Goal: Task Accomplishment & Management: Complete application form

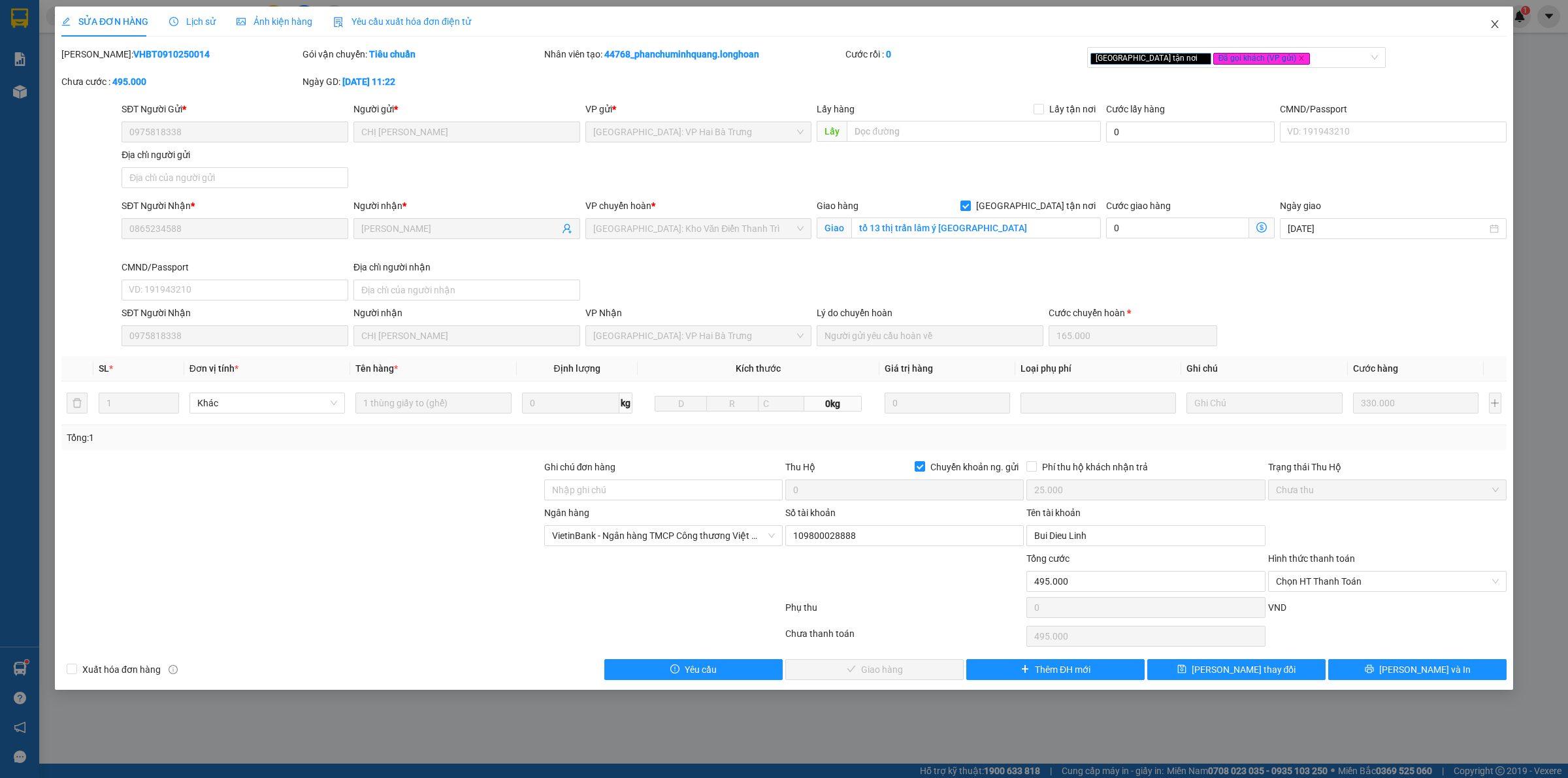
click at [1501, 25] on span "Close" at bounding box center [1495, 25] width 37 height 37
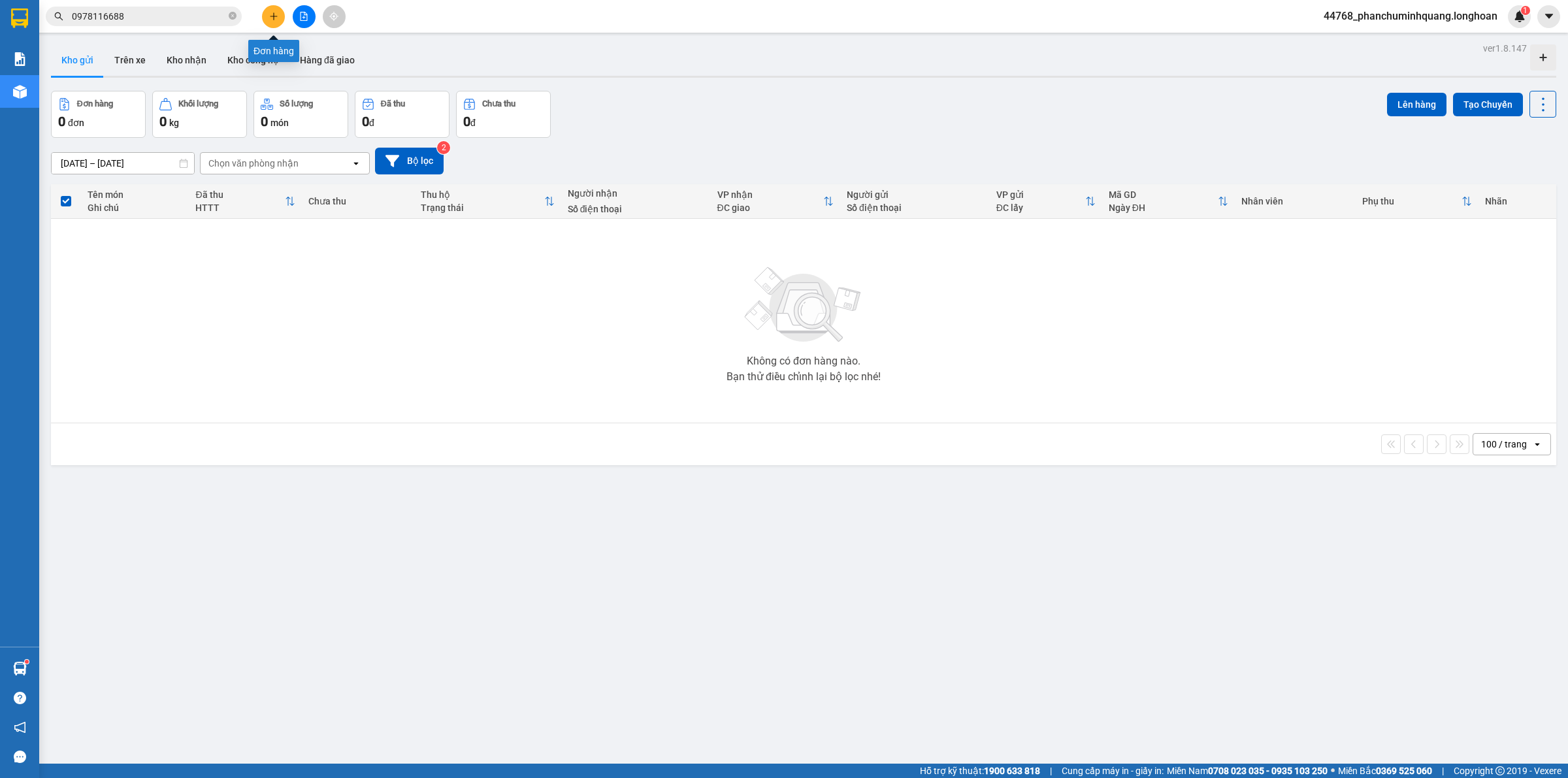
click at [275, 14] on icon "plus" at bounding box center [273, 16] width 9 height 9
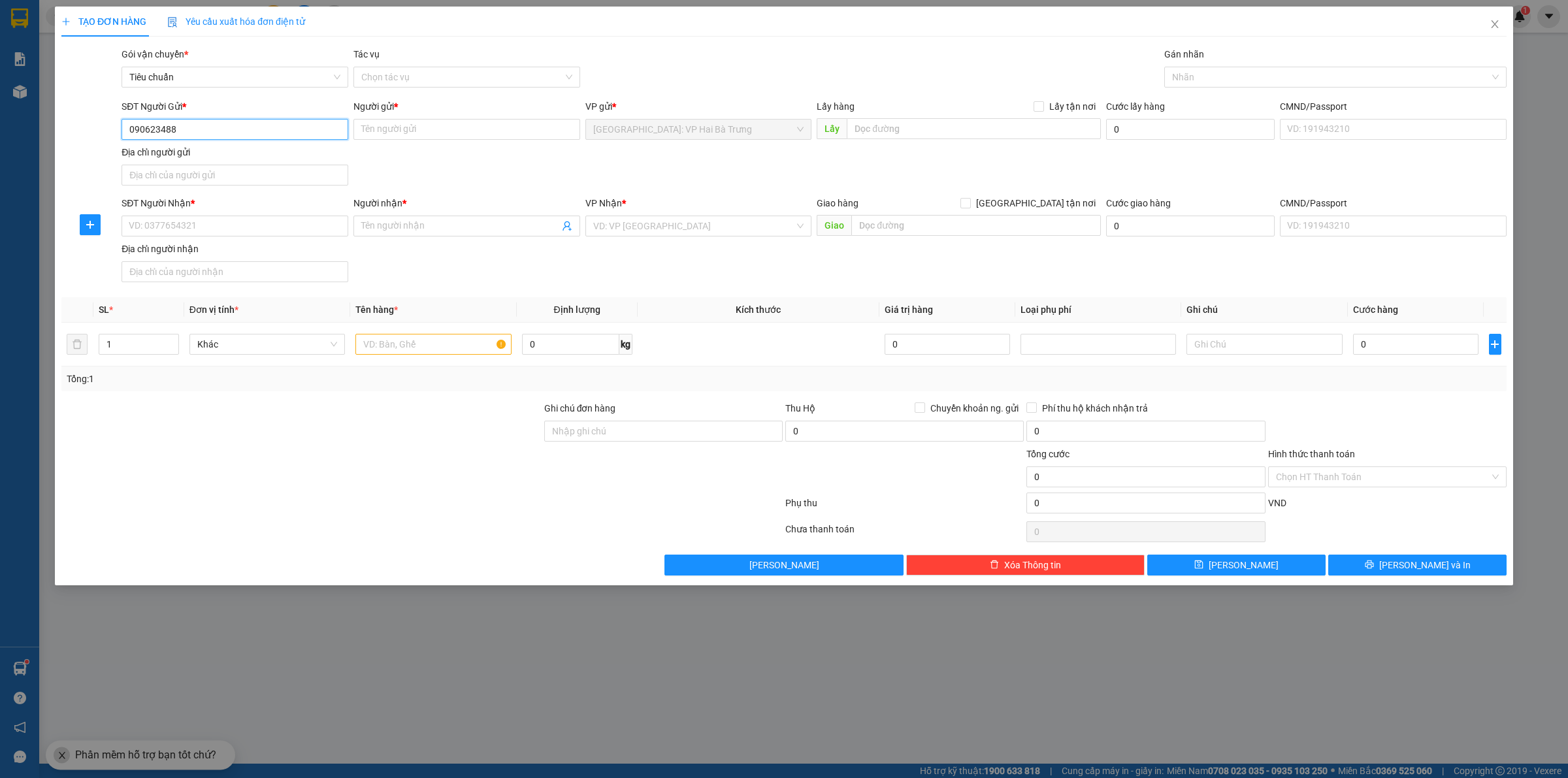
type input "0906234886"
click at [312, 160] on div "0906234886 - Toản MG" at bounding box center [235, 156] width 211 height 15
type input "Toản MG"
type input "0906234886"
click at [308, 239] on div "SĐT Người Nhận * VD: 0377654321" at bounding box center [234, 219] width 226 height 45
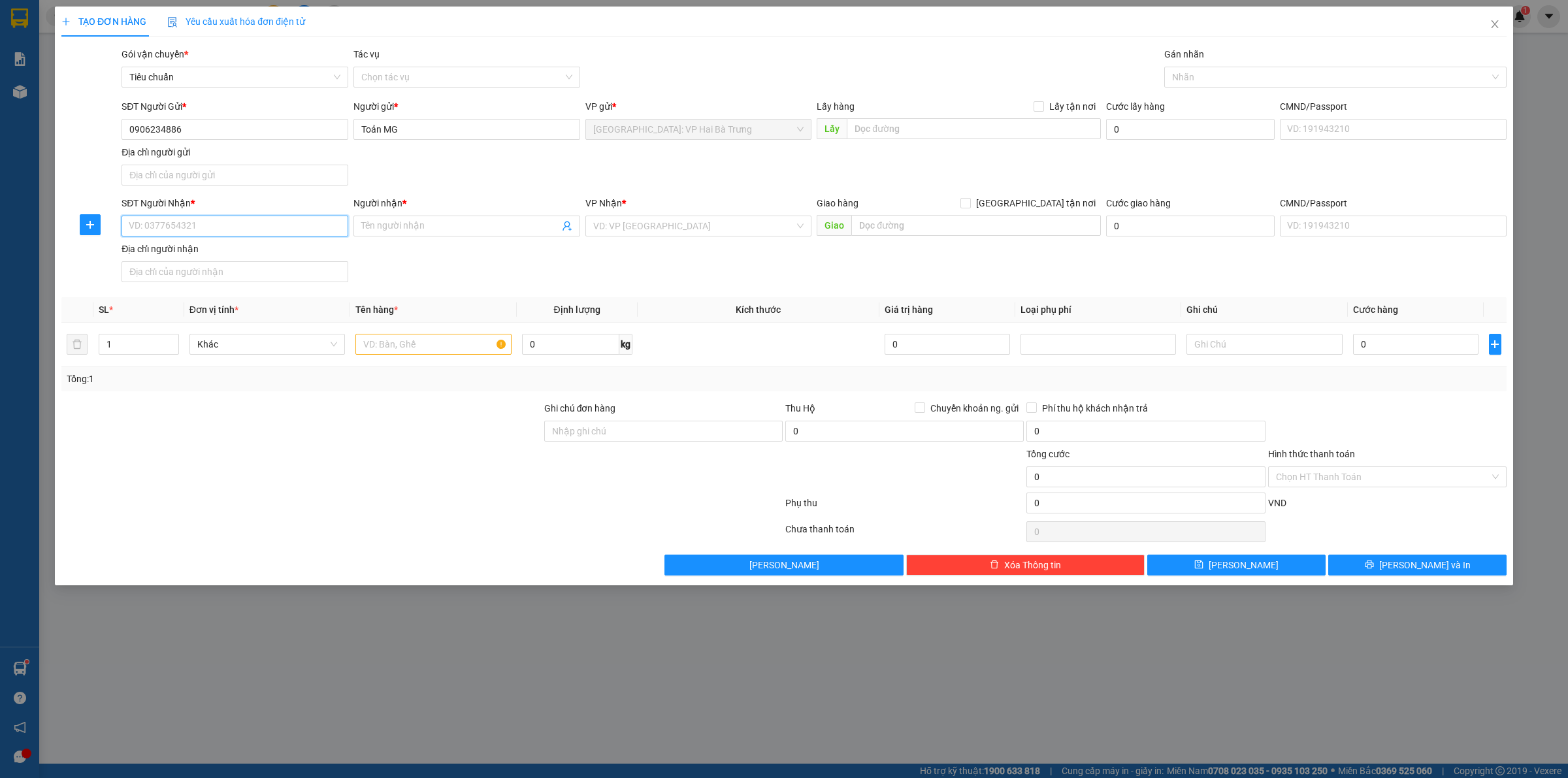
click at [328, 236] on input "SĐT Người Nhận *" at bounding box center [234, 226] width 226 height 21
type input "0344131488"
click at [498, 224] on input "Người nhận *" at bounding box center [460, 226] width 198 height 15
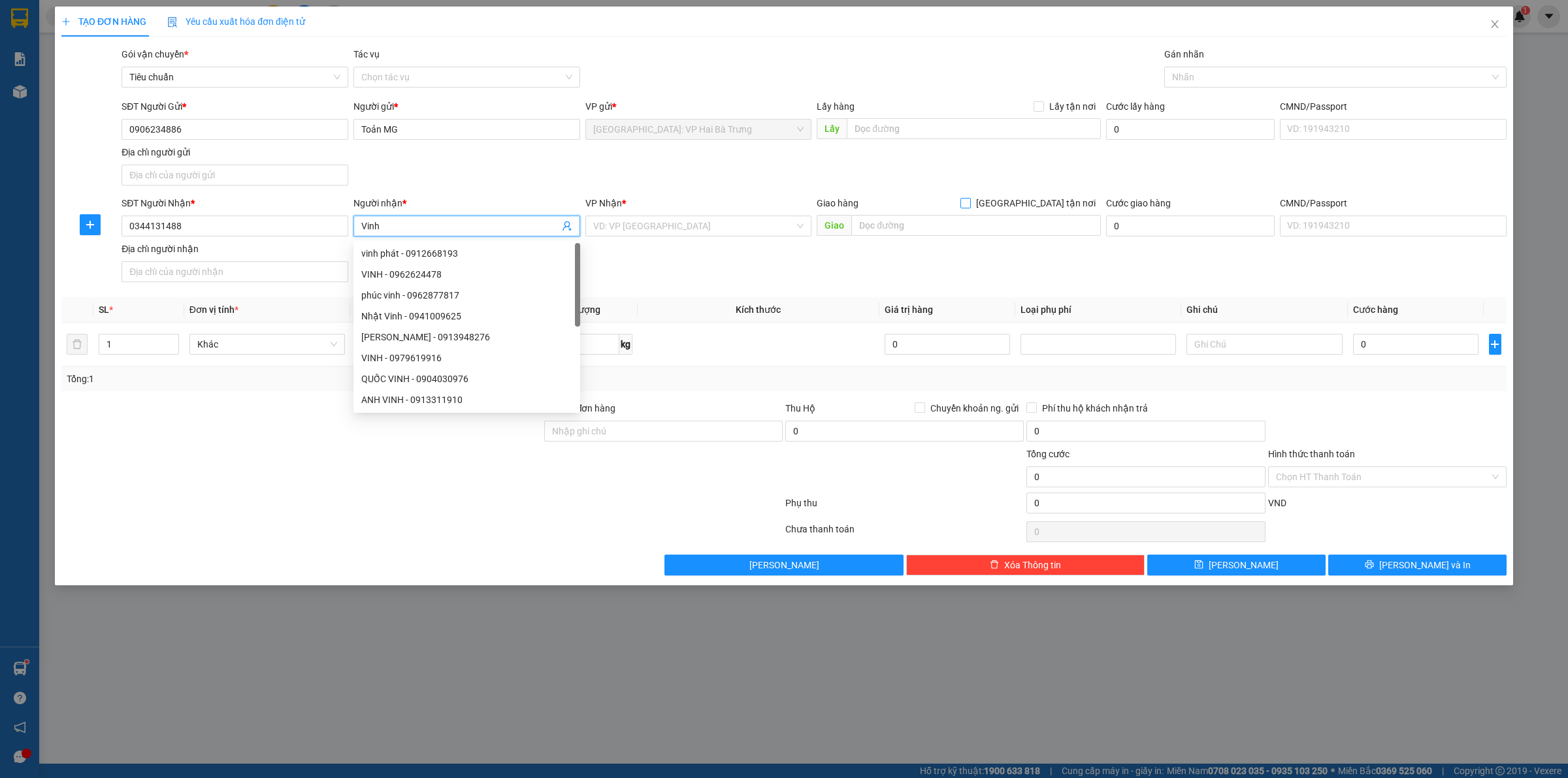
type input "Vinh"
click at [969, 201] on input "[GEOGRAPHIC_DATA] tận nơi" at bounding box center [965, 202] width 9 height 9
checkbox input "true"
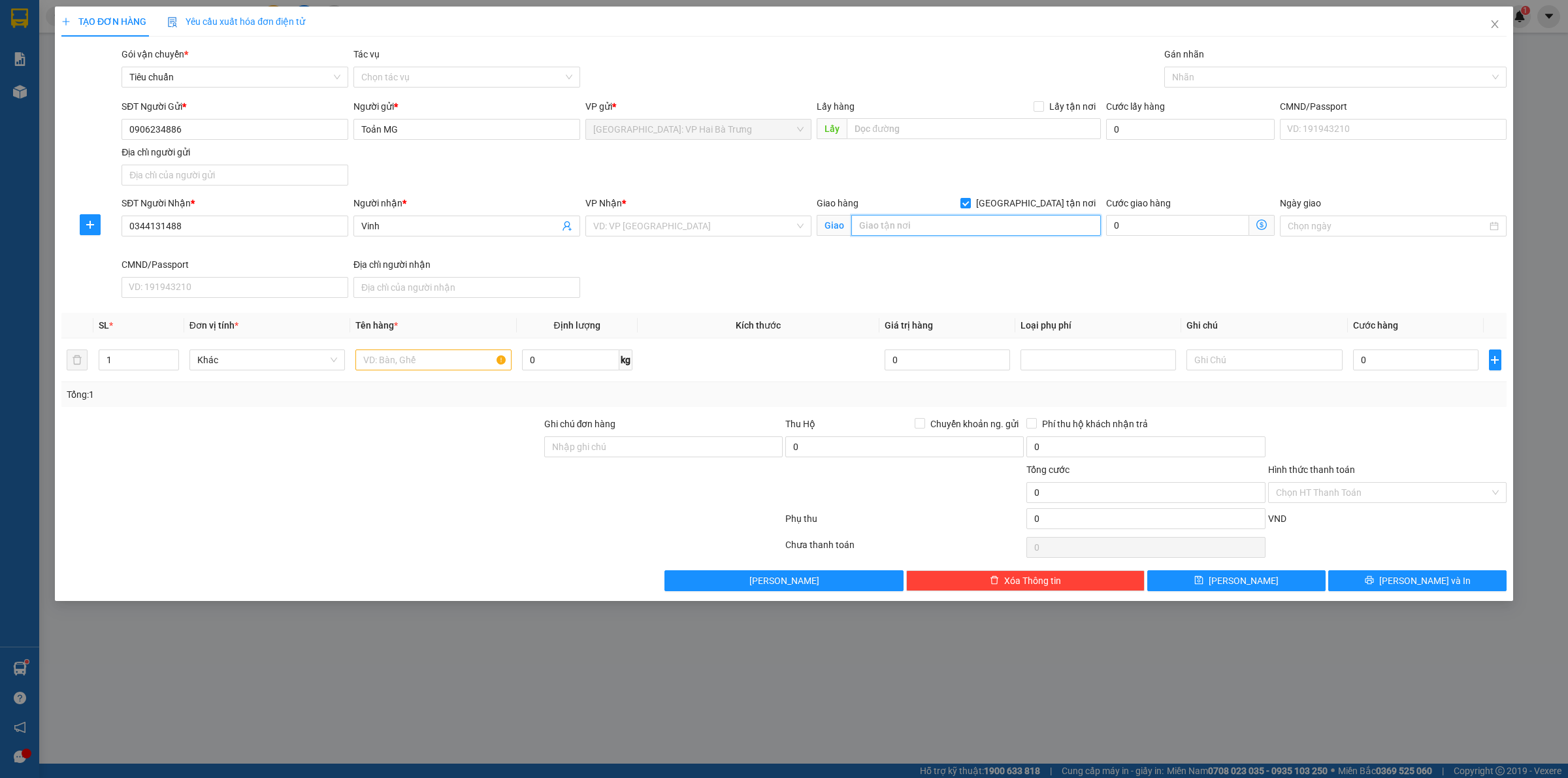
click at [1043, 222] on input "text" at bounding box center [976, 225] width 250 height 21
click at [1490, 21] on icon "close" at bounding box center [1495, 24] width 10 height 10
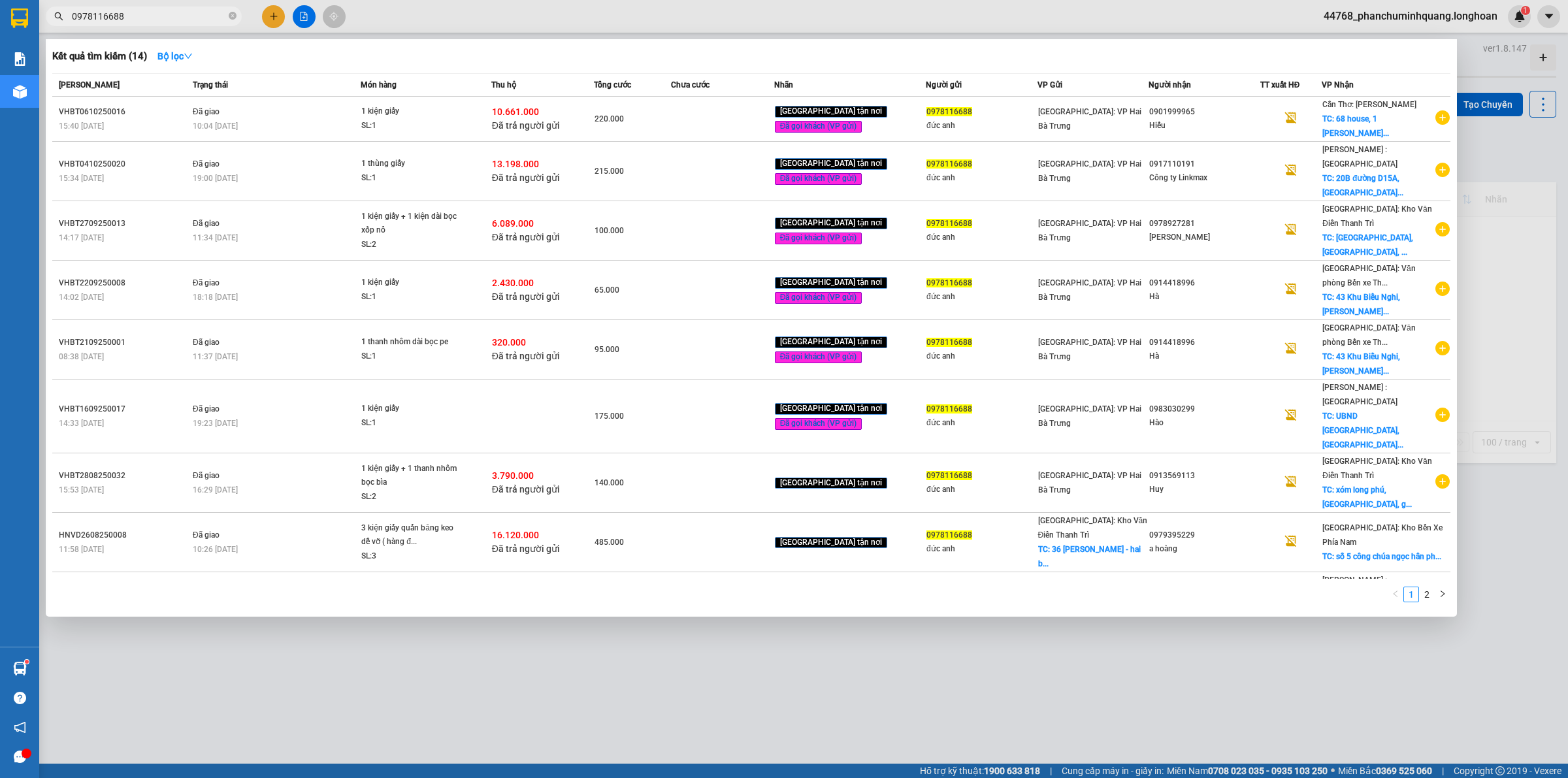
click at [172, 21] on input "0978116688" at bounding box center [149, 16] width 154 height 15
drag, startPoint x: 172, startPoint y: 21, endPoint x: 240, endPoint y: 31, distance: 68.7
click at [172, 20] on input "0978116688" at bounding box center [149, 16] width 154 height 15
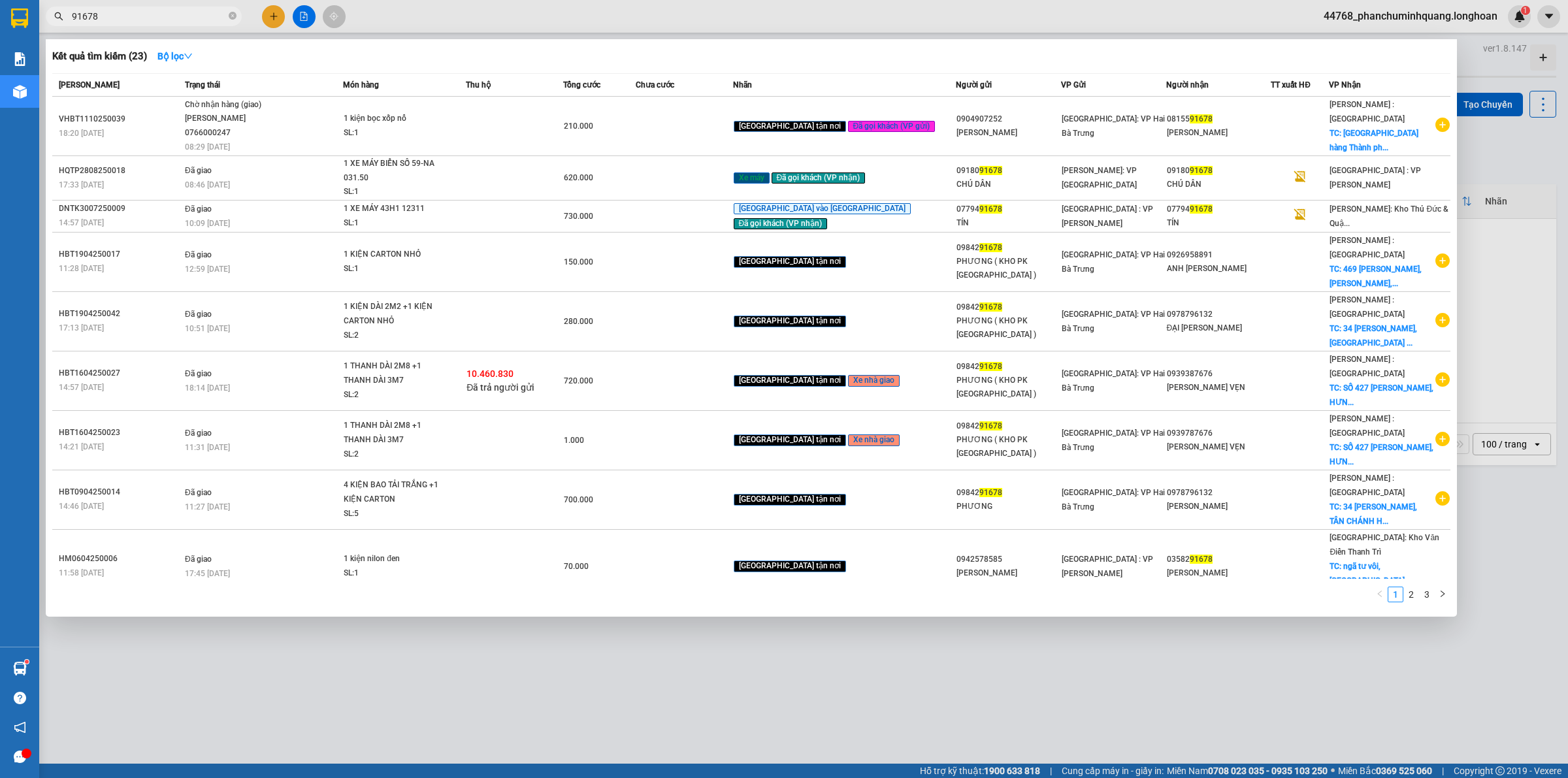
type input "91678"
click at [707, 673] on div at bounding box center [784, 389] width 1568 height 778
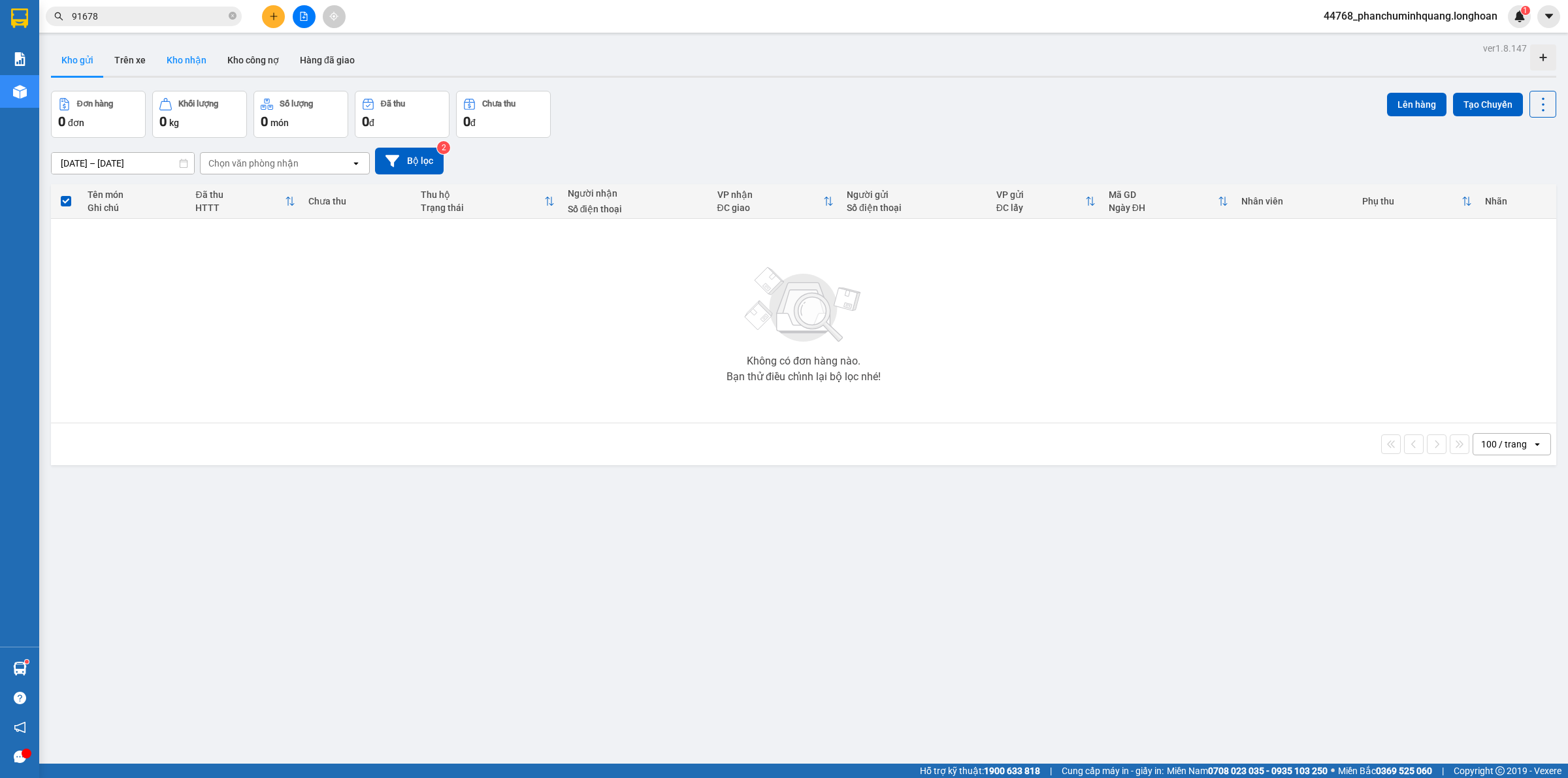
click at [193, 52] on button "Kho nhận" at bounding box center [186, 60] width 61 height 32
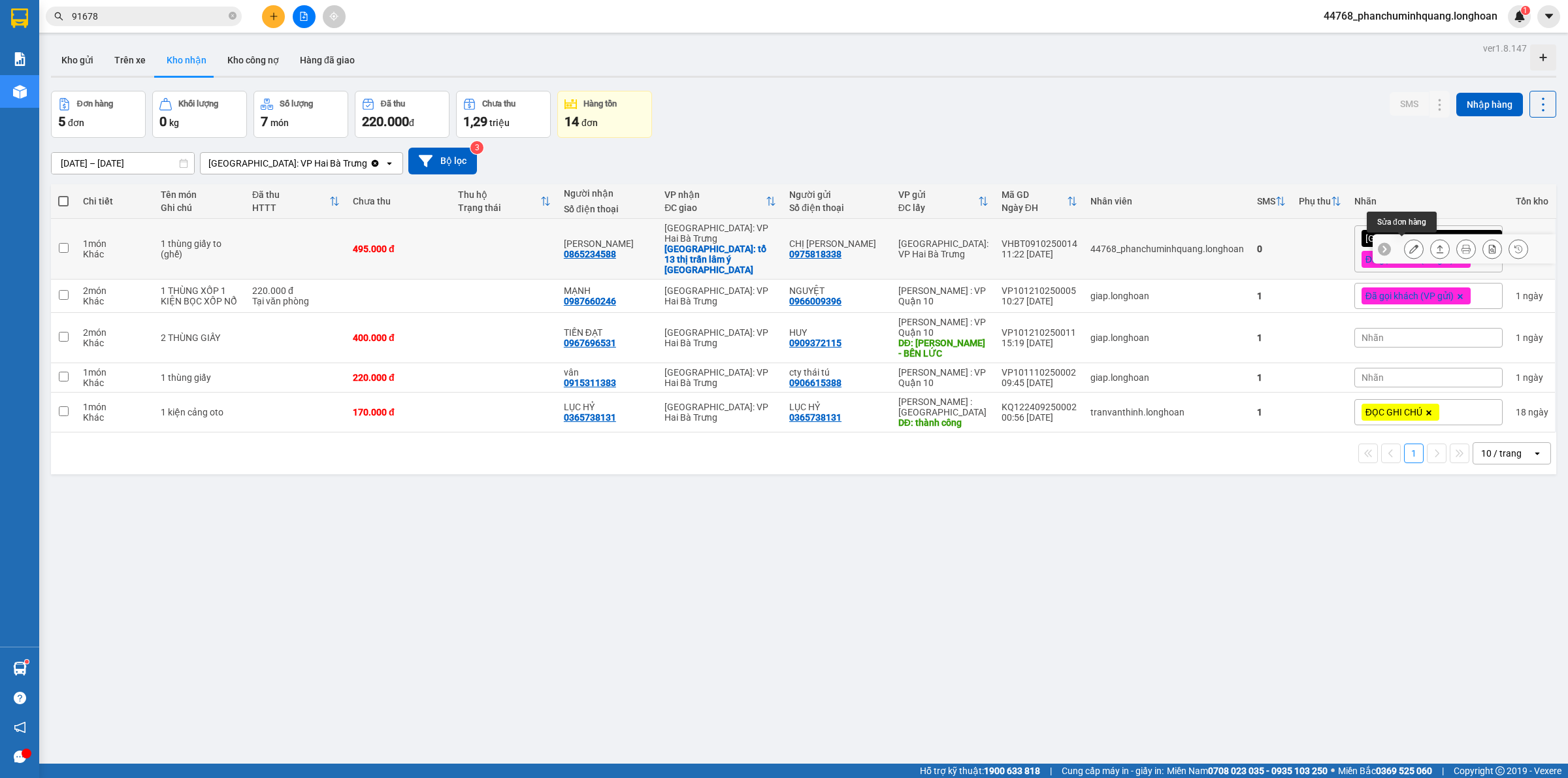
click at [1410, 248] on icon at bounding box center [1414, 249] width 9 height 9
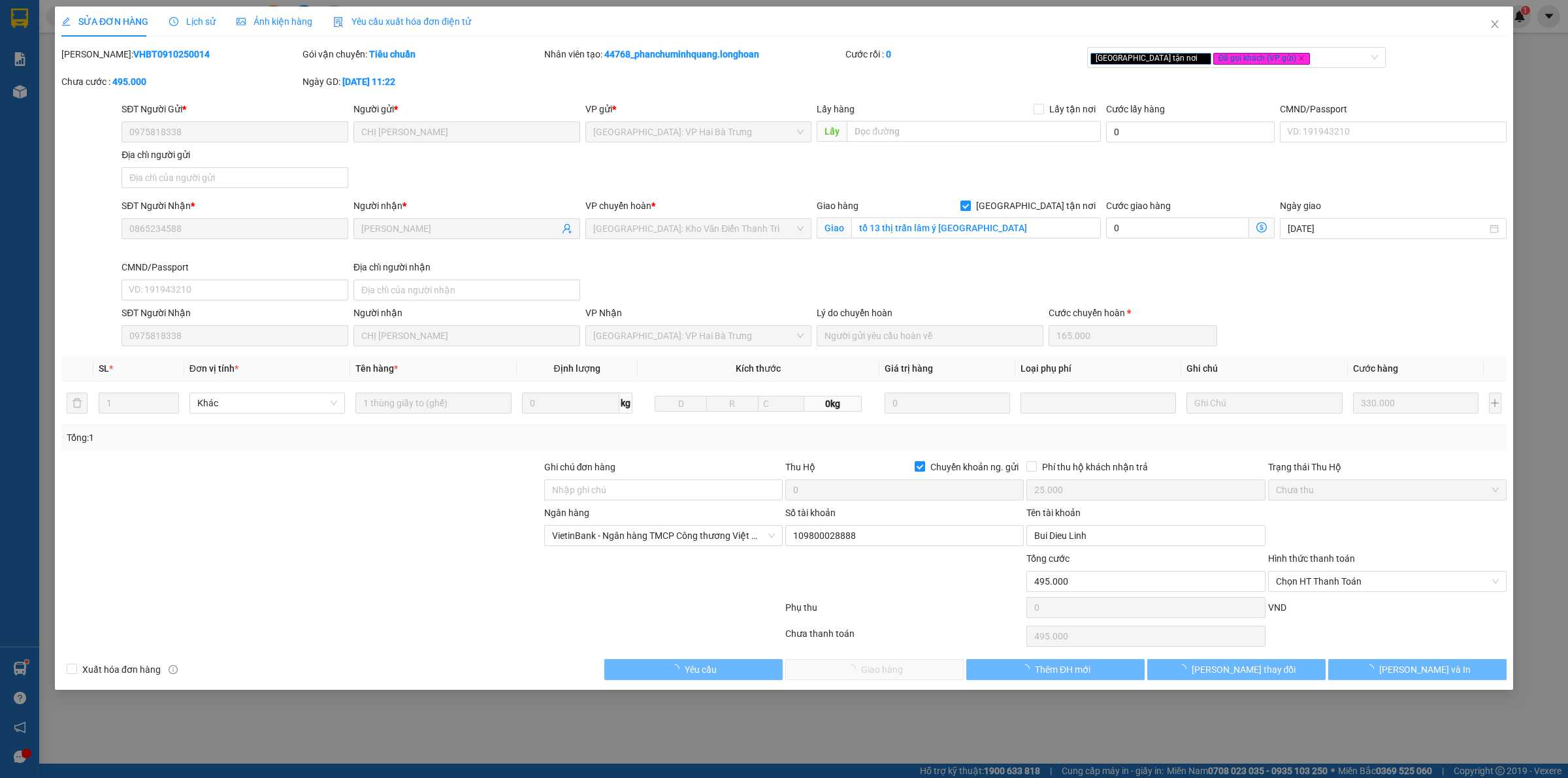
type input "0975818338"
type input "CHỊ LINH"
type input "0865234588"
type input "Bảo Ngọc"
checkbox input "true"
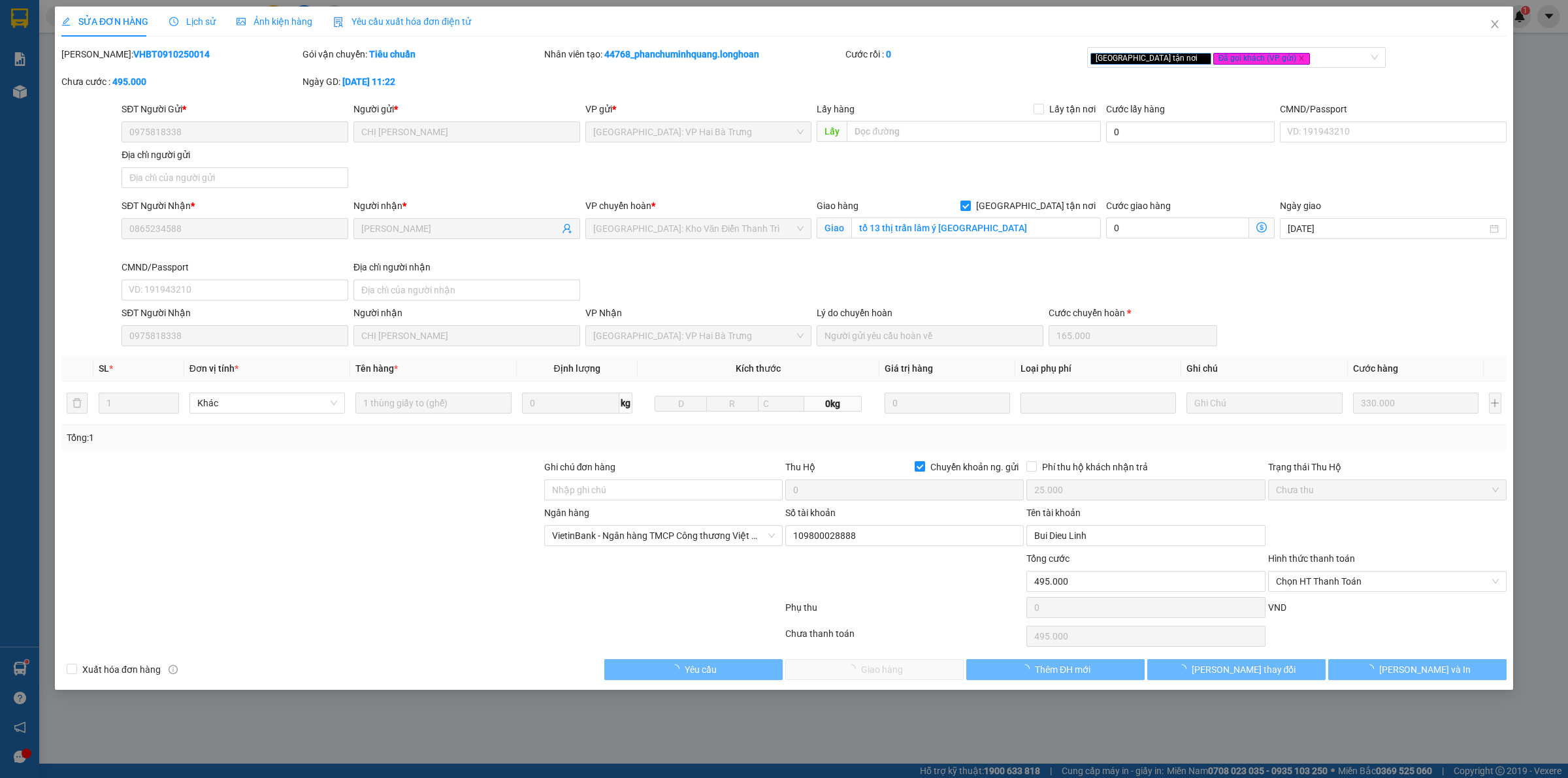
type input "tổ 13 thị trấn lâm ý yên Nam Định"
checkbox input "true"
type input "25.000"
type input "495.000"
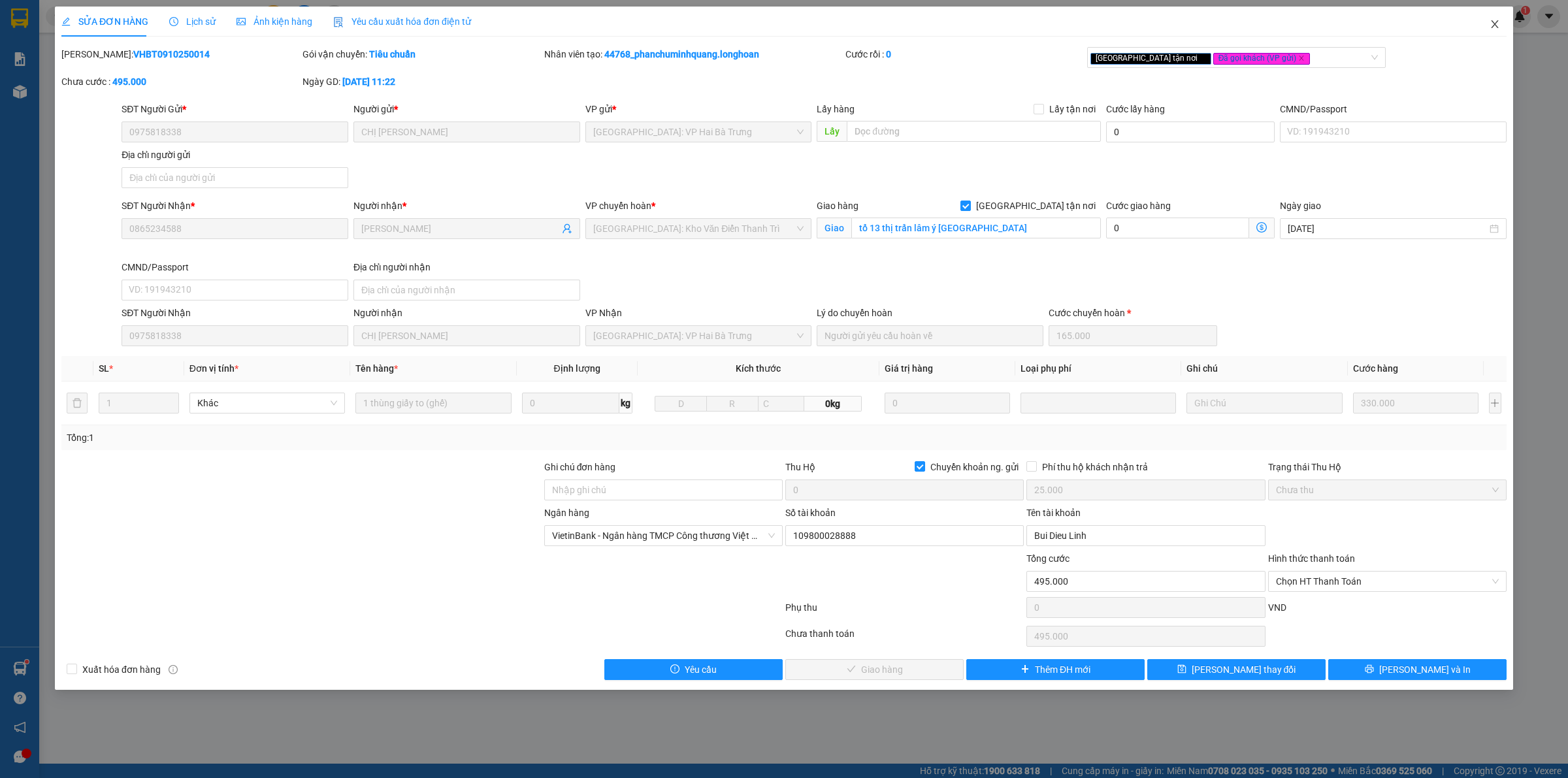
click at [1501, 18] on span "Close" at bounding box center [1495, 25] width 37 height 37
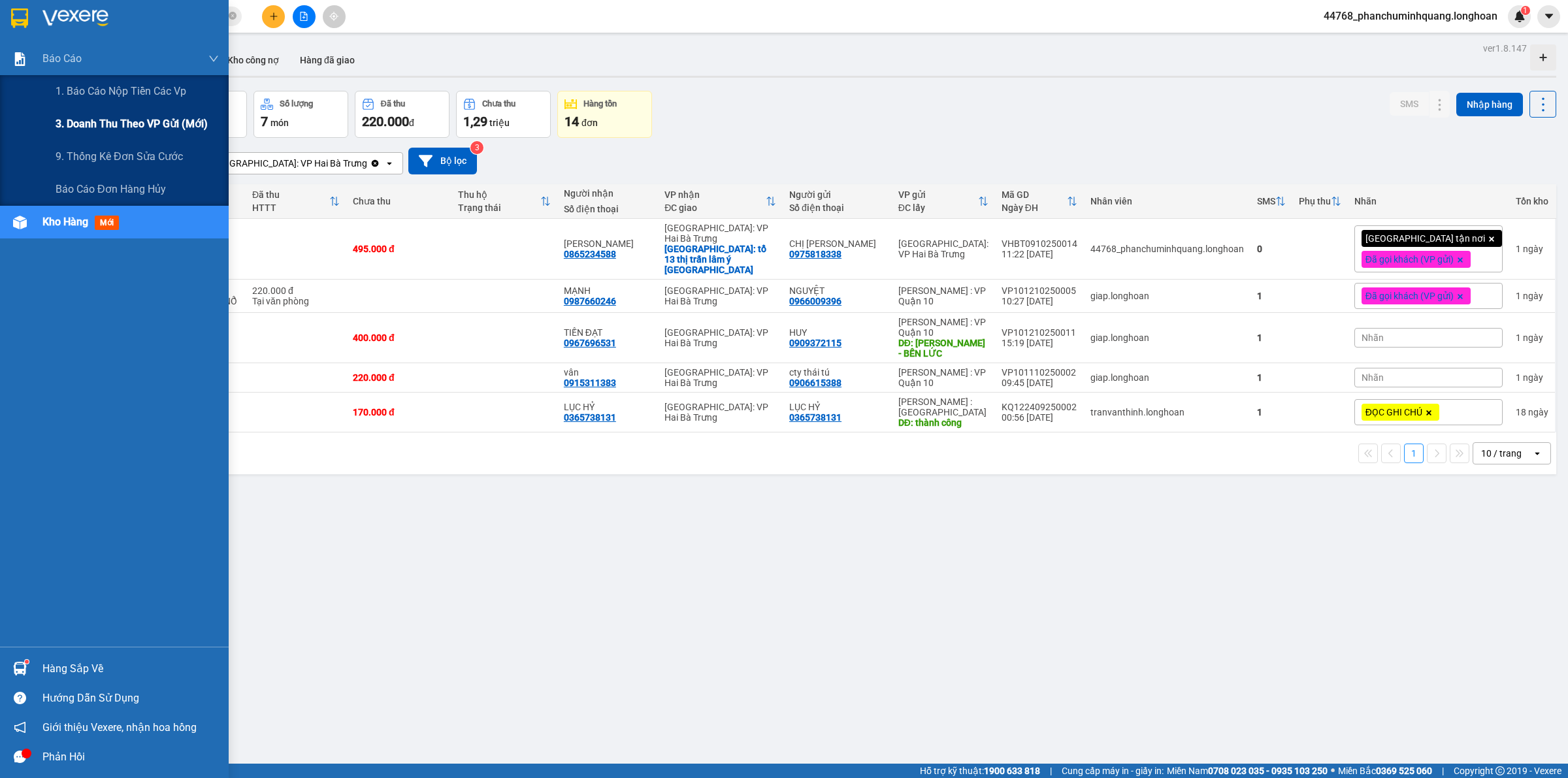
click at [144, 116] on span "3. Doanh Thu theo VP Gửi (mới)" at bounding box center [132, 124] width 152 height 16
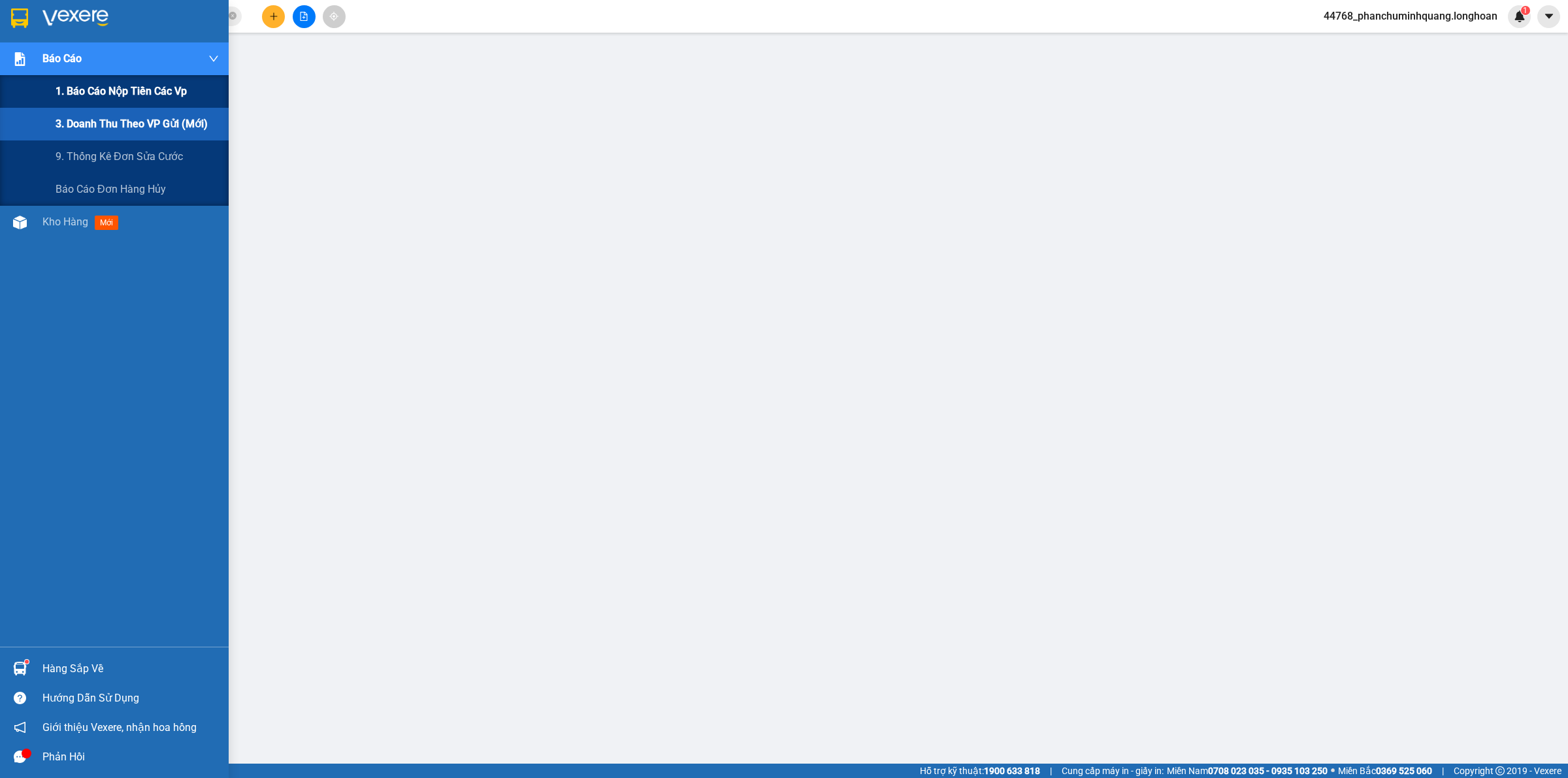
click at [133, 95] on span "1. Báo cáo nộp tiền các vp" at bounding box center [121, 91] width 131 height 16
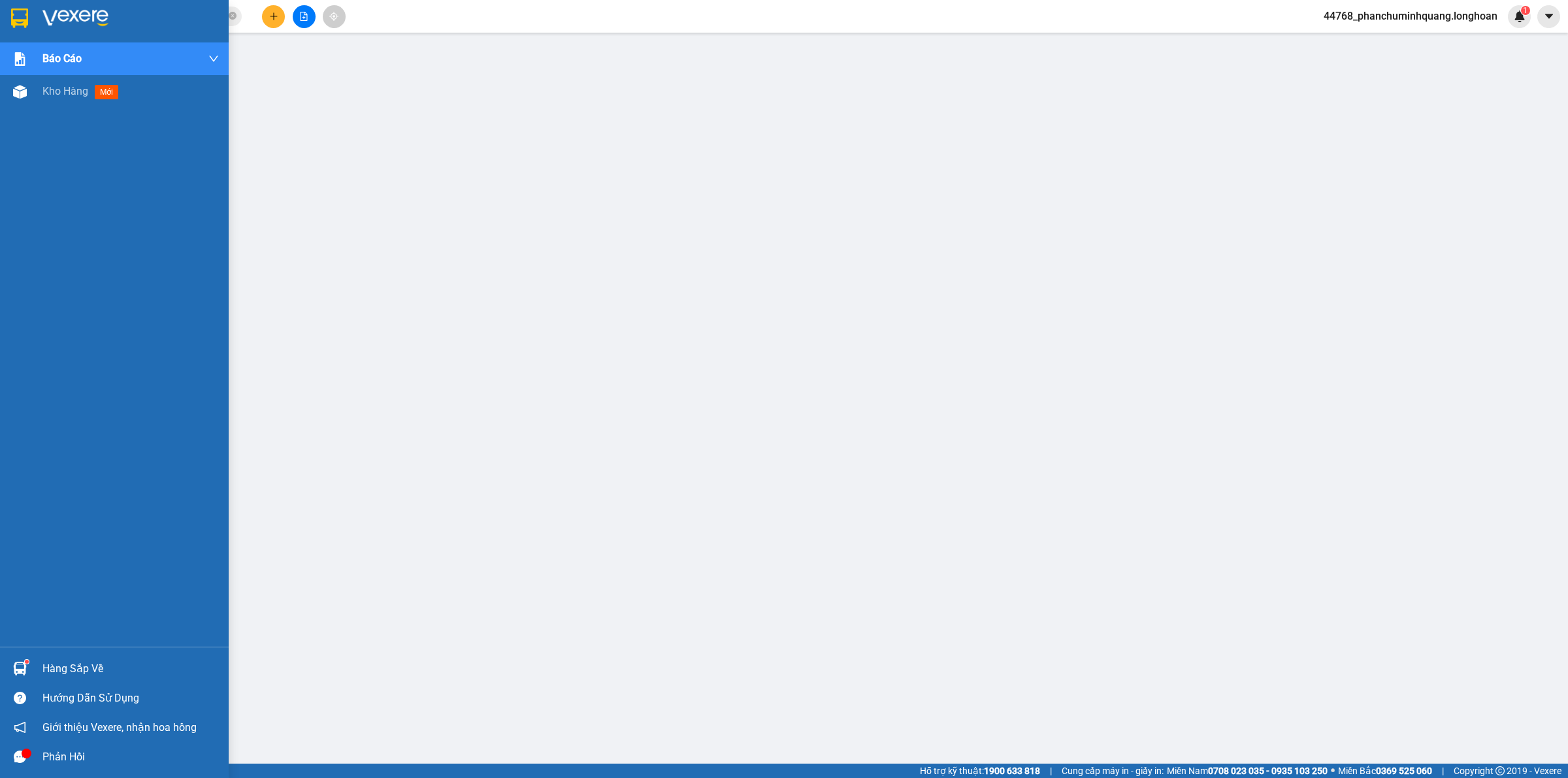
click at [17, 21] on img at bounding box center [19, 18] width 17 height 20
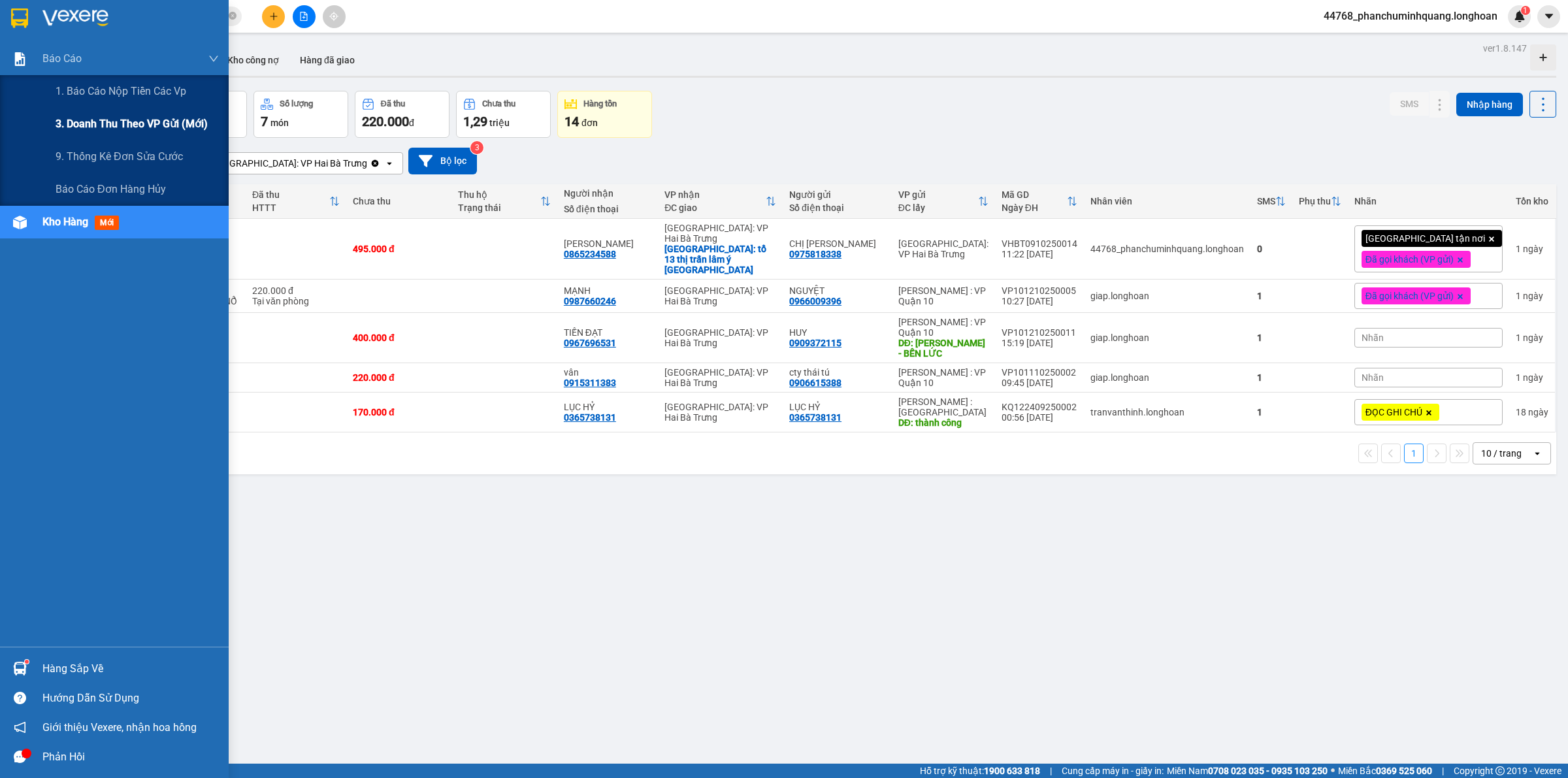
click at [127, 121] on span "3. Doanh Thu theo VP Gửi (mới)" at bounding box center [132, 124] width 152 height 16
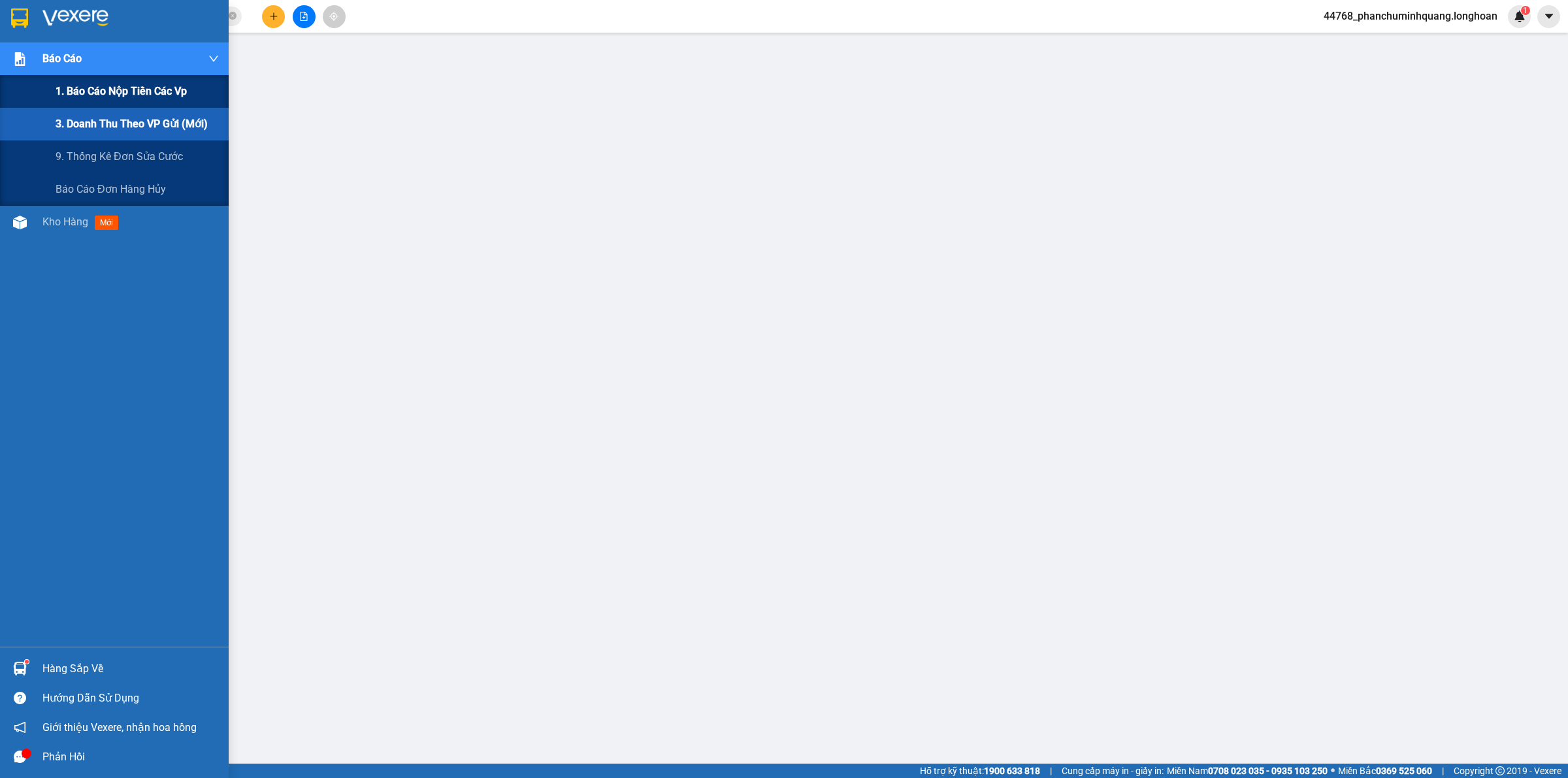
click at [125, 86] on span "1. Báo cáo nộp tiền các vp" at bounding box center [121, 91] width 131 height 16
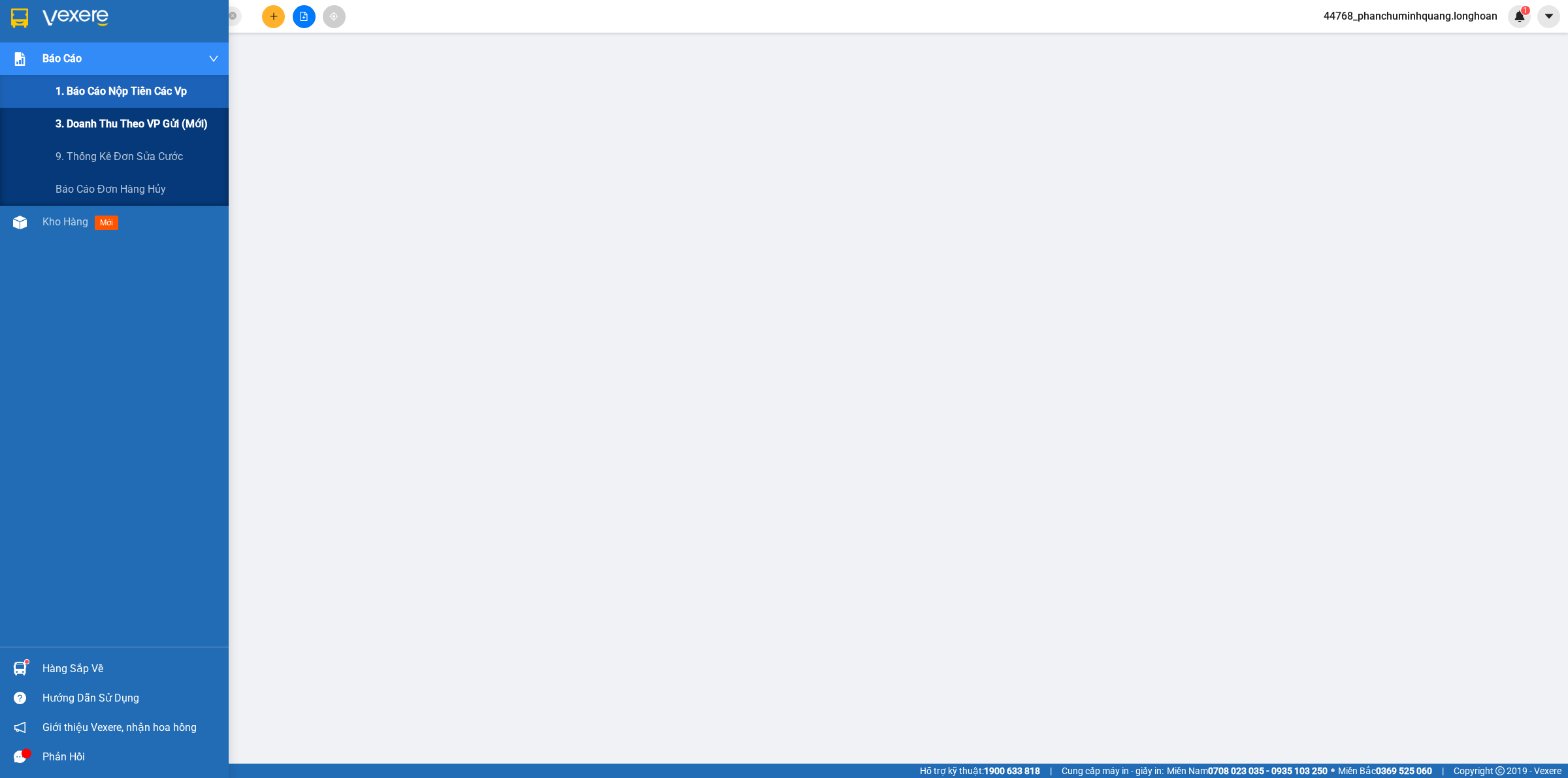
click at [139, 123] on span "3. Doanh Thu theo VP Gửi (mới)" at bounding box center [132, 124] width 152 height 16
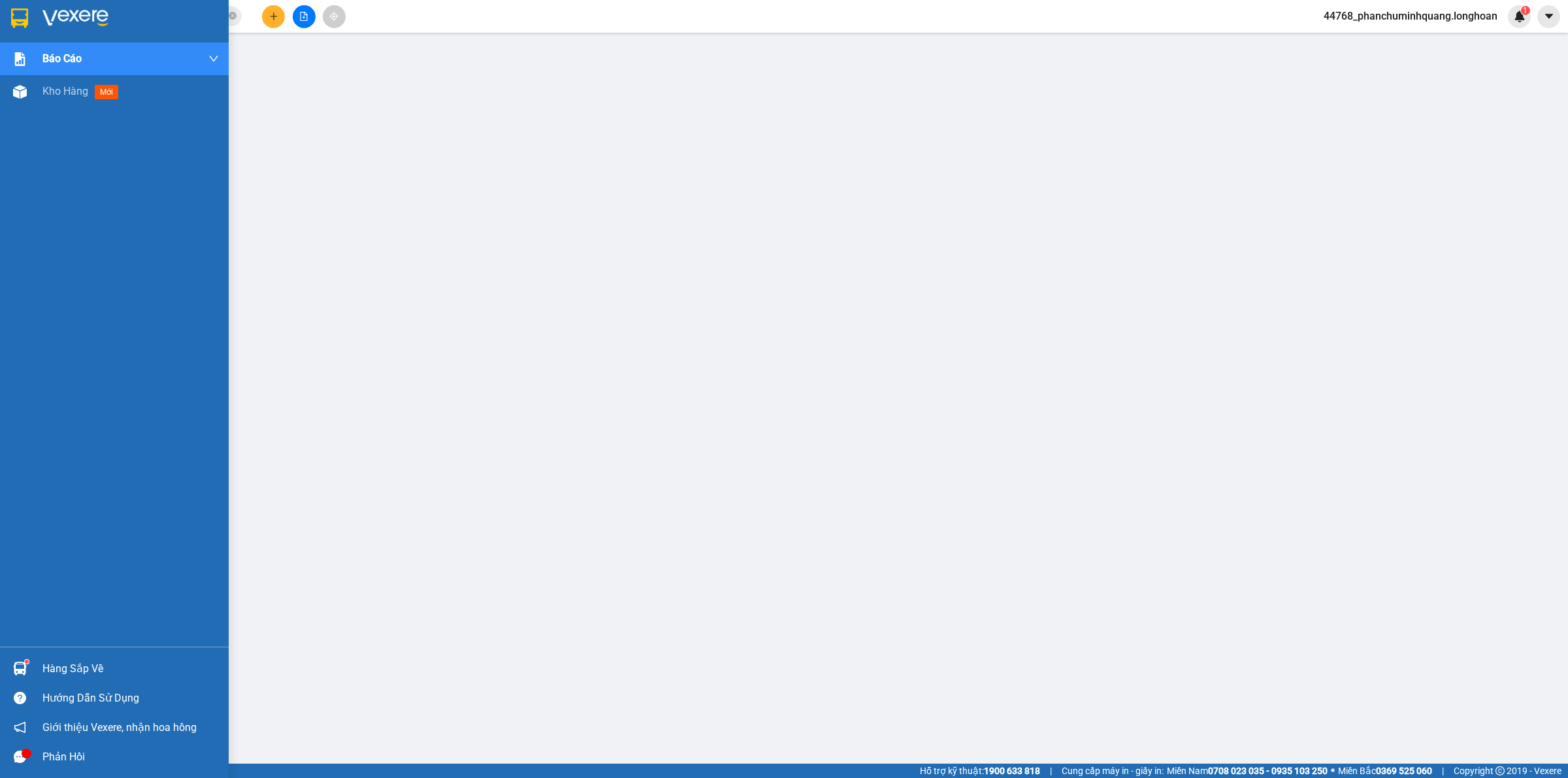
click at [14, 7] on div at bounding box center [20, 18] width 23 height 23
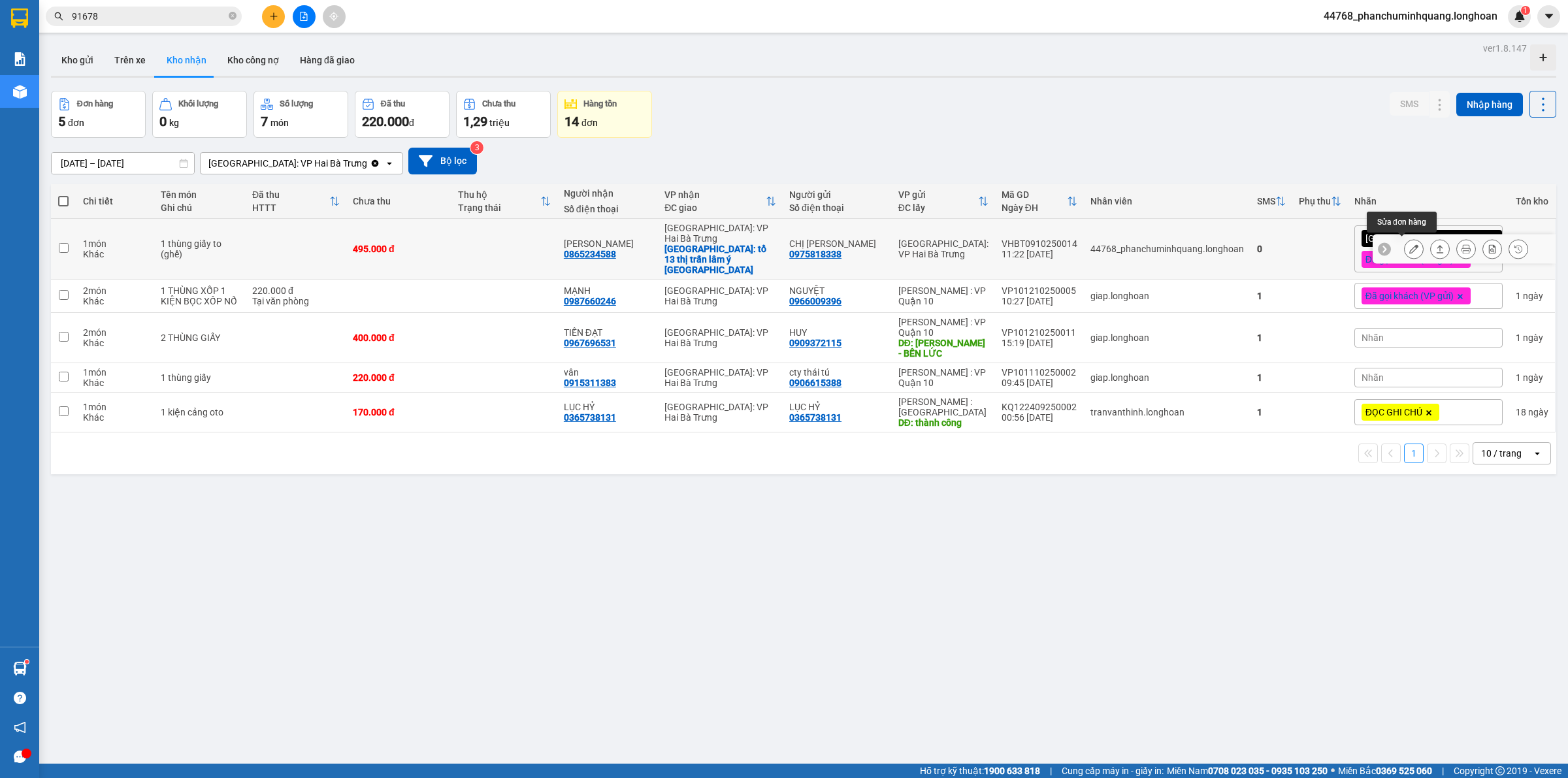
click at [1410, 249] on icon at bounding box center [1414, 249] width 9 height 9
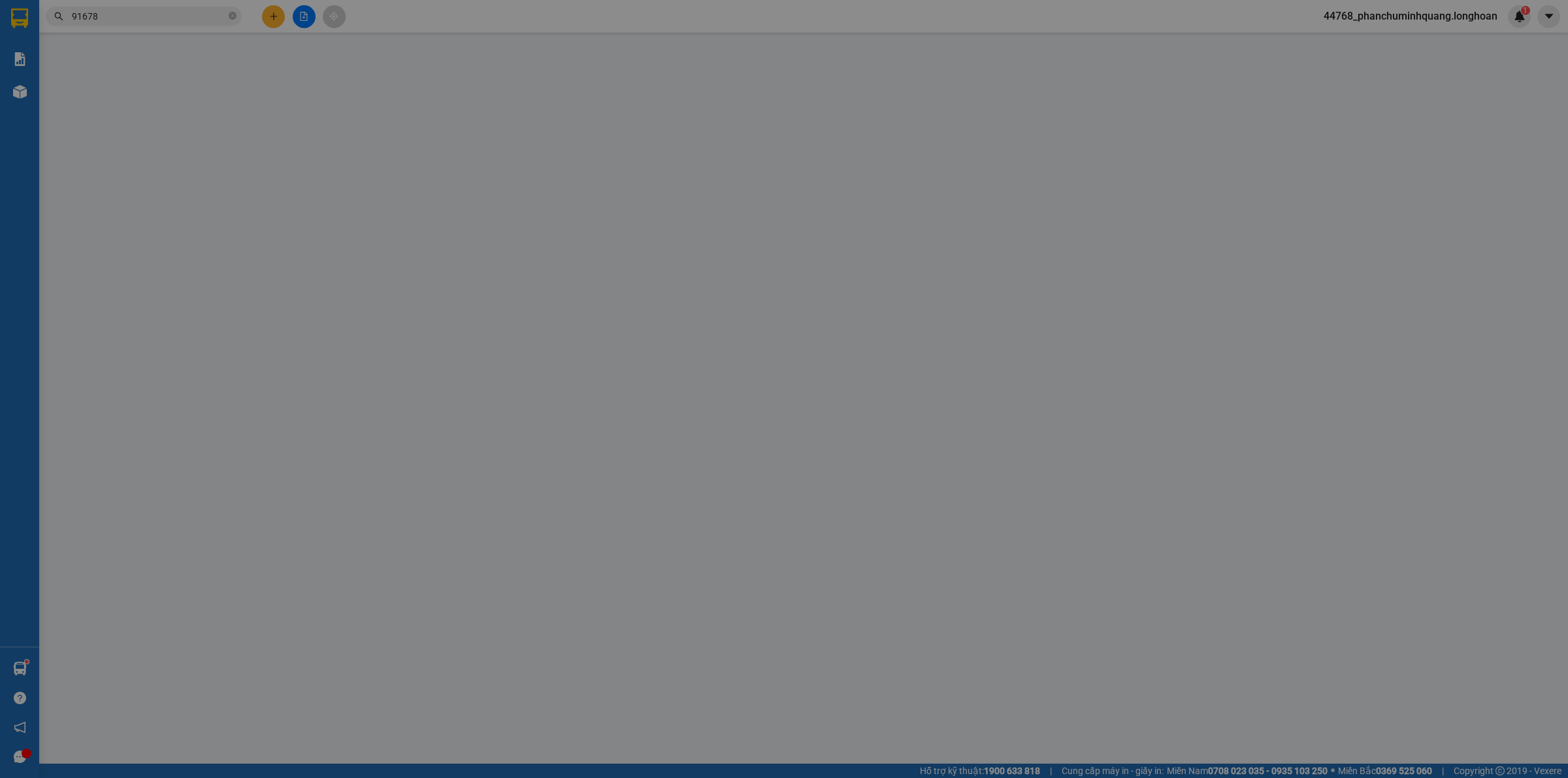
type input "0975818338"
type input "CHỊ LINH"
type input "0865234588"
type input "Bảo Ngọc"
checkbox input "true"
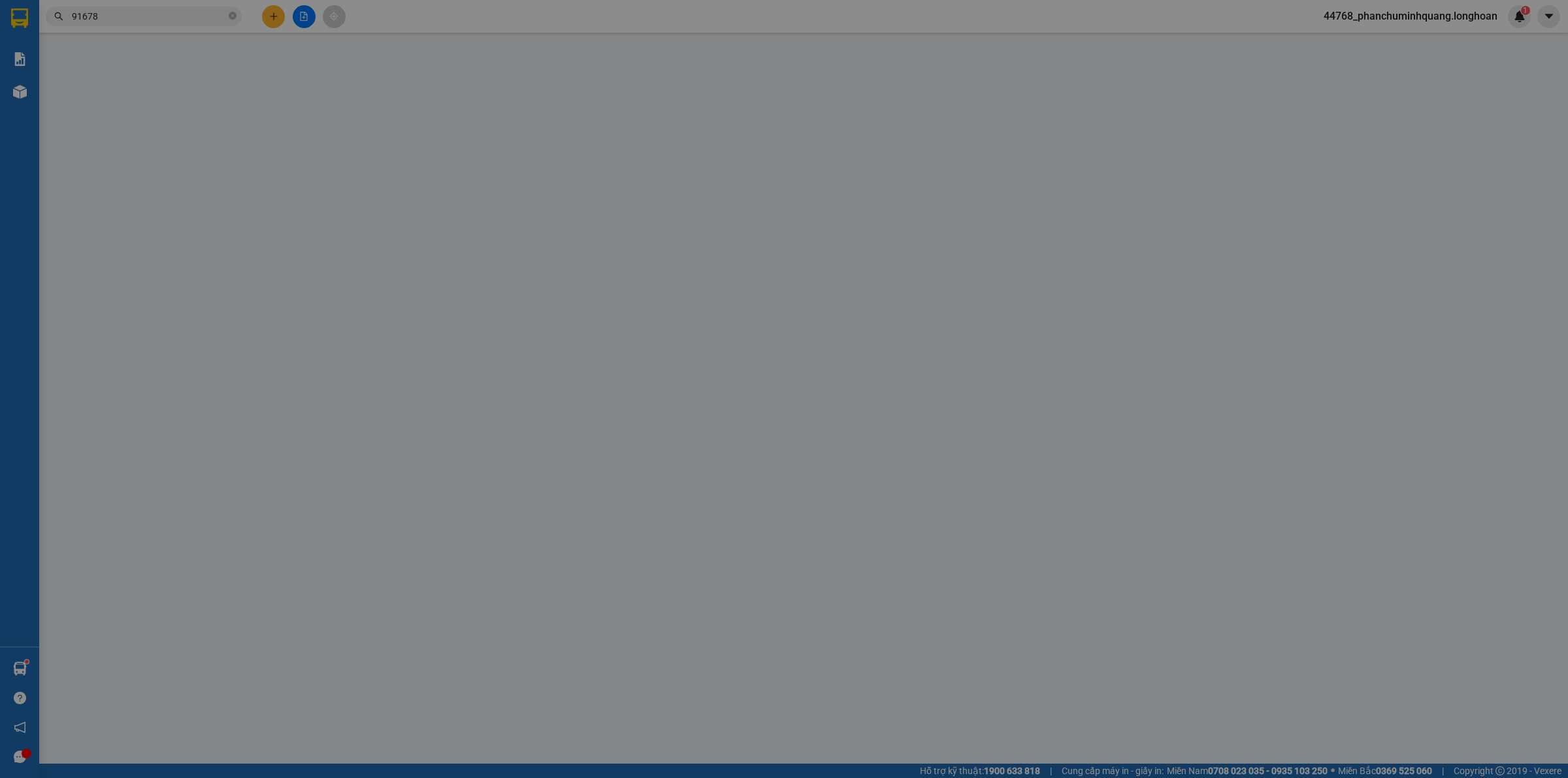
type input "tổ 13 thị trấn lâm ý yên Nam Định"
checkbox input "true"
type input "25.000"
type input "495.000"
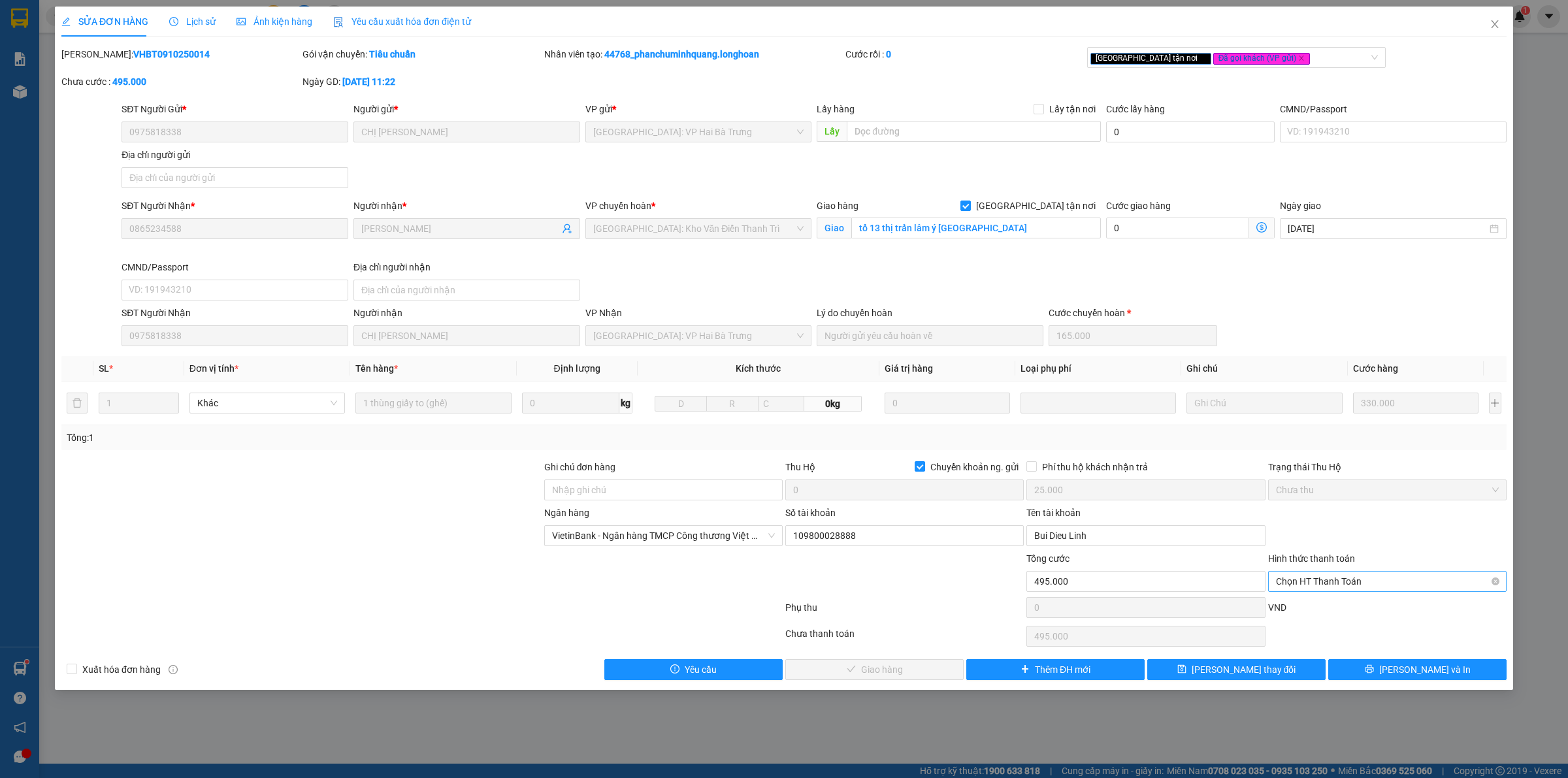
click at [1394, 580] on span "Chọn HT Thanh Toán" at bounding box center [1388, 581] width 223 height 20
click at [1360, 603] on div "Tại văn phòng" at bounding box center [1388, 610] width 223 height 15
type input "0"
click at [922, 670] on button "Lưu và Giao hàng" at bounding box center [874, 670] width 178 height 21
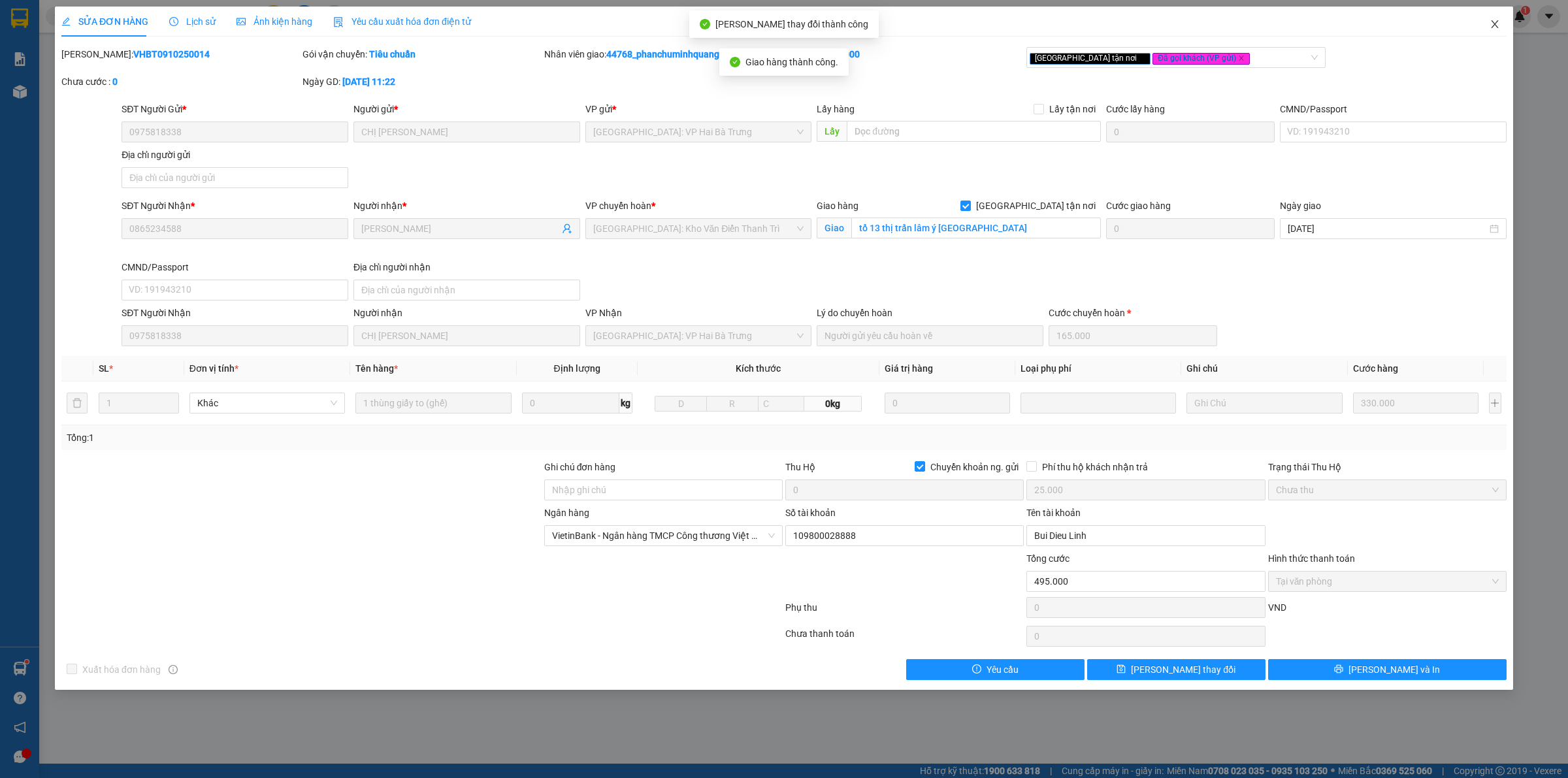
click at [1498, 18] on span "Close" at bounding box center [1495, 25] width 37 height 37
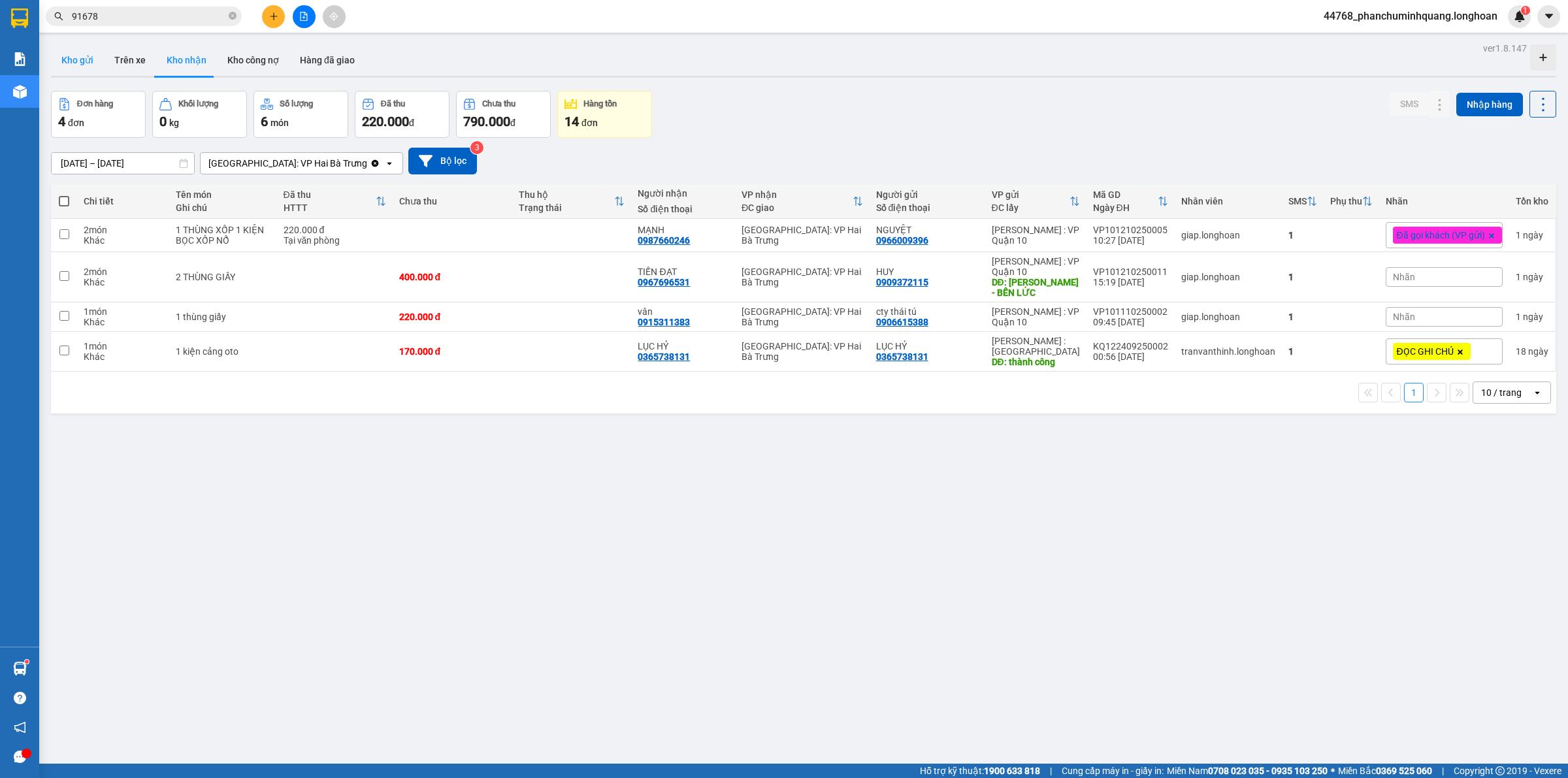
click at [67, 60] on button "Kho gửi" at bounding box center [78, 60] width 53 height 32
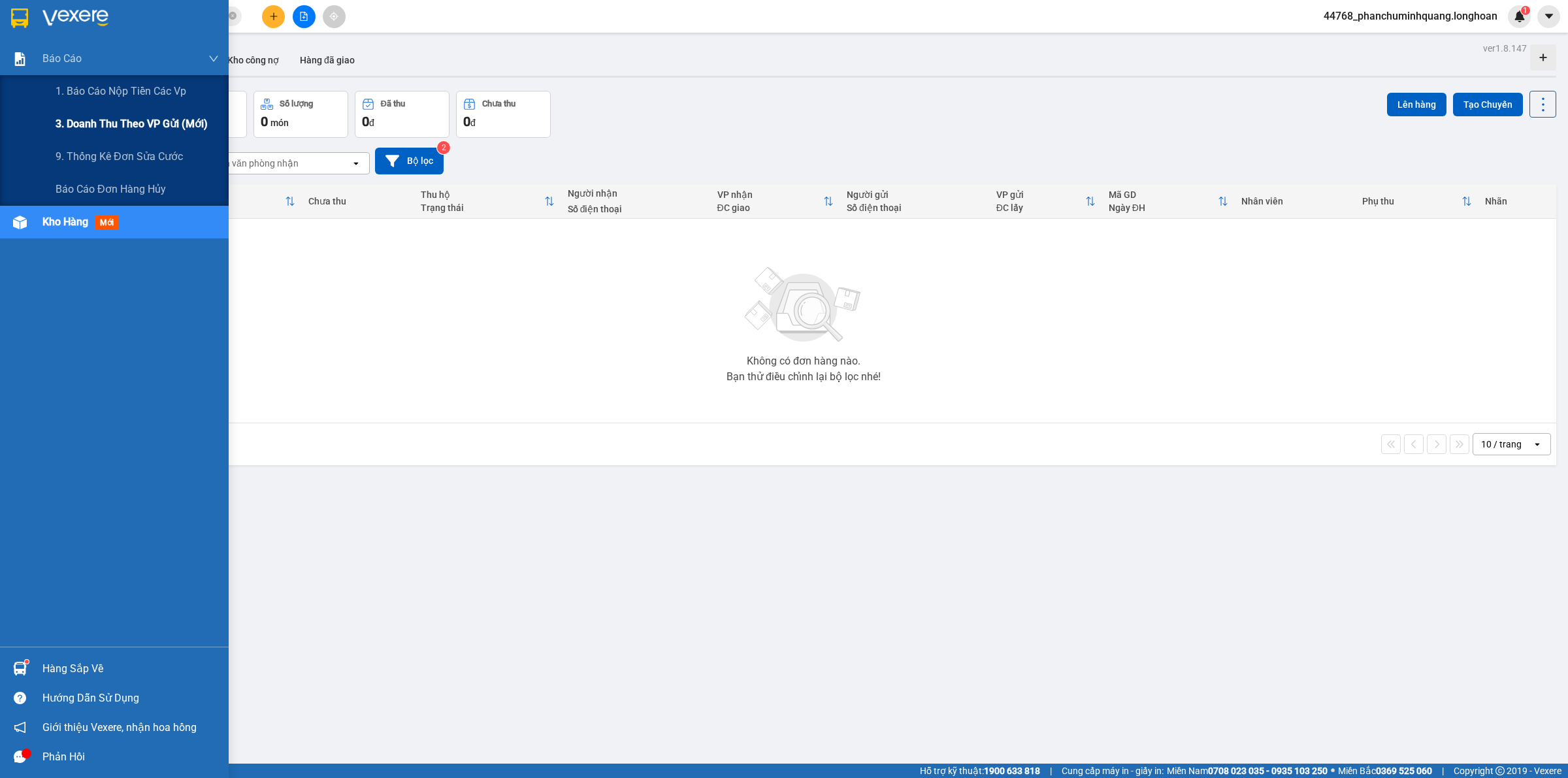
click at [94, 114] on div "3. Doanh Thu theo VP Gửi (mới)" at bounding box center [137, 124] width 163 height 33
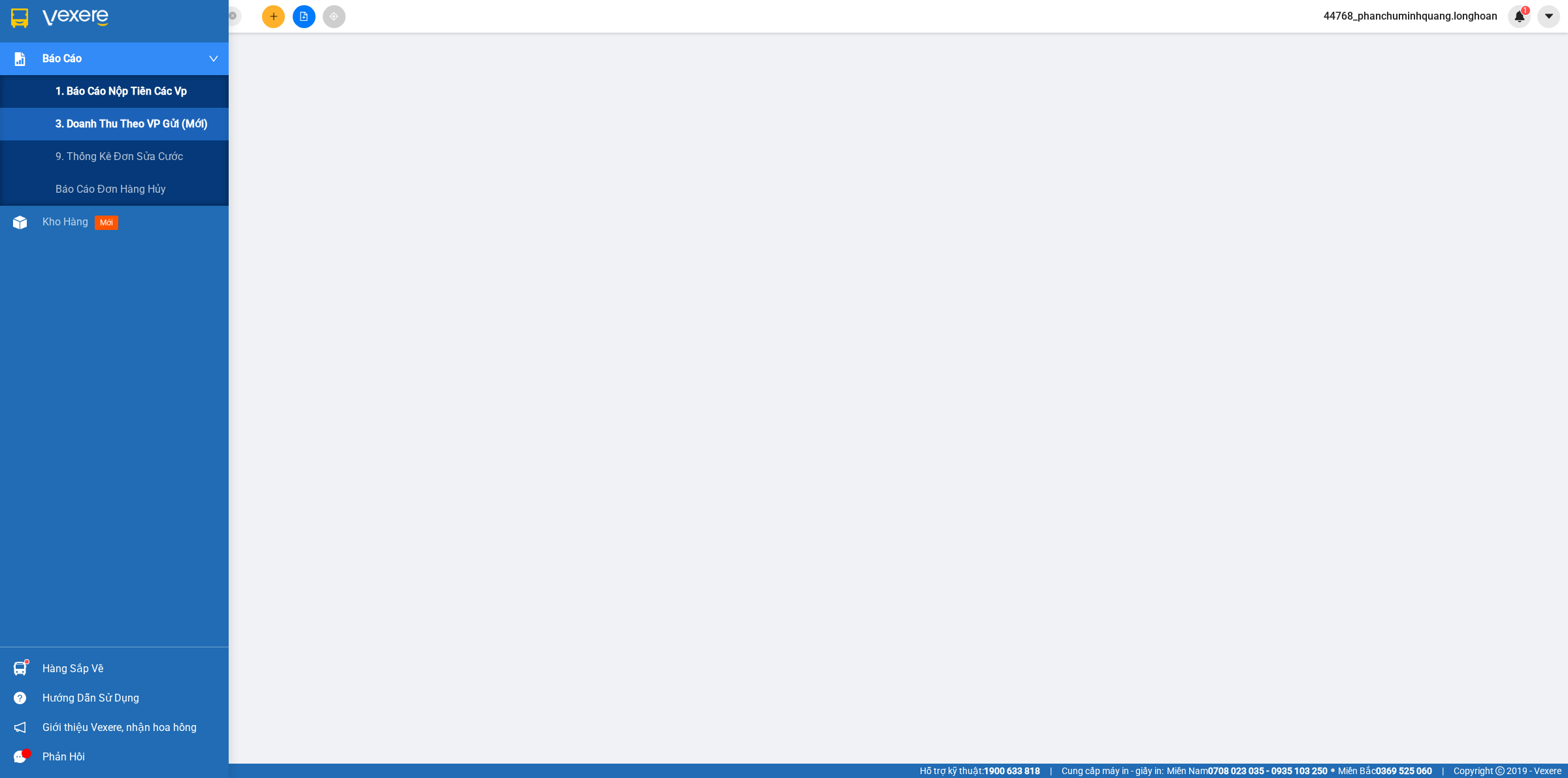
click at [88, 88] on span "1. Báo cáo nộp tiền các vp" at bounding box center [121, 91] width 131 height 16
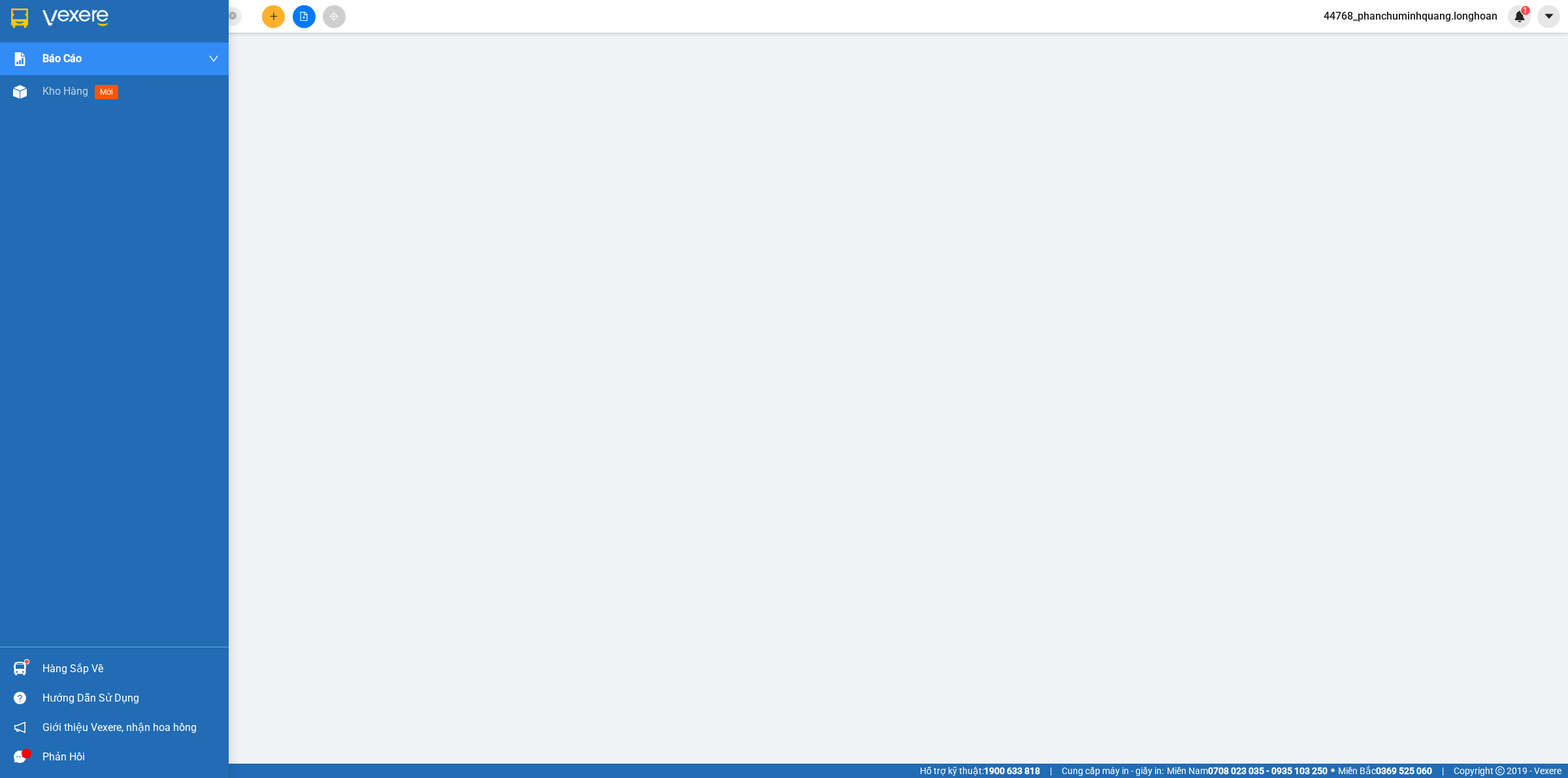
click at [17, 23] on img at bounding box center [19, 18] width 17 height 20
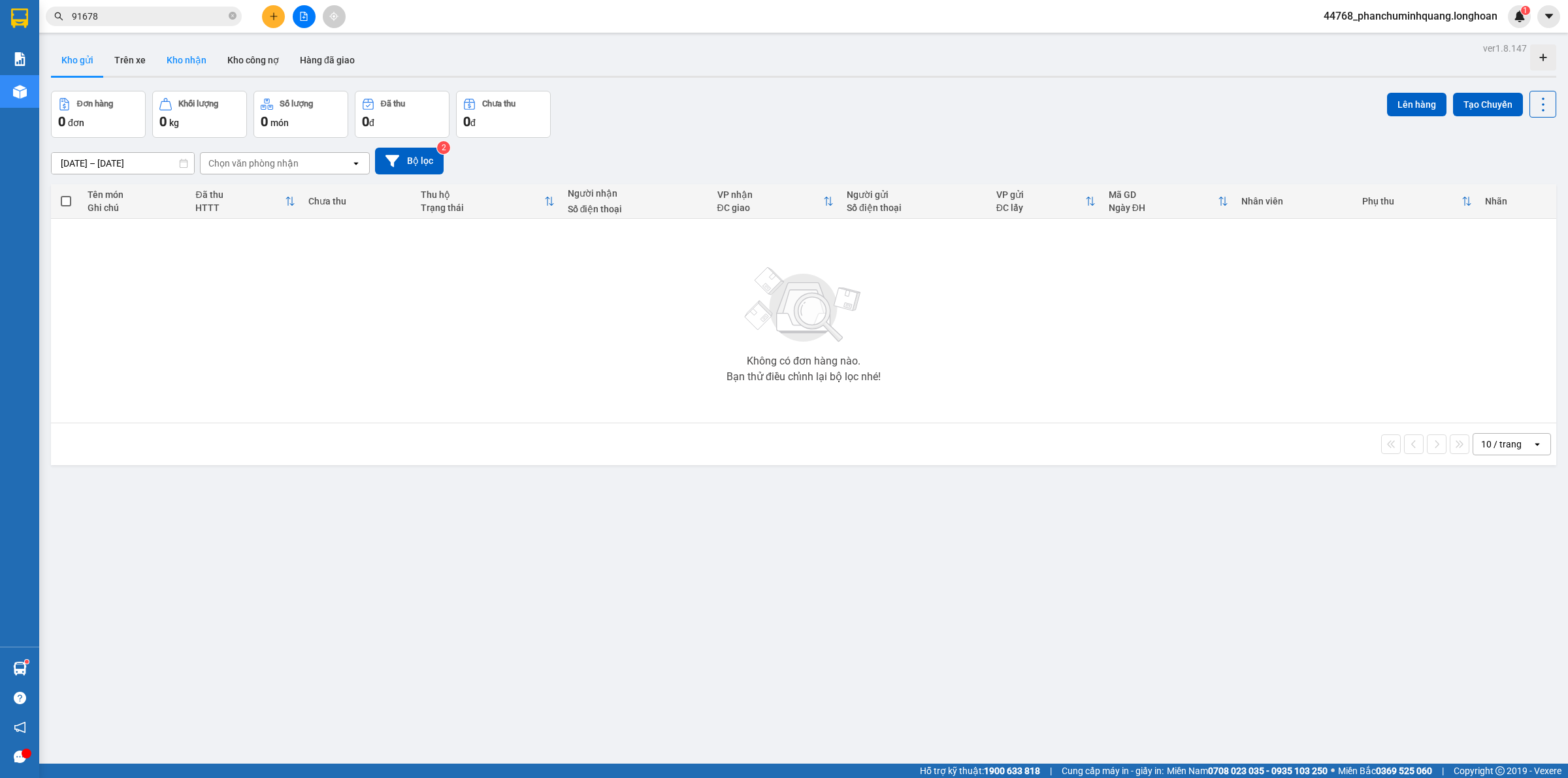
click at [193, 66] on button "Kho nhận" at bounding box center [186, 60] width 61 height 32
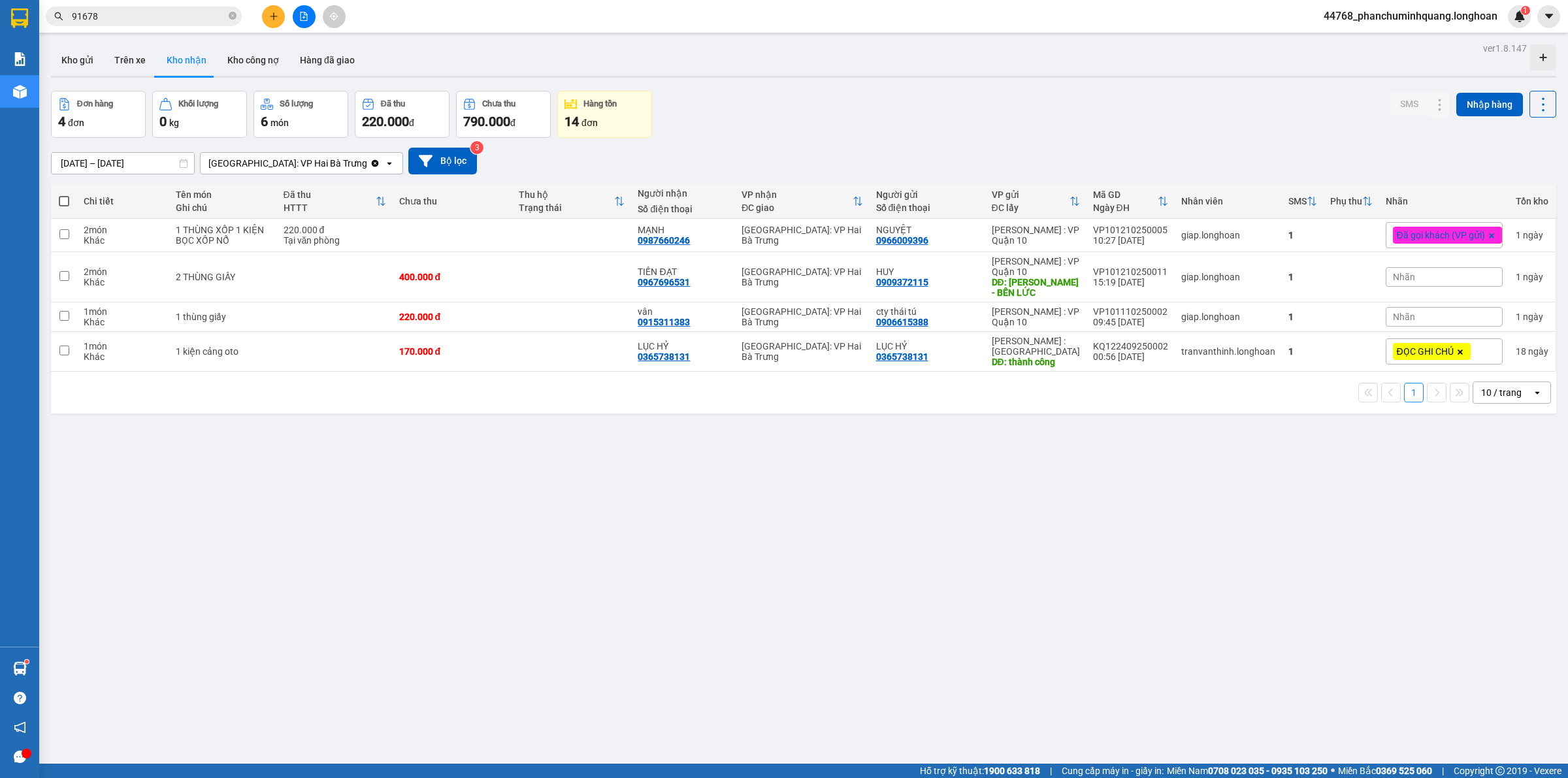
click at [267, 21] on button at bounding box center [273, 16] width 23 height 23
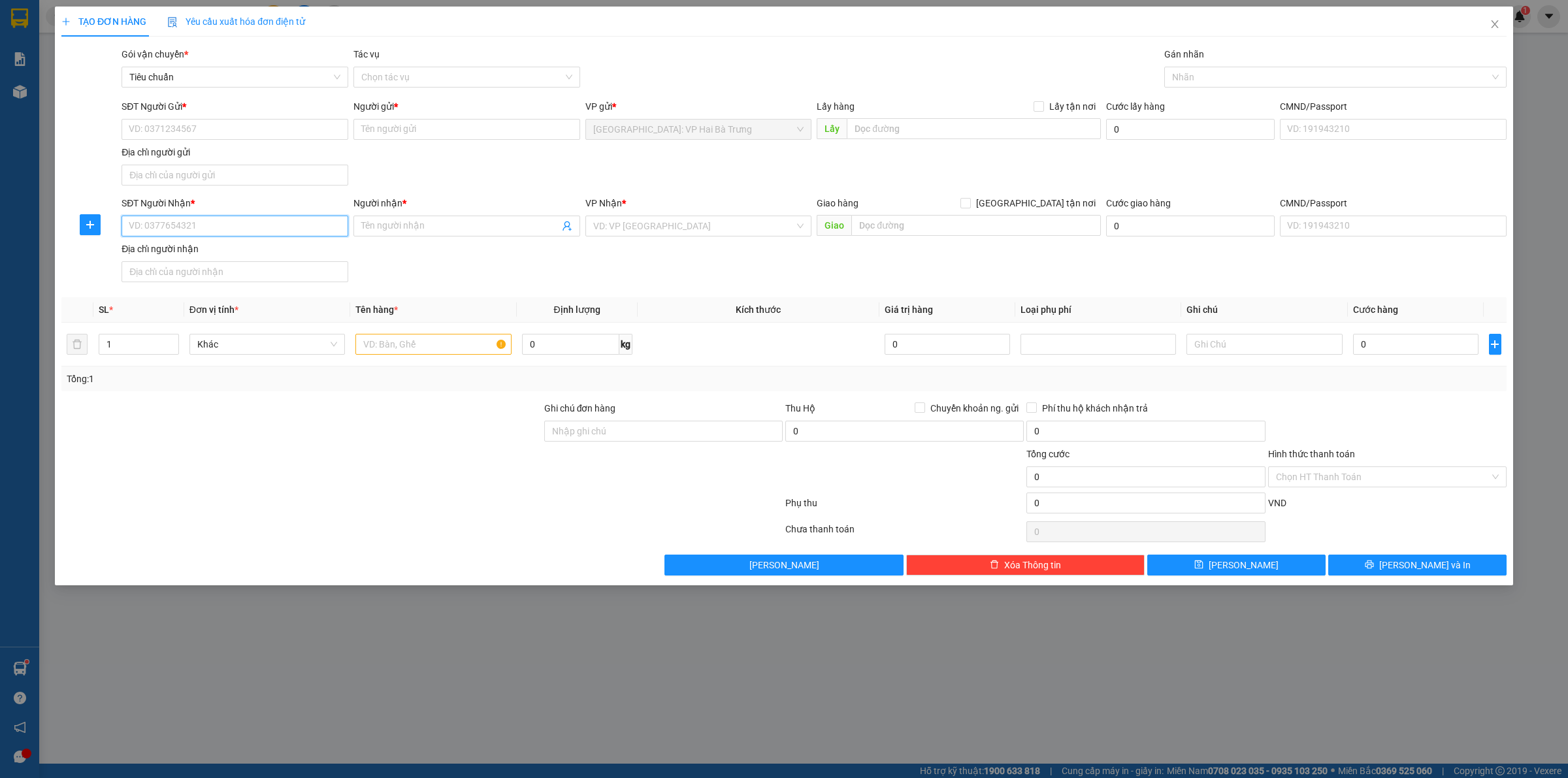
click at [247, 223] on input "SĐT Người Nhận *" at bounding box center [234, 226] width 226 height 21
paste input "0339234591"
type input "0339234591"
click at [188, 252] on div "0339234591 - Nhi" at bounding box center [235, 253] width 211 height 15
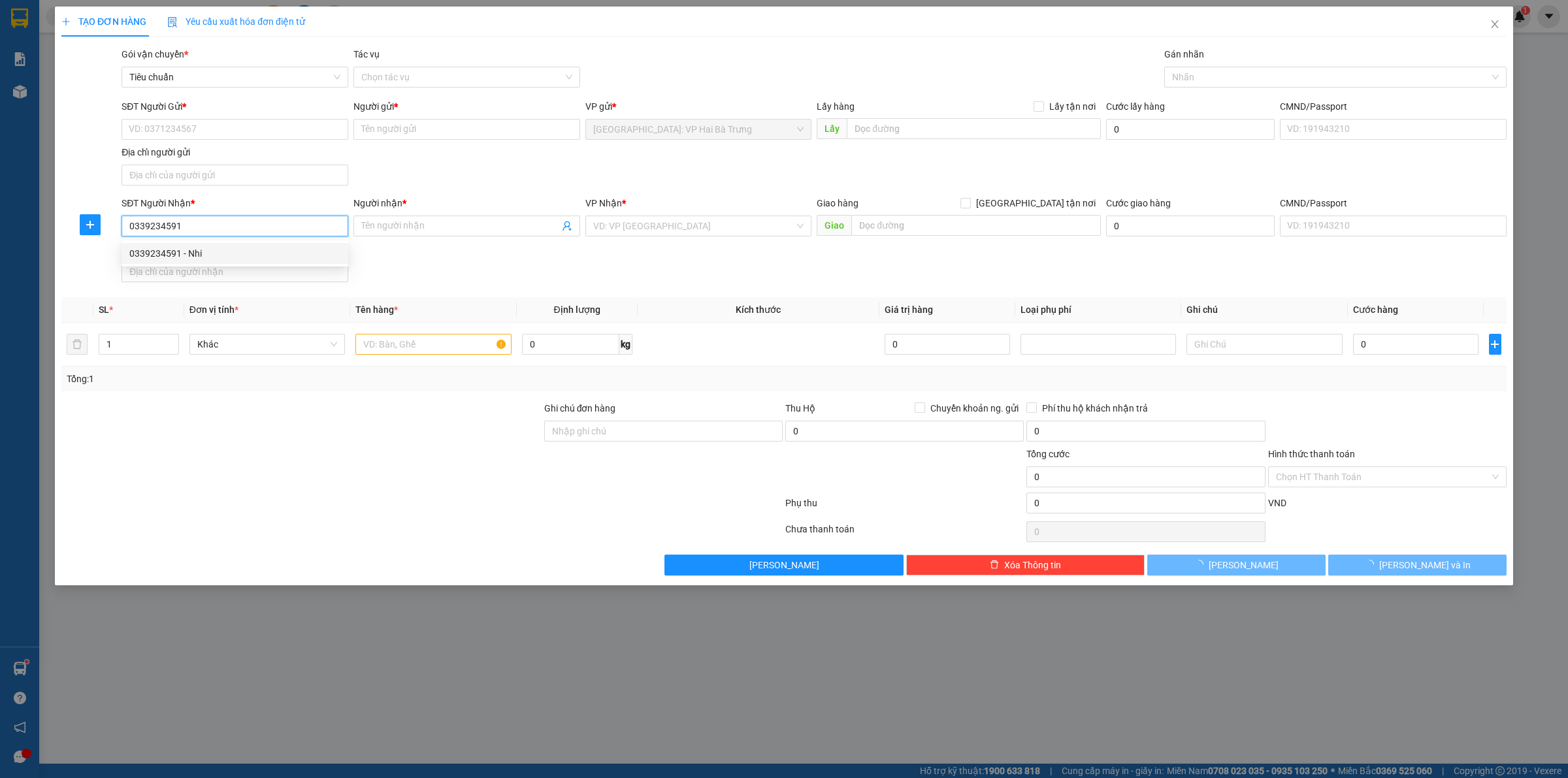
type input "Nhi"
checkbox input "true"
type input "211 phó cơ điều, phường 6, quận 11.HCM"
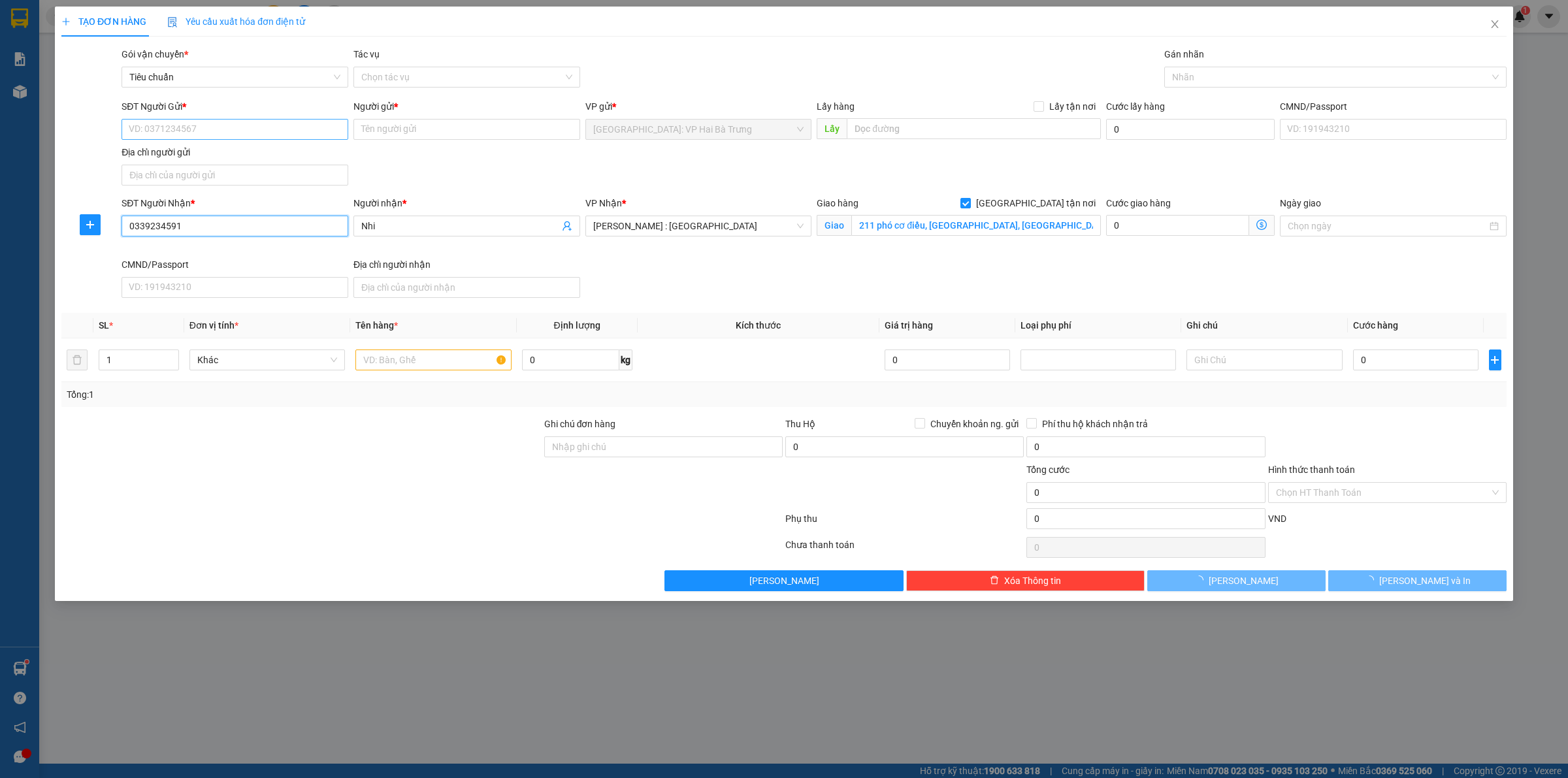
type input "0339234591"
click at [229, 125] on input "SĐT Người Gửi *" at bounding box center [234, 129] width 226 height 21
drag, startPoint x: 210, startPoint y: 159, endPoint x: 654, endPoint y: 105, distance: 447.3
click at [210, 158] on div "0387312980 - Kho Vận" at bounding box center [235, 156] width 211 height 15
type input "0387312980"
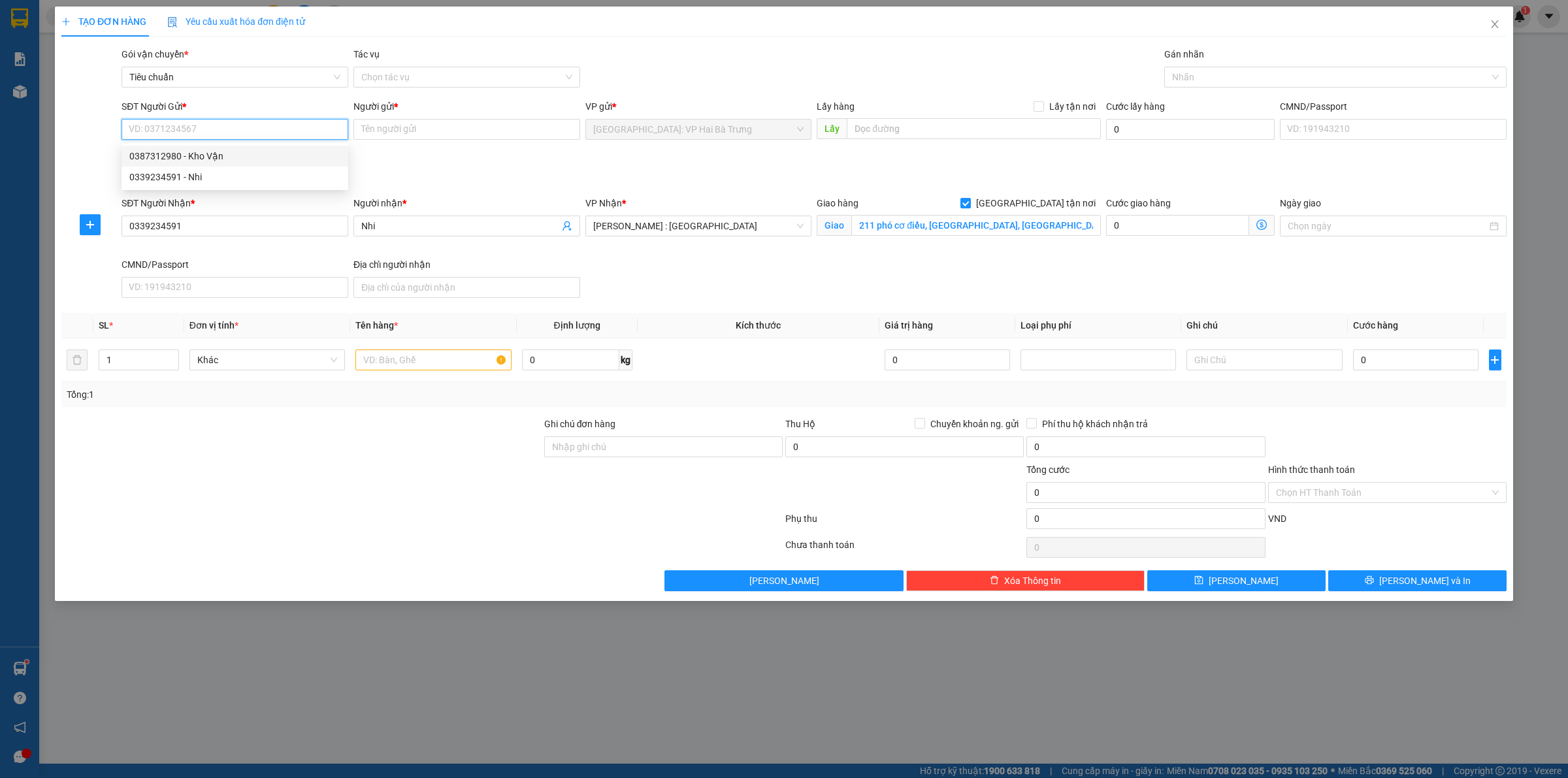
type input "Kho Vận"
click at [1226, 75] on div at bounding box center [1329, 77] width 323 height 15
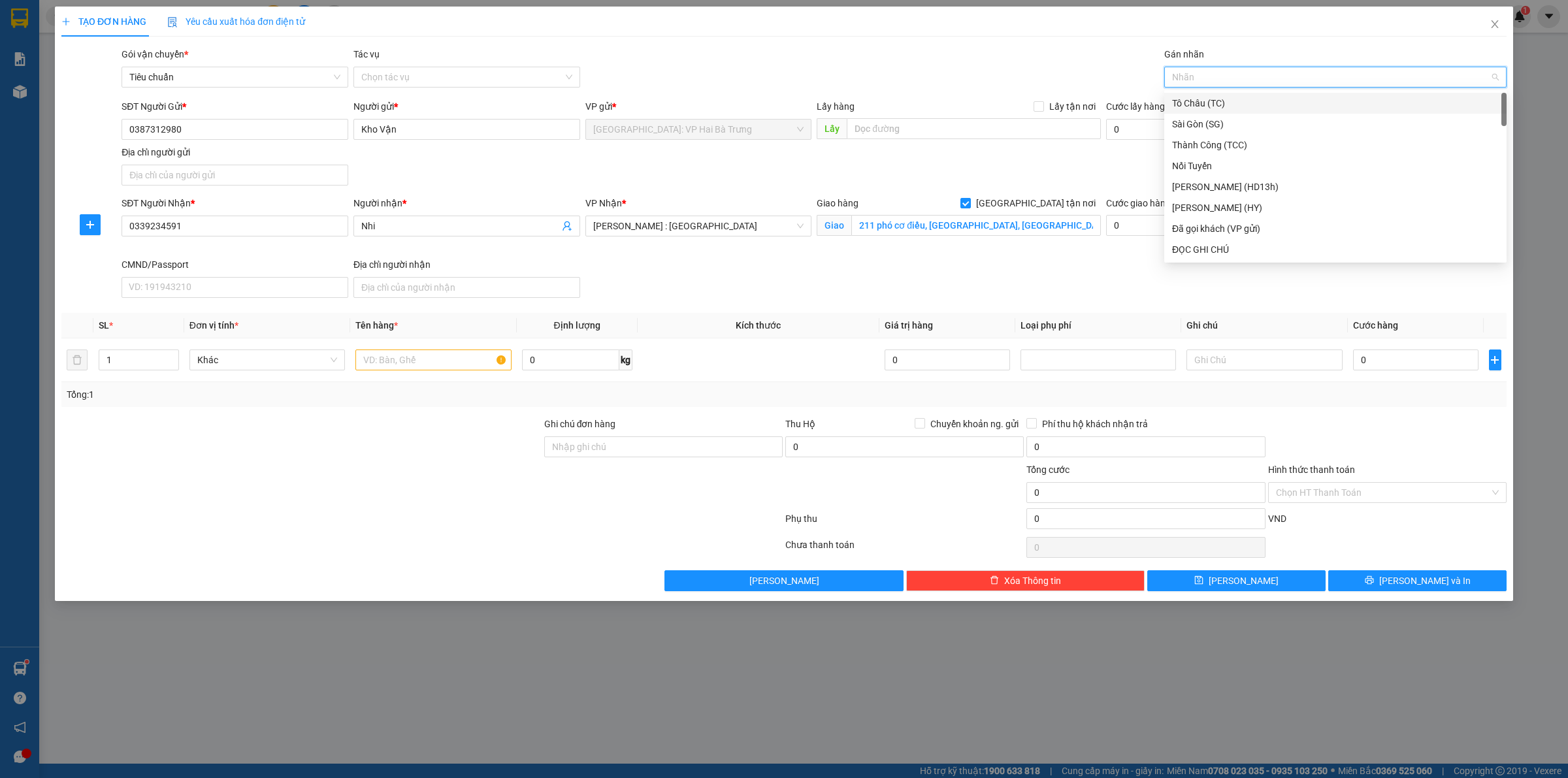
type input "G"
click at [1186, 256] on div "[GEOGRAPHIC_DATA] tận nơi" at bounding box center [1336, 250] width 327 height 15
type input "d"
type input "đ"
click at [1226, 126] on div "Đã gọi khách (VP gửi)" at bounding box center [1336, 125] width 327 height 15
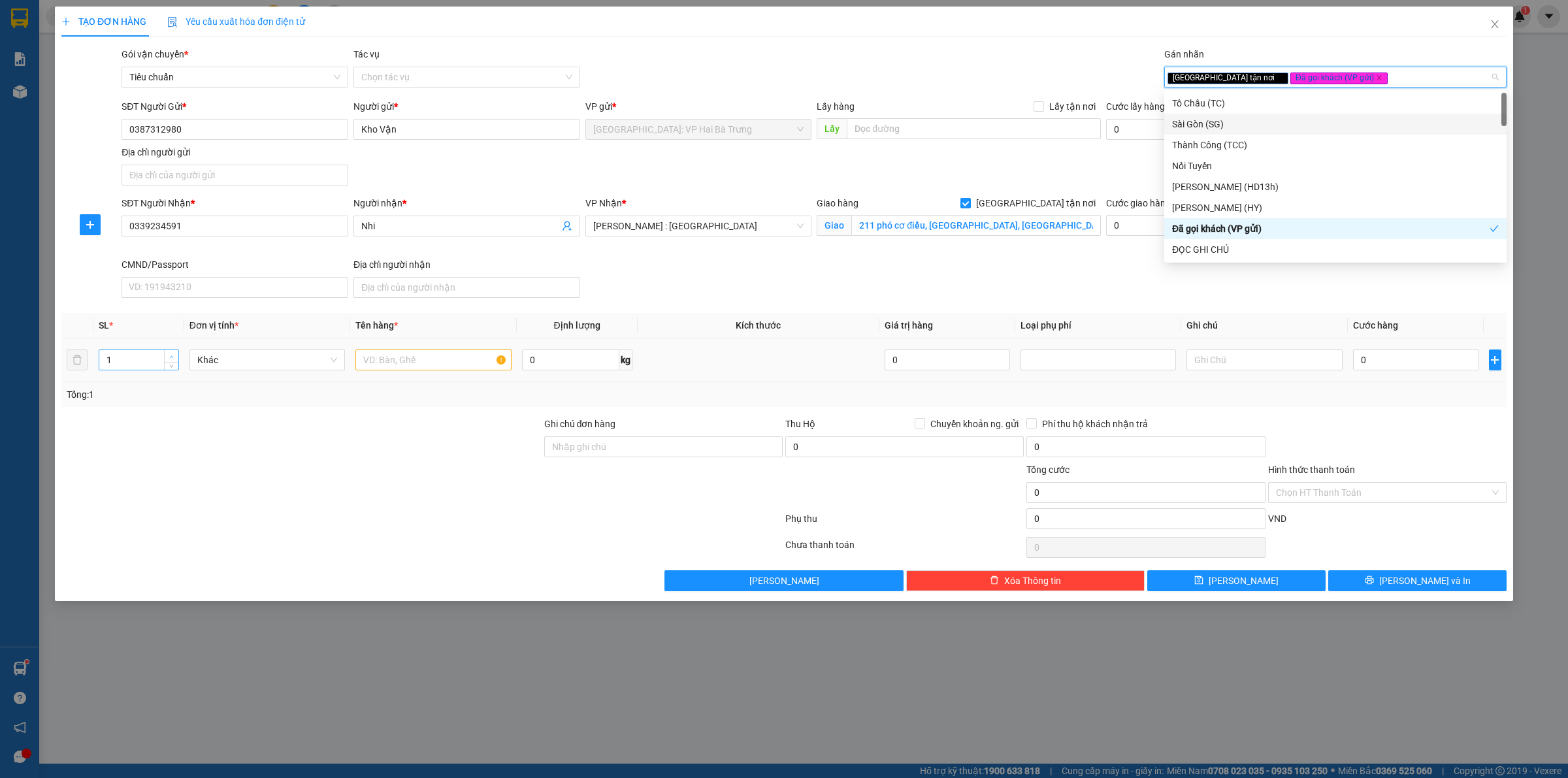
type input "2"
click at [168, 353] on span "up" at bounding box center [171, 357] width 8 height 8
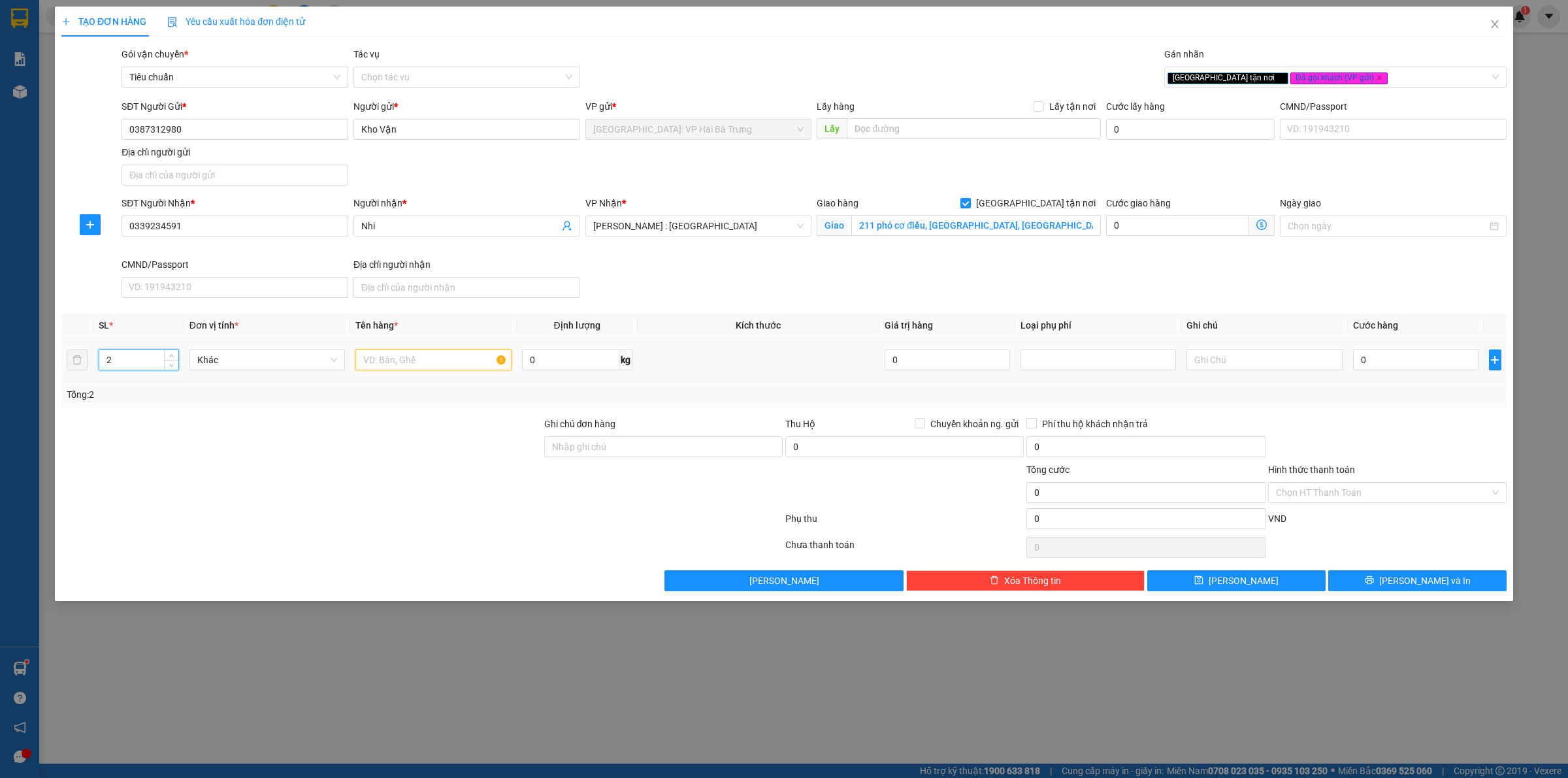
drag, startPoint x: 396, startPoint y: 359, endPoint x: 491, endPoint y: 330, distance: 99.3
click at [435, 344] on td at bounding box center [433, 360] width 166 height 44
type input "2 kiện bọc tải xanh quấn băng keo cam 2 đầu"
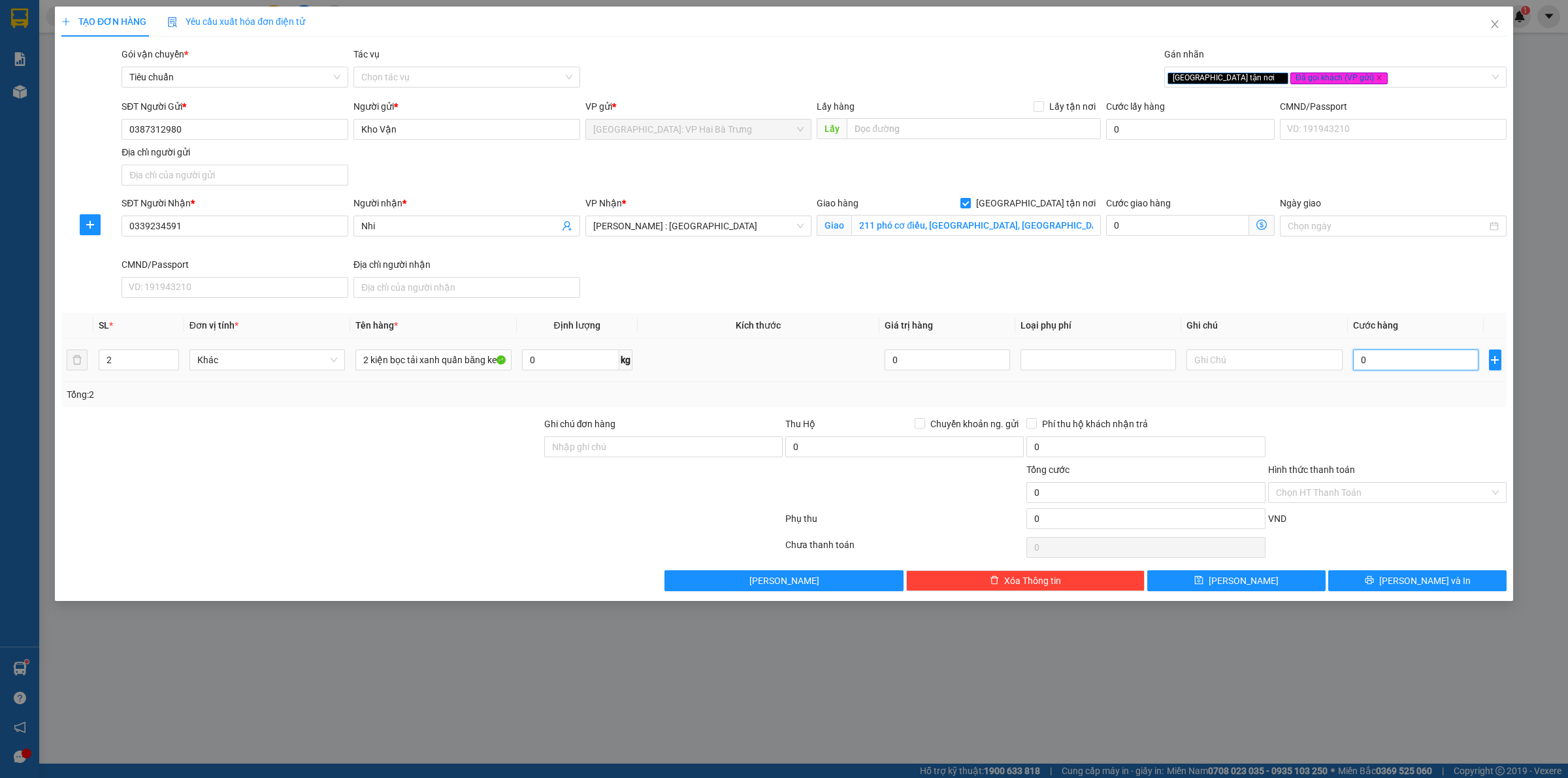
type input "4"
type input "40"
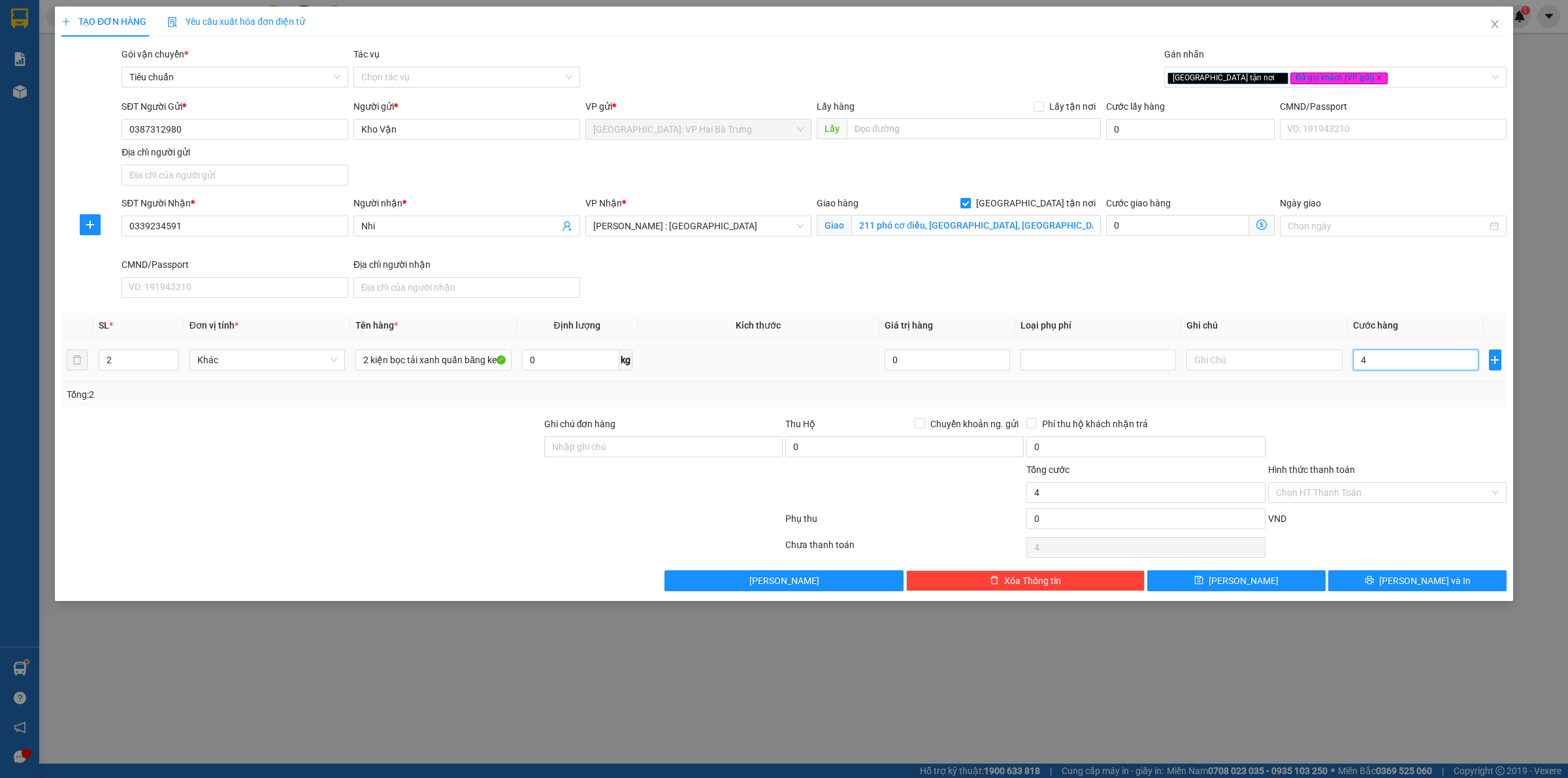
type input "40"
type input "40.000"
type input "400.000"
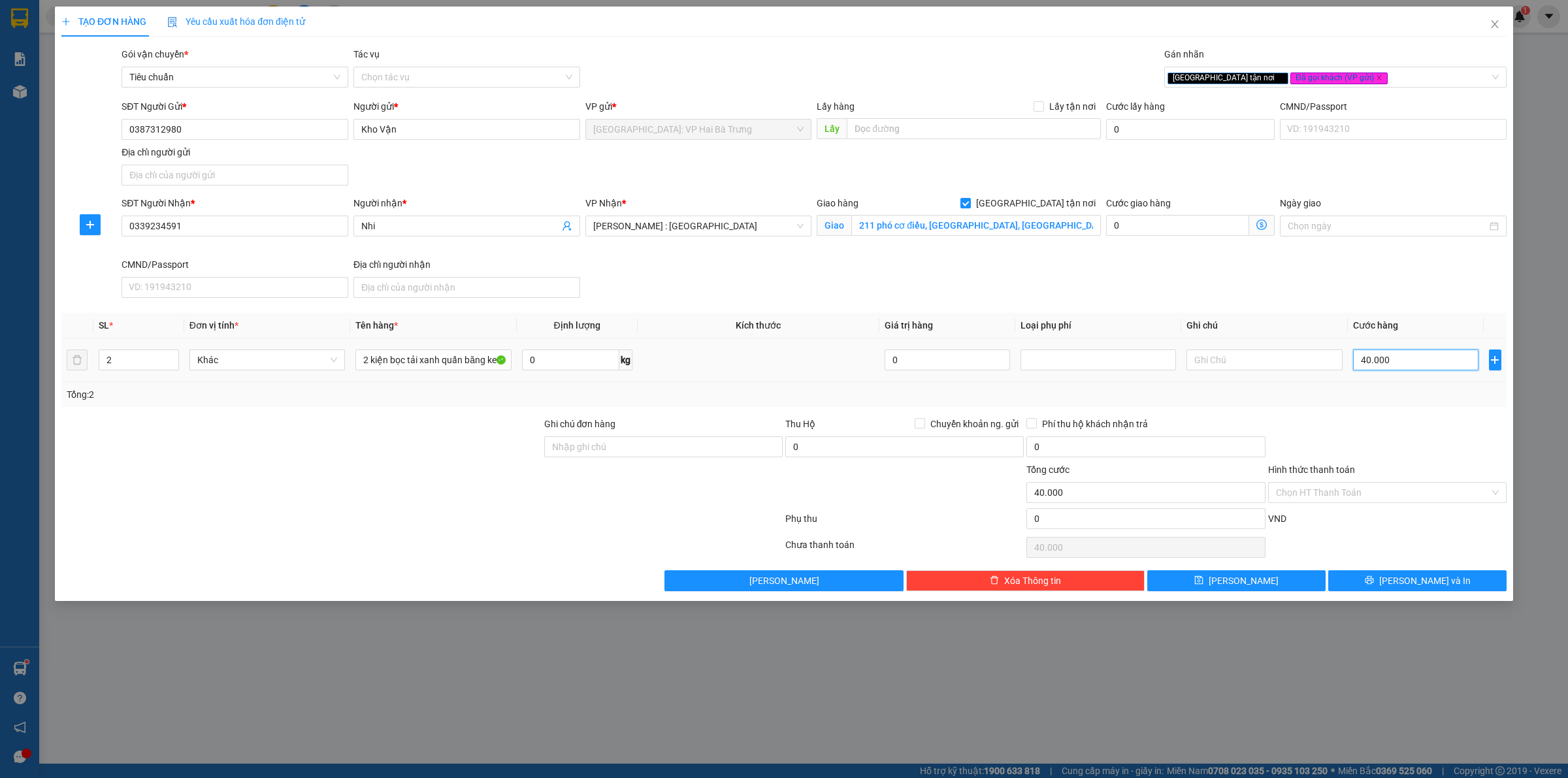
type input "400.000"
click at [1431, 580] on span "[PERSON_NAME] và In" at bounding box center [1425, 581] width 92 height 15
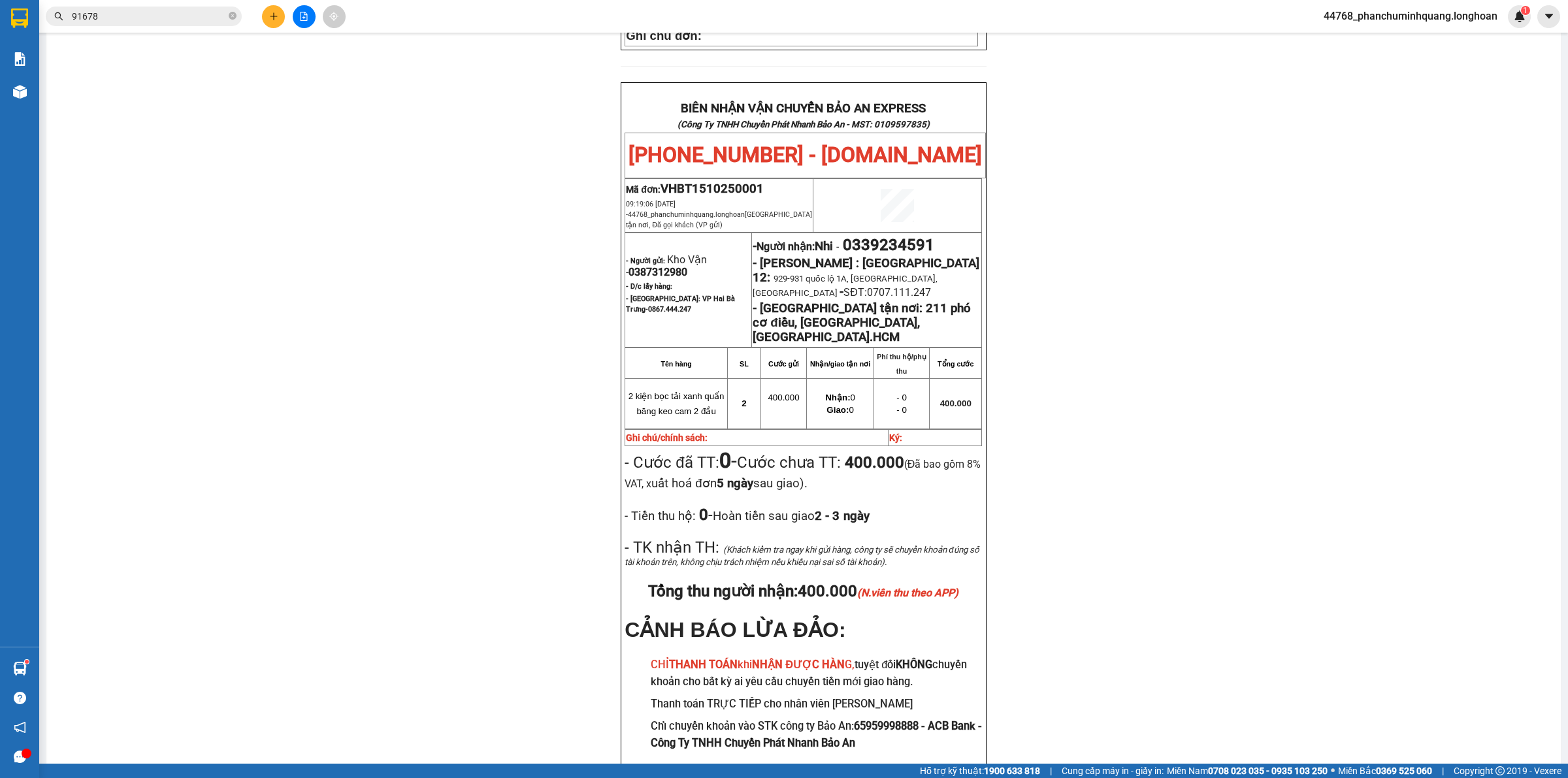
scroll to position [648, 0]
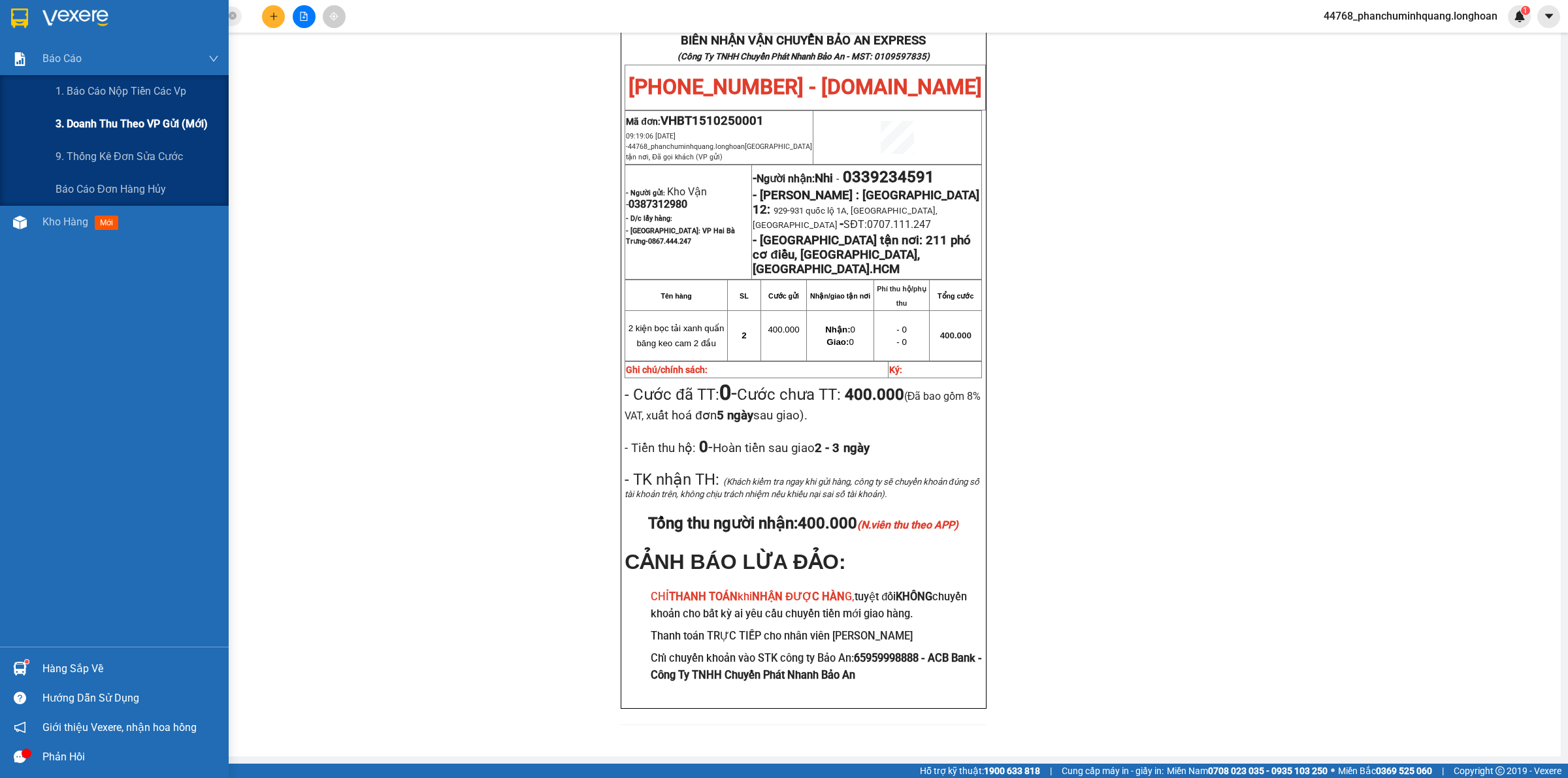
click at [109, 125] on span "3. Doanh Thu theo VP Gửi (mới)" at bounding box center [132, 124] width 152 height 16
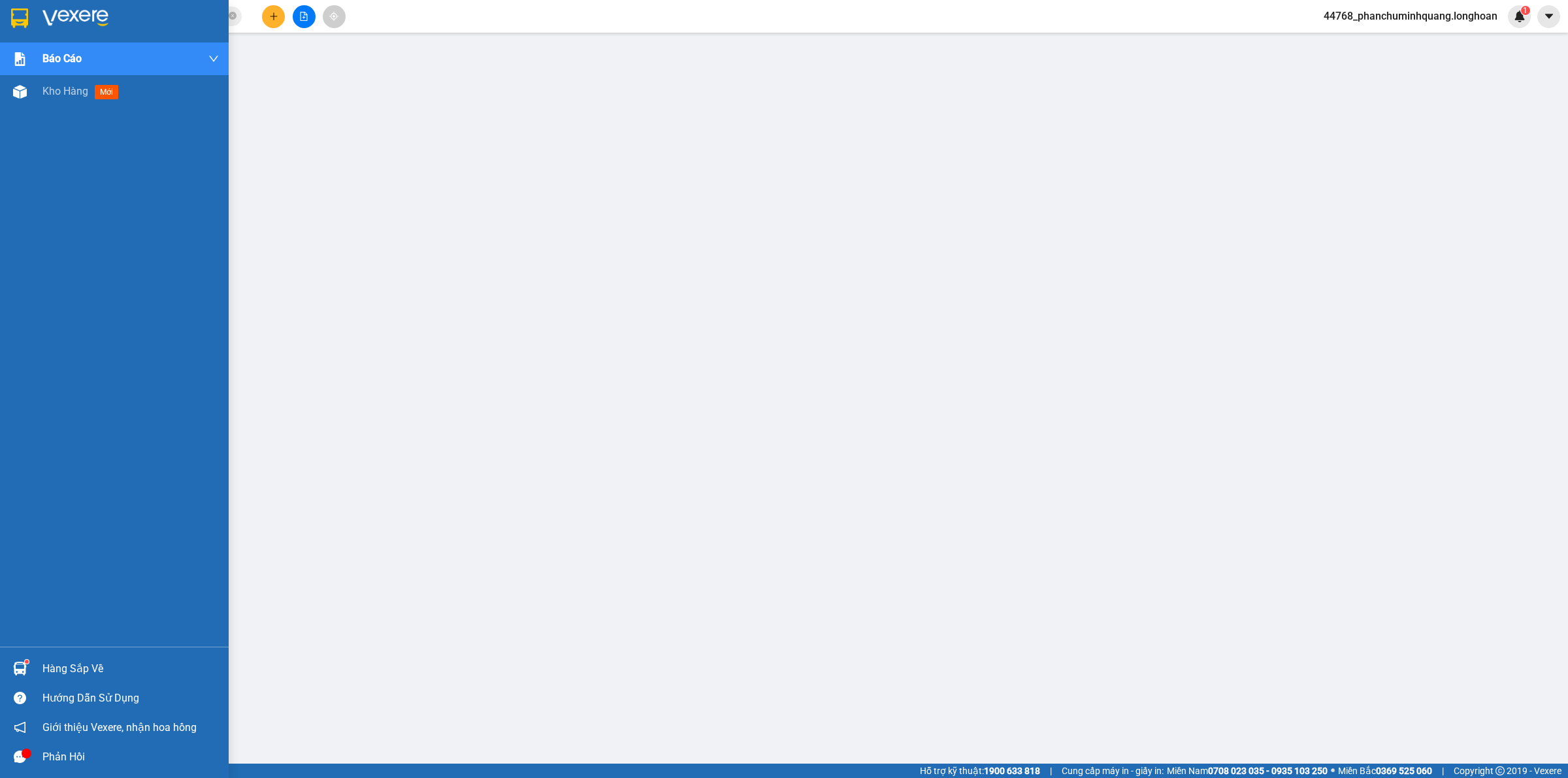
click at [16, 11] on img at bounding box center [19, 18] width 17 height 20
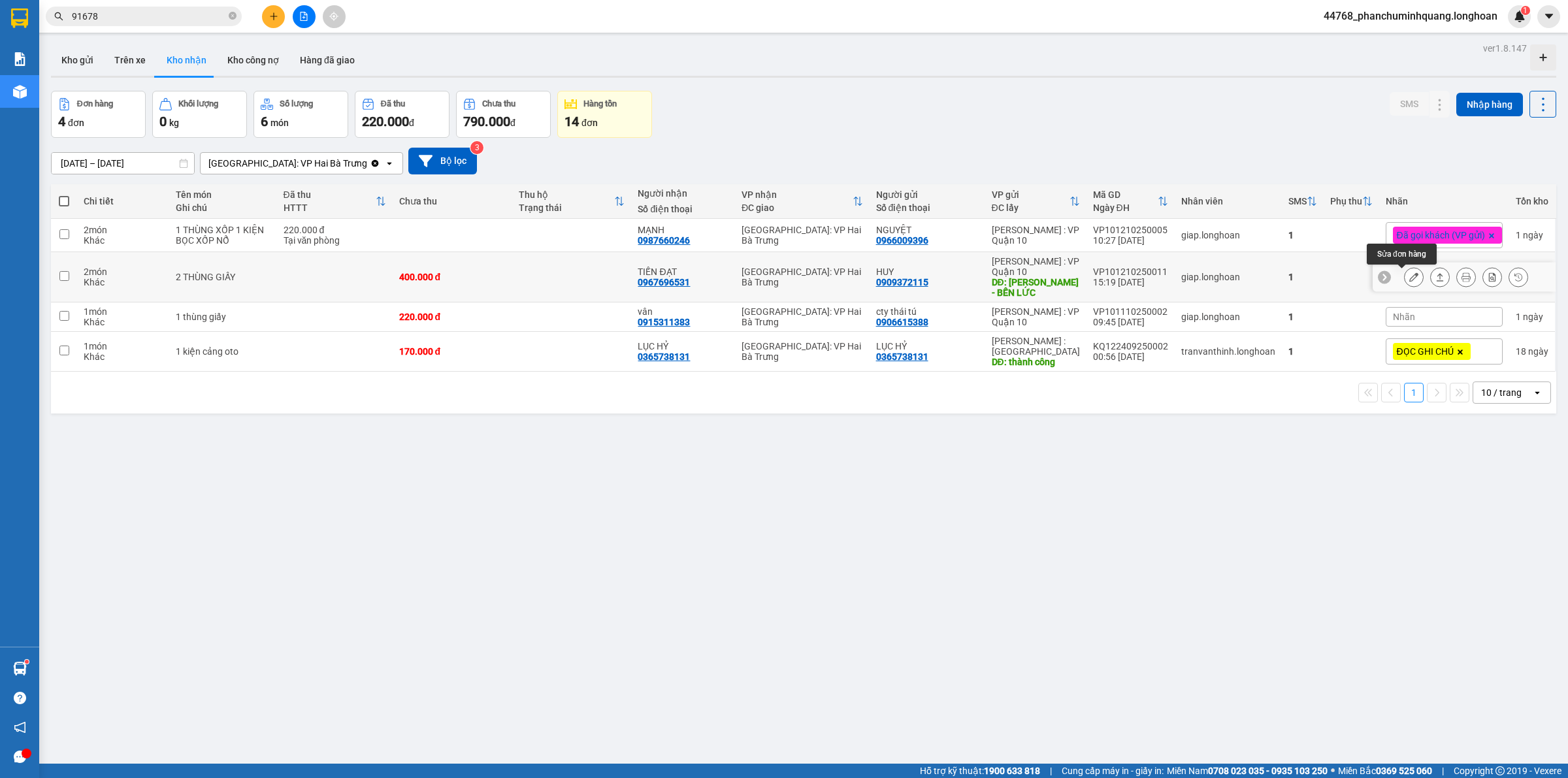
click at [1410, 279] on icon at bounding box center [1414, 277] width 9 height 9
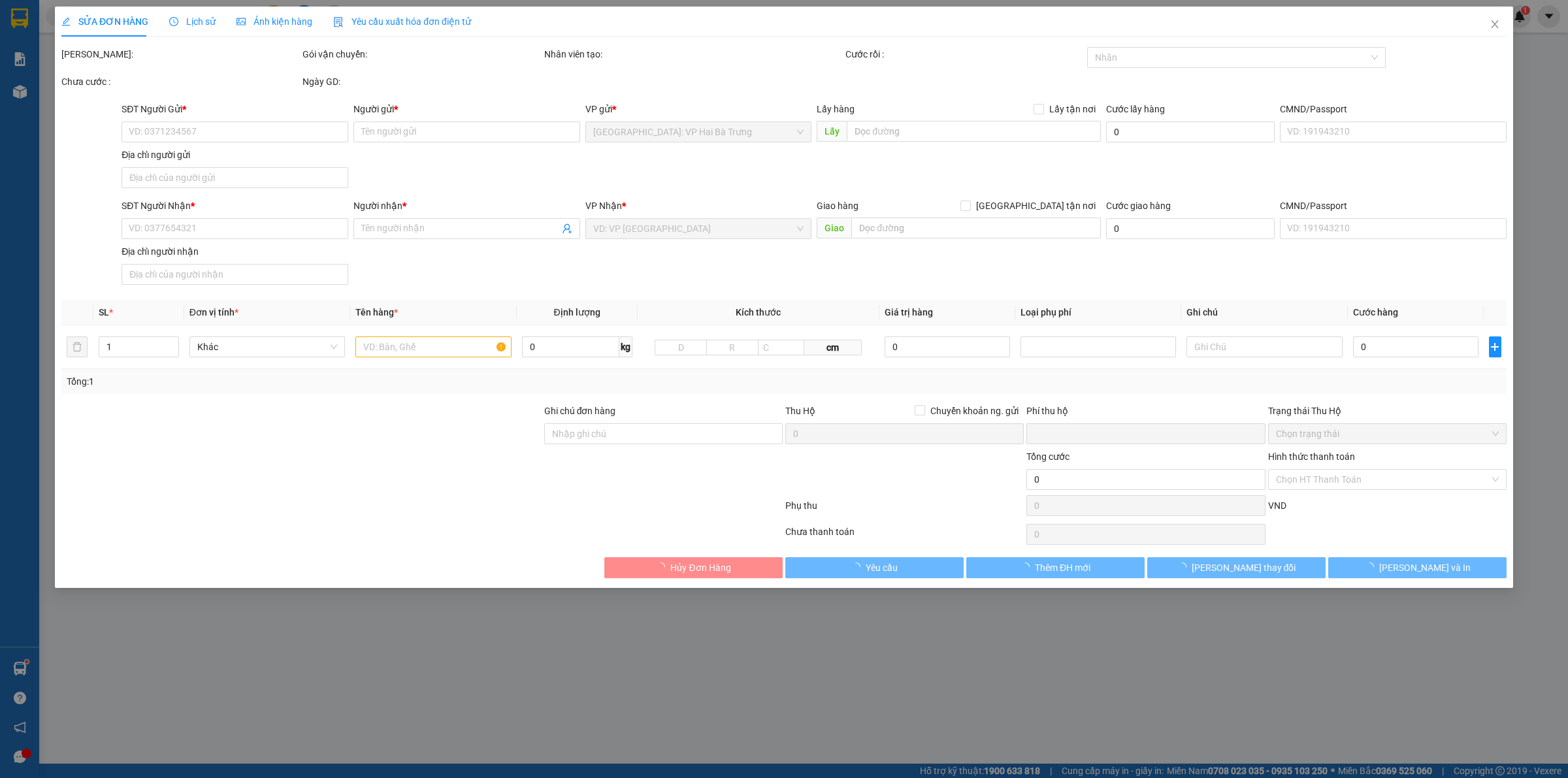
type input "0909372115"
type input "HUY"
type input "NGỌC LAN - BẾN LỨC"
type input "0967696531"
type input "TIẾN ĐẠT"
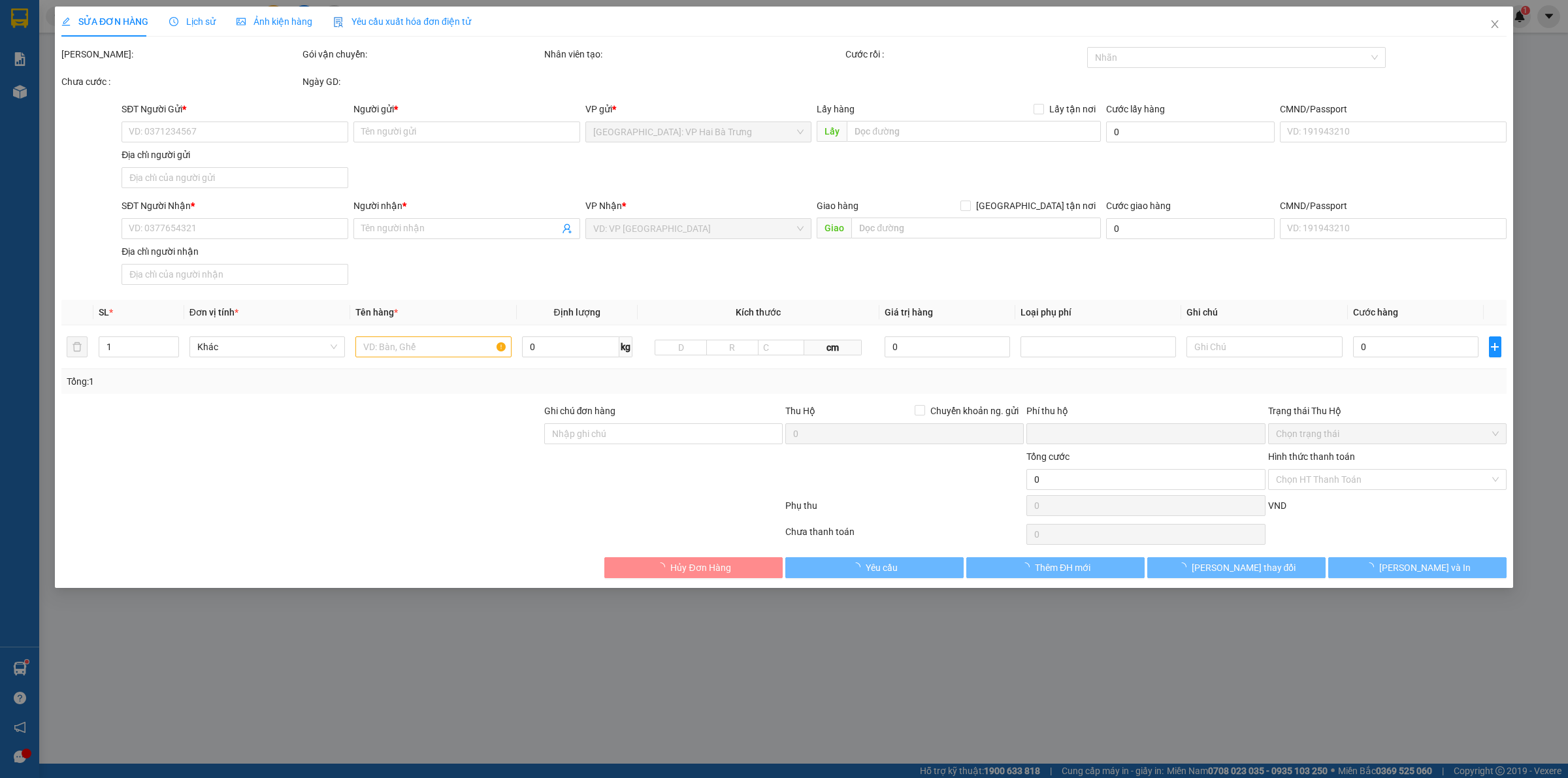
type input "hàng k bao bể vỡ hư hỏng"
type input "0"
type input "400.000"
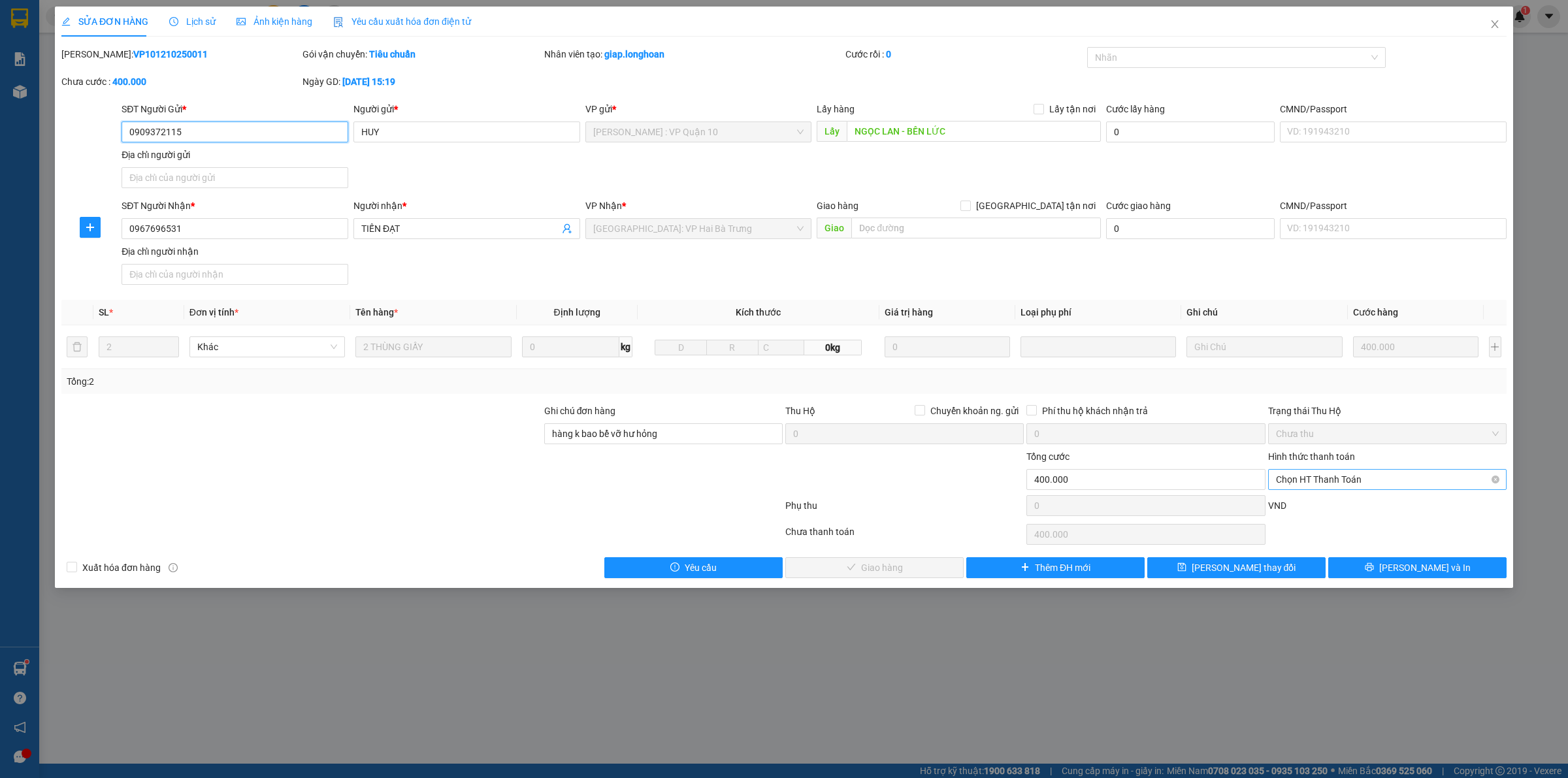
click at [1355, 484] on span "Chọn HT Thanh Toán" at bounding box center [1388, 479] width 223 height 20
click at [1347, 506] on div "Tại văn phòng" at bounding box center [1388, 507] width 223 height 15
type input "0"
click at [918, 566] on button "Lưu và Giao hàng" at bounding box center [874, 568] width 178 height 21
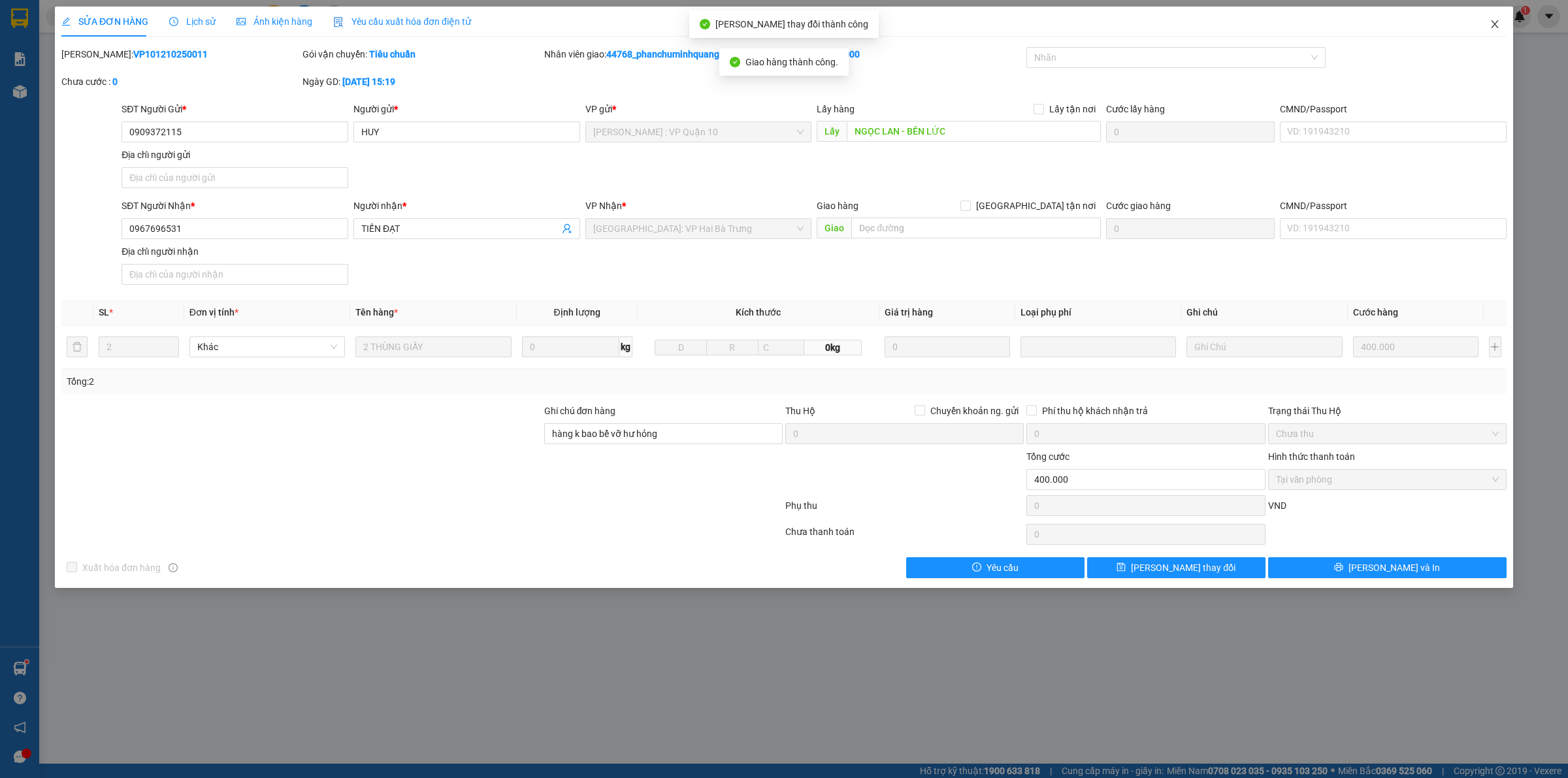
click at [1500, 20] on icon "close" at bounding box center [1495, 24] width 10 height 10
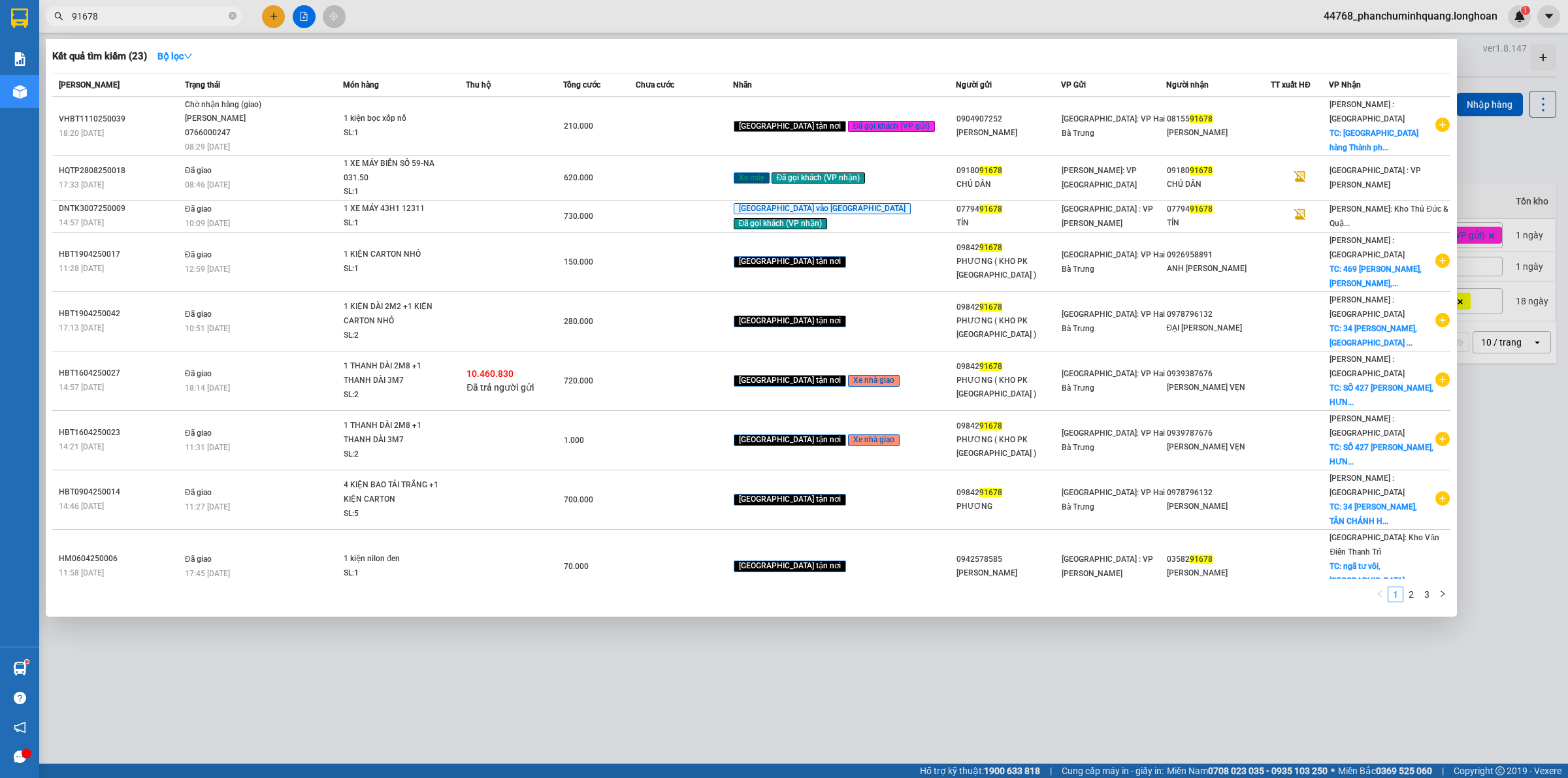
click at [185, 18] on input "91678" at bounding box center [149, 16] width 154 height 15
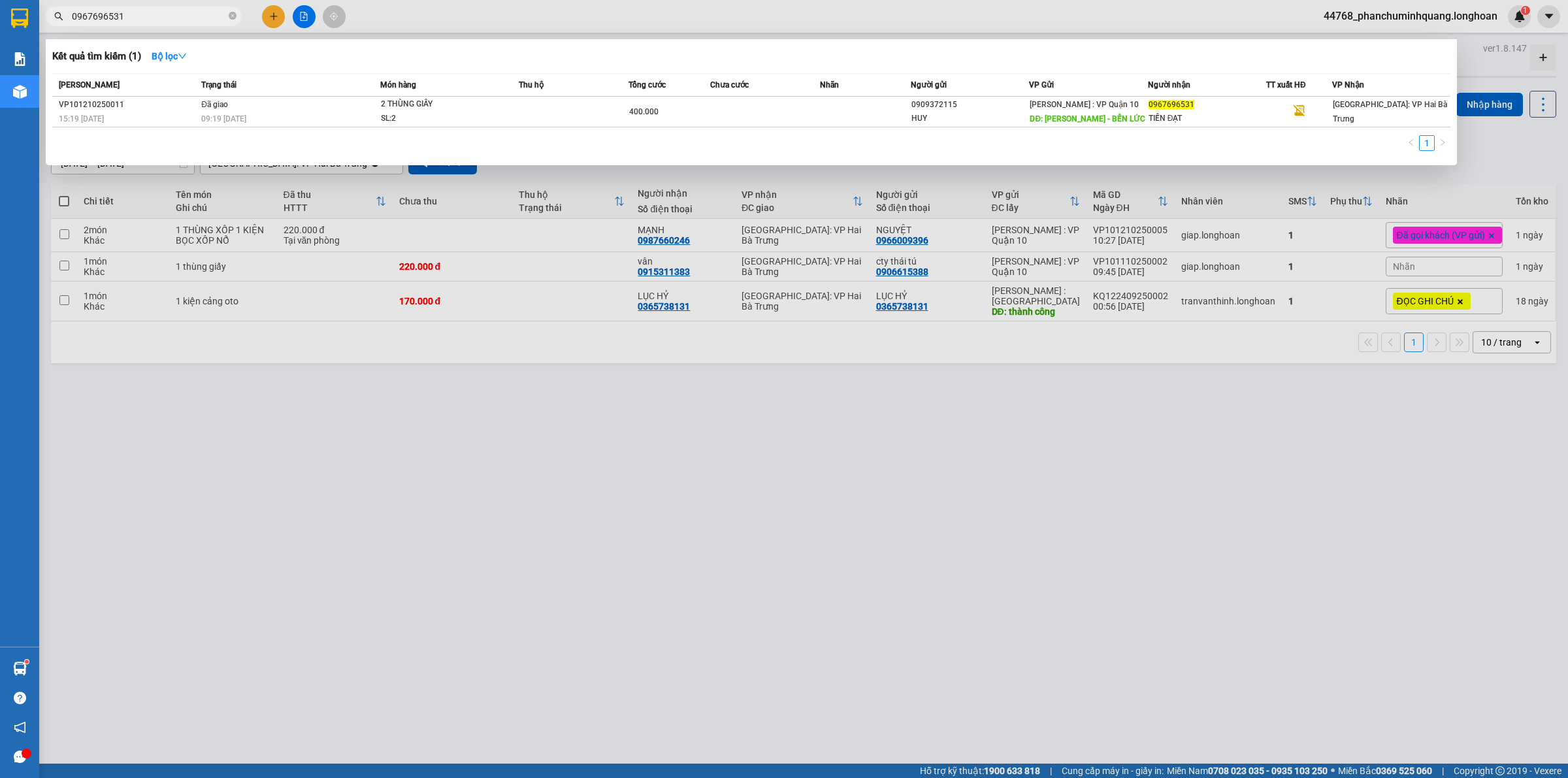
type input "0967696531"
click at [965, 494] on div at bounding box center [784, 389] width 1568 height 778
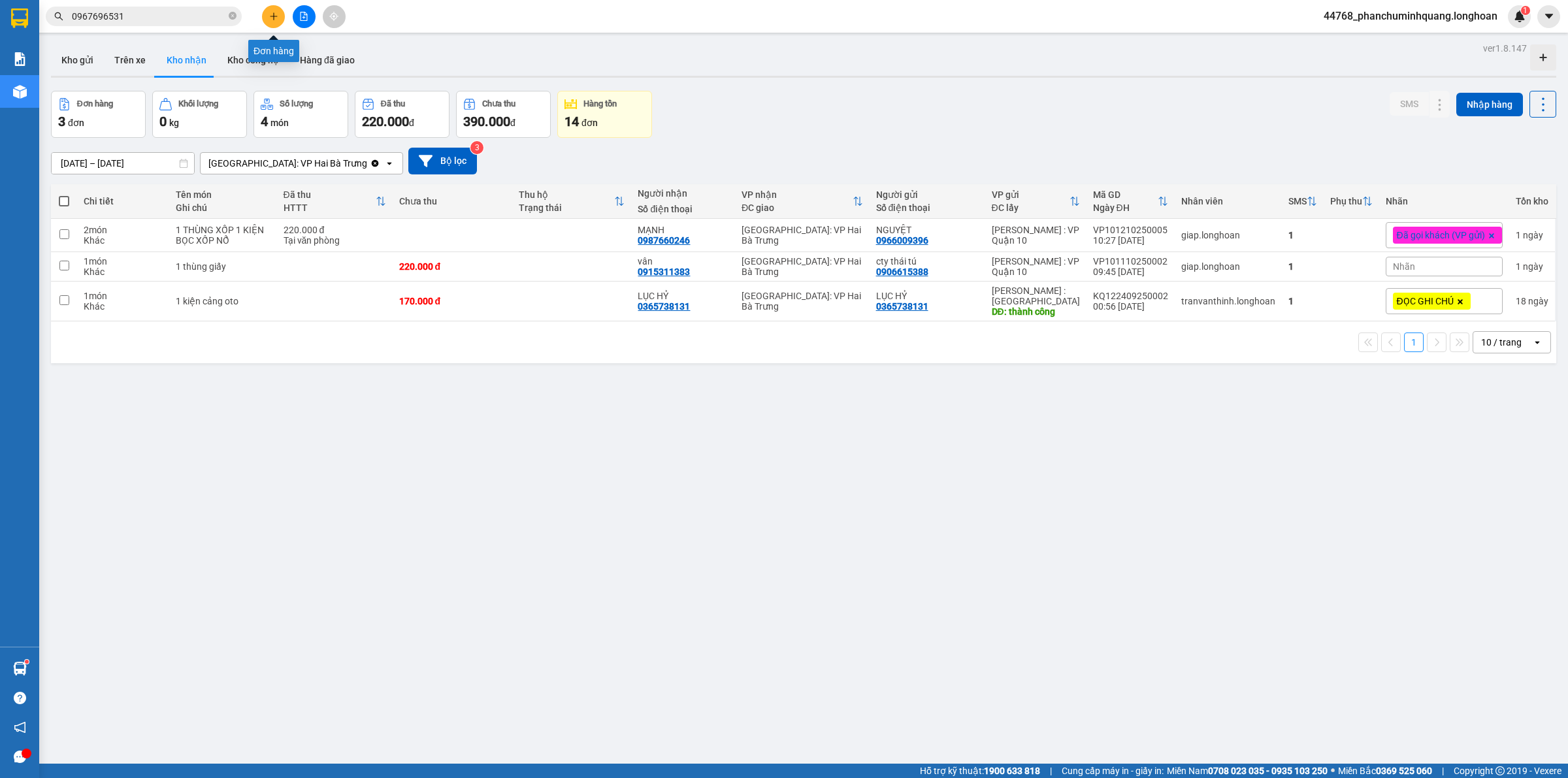
click at [281, 21] on button at bounding box center [273, 16] width 23 height 23
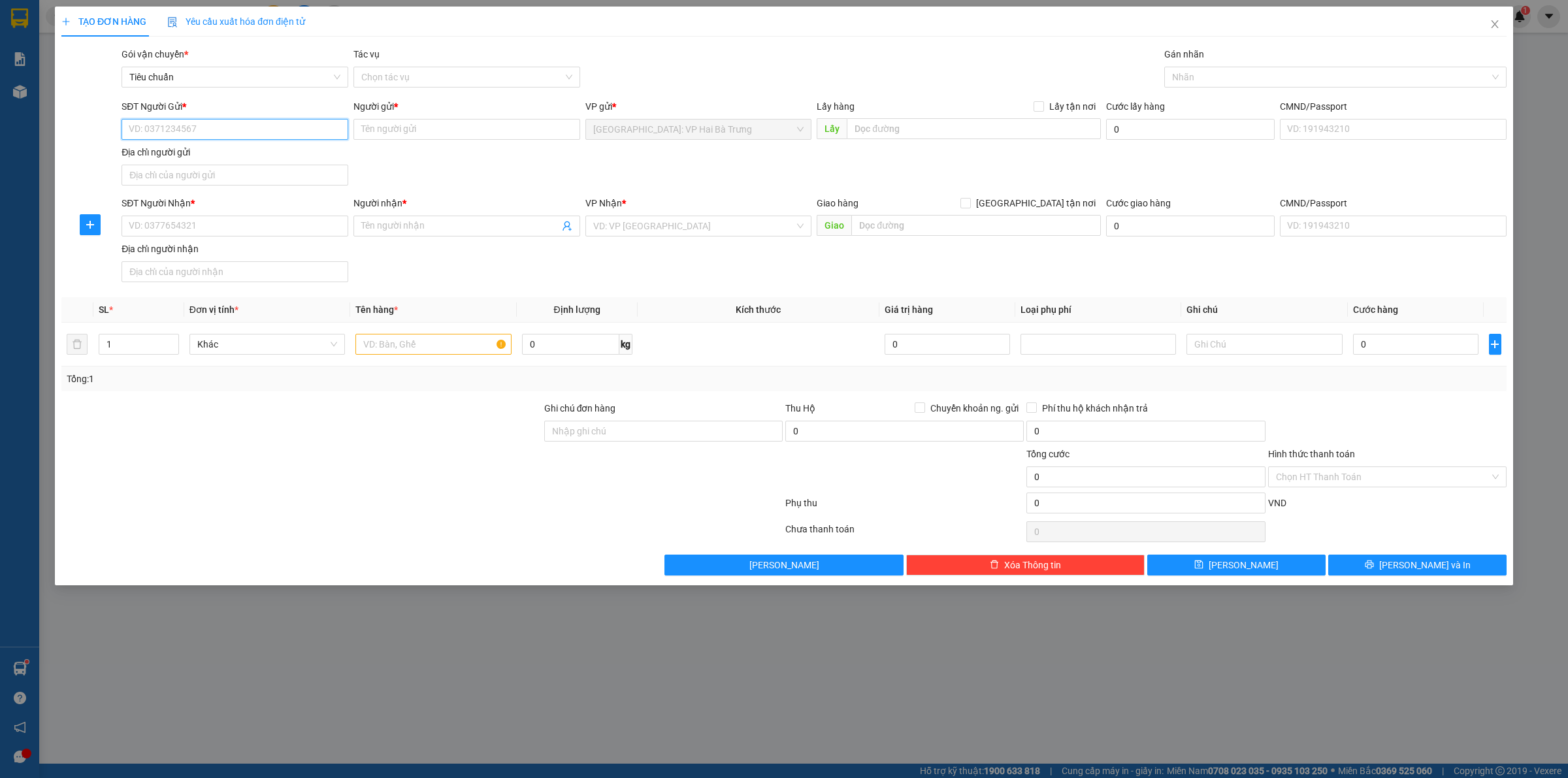
click at [275, 127] on input "SĐT Người Gửi *" at bounding box center [234, 129] width 226 height 21
click at [268, 221] on input "SĐT Người Nhận *" at bounding box center [234, 226] width 226 height 21
type input "0977160246"
click at [478, 229] on input "Người nhận *" at bounding box center [460, 226] width 198 height 15
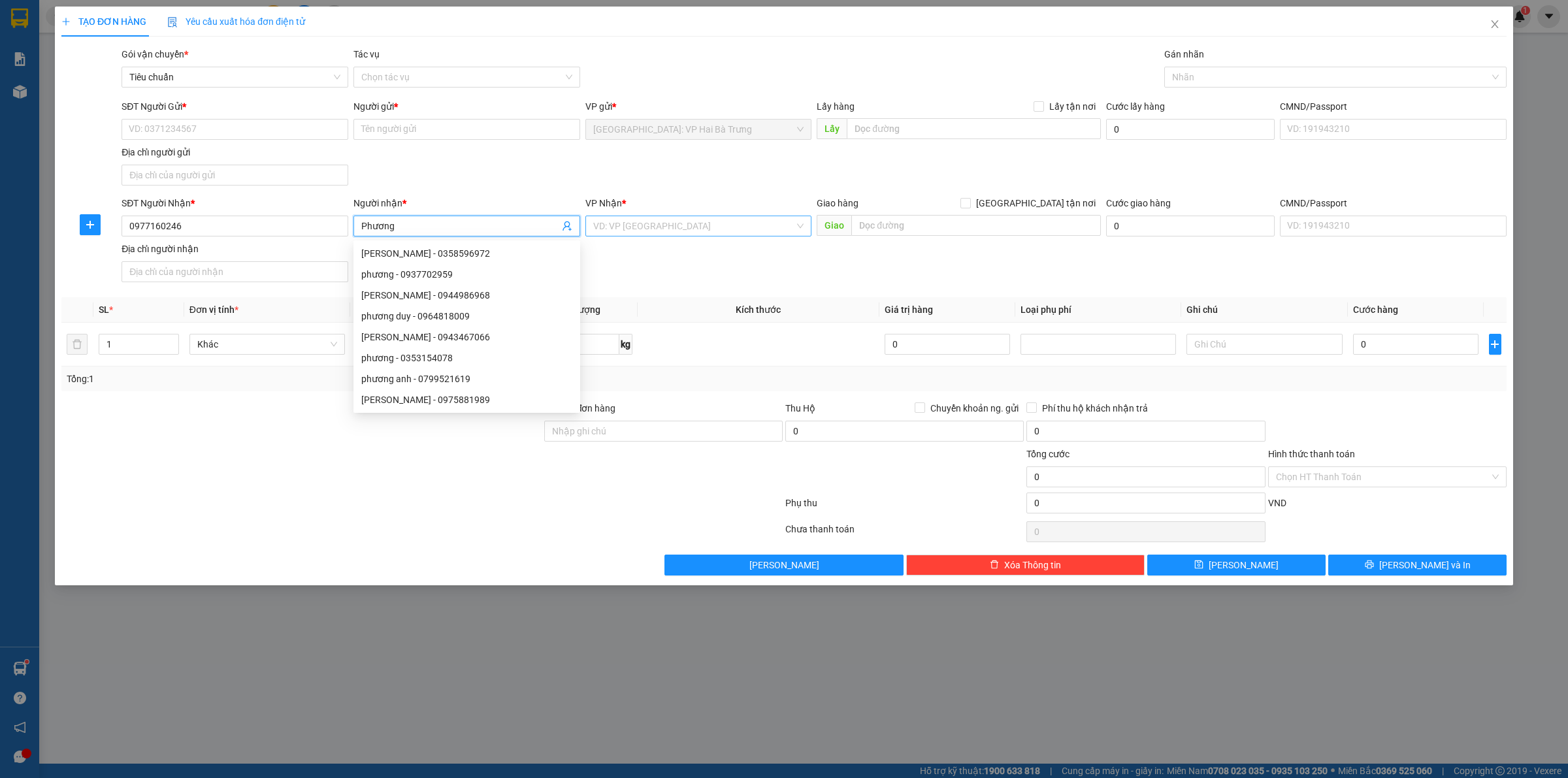
type input "Phương"
click at [654, 232] on input "search" at bounding box center [695, 226] width 202 height 20
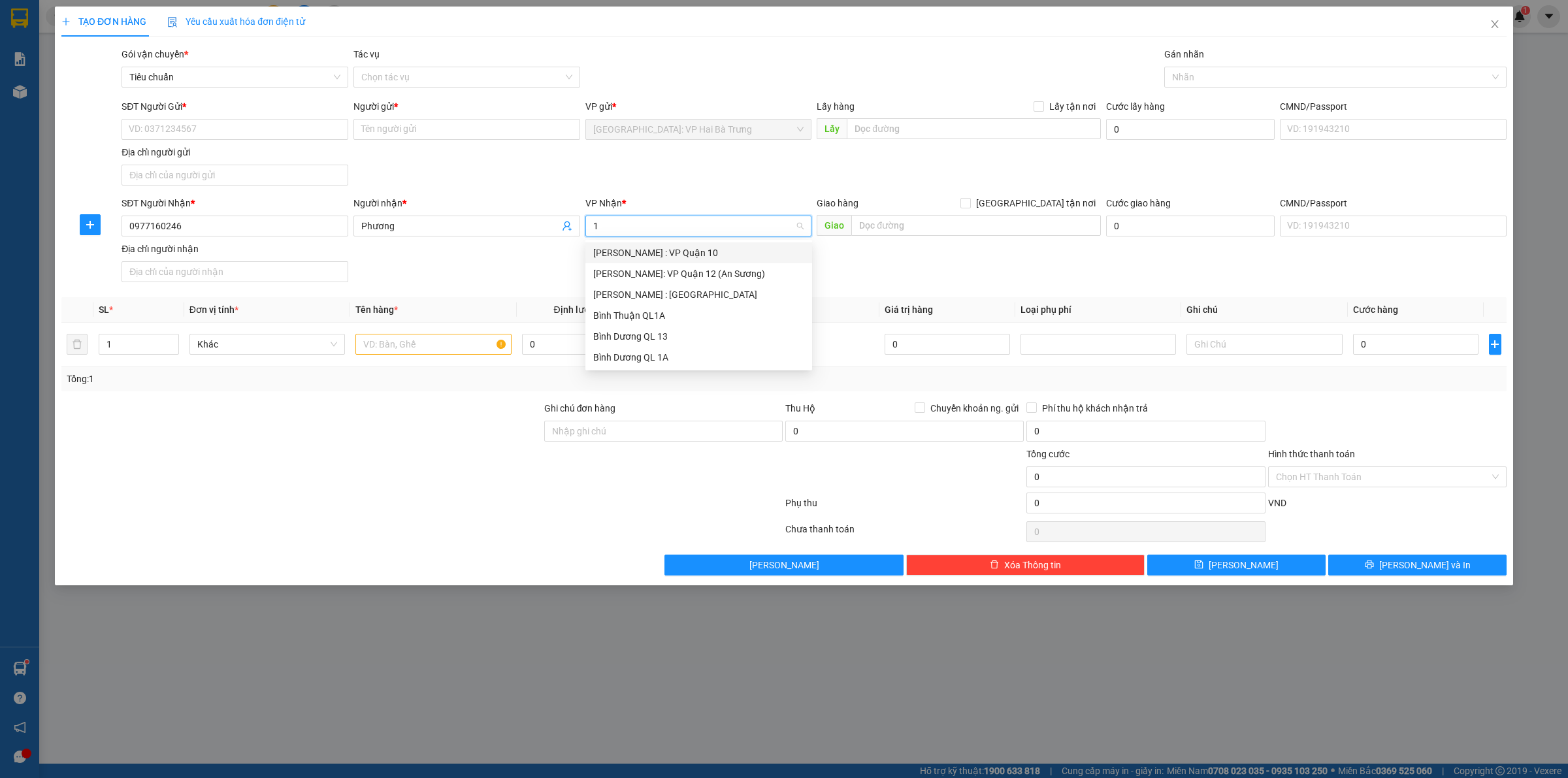
type input "12"
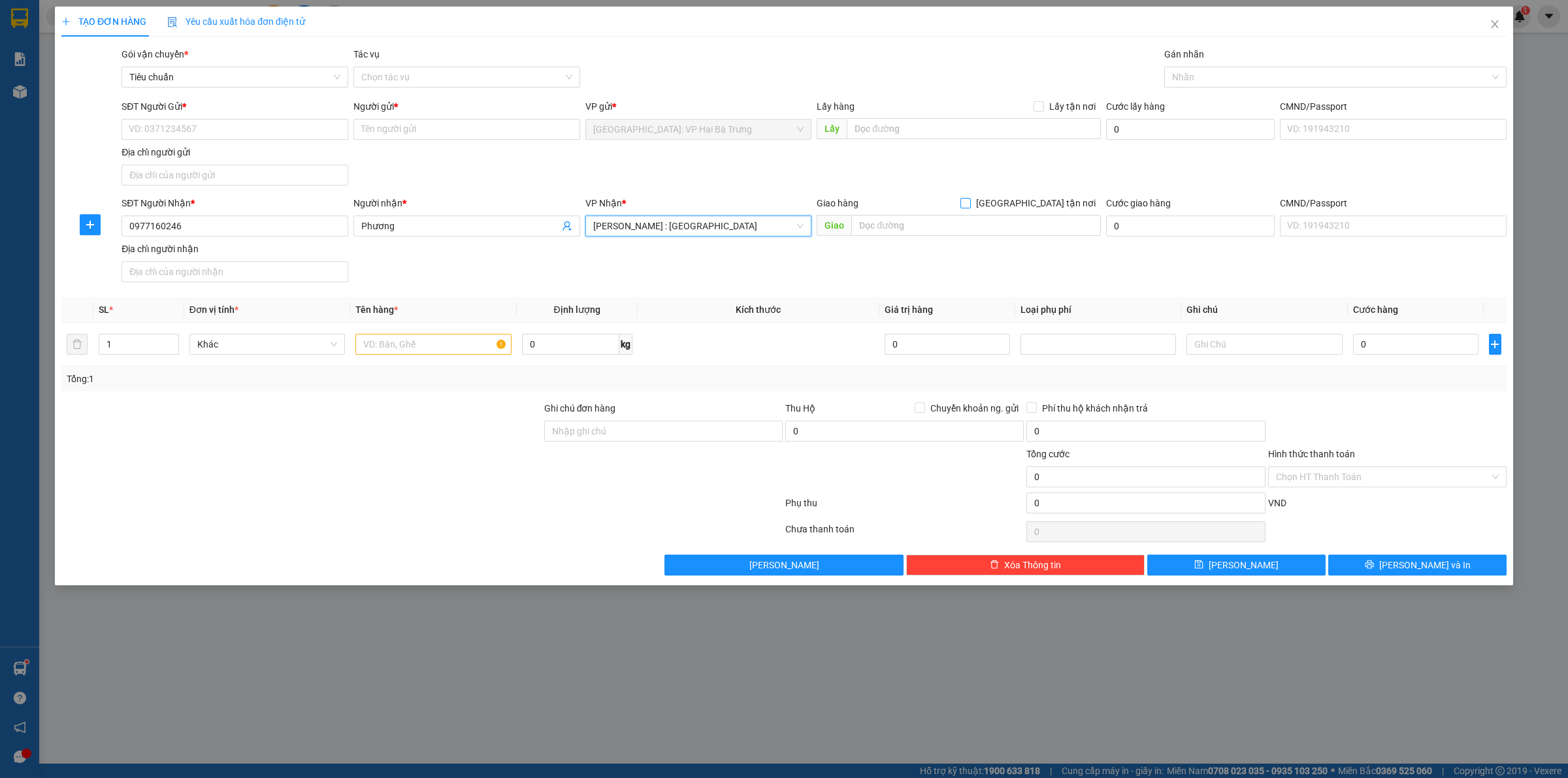
click at [971, 201] on span at bounding box center [966, 203] width 10 height 10
click at [969, 201] on input "[GEOGRAPHIC_DATA] tận nơi" at bounding box center [965, 202] width 9 height 9
checkbox input "true"
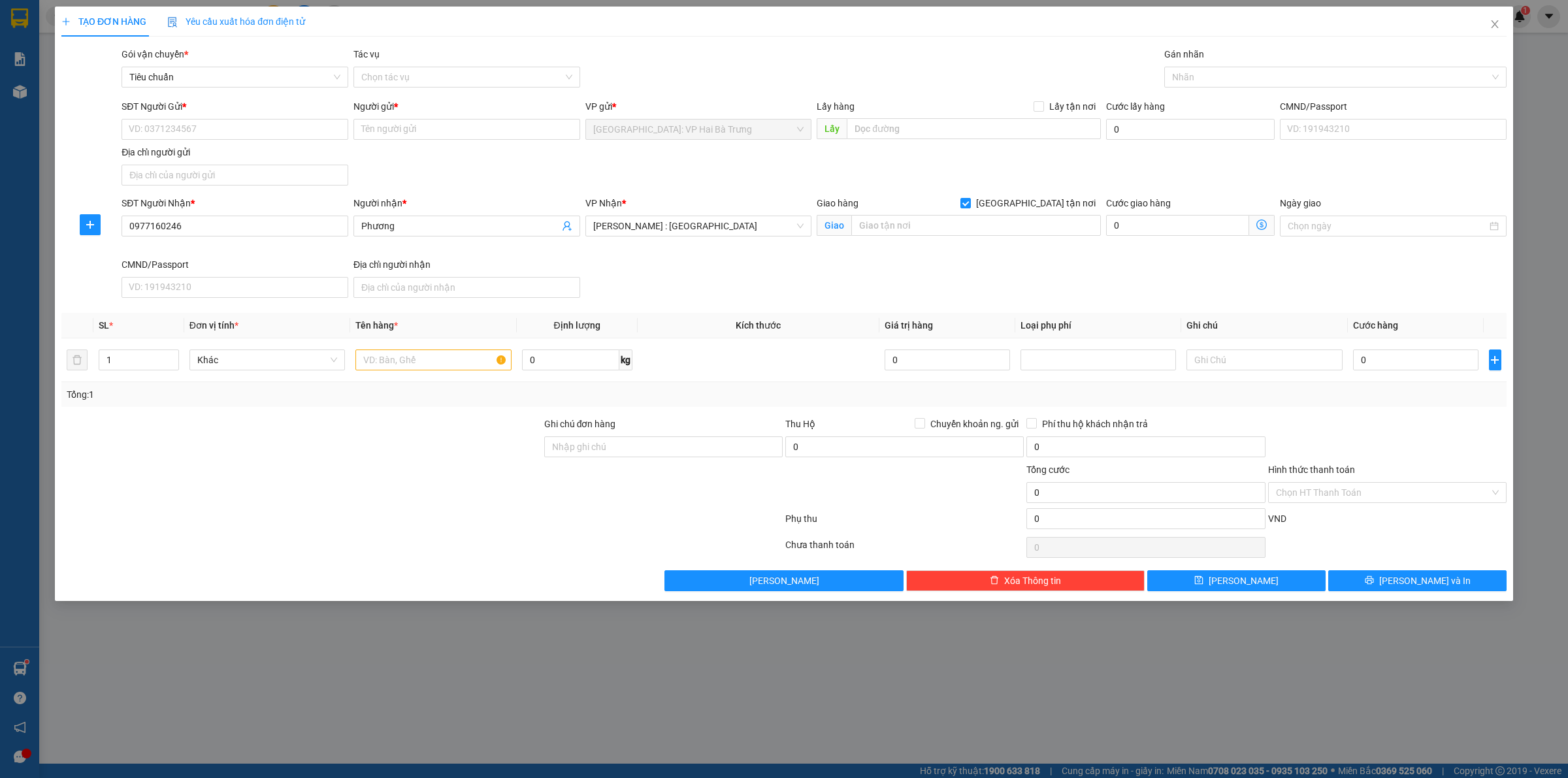
click at [1004, 245] on div "Giao hàng Giao tận nơi Giao" at bounding box center [958, 227] width 289 height 62
click at [977, 227] on input "text" at bounding box center [976, 225] width 250 height 21
click at [320, 128] on input "SĐT Người Gửi *" at bounding box center [234, 129] width 226 height 21
click at [436, 177] on div "SĐT Người Gửi * VD: 0371234567 Người gửi * Tên người gửi VP gửi * Hà Nội: VP Ha…" at bounding box center [814, 145] width 1391 height 92
click at [253, 130] on input "SĐT Người Gửi *" at bounding box center [234, 129] width 226 height 21
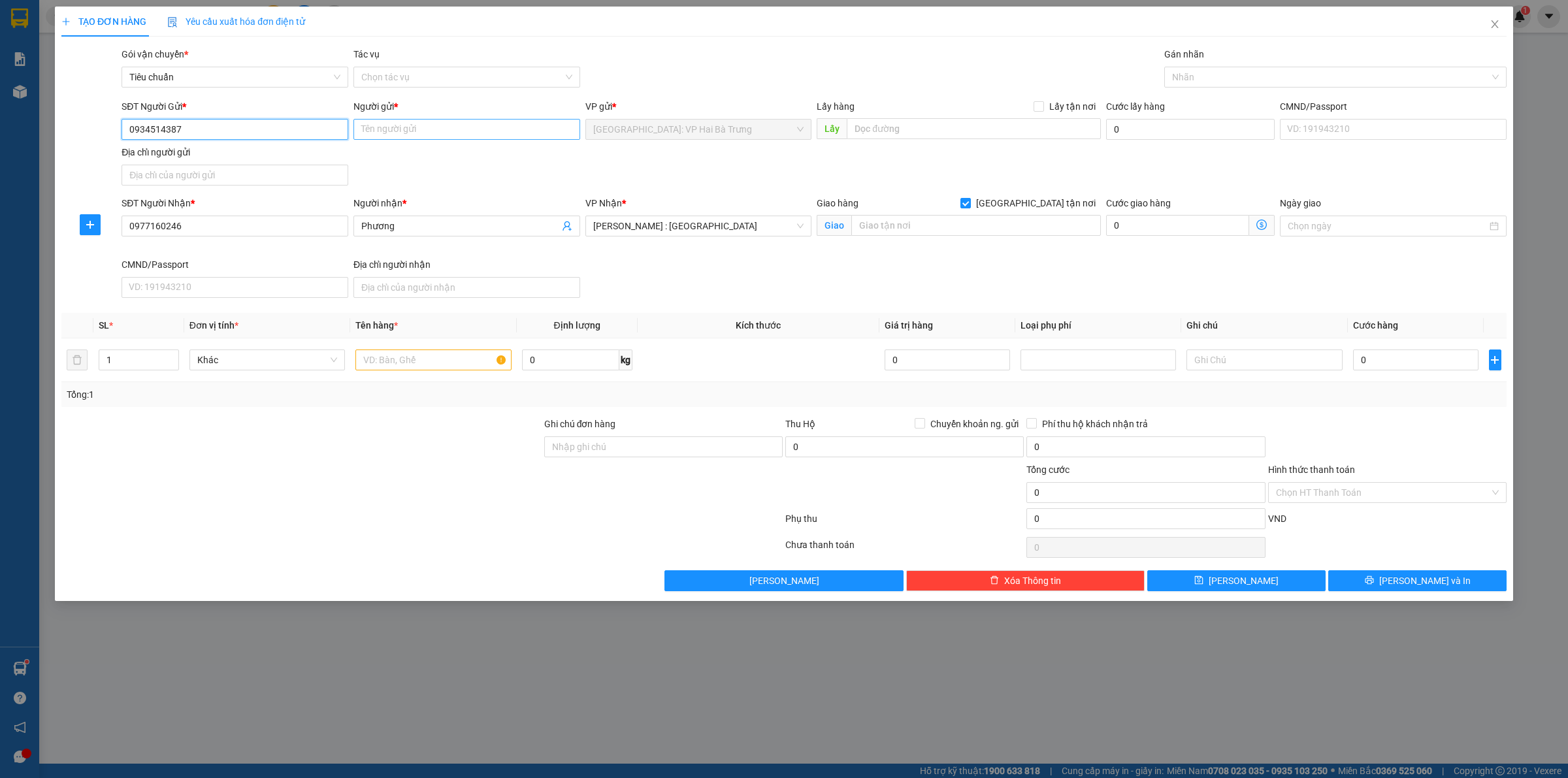
type input "0934514387"
click at [481, 123] on input "Người gửi *" at bounding box center [466, 129] width 226 height 21
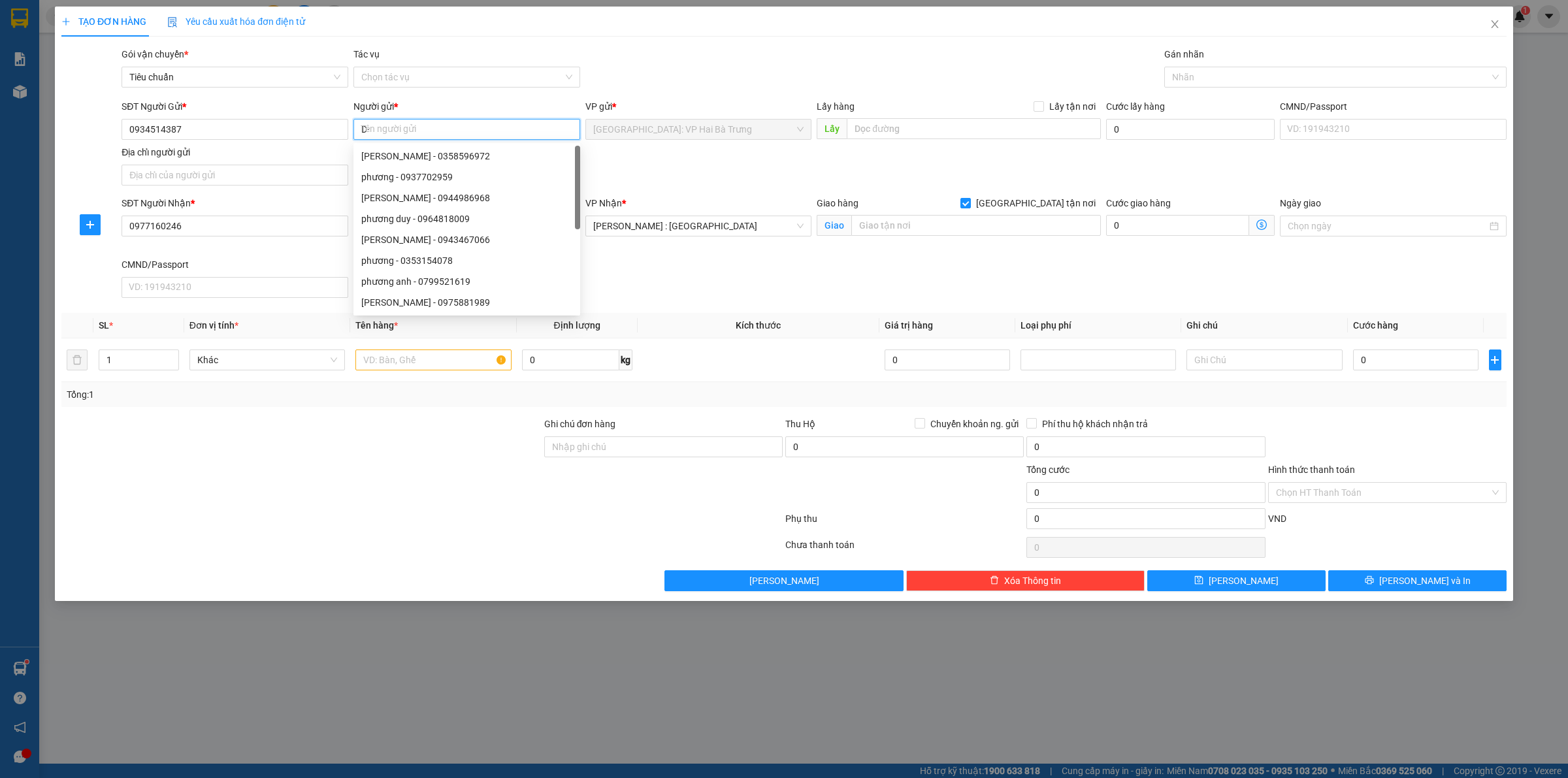
type input "D"
type input "Đức"
click at [905, 219] on input "text" at bounding box center [976, 225] width 250 height 21
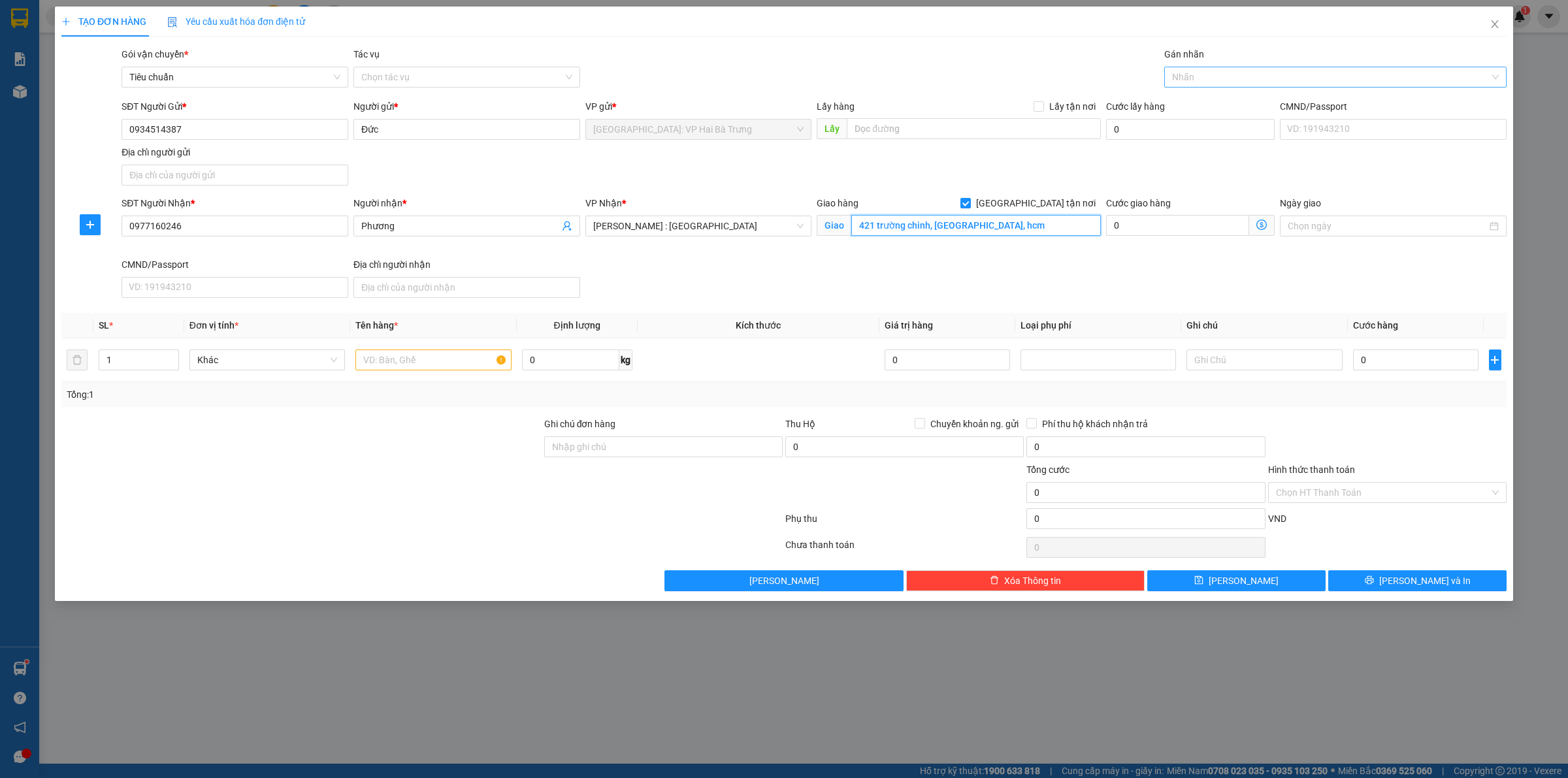
click at [1246, 83] on div at bounding box center [1329, 77] width 323 height 15
type input "421 trường chinh, tân bình, hcm"
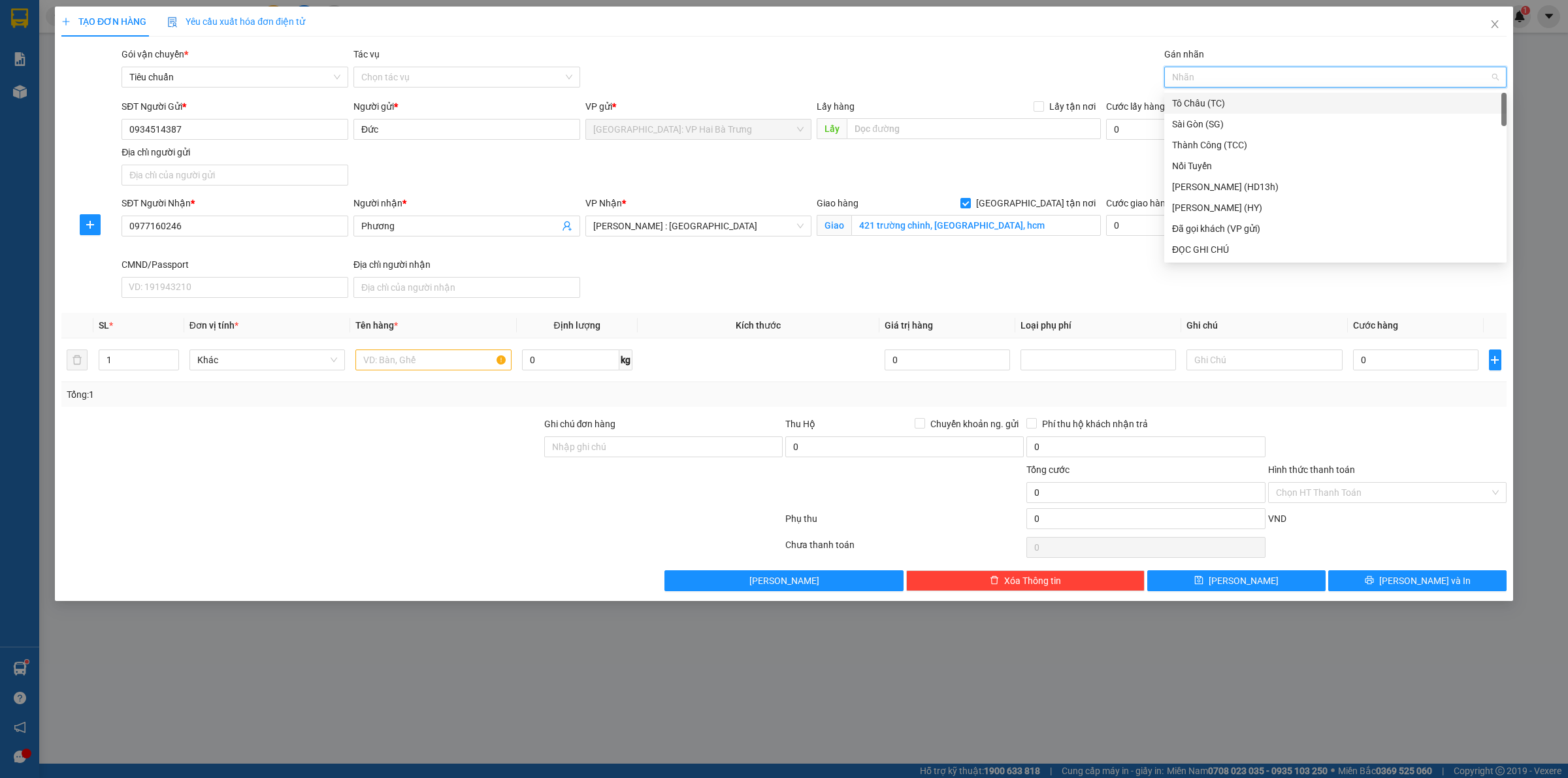
type input "G"
drag, startPoint x: 1229, startPoint y: 256, endPoint x: 1221, endPoint y: 239, distance: 18.8
click at [1227, 256] on div "[GEOGRAPHIC_DATA] tận nơi" at bounding box center [1336, 250] width 327 height 15
click at [177, 356] on span "Increase Value" at bounding box center [171, 356] width 15 height 12
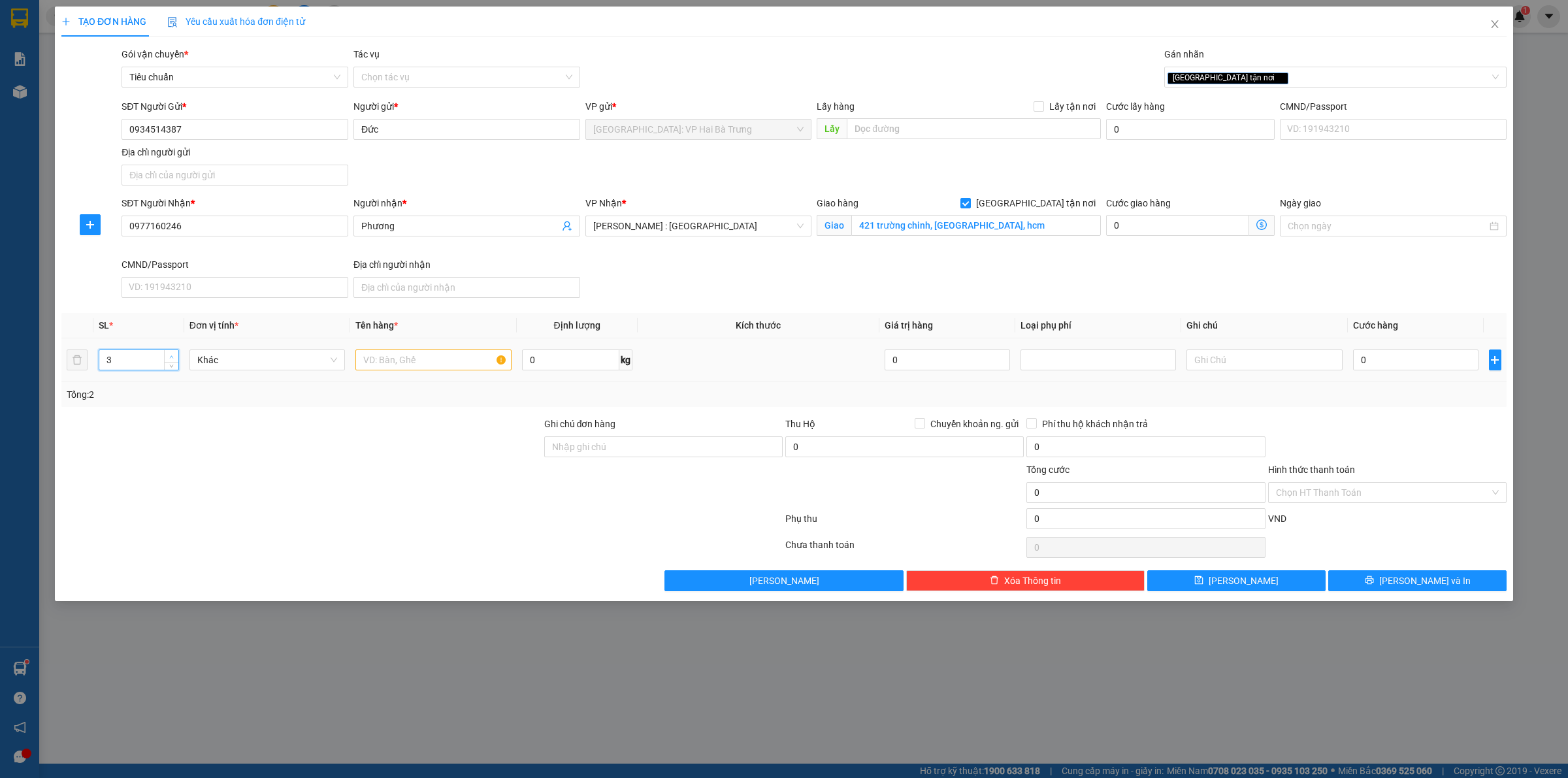
click at [173, 354] on span "up" at bounding box center [171, 357] width 8 height 8
type input "2"
click at [170, 366] on icon "down" at bounding box center [171, 364] width 4 height 4
click at [426, 360] on input "text" at bounding box center [433, 360] width 155 height 21
type input "1 kiện bọc pe + 1 kiện giấy"
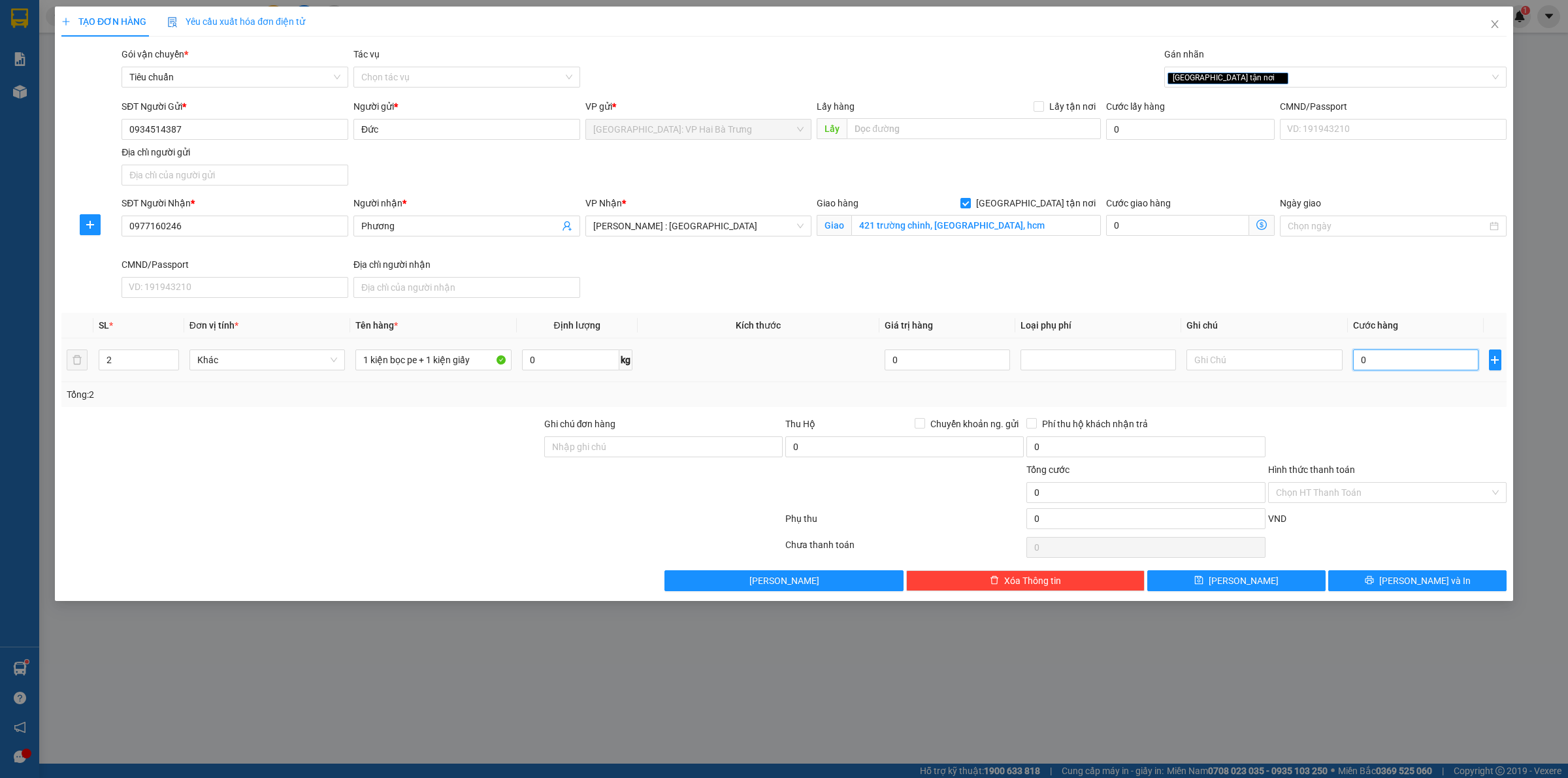
click at [1416, 364] on input "0" at bounding box center [1416, 360] width 125 height 21
type input "2"
type input "26"
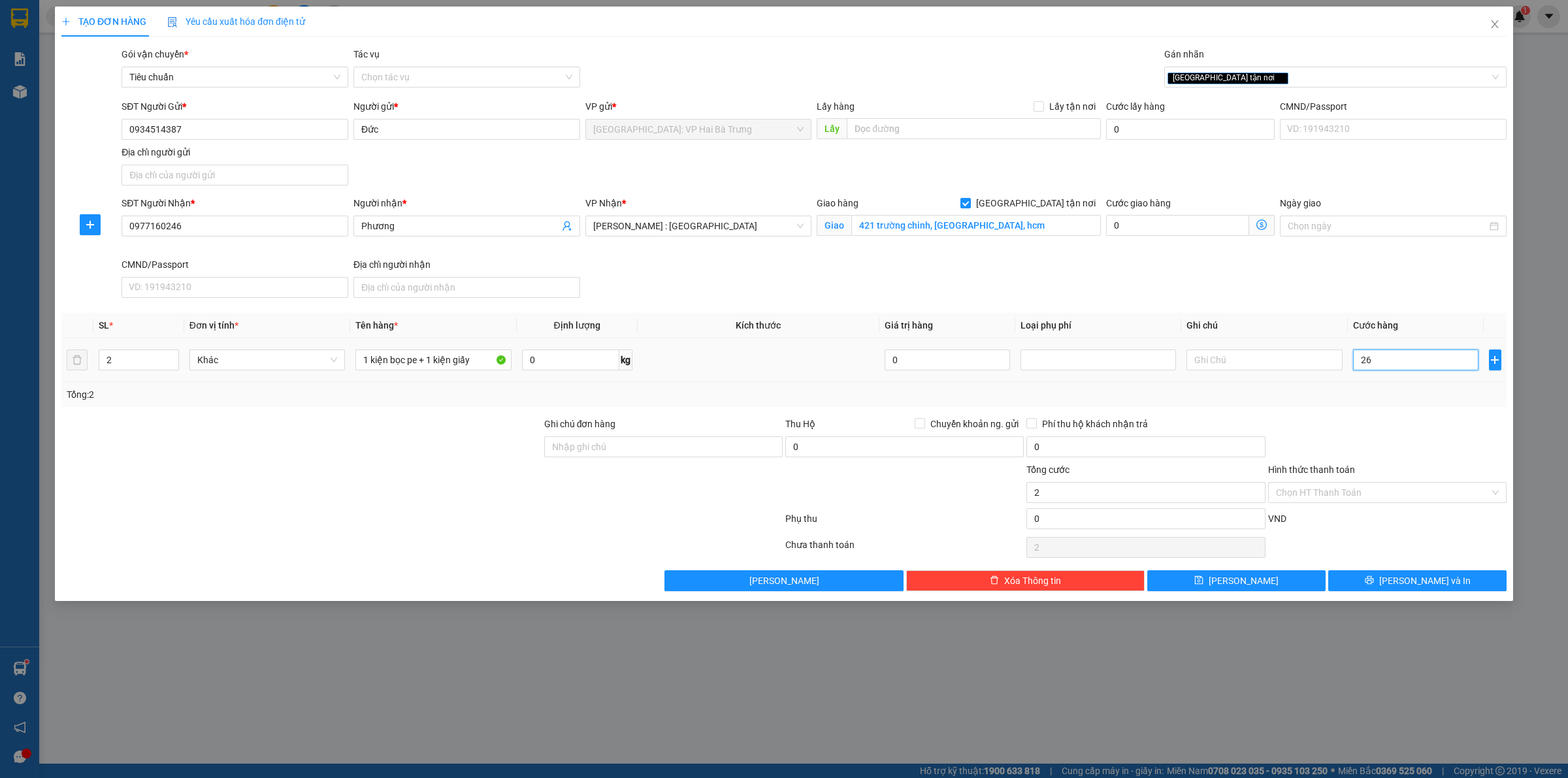
type input "26"
type input "260"
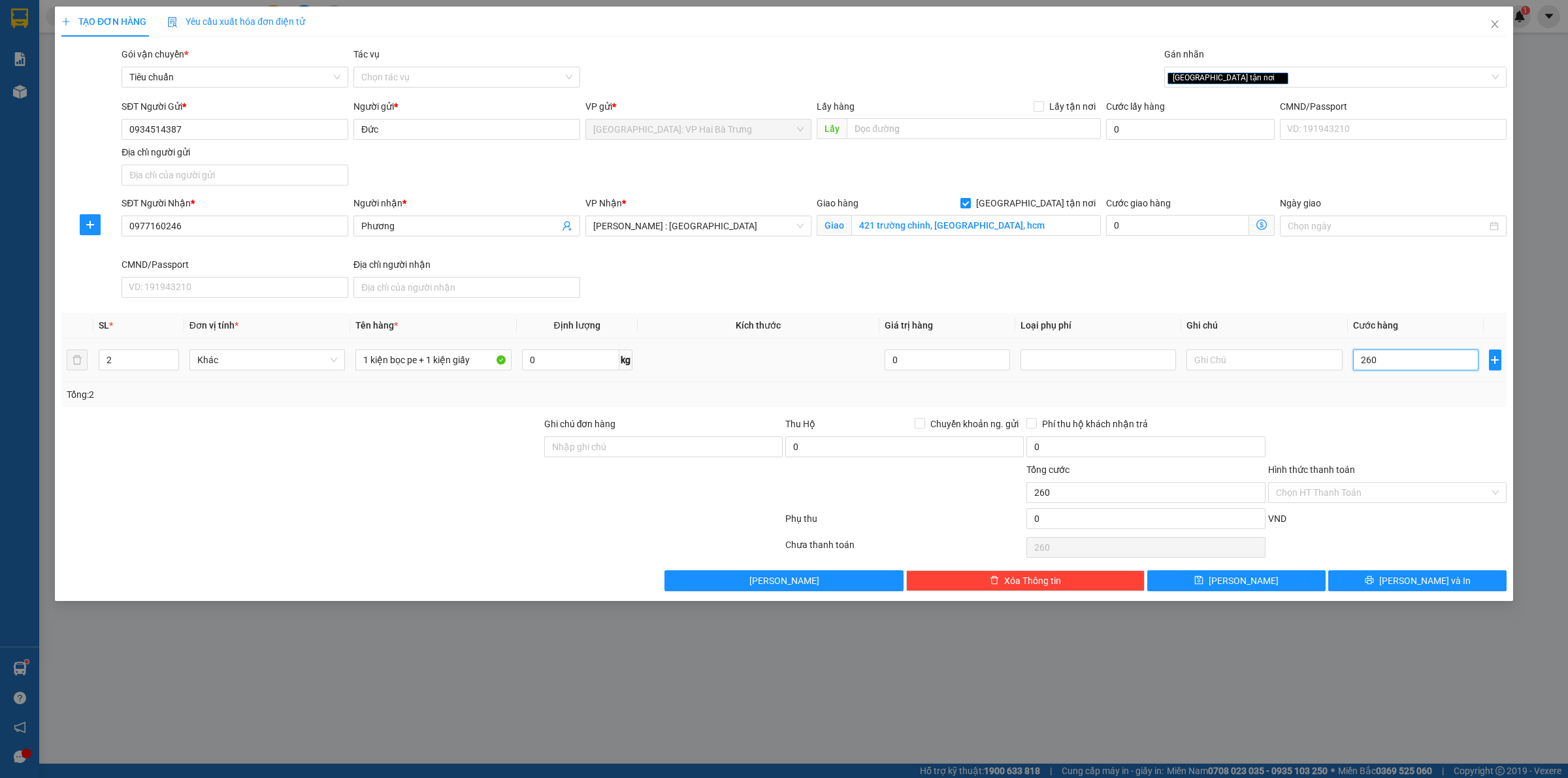
type input "2.600"
type input "26.000"
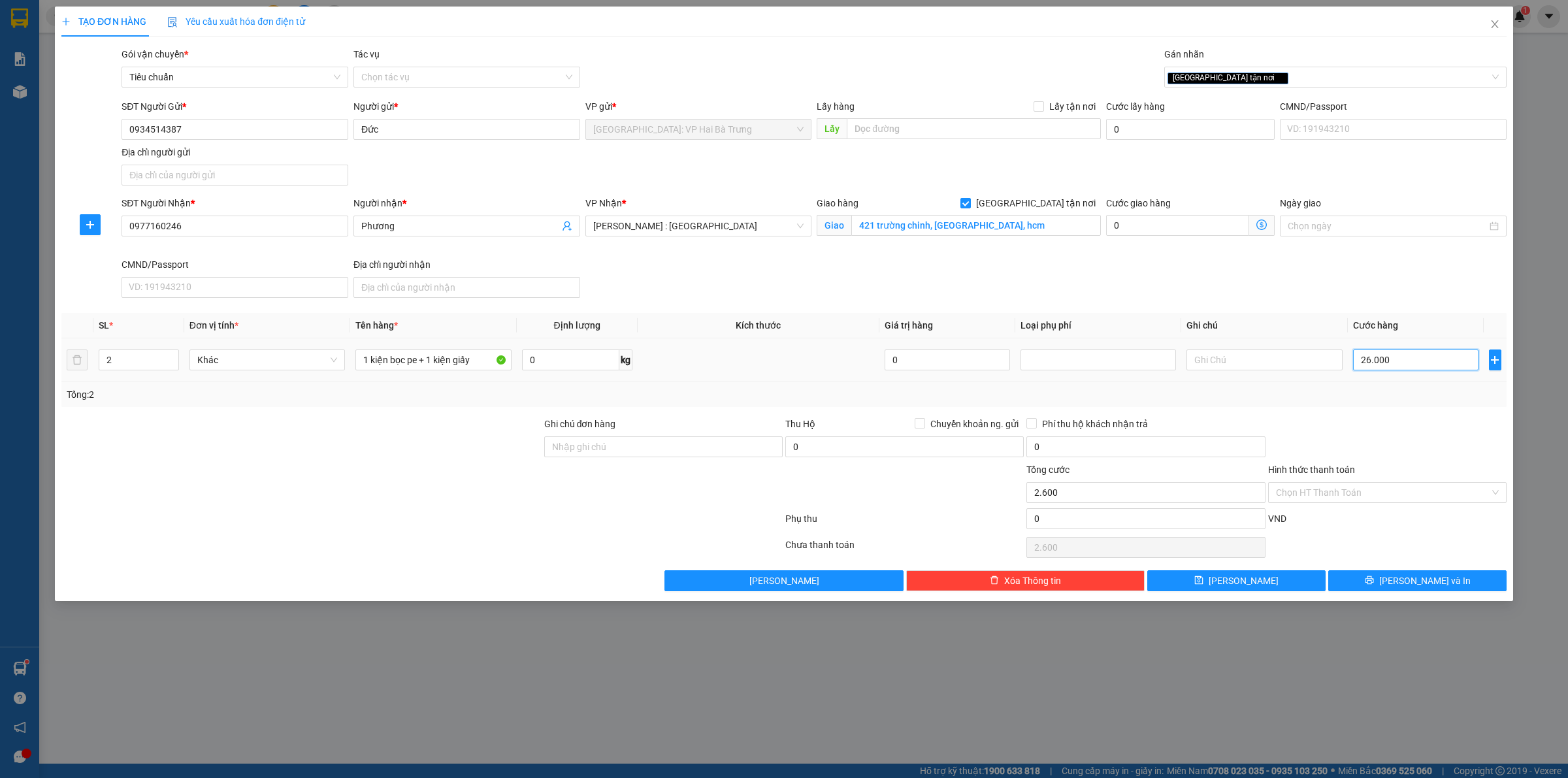
type input "26.000"
type input "260.000"
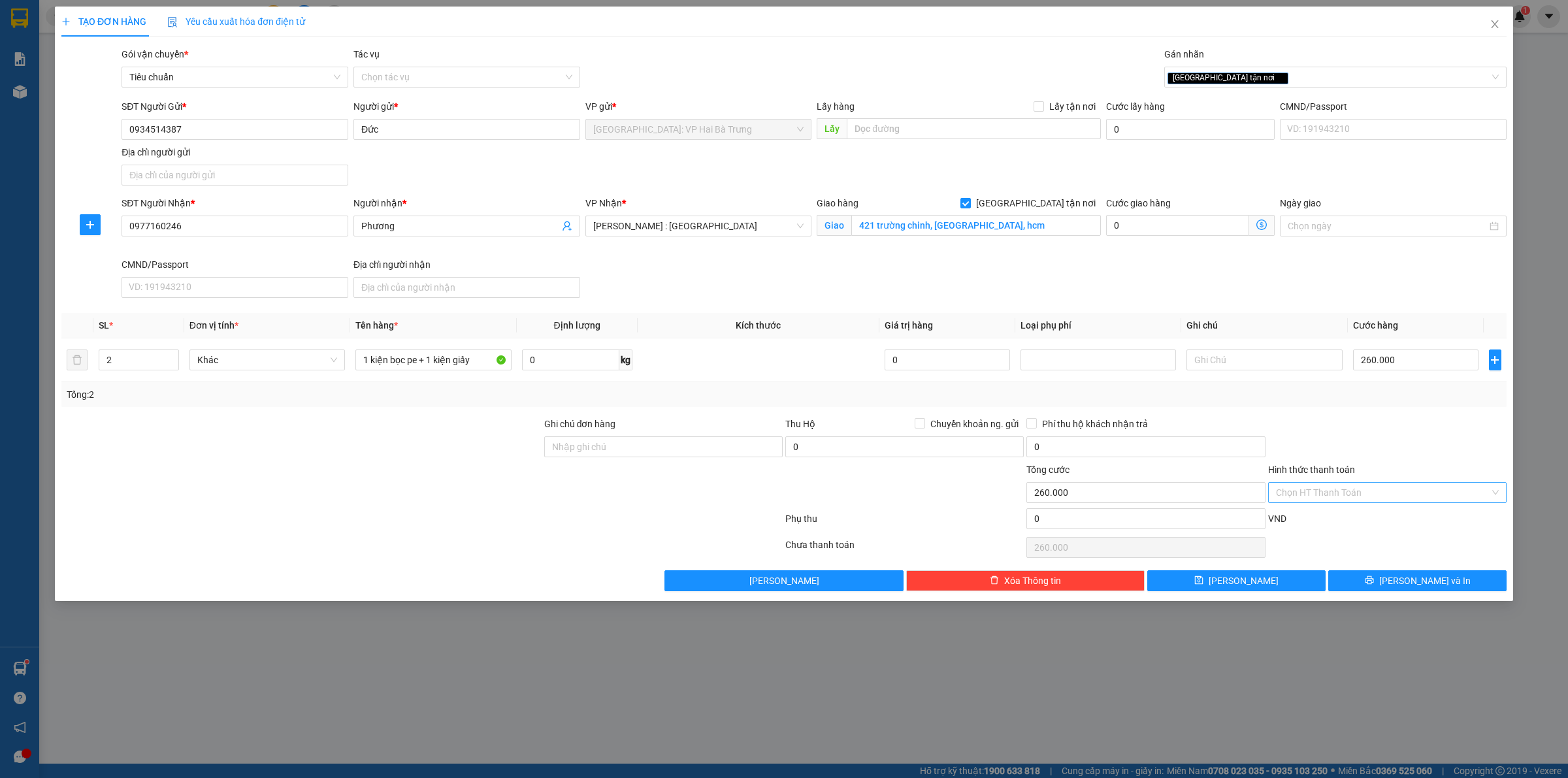
click at [1386, 500] on input "Hình thức thanh toán" at bounding box center [1383, 492] width 214 height 20
click at [1350, 513] on div "Tại văn phòng" at bounding box center [1388, 520] width 223 height 15
type input "0"
click at [1374, 582] on icon "printer" at bounding box center [1369, 581] width 9 height 9
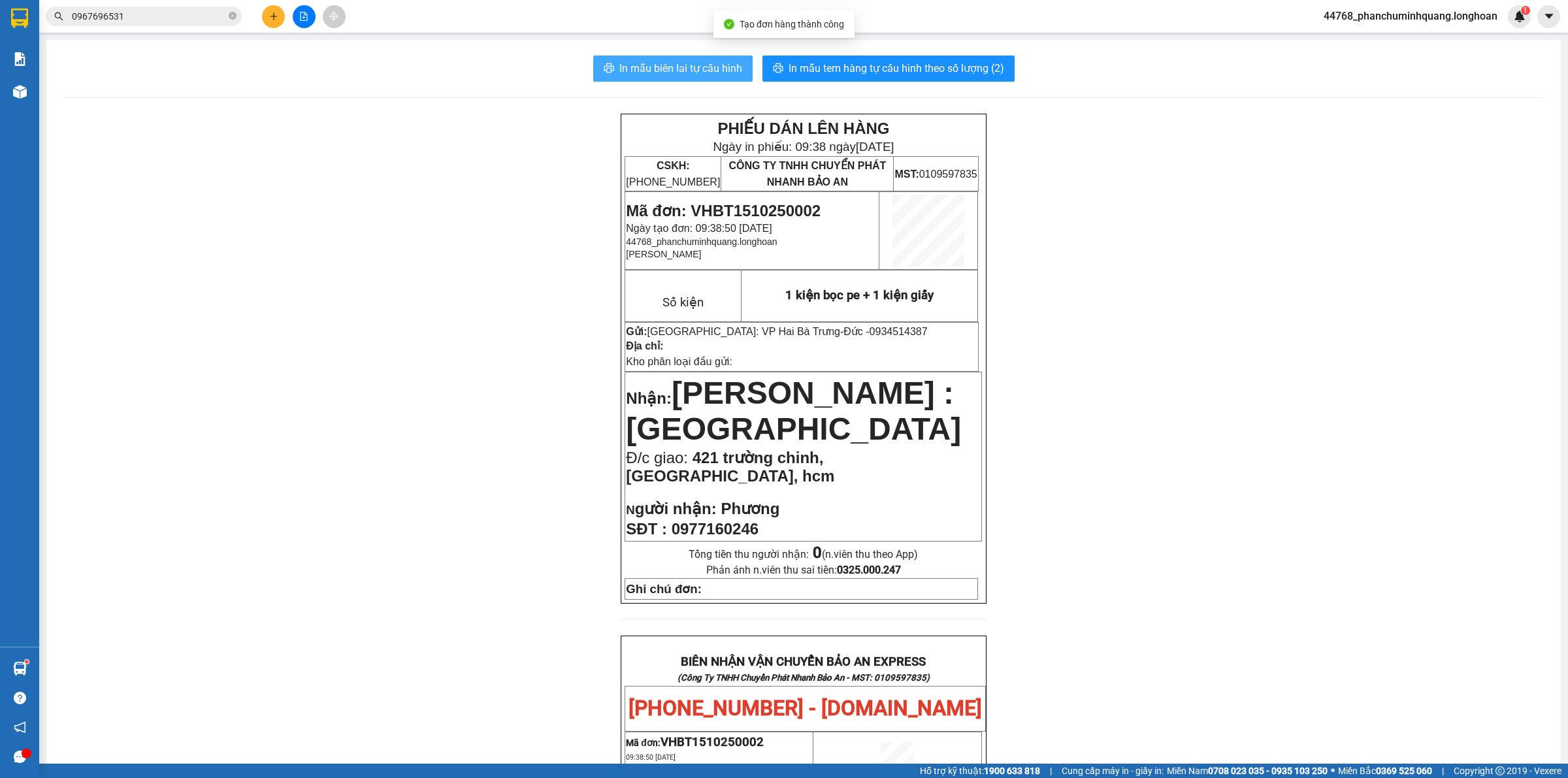
drag, startPoint x: 655, startPoint y: 63, endPoint x: 635, endPoint y: 47, distance: 25.6
click at [652, 61] on span "In mẫu biên lai tự cấu hình" at bounding box center [681, 68] width 123 height 16
click at [509, 102] on div "In mẫu biên lai tự cấu hình In mẫu tem hàng tự cấu hình theo số lượng (2) PHIẾU…" at bounding box center [803, 701] width 1515 height 1324
click at [269, 21] on button at bounding box center [273, 16] width 23 height 23
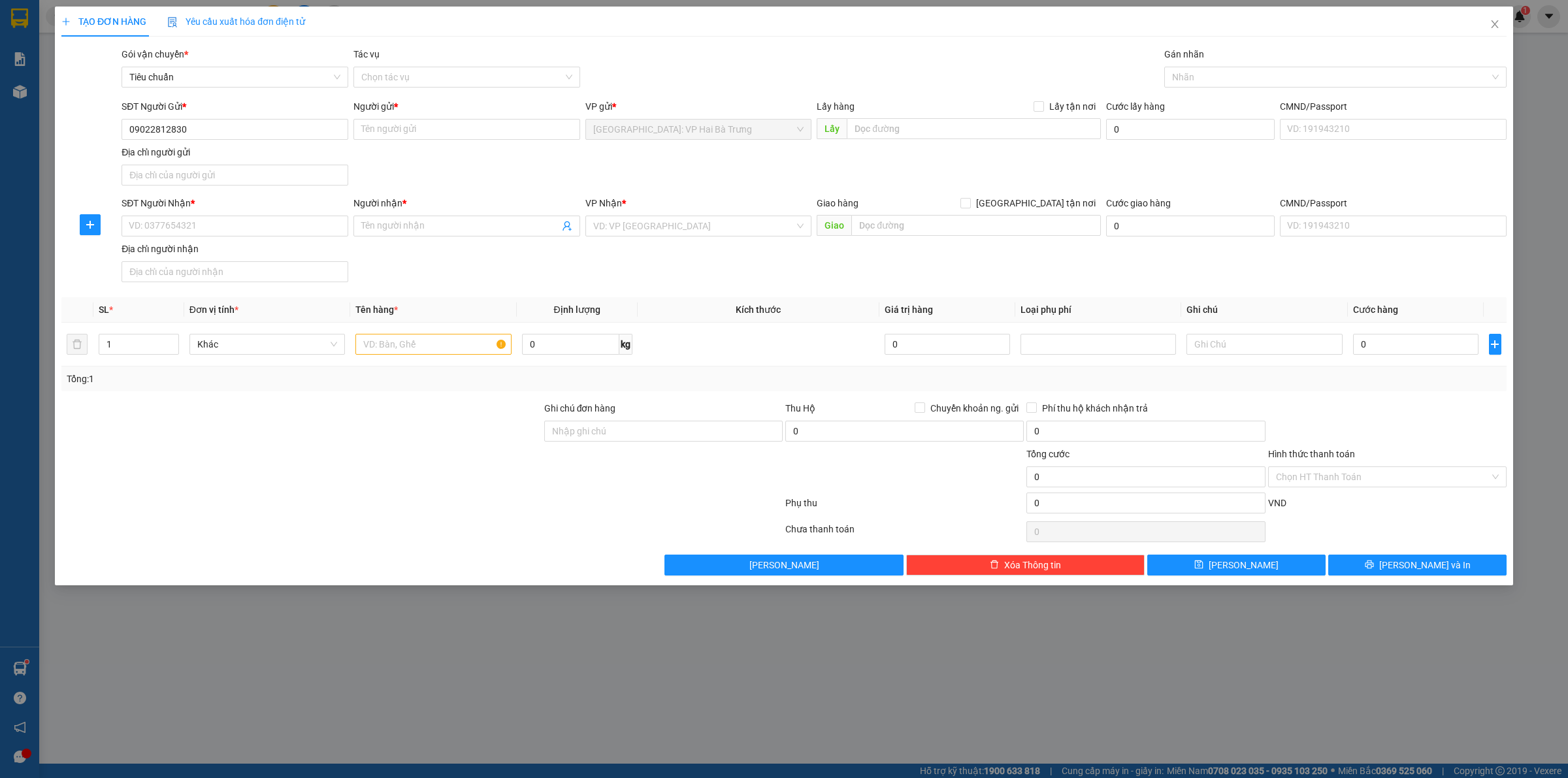
click at [295, 116] on div "SĐT Người Gửi *" at bounding box center [234, 109] width 226 height 20
click at [305, 131] on input "09022812830" at bounding box center [234, 129] width 226 height 21
type input "0902281283"
click at [234, 154] on div "0902281283 - Hoàn" at bounding box center [235, 156] width 211 height 15
type input "Hoàn"
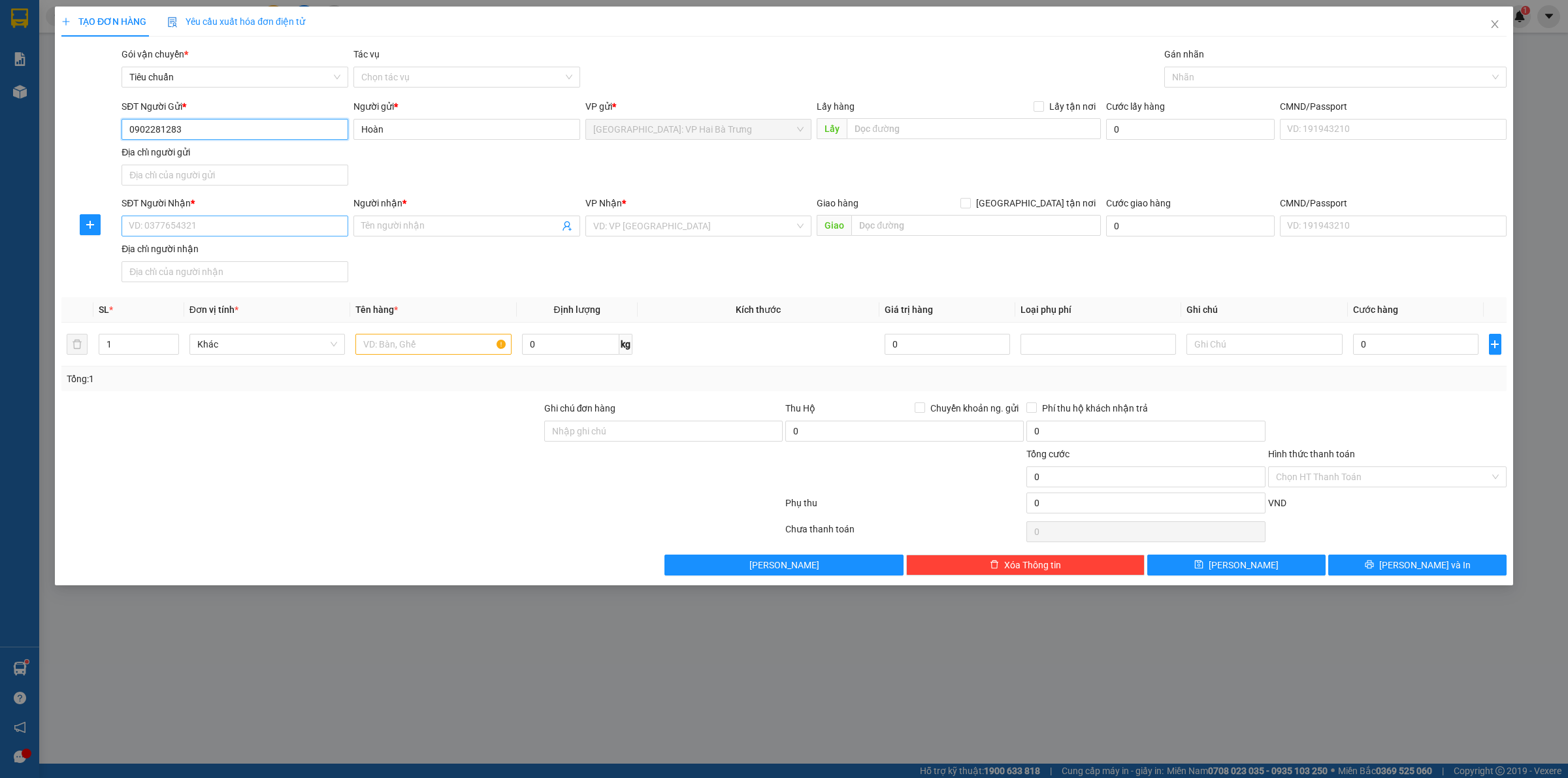
type input "0902281283"
click at [235, 231] on input "SĐT Người Nhận *" at bounding box center [234, 226] width 226 height 21
type input "0983814013"
click at [514, 231] on input "Người nhận *" at bounding box center [460, 226] width 198 height 15
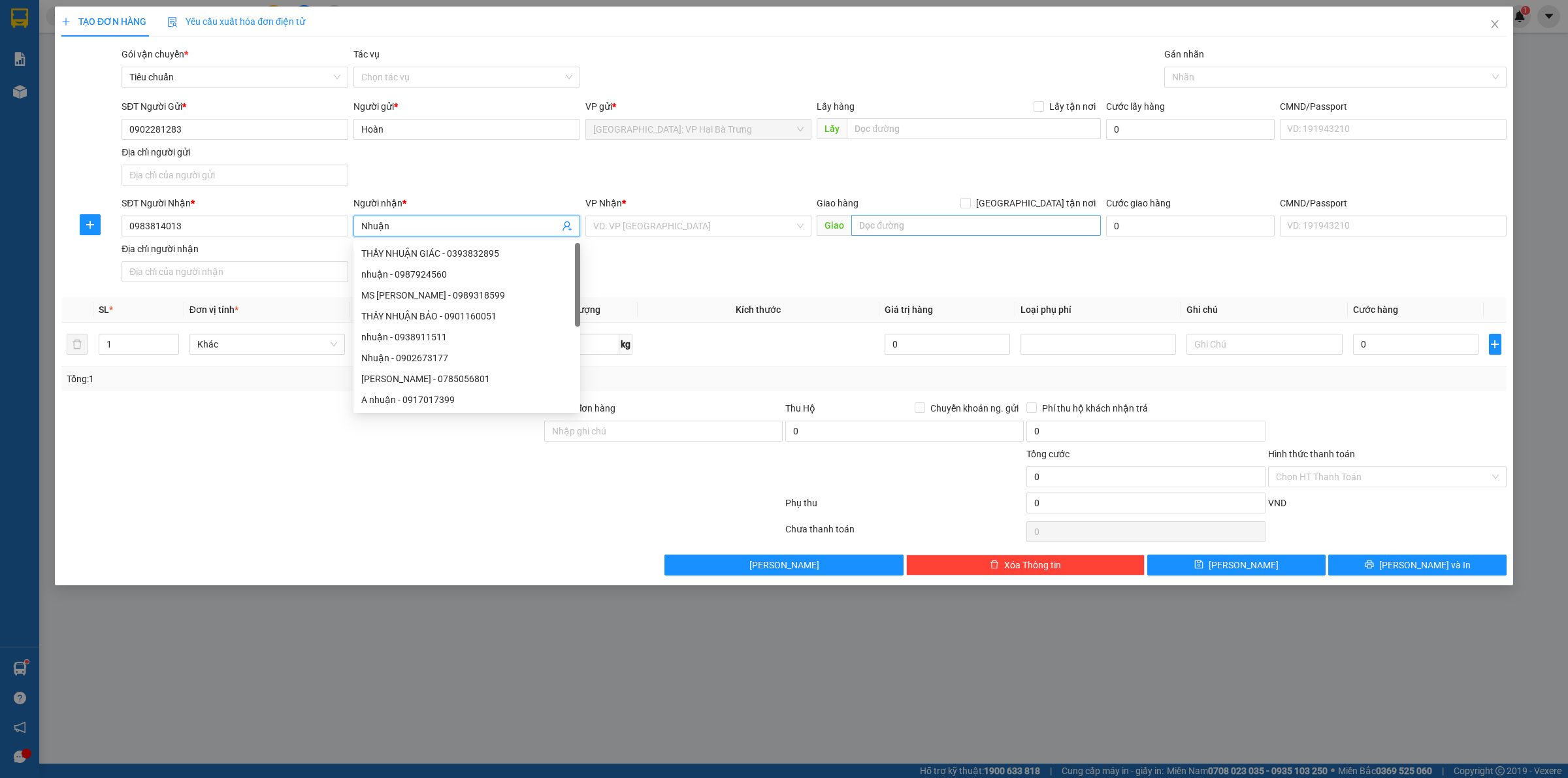
type input "Nhuận"
click at [938, 229] on input "text" at bounding box center [976, 225] width 250 height 21
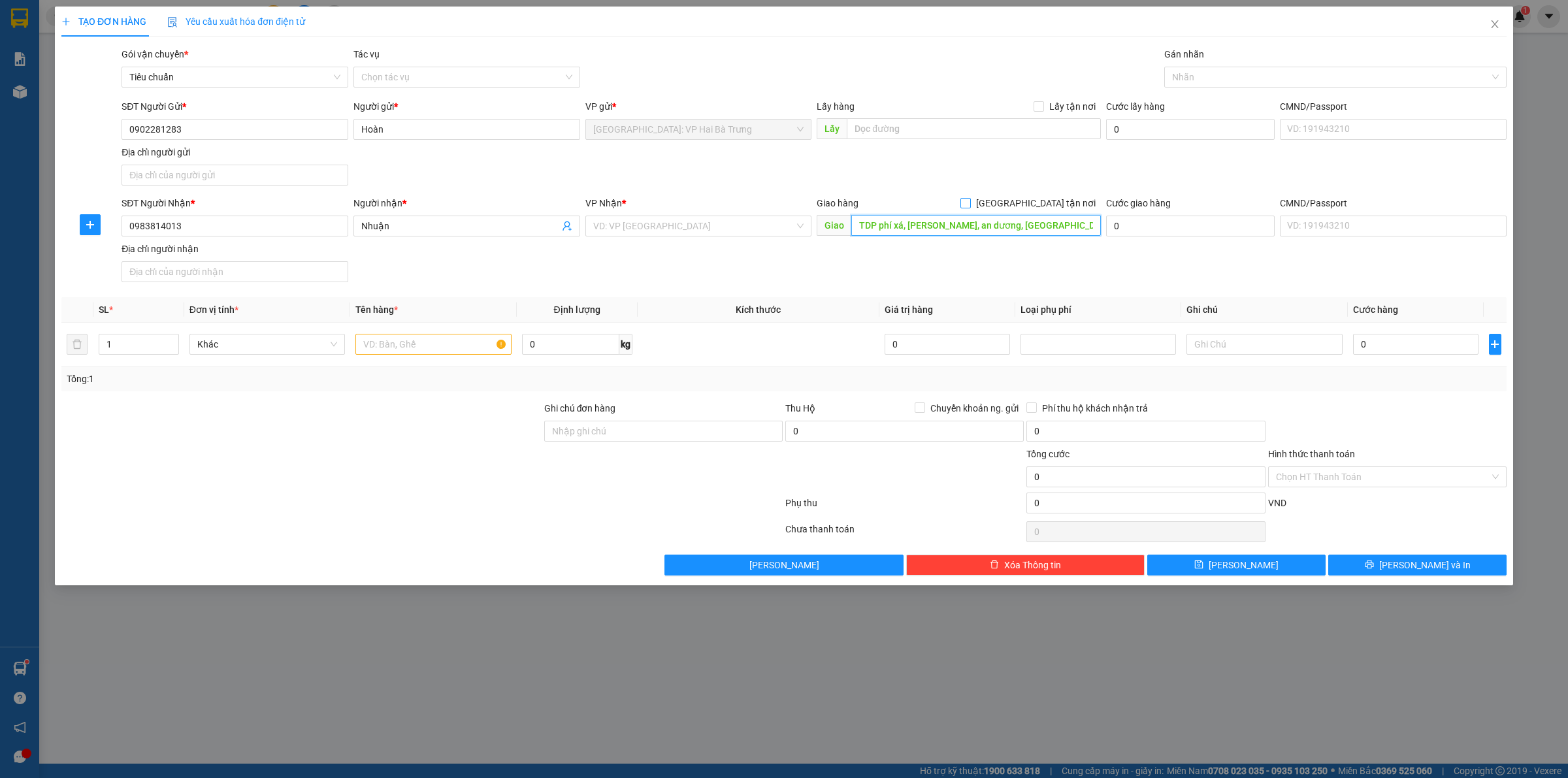
type input "TDP phí xá, lê thiện, an dương, hải phòng"
drag, startPoint x: 1035, startPoint y: 210, endPoint x: 1027, endPoint y: 208, distance: 8.2
click at [1035, 210] on label "[GEOGRAPHIC_DATA] tận nơi" at bounding box center [1031, 204] width 141 height 15
click at [969, 207] on input "[GEOGRAPHIC_DATA] tận nơi" at bounding box center [965, 202] width 9 height 9
checkbox input "true"
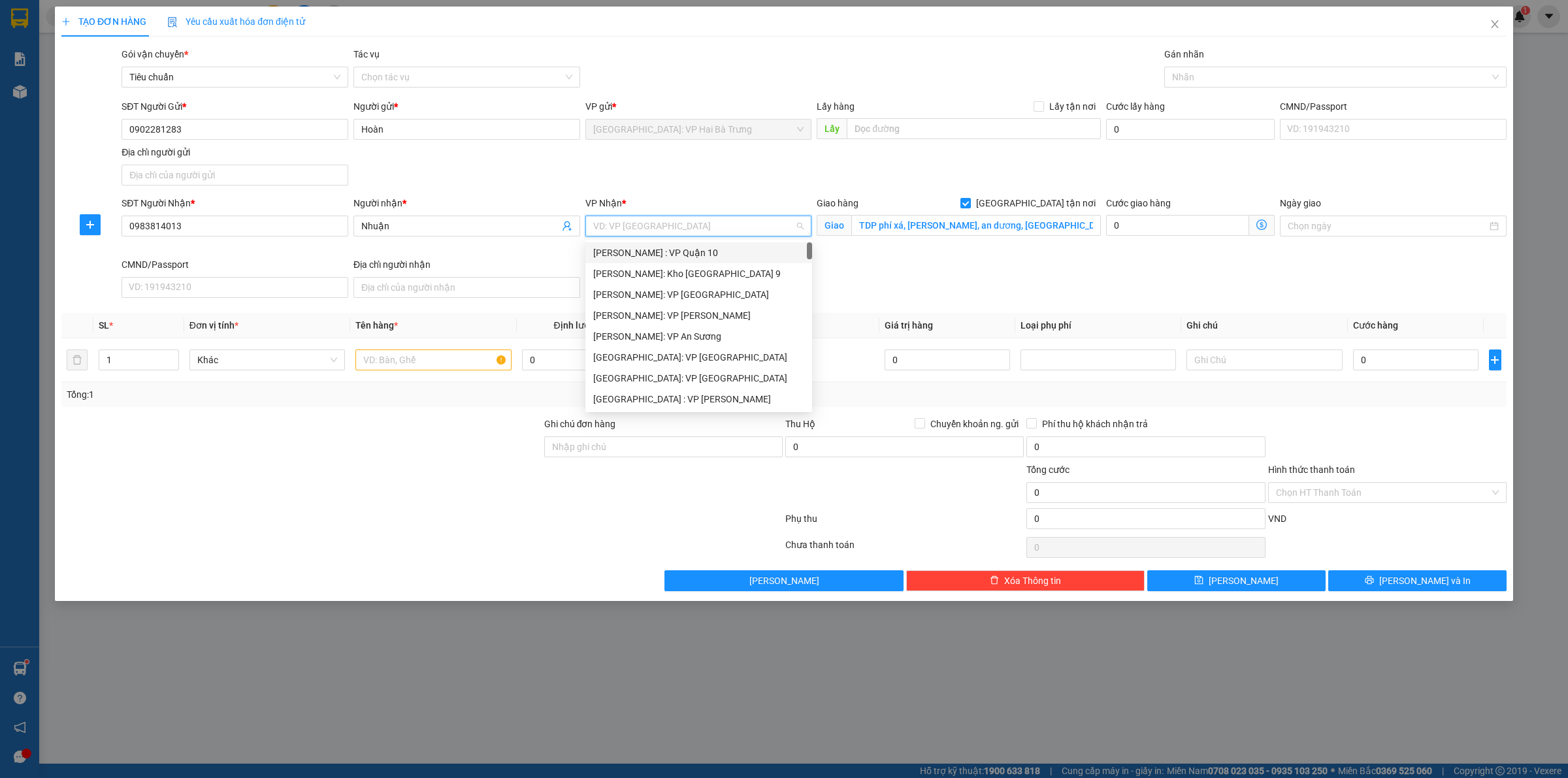
click at [670, 221] on input "search" at bounding box center [695, 226] width 202 height 20
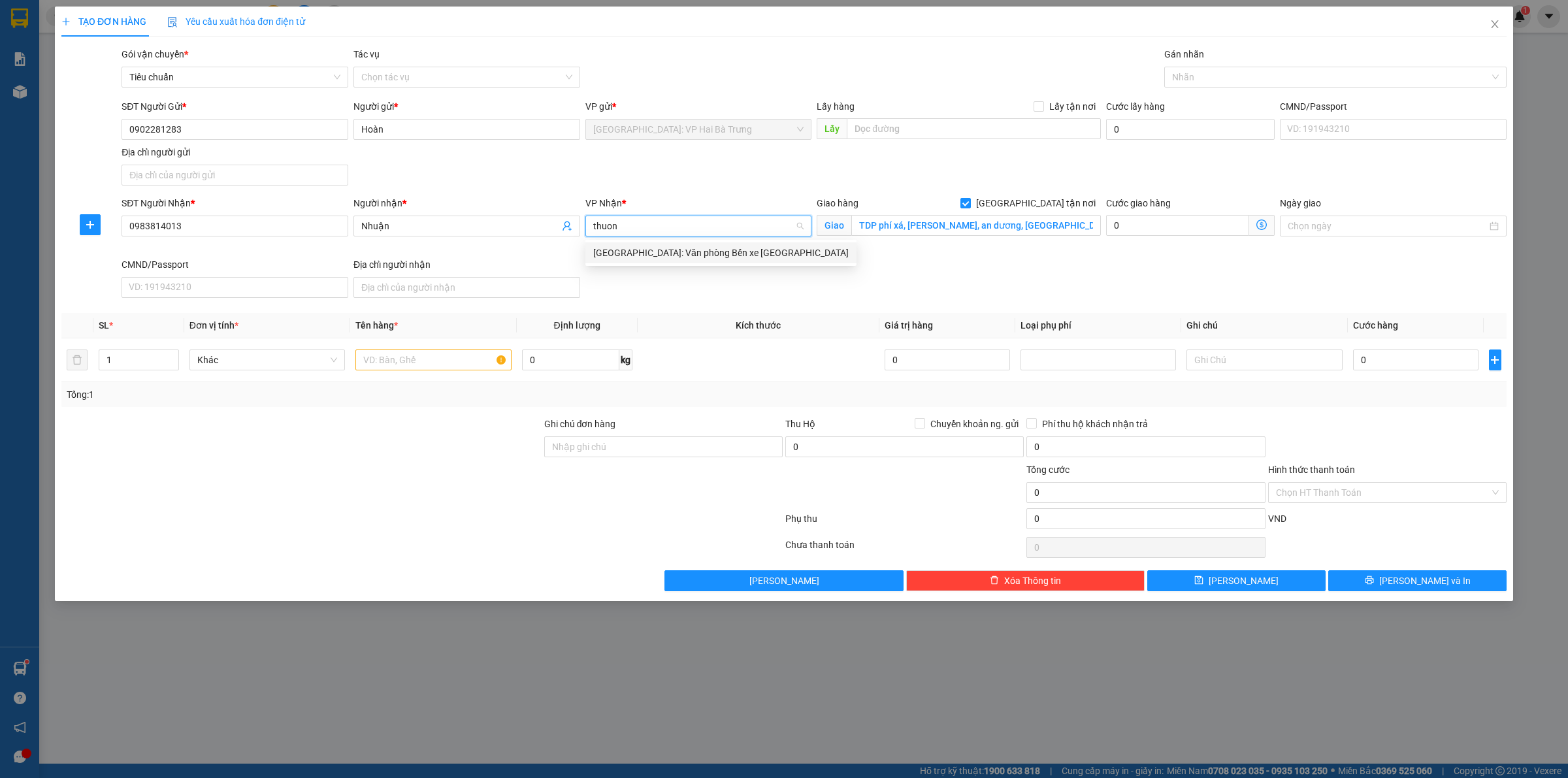
type input "thuong"
click at [716, 245] on div "[GEOGRAPHIC_DATA]: Văn phòng Bến xe [GEOGRAPHIC_DATA]" at bounding box center [721, 253] width 256 height 15
drag, startPoint x: 1208, startPoint y: 80, endPoint x: 1122, endPoint y: 61, distance: 88.1
click at [1208, 79] on div at bounding box center [1329, 77] width 323 height 15
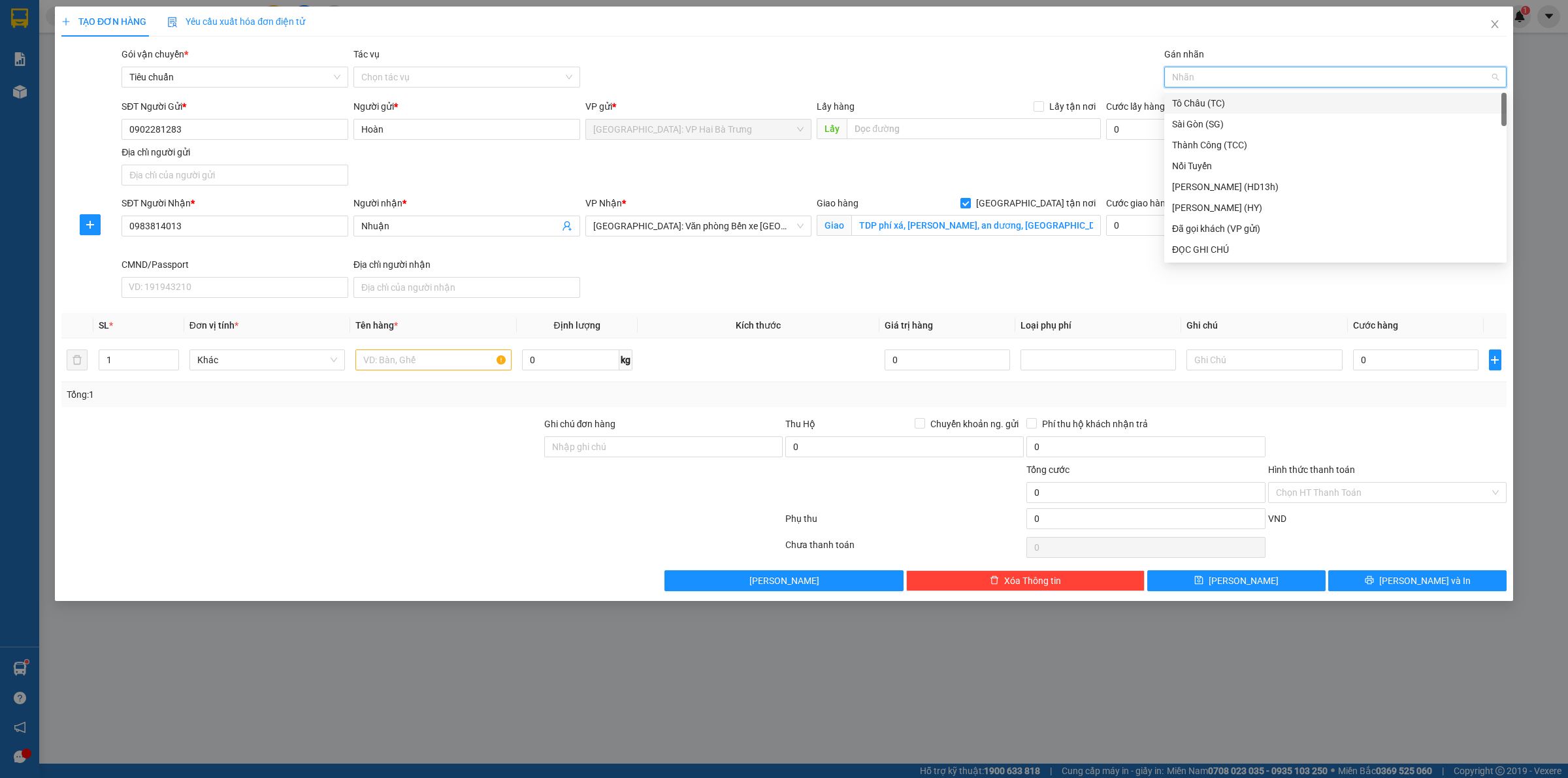
type input "G"
click at [1193, 250] on div "[GEOGRAPHIC_DATA] tận nơi" at bounding box center [1336, 250] width 327 height 15
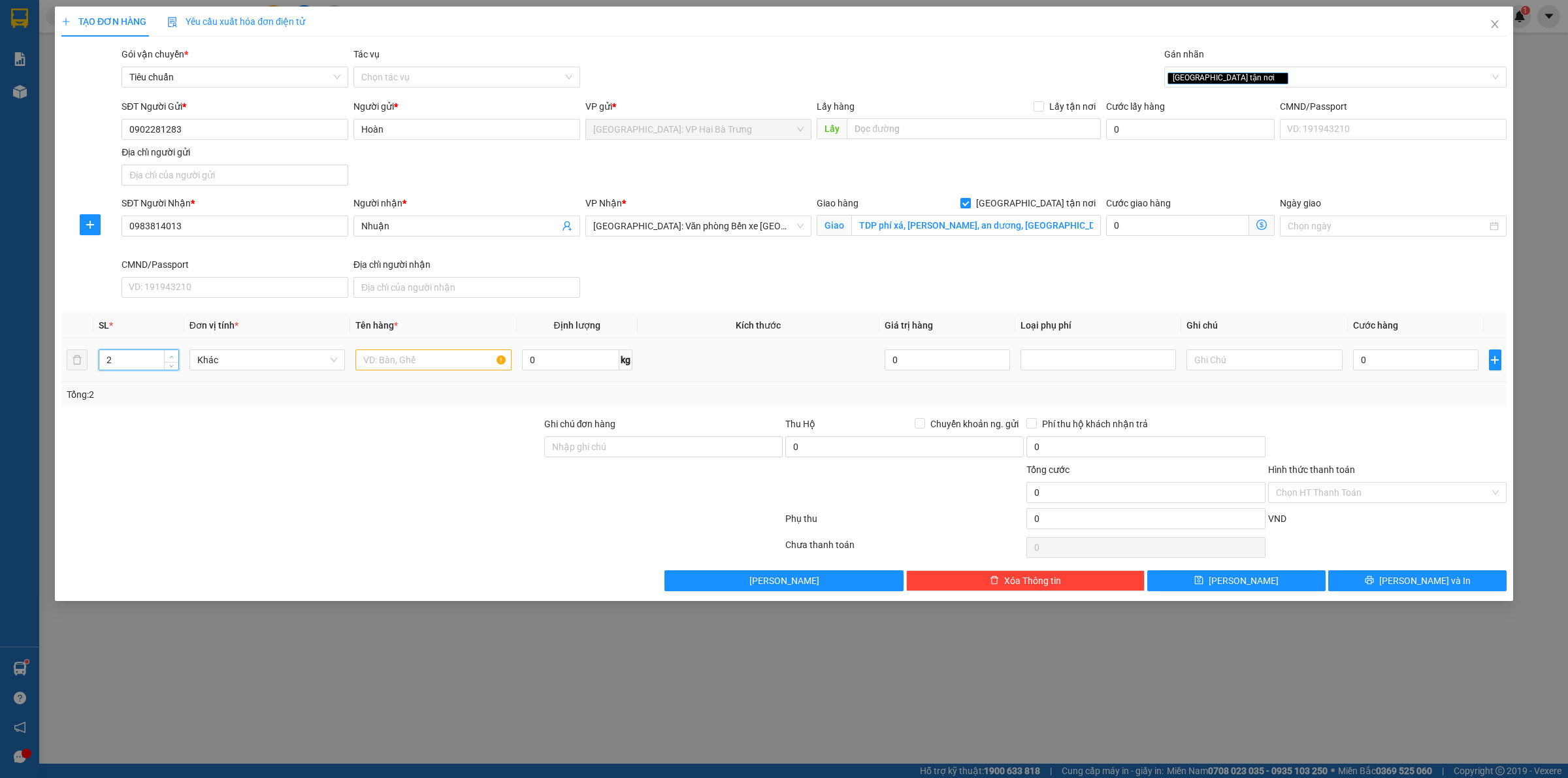
click at [168, 356] on span "up" at bounding box center [171, 357] width 8 height 8
type input "3"
click at [168, 356] on span "up" at bounding box center [171, 357] width 8 height 8
drag, startPoint x: 430, startPoint y: 360, endPoint x: 437, endPoint y: 361, distance: 7.1
click at [432, 360] on input "text" at bounding box center [433, 360] width 155 height 21
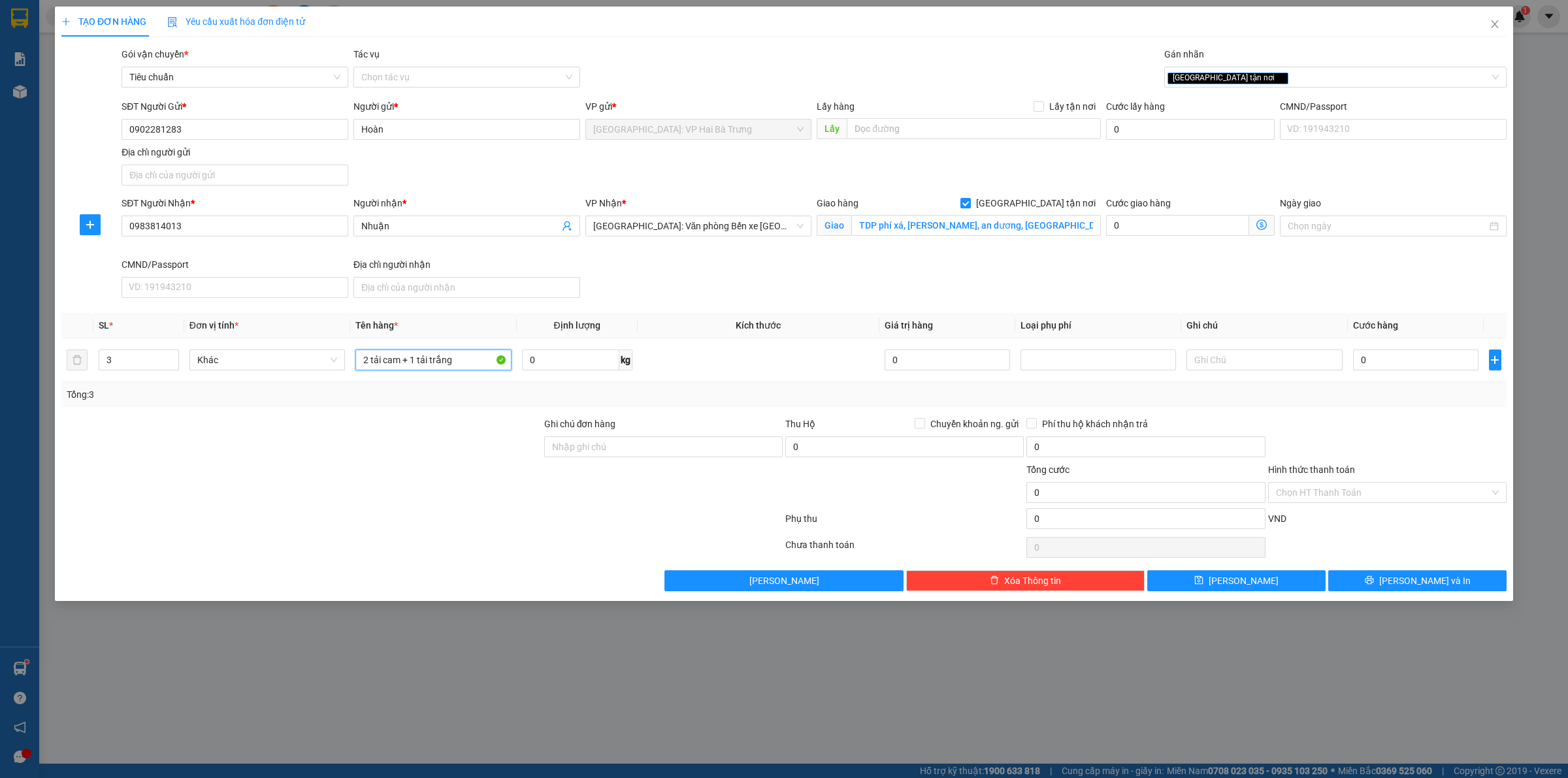
type input "2 tải cam + 1 tải trắng"
click at [1435, 359] on input "0" at bounding box center [1416, 360] width 125 height 21
type input "1"
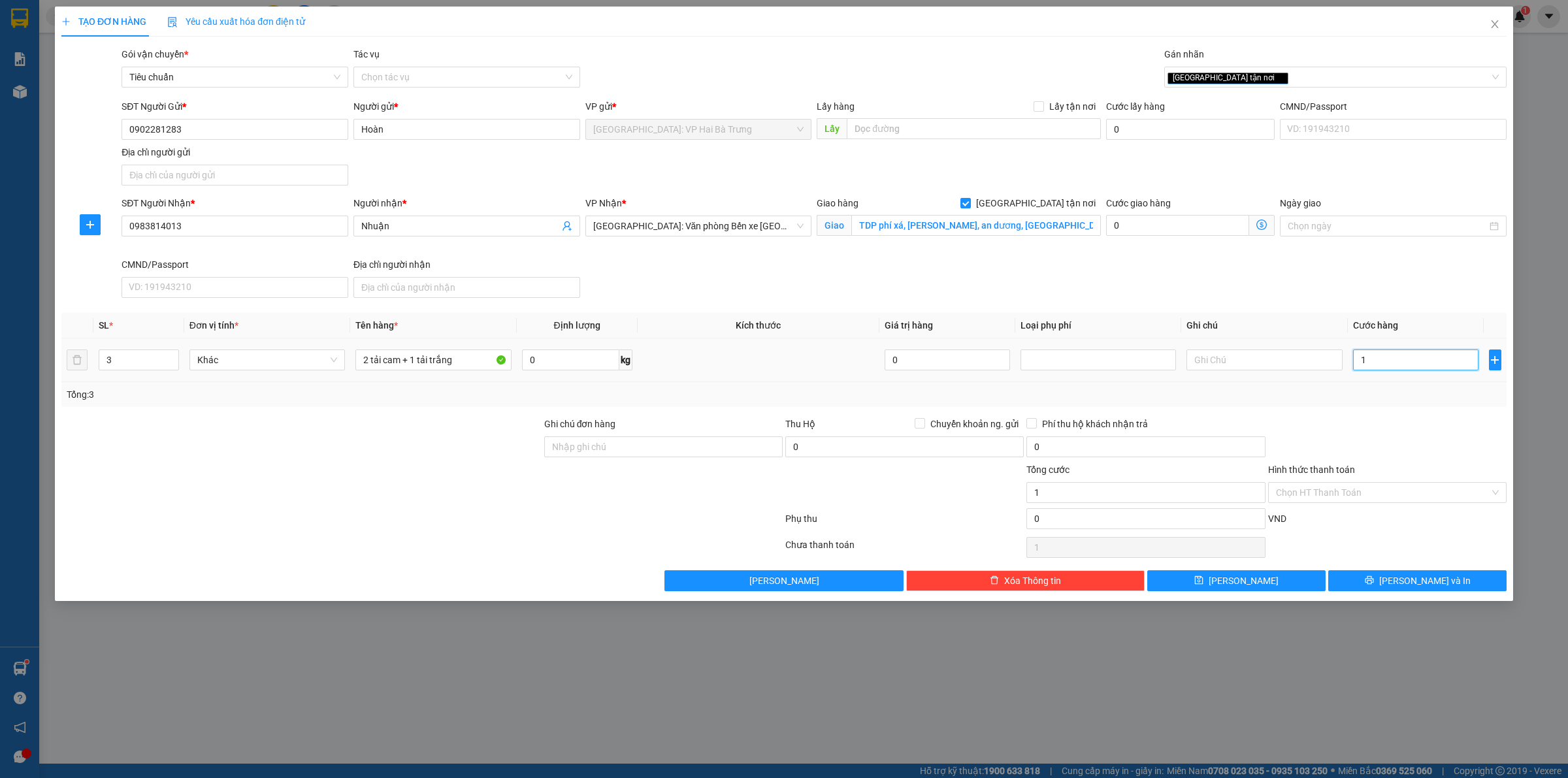
type input "18"
type input "180"
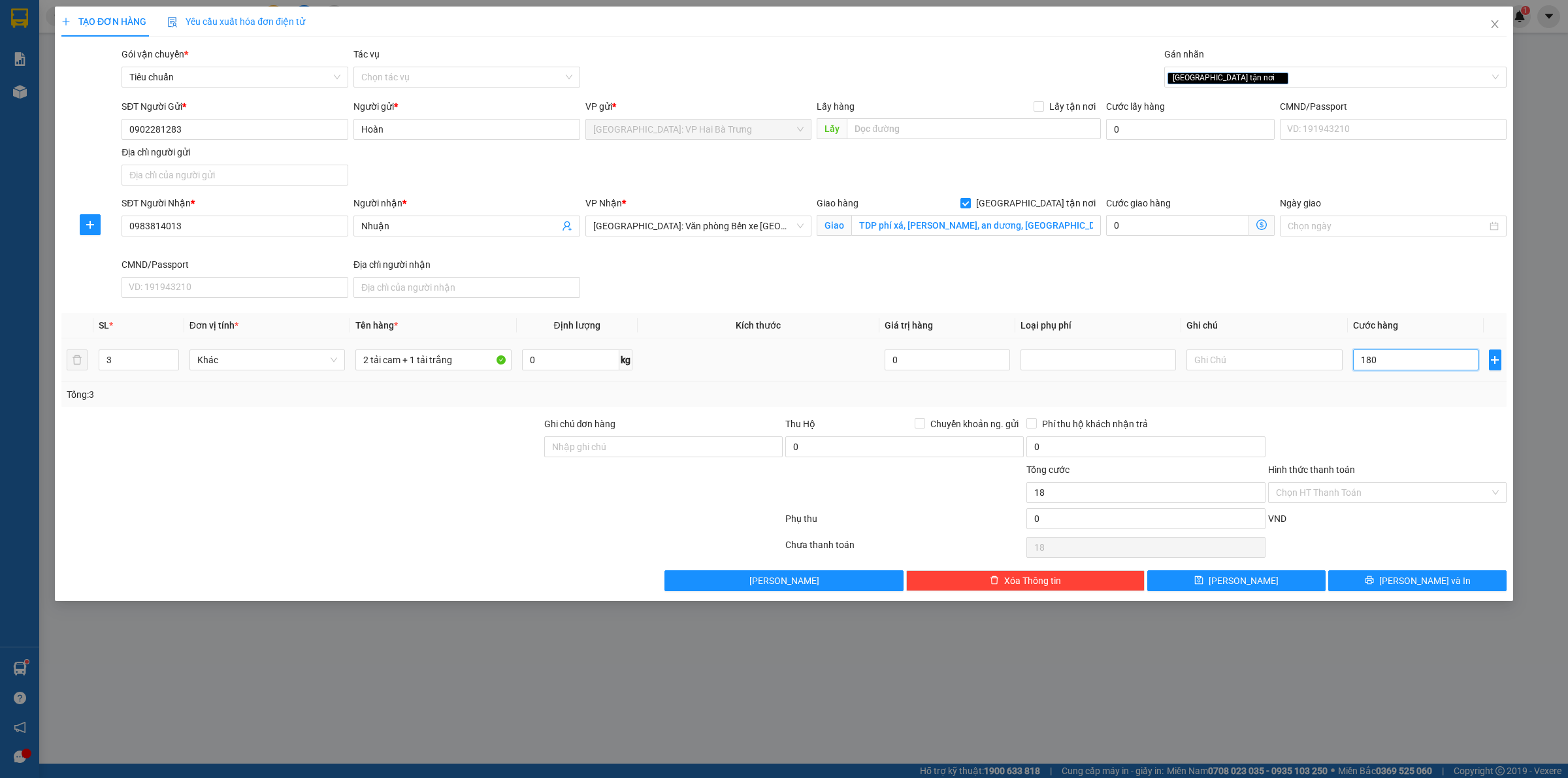
type input "180"
type input "1.800"
type input "18.000"
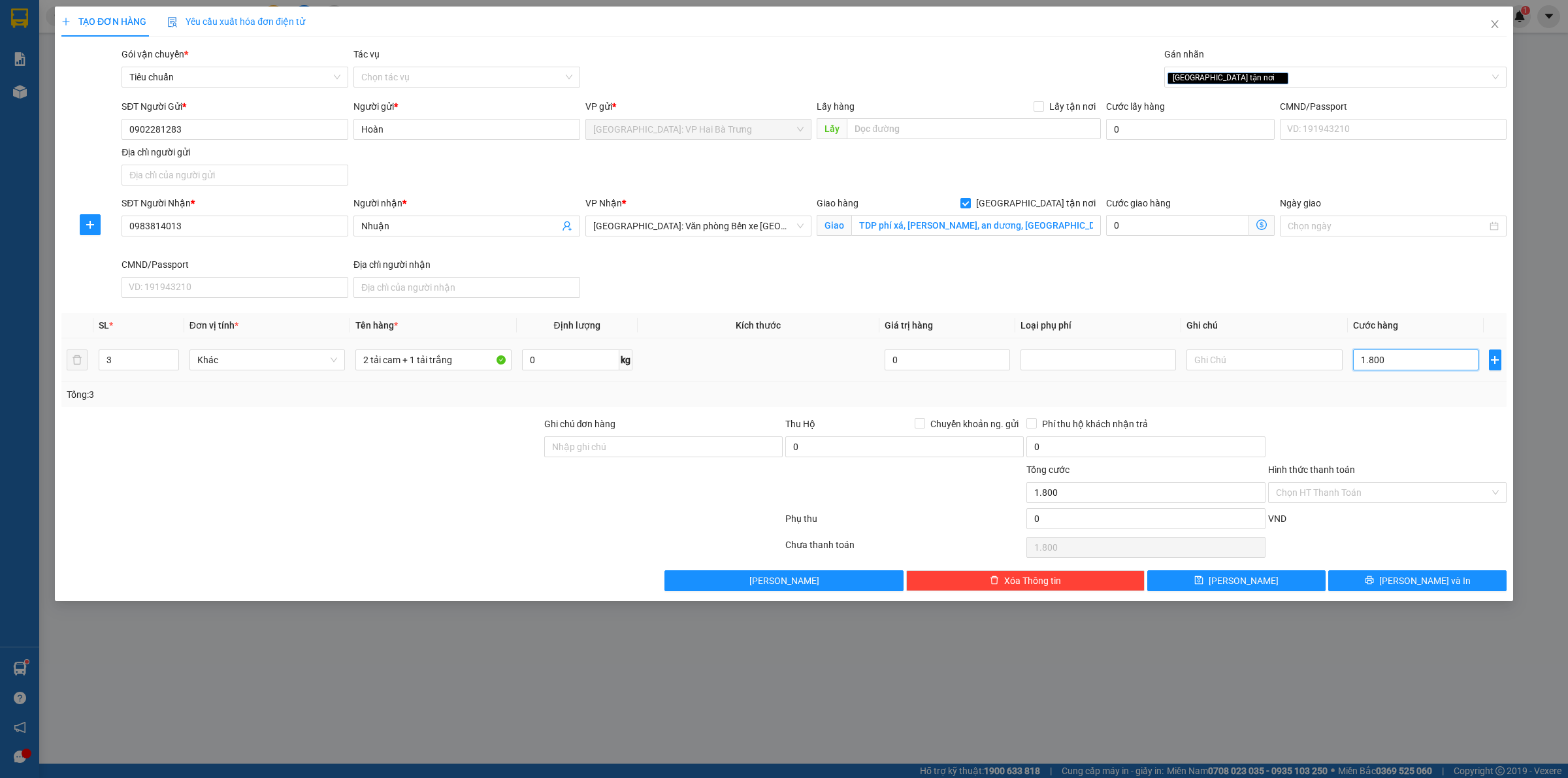
type input "18.000"
type input "180.000"
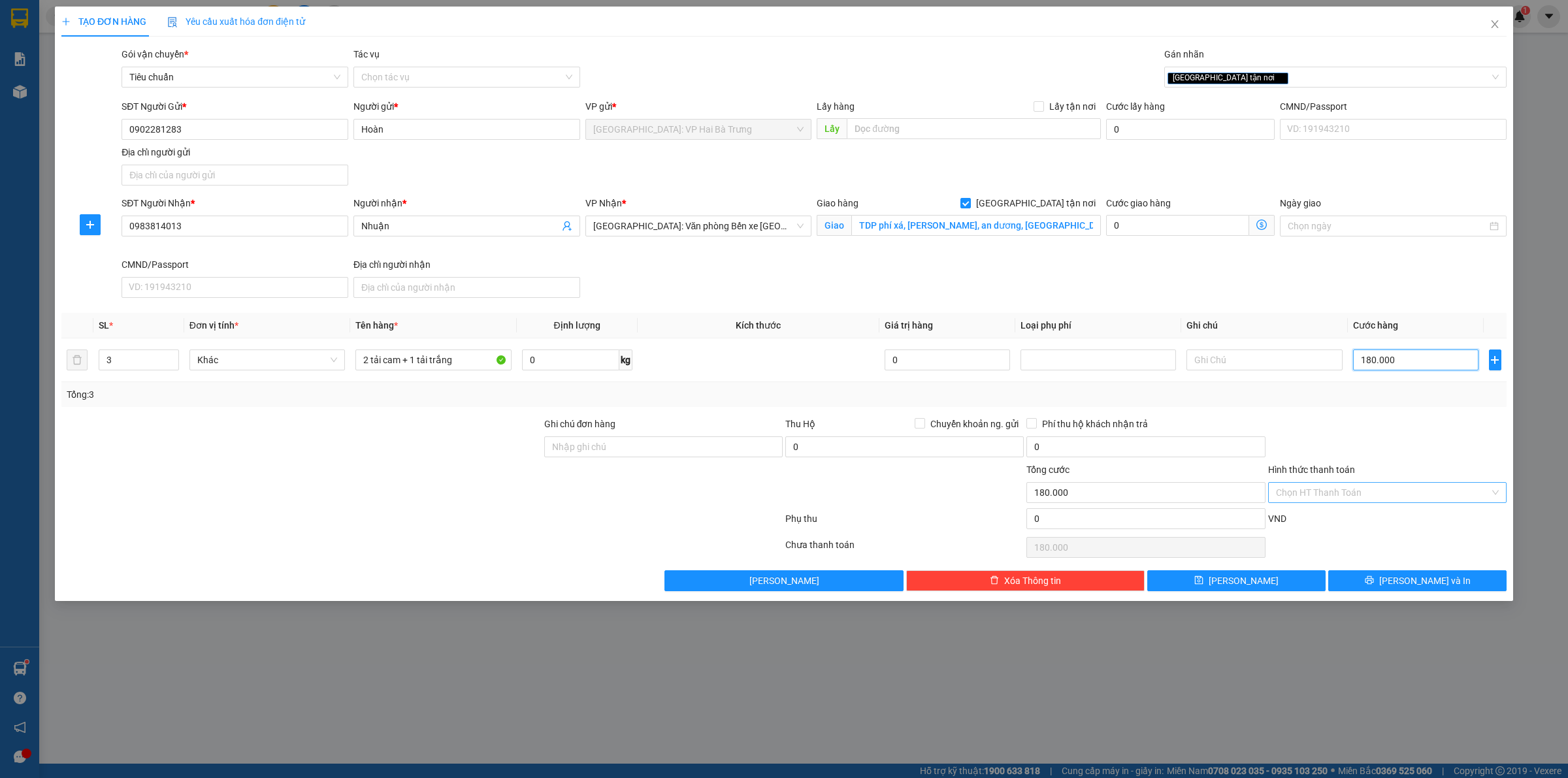
type input "180.000"
click at [1441, 501] on input "Hình thức thanh toán" at bounding box center [1383, 492] width 214 height 20
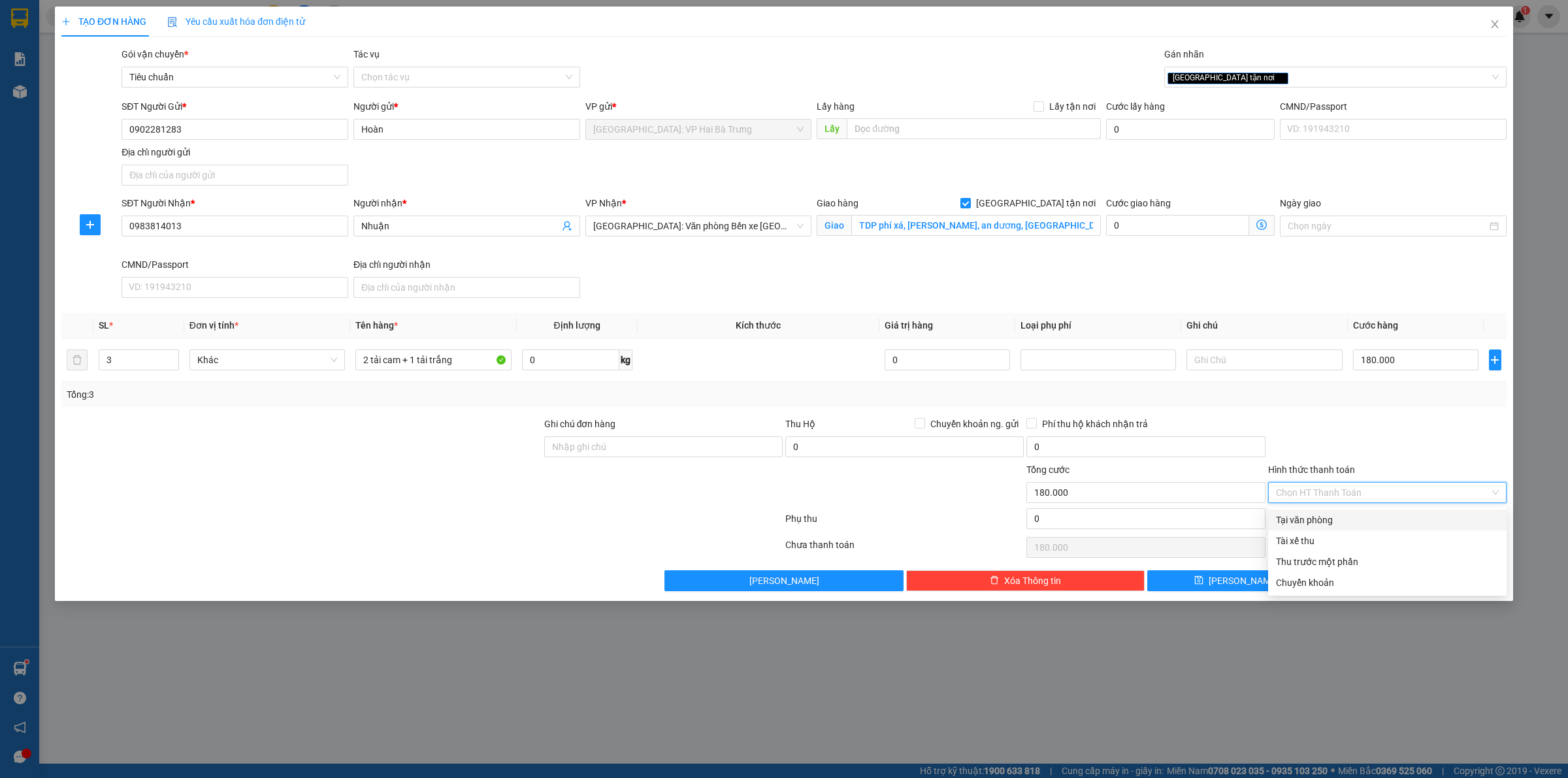
click at [1384, 514] on div "Tại văn phòng" at bounding box center [1388, 520] width 223 height 15
type input "0"
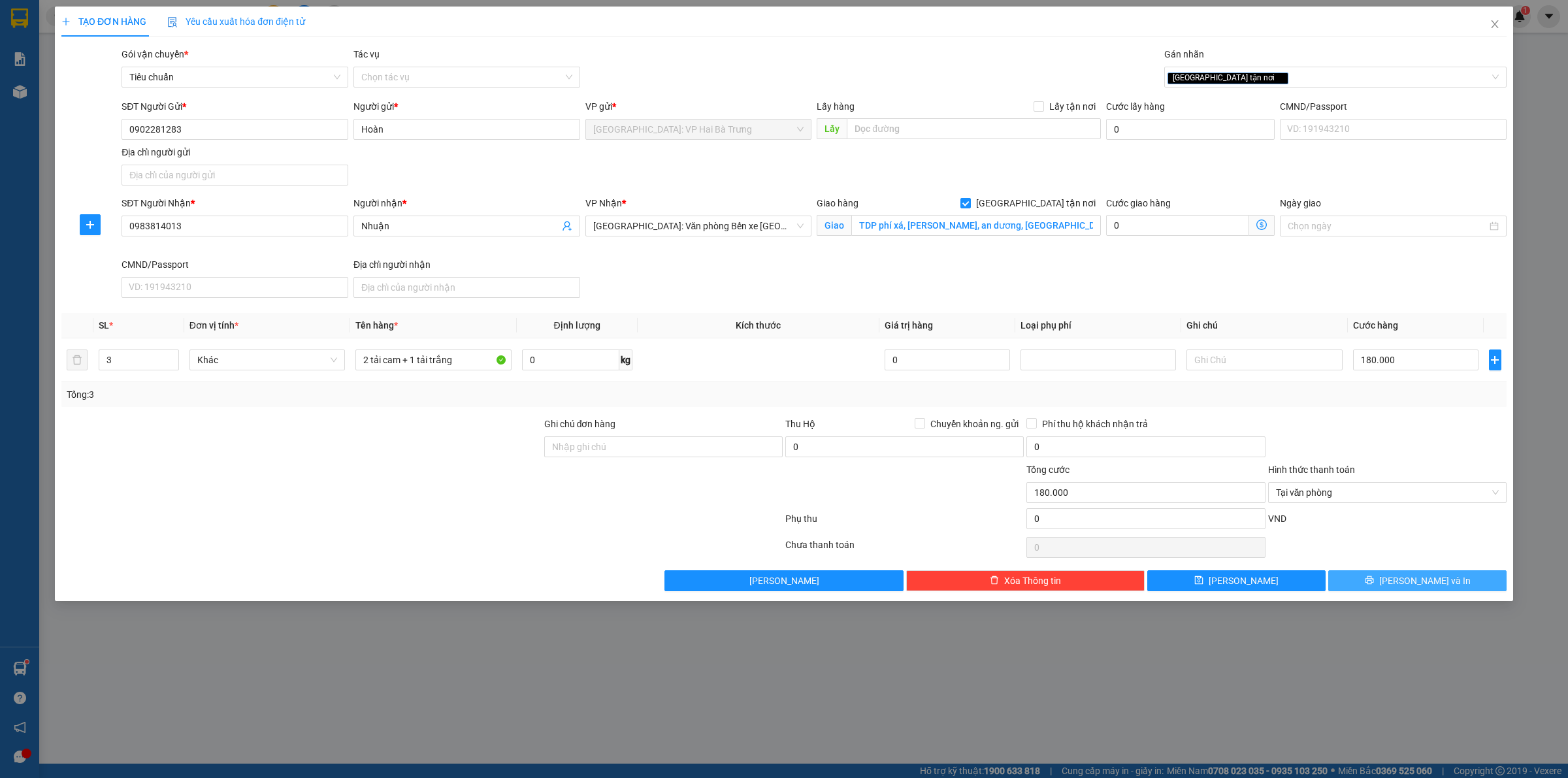
click at [1390, 580] on button "[PERSON_NAME] và In" at bounding box center [1417, 581] width 178 height 21
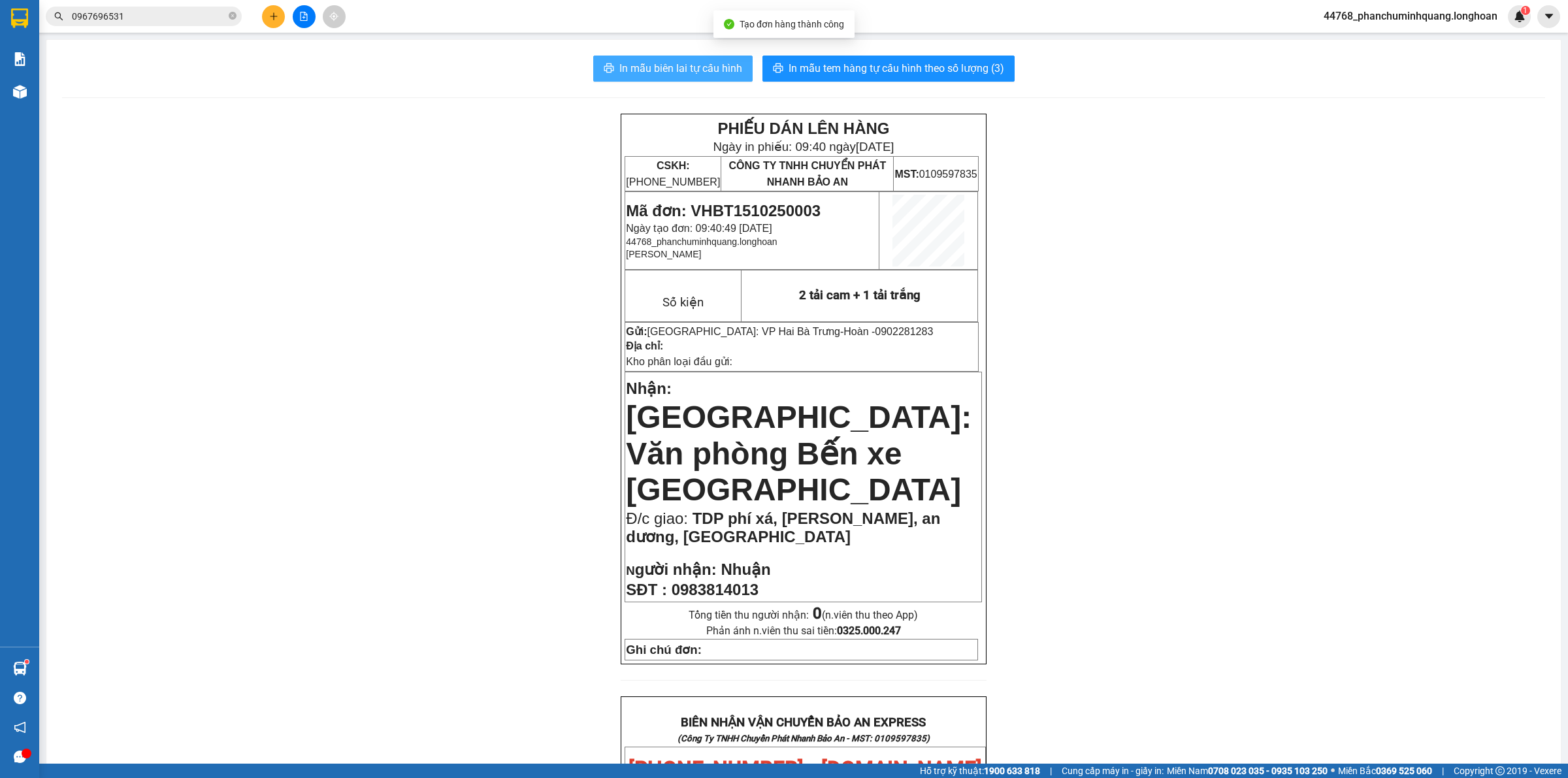
click at [714, 67] on span "In mẫu biên lai tự cấu hình" at bounding box center [681, 68] width 123 height 16
click at [1142, 489] on div "PHIẾU DÁN LÊN HÀNG Ngày in phiếu: 09:40 ngày 15-10-2025 CSKH: 1900.06.88.33 CÔN…" at bounding box center [804, 775] width 1483 height 1324
drag, startPoint x: 328, startPoint y: 396, endPoint x: 288, endPoint y: 256, distance: 145.6
click at [328, 396] on div "PHIẾU DÁN LÊN HÀNG Ngày in phiếu: 09:40 ngày 15-10-2025 CSKH: 1900.06.88.33 CÔN…" at bounding box center [804, 775] width 1483 height 1324
click at [275, 18] on icon "plus" at bounding box center [273, 16] width 9 height 9
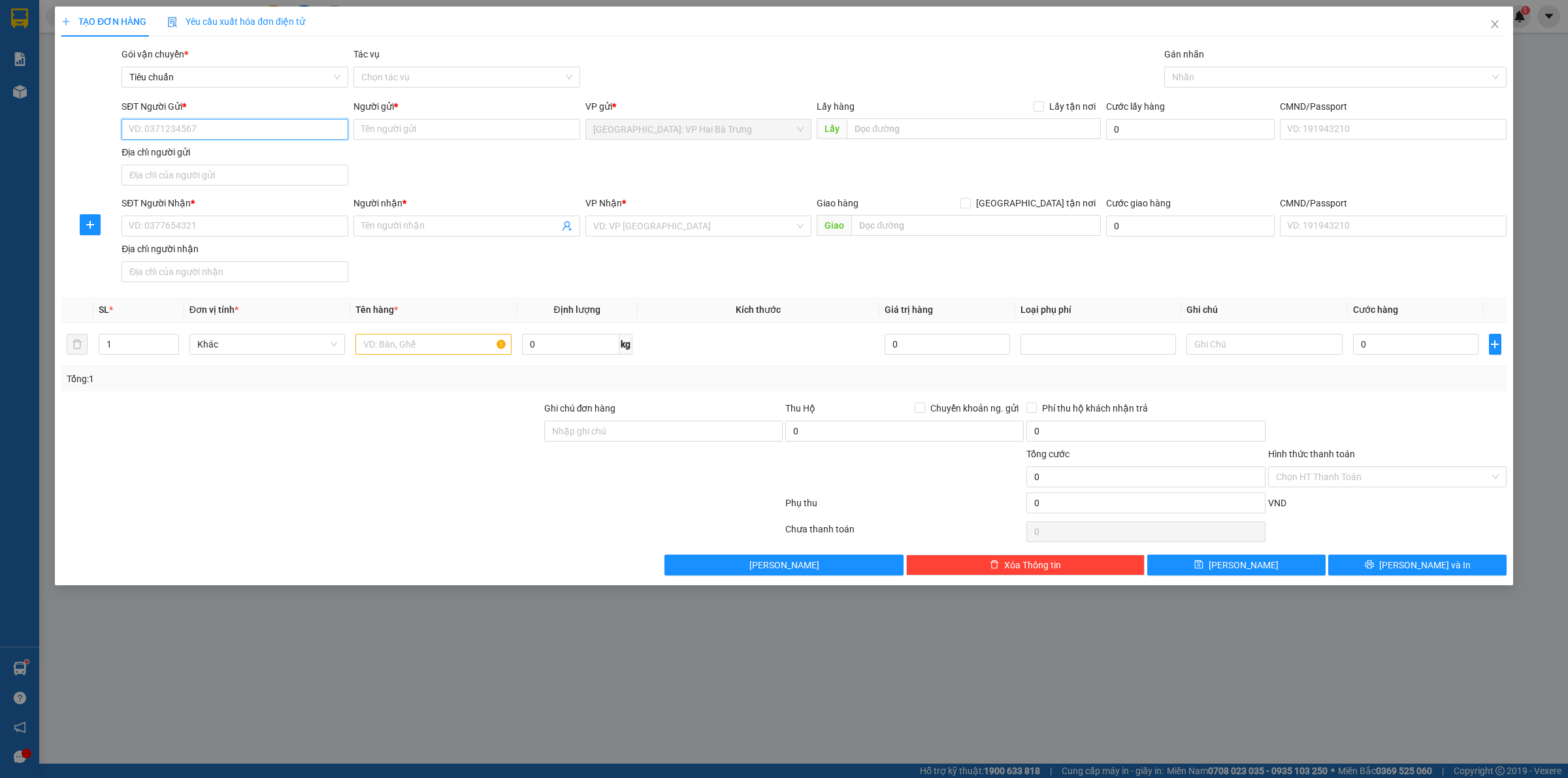
click at [323, 133] on input "SĐT Người Gửi *" at bounding box center [234, 129] width 226 height 21
type input "0366173578"
click at [396, 132] on input "Người gửi *" at bounding box center [466, 129] width 226 height 21
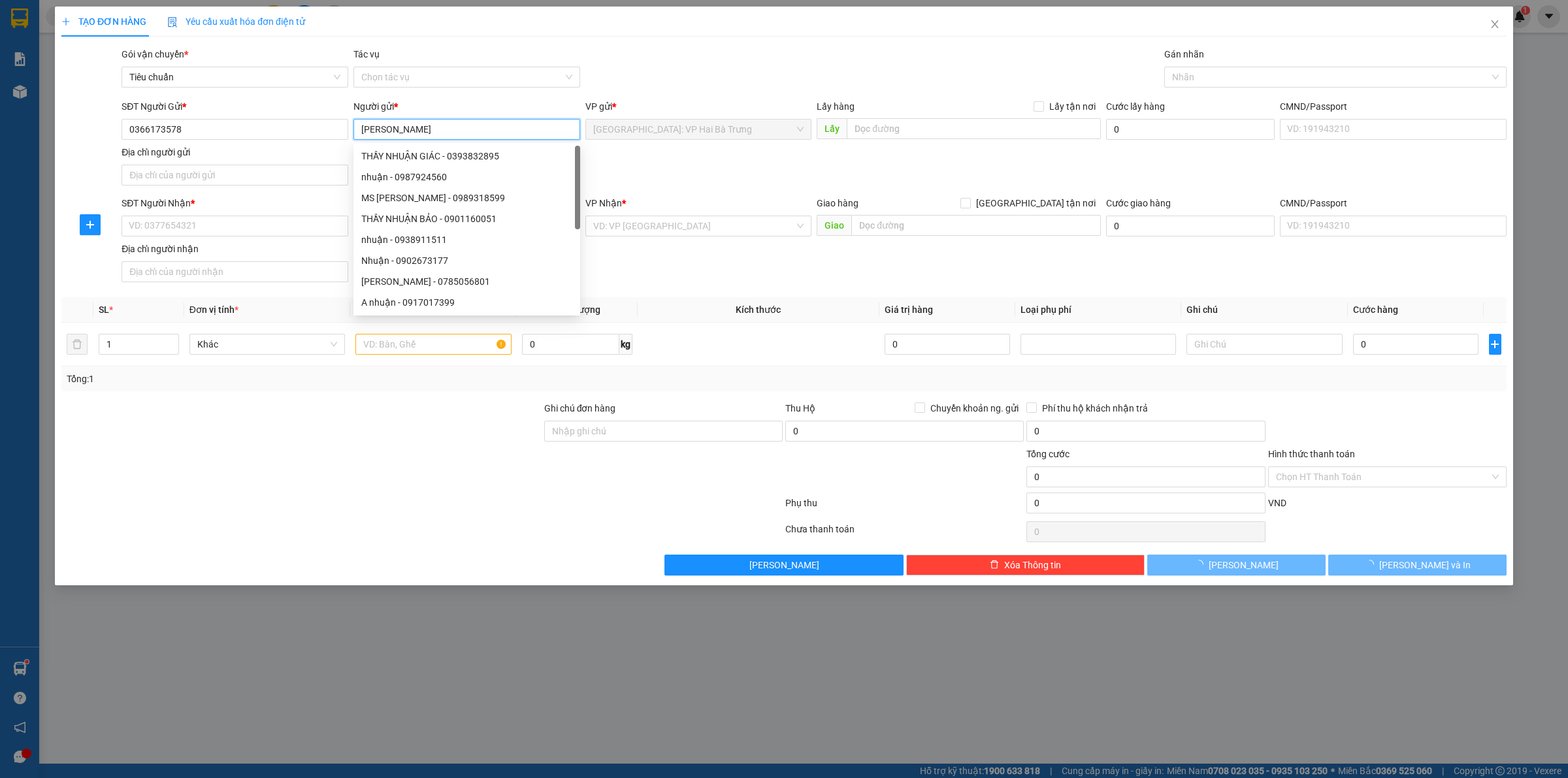
type input "Quang Lê"
click at [696, 66] on div "Gói vận chuyển * Tiêu chuẩn Tác vụ Chọn tác vụ Gán nhãn Nhãn" at bounding box center [814, 70] width 1391 height 45
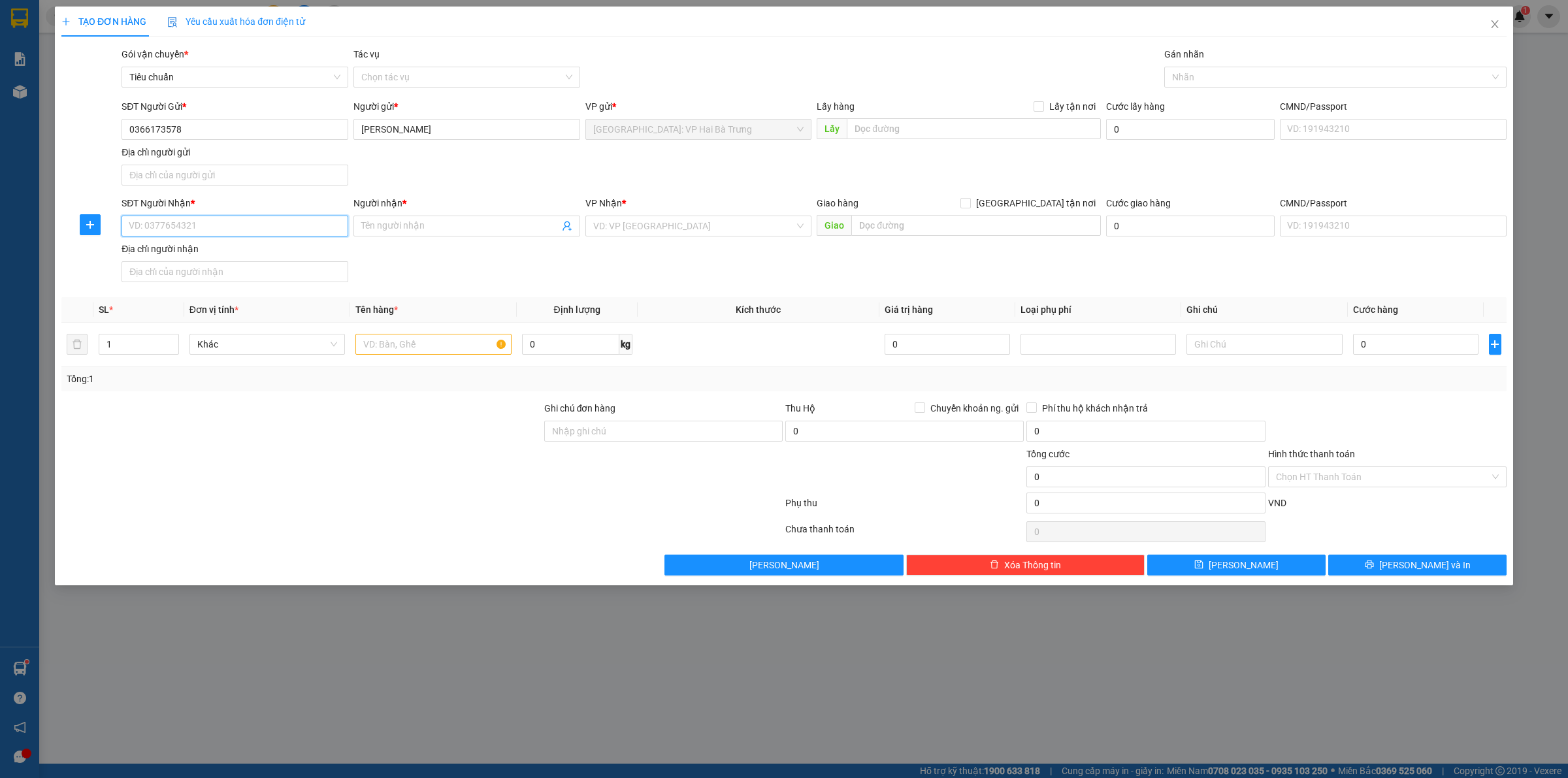
click at [234, 223] on input "SĐT Người Nhận *" at bounding box center [234, 226] width 226 height 21
type input "0987471800"
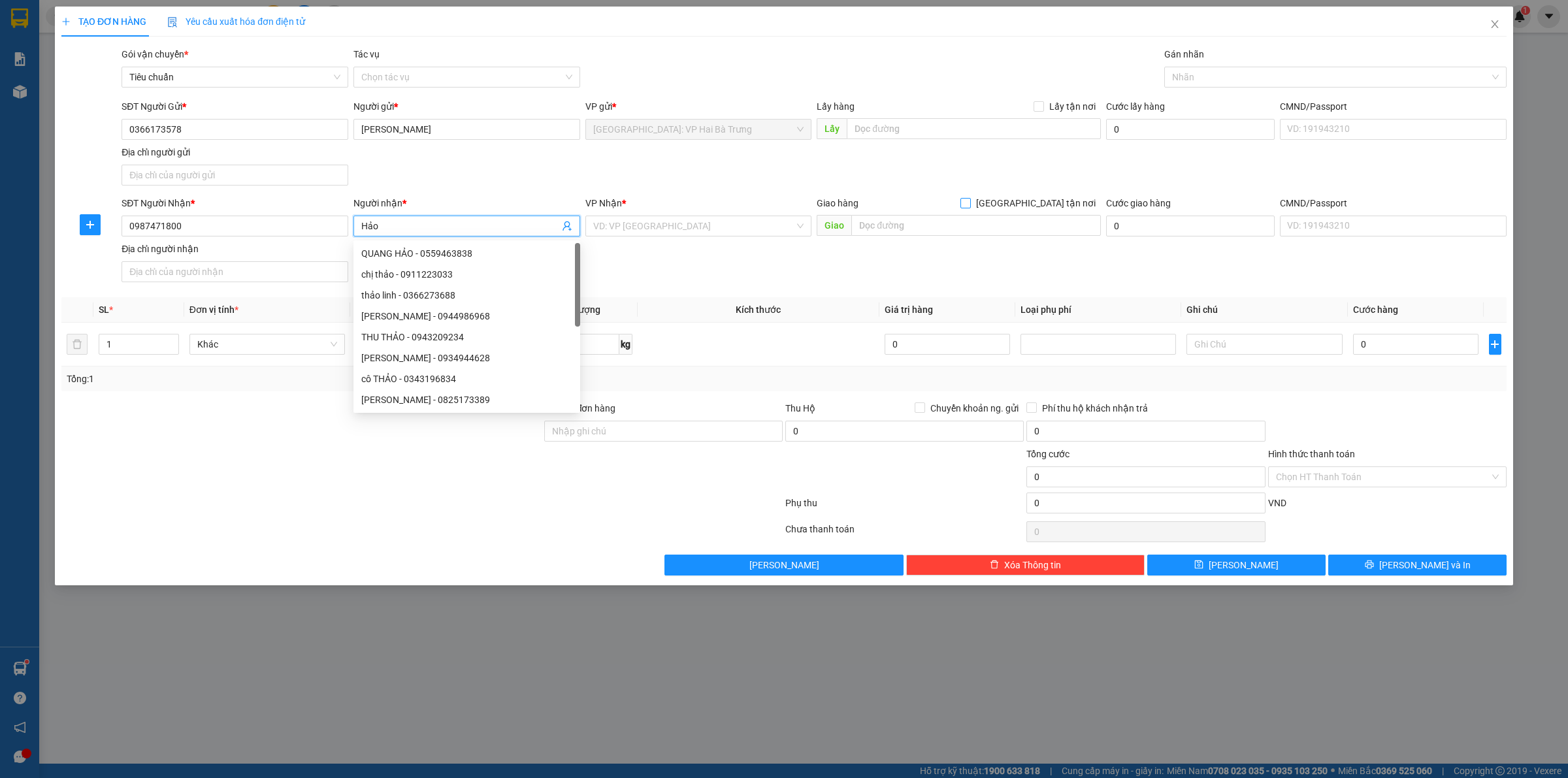
type input "Hảo"
click at [969, 207] on input "[GEOGRAPHIC_DATA] tận nơi" at bounding box center [965, 202] width 9 height 9
checkbox input "true"
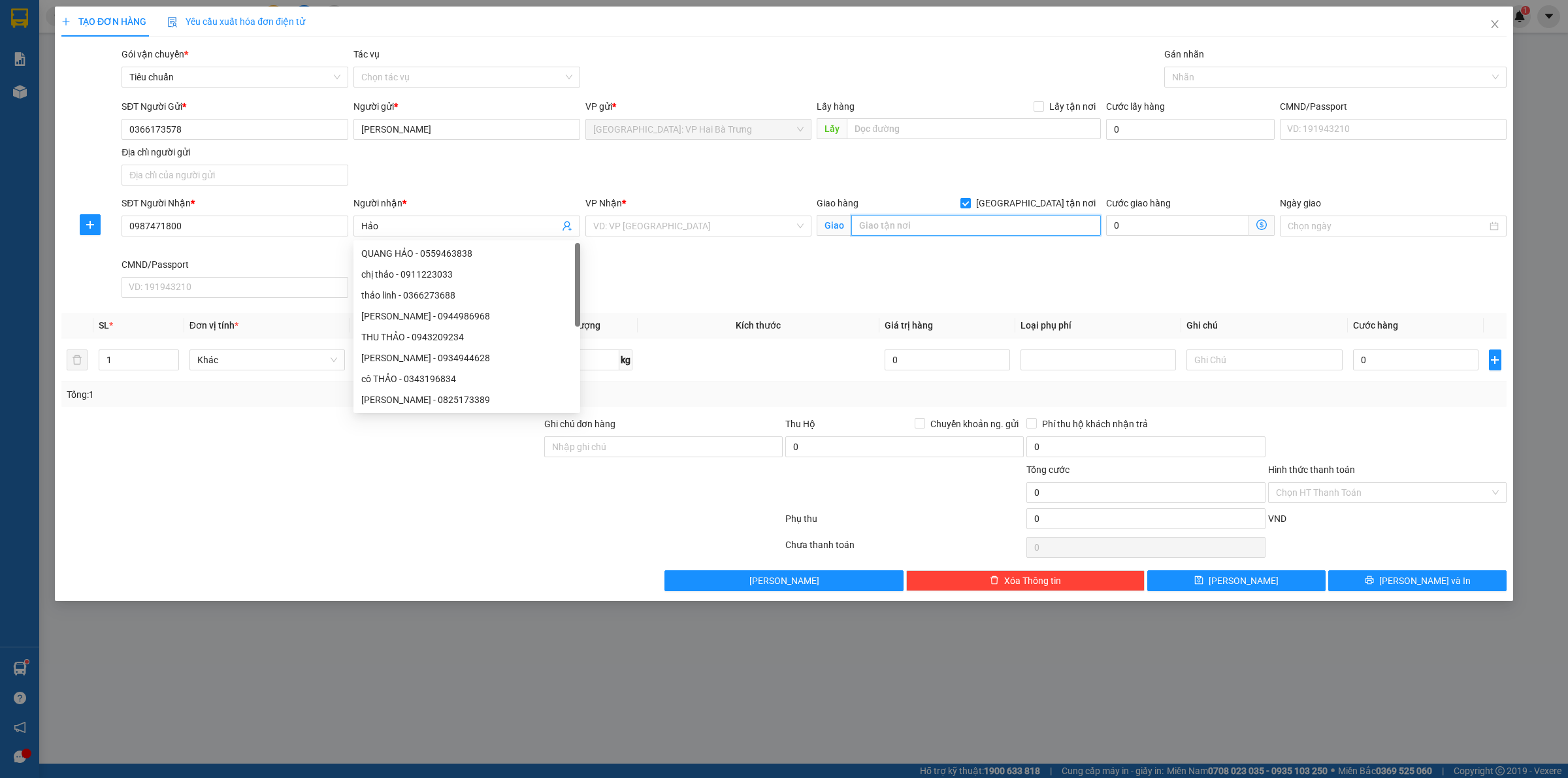
click at [979, 223] on input "text" at bounding box center [976, 225] width 250 height 21
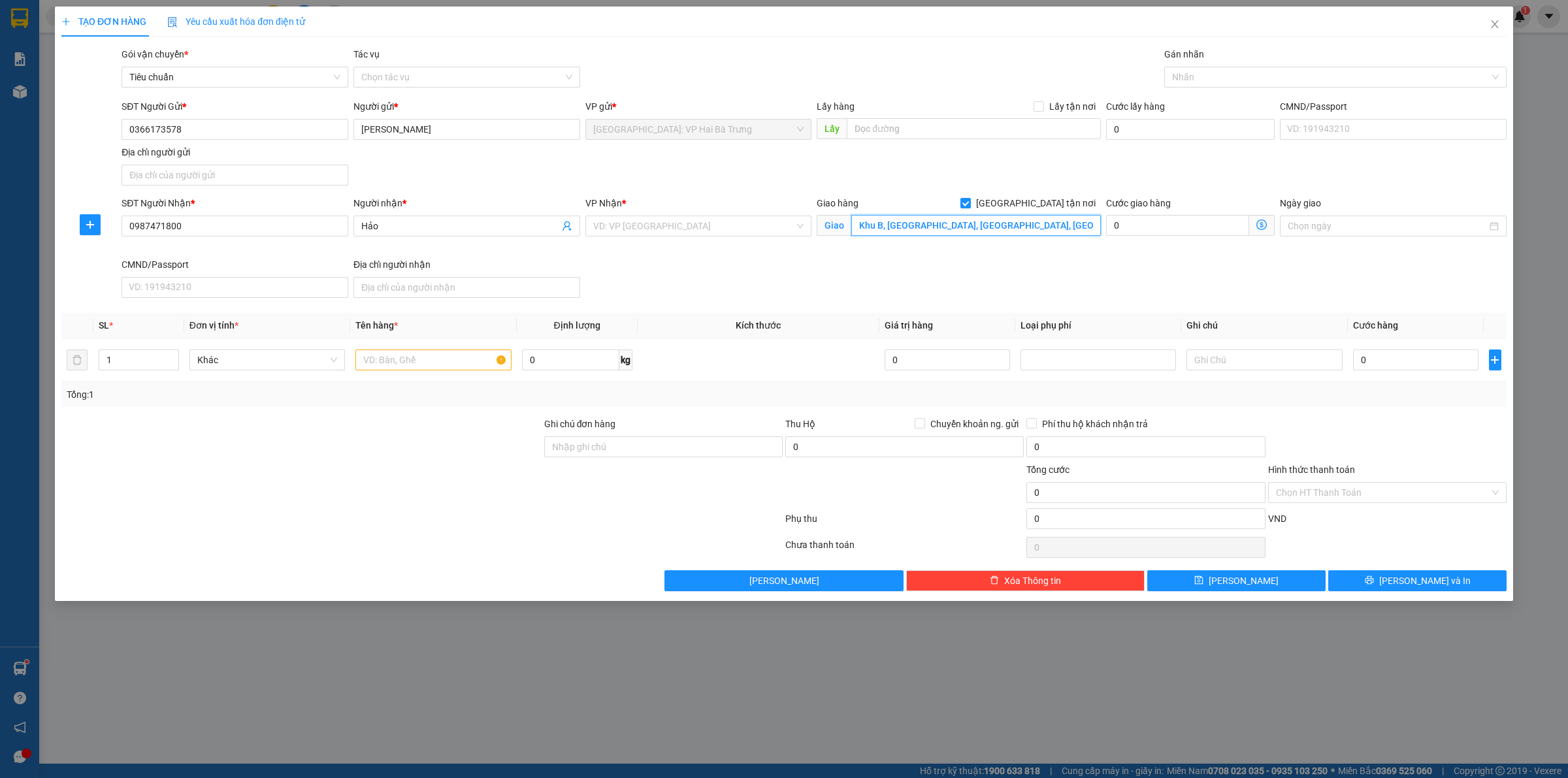
click at [914, 226] on input "Khu B, cầu cát, bình nguyên, phú thọ" at bounding box center [976, 225] width 250 height 21
click at [905, 226] on input "Khu B, cầu cát, bình nguyên, phú thọ" at bounding box center [976, 225] width 250 height 21
drag, startPoint x: 887, startPoint y: 226, endPoint x: 799, endPoint y: 223, distance: 88.1
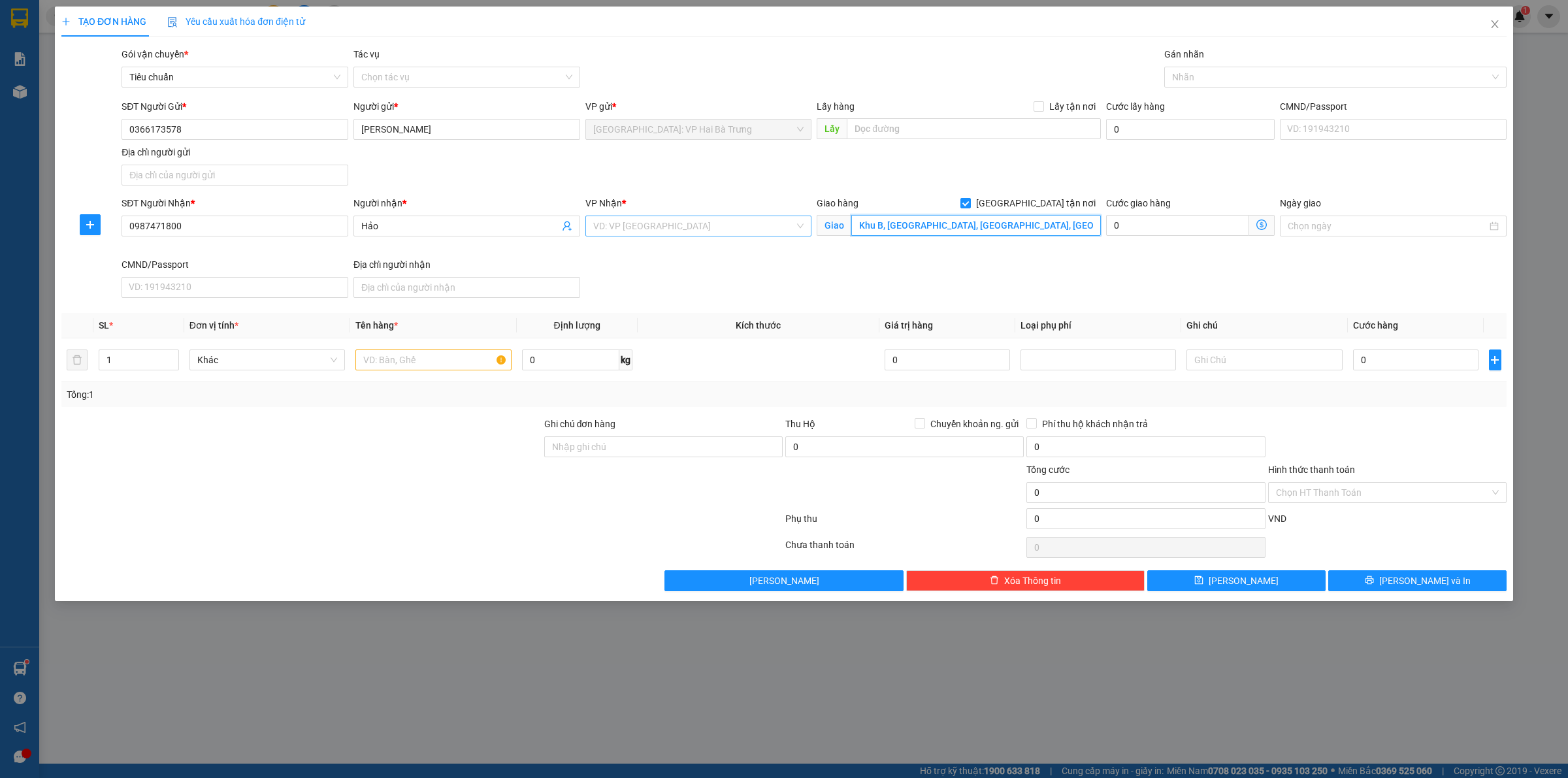
click at [799, 223] on div "SĐT Người Nhận * 0987471800 Người nhận * Hảo VP Nhận * VD: VP Sài Gòn Giao hàng…" at bounding box center [814, 250] width 1391 height 107
click at [914, 226] on input "Khu B, cầu cát, bình nguyên, phú thọ" at bounding box center [976, 225] width 250 height 21
click at [918, 226] on input "Khu B, cầu cát, bình nguyên, phú thọ" at bounding box center [976, 225] width 250 height 21
drag, startPoint x: 925, startPoint y: 226, endPoint x: 974, endPoint y: 226, distance: 49.0
click at [974, 226] on input "Khu B, cầu các, bình nguyên, phú thọ" at bounding box center [976, 225] width 250 height 21
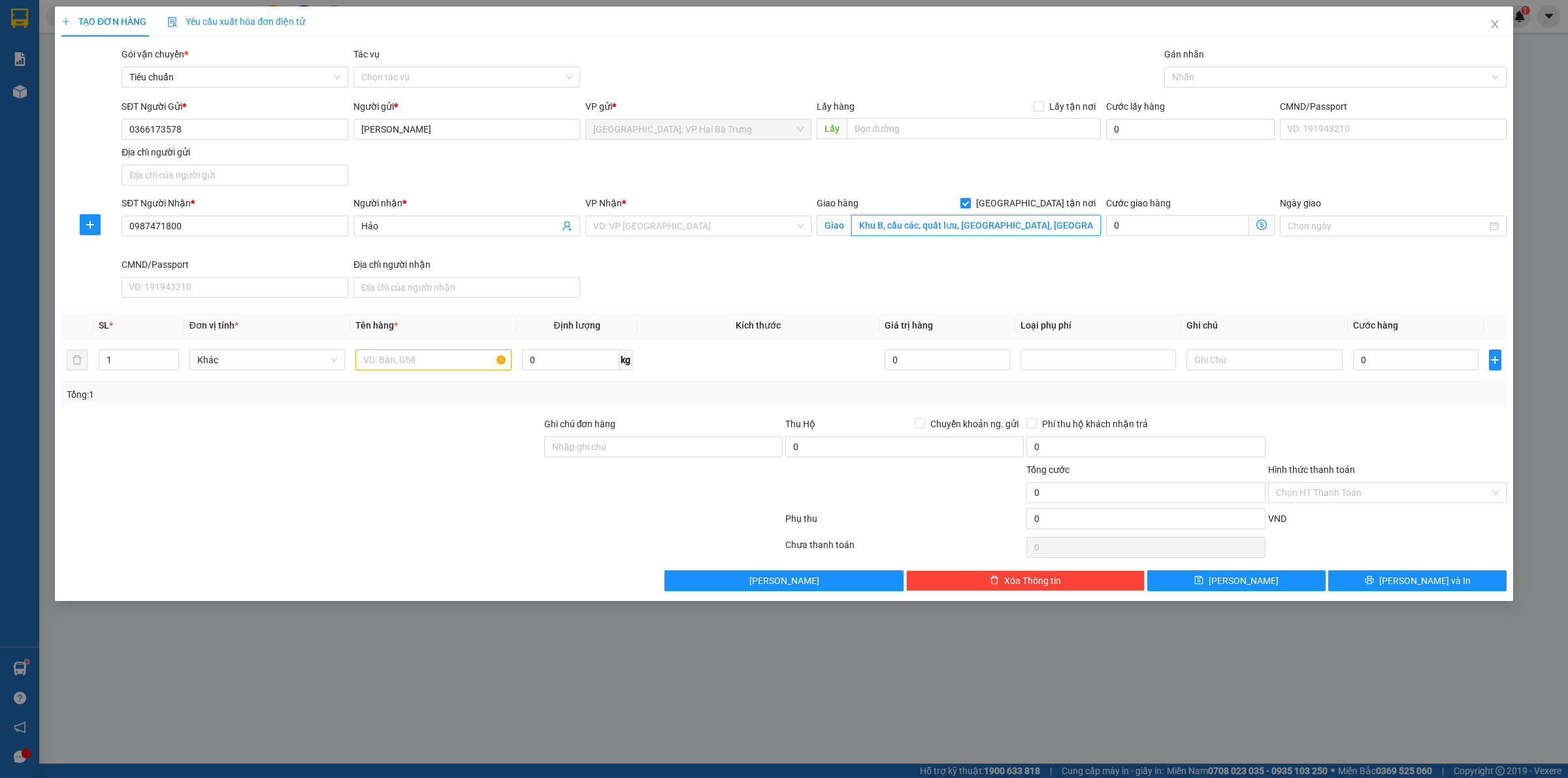
type input "Khu B, cầu các, quất lưu, bình xuyên, vĩnh phúc"
click at [728, 215] on div "VP Nhận *" at bounding box center [698, 206] width 226 height 20
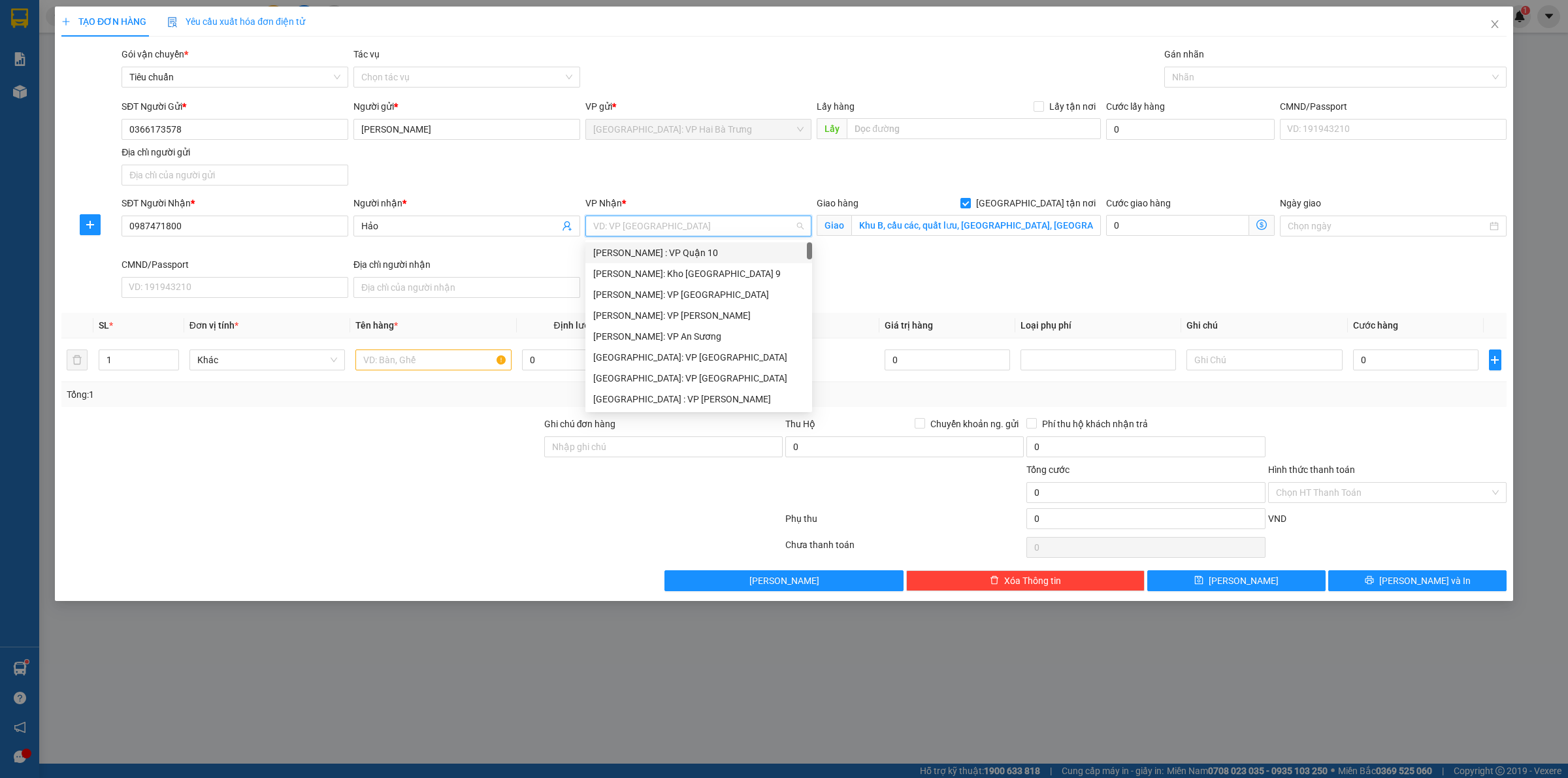
click at [728, 226] on input "search" at bounding box center [695, 226] width 202 height 20
type input "kho"
click at [732, 332] on div "[GEOGRAPHIC_DATA]: Kho Văn Điển Thanh Trì" at bounding box center [699, 336] width 211 height 15
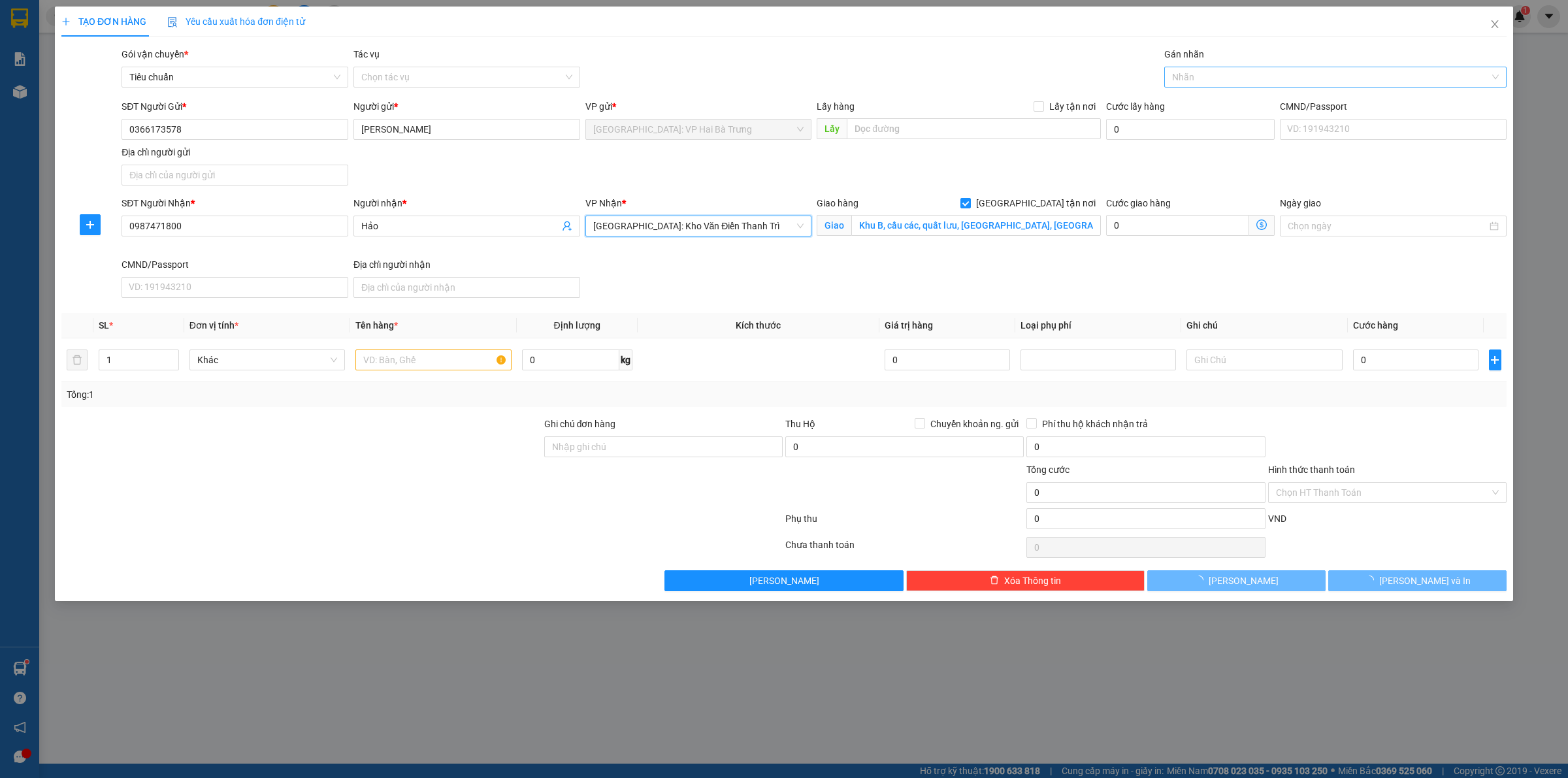
click at [1217, 81] on div at bounding box center [1329, 77] width 323 height 15
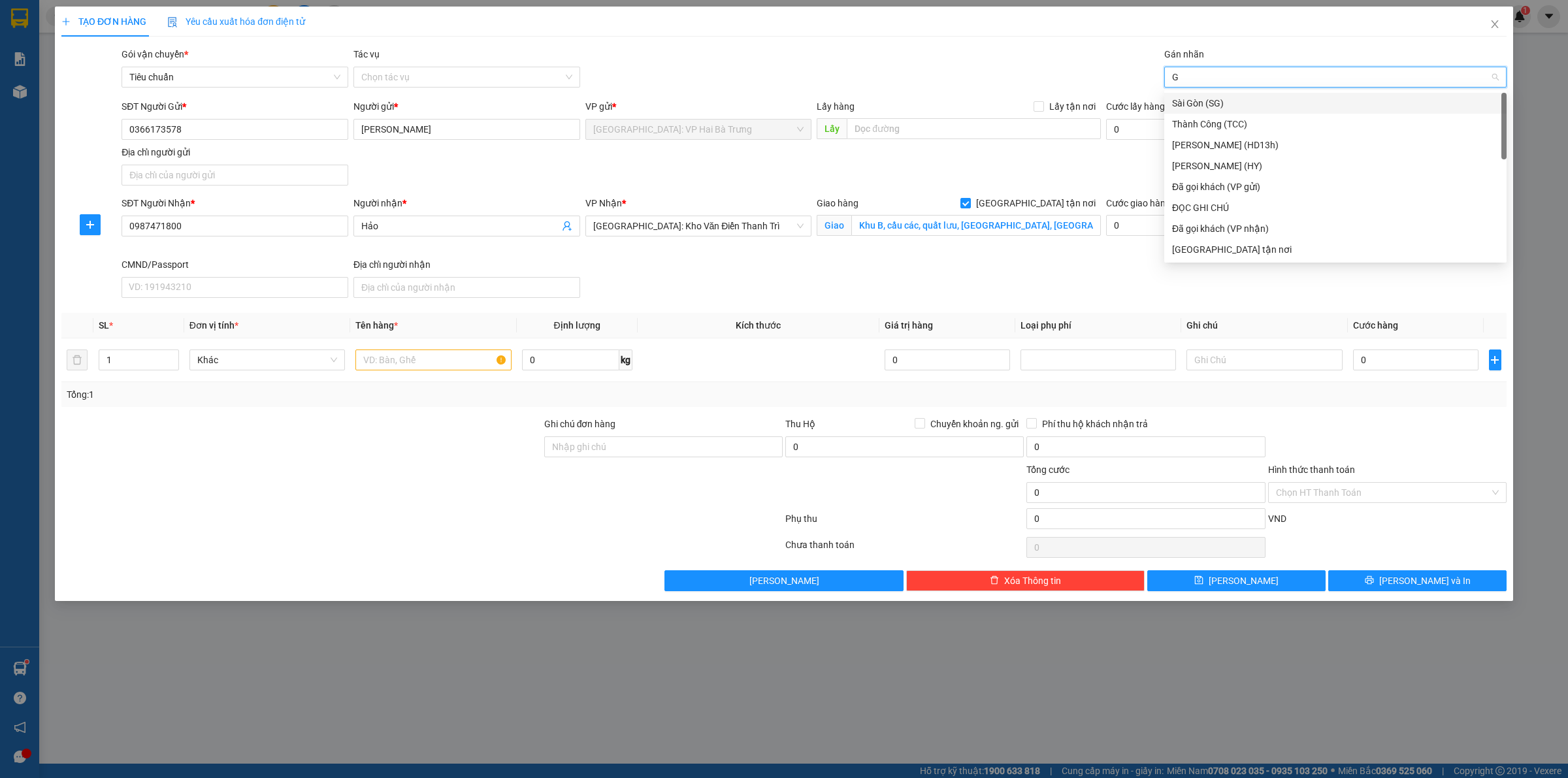
type input "G"
drag, startPoint x: 1199, startPoint y: 250, endPoint x: 1199, endPoint y: 233, distance: 17.0
click at [1199, 249] on div "[GEOGRAPHIC_DATA] tận nơi" at bounding box center [1336, 250] width 327 height 15
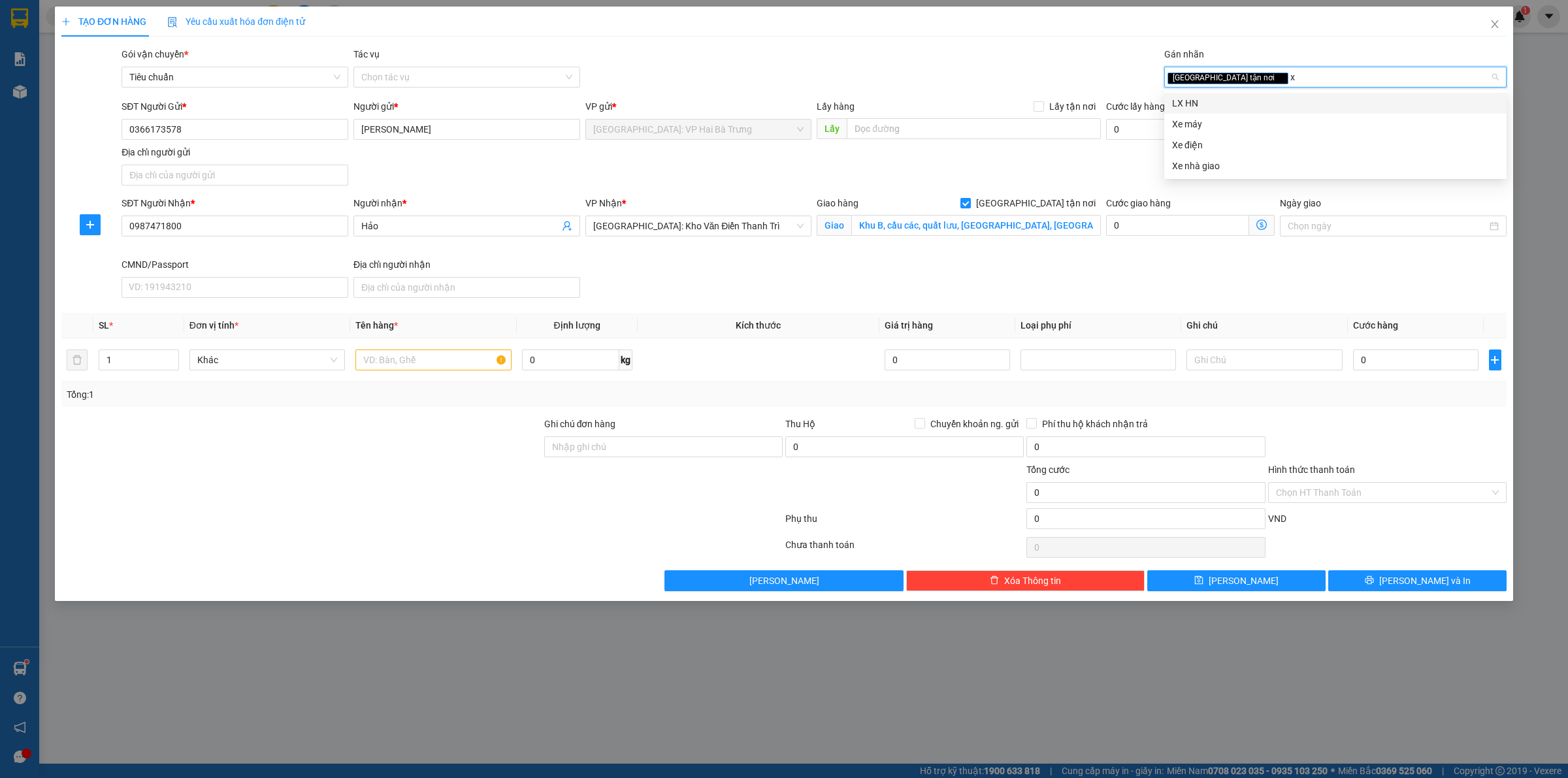
type input "xe"
click at [1222, 124] on div "Xe điện" at bounding box center [1336, 125] width 327 height 15
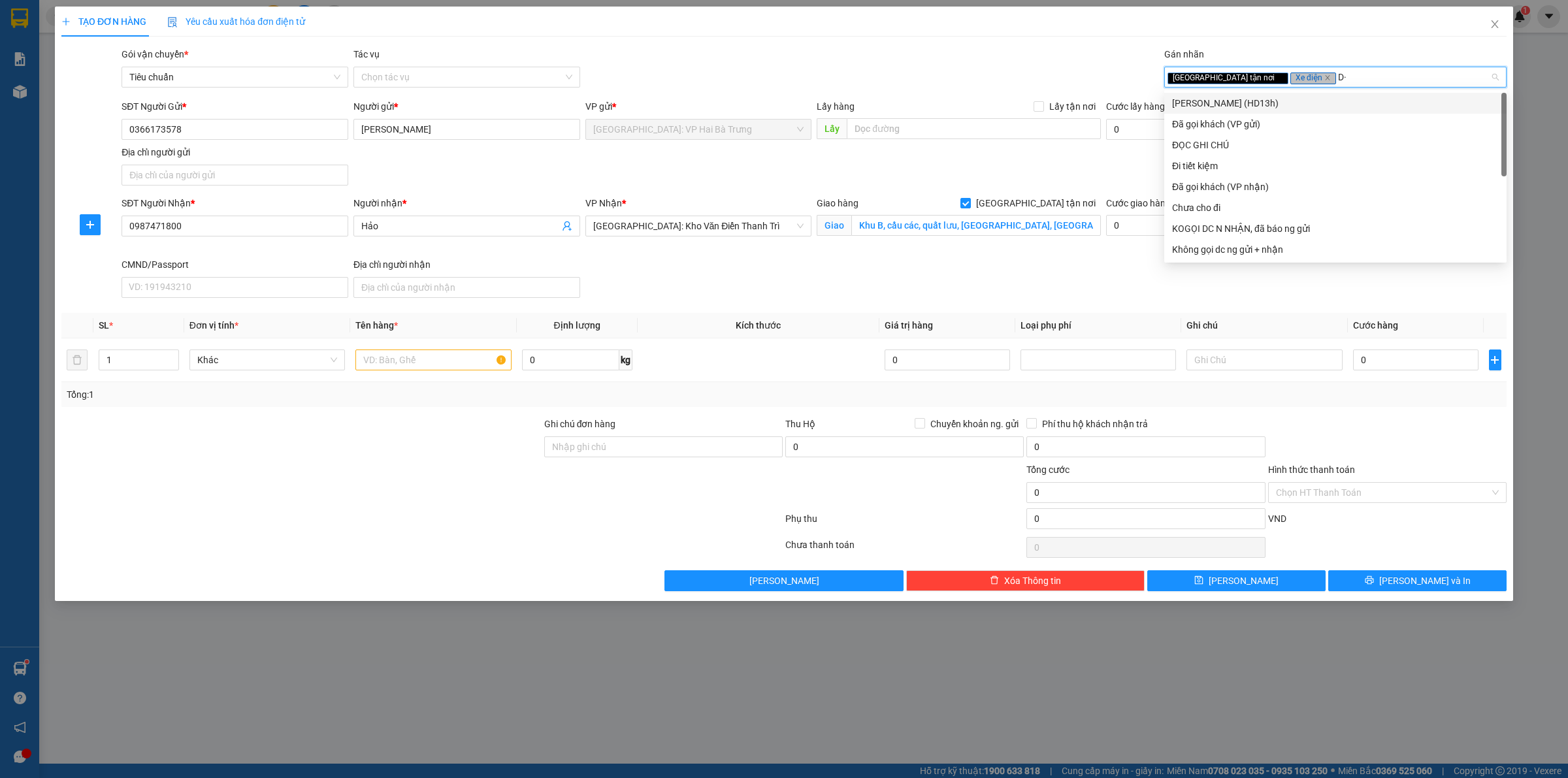
type input "D"
type input "Đ"
click at [1233, 144] on div "ĐỌC GHI CHÚ" at bounding box center [1336, 145] width 327 height 15
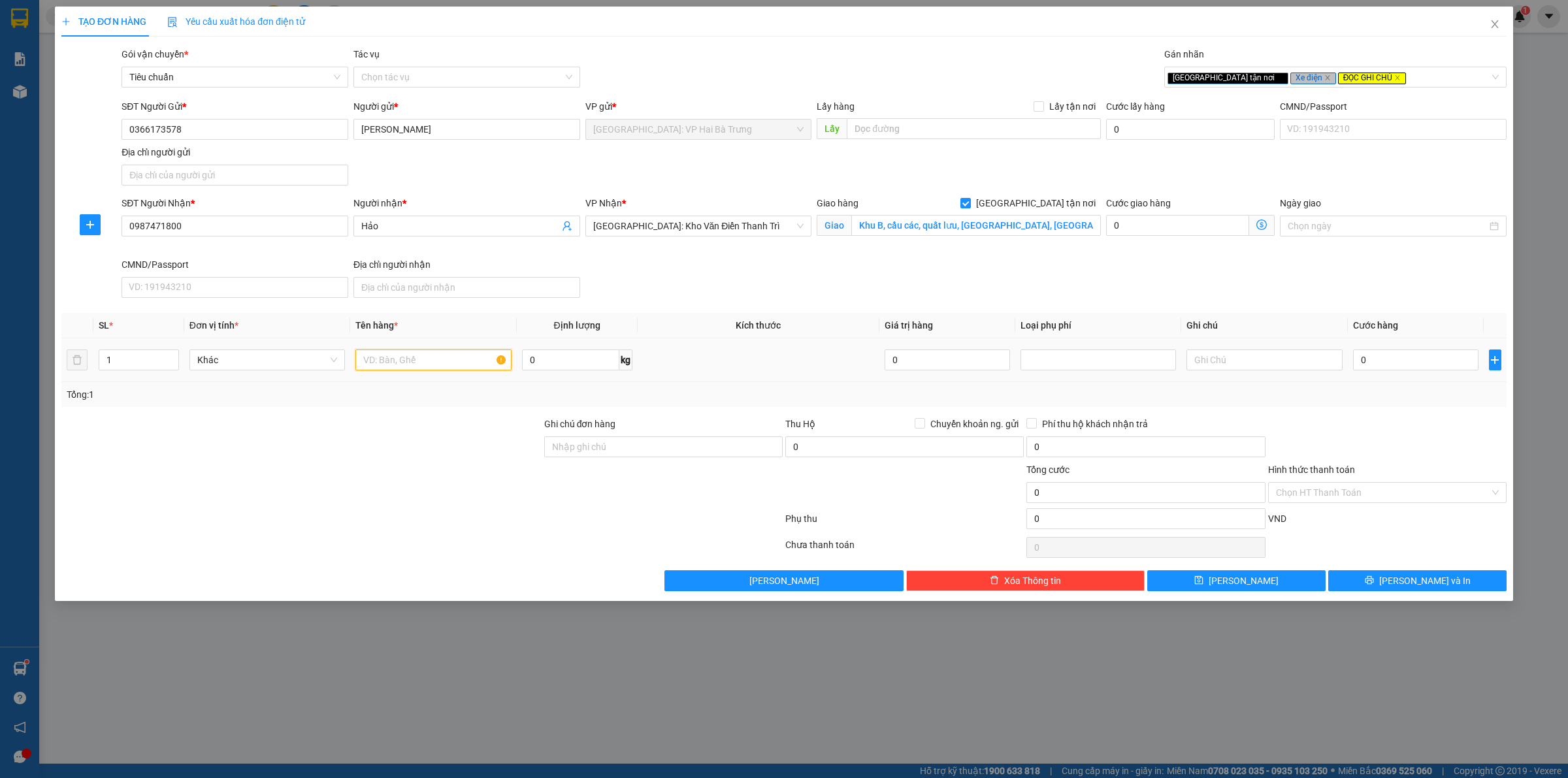
click at [394, 353] on input "text" at bounding box center [433, 360] width 155 height 21
click at [456, 361] on input "1 xe máy điện" at bounding box center [433, 360] width 155 height 21
type input "1 xe máy điện biển số"
click at [1438, 361] on input "0" at bounding box center [1416, 360] width 125 height 21
type input "3"
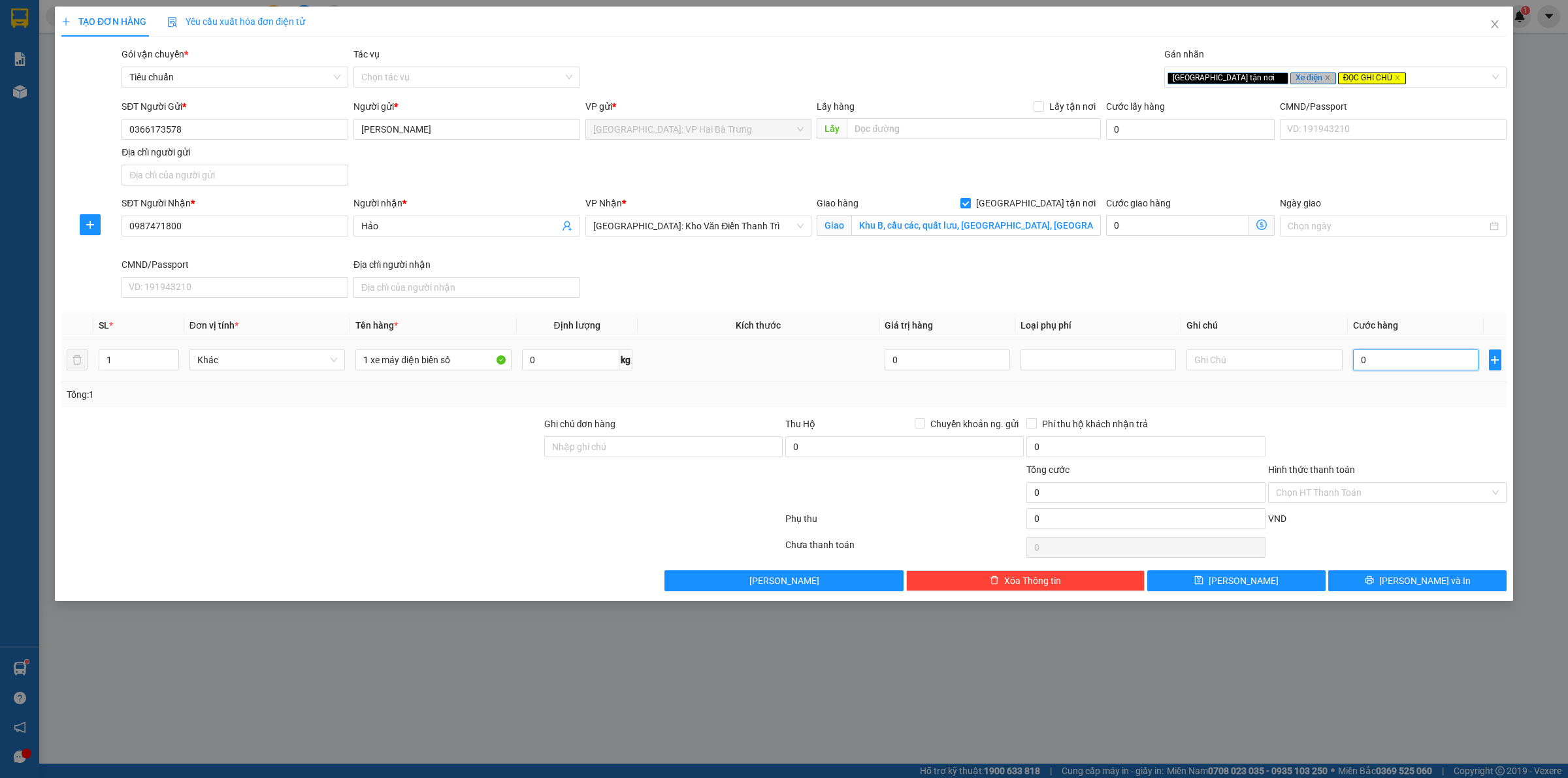
type input "3"
type input "30"
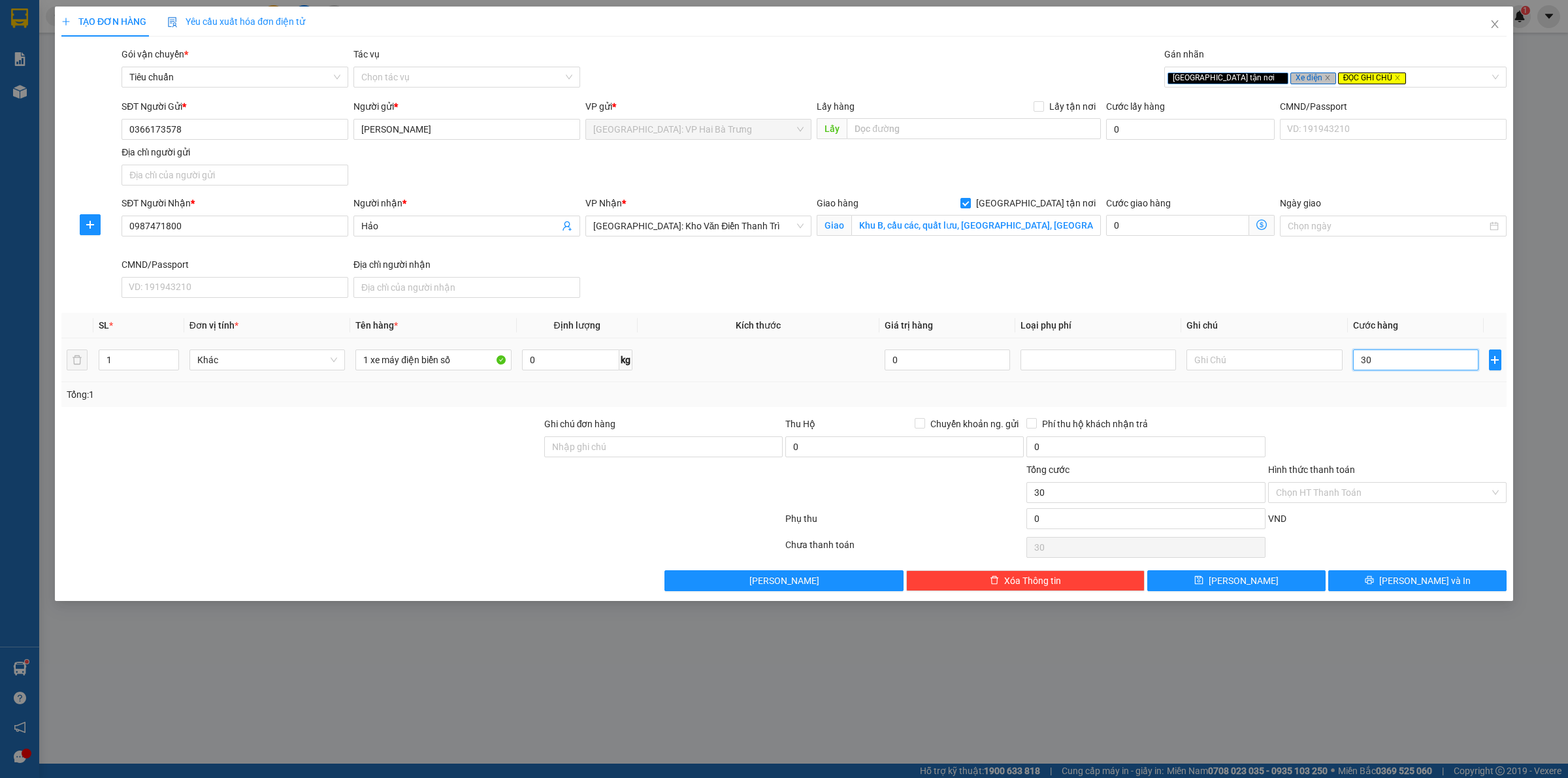
type input "300"
type input "3.000"
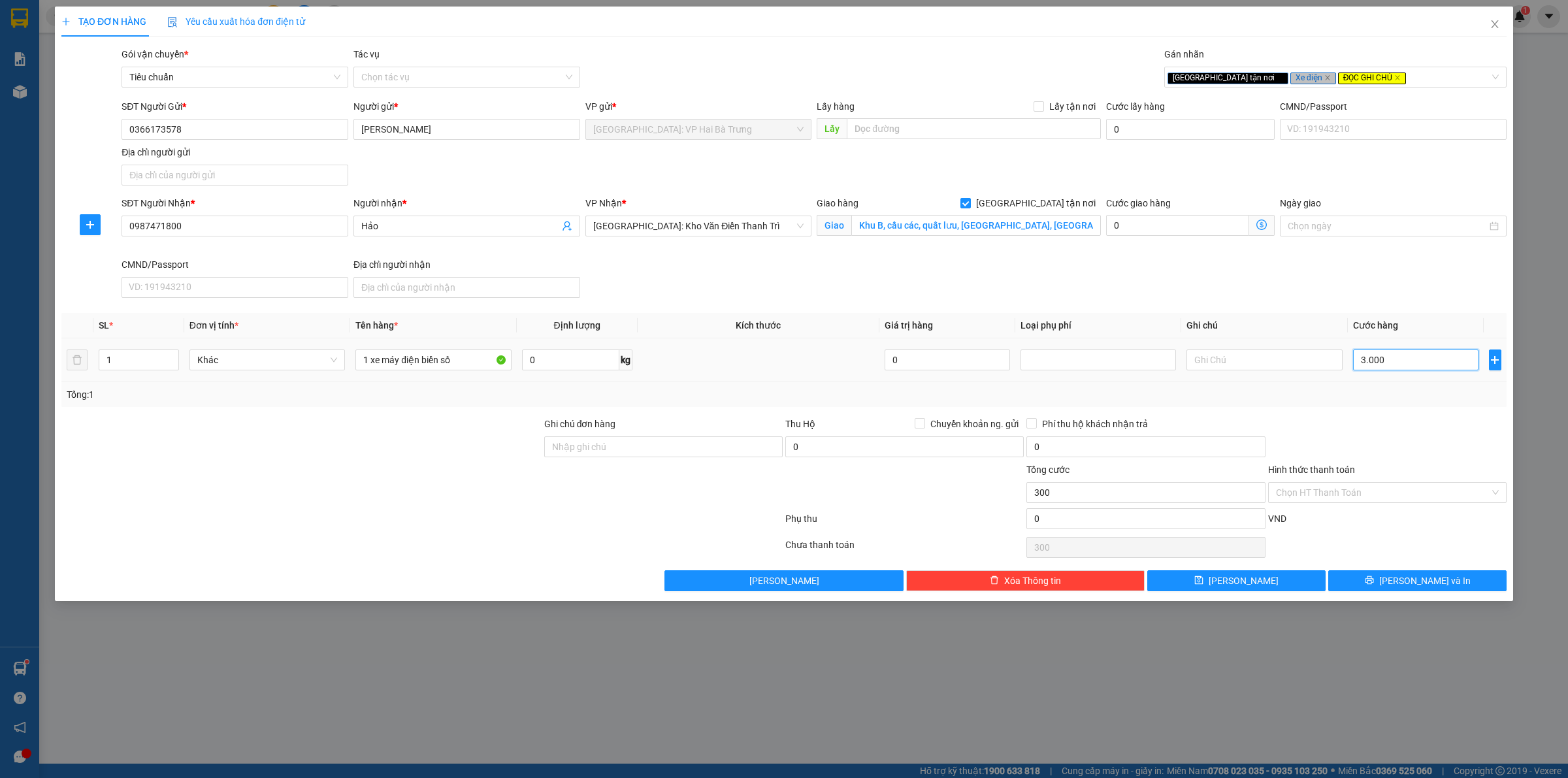
type input "3.000"
type input "30.000"
type input "300.000"
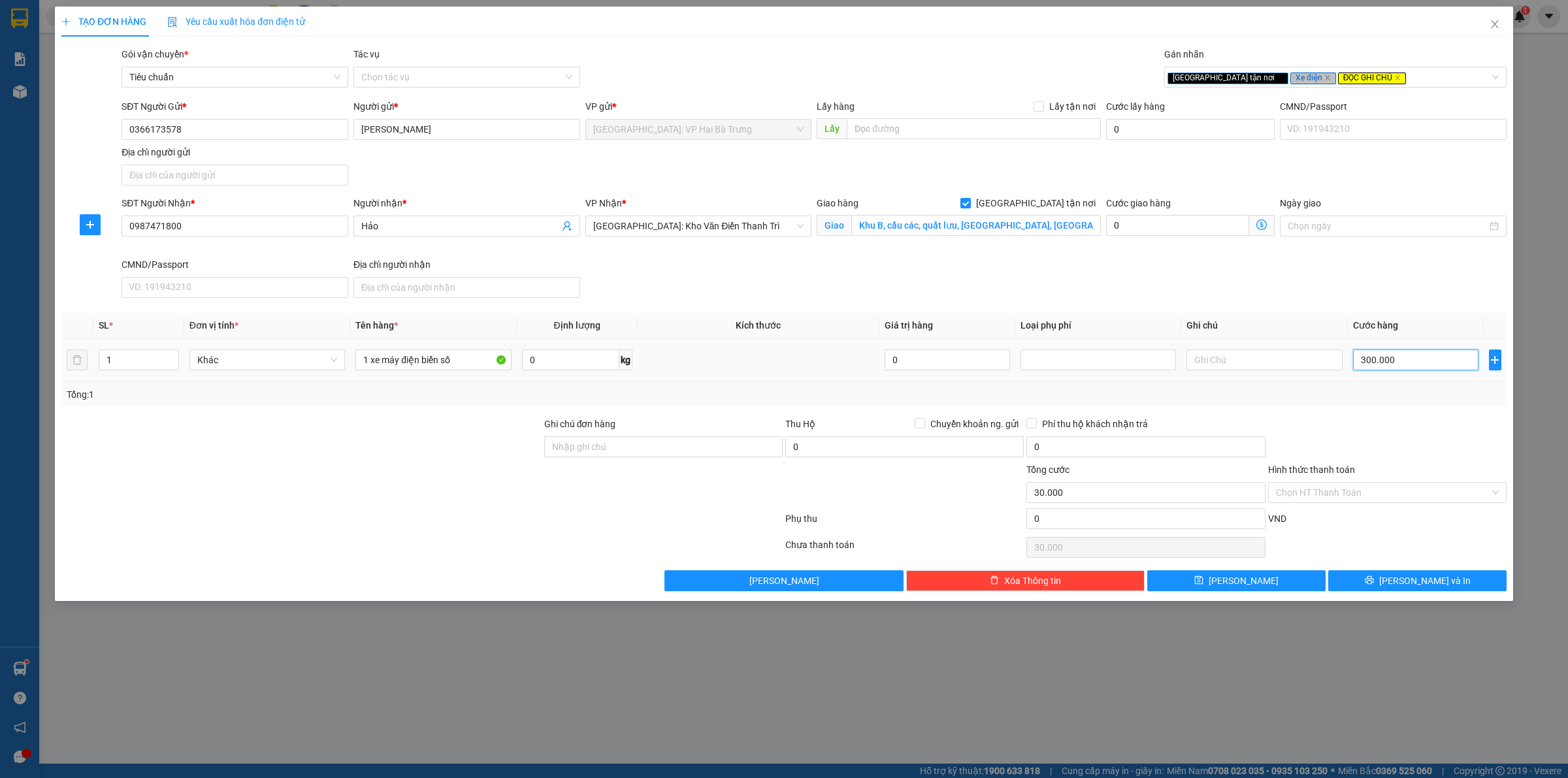
type input "300.000"
click at [670, 456] on input "Ghi chú đơn hàng" at bounding box center [664, 447] width 239 height 21
type input "có 1 chìa khoá, không giáy tờ"
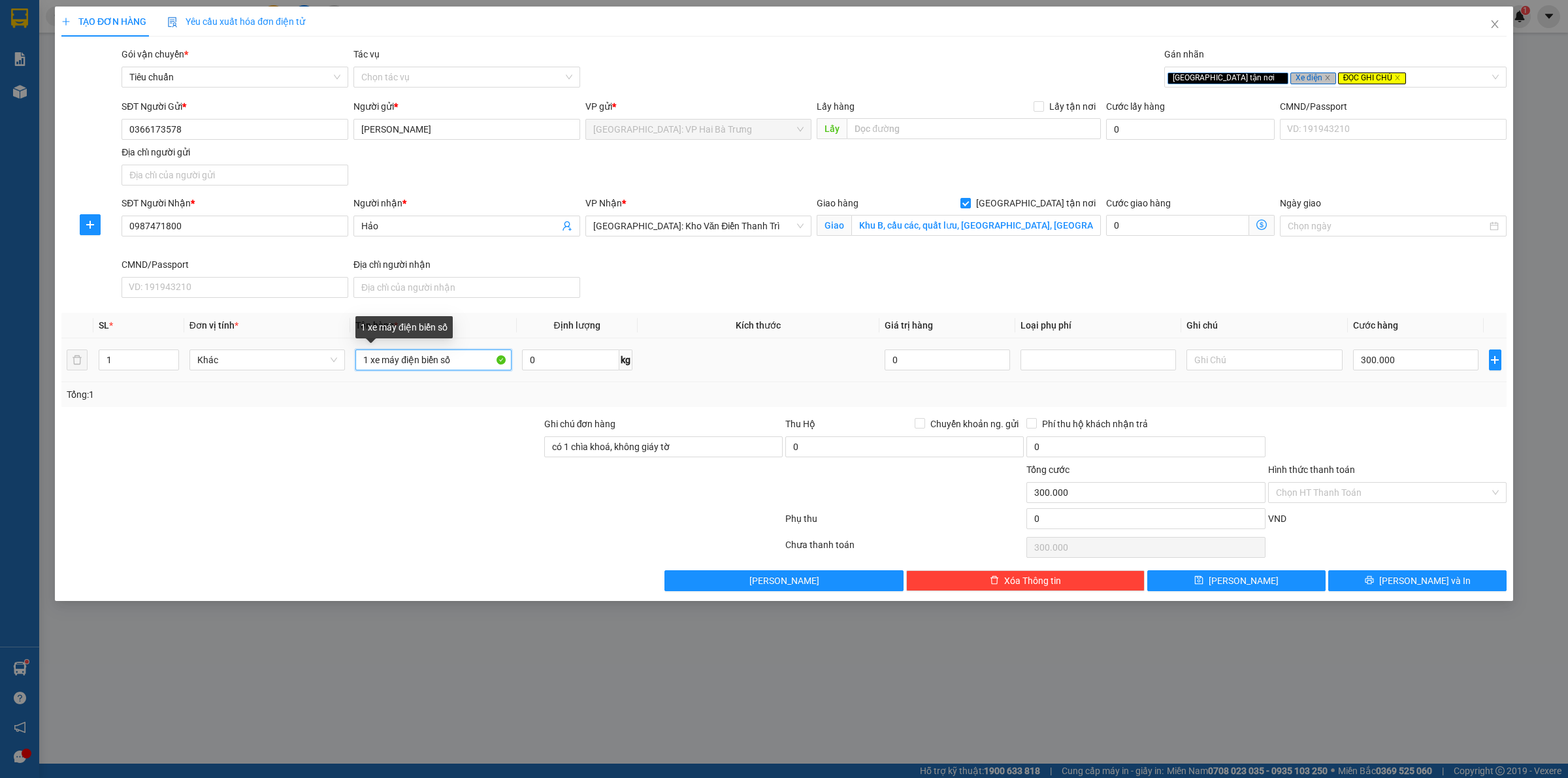
click at [472, 365] on input "1 xe máy điện biển số" at bounding box center [433, 360] width 155 height 21
type input "1 xe máy điện biển số 88MĐ3-06113"
click at [729, 462] on div "Ghi chú đơn hàng có 1 chìa khoá, không giáy tờ" at bounding box center [664, 440] width 239 height 45
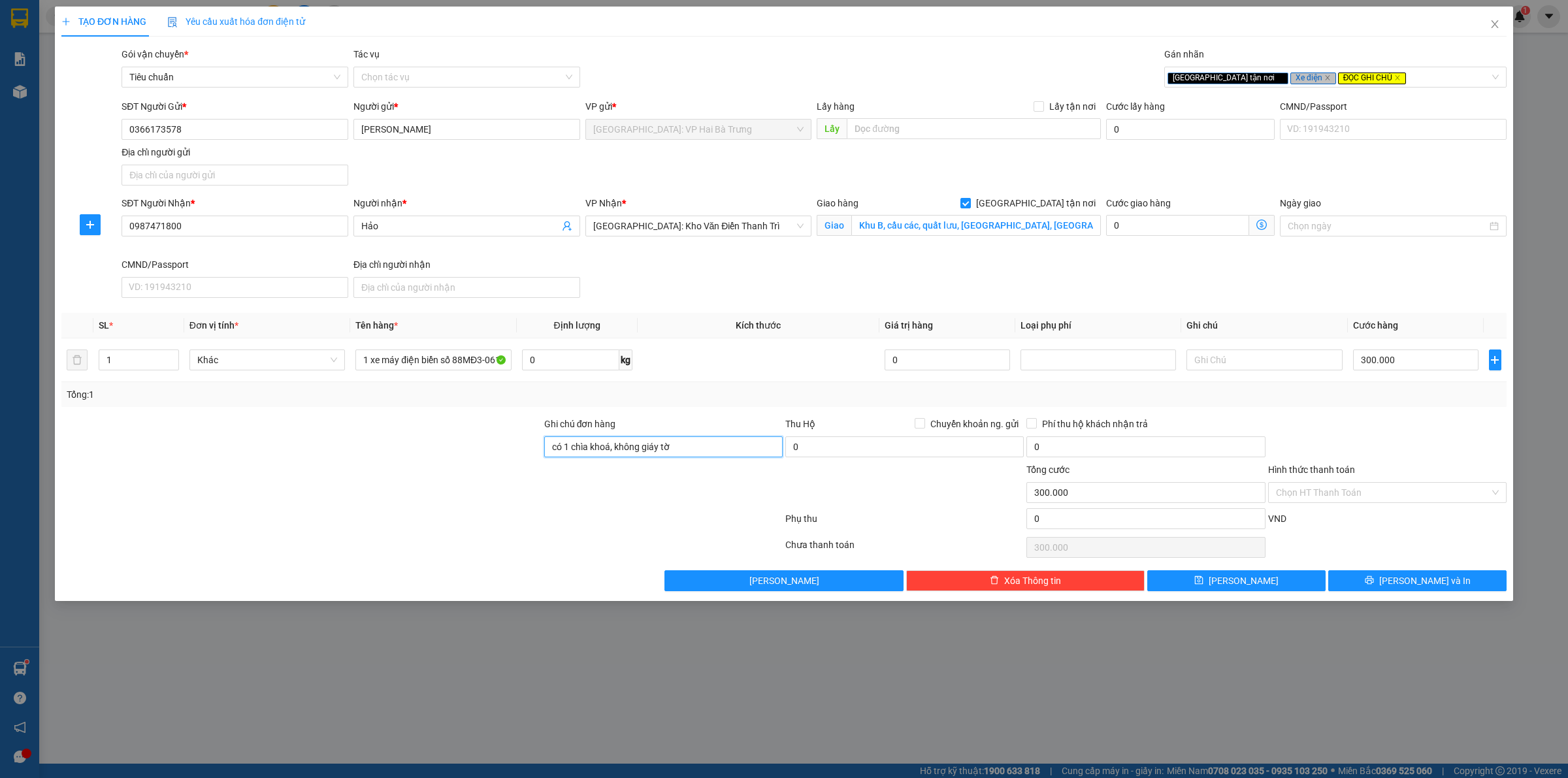
click at [739, 452] on input "có 1 chìa khoá, không giáy tờ" at bounding box center [664, 447] width 239 height 21
type input "có 1 chìa khoá, không giáy tờ, 2 gương, 1 mũ"
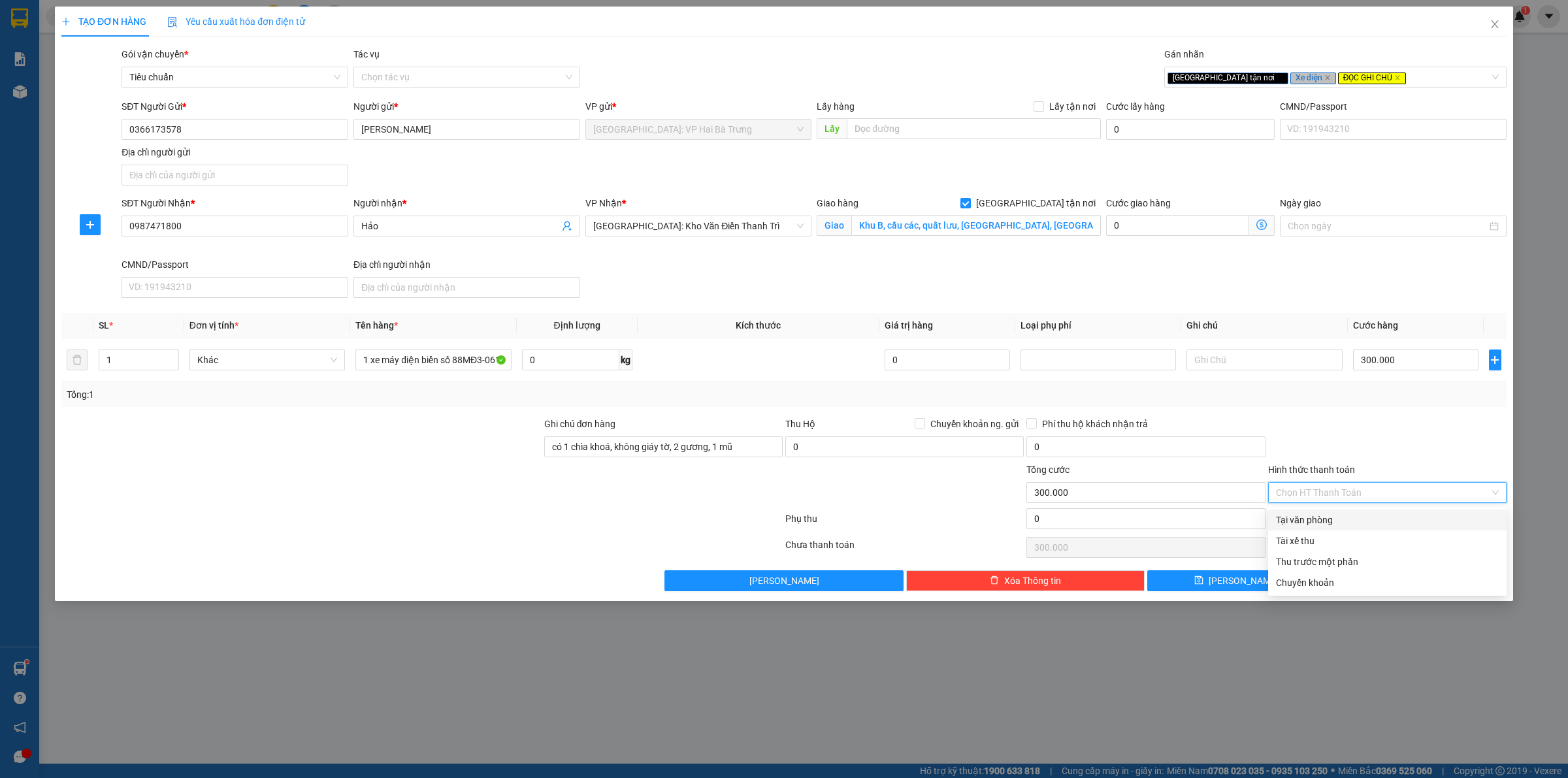
click at [1351, 497] on input "Hình thức thanh toán" at bounding box center [1383, 492] width 214 height 20
click at [1393, 523] on div "Tại văn phòng" at bounding box center [1388, 520] width 223 height 15
type input "0"
click at [1441, 582] on span "[PERSON_NAME] và In" at bounding box center [1425, 581] width 92 height 15
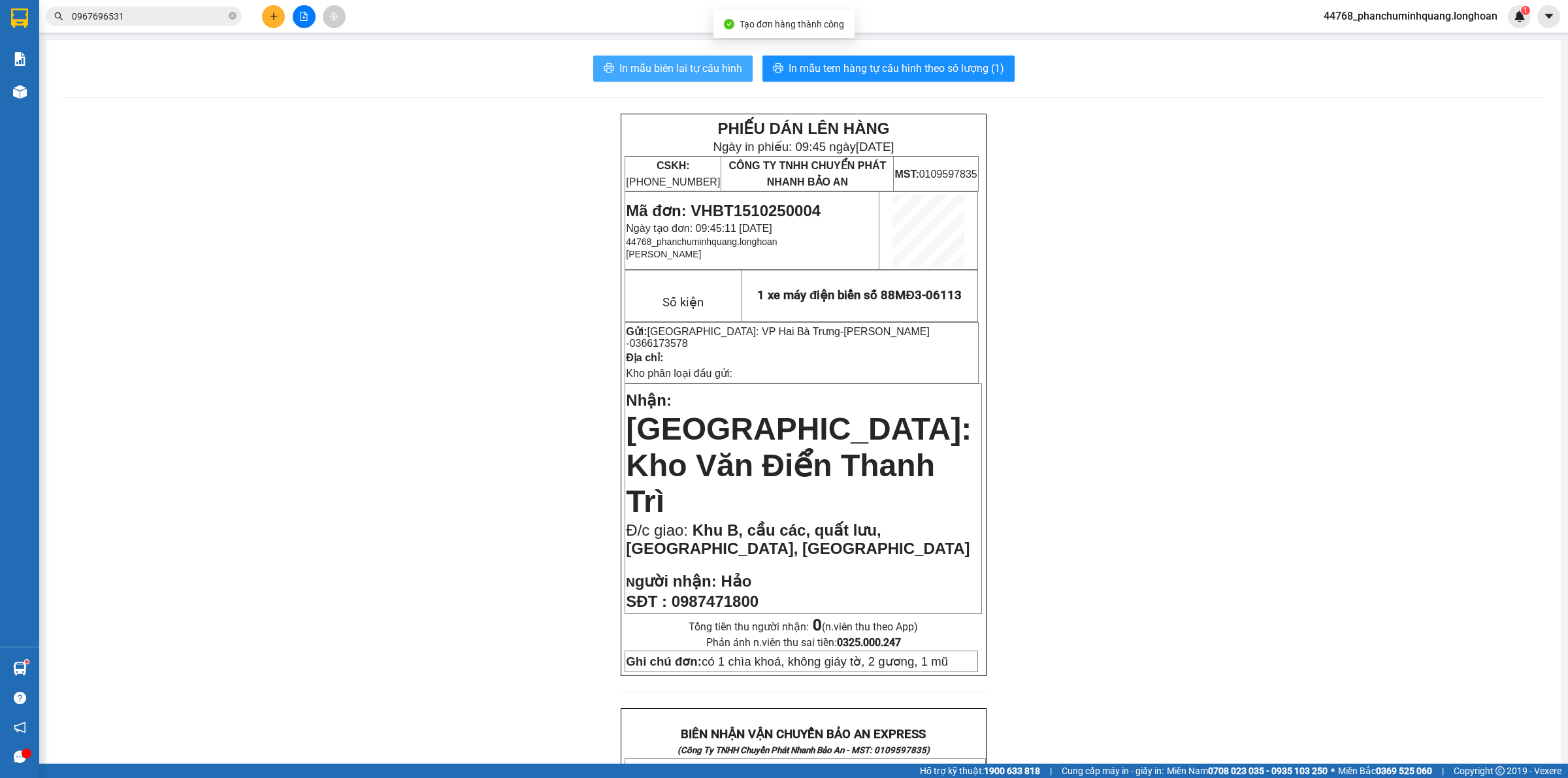
click at [717, 62] on span "In mẫu biên lai tự cấu hình" at bounding box center [681, 68] width 123 height 16
click at [275, 12] on icon "plus" at bounding box center [273, 16] width 9 height 9
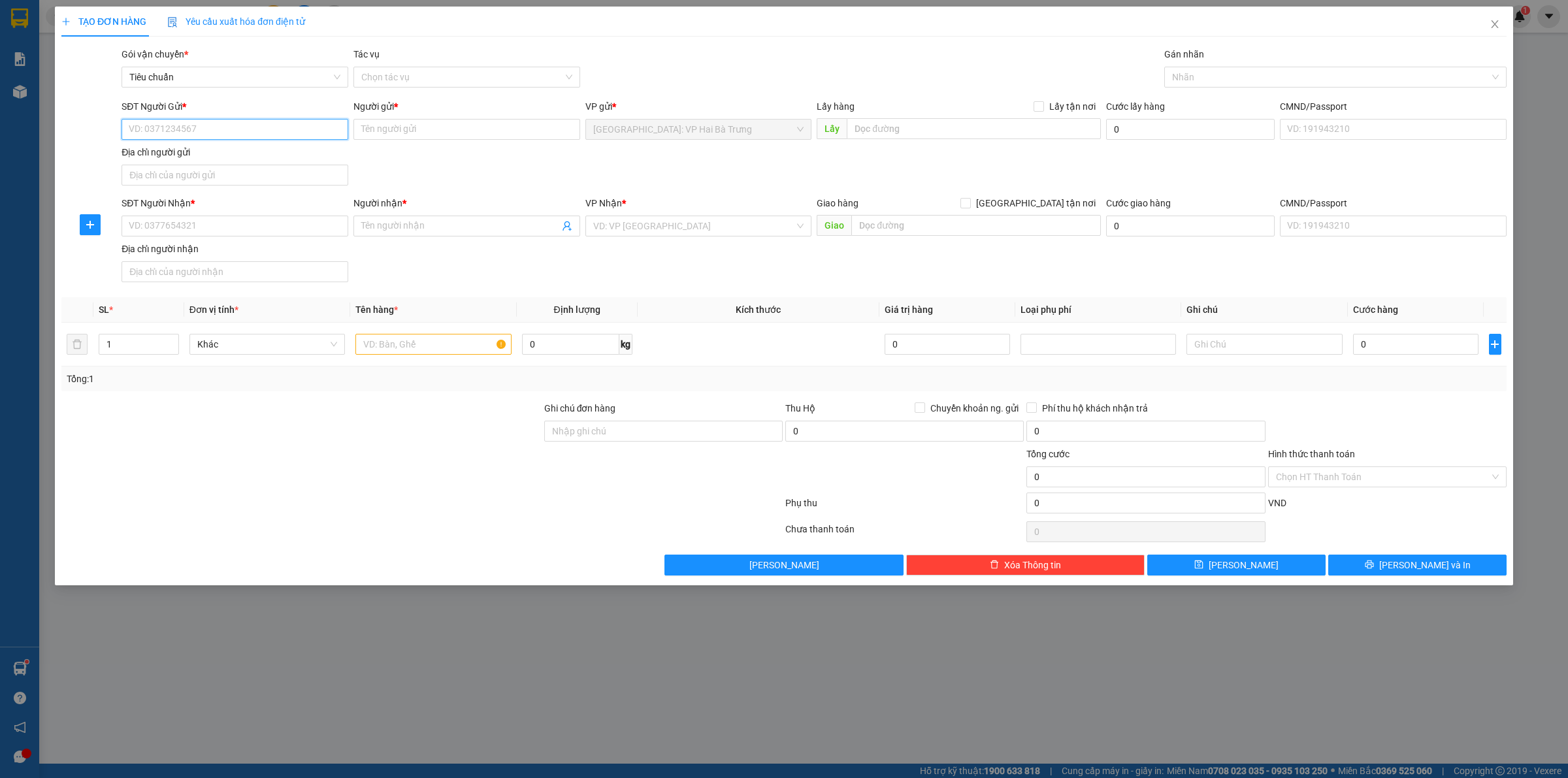
click at [331, 134] on input "SĐT Người Gửi *" at bounding box center [234, 129] width 226 height 21
type input "0947716556"
click at [432, 132] on input "Người gửi *" at bounding box center [466, 129] width 226 height 21
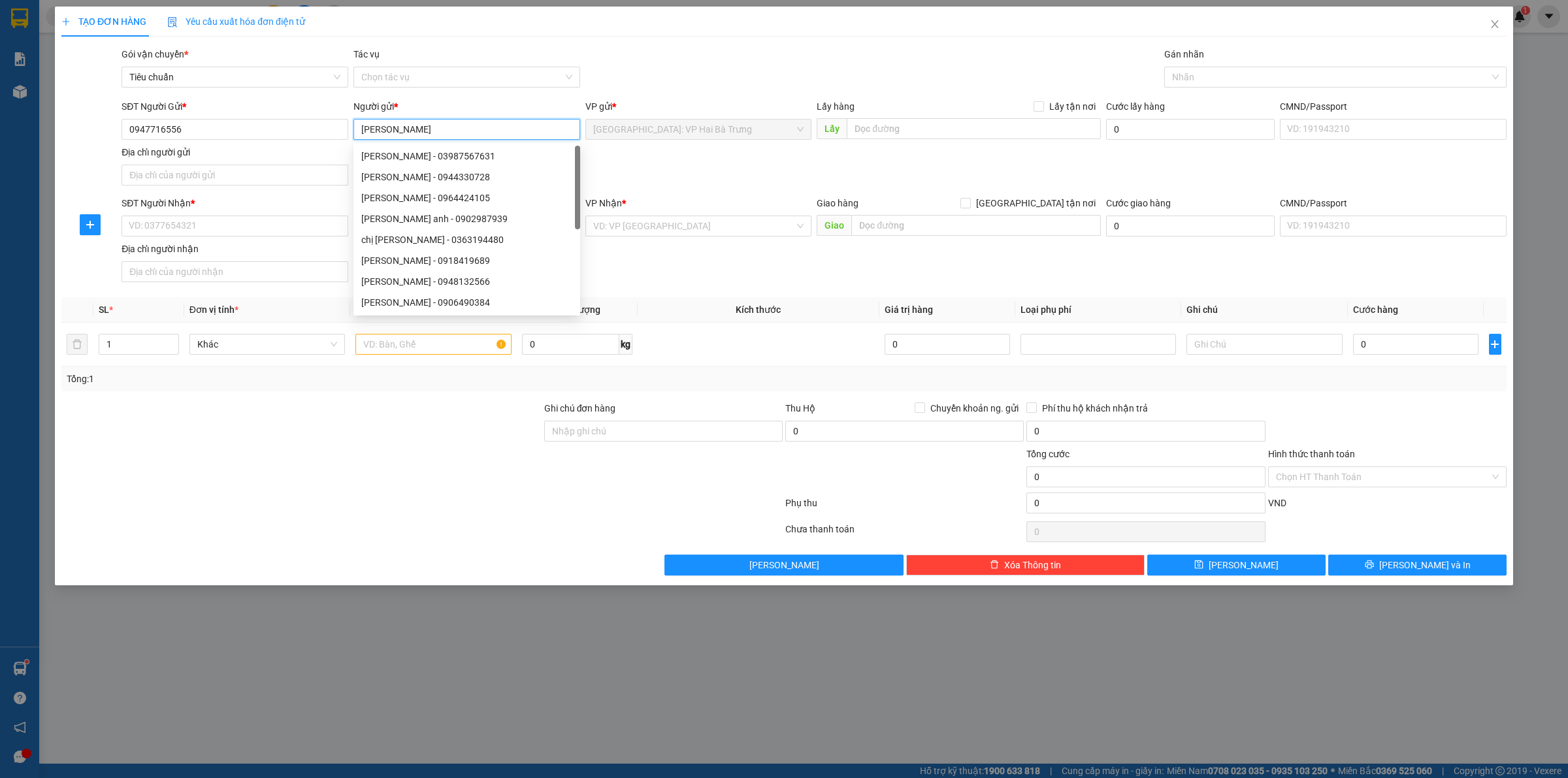
type input "[PERSON_NAME]"
click at [959, 190] on div "SĐT Người Gửi * 0947716556 Người gửi * Kim Anh VP gửi * Hà Nội: VP Hai Bà Trưng…" at bounding box center [814, 145] width 1391 height 92
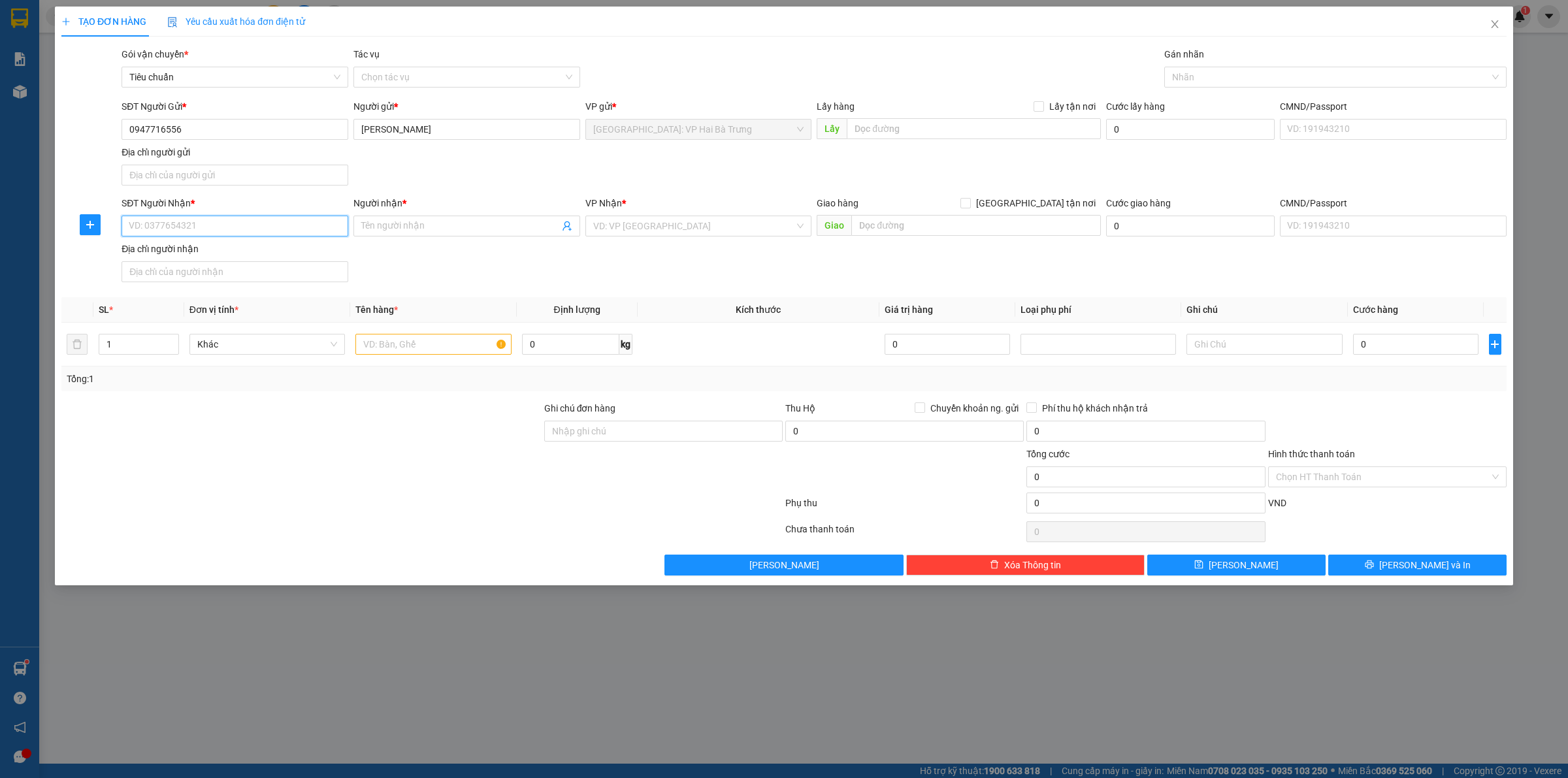
click at [286, 232] on input "SĐT Người Nhận *" at bounding box center [234, 226] width 226 height 21
type input "0904774992"
click at [484, 226] on input "Người nhận *" at bounding box center [460, 226] width 198 height 15
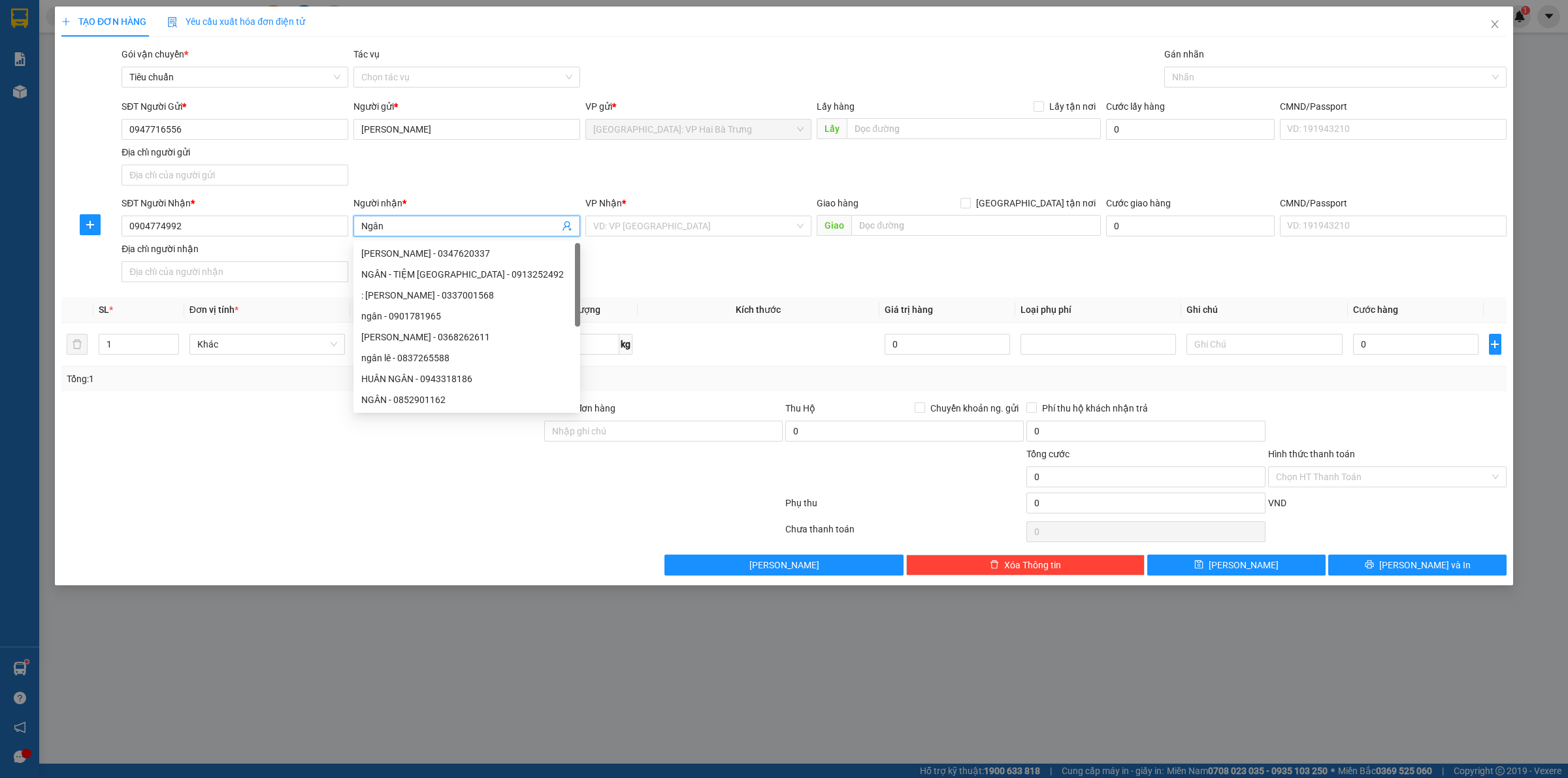
type input "Ngân"
click at [952, 214] on div "Giao hàng Giao tận nơi" at bounding box center [959, 206] width 284 height 20
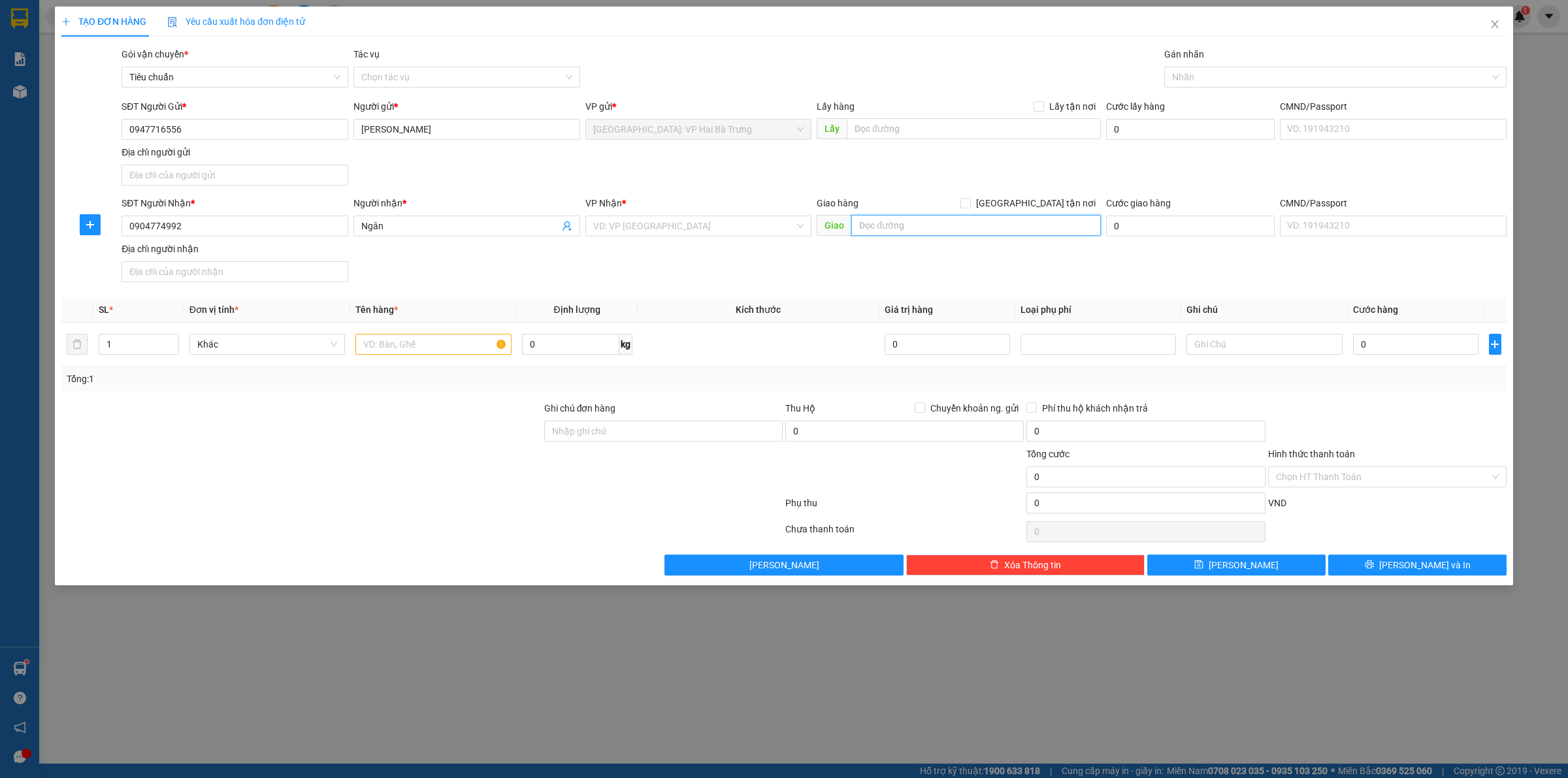
click at [953, 226] on input "text" at bounding box center [976, 225] width 250 height 21
type input "84 ngô quyền, lê thanh nghị, hải dương"
click at [1042, 204] on span "[GEOGRAPHIC_DATA] tận nơi" at bounding box center [1035, 204] width 130 height 15
click at [969, 204] on input "[GEOGRAPHIC_DATA] tận nơi" at bounding box center [965, 202] width 9 height 9
checkbox input "true"
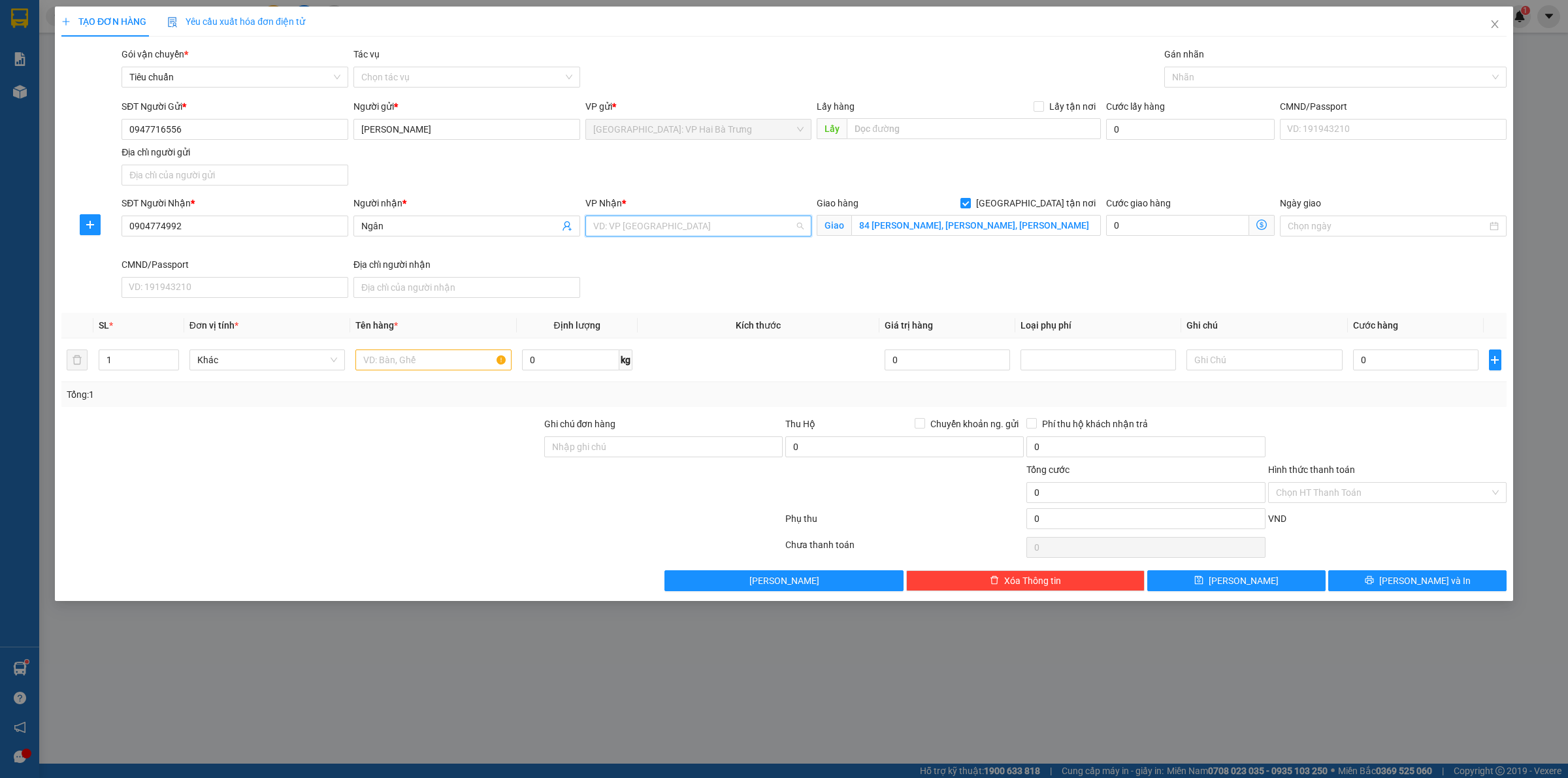
click at [713, 223] on input "search" at bounding box center [695, 226] width 202 height 20
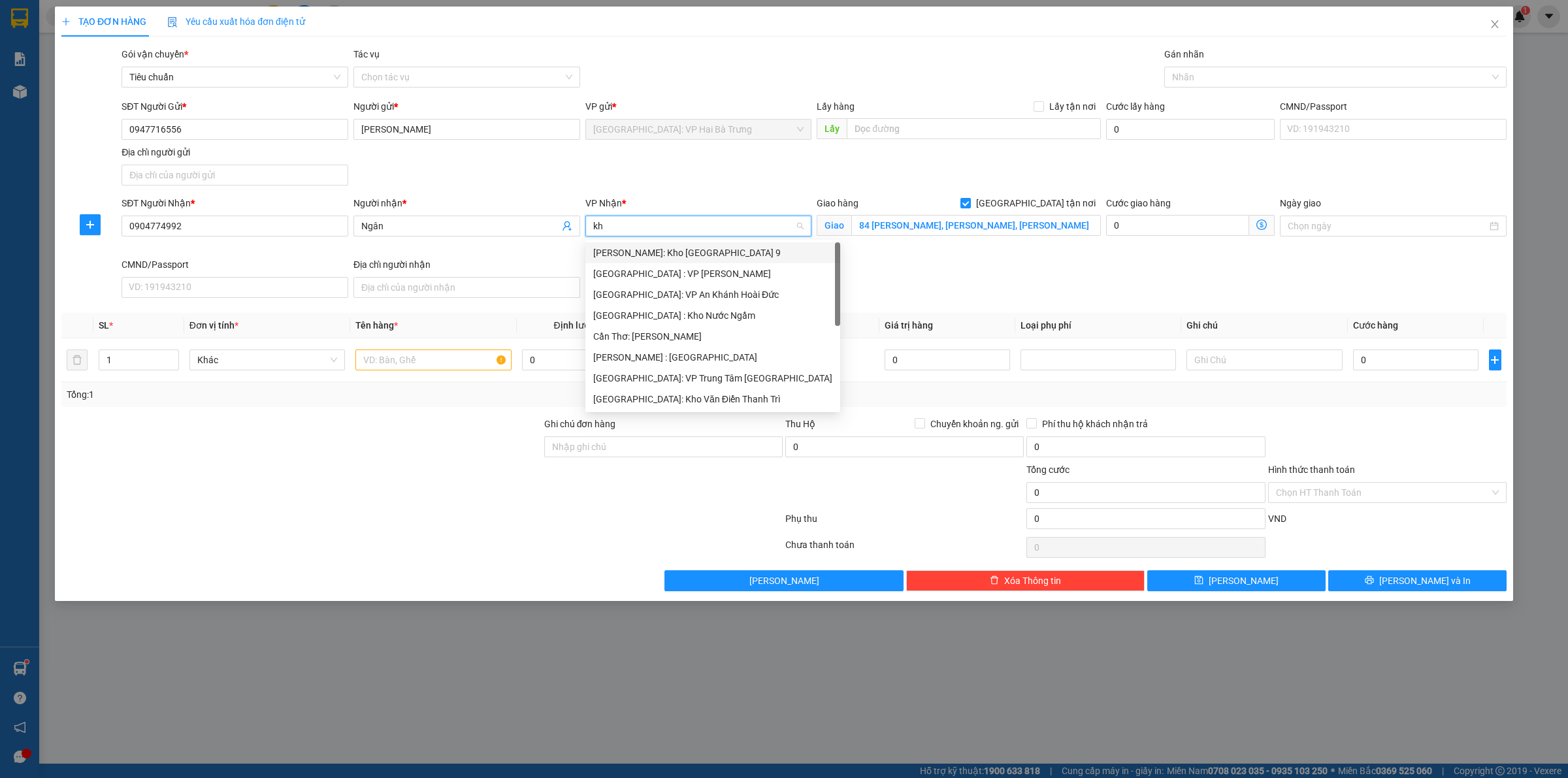
type input "kho"
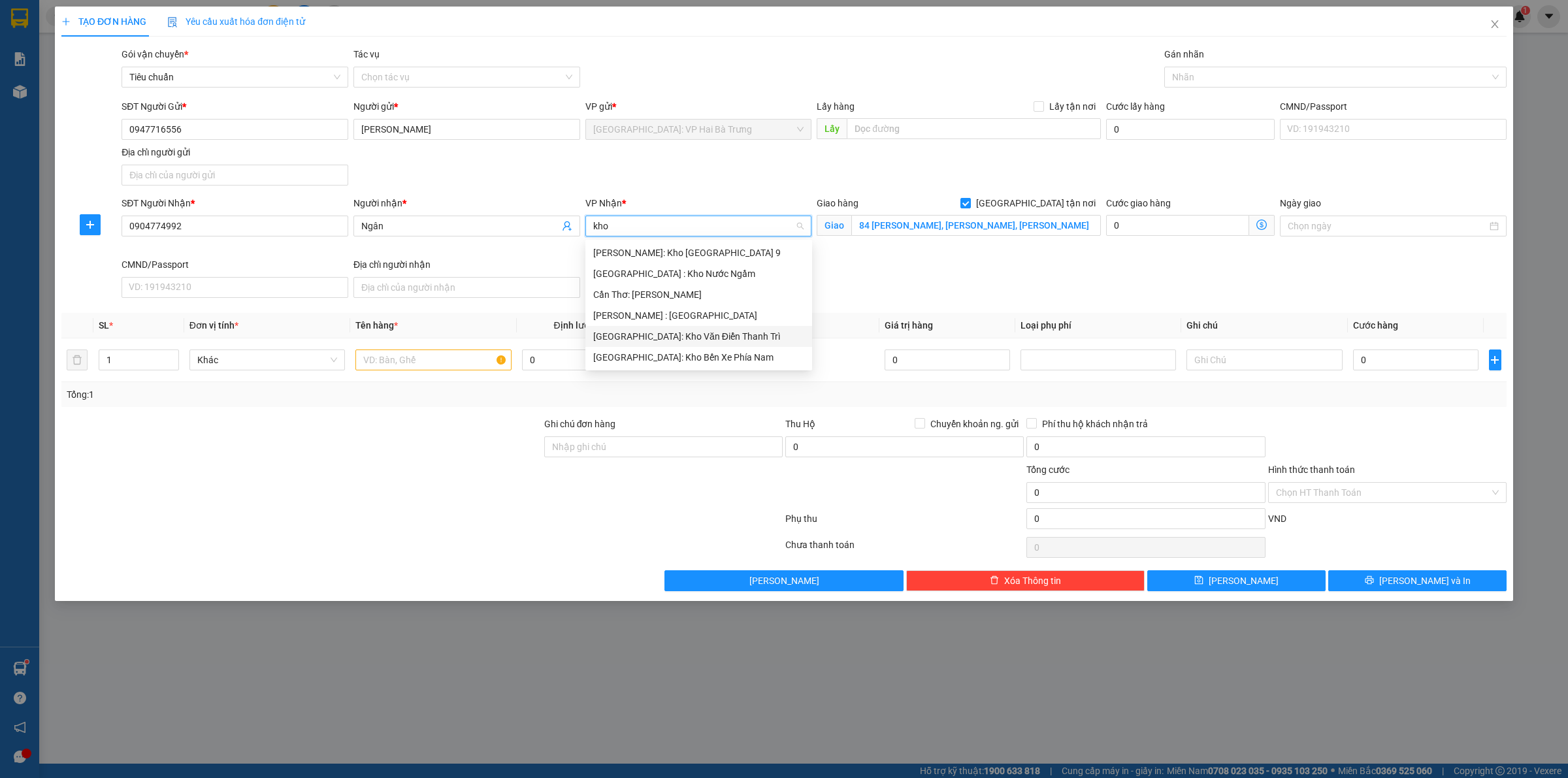
click at [698, 328] on div "[GEOGRAPHIC_DATA]: Kho Văn Điển Thanh Trì" at bounding box center [698, 336] width 226 height 21
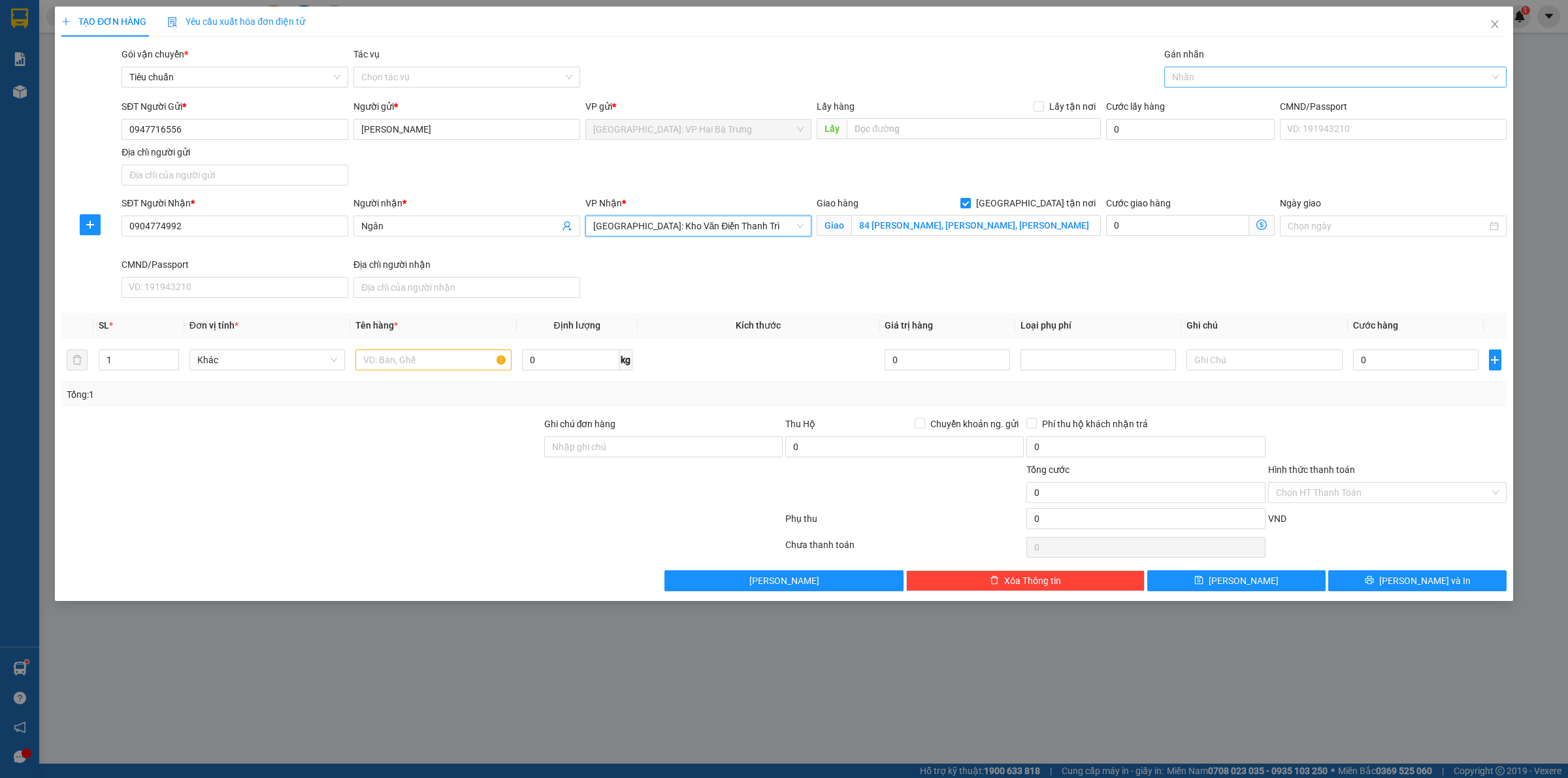
click at [1194, 73] on div at bounding box center [1329, 77] width 323 height 15
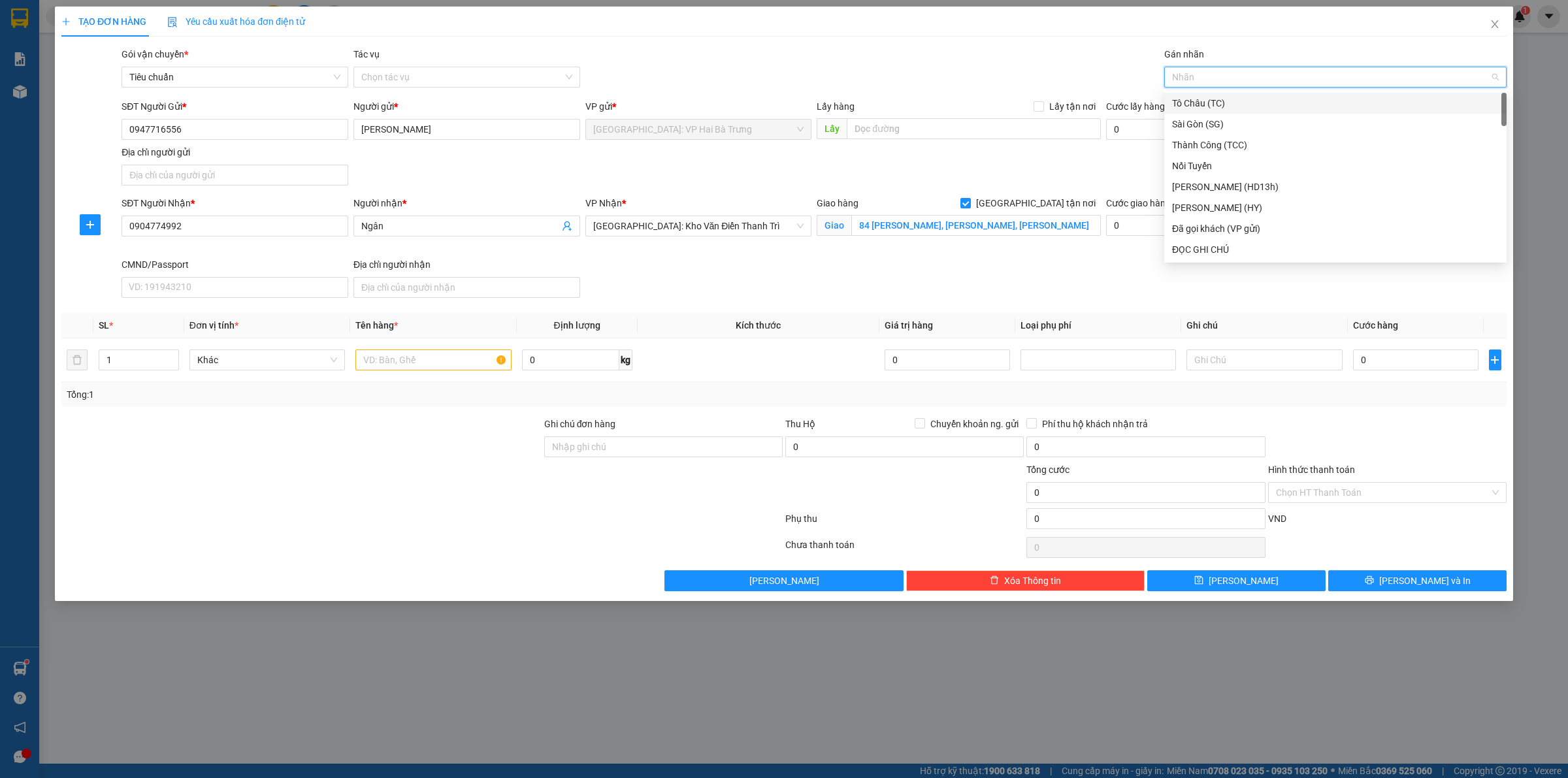
type input "G"
drag, startPoint x: 1214, startPoint y: 249, endPoint x: 1138, endPoint y: 246, distance: 76.1
click at [1208, 247] on div "[GEOGRAPHIC_DATA] tận nơi" at bounding box center [1336, 250] width 327 height 15
click at [978, 224] on input "84 ngô quyền, lê thanh nghị, hải dương" at bounding box center [976, 225] width 250 height 21
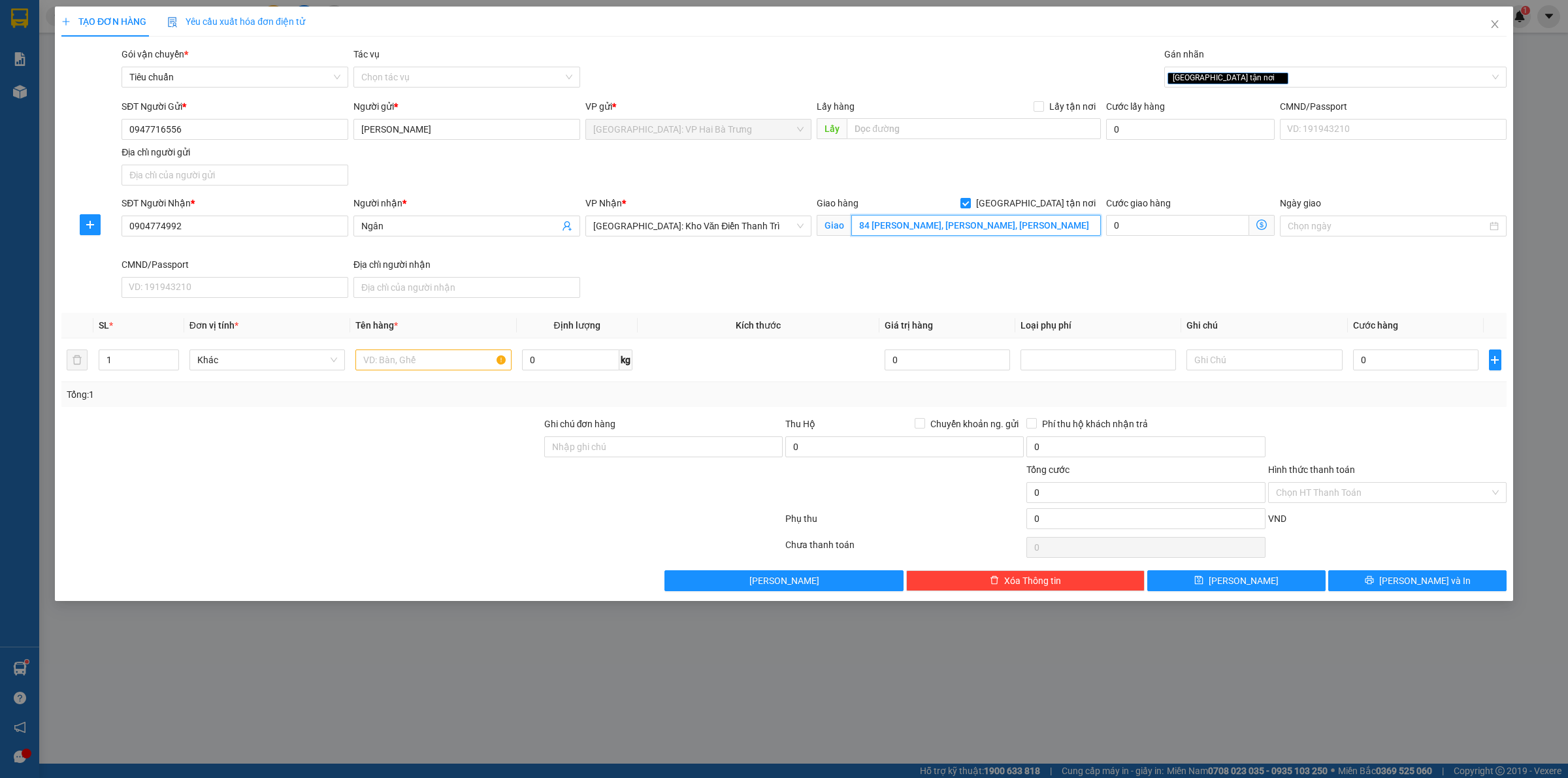
click at [981, 224] on input "84 ngô quyền, lê thanh nghị, hải dương" at bounding box center [976, 225] width 250 height 21
click at [1006, 226] on input "84 ngô quyền, lê thanh nghị, tp hải dương" at bounding box center [976, 225] width 250 height 21
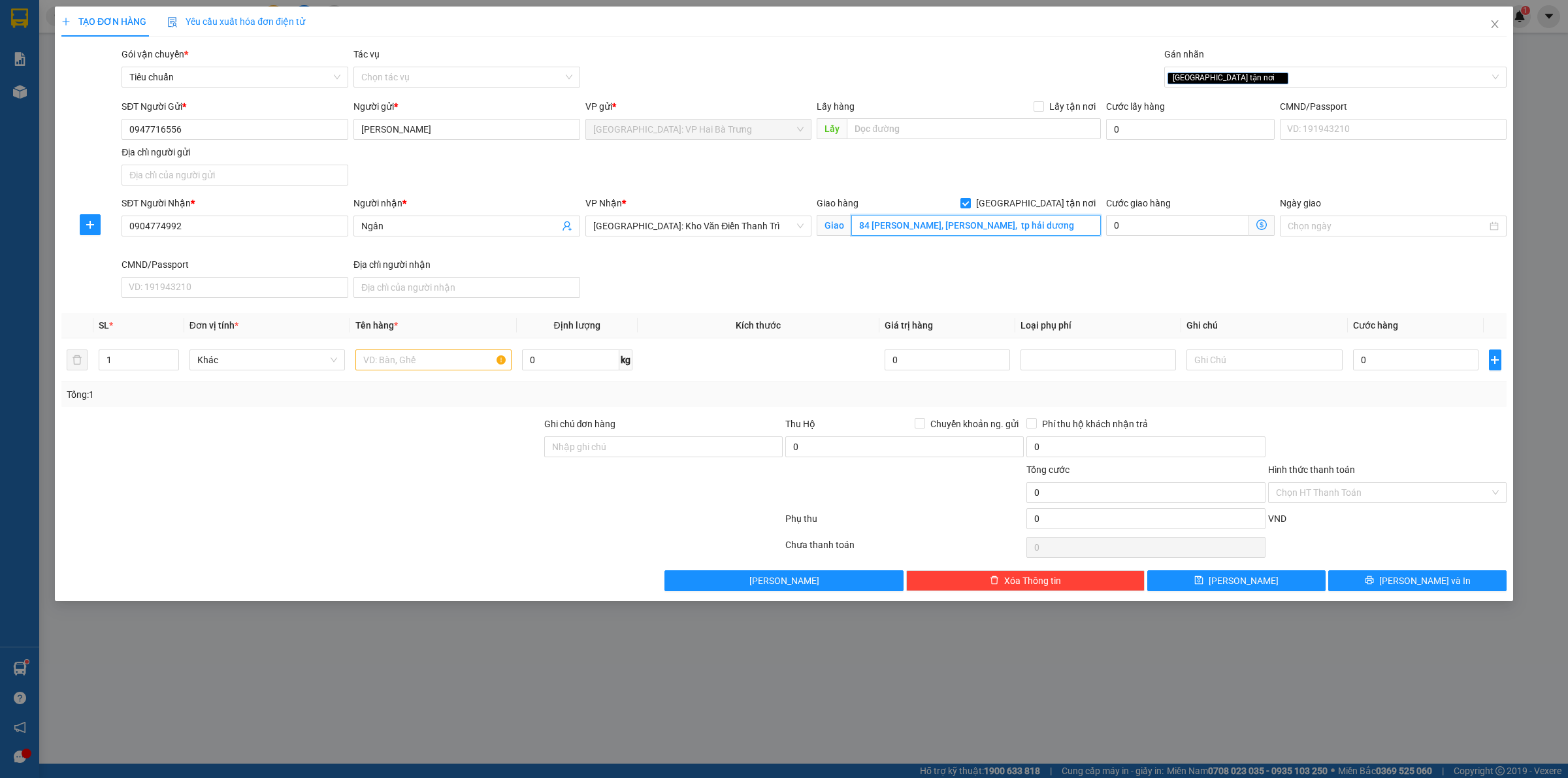
click at [969, 227] on input "84 ngô quyền, lê thanh nghị, tp hải dương" at bounding box center [976, 225] width 250 height 21
drag, startPoint x: 918, startPoint y: 223, endPoint x: 977, endPoint y: 223, distance: 59.0
click at [977, 223] on input "84 ngô quyền, lê thanh nghị, tp hải dương" at bounding box center [976, 225] width 250 height 21
click at [988, 229] on input "84 ngô quyền, phạm ngũ lão, tp hải dương" at bounding box center [976, 225] width 250 height 21
drag, startPoint x: 985, startPoint y: 229, endPoint x: 994, endPoint y: 226, distance: 9.5
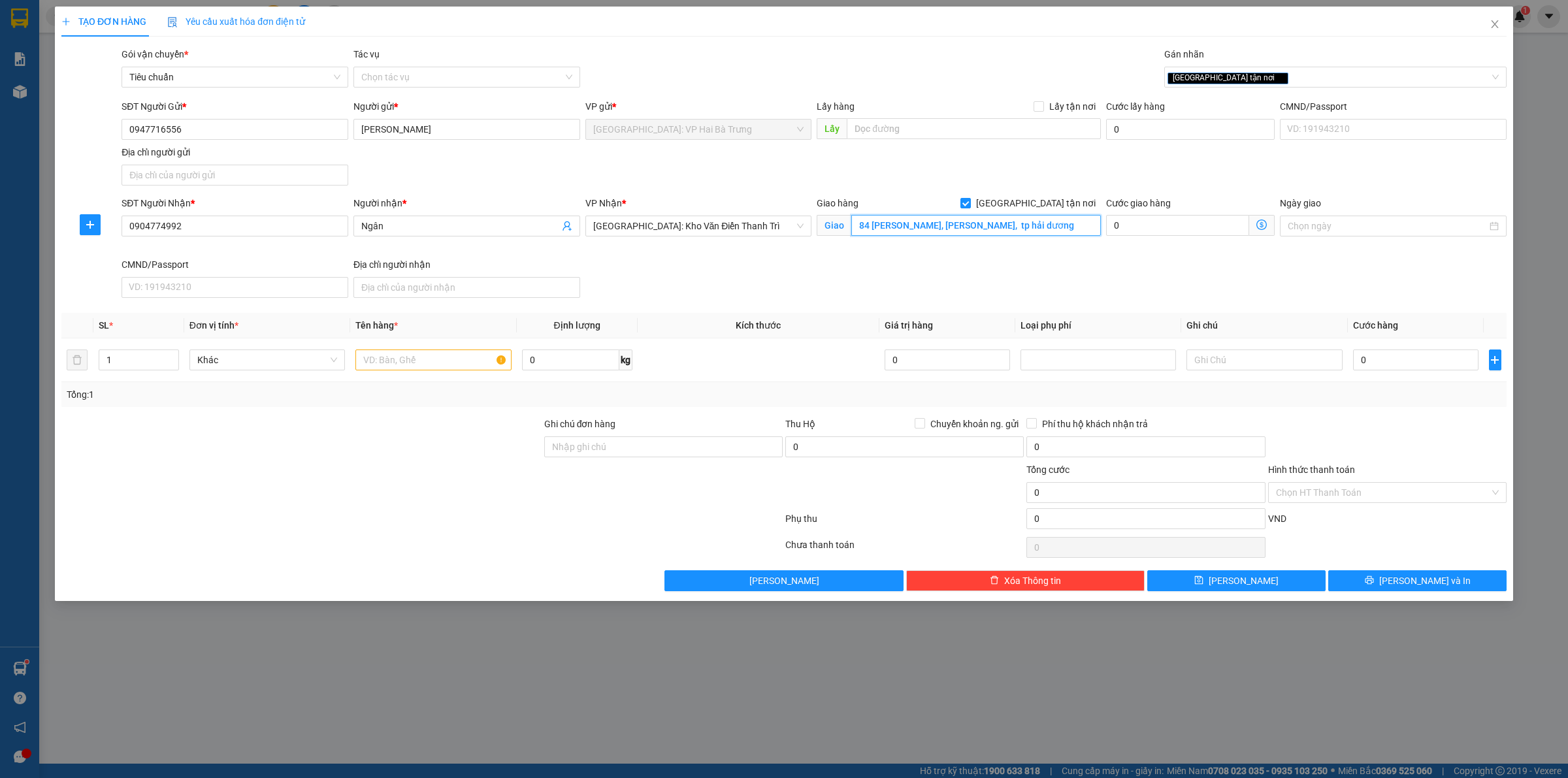
click at [987, 227] on input "84 ngô quyền, phạm ngũ lão, tp hải dương" at bounding box center [976, 225] width 250 height 21
type input "84 ngô quyền, phạm ngũ lão, tp hải dương"
click at [1207, 179] on div "SĐT Người Gửi * 0947716556 Người gửi * Kim Anh VP gửi * Hà Nội: VP Hai Bà Trưng…" at bounding box center [814, 145] width 1391 height 92
click at [383, 356] on input "text" at bounding box center [433, 360] width 155 height 21
click at [401, 368] on input "text" at bounding box center [433, 360] width 155 height 21
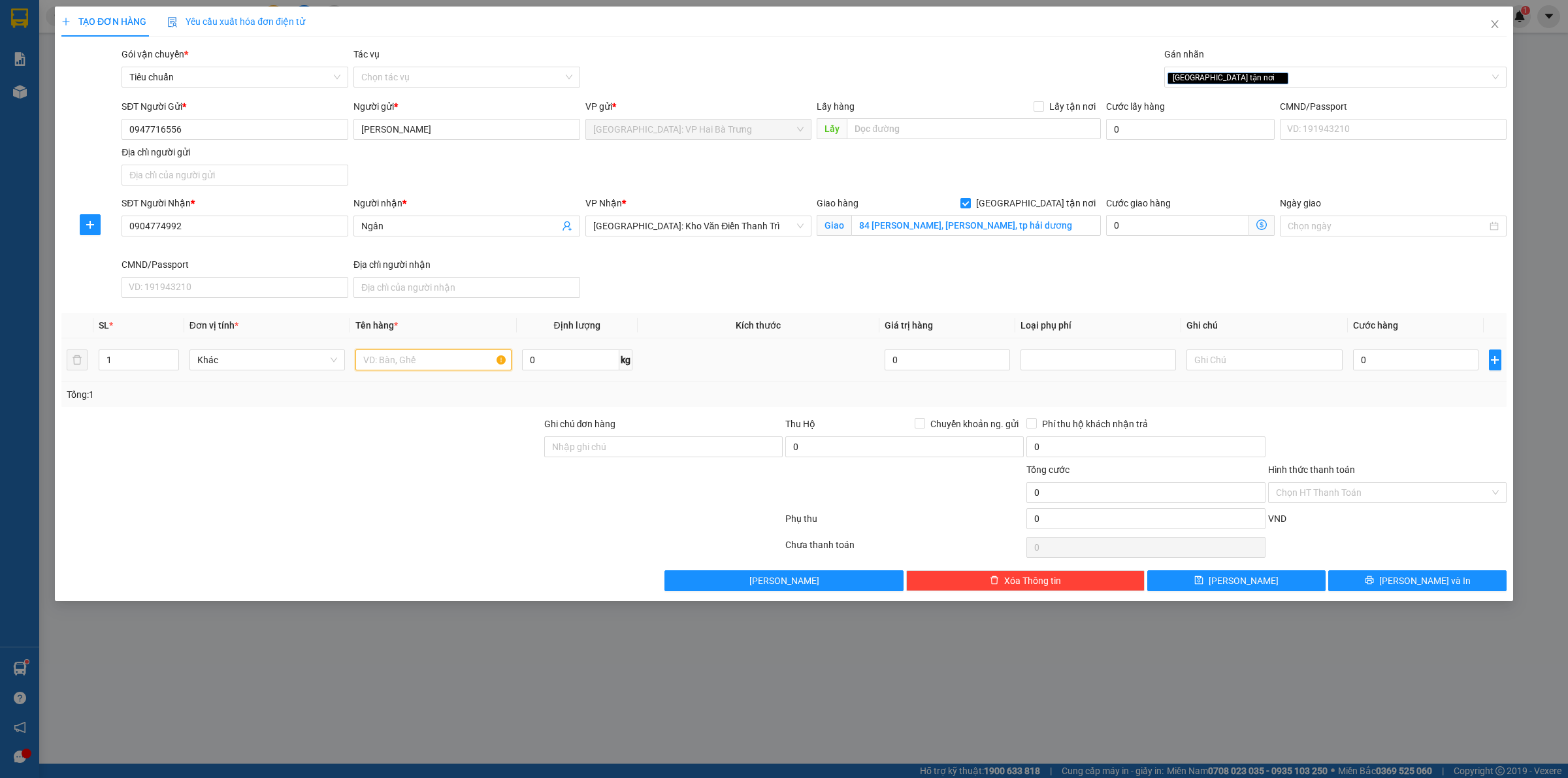
click at [489, 358] on input "text" at bounding box center [433, 360] width 155 height 21
click at [445, 360] on input "text" at bounding box center [433, 360] width 155 height 21
click at [396, 366] on input "text" at bounding box center [433, 360] width 155 height 21
click at [967, 158] on div "SĐT Người Gửi * 0947716556 Người gửi * Kim Anh VP gửi * Hà Nội: VP Hai Bà Trưng…" at bounding box center [814, 145] width 1391 height 92
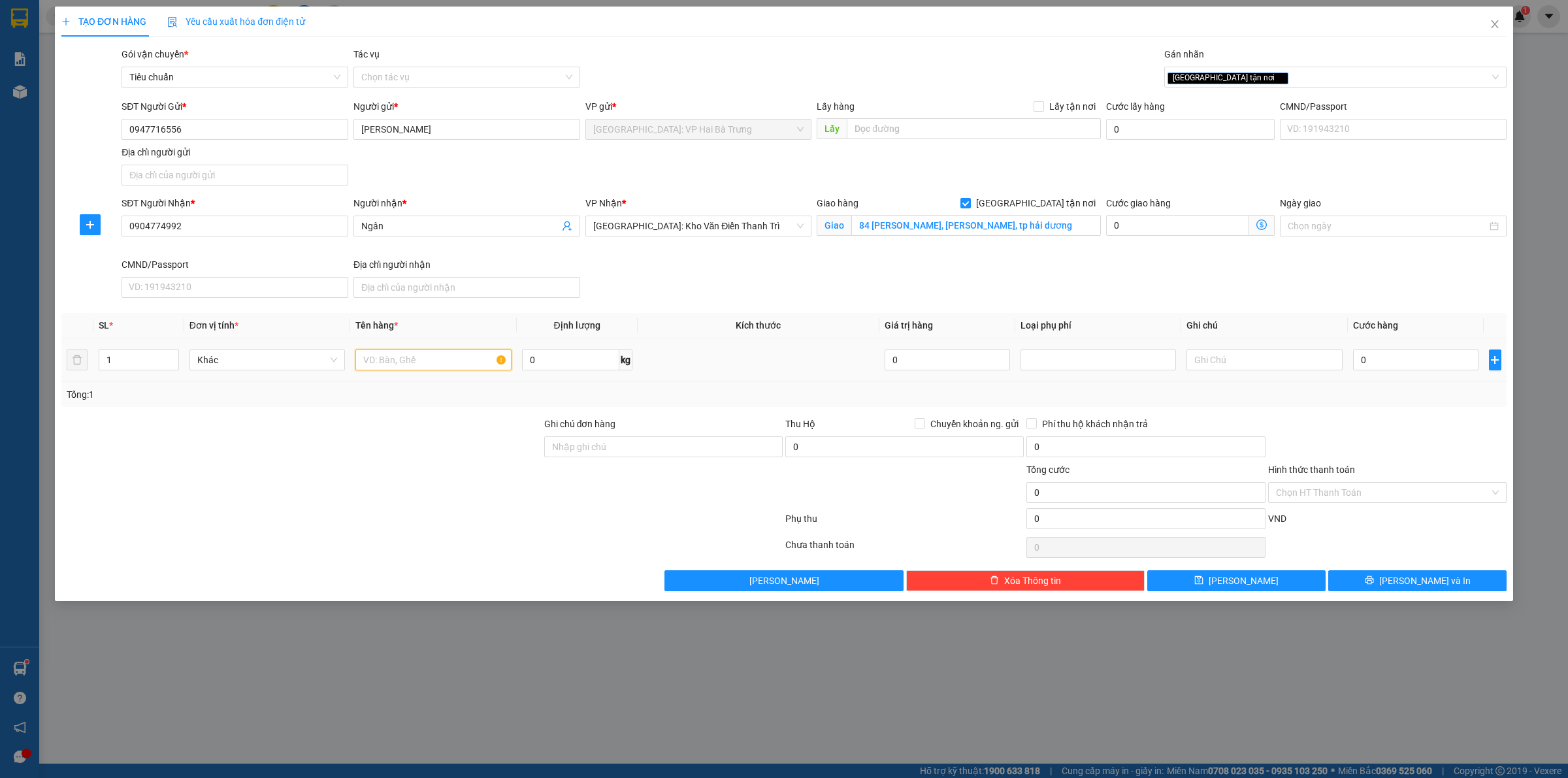
click at [459, 366] on input "text" at bounding box center [433, 360] width 155 height 21
click at [1319, 286] on div "SĐT Người Nhận * 0904774992 Người nhận * Ngân VP Nhận * Hà Nội: Kho Văn Điển Th…" at bounding box center [814, 250] width 1391 height 107
click at [438, 354] on input "text" at bounding box center [433, 360] width 155 height 21
click at [468, 359] on input "text" at bounding box center [433, 360] width 155 height 21
click at [432, 366] on input "text" at bounding box center [433, 360] width 155 height 21
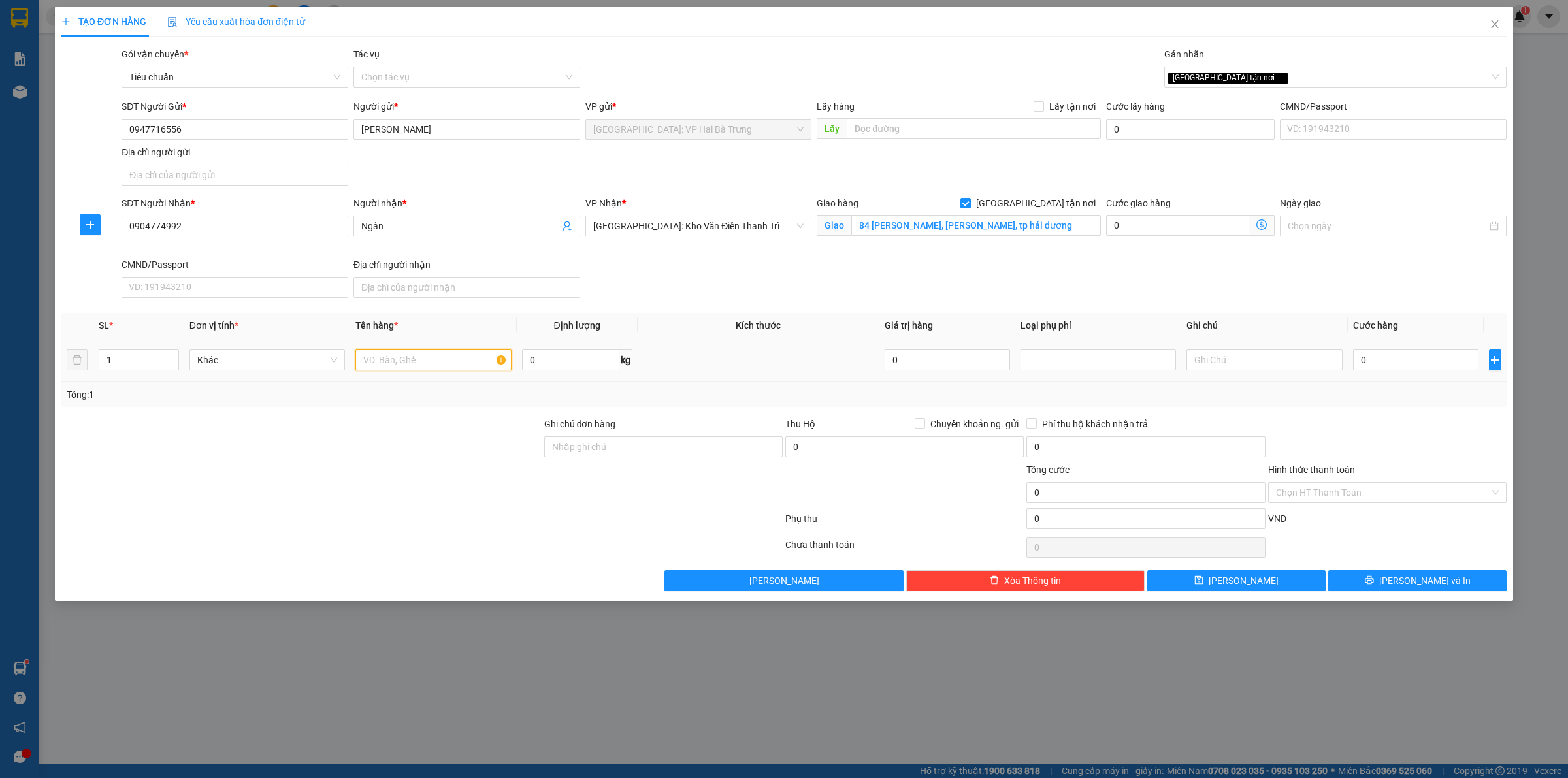
click at [419, 365] on input "text" at bounding box center [433, 360] width 155 height 21
click at [451, 365] on input "text" at bounding box center [433, 360] width 155 height 21
click at [462, 363] on input "text" at bounding box center [433, 360] width 155 height 21
click at [414, 356] on input "text" at bounding box center [433, 360] width 155 height 21
type input "2"
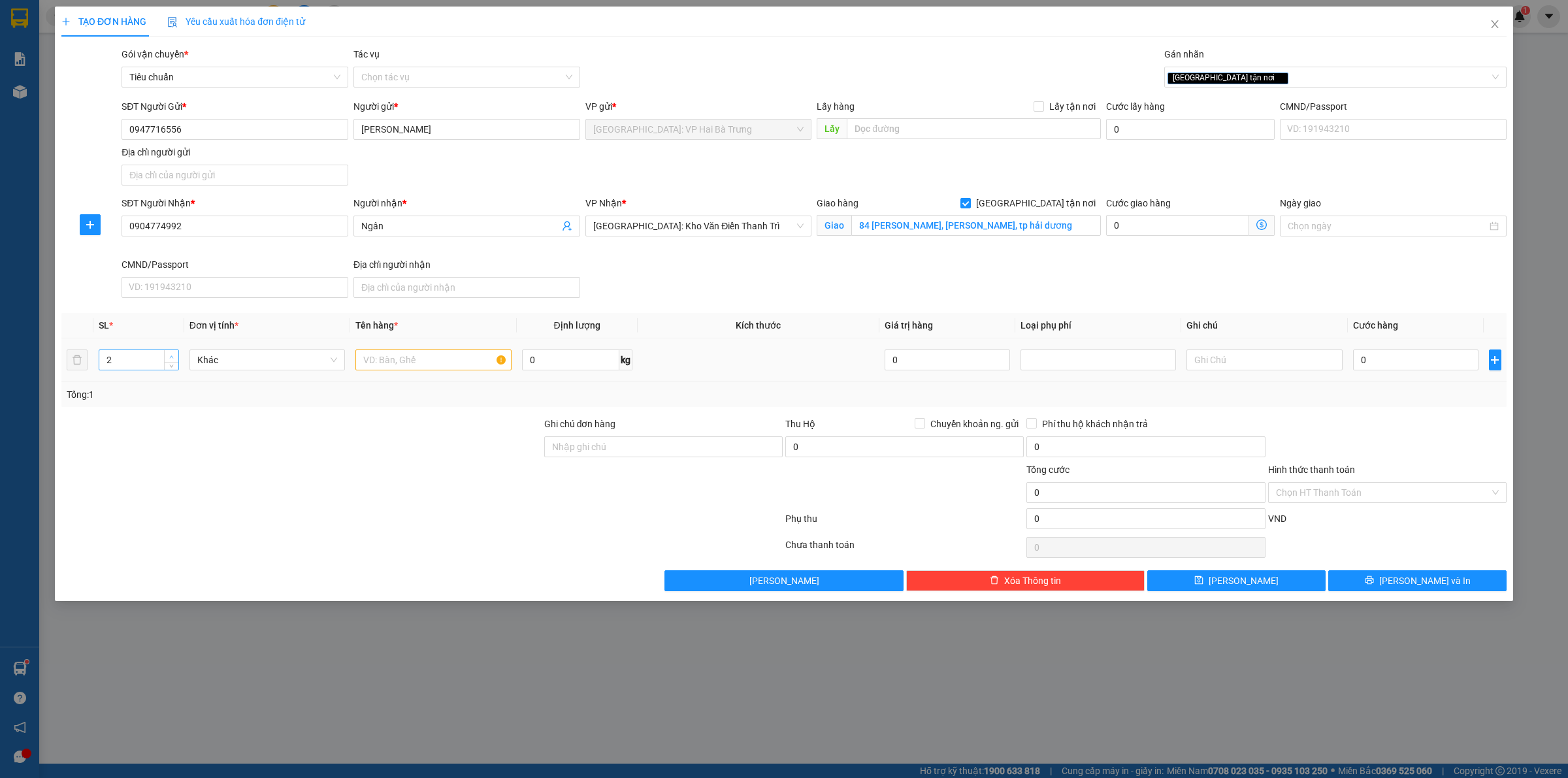
click at [168, 354] on span "up" at bounding box center [171, 357] width 8 height 8
drag, startPoint x: 426, startPoint y: 373, endPoint x: 432, endPoint y: 371, distance: 6.3
click at [428, 373] on div at bounding box center [433, 360] width 155 height 26
click at [438, 368] on input "text" at bounding box center [433, 360] width 155 height 21
click at [396, 363] on input "text" at bounding box center [433, 360] width 155 height 21
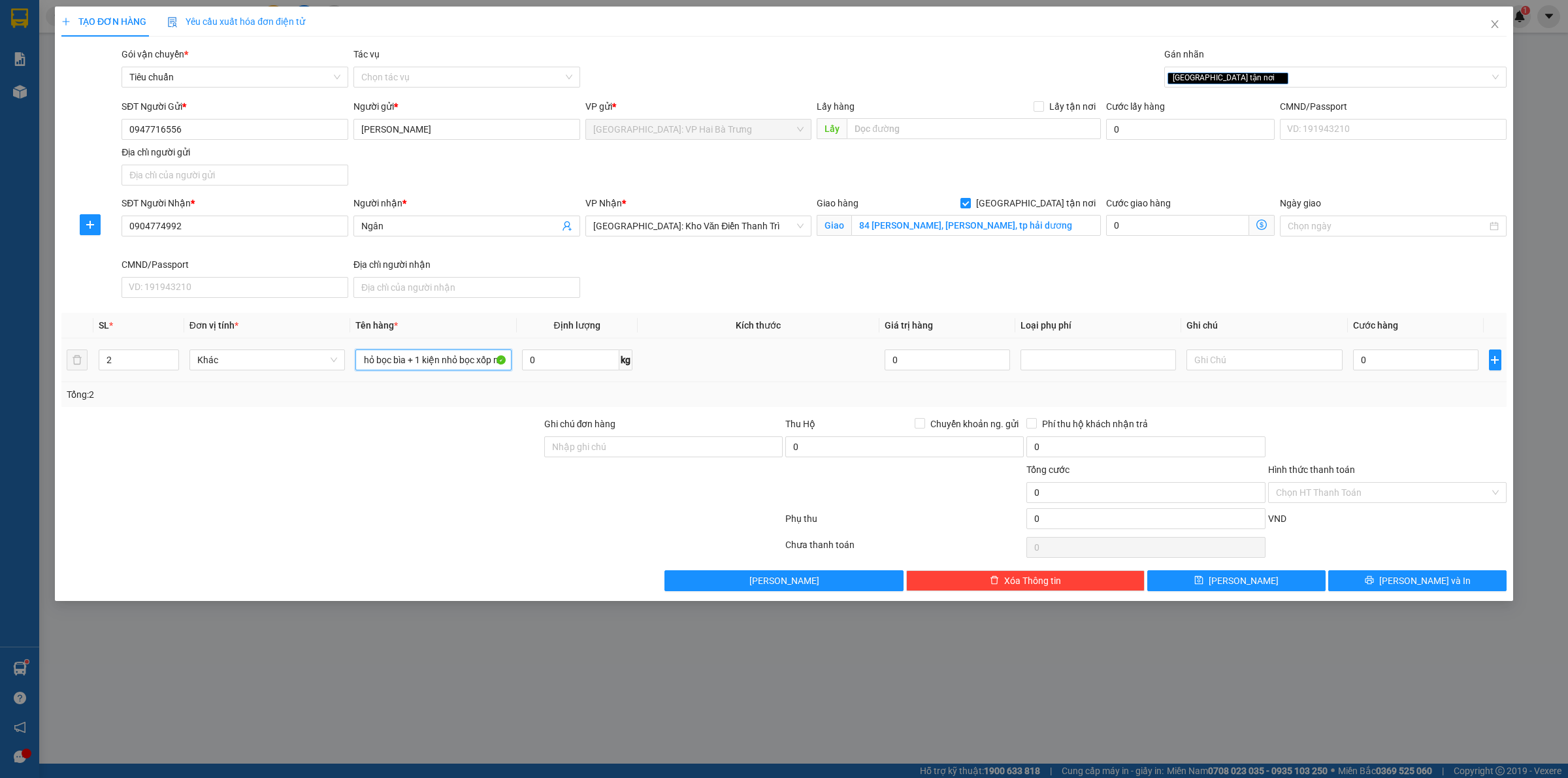
scroll to position [0, 51]
drag, startPoint x: 425, startPoint y: 364, endPoint x: 426, endPoint y: 348, distance: 16.0
click at [425, 365] on input "1 kiện dài nhỏ bọc bìa + 1 kiện nhỏ bọc xốp nổ" at bounding box center [433, 360] width 155 height 21
type input "1 kiện dài nhỏ bọc bìa + 1 kiện nhỏ bọc xốp nổ"
click at [1425, 364] on input "0" at bounding box center [1416, 360] width 125 height 21
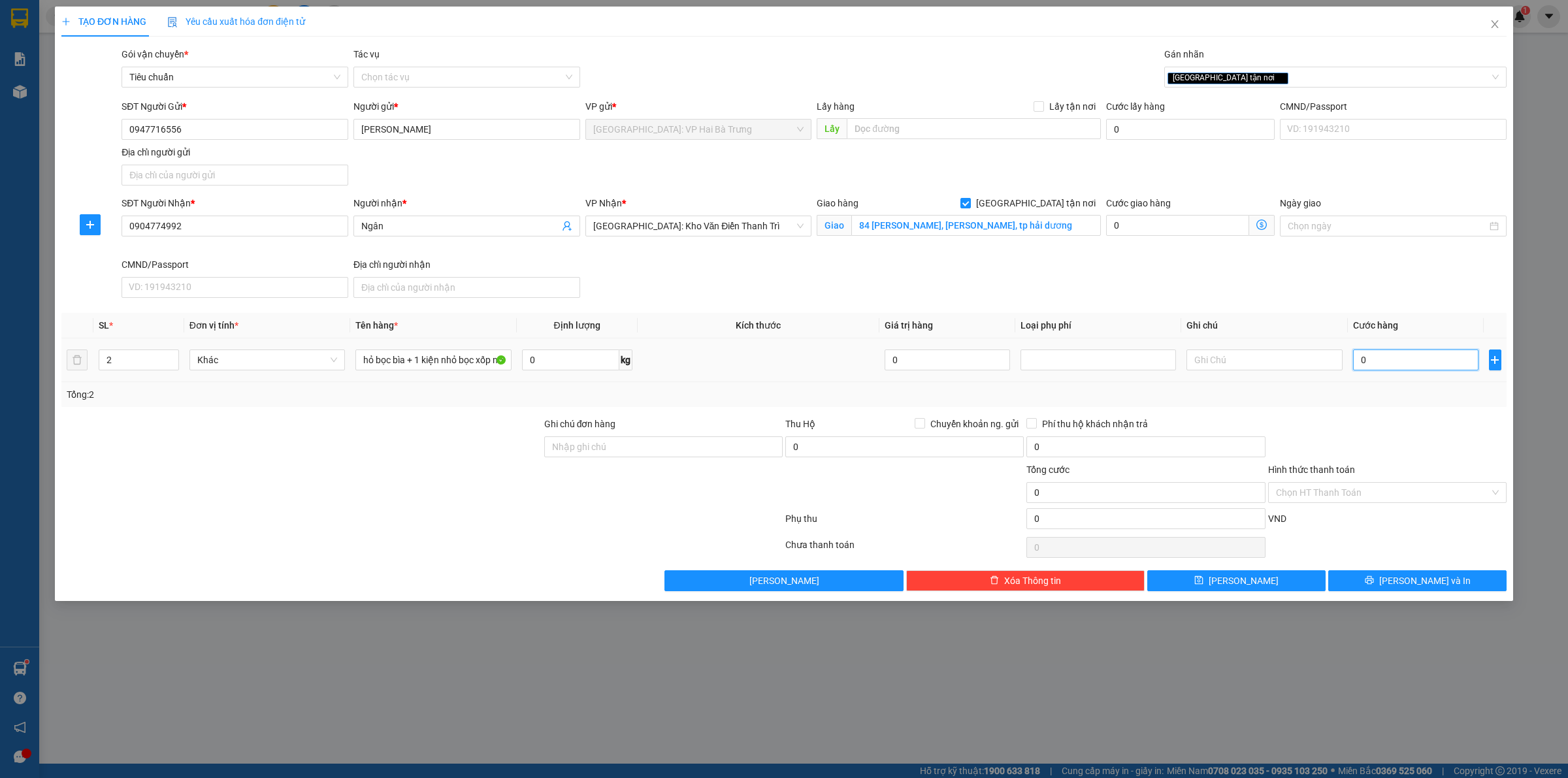
scroll to position [0, 0]
type input "65"
type input "650"
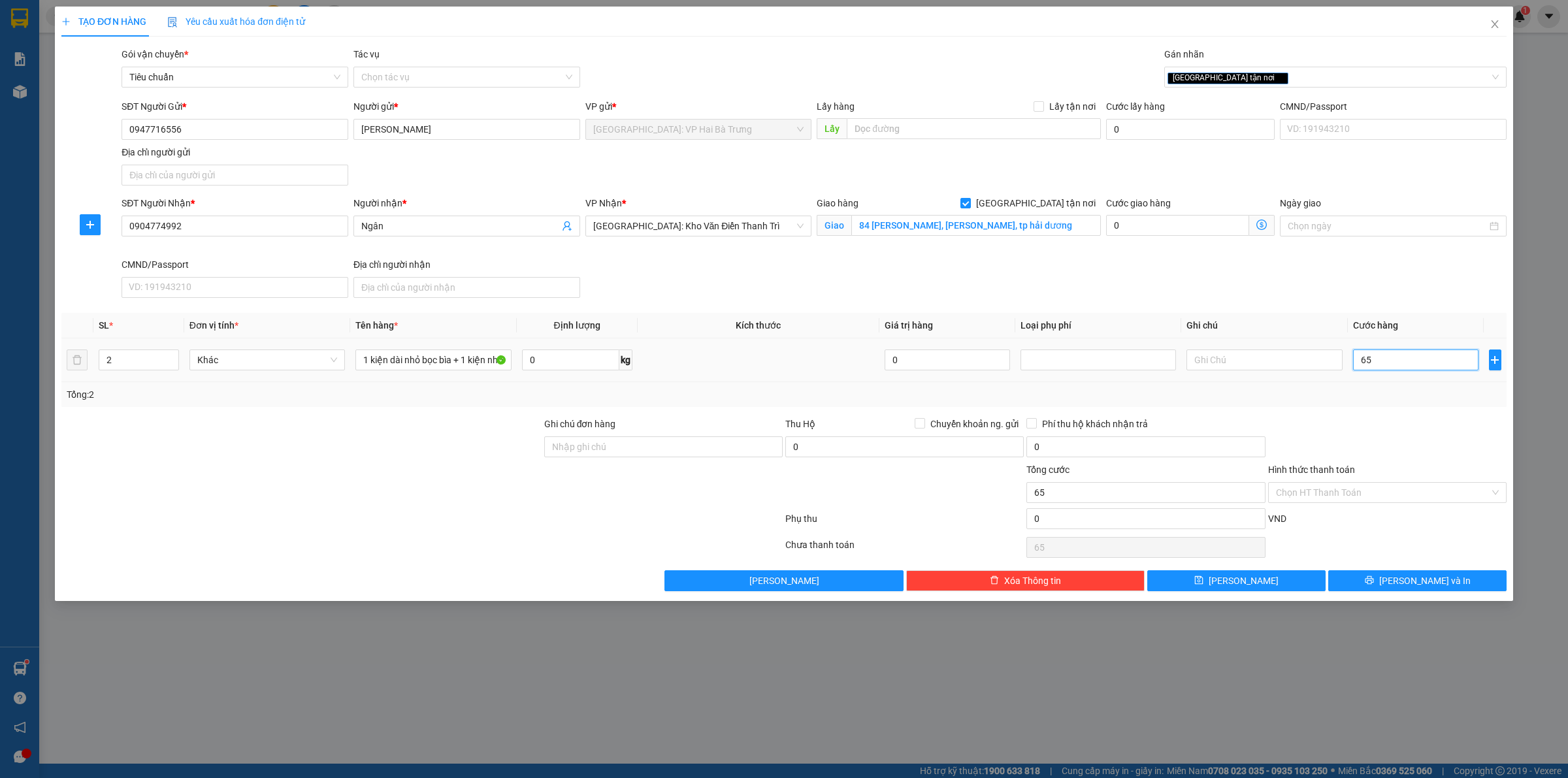
type input "650"
type input "6.500"
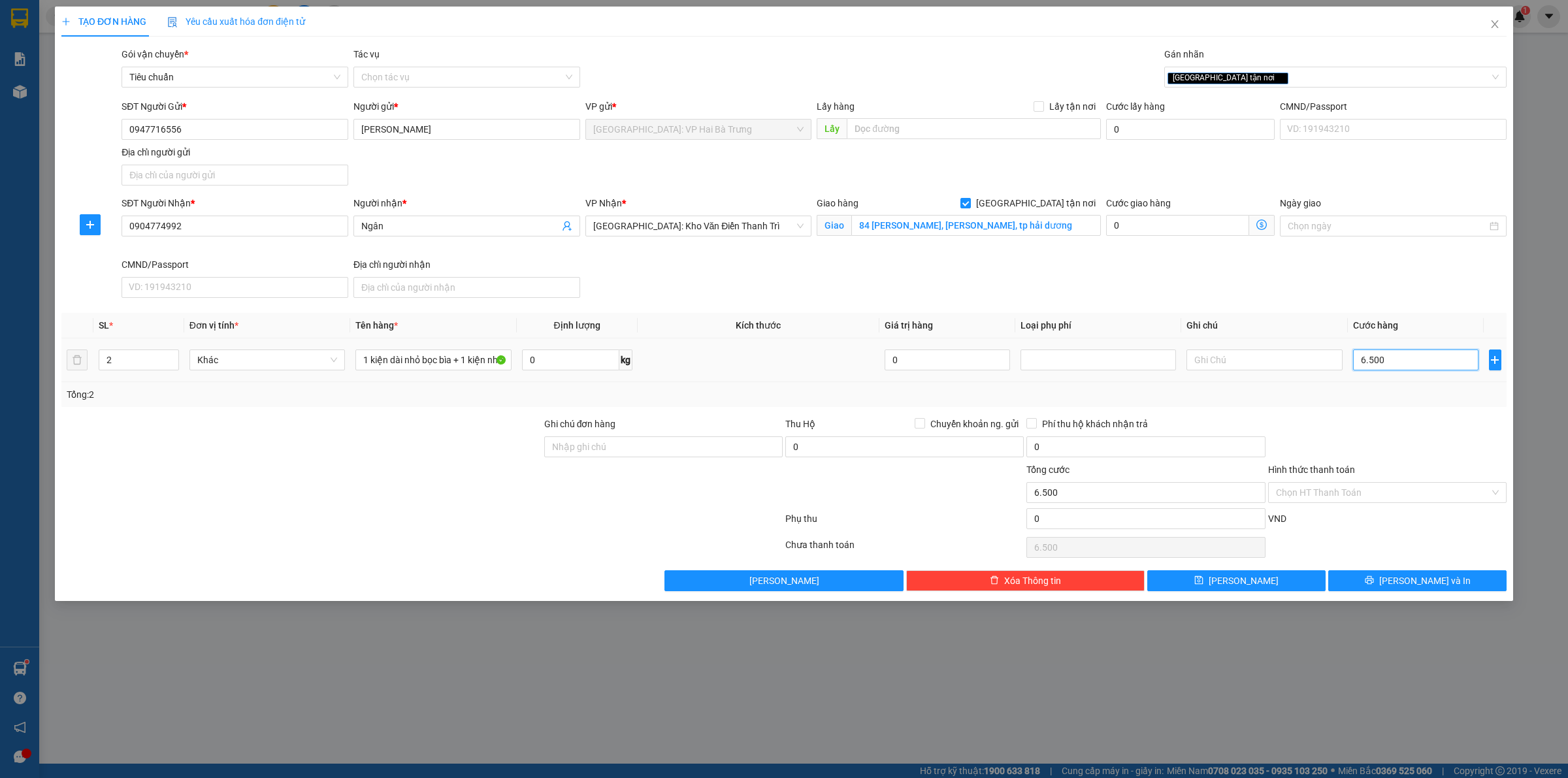
type input "65.000"
type input "650.000"
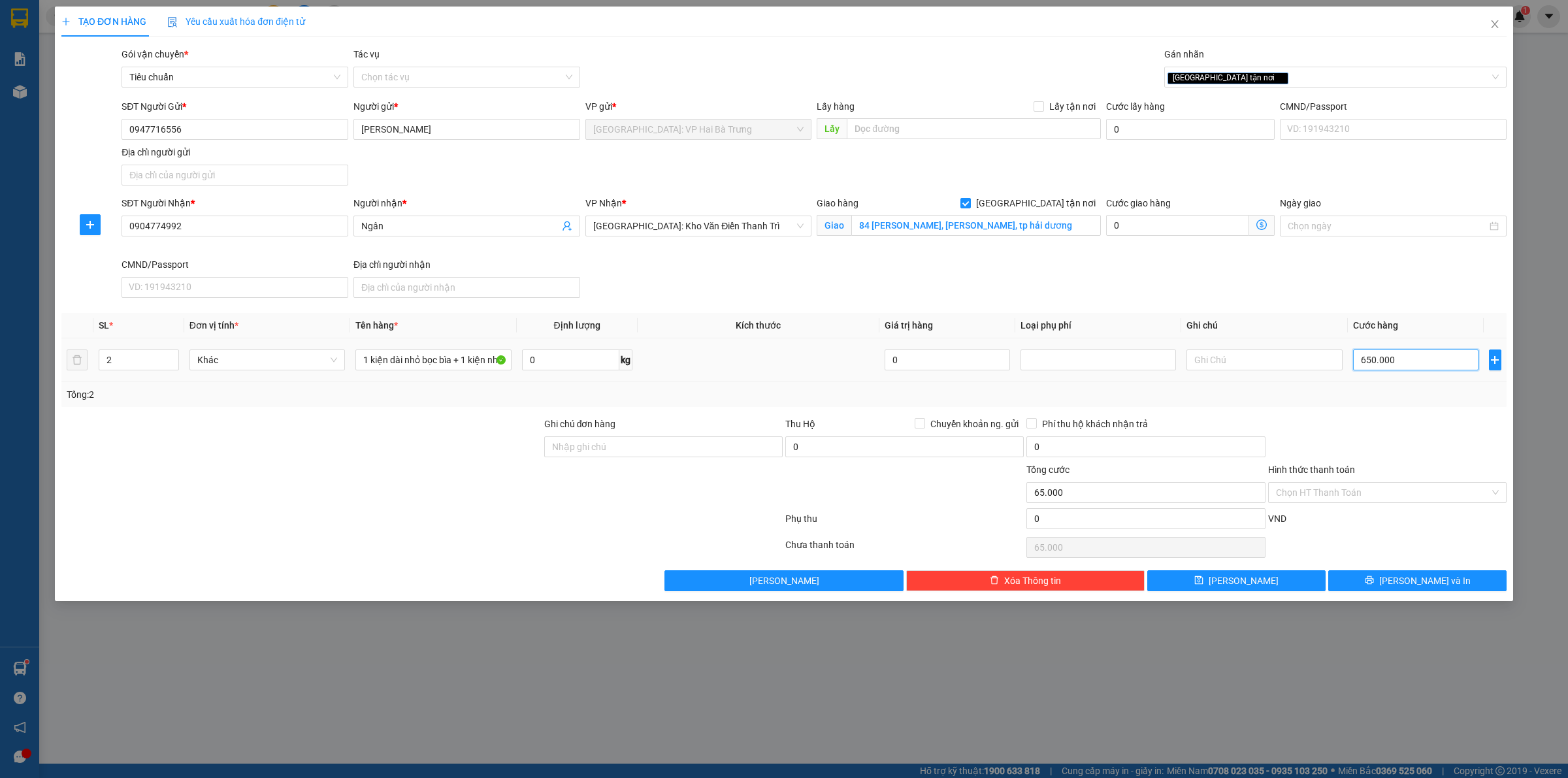
type input "650.000"
type input "65.000"
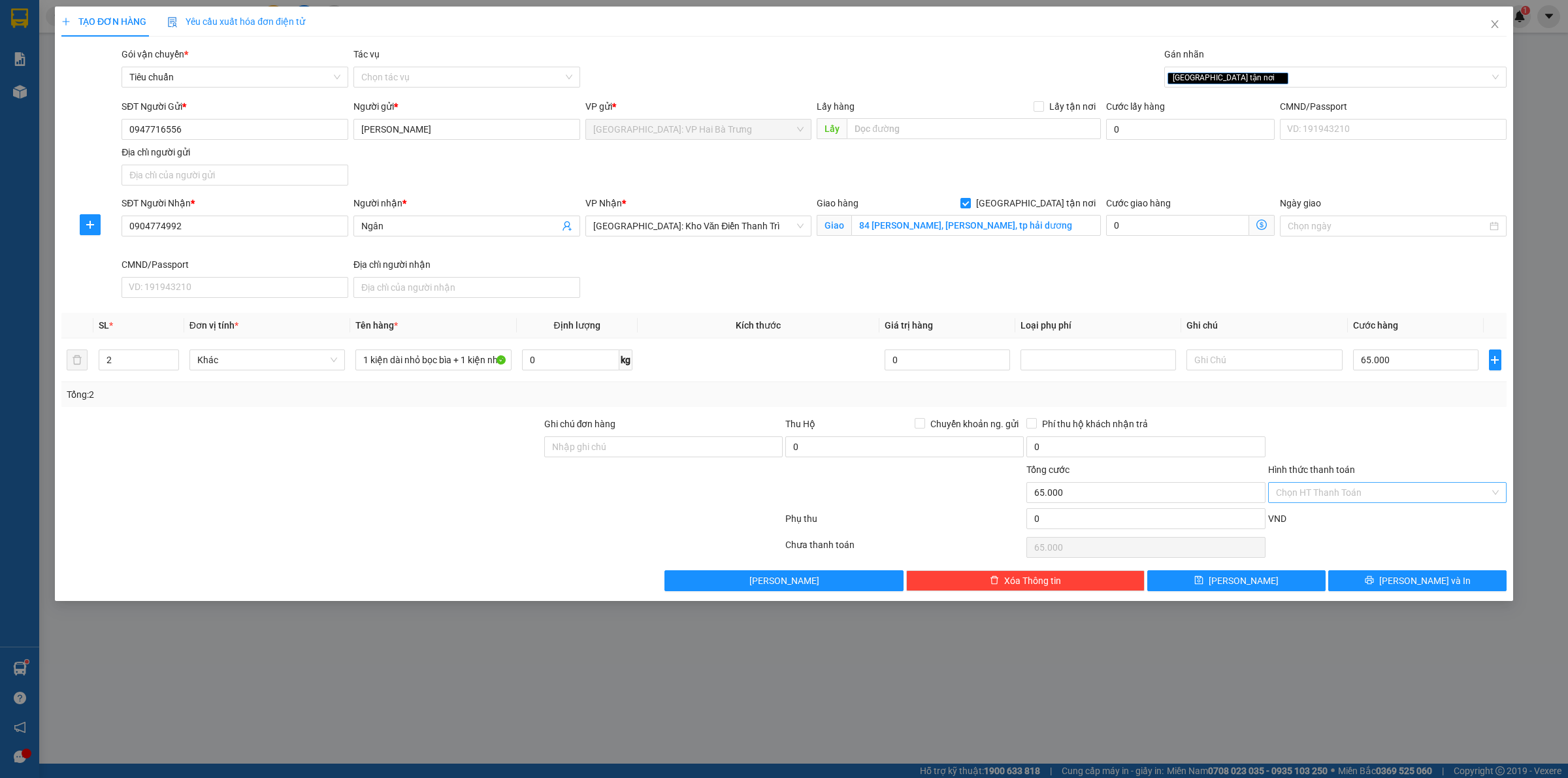
click at [1402, 489] on input "Hình thức thanh toán" at bounding box center [1383, 492] width 214 height 20
click at [1406, 513] on div "Tại văn phòng" at bounding box center [1388, 520] width 223 height 15
type input "0"
click at [1386, 588] on button "[PERSON_NAME] và In" at bounding box center [1417, 581] width 178 height 21
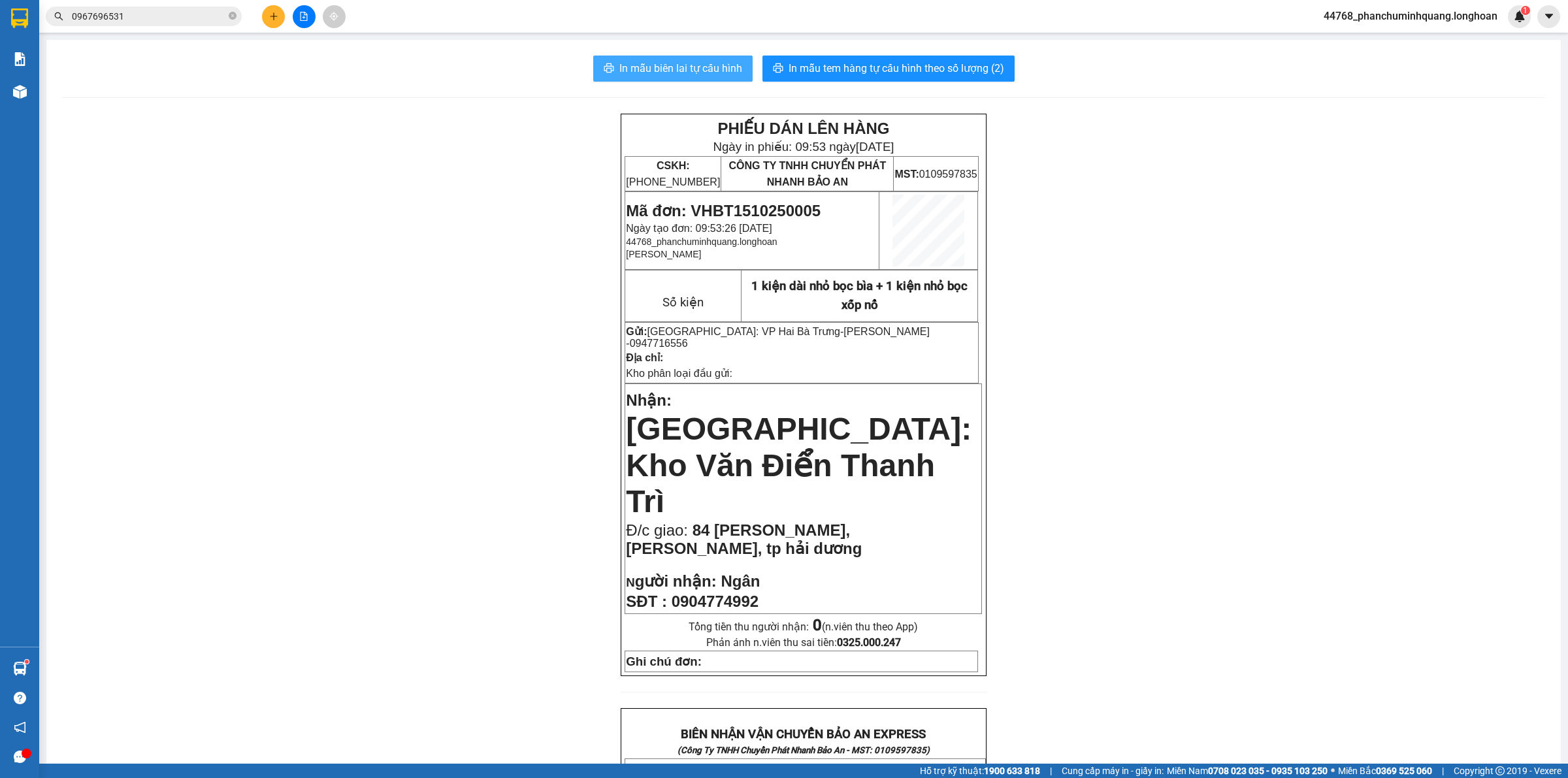
click at [717, 65] on span "In mẫu biên lai tự cấu hình" at bounding box center [681, 68] width 123 height 16
drag, startPoint x: 468, startPoint y: 563, endPoint x: 602, endPoint y: 563, distance: 134.0
click at [482, 563] on div "PHIẾU DÁN LÊN HÀNG Ngày in phiếu: 09:53 ngày 15-10-2025 CSKH: 1900.06.88.33 CÔN…" at bounding box center [804, 774] width 1483 height 1321
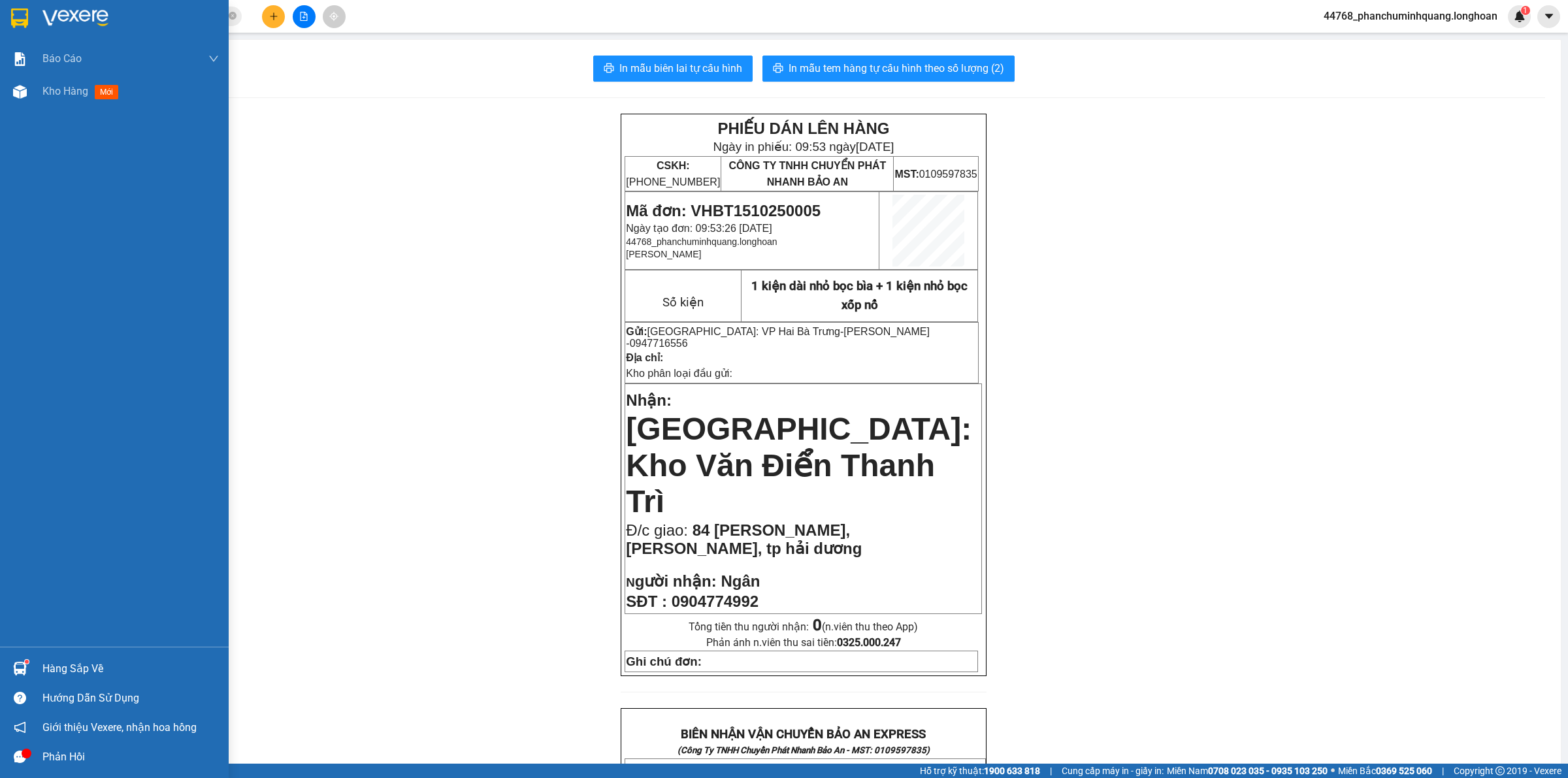
click at [28, 14] on div at bounding box center [20, 18] width 23 height 23
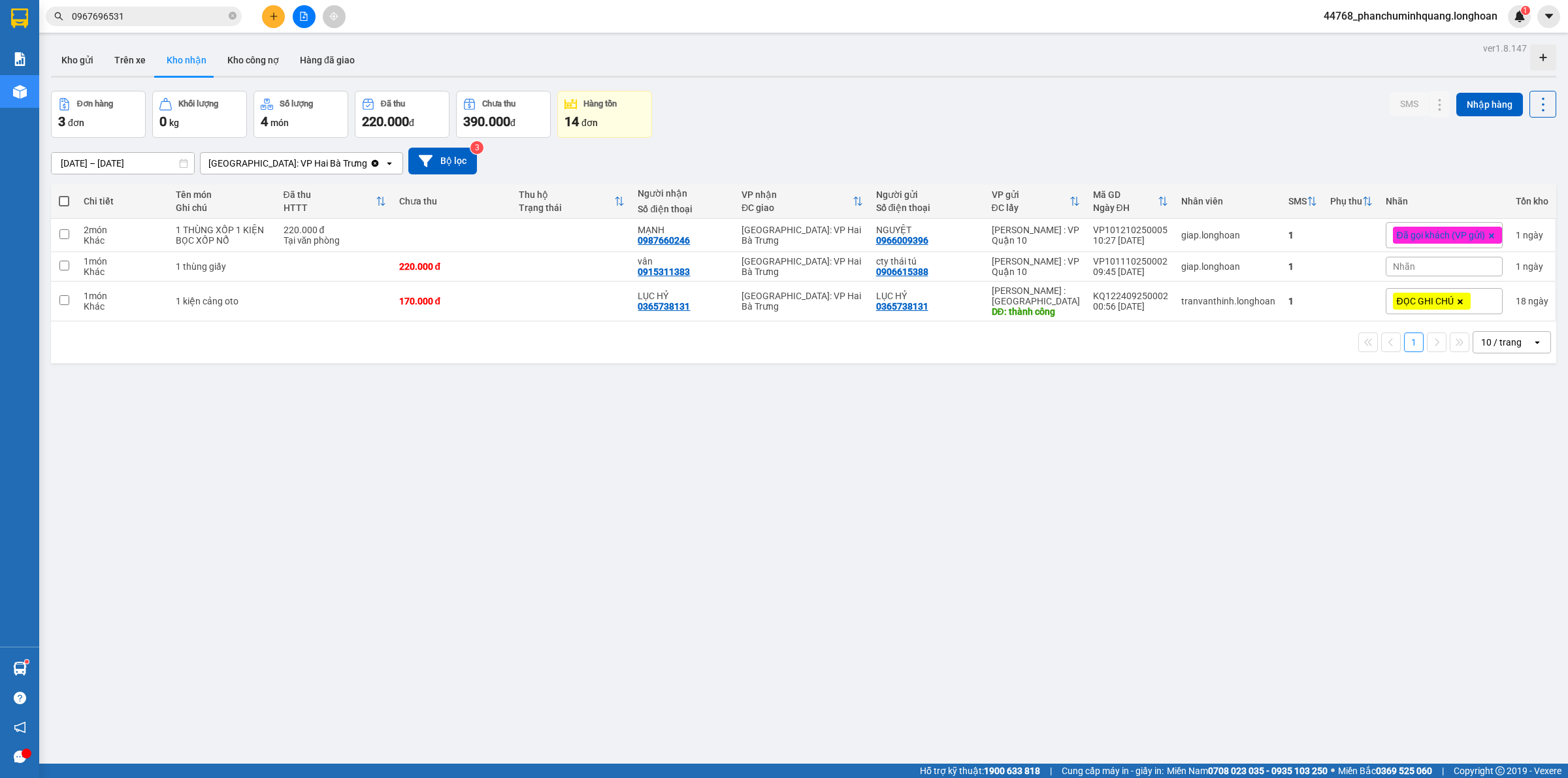
click at [273, 13] on icon "plus" at bounding box center [273, 16] width 9 height 9
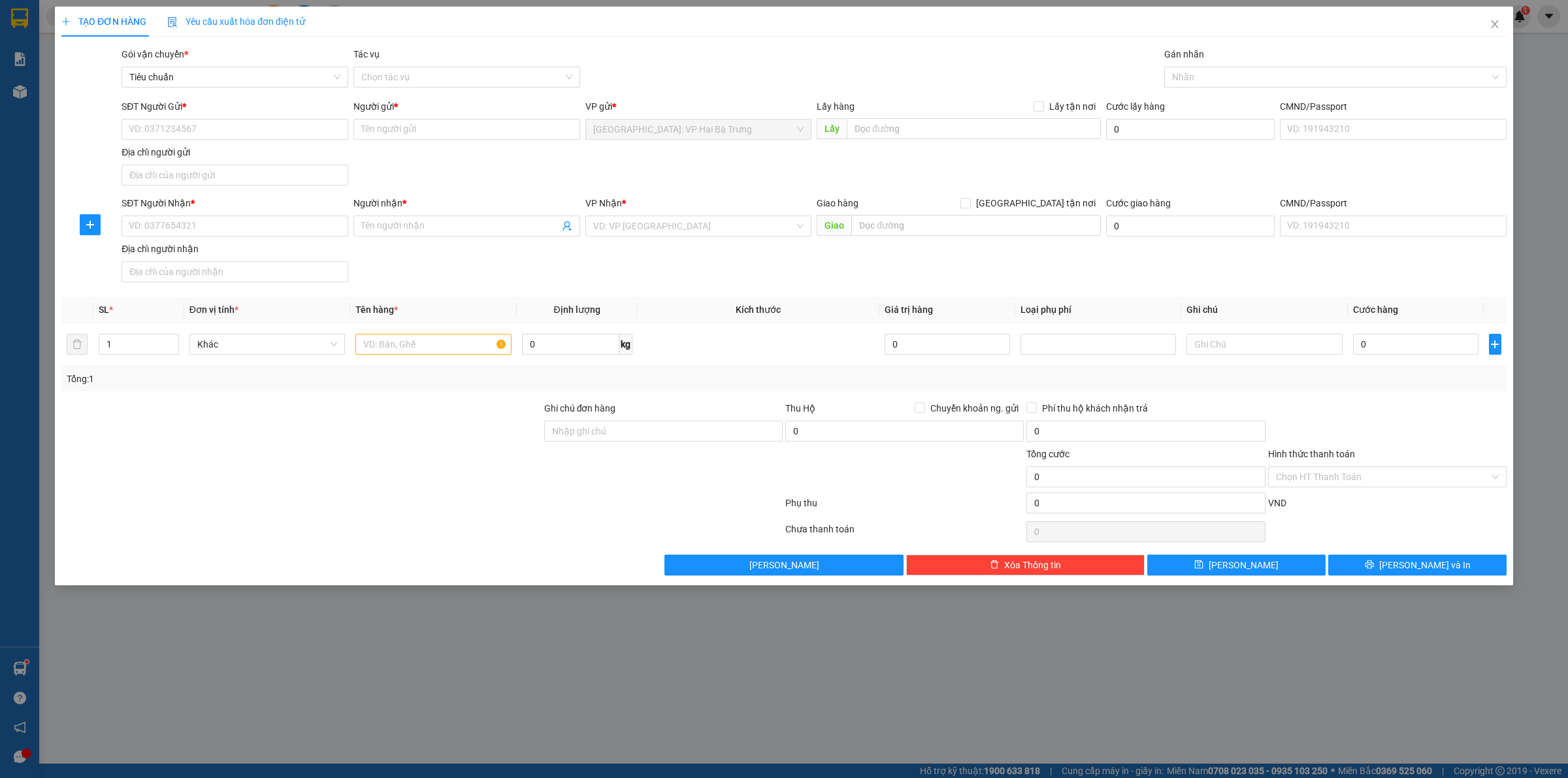
click at [263, 142] on div "SĐT Người Gửi * VD: 0371234567" at bounding box center [234, 122] width 226 height 45
click at [281, 137] on input "SĐT Người Gửi *" at bounding box center [234, 129] width 226 height 21
click at [285, 126] on input "SĐT Người Gửi *" at bounding box center [234, 129] width 226 height 21
click at [286, 125] on input "SĐT Người Gửi *" at bounding box center [234, 129] width 226 height 21
drag, startPoint x: 150, startPoint y: 152, endPoint x: 166, endPoint y: 152, distance: 16.0
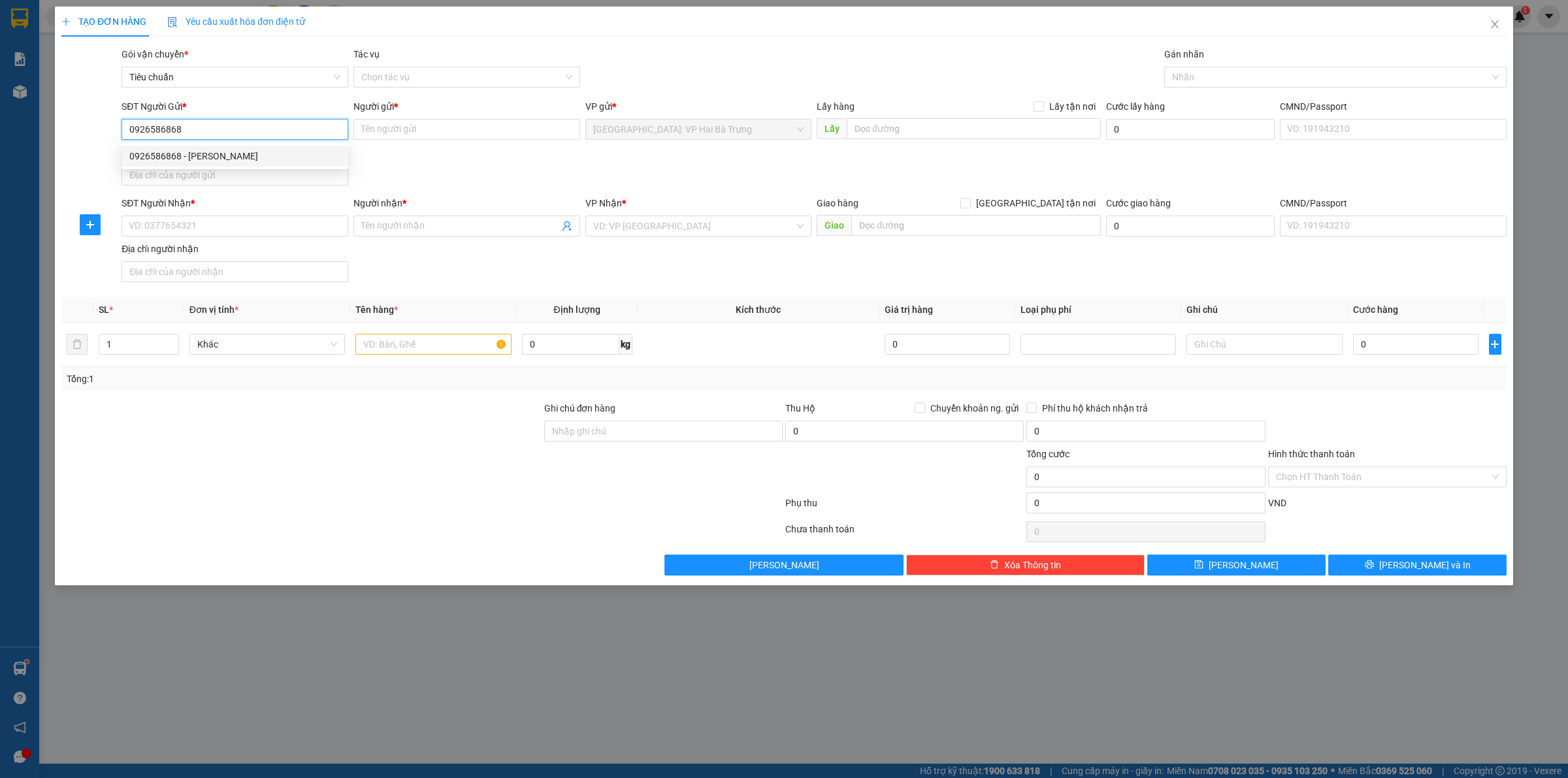
click at [152, 152] on div "0926586868 - Nhung Dee Thai" at bounding box center [235, 156] width 211 height 15
click at [231, 222] on input "SĐT Người Nhận *" at bounding box center [234, 226] width 226 height 21
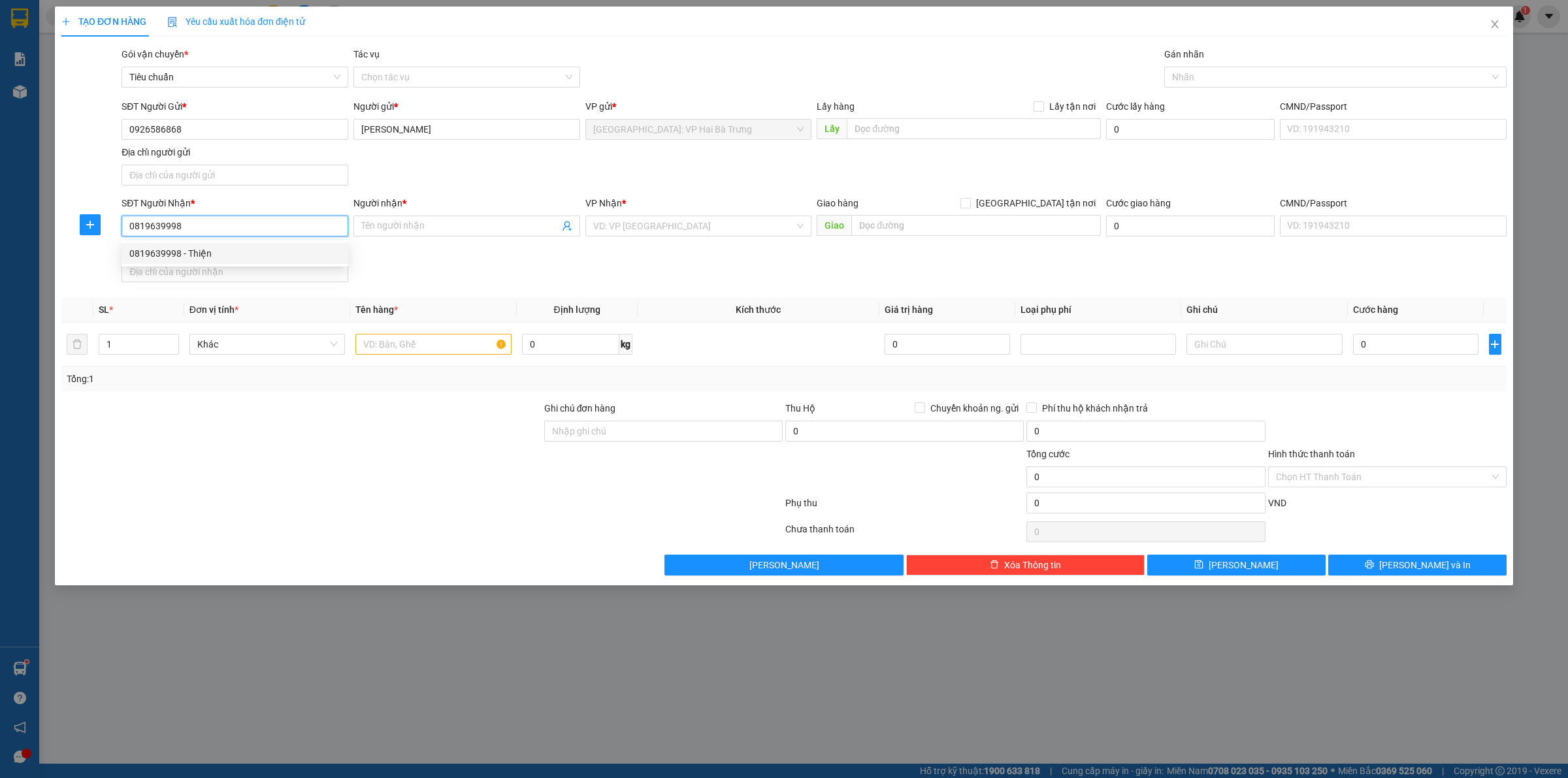
click at [239, 250] on div "0819639998 - Thiện" at bounding box center [235, 253] width 211 height 15
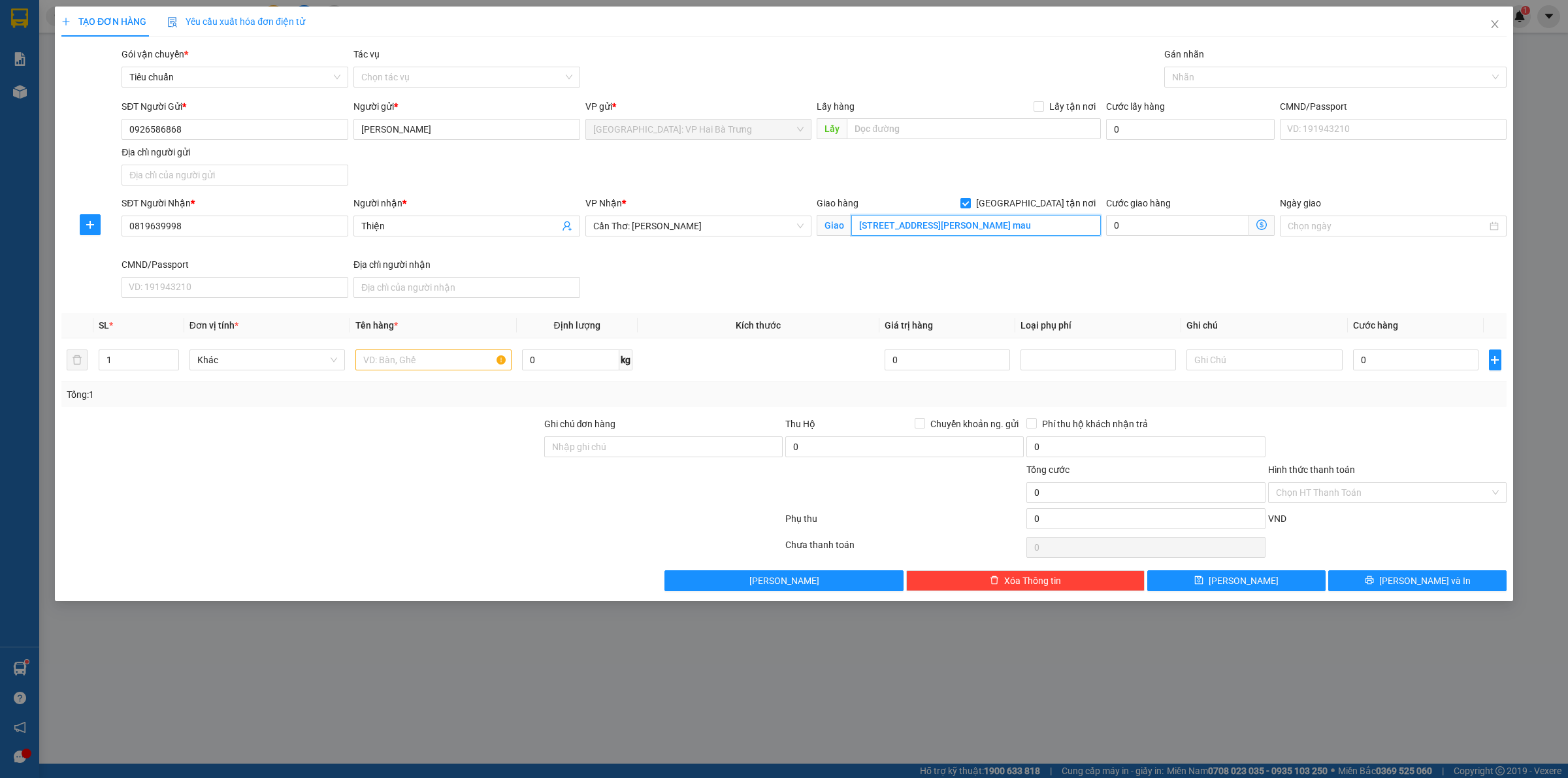
click at [1039, 232] on input "152 A - Đường Nguyễn Công Trứ, K8, phường 8, tp cà mau" at bounding box center [976, 225] width 250 height 21
click at [1194, 85] on div at bounding box center [1329, 77] width 323 height 15
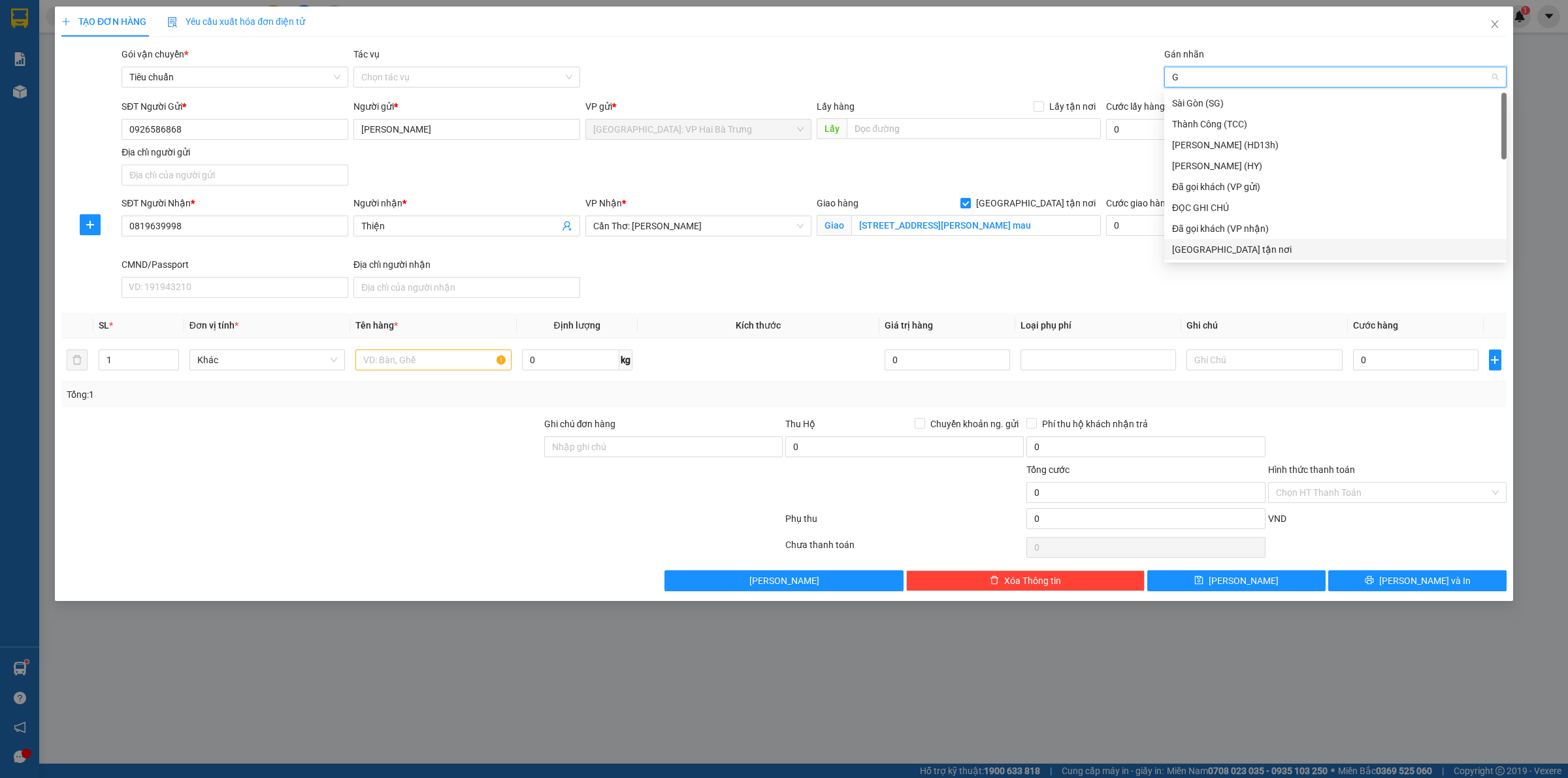
click at [1227, 255] on div "[GEOGRAPHIC_DATA] tận nơi" at bounding box center [1336, 250] width 327 height 15
click at [420, 357] on input "text" at bounding box center [433, 360] width 155 height 21
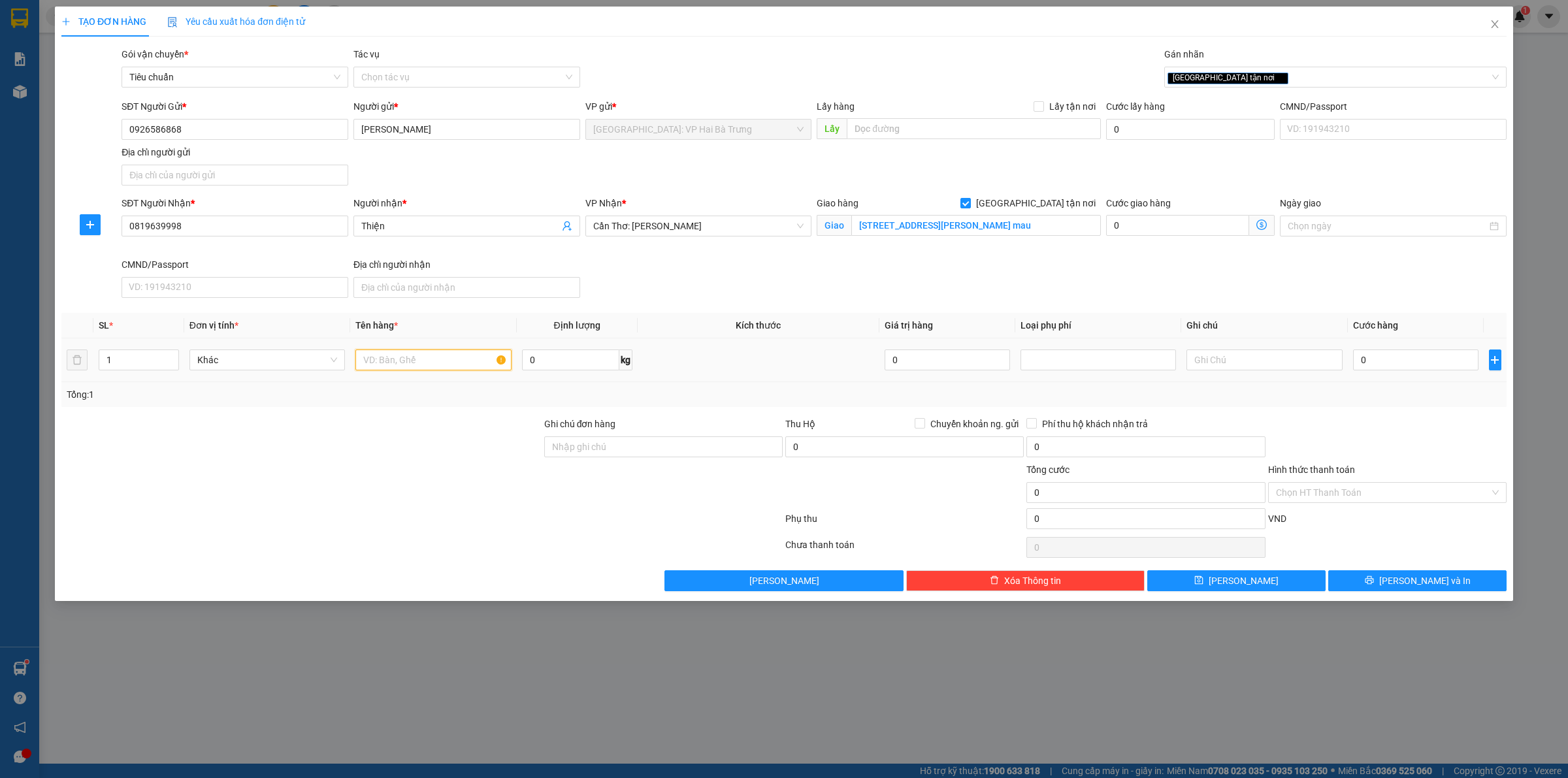
drag, startPoint x: 412, startPoint y: 365, endPoint x: 471, endPoint y: 350, distance: 60.9
click at [421, 359] on input "text" at bounding box center [433, 360] width 155 height 21
click at [1386, 360] on input "0" at bounding box center [1416, 360] width 125 height 21
click at [1412, 363] on input "0" at bounding box center [1416, 360] width 125 height 21
click at [1415, 363] on input "0" at bounding box center [1416, 360] width 125 height 21
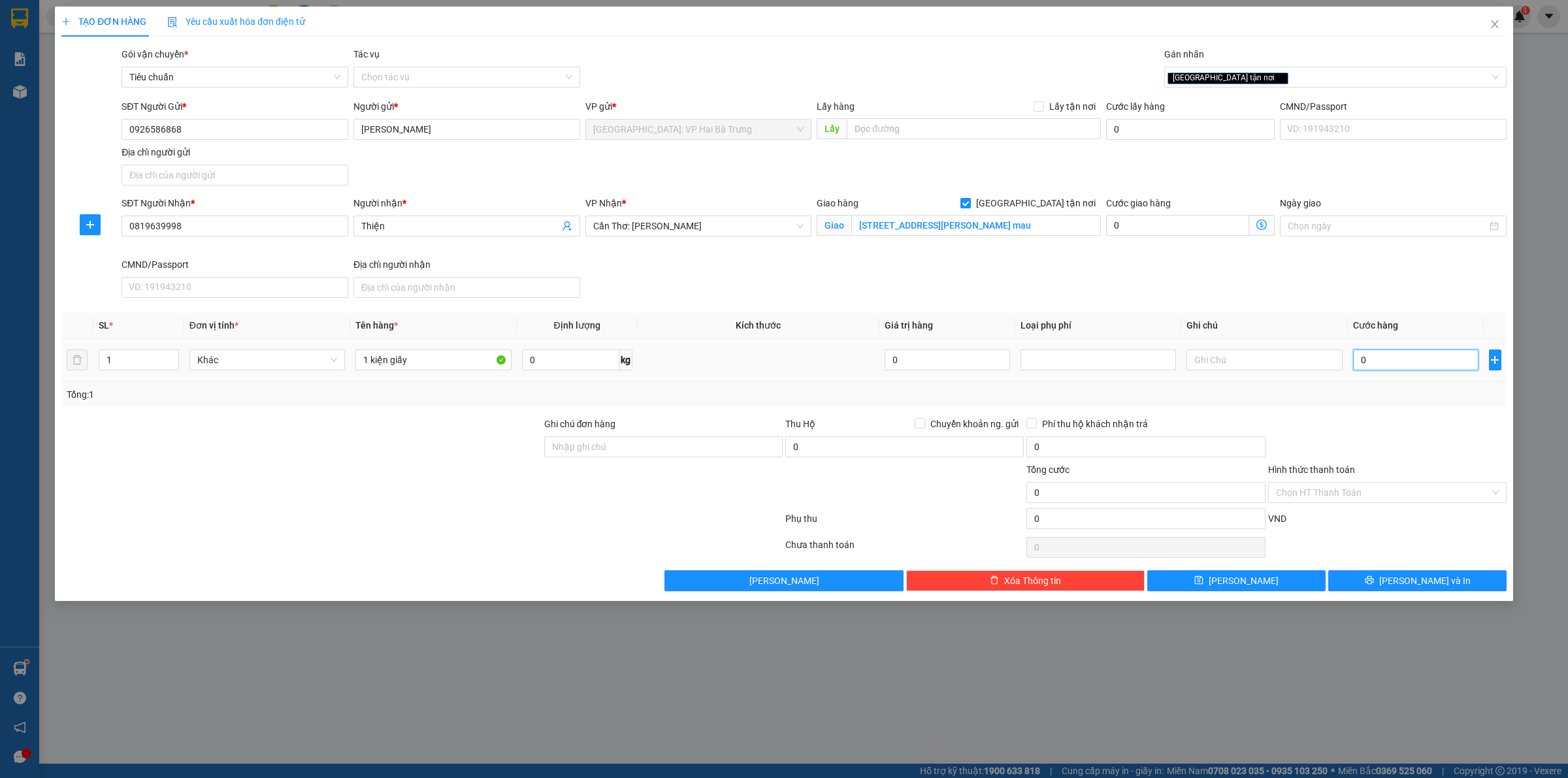
click at [1415, 364] on input "0" at bounding box center [1416, 360] width 125 height 21
click at [1416, 364] on input "0" at bounding box center [1416, 360] width 125 height 21
click at [1567, 377] on div "TẠO ĐƠN HÀNG Yêu cầu xuất hóa đơn điện tử Transit Pickup Surcharge Ids Transit …" at bounding box center [784, 389] width 1568 height 778
click at [1386, 361] on input "0" at bounding box center [1416, 360] width 125 height 21
click at [1413, 494] on input "Hình thức thanh toán" at bounding box center [1383, 492] width 214 height 20
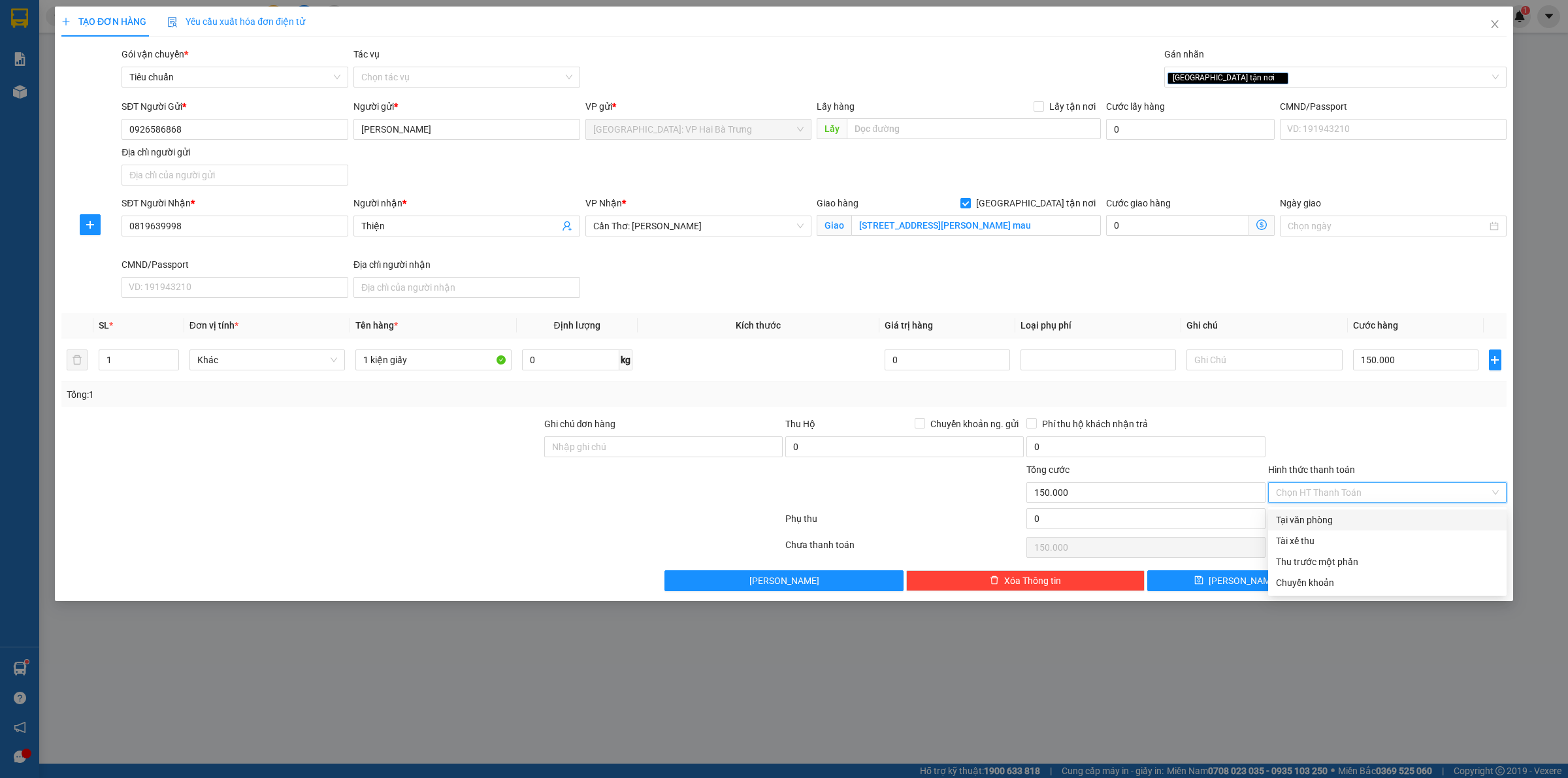
click at [1398, 518] on div "Tại văn phòng" at bounding box center [1388, 520] width 223 height 15
click at [1346, 75] on div "[GEOGRAPHIC_DATA] tận nơi" at bounding box center [1329, 77] width 323 height 15
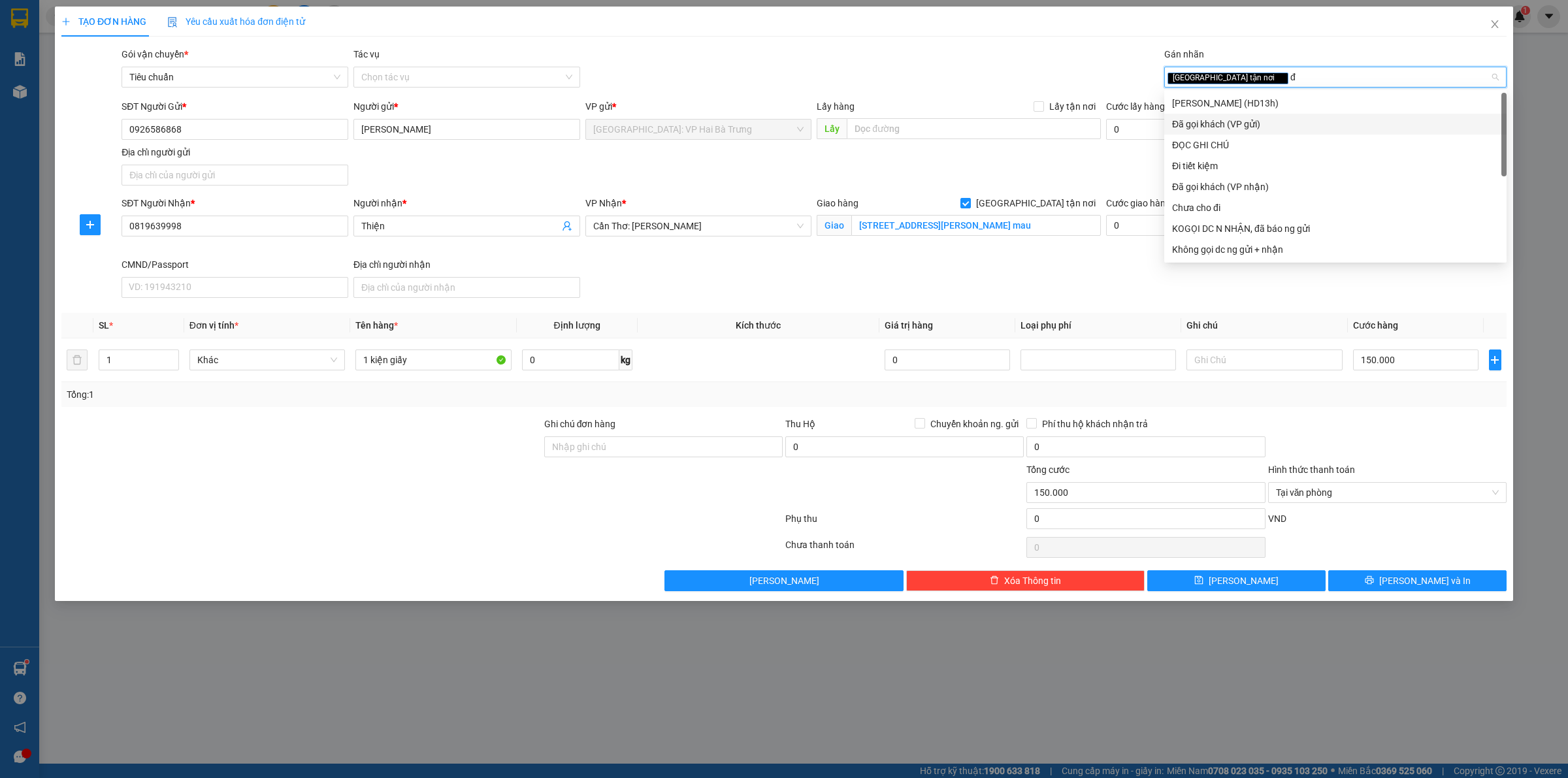
click at [1308, 125] on div "Đã gọi khách (VP gửi)" at bounding box center [1336, 125] width 327 height 15
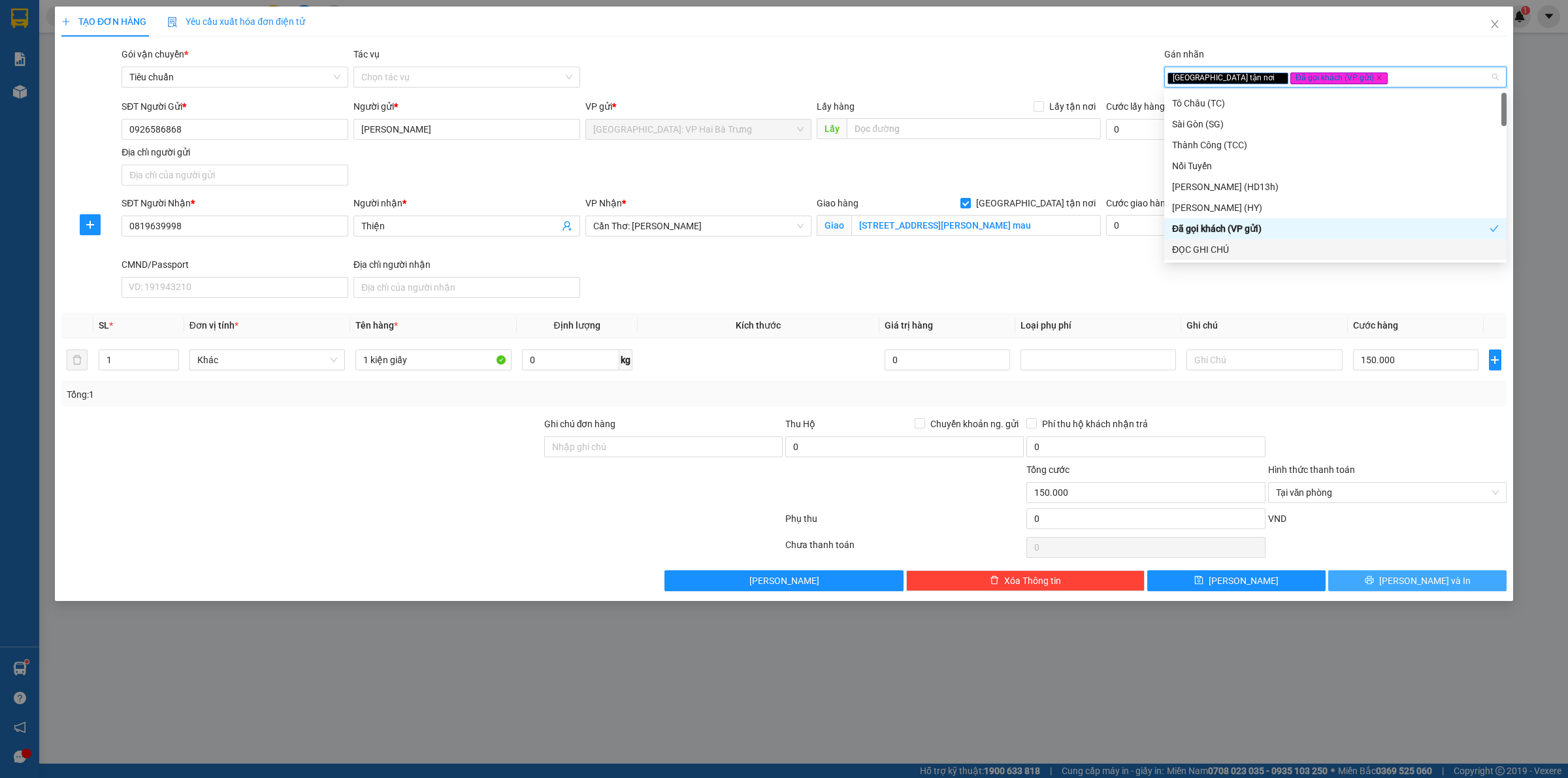
click at [1374, 582] on icon "printer" at bounding box center [1369, 581] width 9 height 9
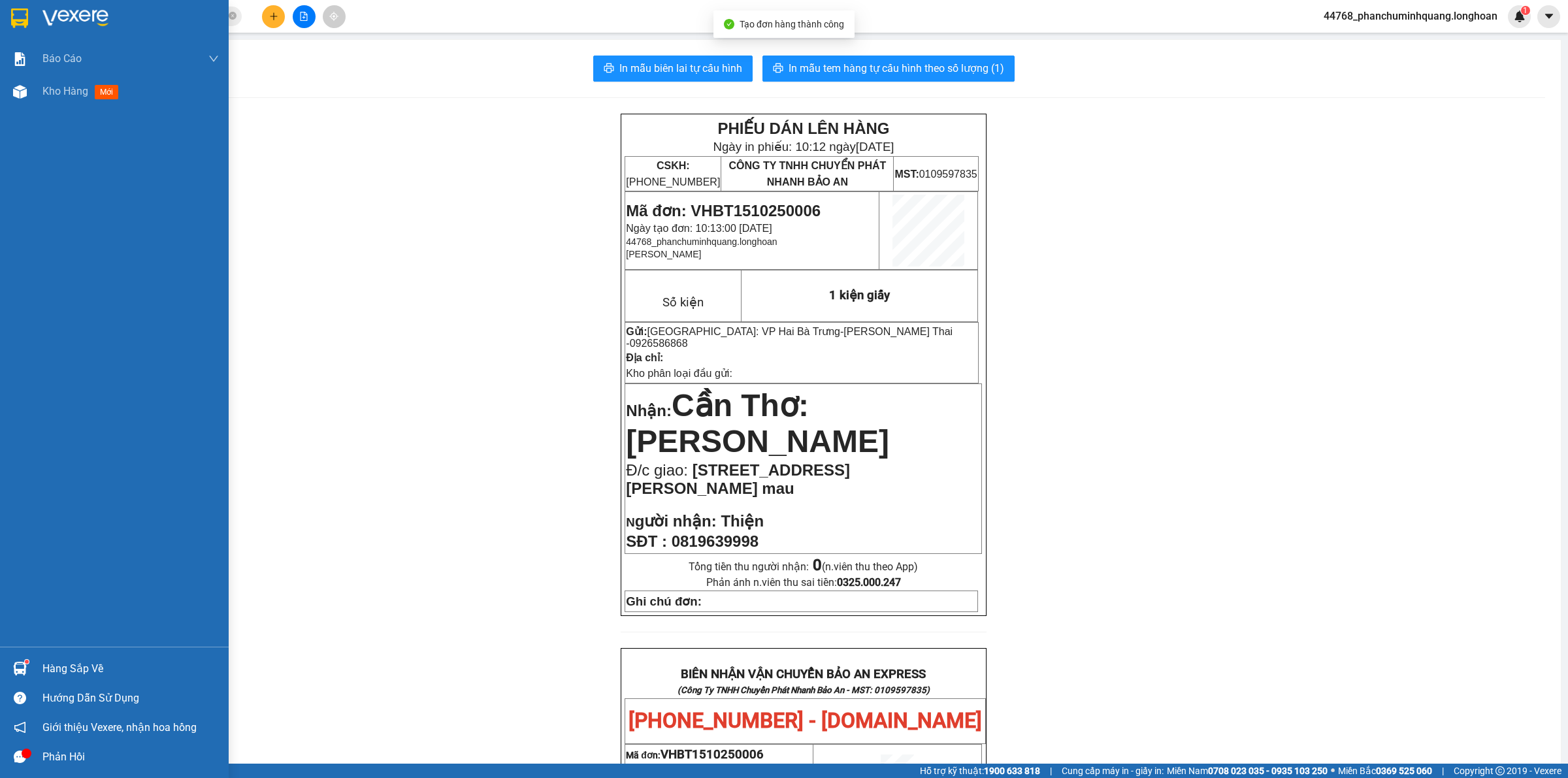
click at [29, 12] on div at bounding box center [20, 18] width 23 height 23
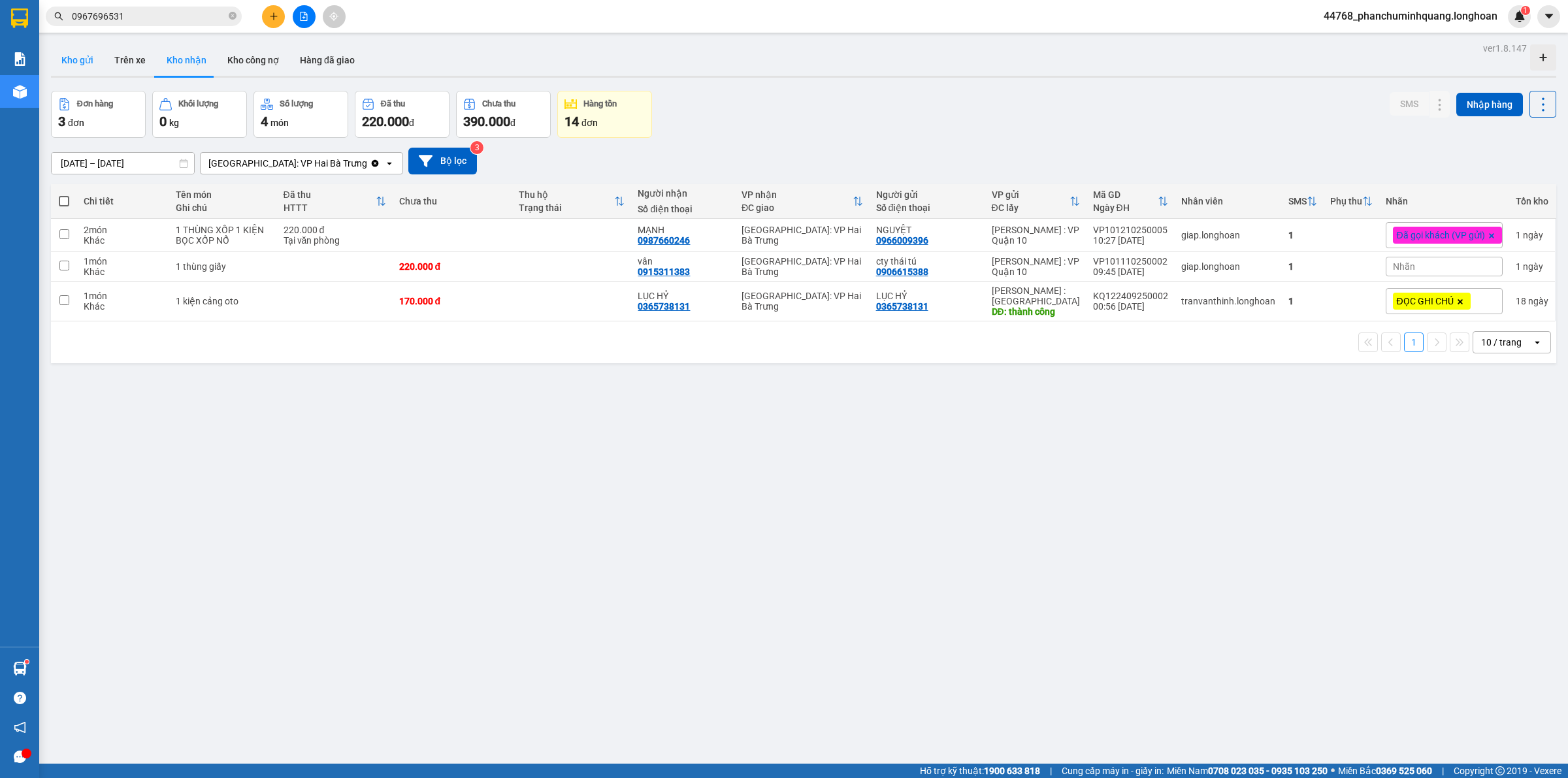
click at [86, 51] on button "Kho gửi" at bounding box center [78, 60] width 53 height 32
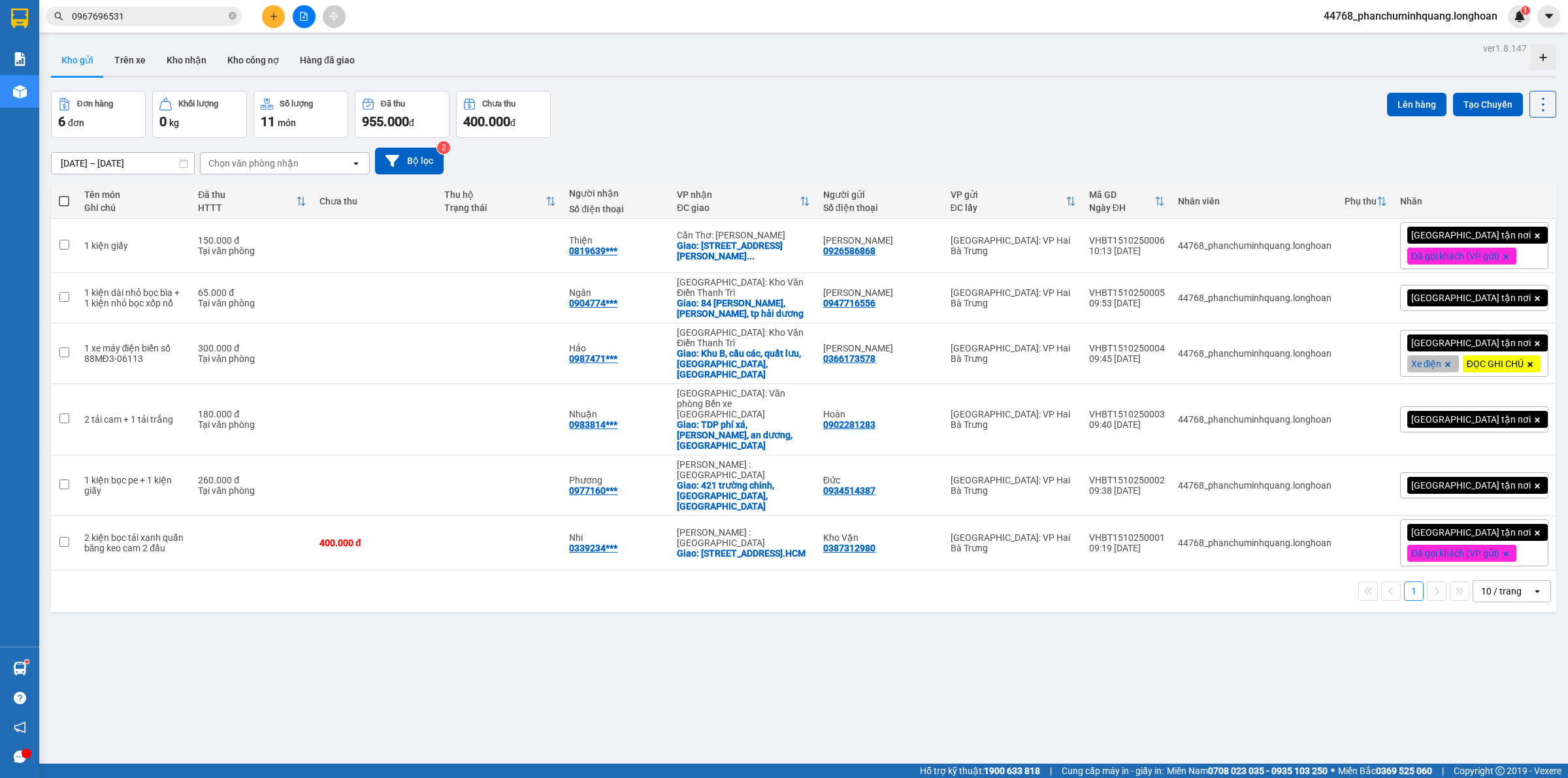
click at [1440, 480] on span "[GEOGRAPHIC_DATA] tận nơi" at bounding box center [1471, 486] width 119 height 12
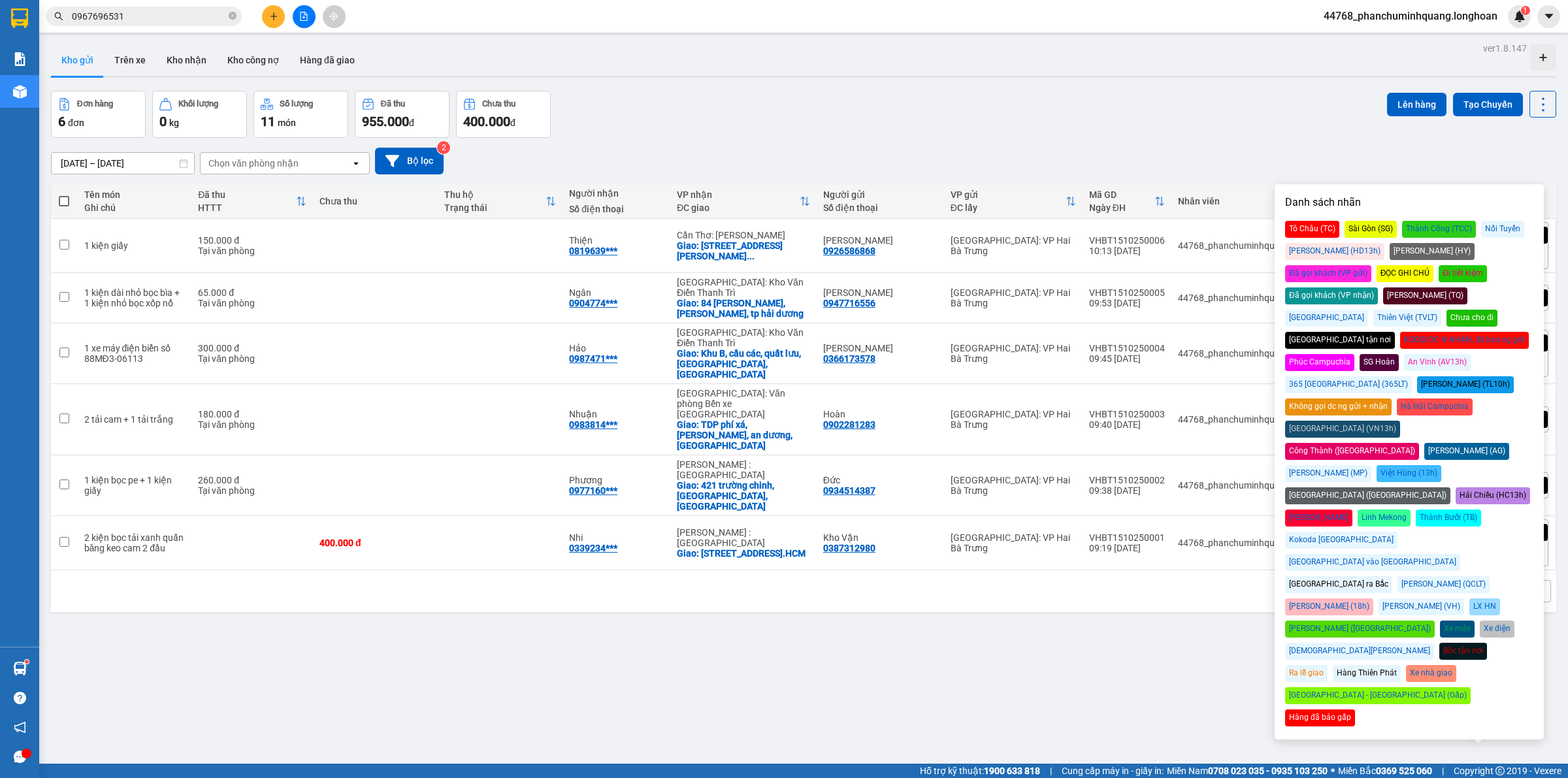
click at [1455, 242] on div "Tô Châu (TC) Sài Gòn (SG) Thành Công (TCC) Nối Tuyến Huy Dương (HD13h) Hoàng Yế…" at bounding box center [1409, 473] width 248 height 505
click at [1372, 265] on div "Đã gọi khách (VP gửi)" at bounding box center [1328, 273] width 86 height 17
click at [1222, 114] on div "Đơn hàng 6 đơn Khối lượng 0 kg Số lượng 11 món Đã thu 955.000 đ Chưa thu 400.00…" at bounding box center [804, 114] width 1506 height 47
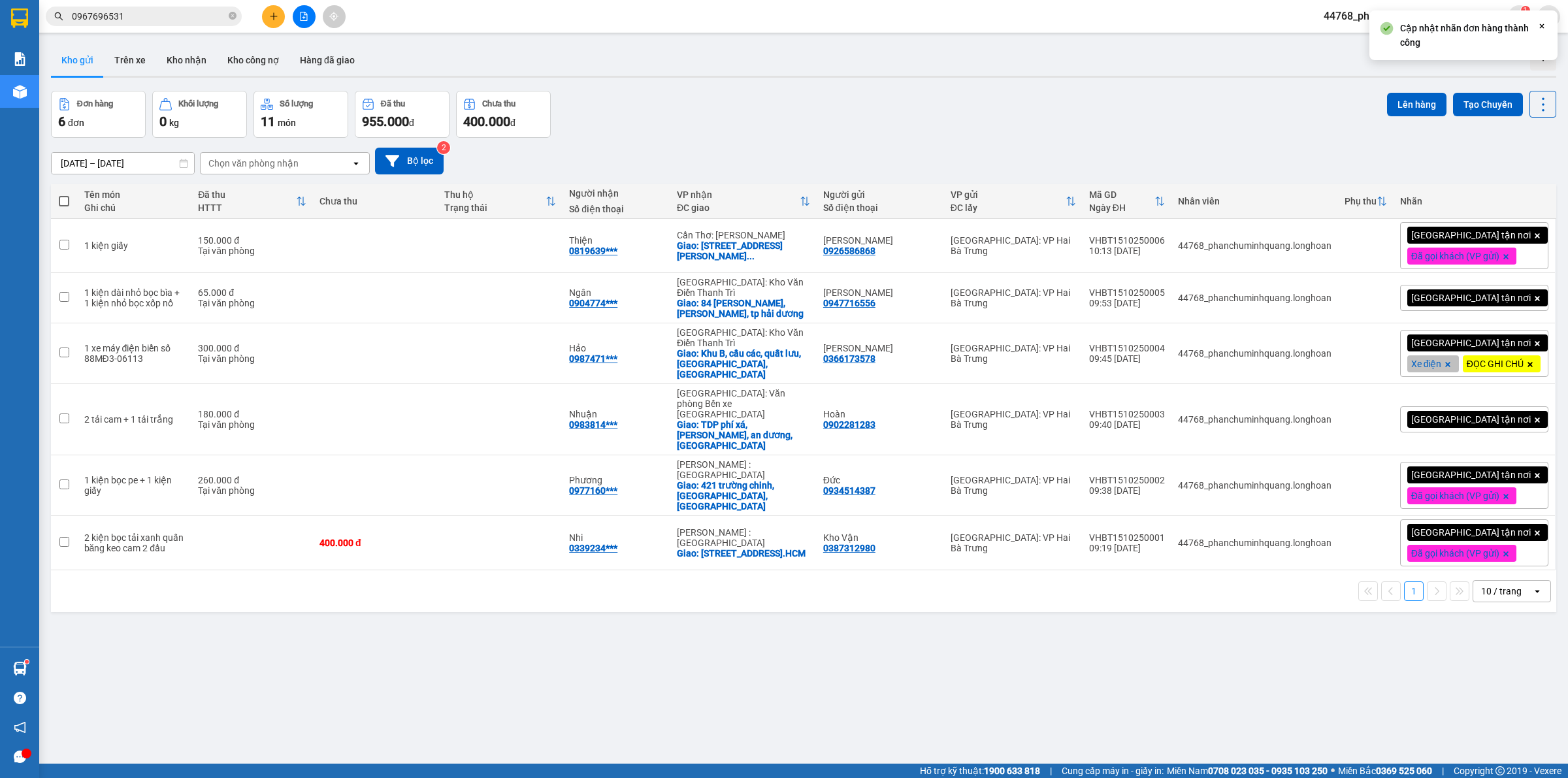
click at [1436, 414] on span "[GEOGRAPHIC_DATA] tận nơi" at bounding box center [1471, 420] width 119 height 12
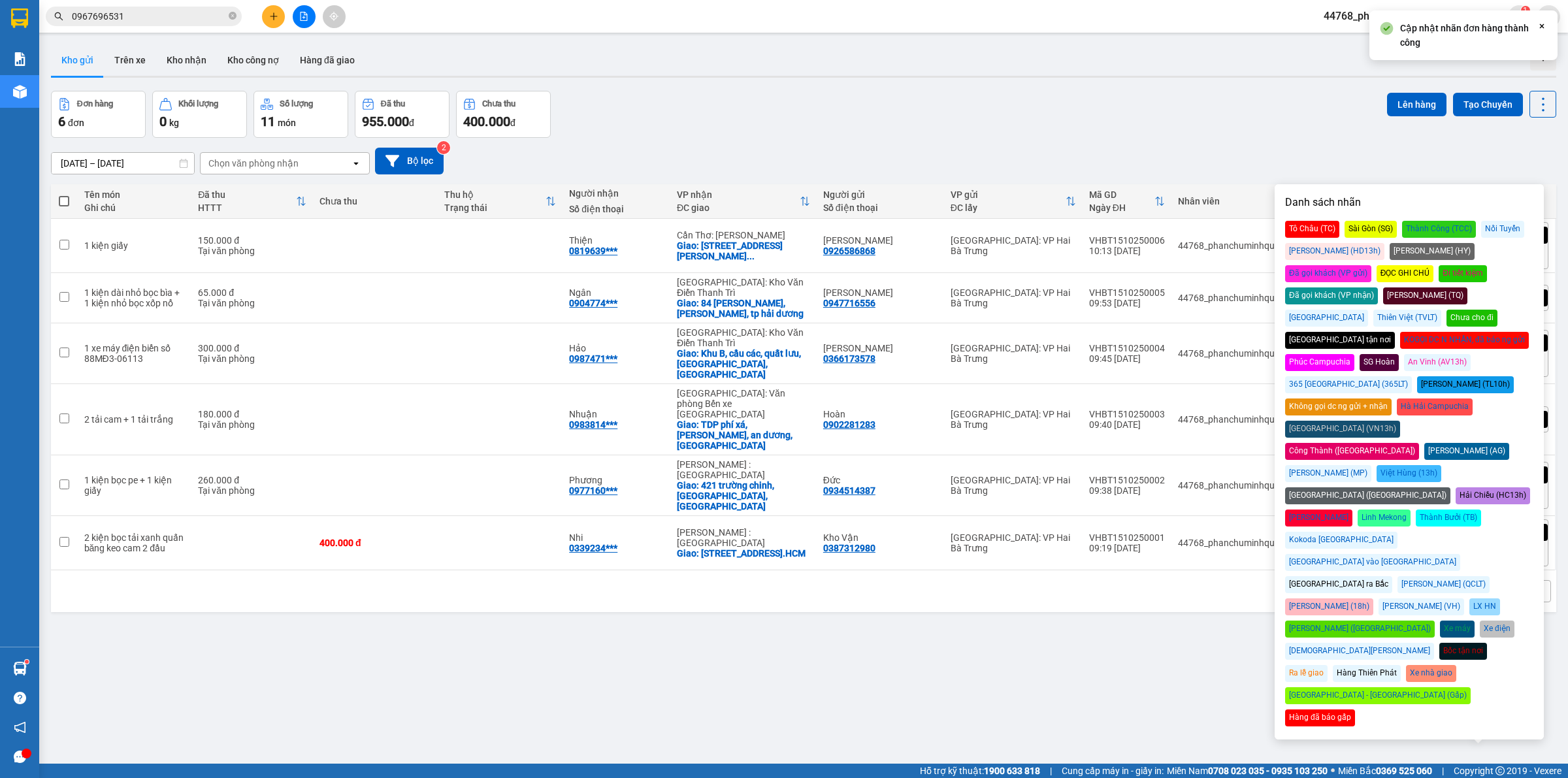
click at [1372, 265] on div "Đã gọi khách (VP gửi)" at bounding box center [1328, 273] width 86 height 17
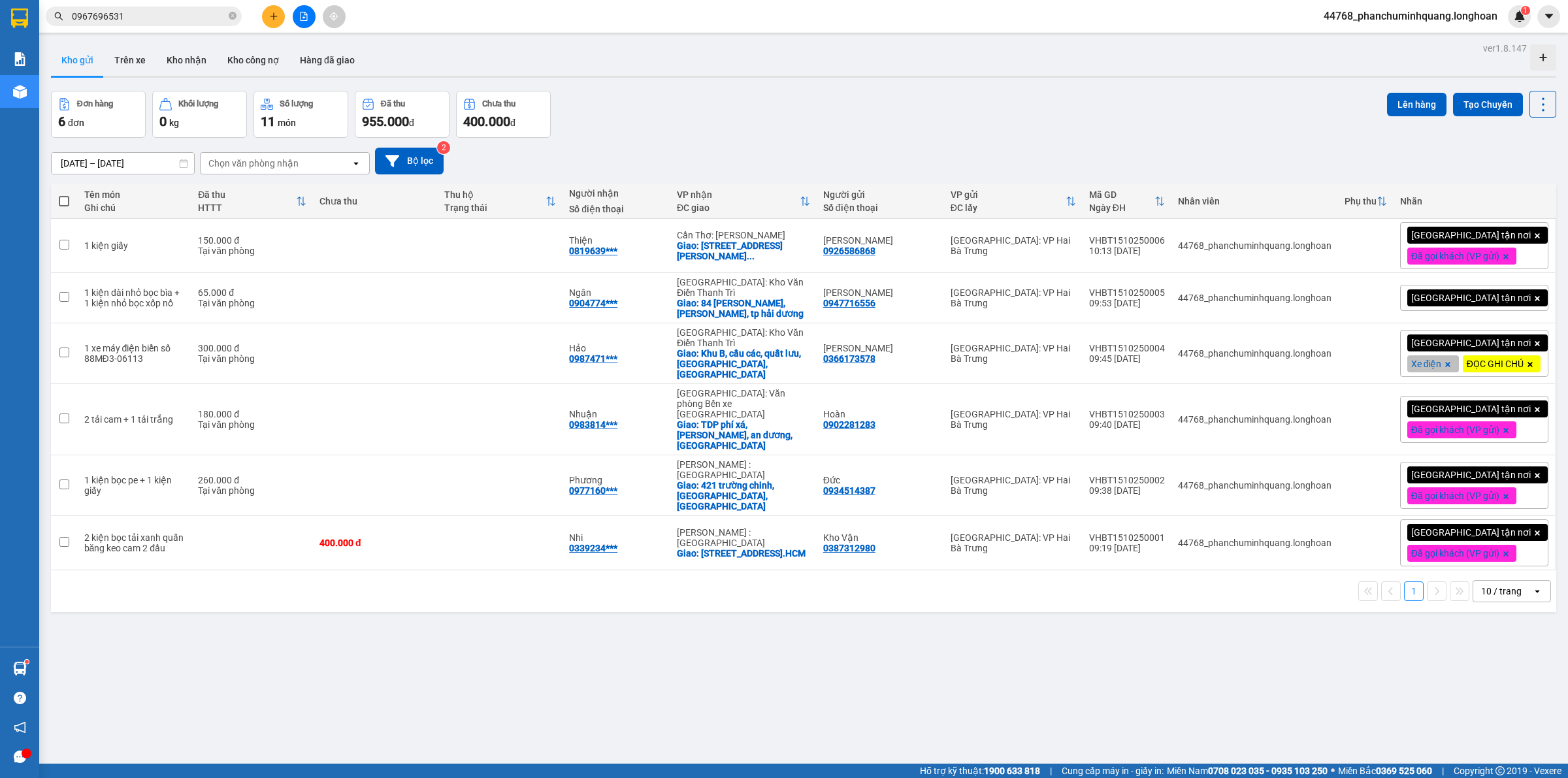
click at [1187, 106] on div "Đơn hàng 6 đơn Khối lượng 0 kg Số lượng 11 món Đã thu 955.000 đ Chưa thu 400.00…" at bounding box center [804, 114] width 1506 height 47
click at [1454, 337] on span "[GEOGRAPHIC_DATA] tận nơi" at bounding box center [1471, 343] width 119 height 12
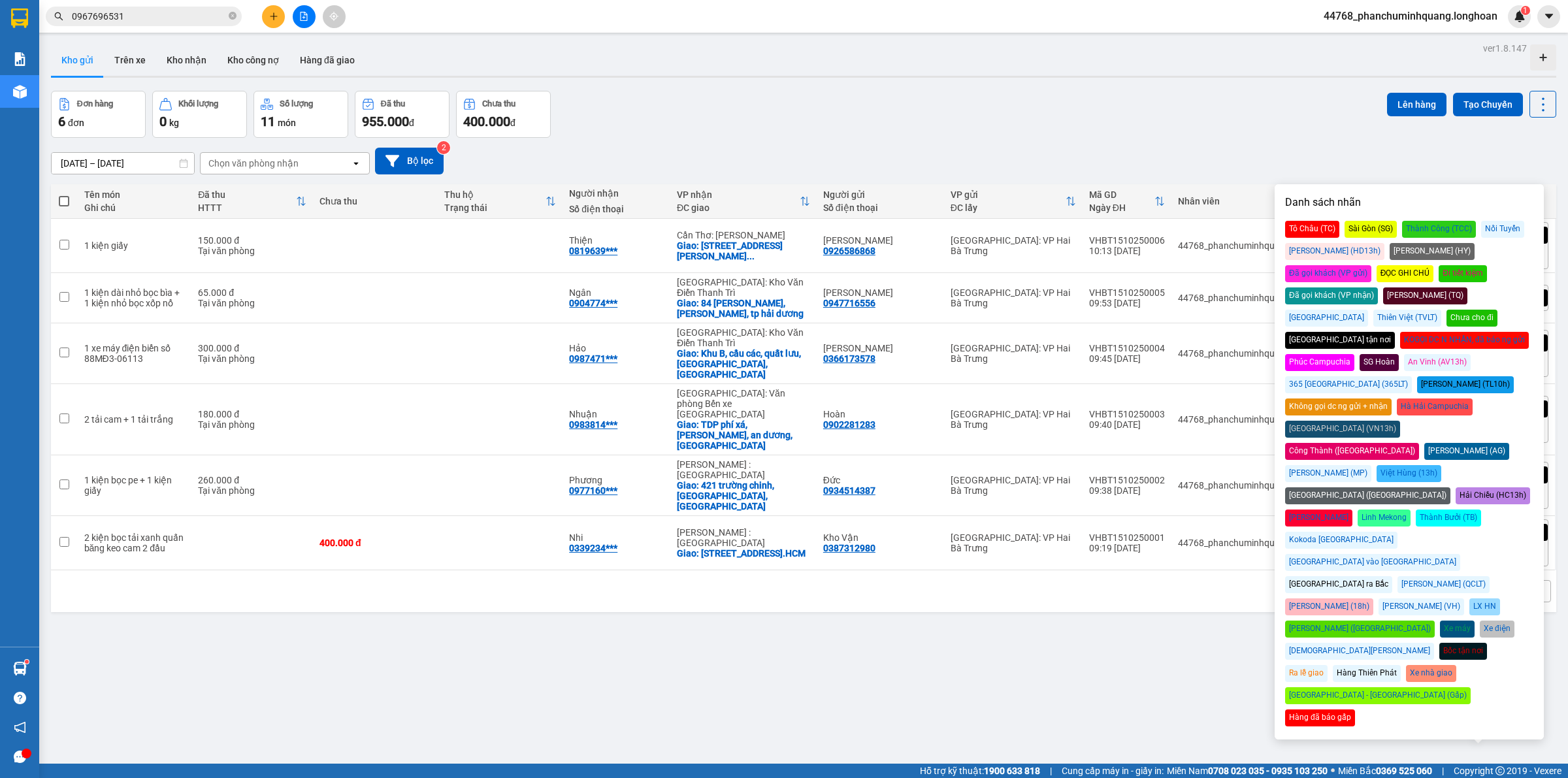
click at [1372, 265] on div "Đã gọi khách (VP gửi)" at bounding box center [1328, 273] width 86 height 17
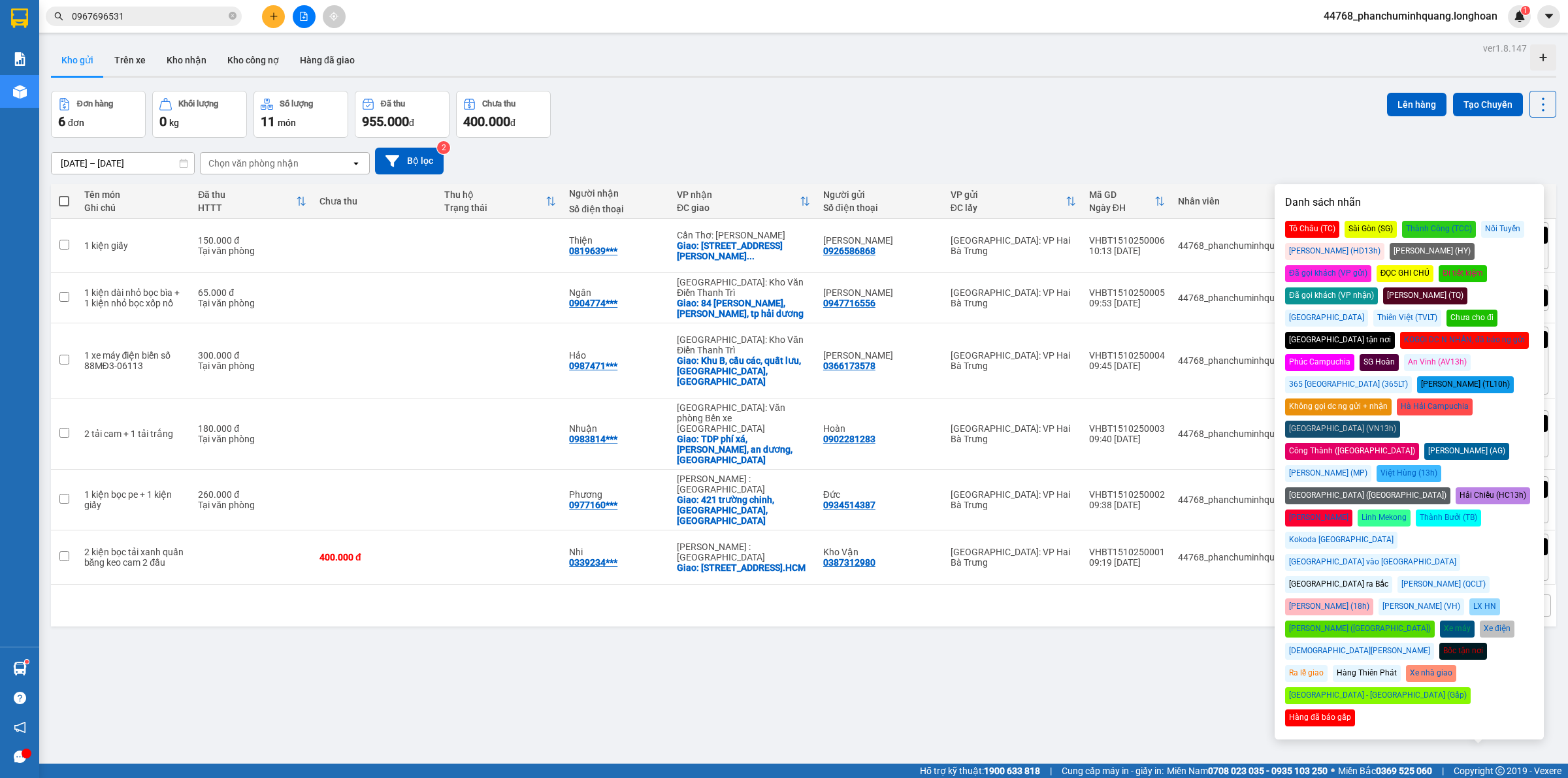
click at [1187, 112] on div "Đơn hàng 6 đơn Khối lượng 0 kg Số lượng 11 món Đã thu 955.000 đ Chưa thu 400.00…" at bounding box center [804, 114] width 1506 height 47
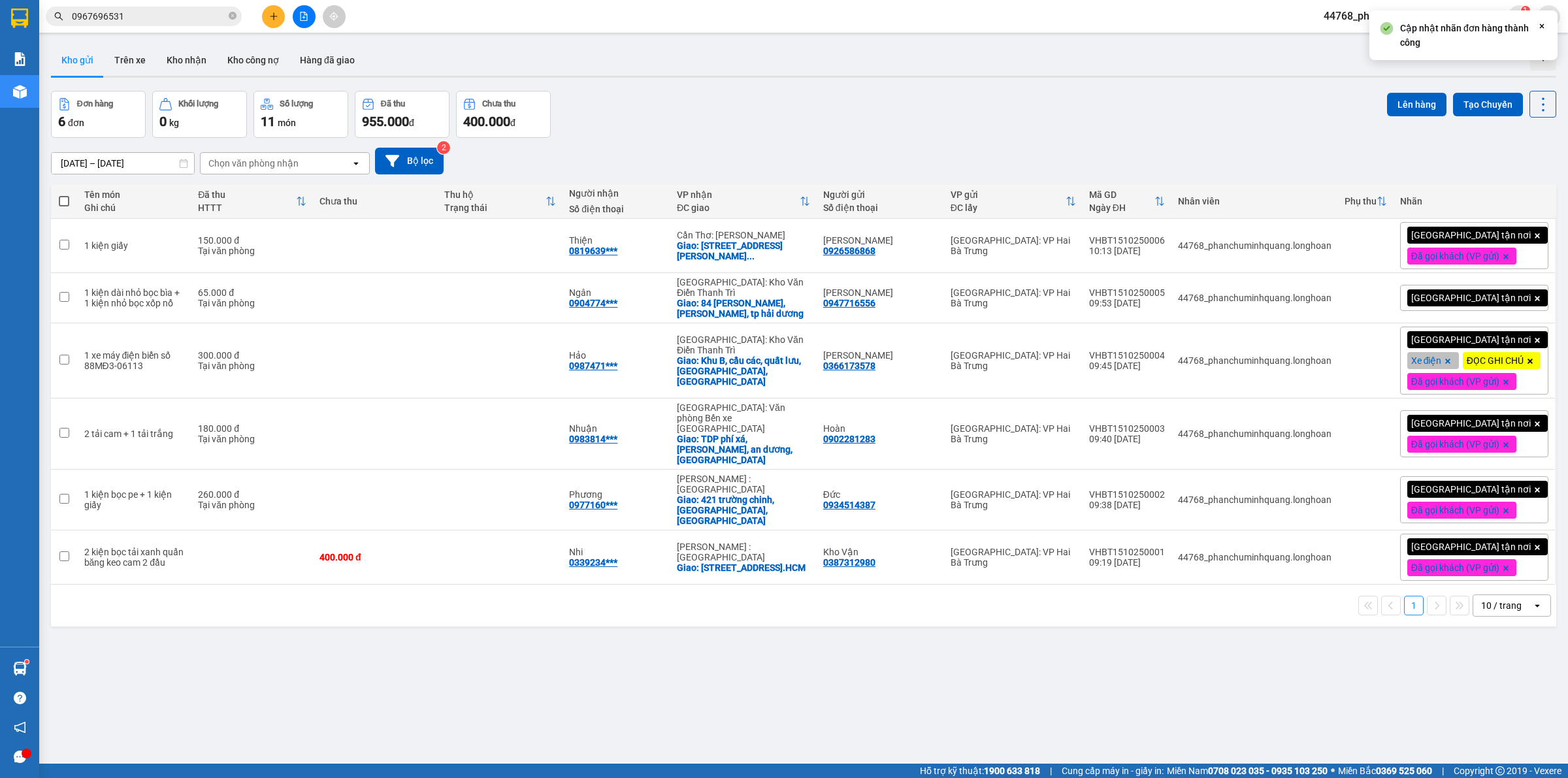
click at [1458, 295] on span "[GEOGRAPHIC_DATA] tận nơi" at bounding box center [1471, 298] width 119 height 12
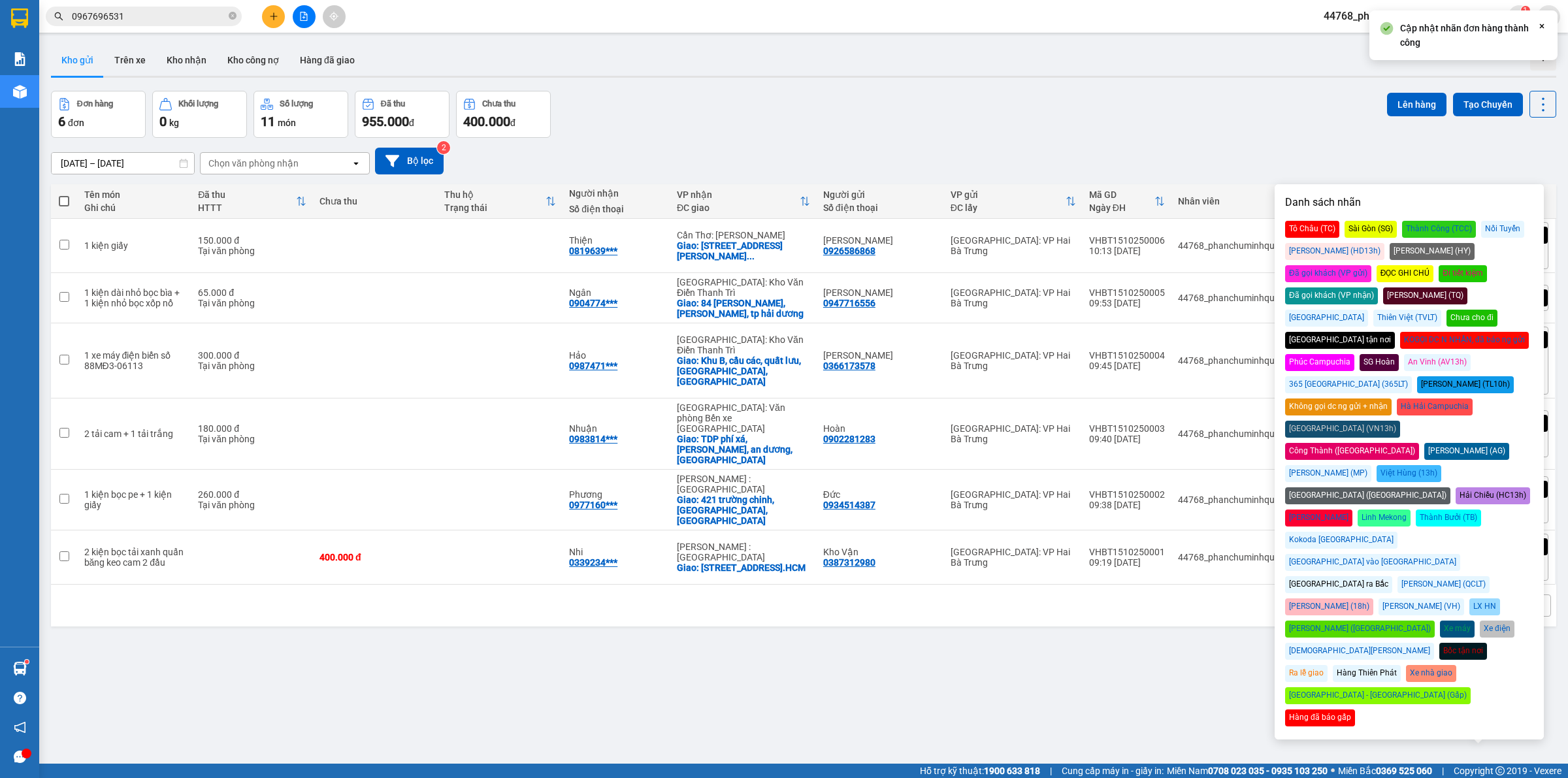
drag, startPoint x: 1482, startPoint y: 253, endPoint x: 1197, endPoint y: 130, distance: 310.4
click at [1372, 265] on div "Đã gọi khách (VP gửi)" at bounding box center [1328, 273] width 86 height 17
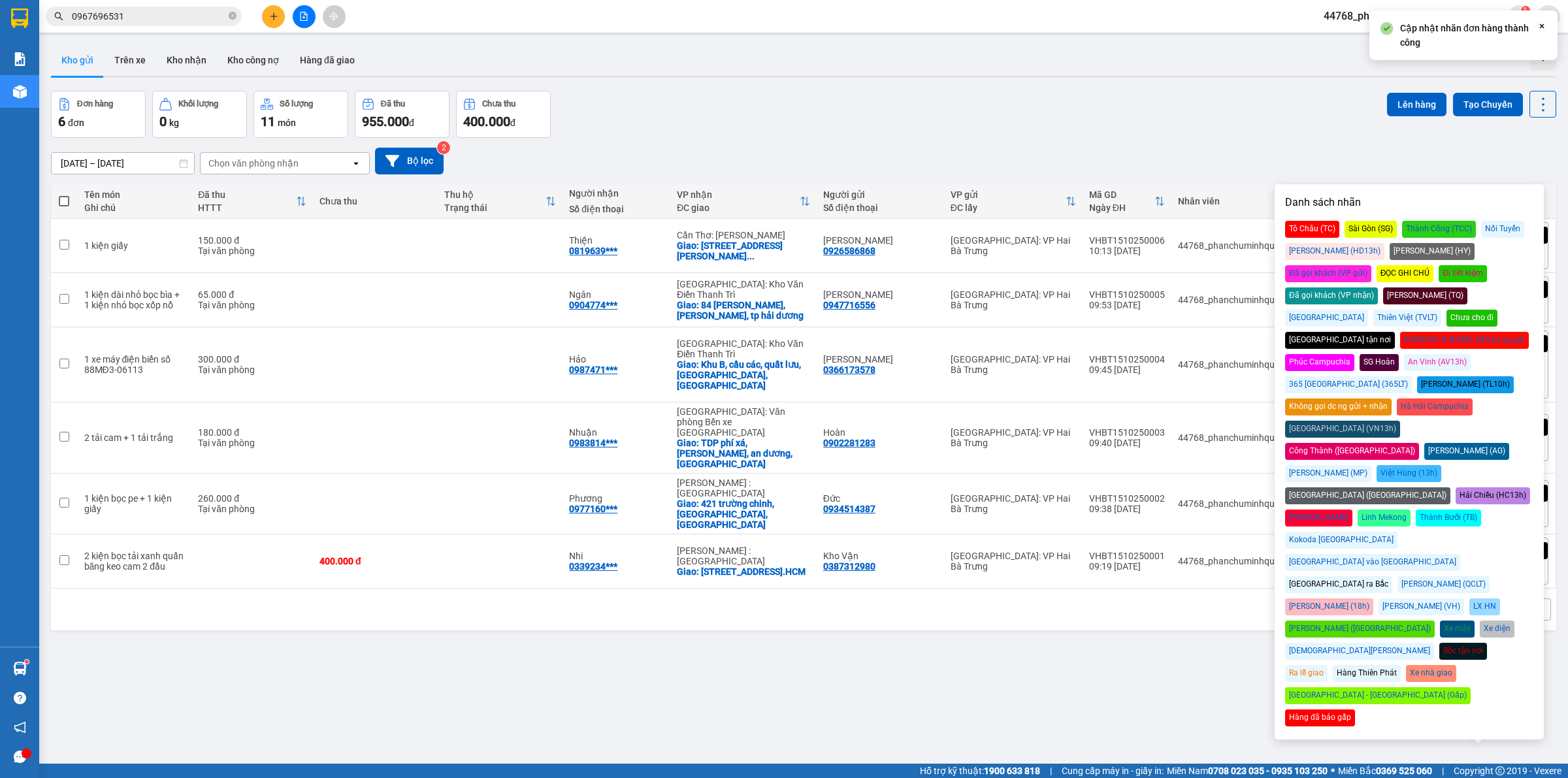
click at [1152, 102] on div "Đơn hàng 6 đơn Khối lượng 0 kg Số lượng 11 món Đã thu 955.000 đ Chưa thu 400.00…" at bounding box center [804, 114] width 1506 height 47
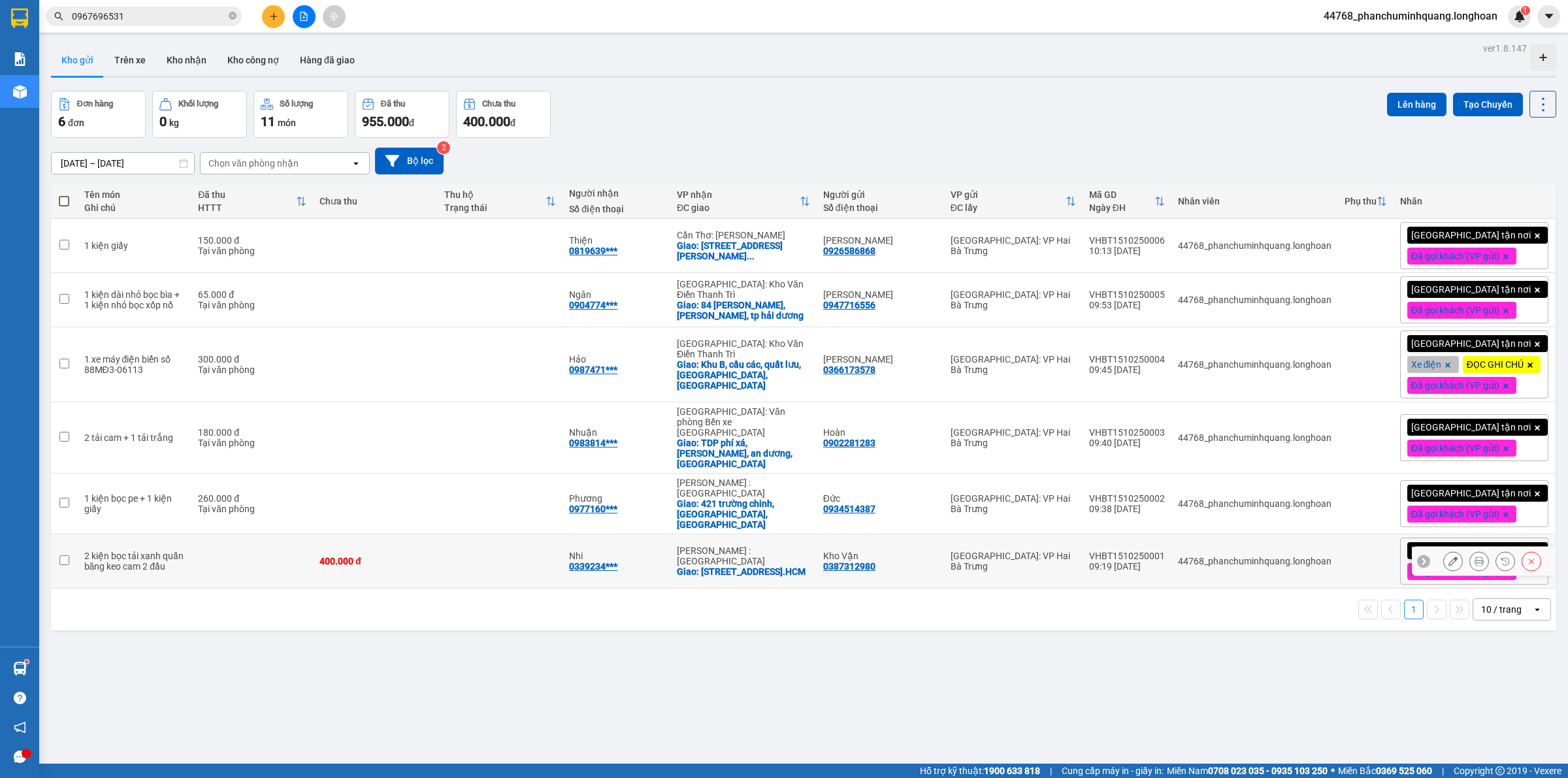
click at [1472, 562] on button at bounding box center [1479, 561] width 18 height 23
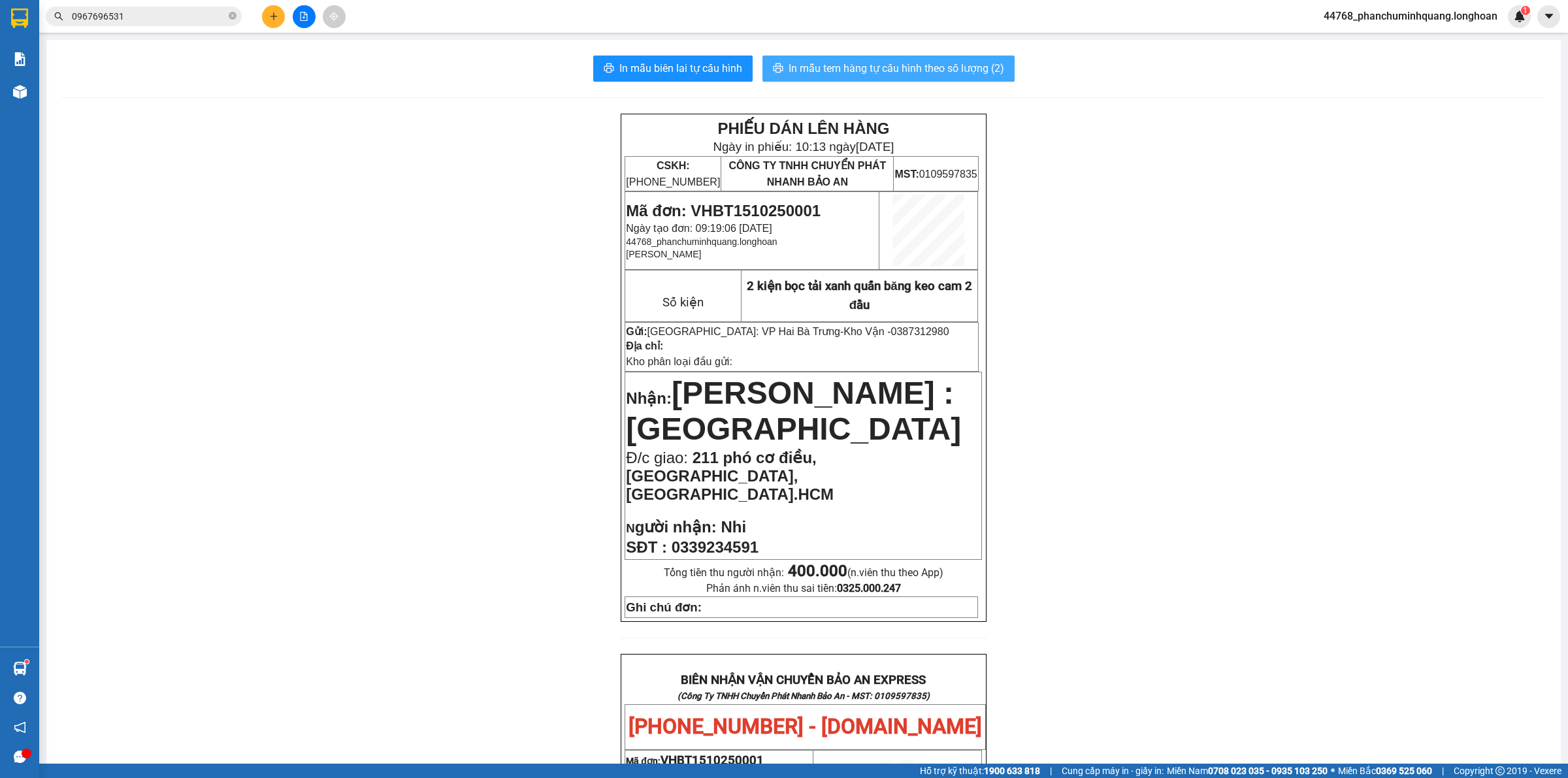
click at [810, 64] on span "In mẫu tem hàng tự cấu hình theo số lượng (2)" at bounding box center [896, 68] width 215 height 16
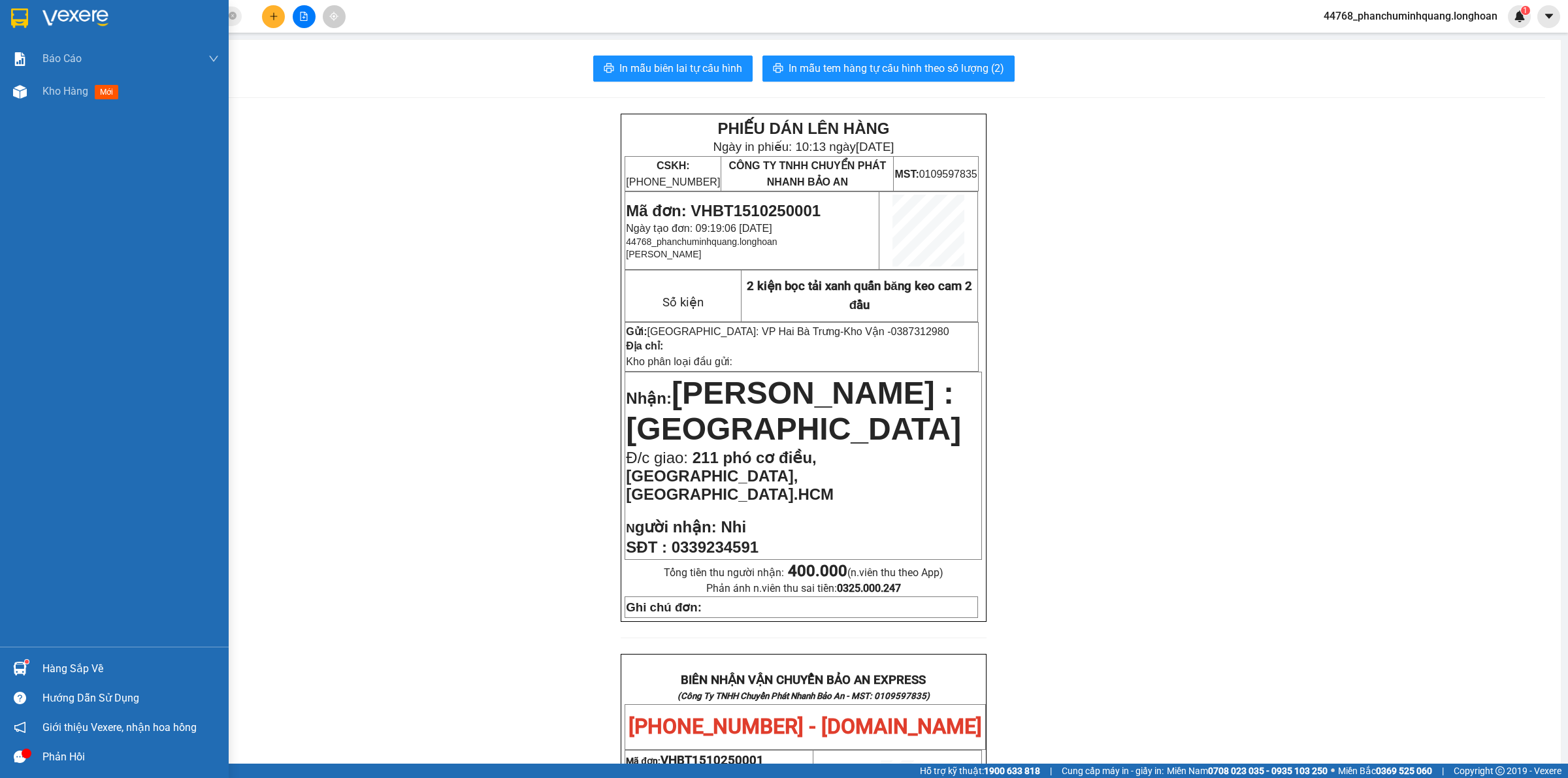
click at [18, 17] on img at bounding box center [19, 18] width 17 height 20
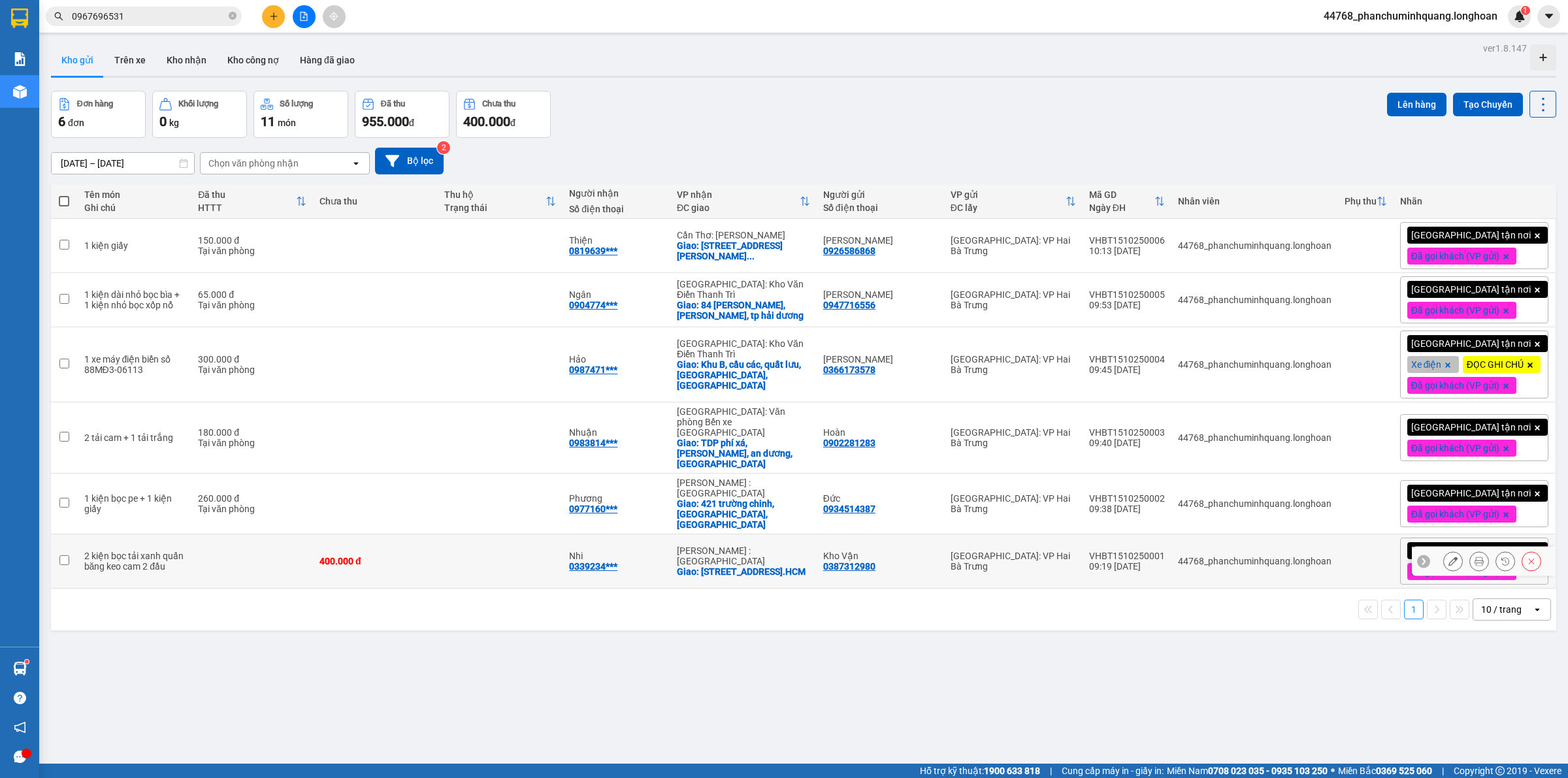
click at [1471, 563] on button at bounding box center [1479, 561] width 18 height 23
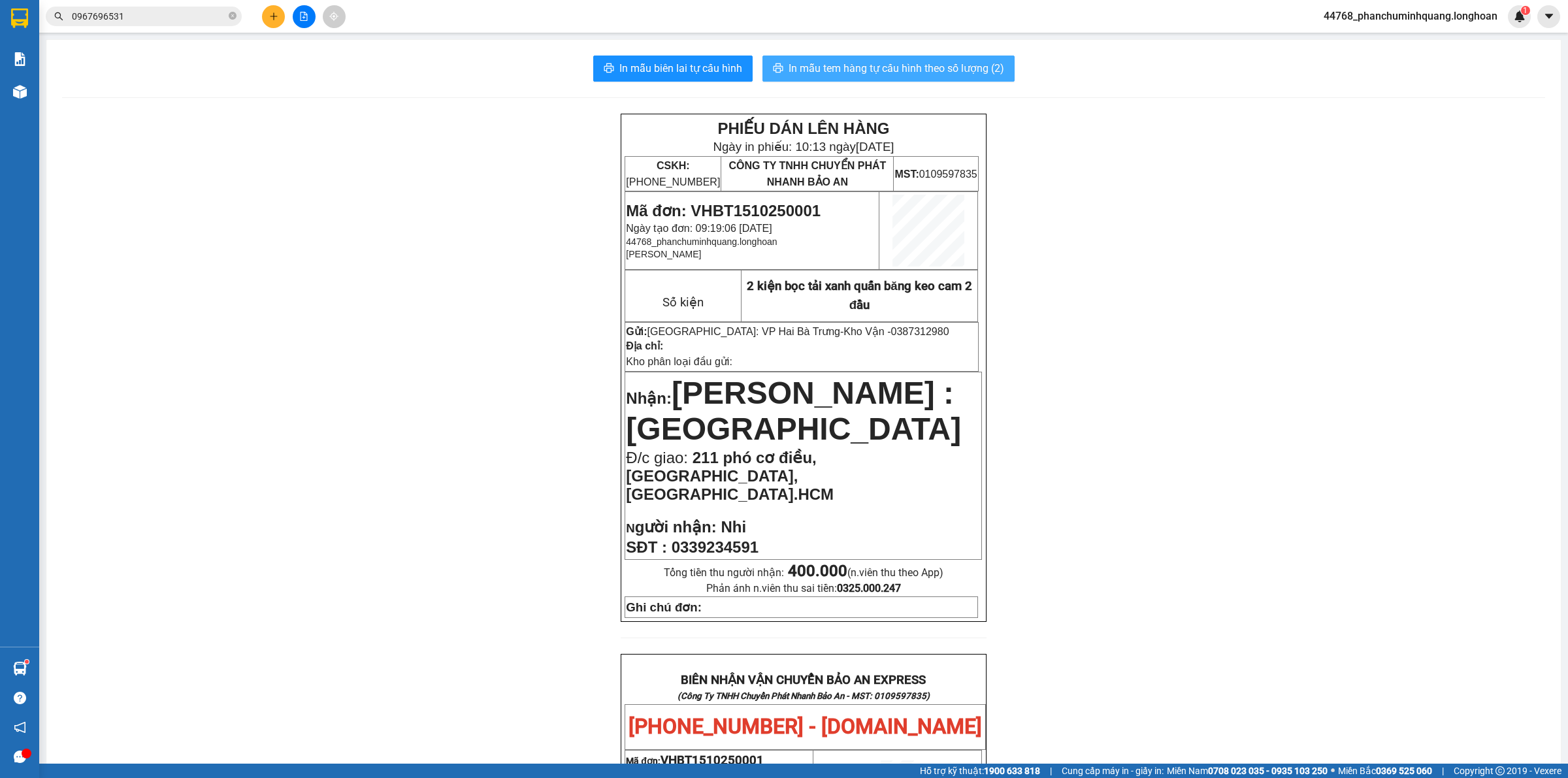
click at [945, 70] on span "In mẫu tem hàng tự cấu hình theo số lượng (2)" at bounding box center [896, 68] width 215 height 16
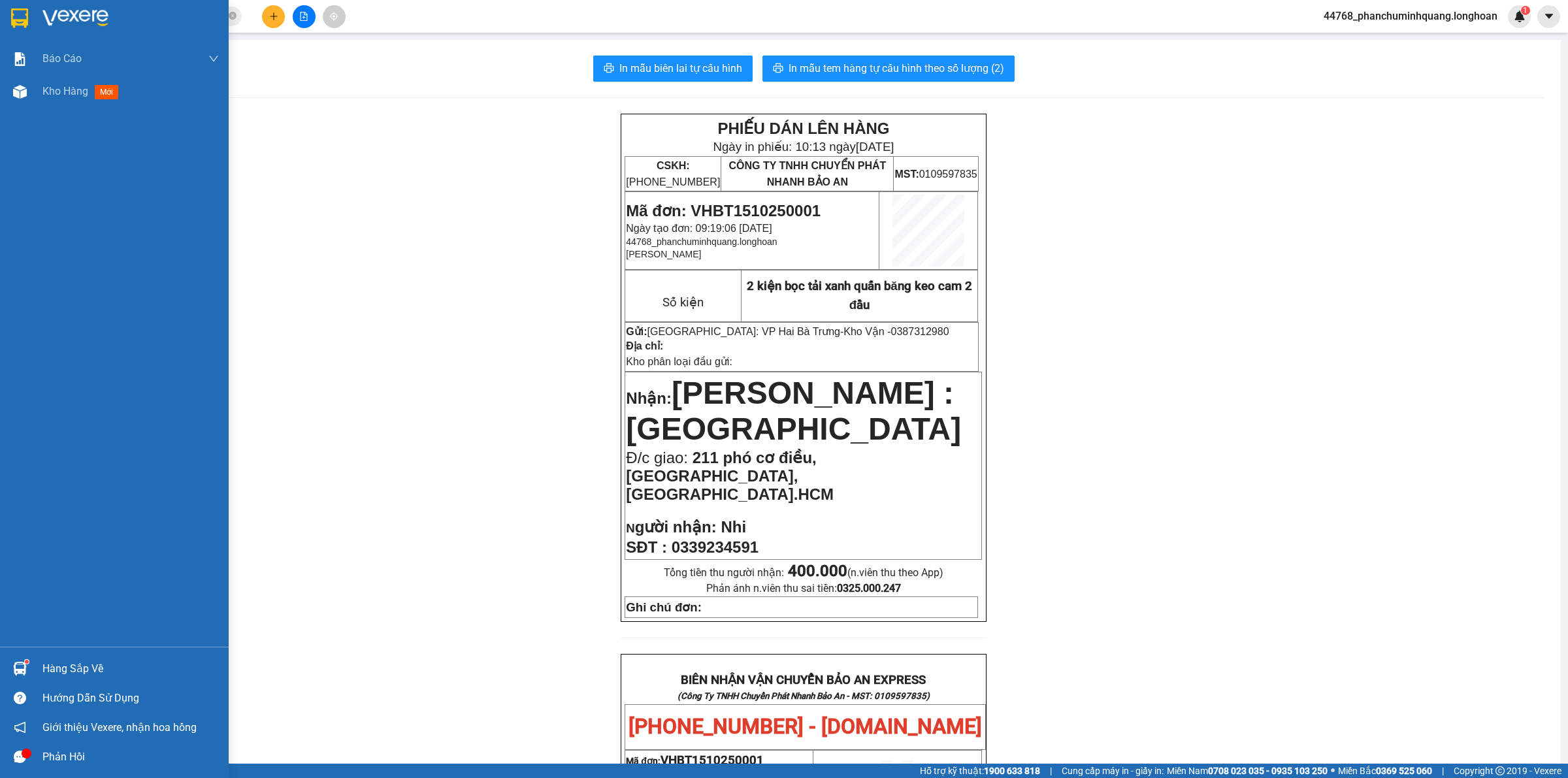
click at [18, 20] on img at bounding box center [19, 18] width 17 height 20
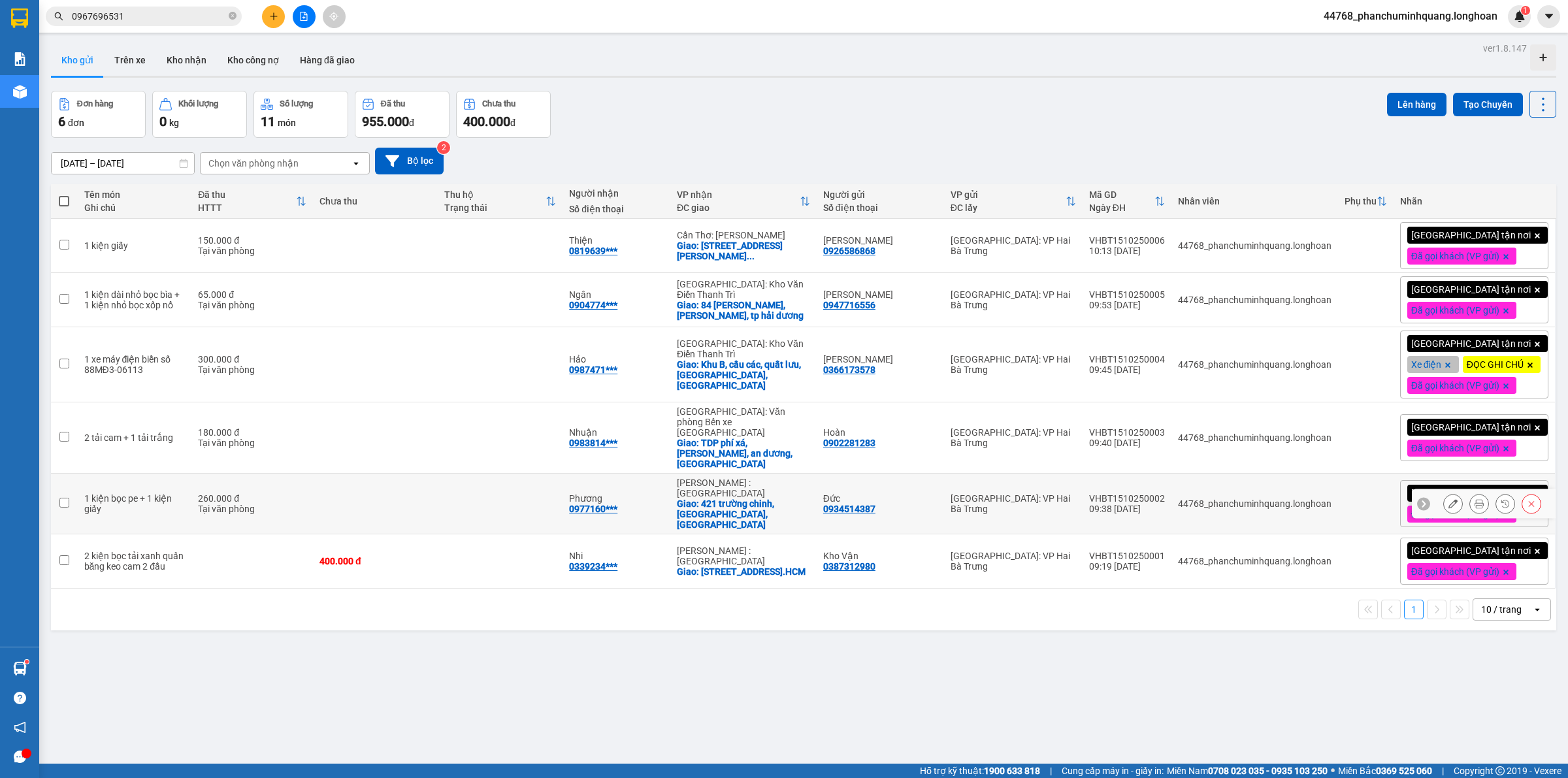
click at [1471, 514] on button at bounding box center [1479, 503] width 18 height 23
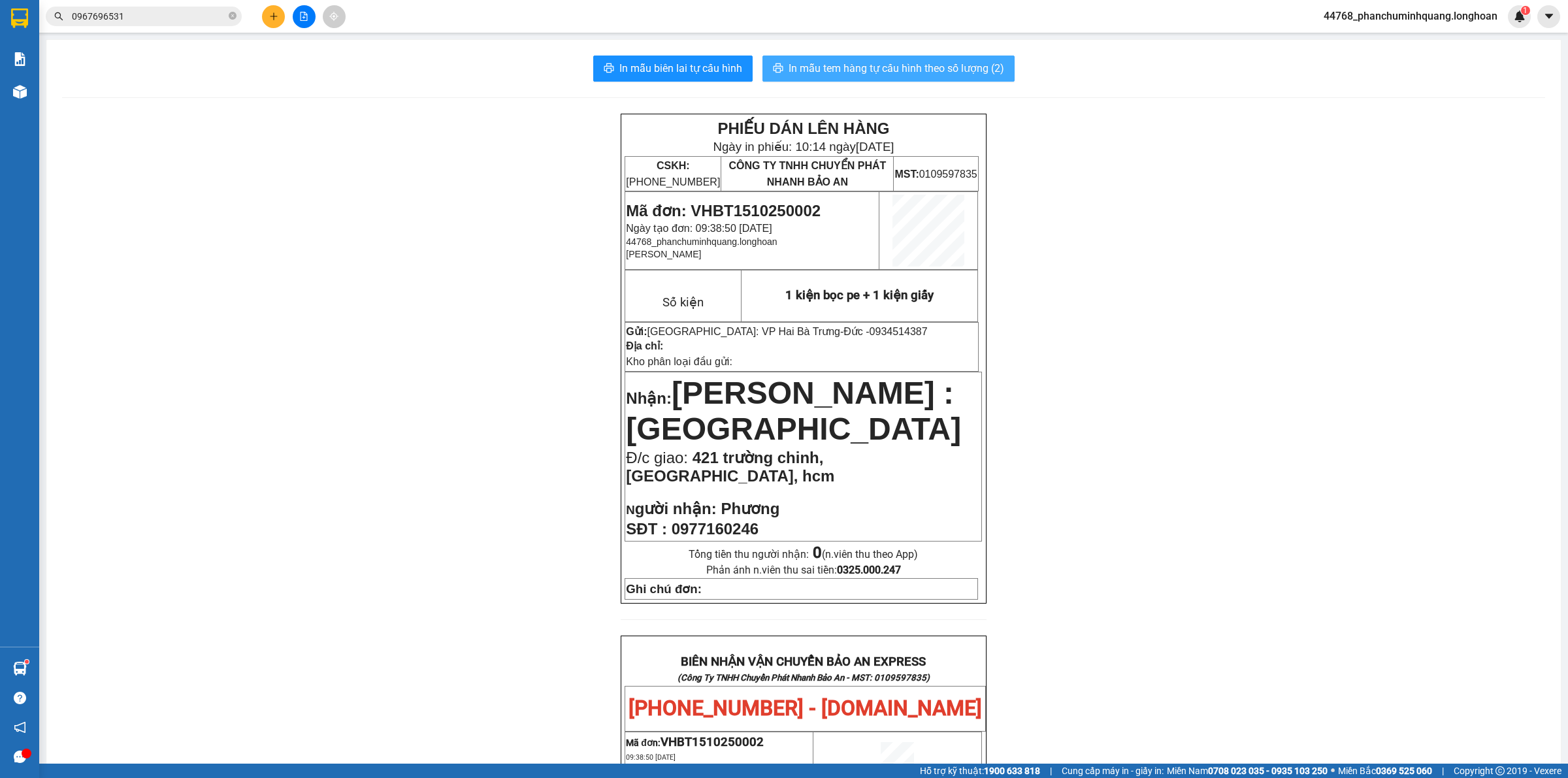
click at [912, 65] on span "In mẫu tem hàng tự cấu hình theo số lượng (2)" at bounding box center [896, 68] width 215 height 16
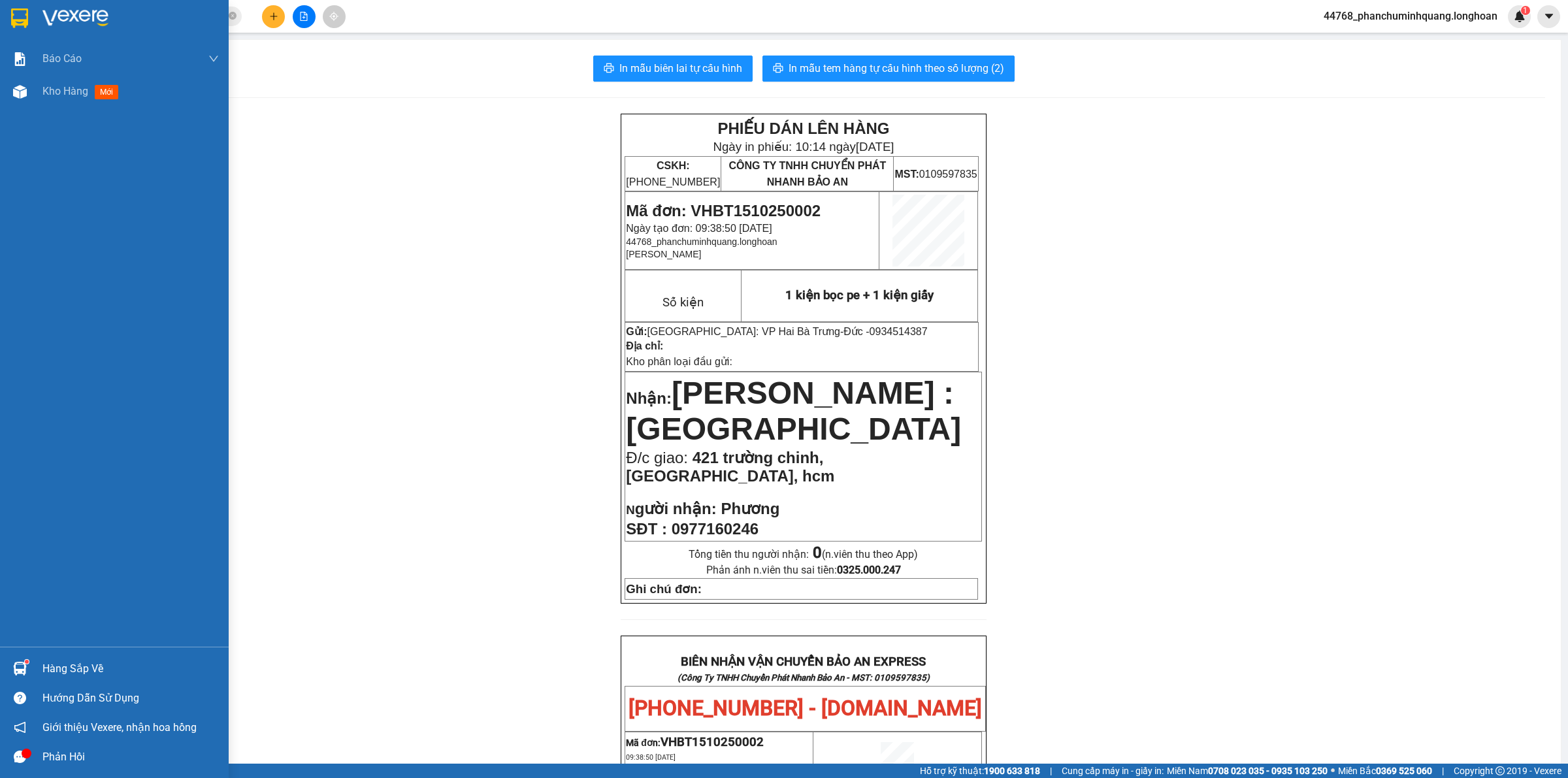
click at [10, 12] on div at bounding box center [20, 18] width 23 height 23
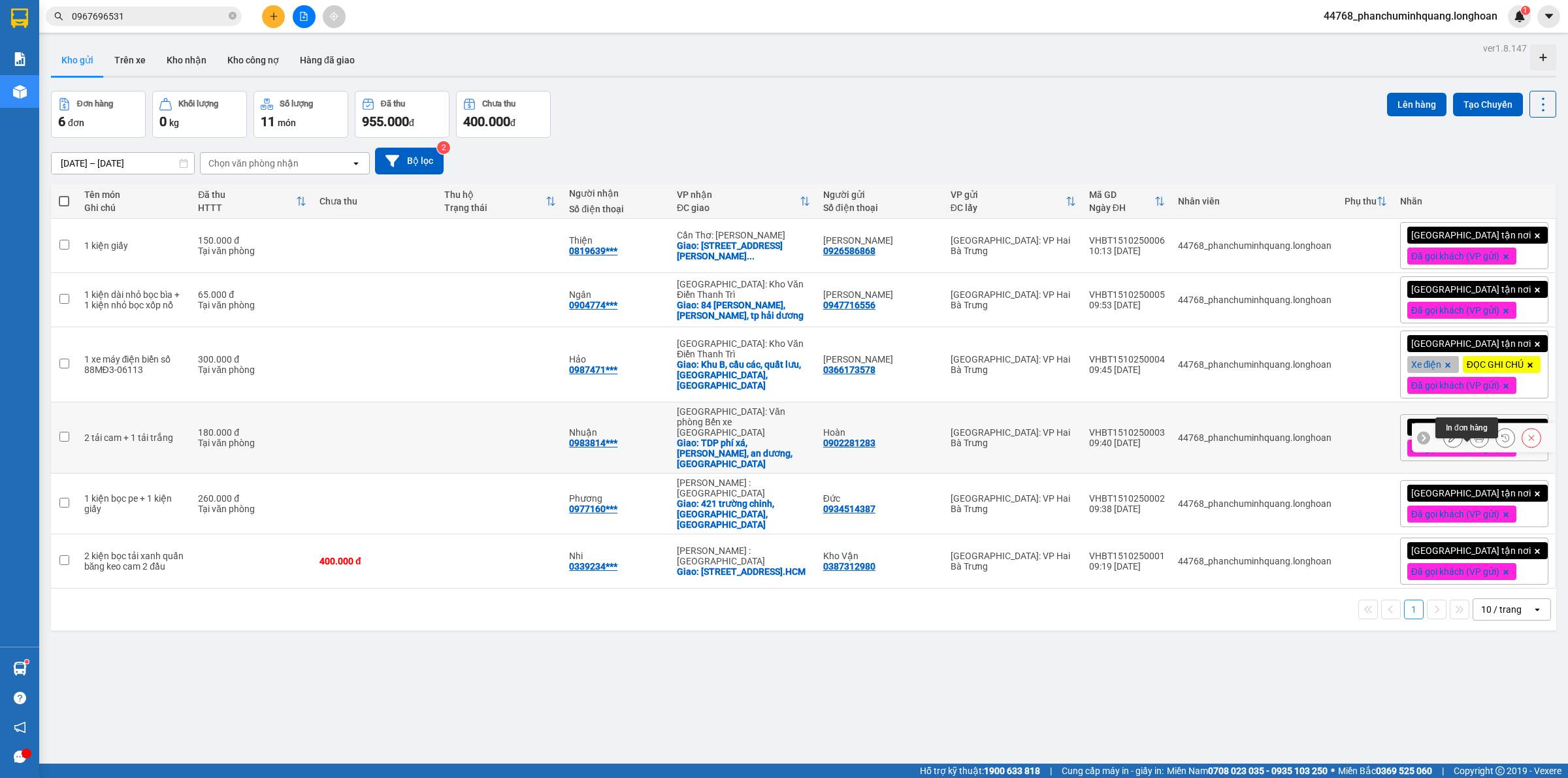
click at [1475, 442] on icon at bounding box center [1479, 437] width 9 height 9
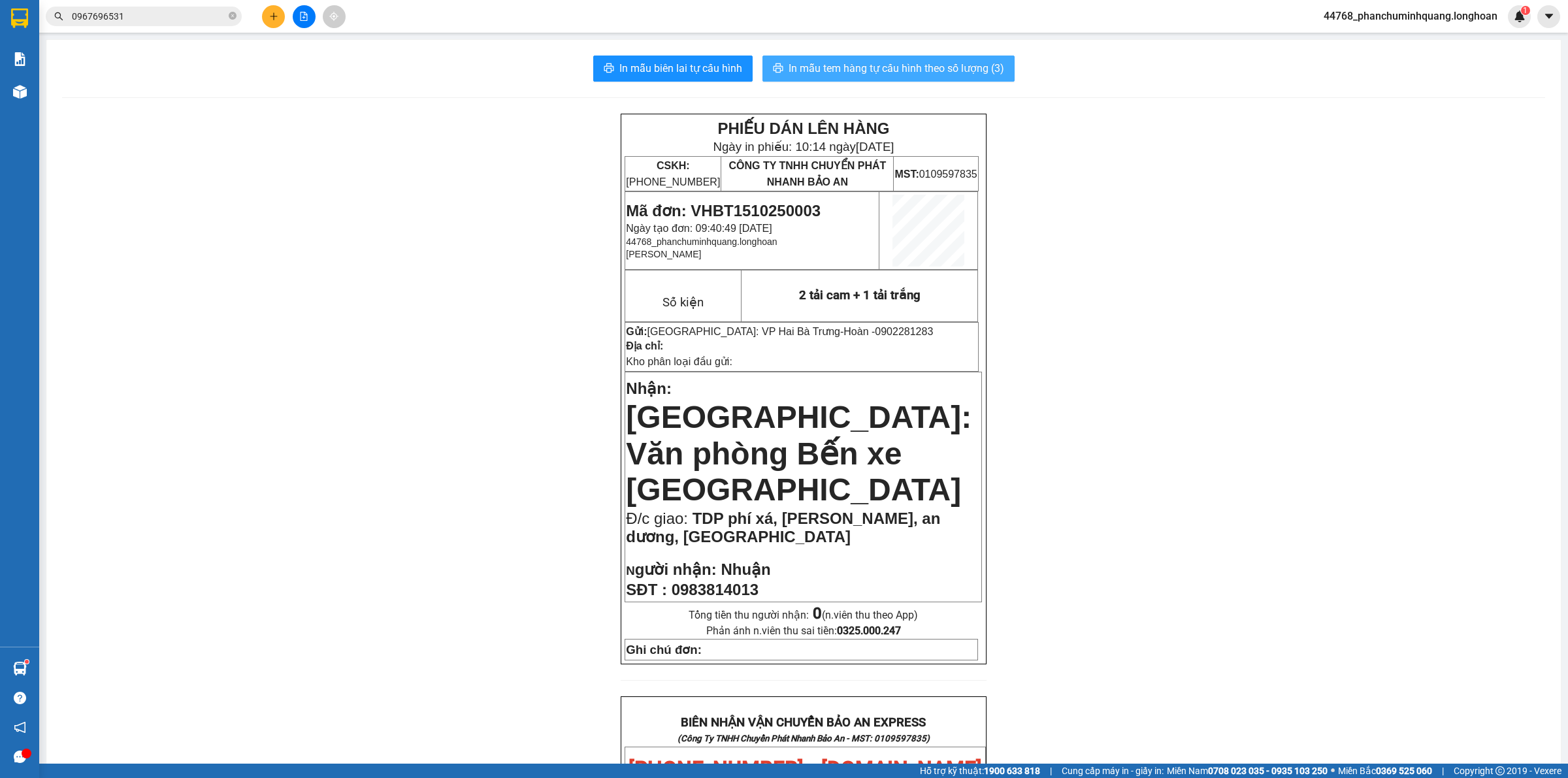
click at [915, 65] on span "In mẫu tem hàng tự cấu hình theo số lượng (3)" at bounding box center [896, 68] width 215 height 16
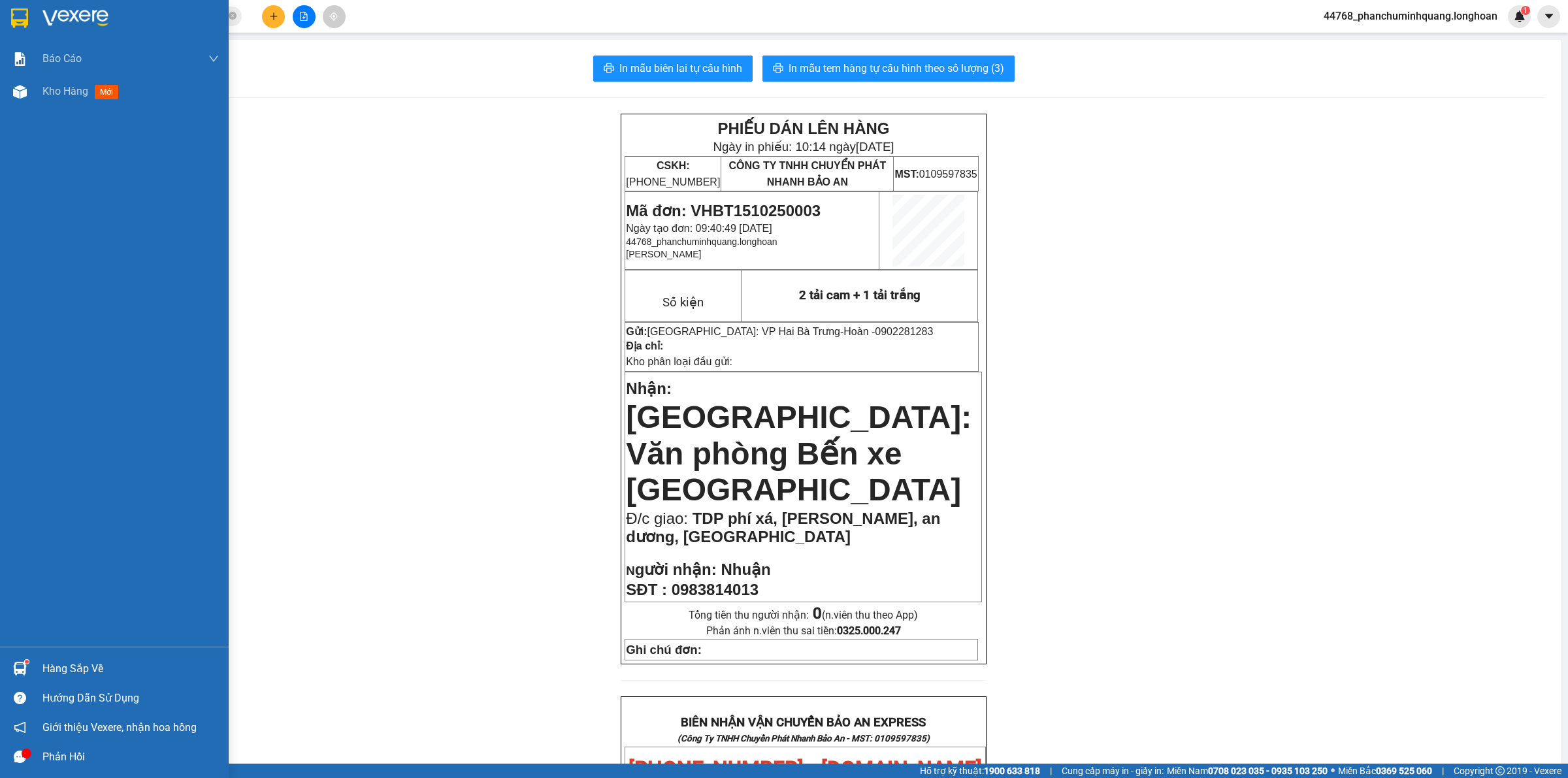
click at [15, 10] on img at bounding box center [19, 18] width 17 height 20
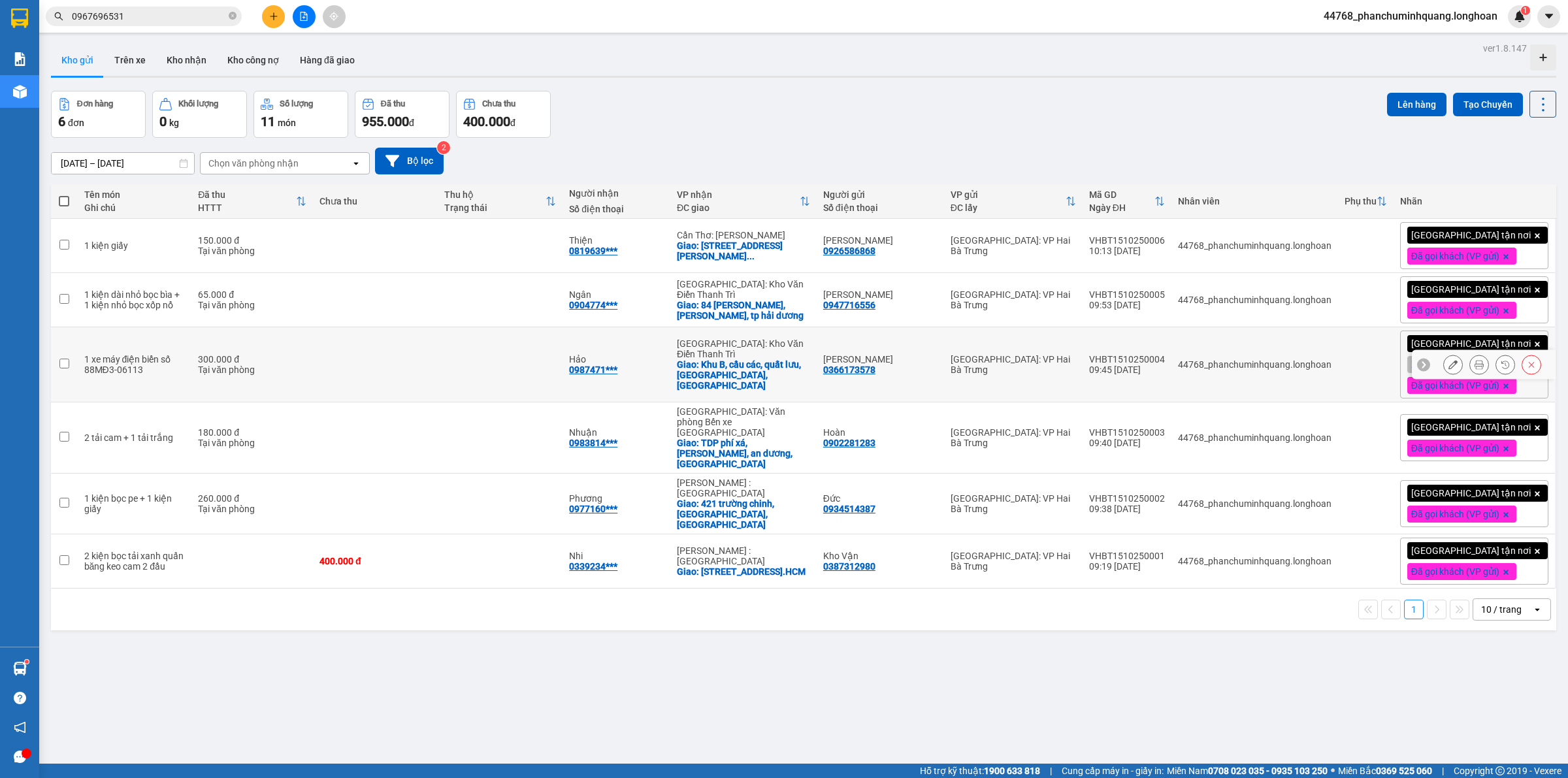
click at [1475, 369] on icon at bounding box center [1479, 364] width 9 height 9
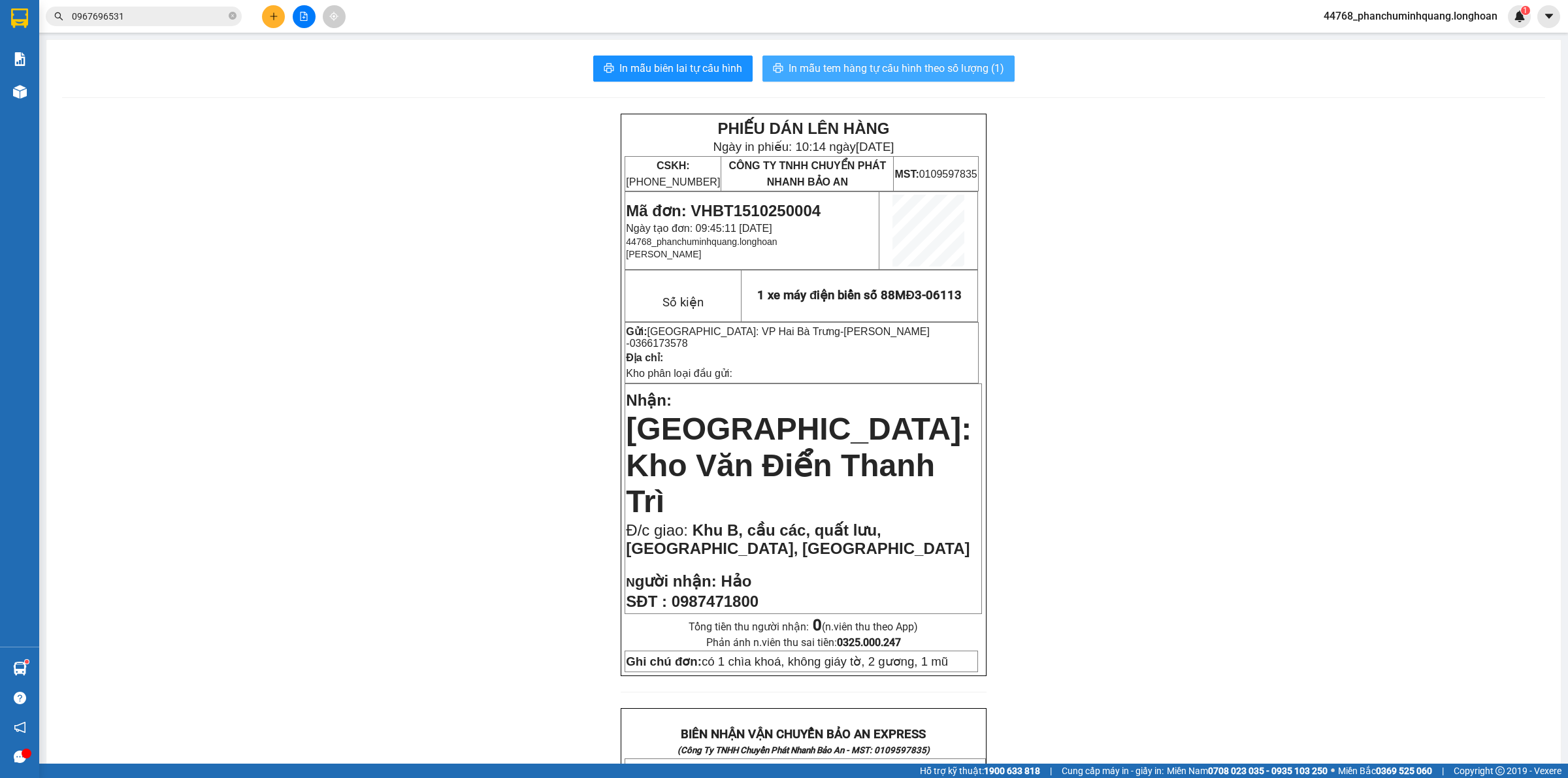
click at [981, 73] on span "In mẫu tem hàng tự cấu hình theo số lượng (1)" at bounding box center [896, 68] width 215 height 16
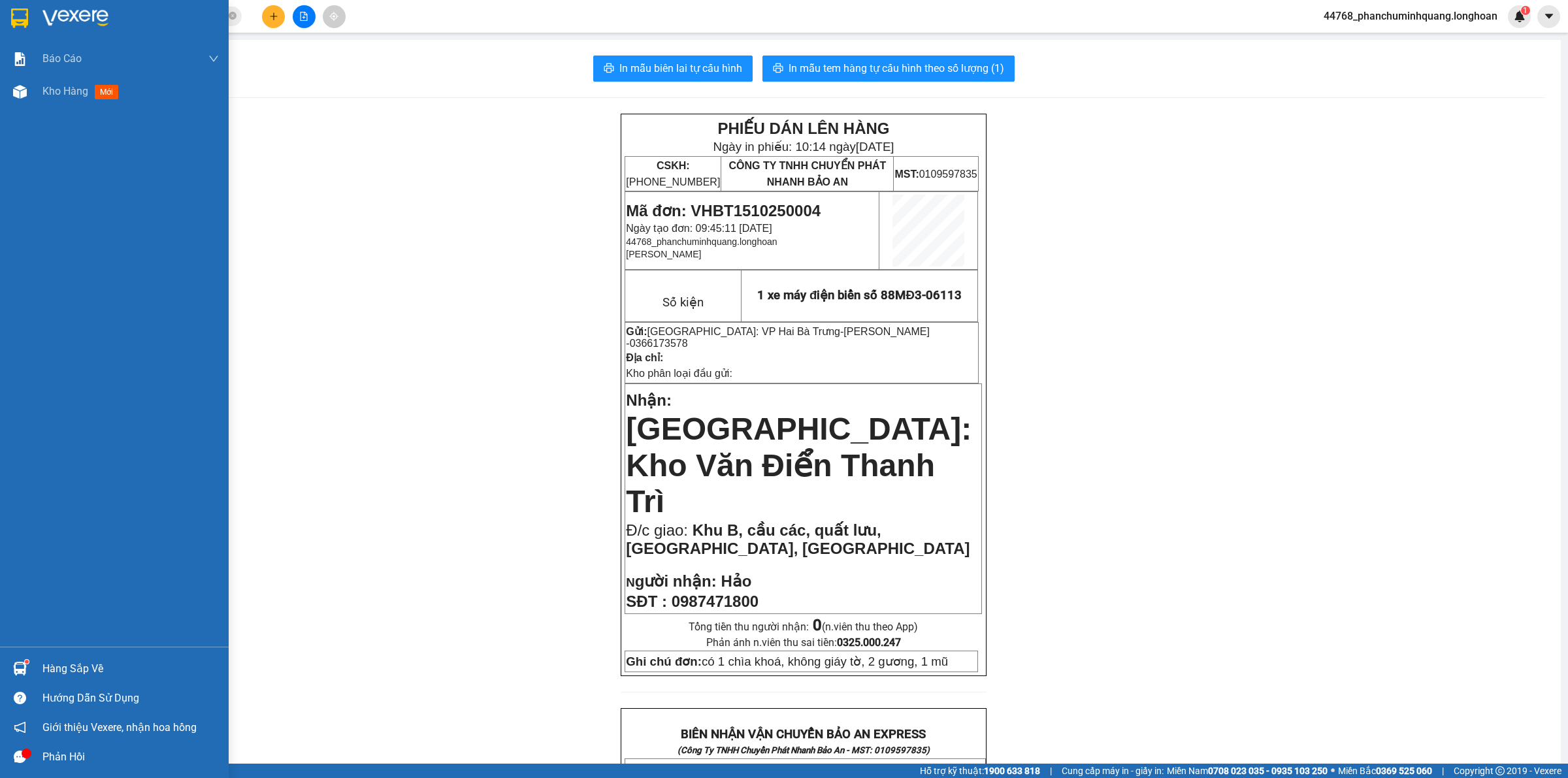
click at [16, 13] on img at bounding box center [19, 18] width 17 height 20
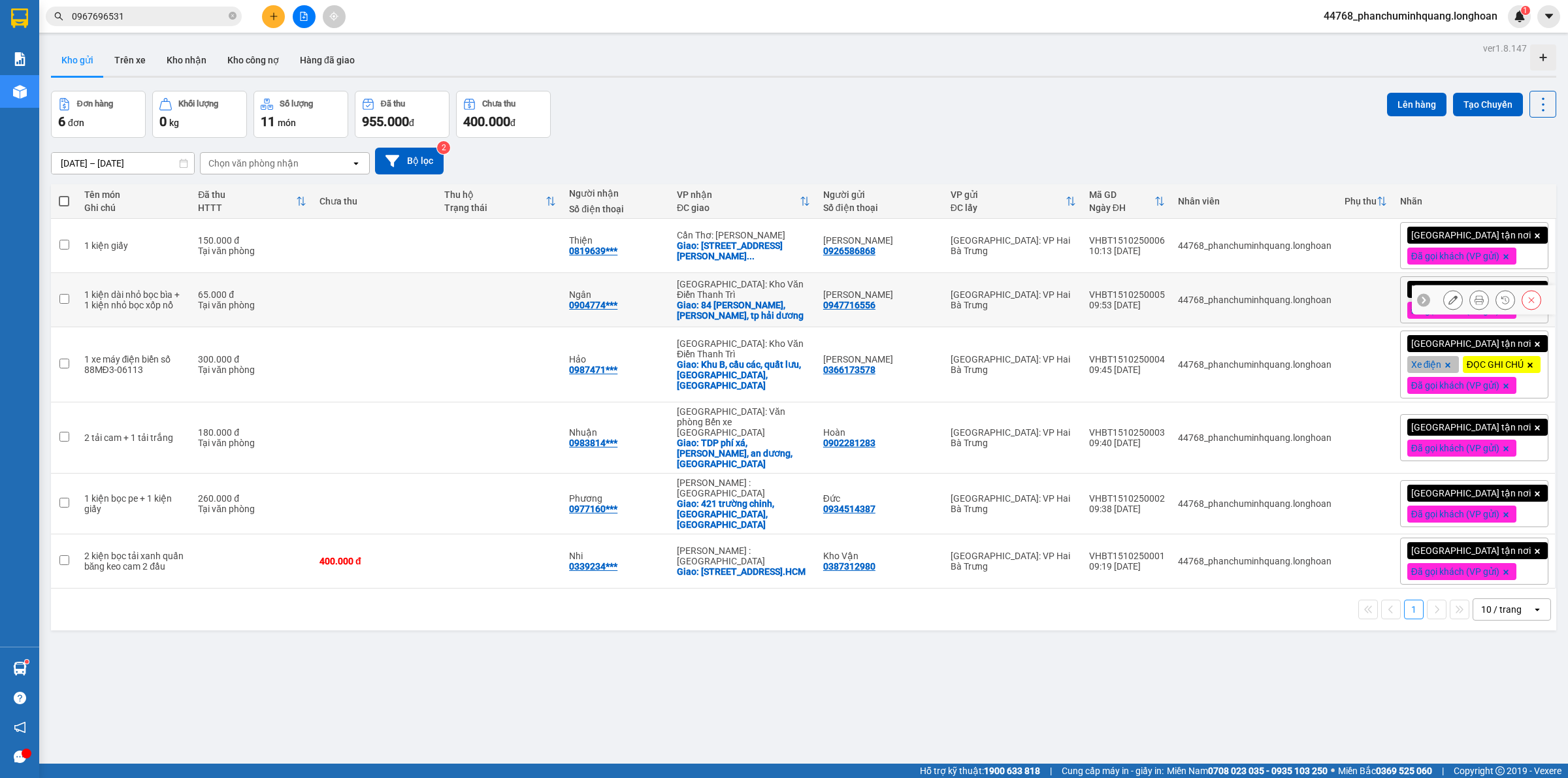
click at [1475, 302] on icon at bounding box center [1479, 300] width 9 height 9
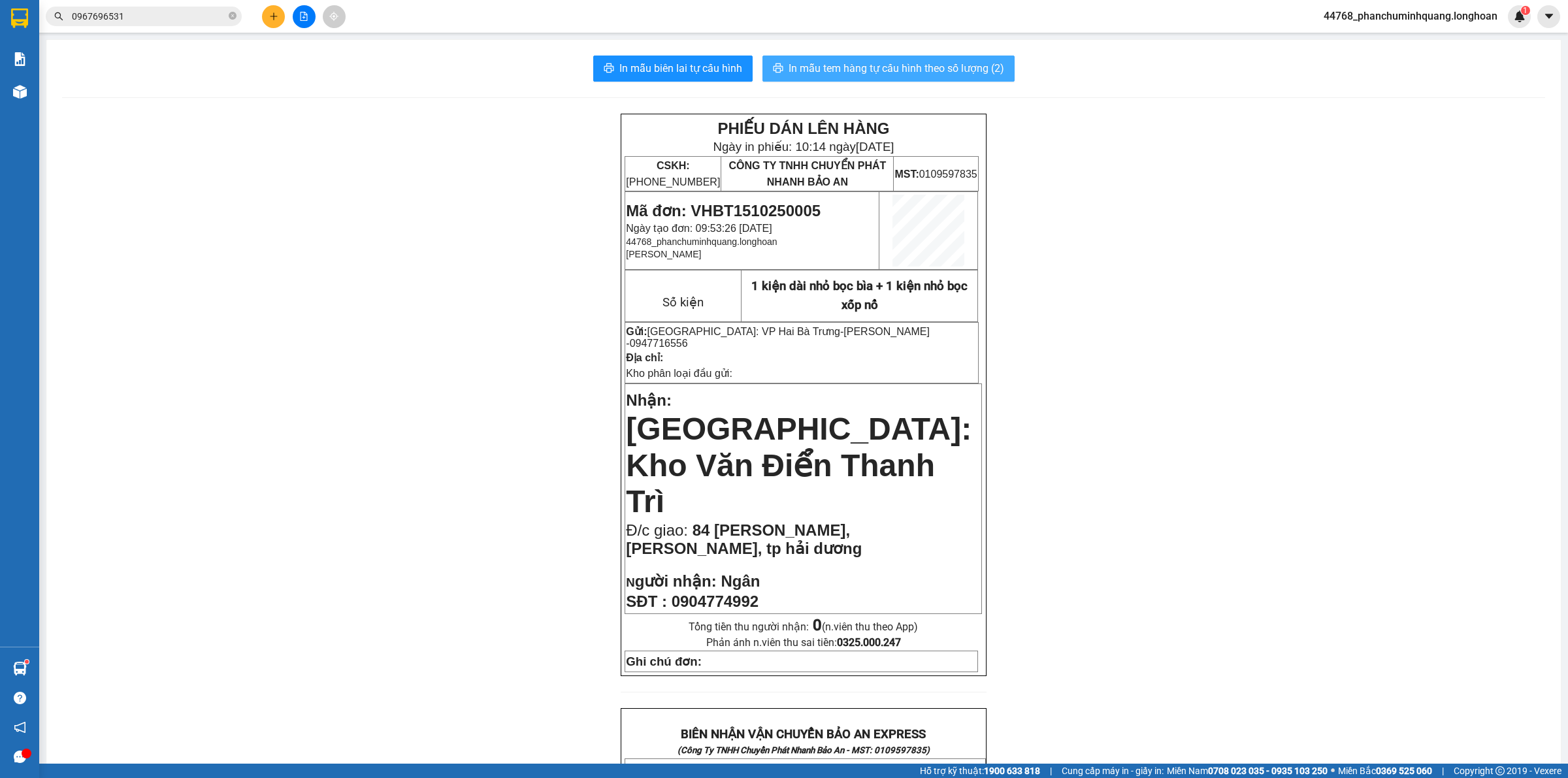
click at [975, 70] on span "In mẫu tem hàng tự cấu hình theo số lượng (2)" at bounding box center [896, 68] width 215 height 16
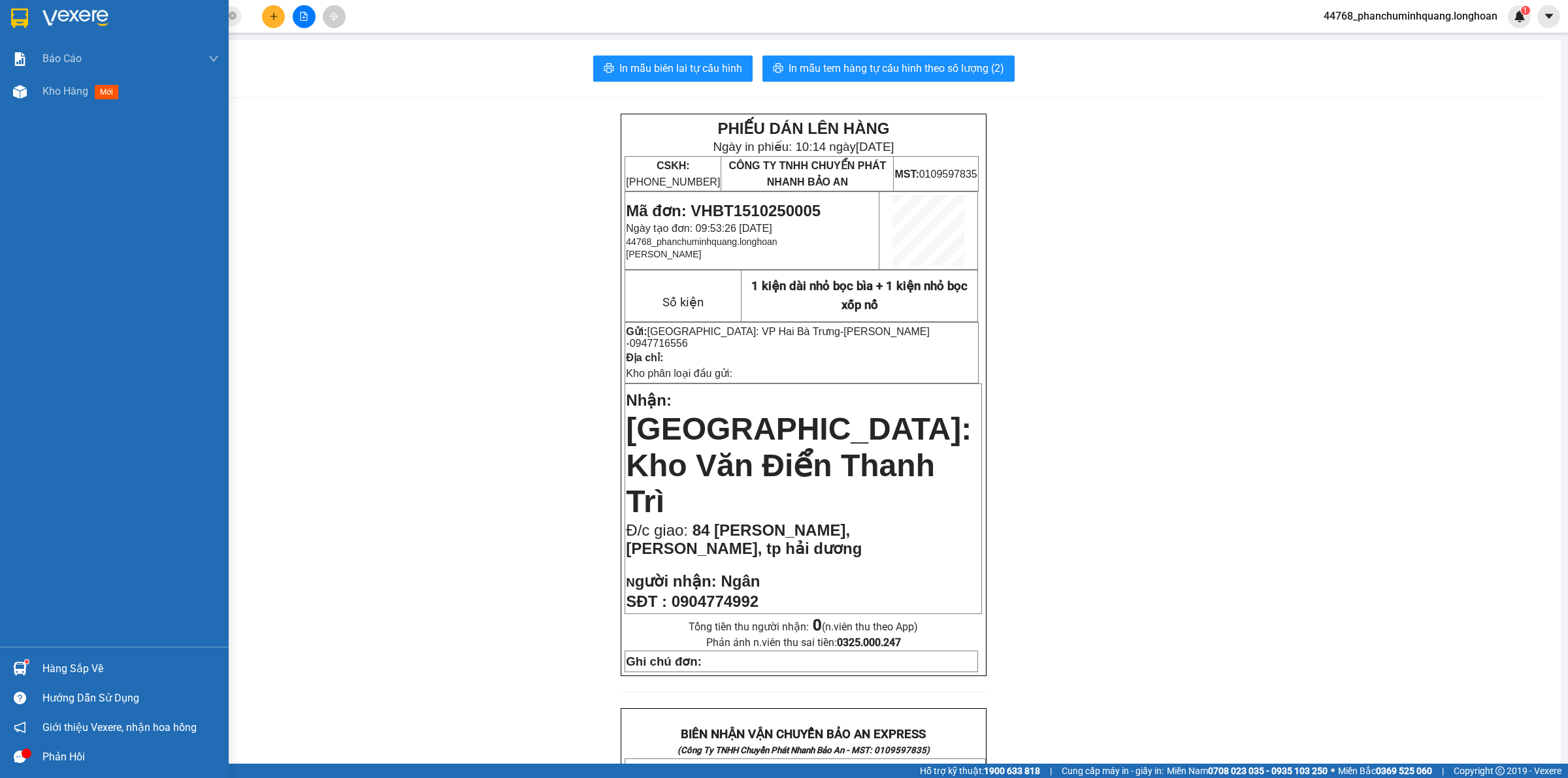
click at [24, 10] on img at bounding box center [19, 18] width 17 height 20
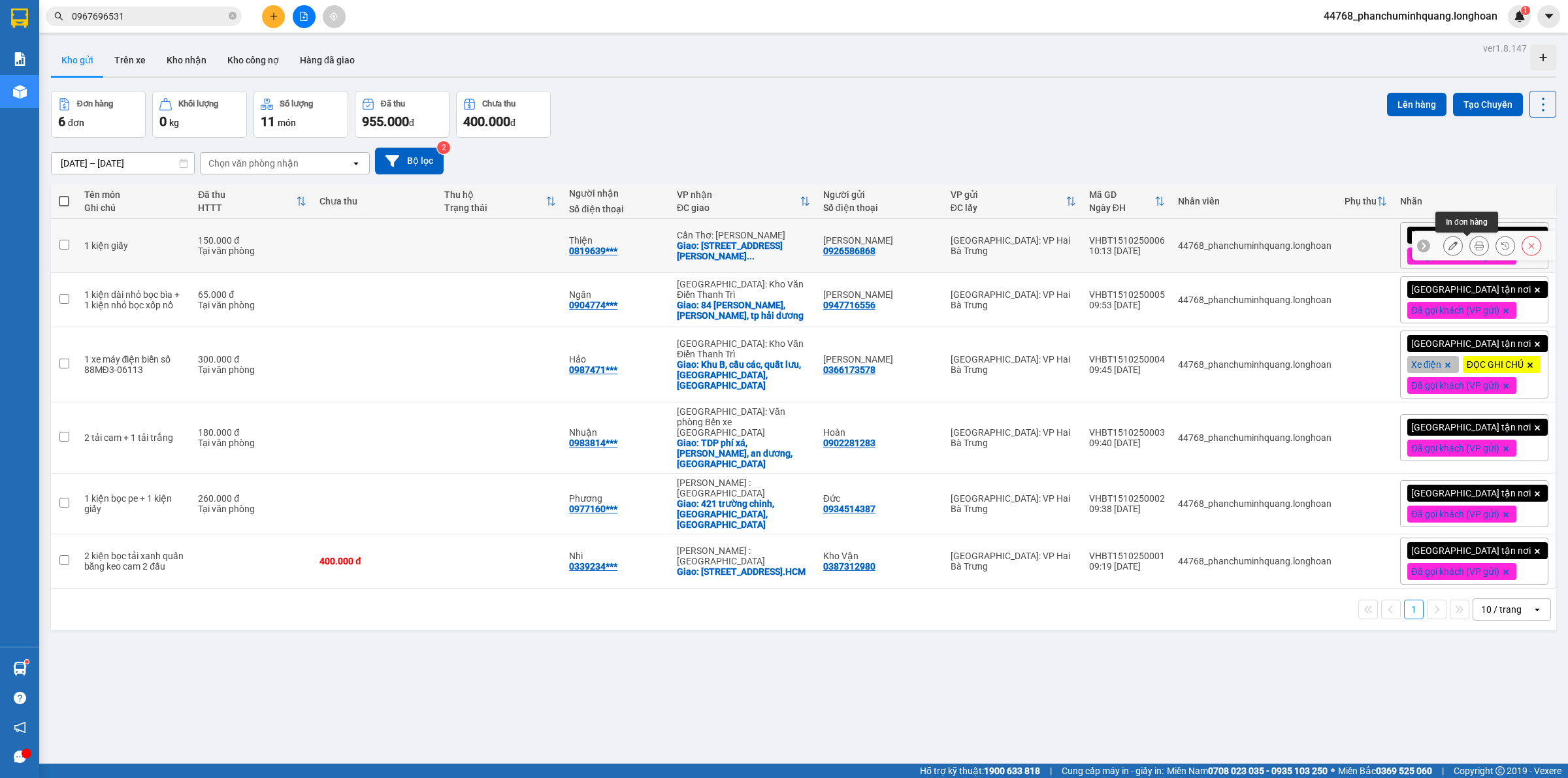
click at [1475, 246] on icon at bounding box center [1479, 245] width 9 height 9
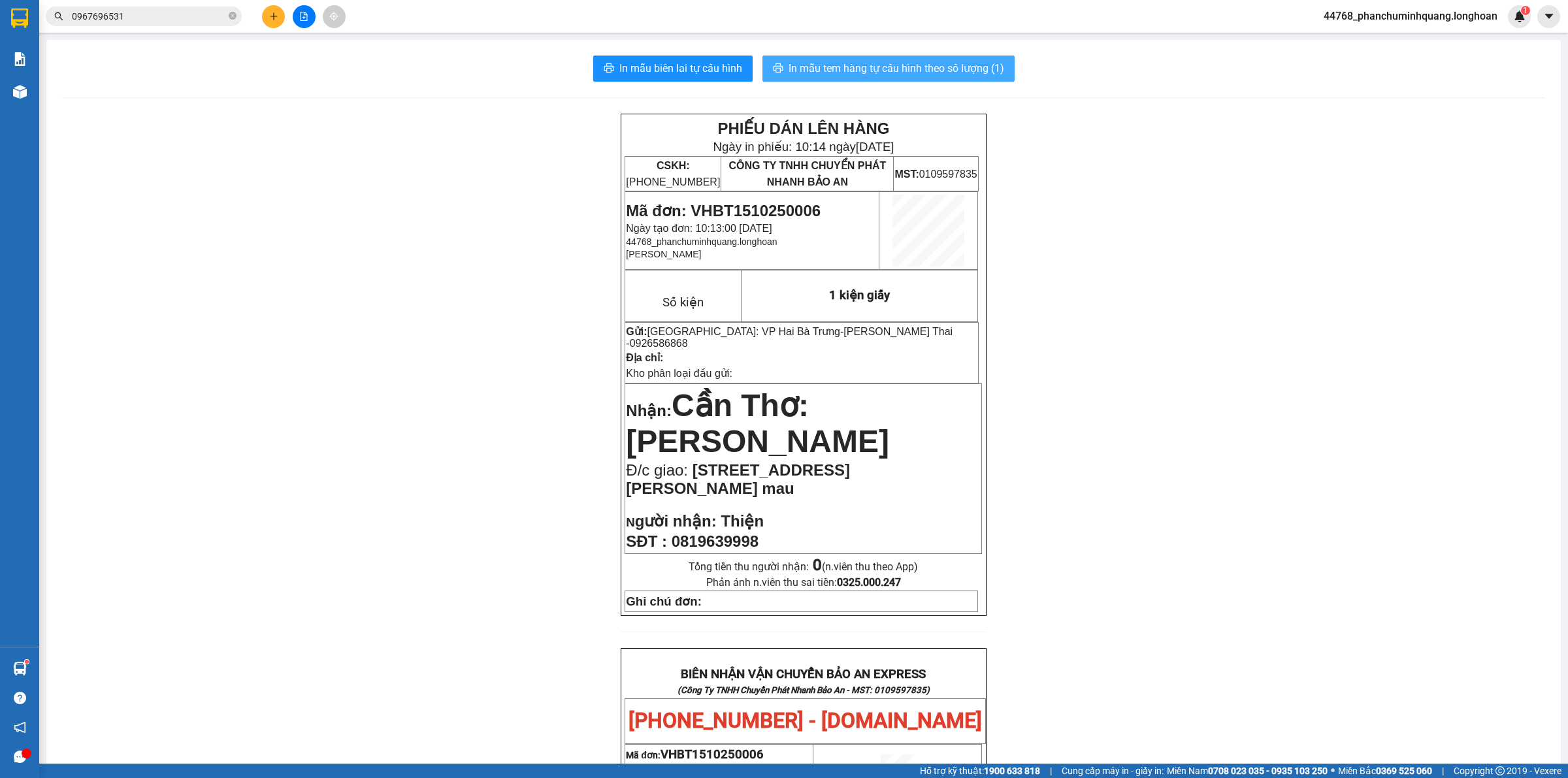
click at [910, 60] on span "In mẫu tem hàng tự cấu hình theo số lượng (1)" at bounding box center [896, 68] width 215 height 16
click at [1227, 544] on div "PHIẾU DÁN LÊN HÀNG Ngày in phiếu: 10:14 ngày 15-10-2025 CSKH: 1900.06.88.33 CÔN…" at bounding box center [804, 737] width 1483 height 1247
click at [275, 21] on icon "plus" at bounding box center [273, 16] width 9 height 9
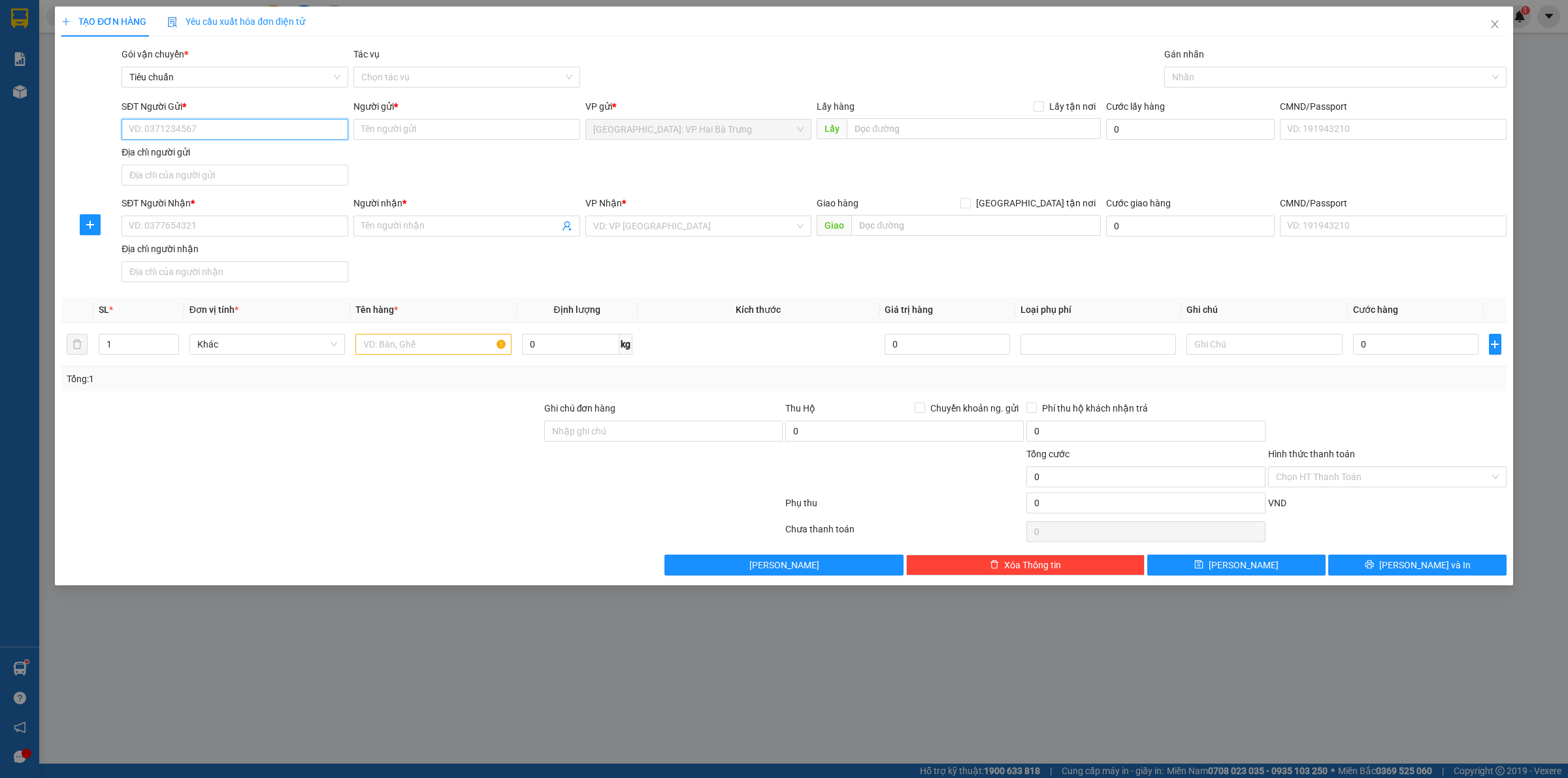
click at [317, 130] on input "SĐT Người Gửi *" at bounding box center [234, 129] width 226 height 21
click at [288, 139] on input "SĐT Người Gửi *" at bounding box center [234, 129] width 226 height 21
click at [429, 131] on input "Người gửi *" at bounding box center [466, 129] width 226 height 21
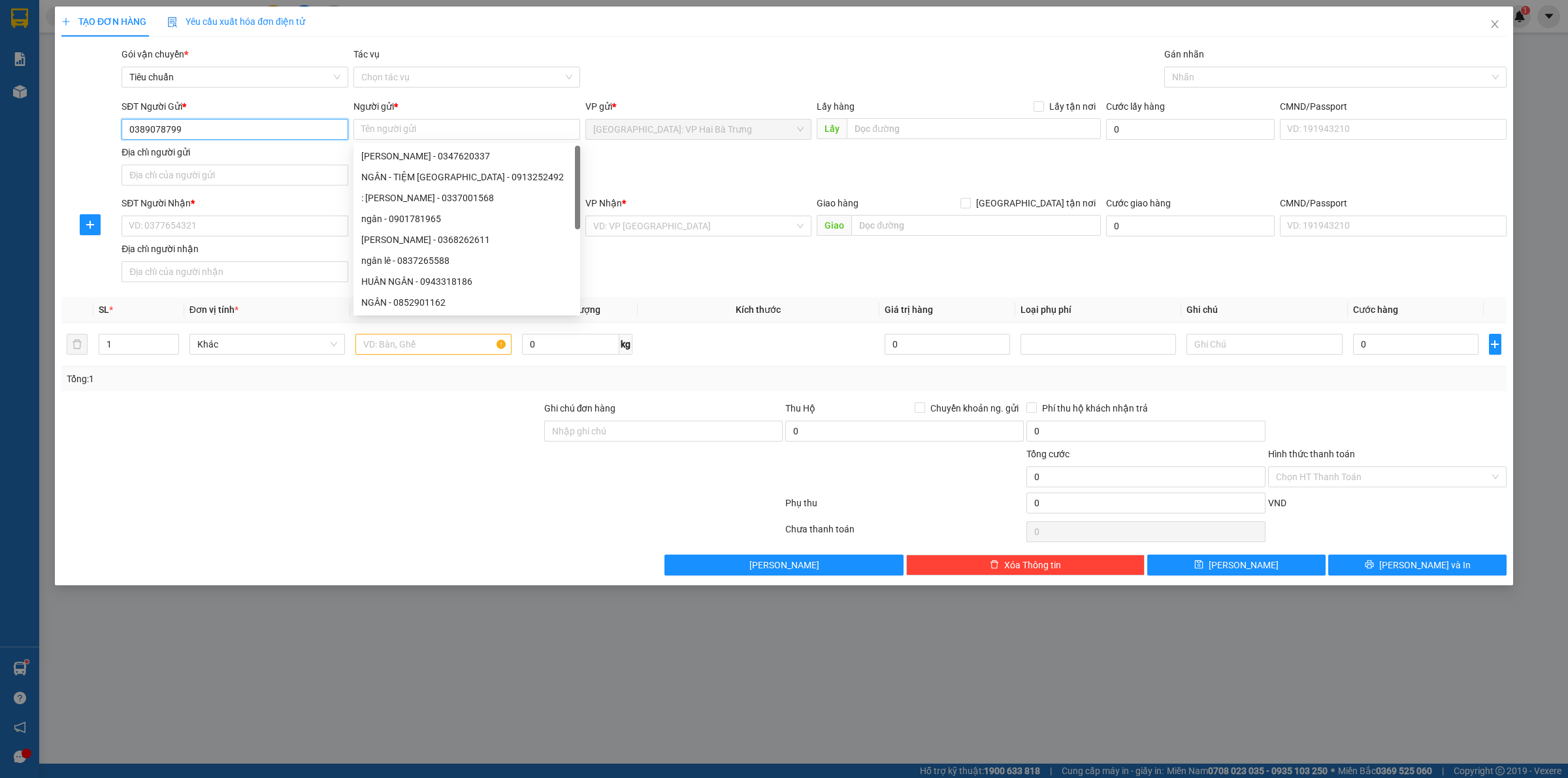
click at [234, 127] on input "0389078799" at bounding box center [234, 129] width 226 height 21
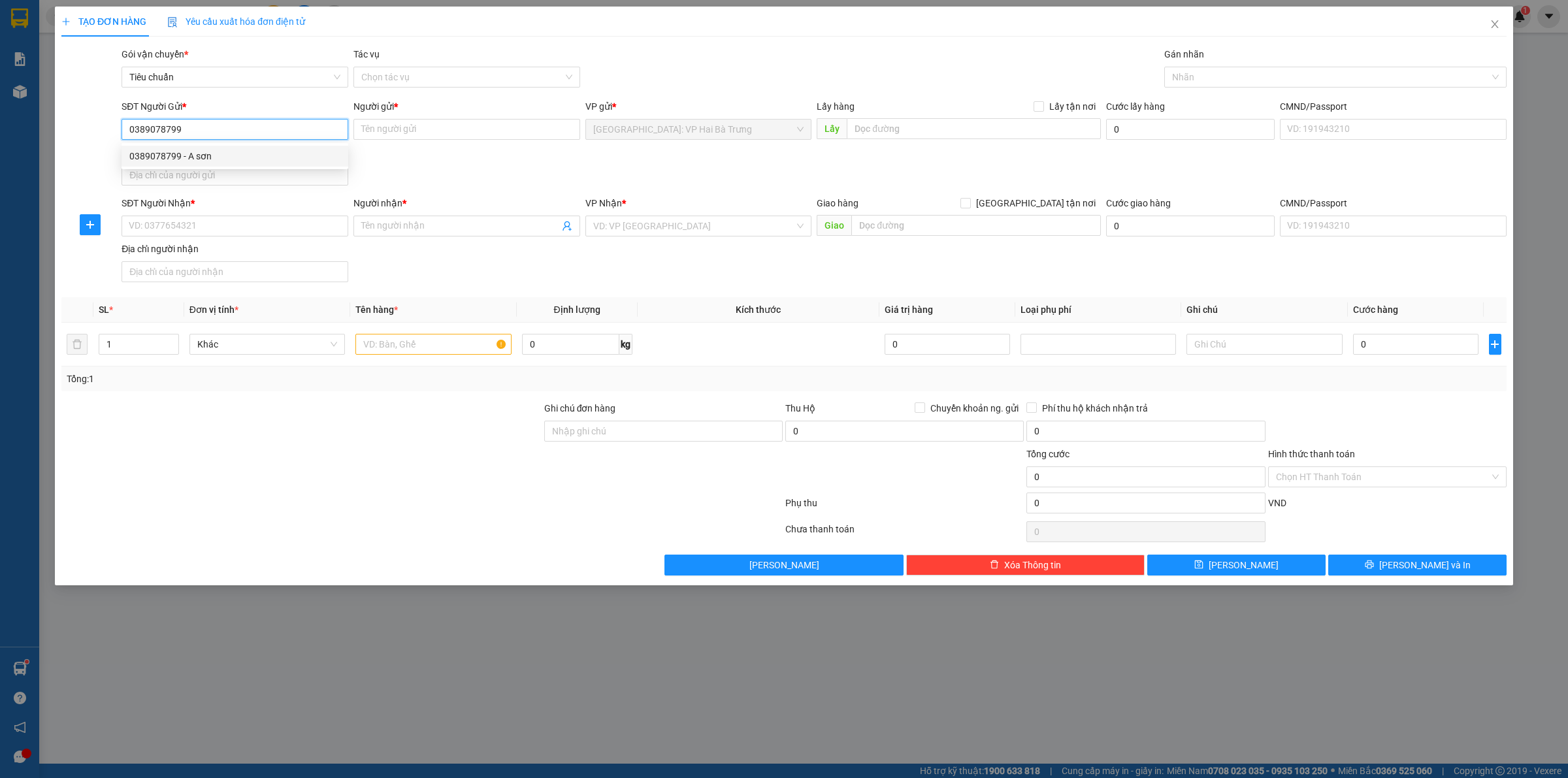
click at [234, 155] on div "0389078799 - A sơn" at bounding box center [235, 156] width 211 height 15
click at [269, 226] on input "SĐT Người Nhận *" at bounding box center [234, 226] width 226 height 21
click at [383, 229] on input "Người nhận *" at bounding box center [460, 226] width 198 height 15
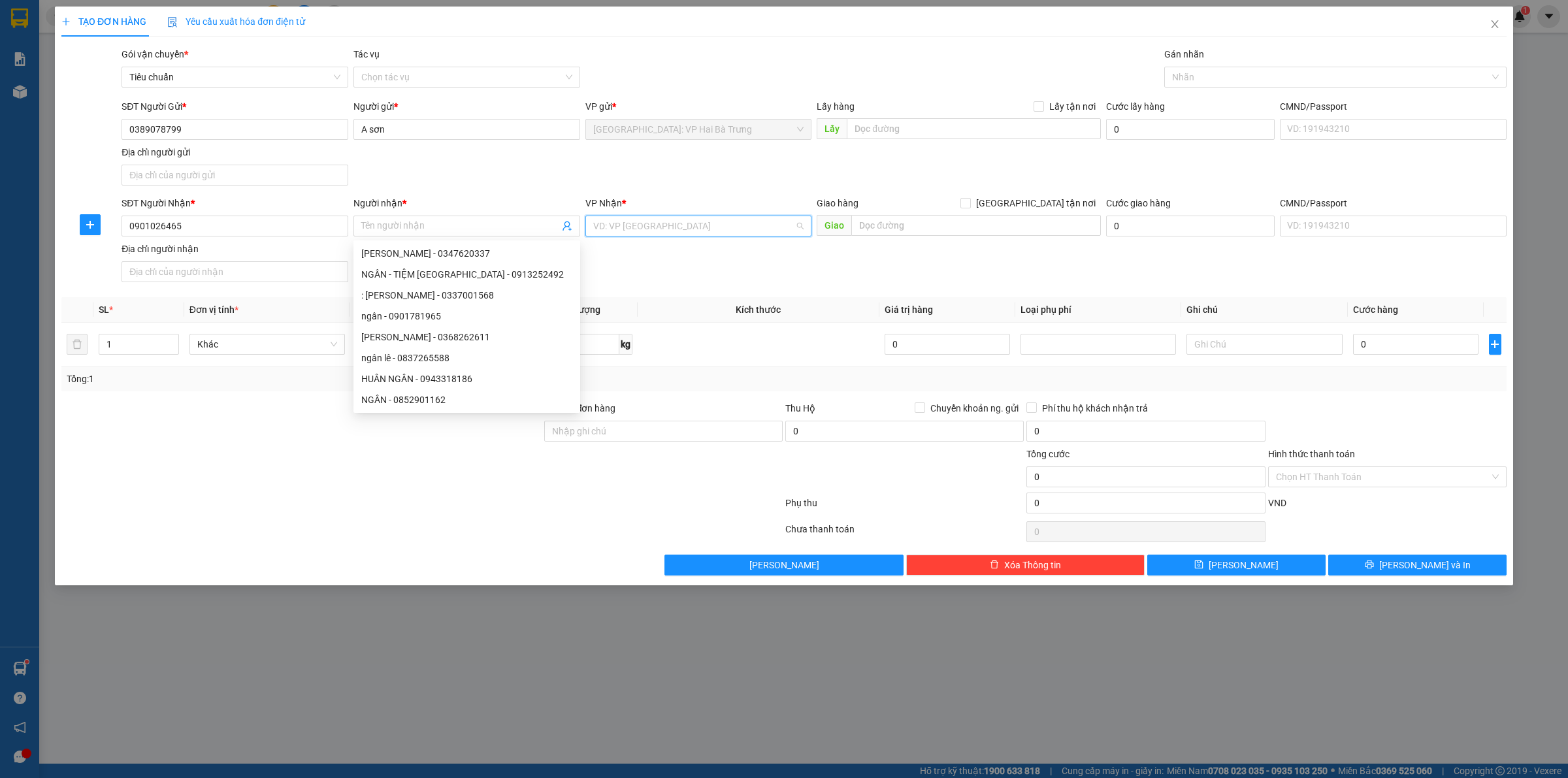
click at [648, 221] on input "search" at bounding box center [695, 226] width 202 height 20
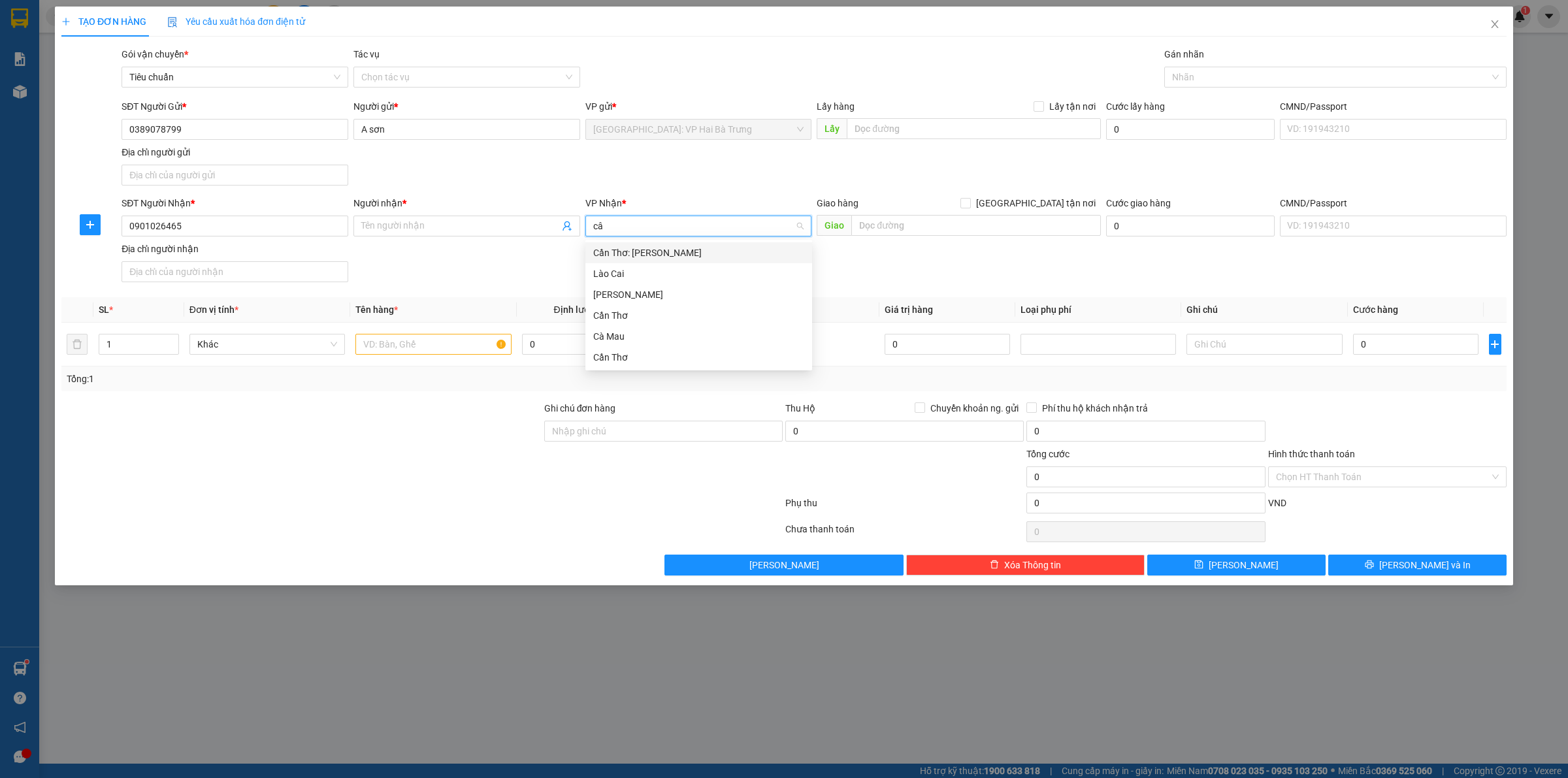
drag, startPoint x: 635, startPoint y: 247, endPoint x: 544, endPoint y: 239, distance: 91.4
click at [635, 248] on div "Cần Thơ: [PERSON_NAME]" at bounding box center [699, 253] width 211 height 15
click at [1060, 210] on span "[GEOGRAPHIC_DATA] tận nơi" at bounding box center [1035, 204] width 130 height 15
click at [969, 207] on input "[GEOGRAPHIC_DATA] tận nơi" at bounding box center [965, 202] width 9 height 9
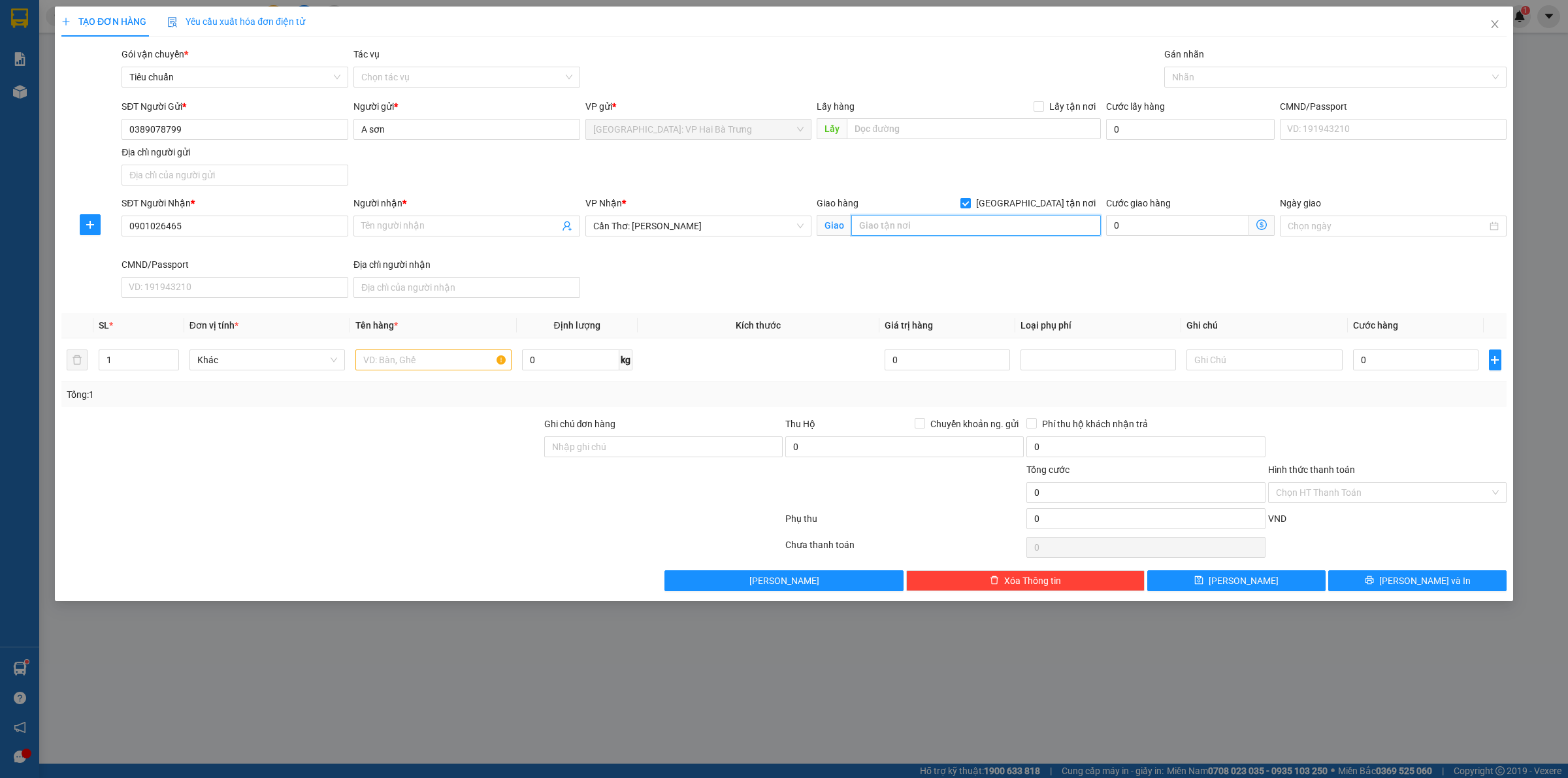
click at [1038, 232] on input "text" at bounding box center [976, 225] width 250 height 21
click at [1177, 76] on div at bounding box center [1329, 77] width 323 height 15
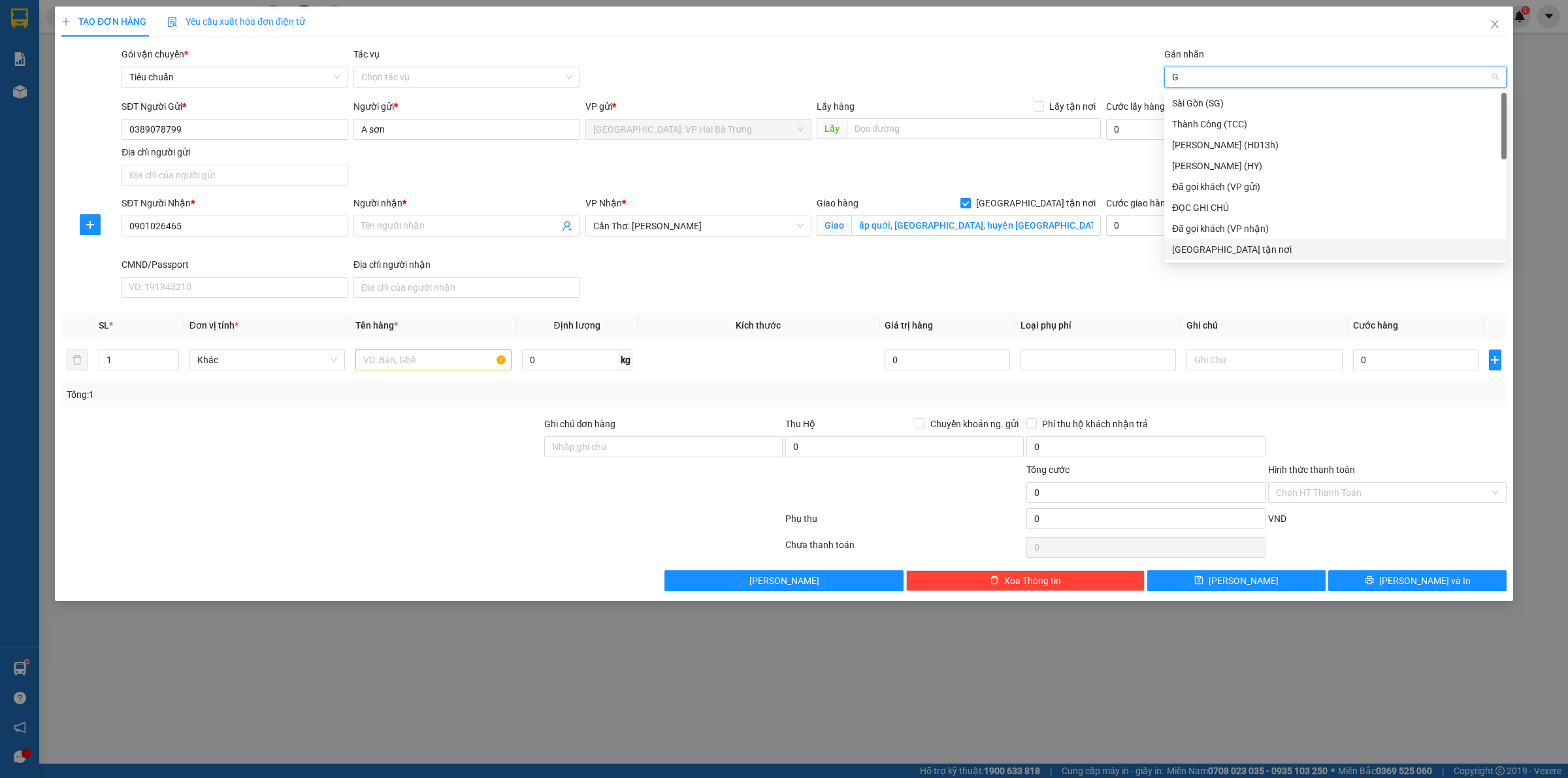
click at [1249, 244] on div "[GEOGRAPHIC_DATA] tận nơi" at bounding box center [1336, 250] width 327 height 15
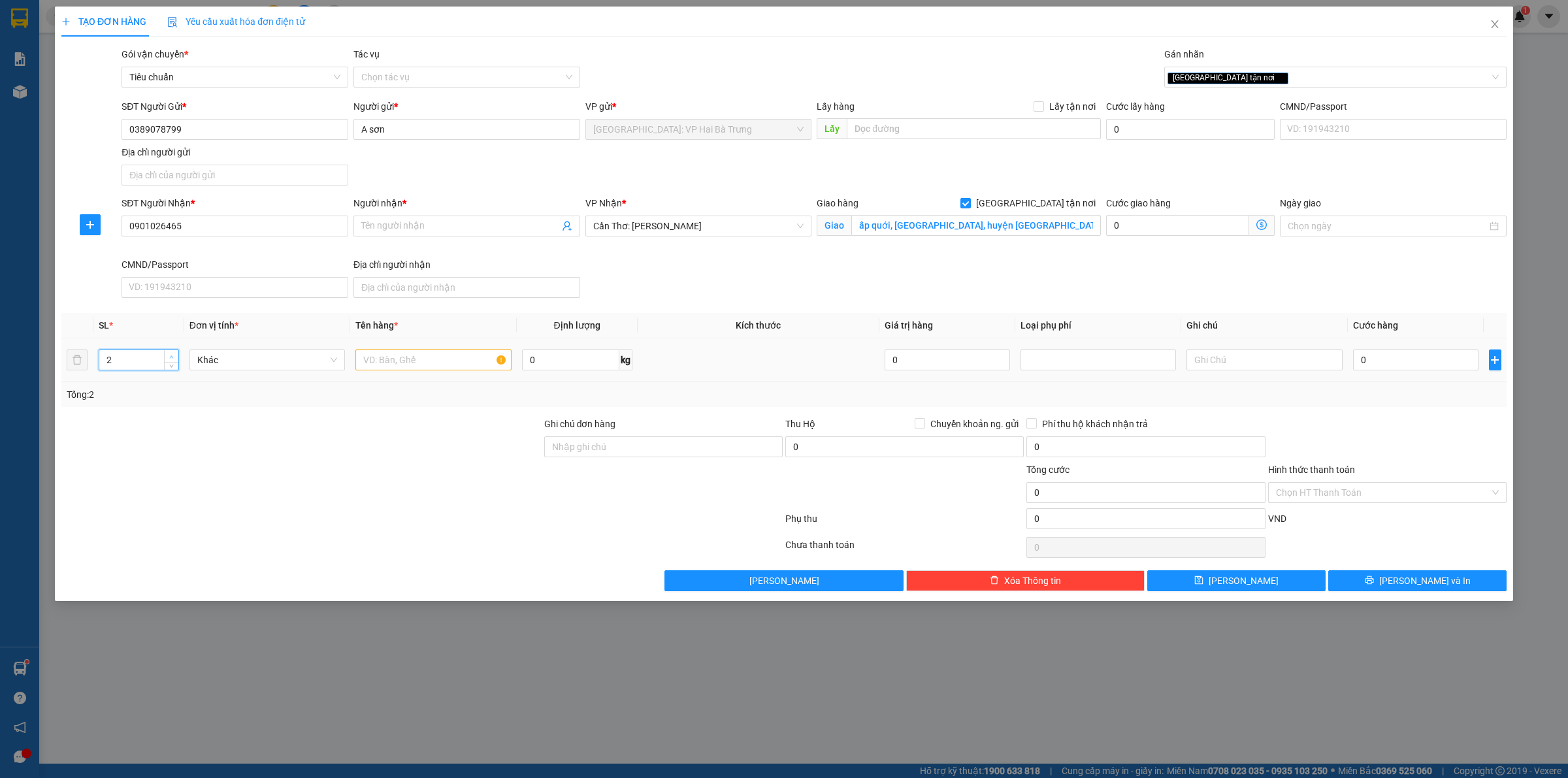
click at [172, 359] on icon "up" at bounding box center [171, 357] width 4 height 4
click at [415, 366] on input "text" at bounding box center [433, 360] width 155 height 21
click at [520, 233] on input "Người nhận *" at bounding box center [460, 226] width 198 height 15
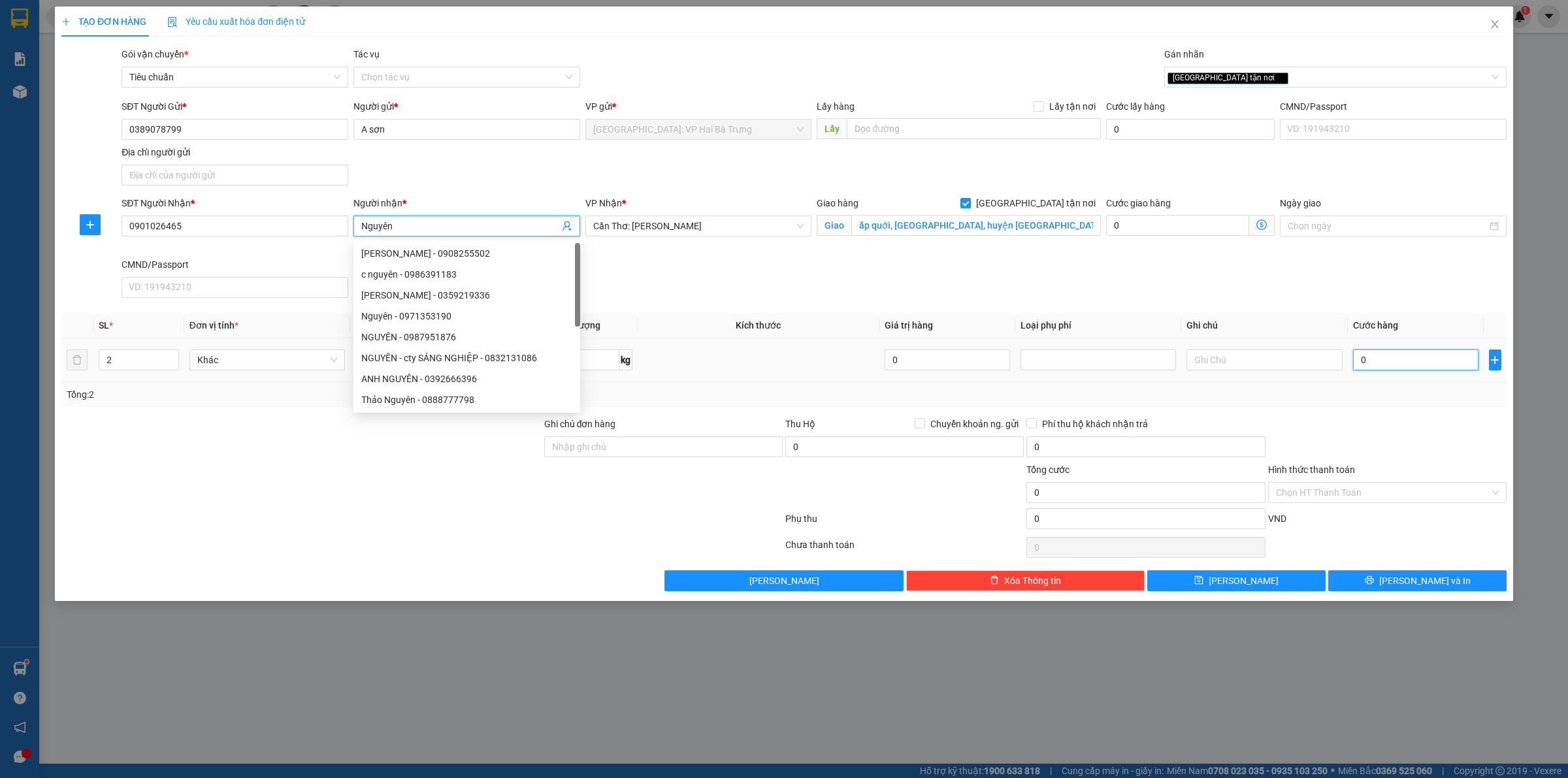
click at [1392, 370] on input "0" at bounding box center [1416, 360] width 125 height 21
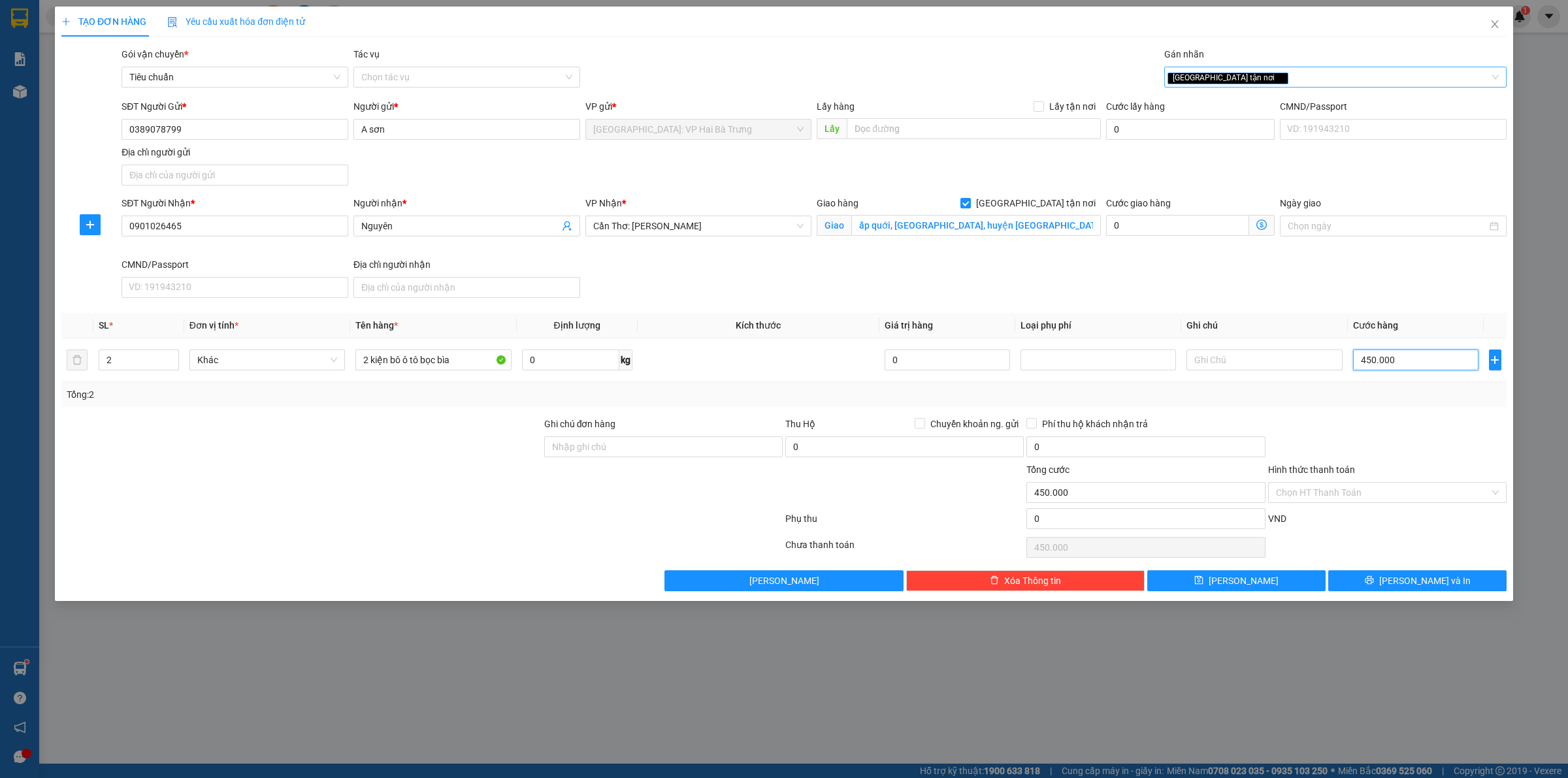
click at [1284, 72] on div "[GEOGRAPHIC_DATA] tận nơi" at bounding box center [1329, 77] width 323 height 15
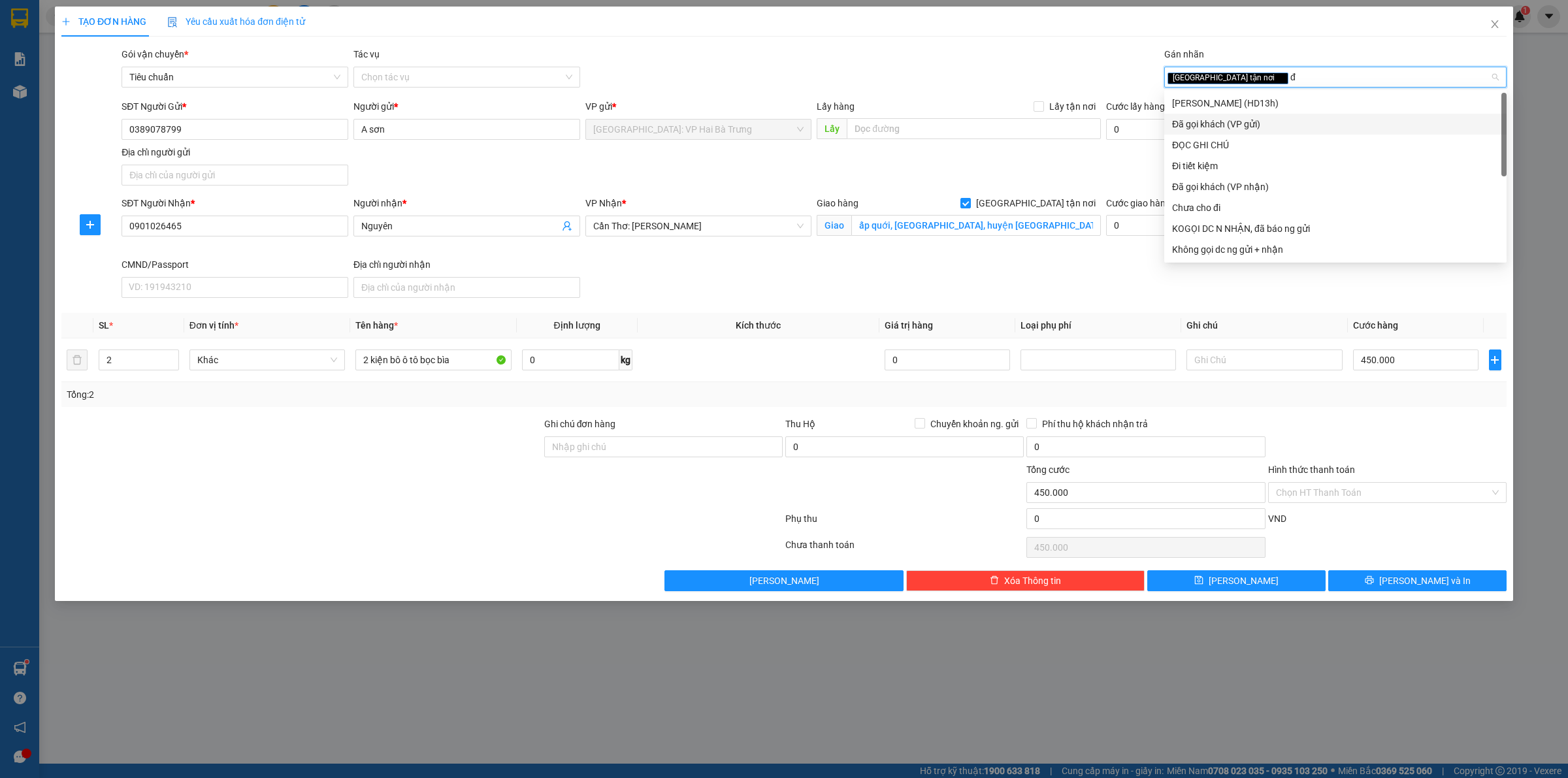
click at [1276, 121] on div "Đã gọi khách (VP gửi)" at bounding box center [1336, 125] width 327 height 15
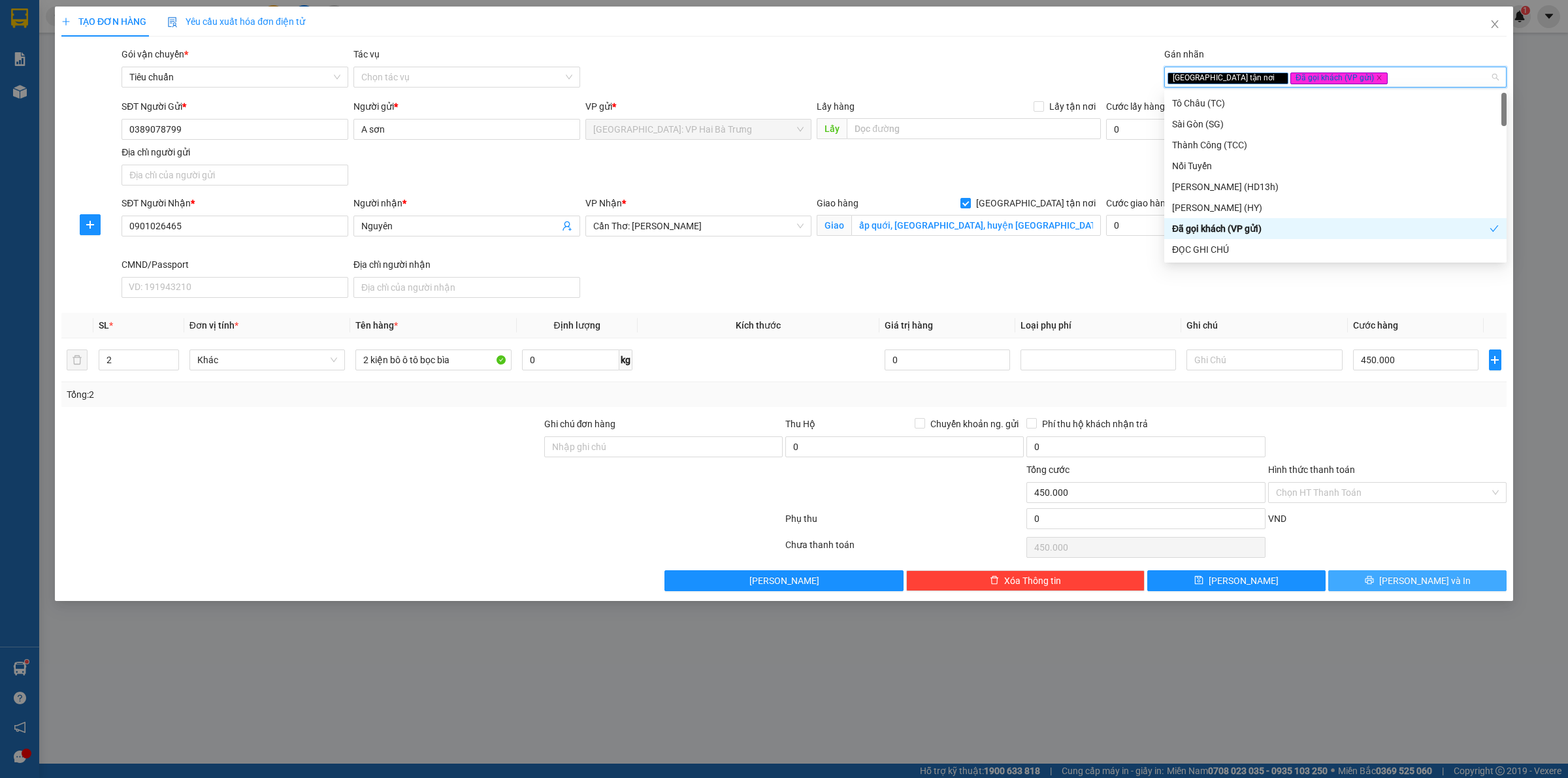
click at [1408, 580] on span "[PERSON_NAME] và In" at bounding box center [1425, 581] width 92 height 15
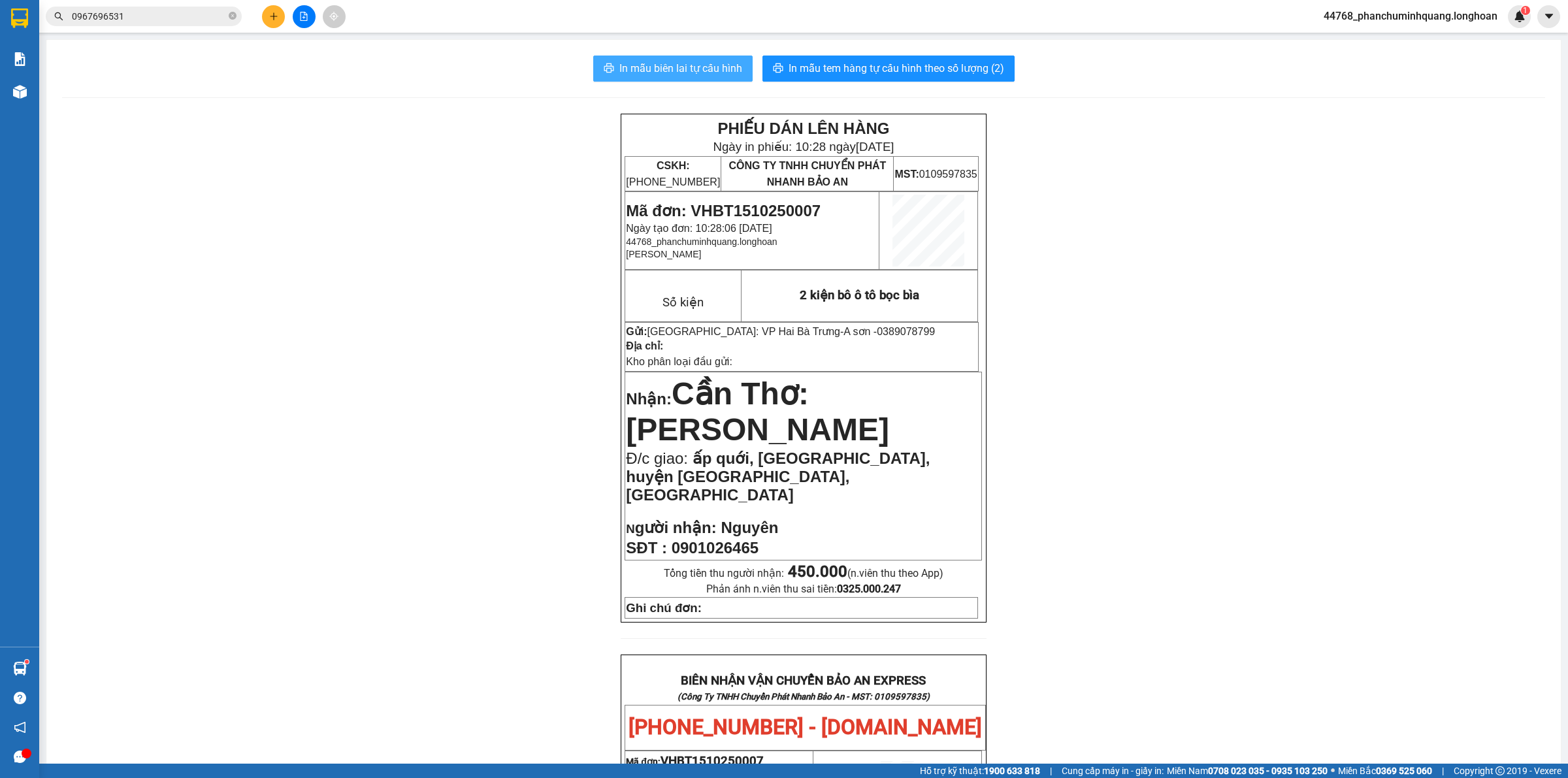
drag, startPoint x: 677, startPoint y: 57, endPoint x: 619, endPoint y: 21, distance: 68.3
click at [675, 59] on button "In mẫu biên lai tự cấu hình" at bounding box center [673, 69] width 160 height 26
click at [913, 70] on span "In mẫu tem hàng tự cấu hình theo số lượng (2)" at bounding box center [896, 68] width 215 height 16
click at [622, 63] on span "In mẫu biên lai tự cấu hình" at bounding box center [681, 68] width 123 height 16
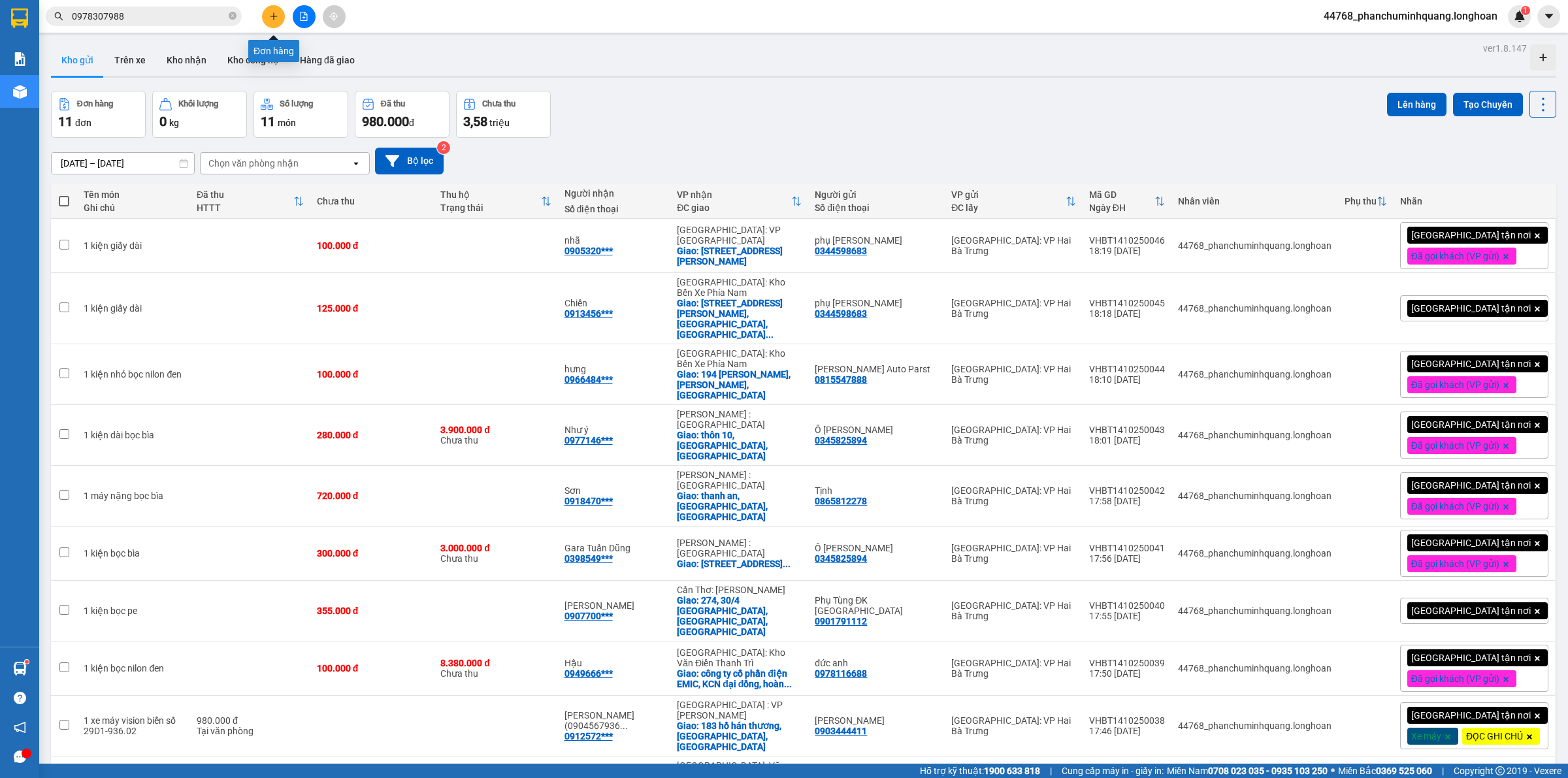
click at [271, 23] on button at bounding box center [273, 16] width 23 height 23
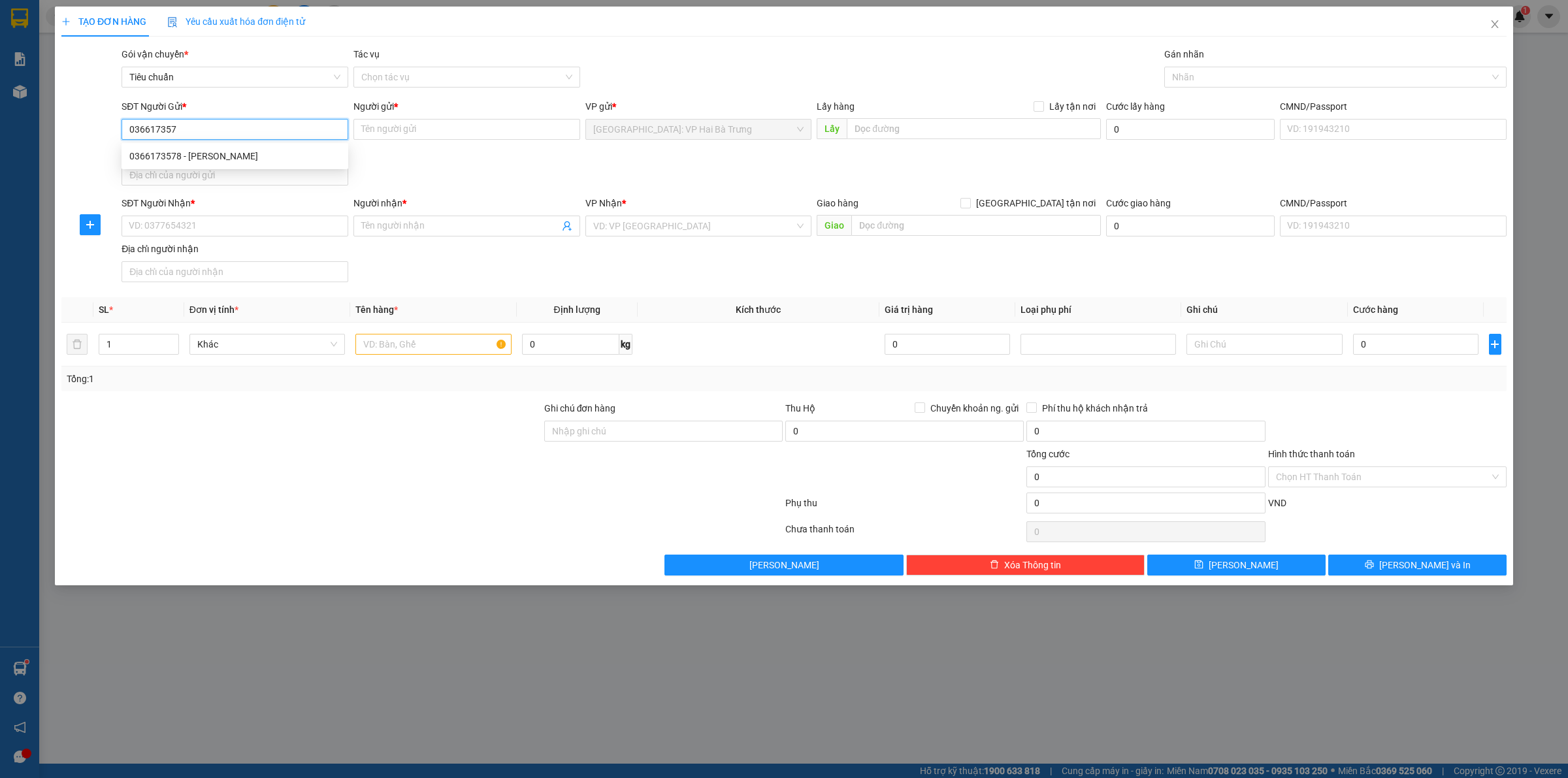
type input "0366173578"
type input "[PERSON_NAME]"
type input "0366173578"
click at [315, 230] on input "SĐT Người Nhận *" at bounding box center [234, 226] width 226 height 21
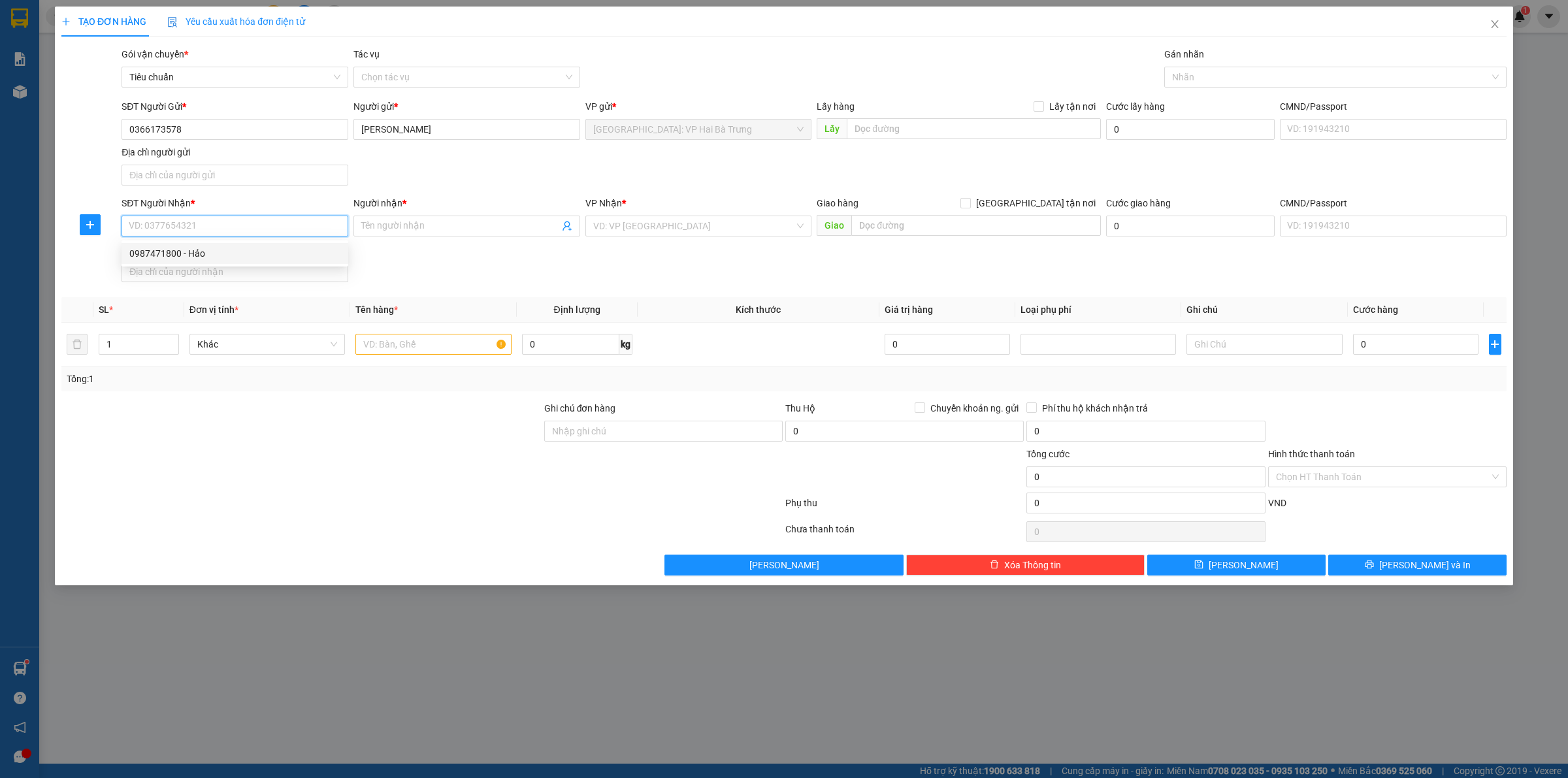
click at [232, 256] on div "0987471800 - Hảo" at bounding box center [235, 253] width 211 height 15
type input "0987471800"
type input "Hảo"
checkbox input "true"
type input "Khu B, cầu các, quất lưu, [GEOGRAPHIC_DATA], [GEOGRAPHIC_DATA]"
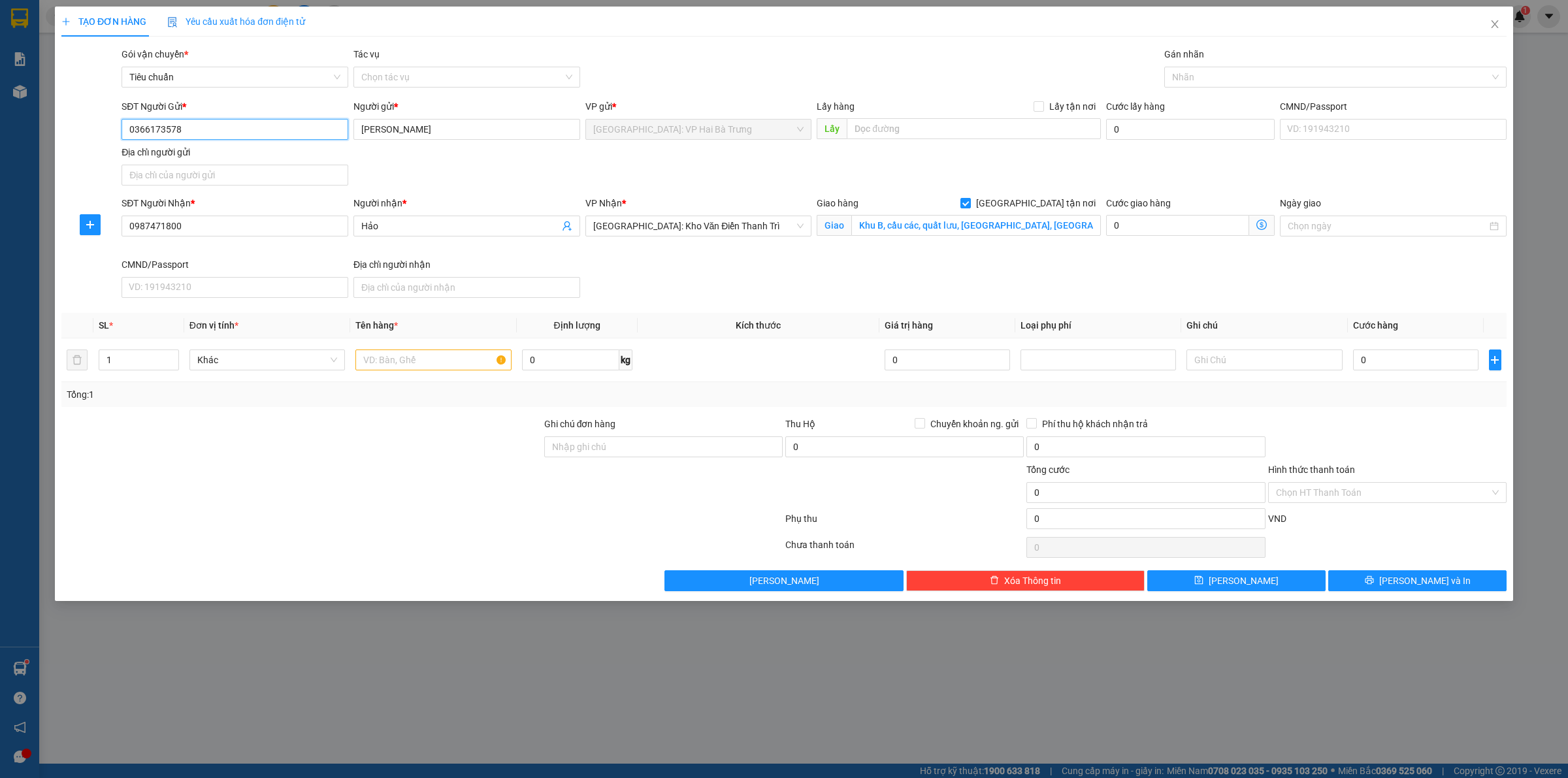
click at [311, 122] on input "0366173578" at bounding box center [234, 129] width 226 height 21
click at [1503, 27] on span "Close" at bounding box center [1495, 25] width 37 height 37
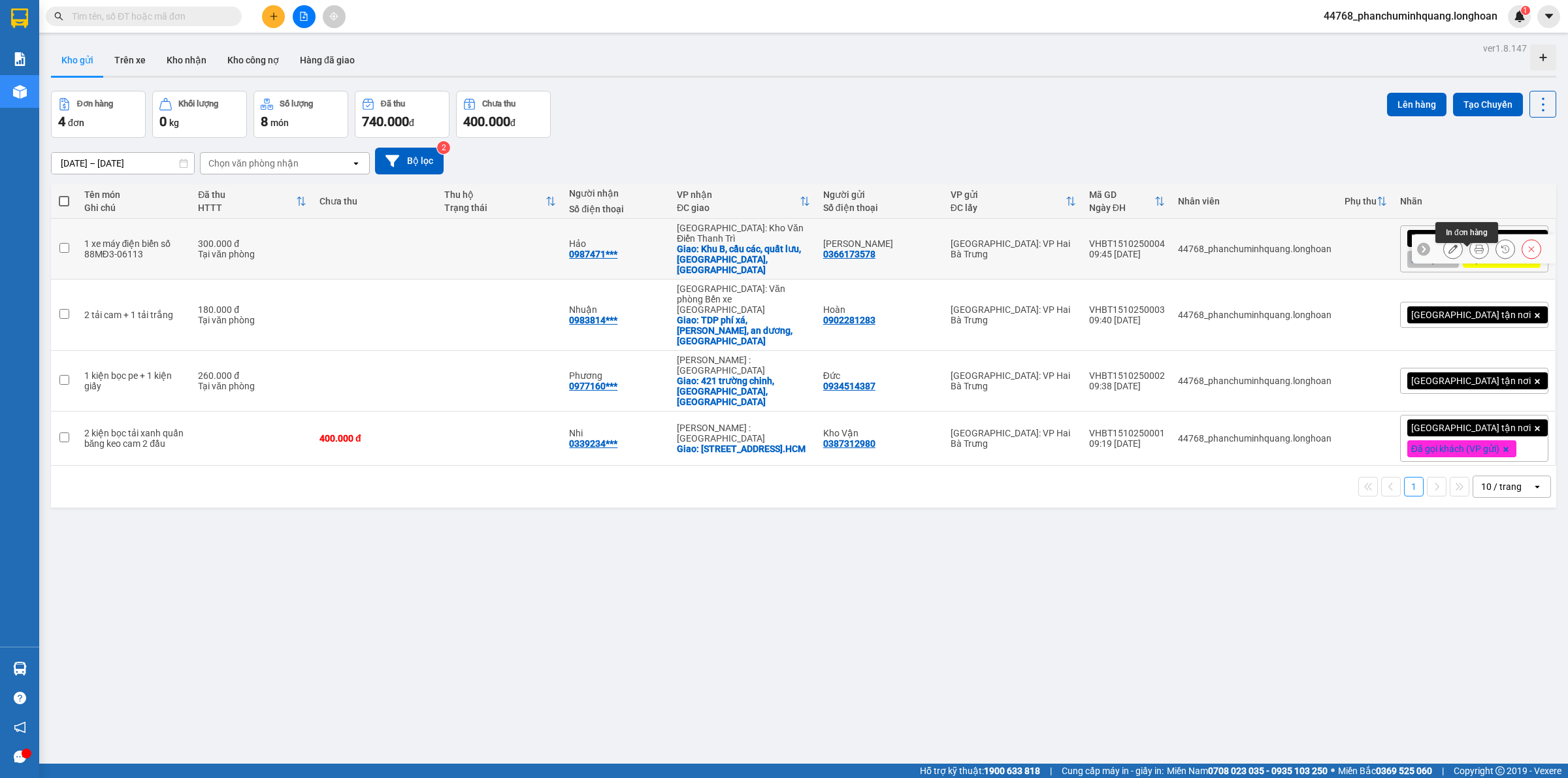
click at [1474, 261] on button at bounding box center [1479, 249] width 18 height 23
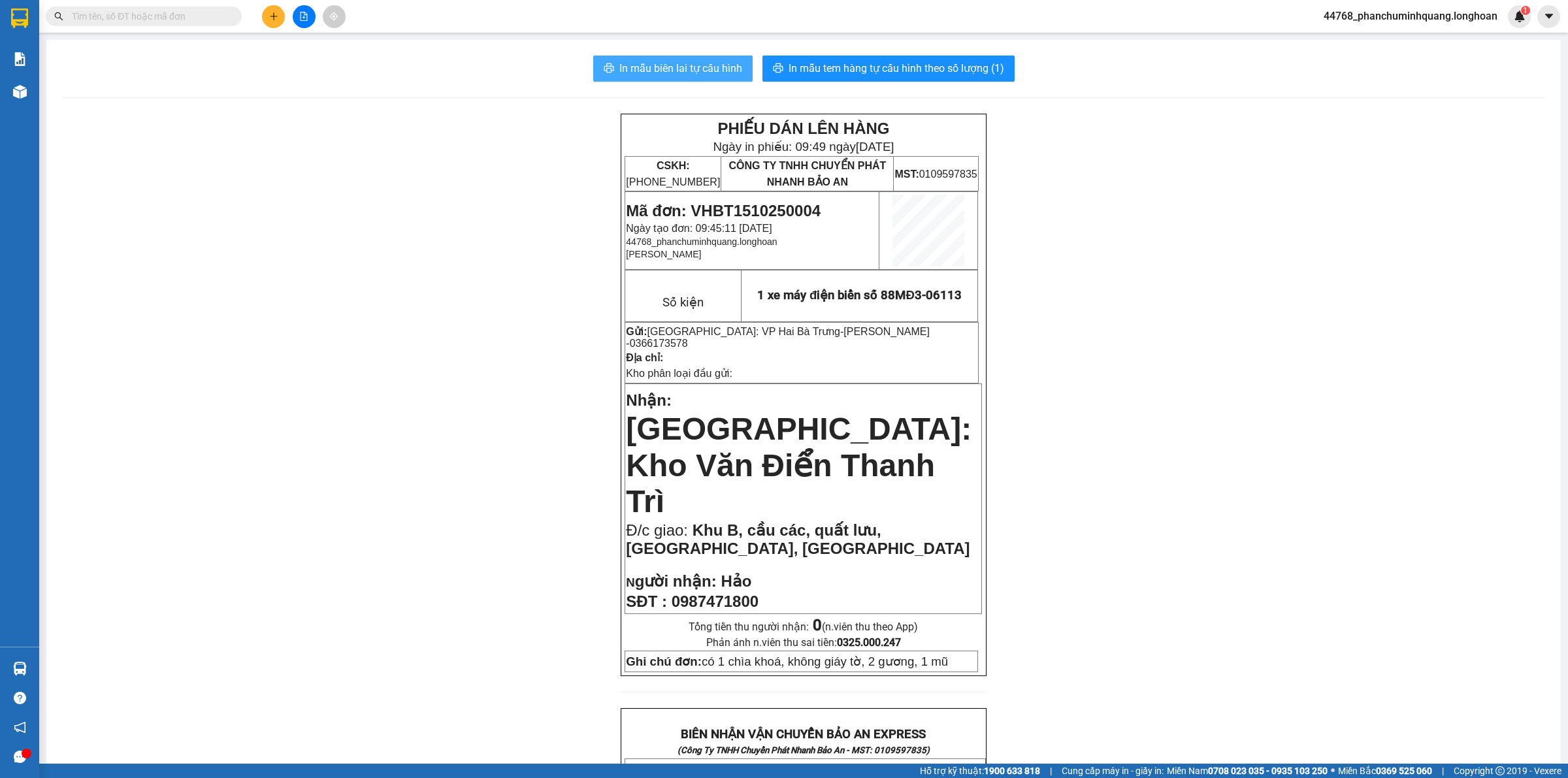
click at [655, 63] on span "In mẫu biên lai tự cấu hình" at bounding box center [681, 68] width 123 height 16
click at [281, 15] on button at bounding box center [273, 16] width 23 height 23
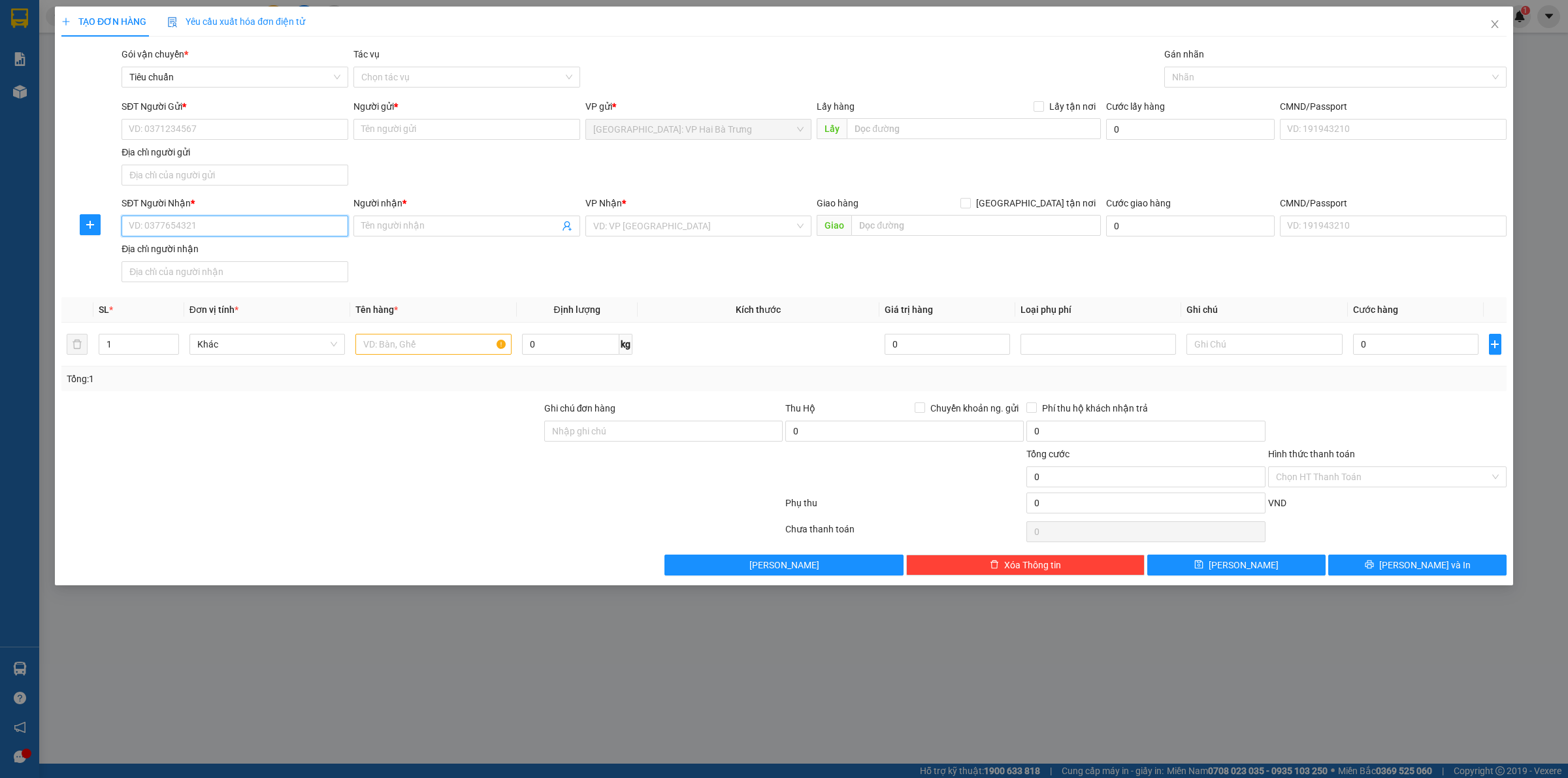
click at [311, 221] on input "SĐT Người Nhận *" at bounding box center [234, 226] width 226 height 21
click at [240, 251] on div "0906317631 - Giang" at bounding box center [235, 253] width 211 height 15
type input "0906317631"
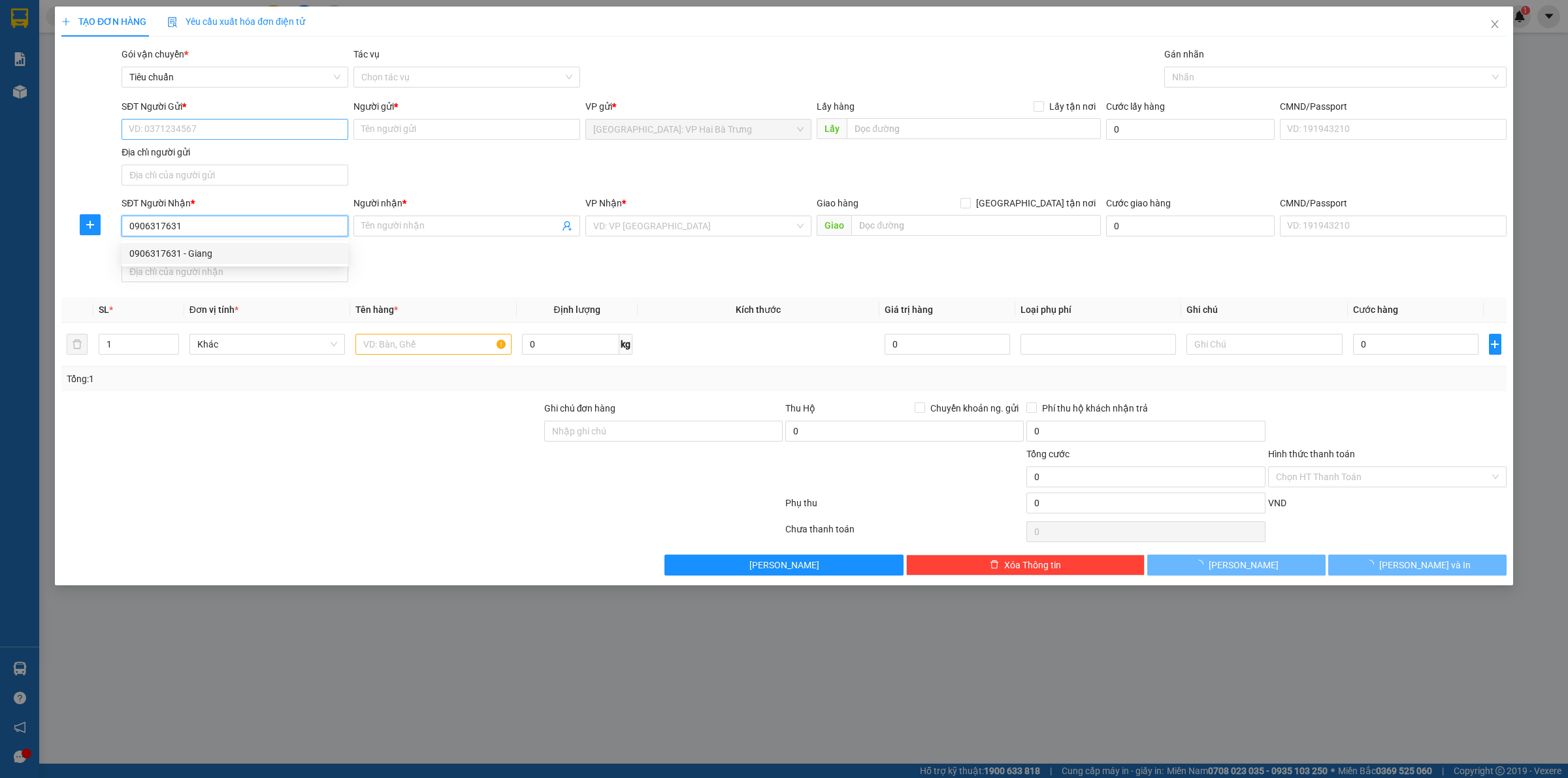
type input "Giang"
checkbox input "true"
type input "ĐƯỜNG SỐ 3, THÔN GIÁNG NAM, HÒA PHƯỚC, HÒA VANG, ĐÀ NẴNG"
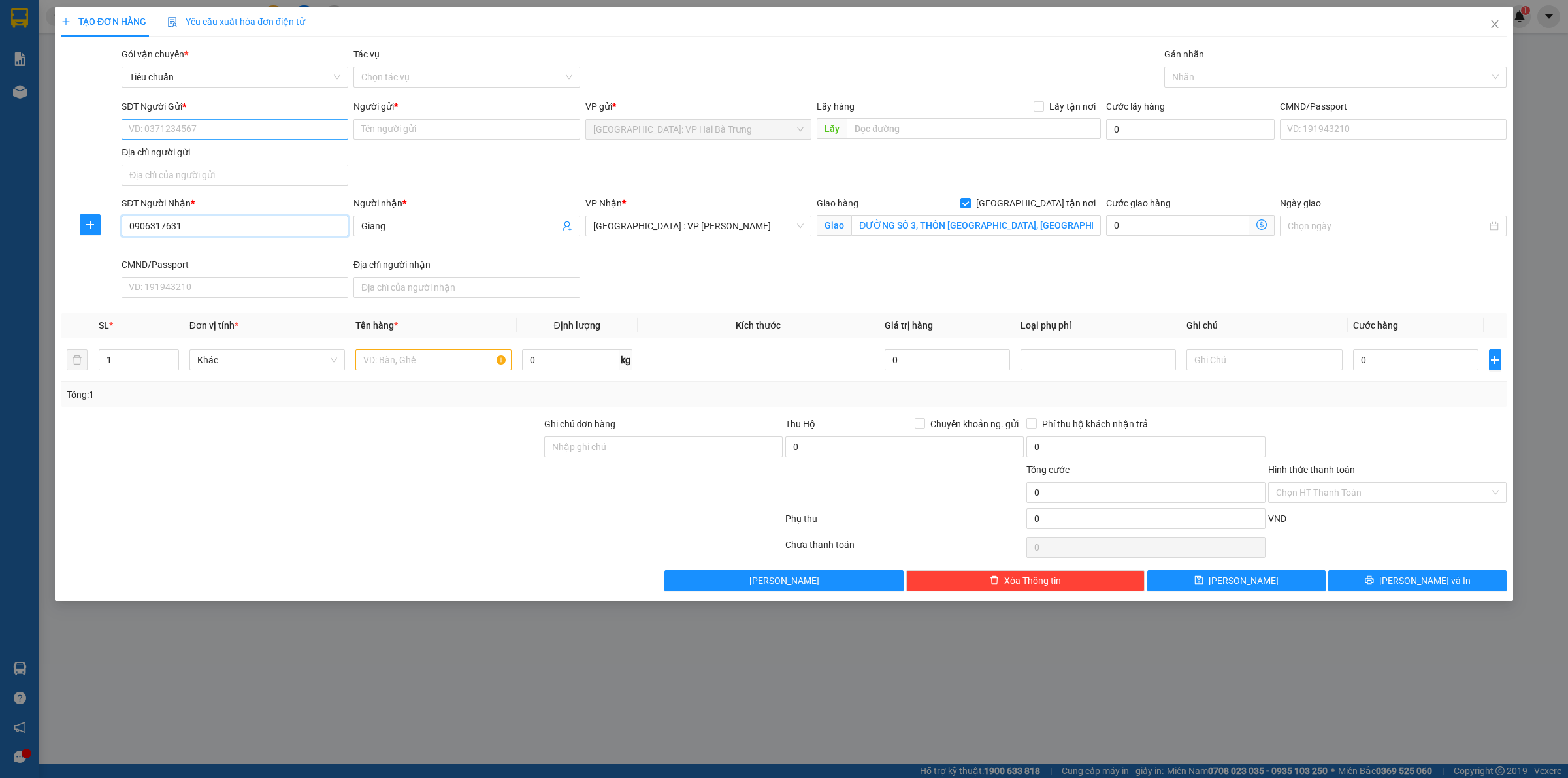
type input "0906317631"
click at [262, 133] on input "SĐT Người Gửi *" at bounding box center [234, 129] width 226 height 21
drag, startPoint x: 187, startPoint y: 154, endPoint x: 739, endPoint y: 187, distance: 553.0
click at [188, 154] on div "0358252745 - A TUẤN VẬN CHUYỂN TRUNG VIỆT" at bounding box center [235, 156] width 211 height 15
type input "0358252745"
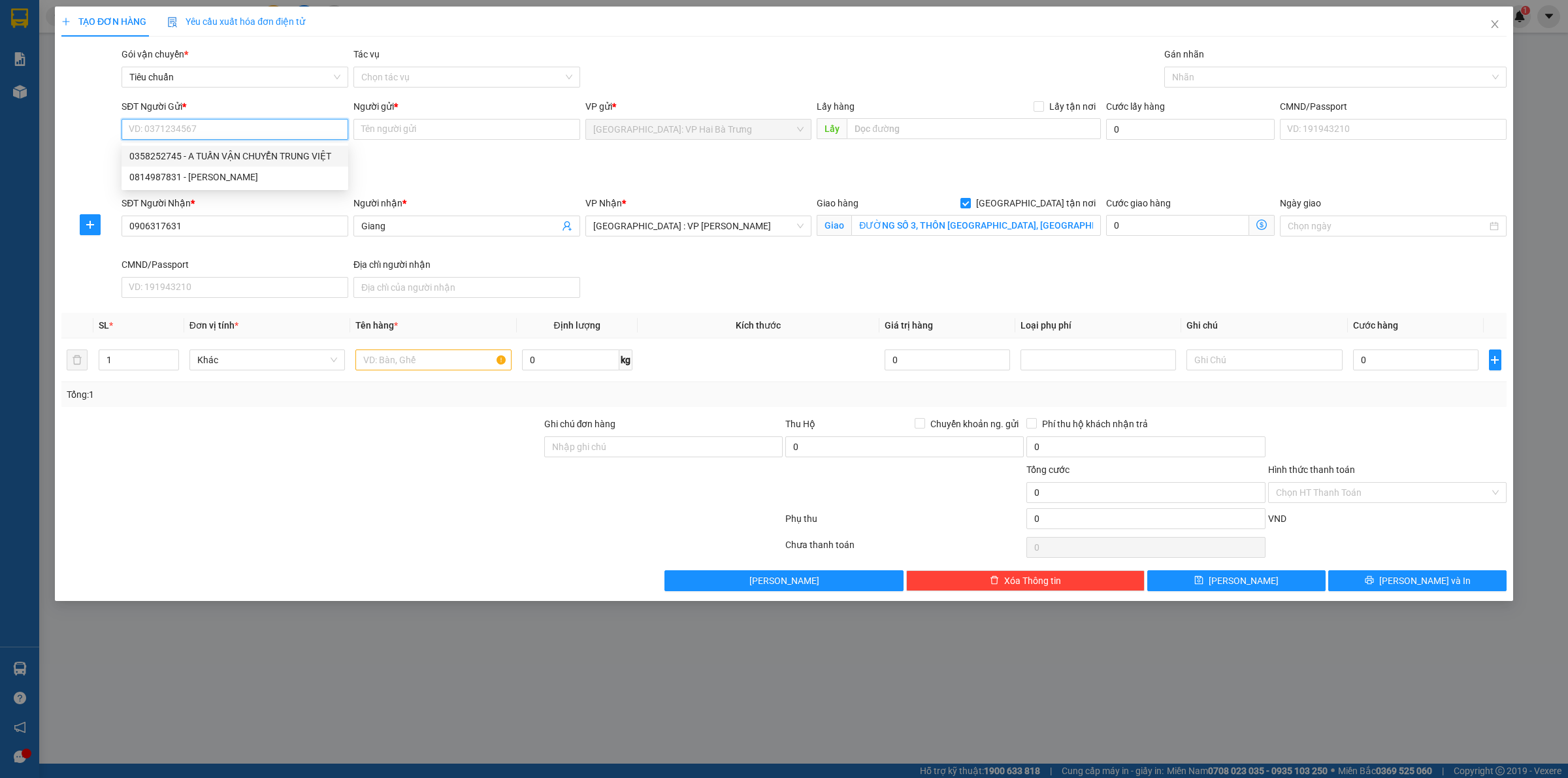
type input "A TUẤN VẬN CHUYỂN TRUNG VIỆT"
click at [1225, 74] on div at bounding box center [1329, 77] width 323 height 15
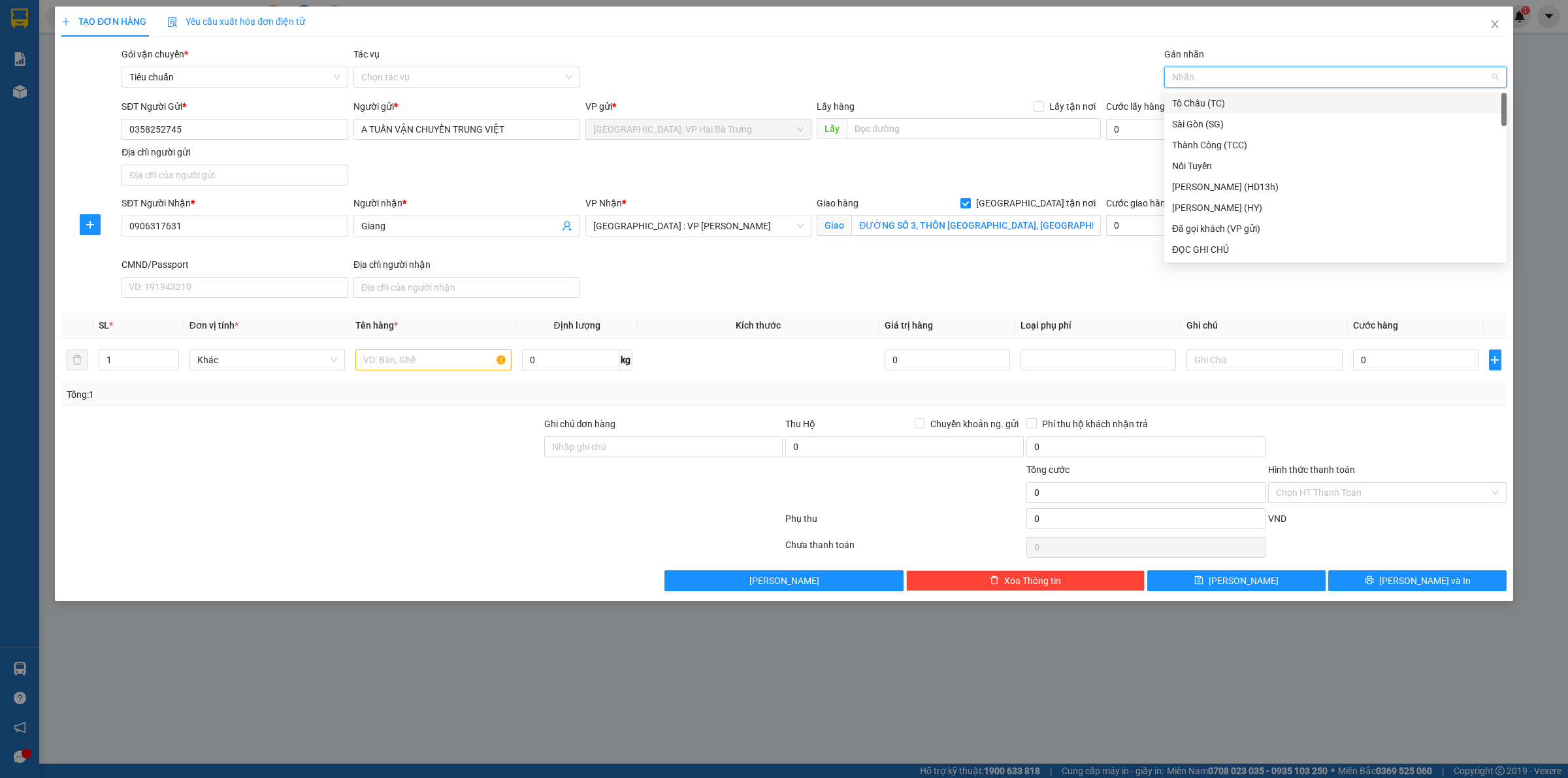
type input "G"
click at [1208, 246] on div "[GEOGRAPHIC_DATA] tận nơi" at bounding box center [1336, 250] width 327 height 15
click at [992, 174] on div "SĐT Người Gửi * 0358252745 Người gửi * A TUẤN VẬN CHUYỂN TRUNG VIỆT VP gửi * Hà…" at bounding box center [814, 145] width 1391 height 92
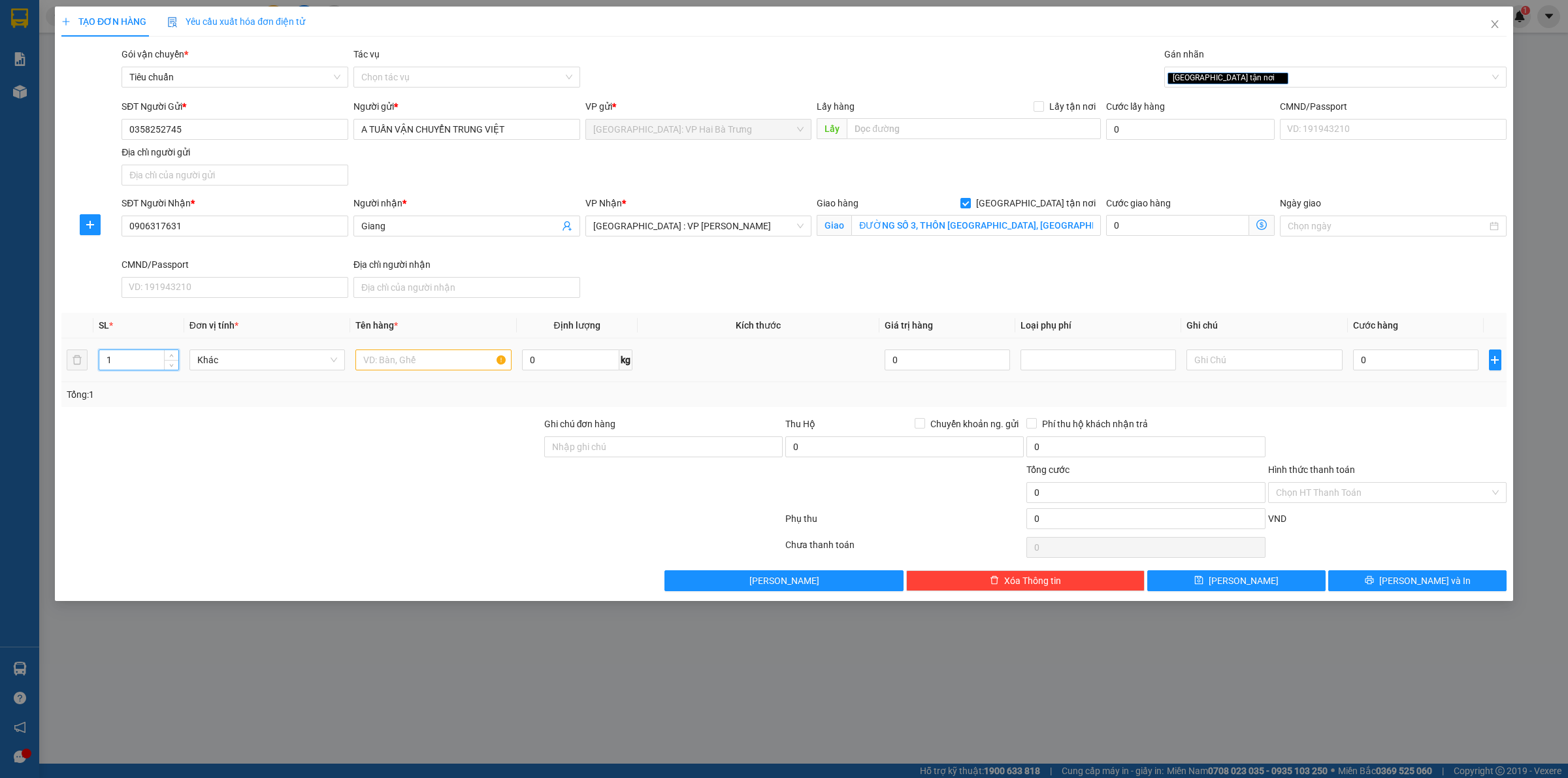
click at [138, 360] on input "1" at bounding box center [139, 360] width 79 height 20
type input "14"
click at [424, 363] on input "text" at bounding box center [433, 360] width 155 height 21
type input "2 tải trắng + 1 tải xám + 2 tải vàng + 7 kiện giấy + 1 kiện giấy quấn băng keo …"
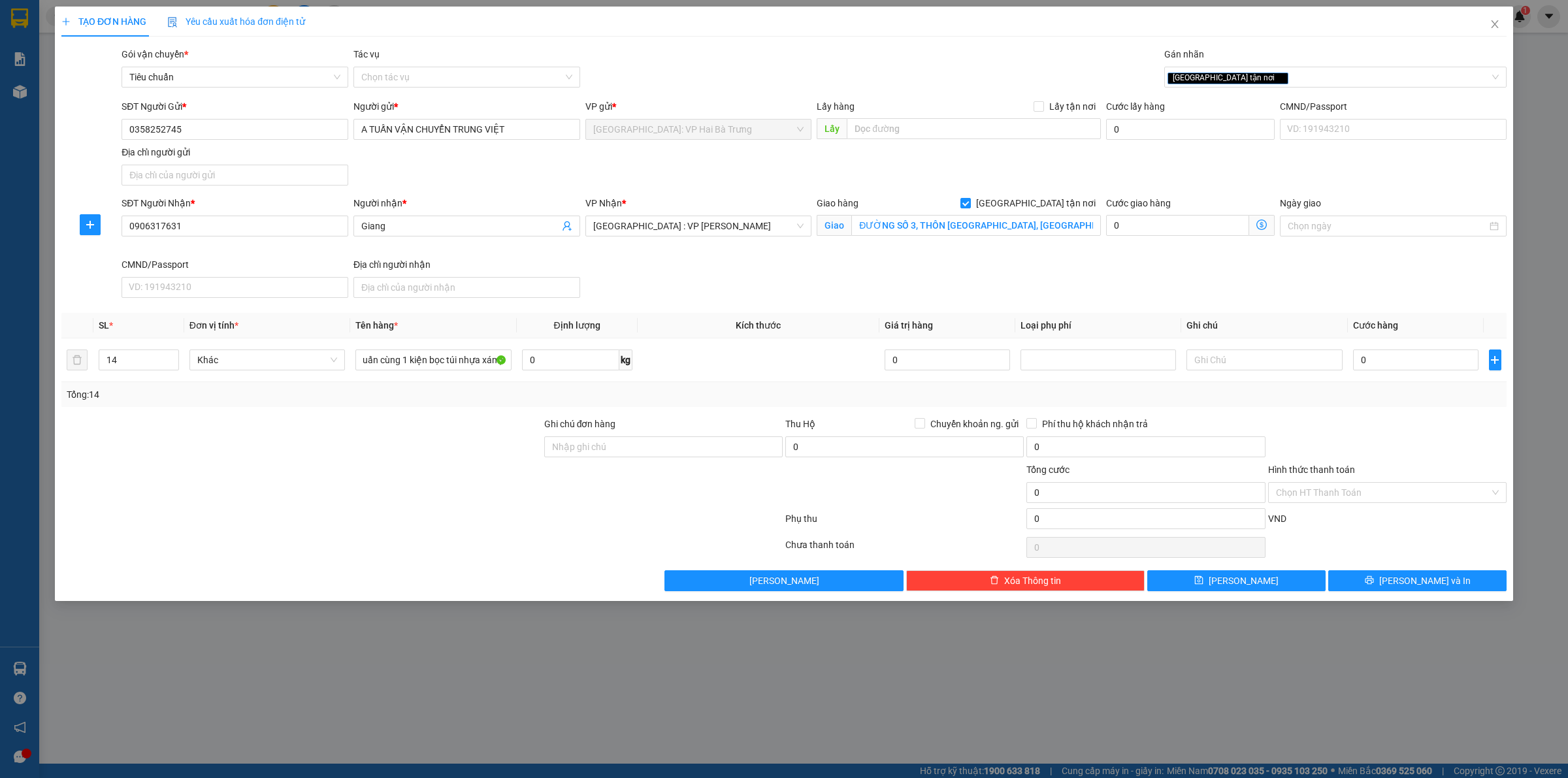
click at [489, 473] on div at bounding box center [301, 485] width 483 height 45
drag, startPoint x: 448, startPoint y: 373, endPoint x: 451, endPoint y: 365, distance: 8.5
click at [451, 366] on div "2 tải trắng + 1 tải xám + 2 tải vàng + 7 kiện giấy + 1 kiện giấy quấn băng keo …" at bounding box center [433, 360] width 155 height 26
click at [396, 359] on input "2 tải trắng + 1 tải xám + 2 tải vàng + 7 kiện giấy + 1 kiện giấy quấn băng keo …" at bounding box center [433, 360] width 155 height 21
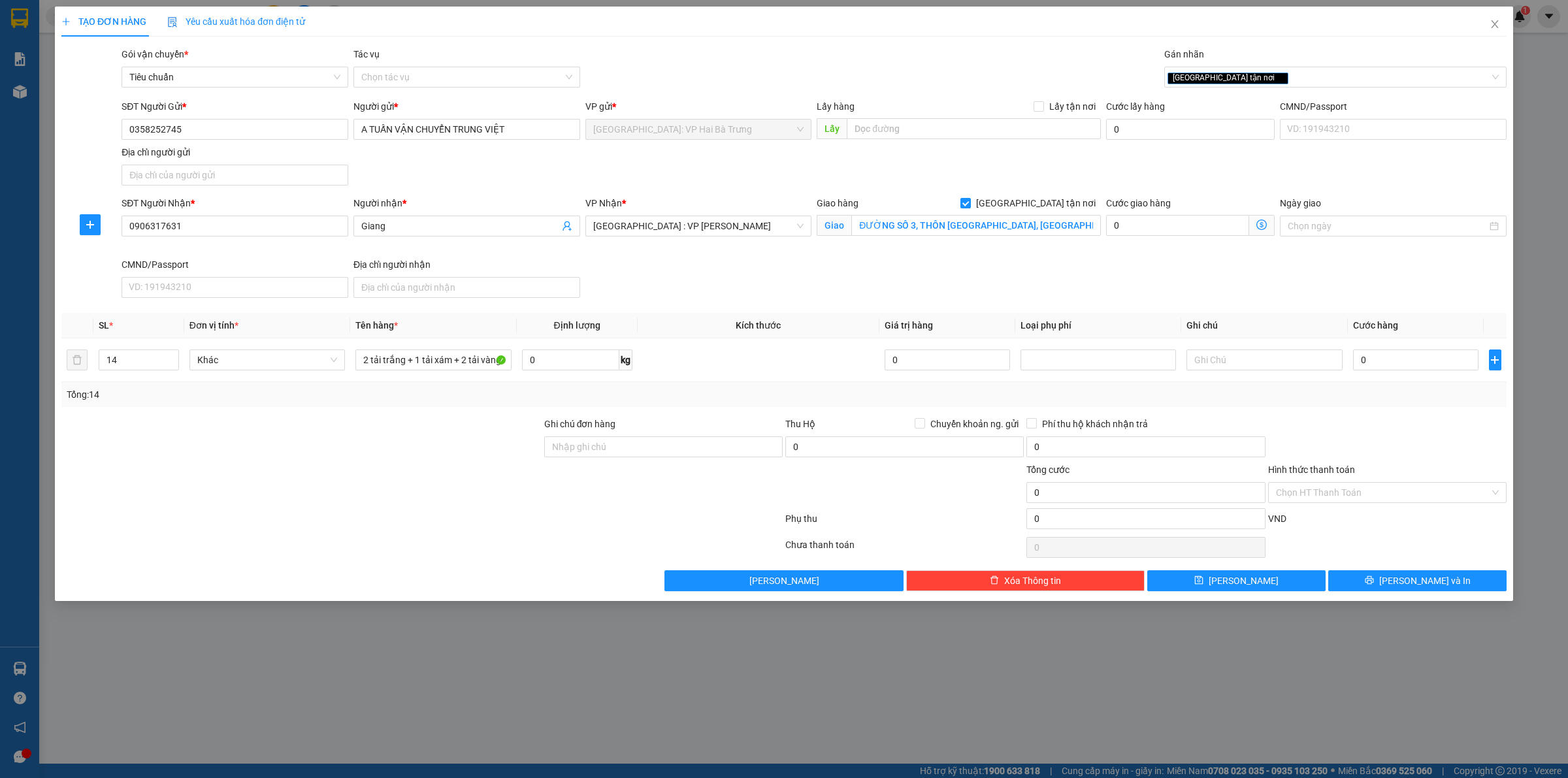
click at [426, 420] on div at bounding box center [301, 440] width 483 height 45
click at [1416, 358] on input "0" at bounding box center [1416, 360] width 125 height 21
type input "10"
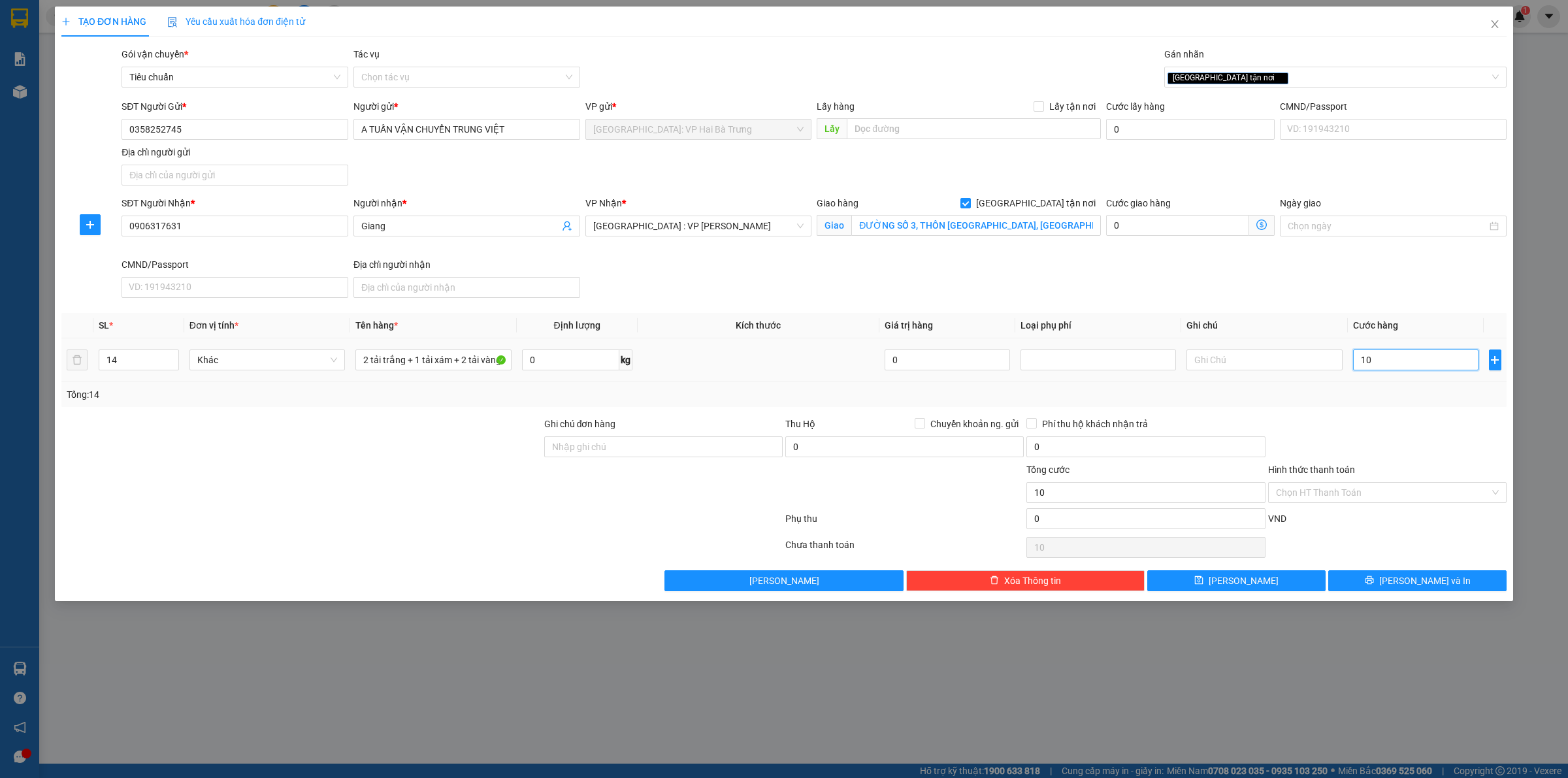
type input "105"
type input "1.050"
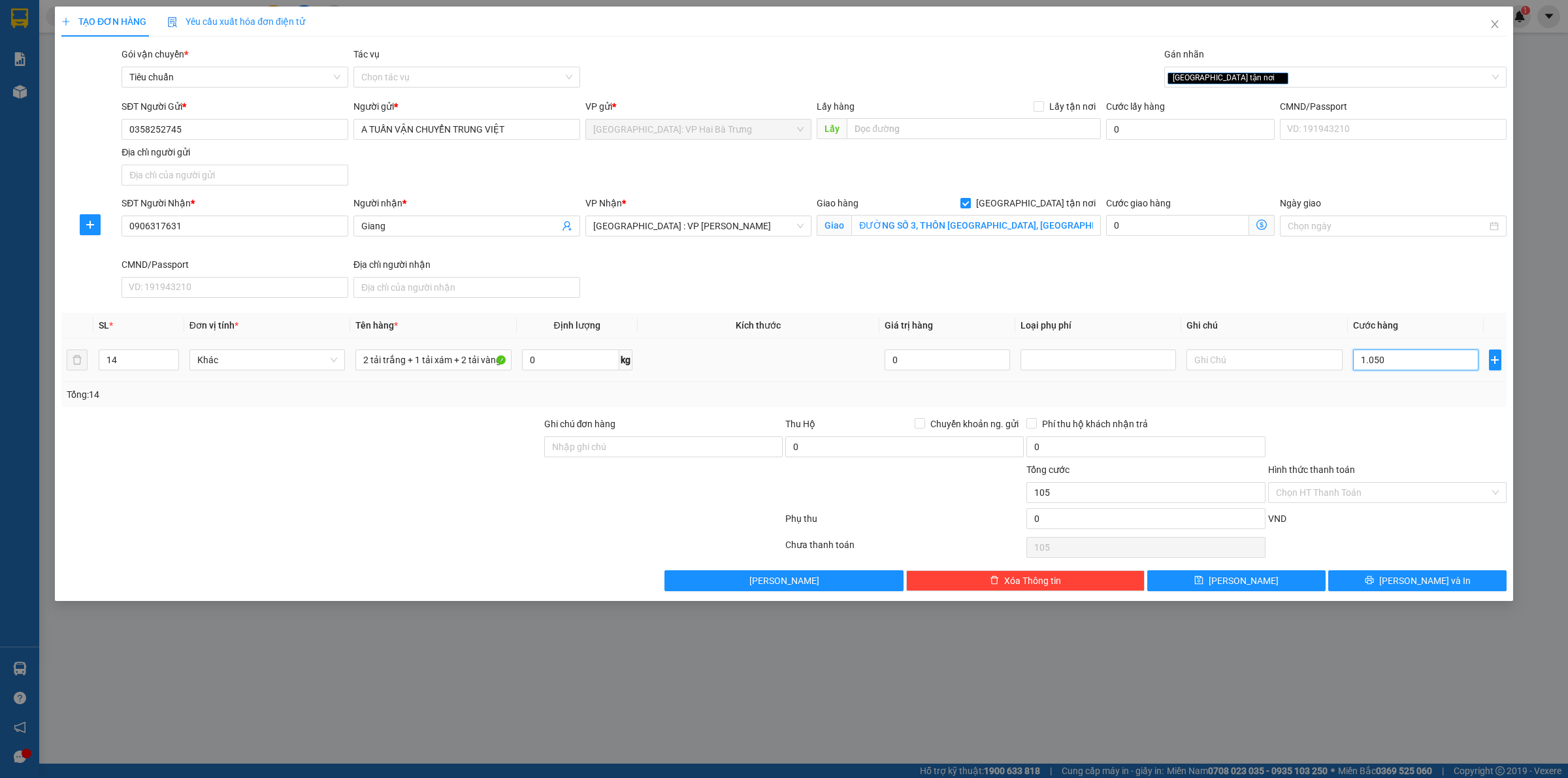
type input "1.050"
type input "10.500"
type input "105.000"
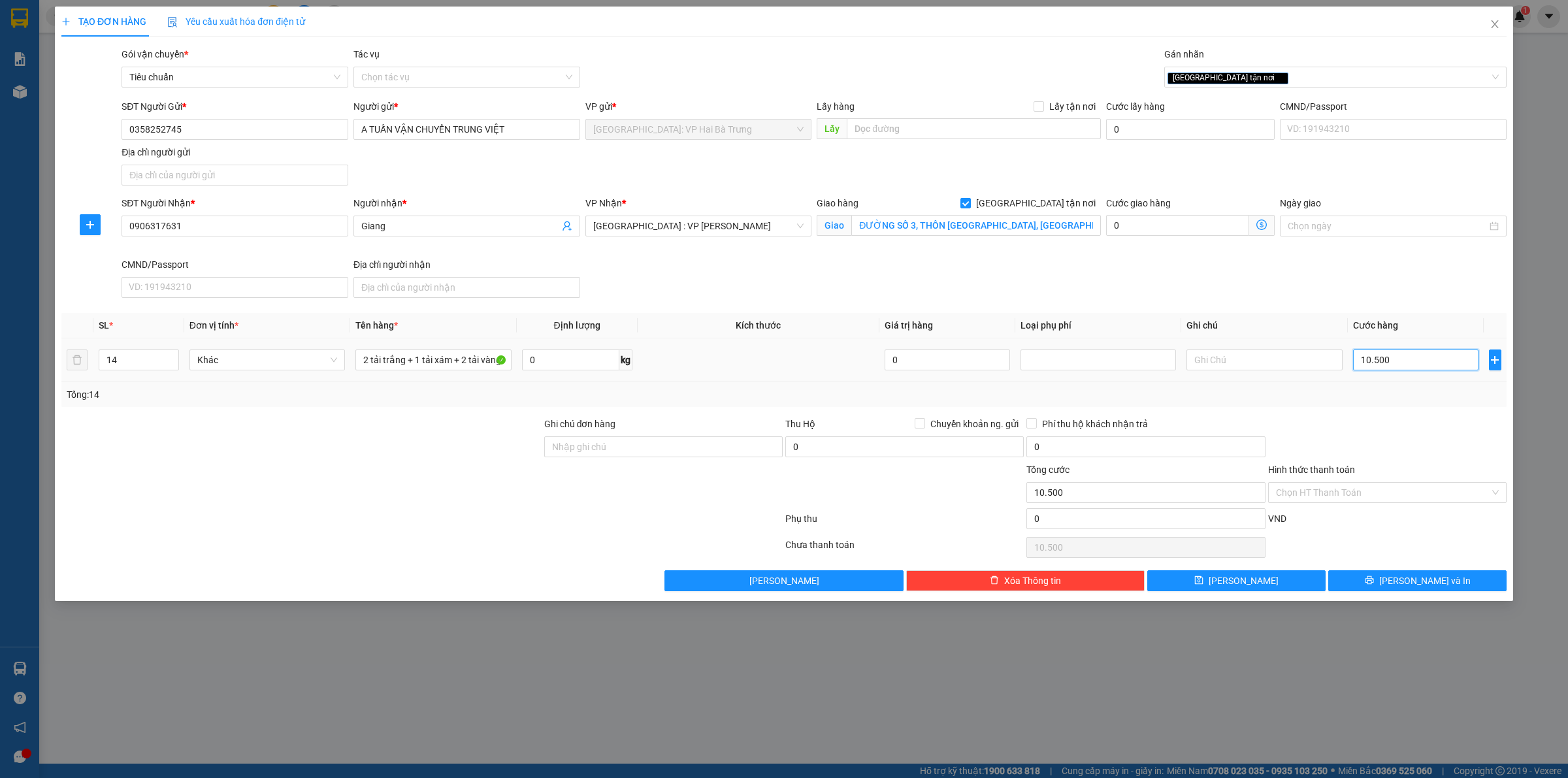
type input "105.000"
type input "1.050.000"
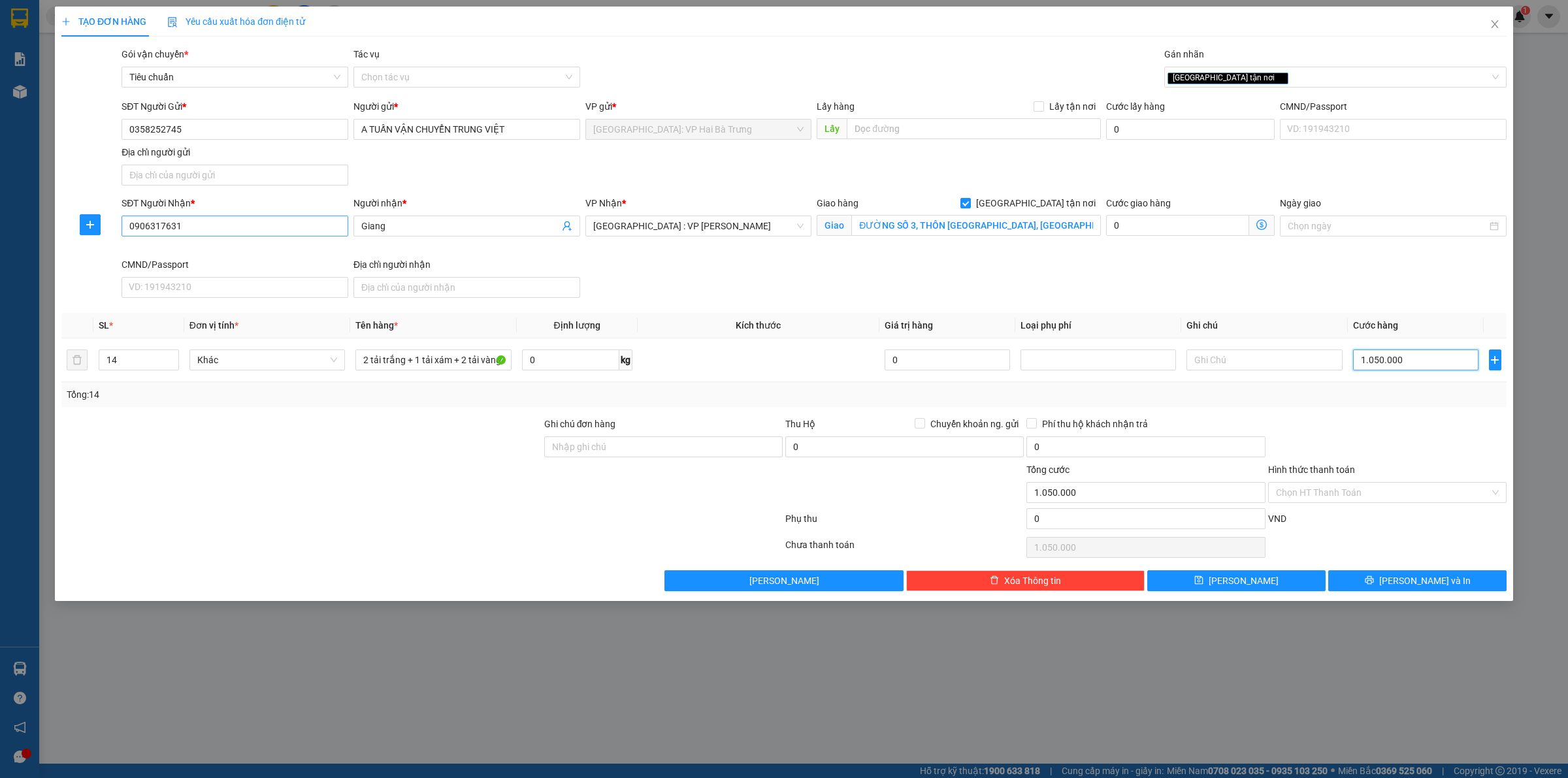
type input "1.050.000"
click at [321, 231] on input "0906317631" at bounding box center [234, 226] width 226 height 21
click at [1271, 82] on div "[GEOGRAPHIC_DATA] tận nơi" at bounding box center [1329, 77] width 323 height 15
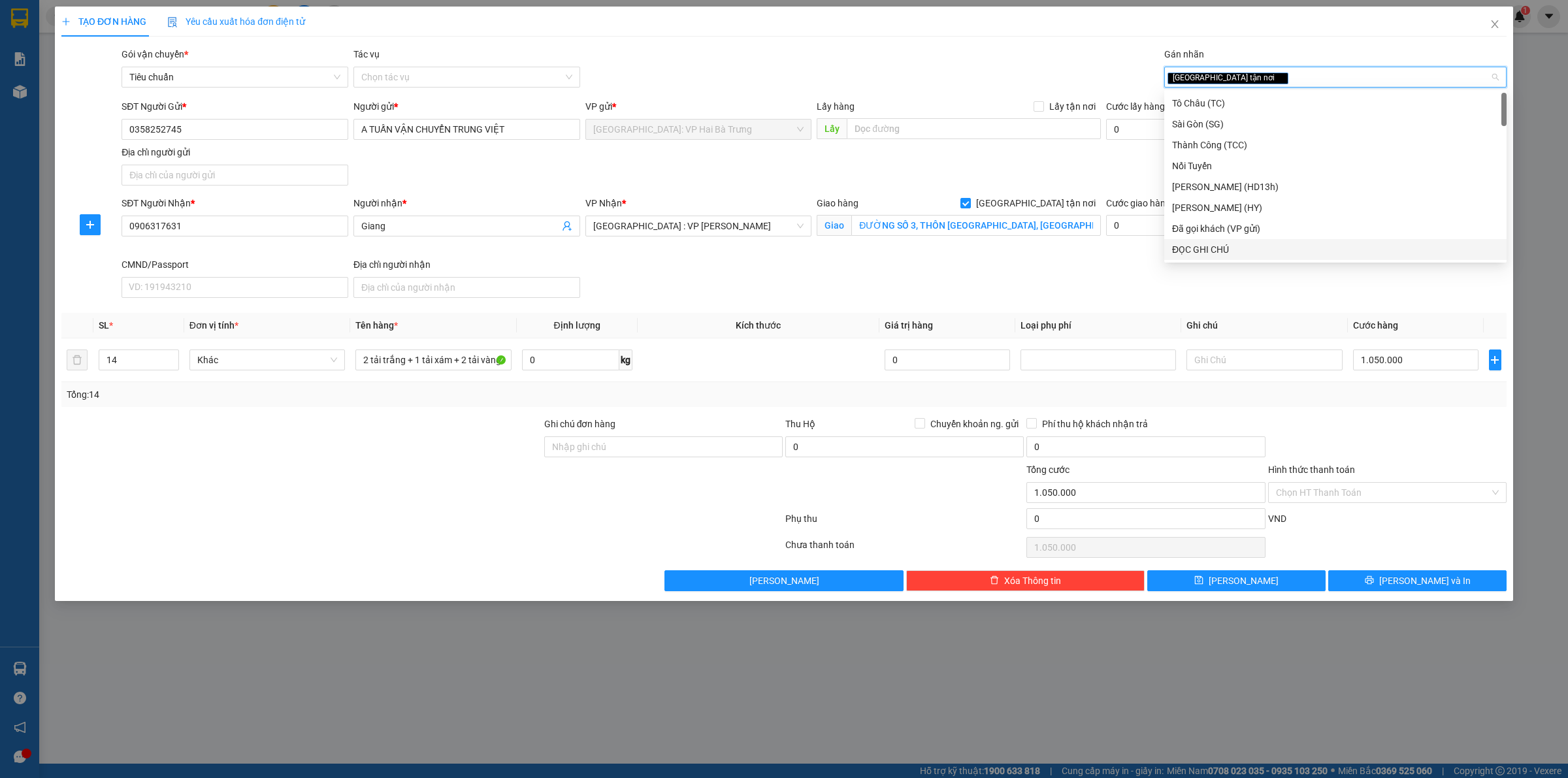
type input "s"
type input "d"
type input "đ"
click at [1248, 119] on div "Đã gọi khách (VP gửi)" at bounding box center [1336, 125] width 327 height 15
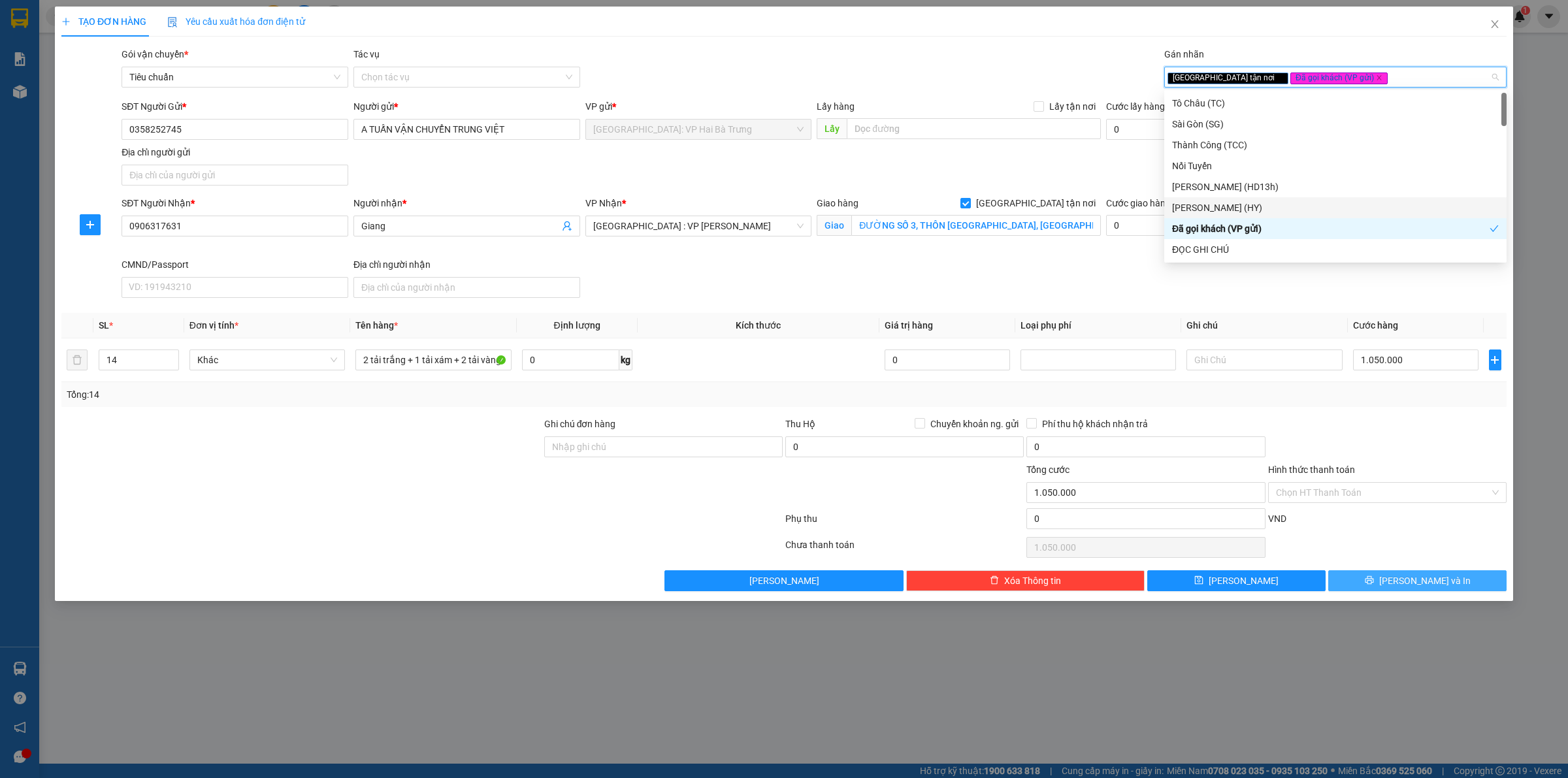
click at [1380, 585] on button "[PERSON_NAME] và In" at bounding box center [1417, 581] width 178 height 21
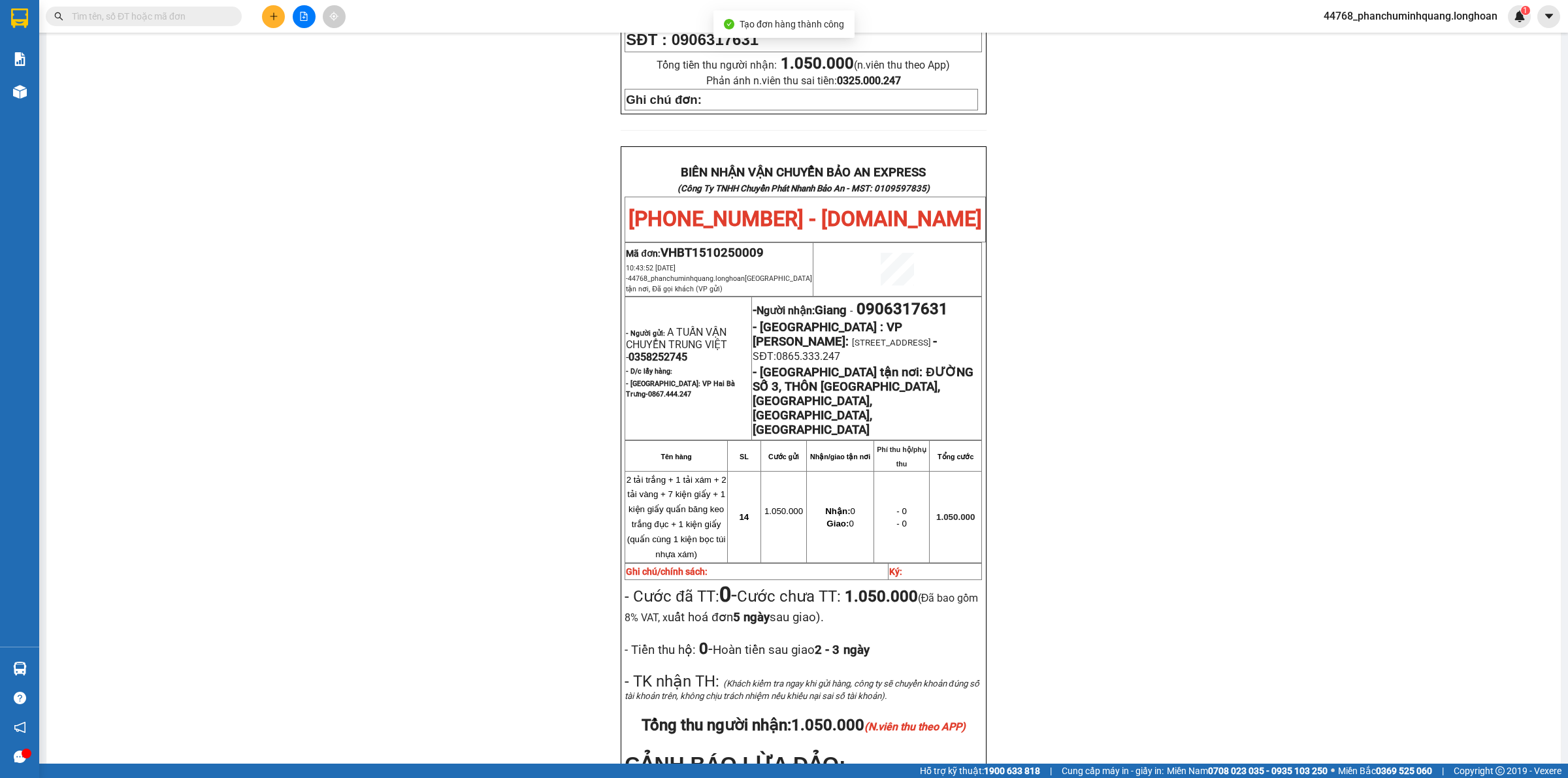
scroll to position [653, 0]
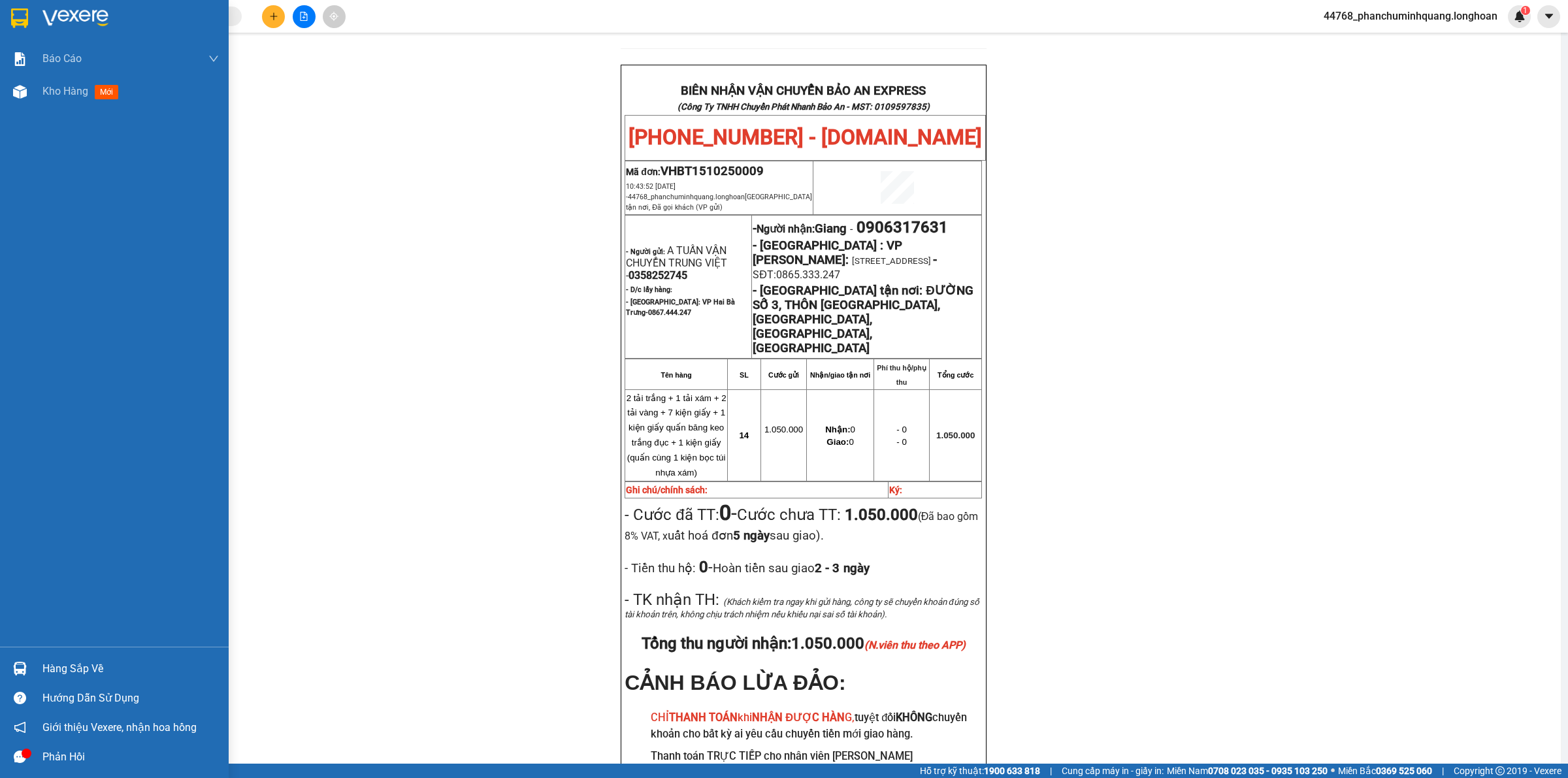
click at [21, 18] on img at bounding box center [19, 18] width 17 height 20
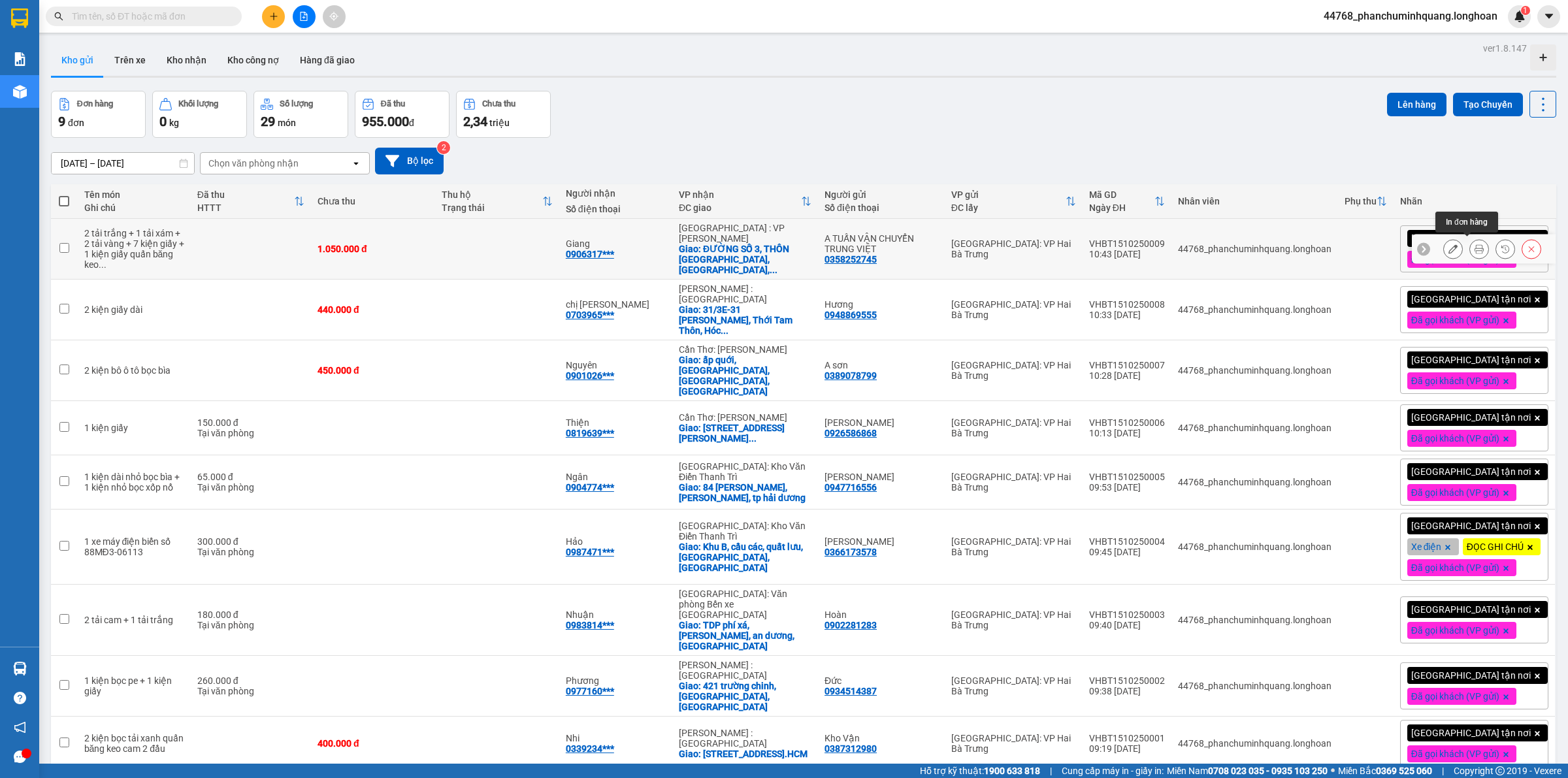
click at [1475, 250] on icon at bounding box center [1479, 249] width 9 height 9
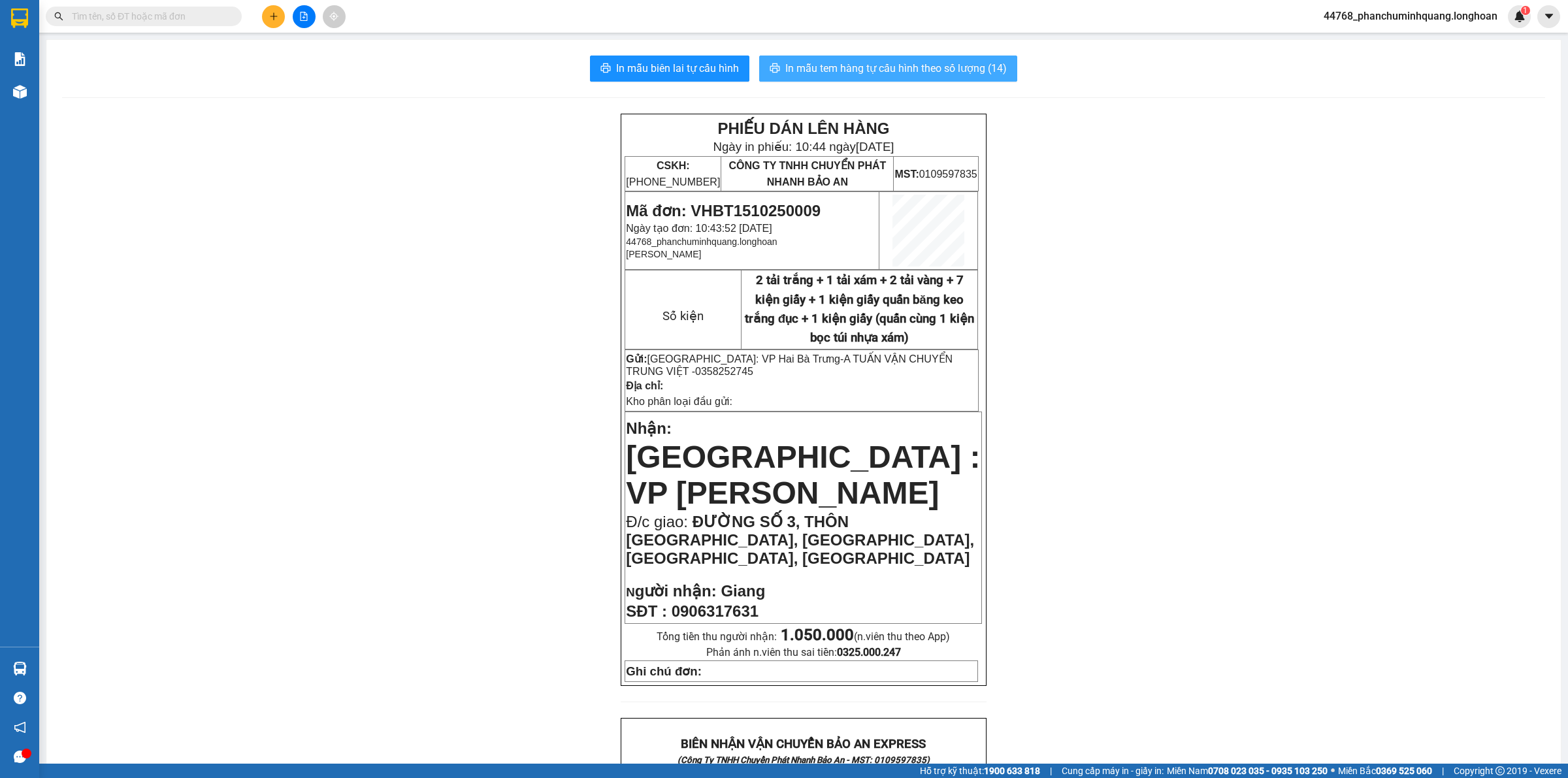
click at [792, 64] on span "In mẫu tem hàng tự cấu hình theo số lượng (14)" at bounding box center [896, 68] width 221 height 16
click at [1559, 0] on html "Kết quả tìm kiếm ( 0 ) Bộ lọc No Data 44768_phanchuminhquang.longhoan 1 Báo cáo…" at bounding box center [784, 389] width 1568 height 778
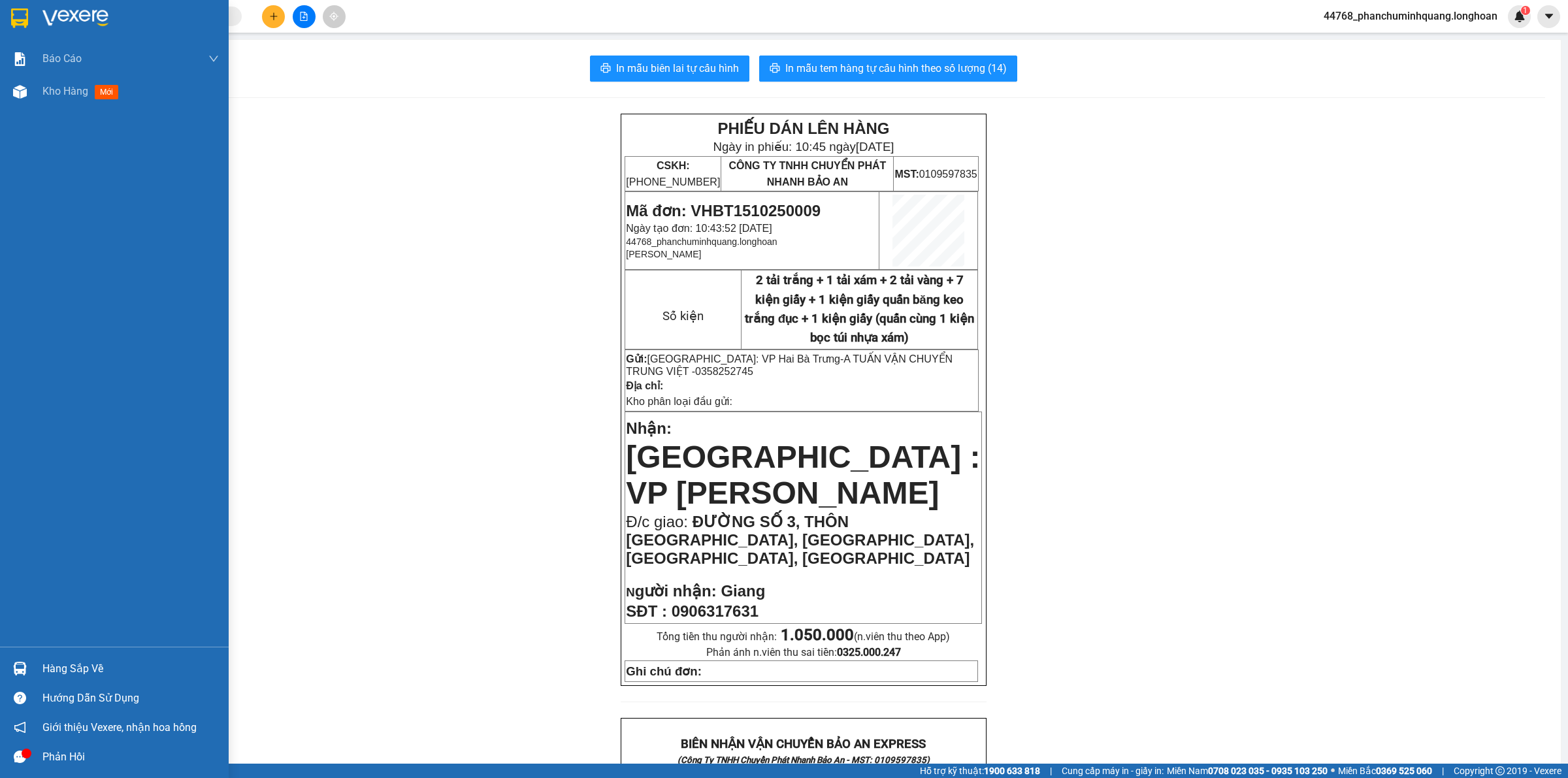
click at [18, 9] on img at bounding box center [19, 18] width 17 height 20
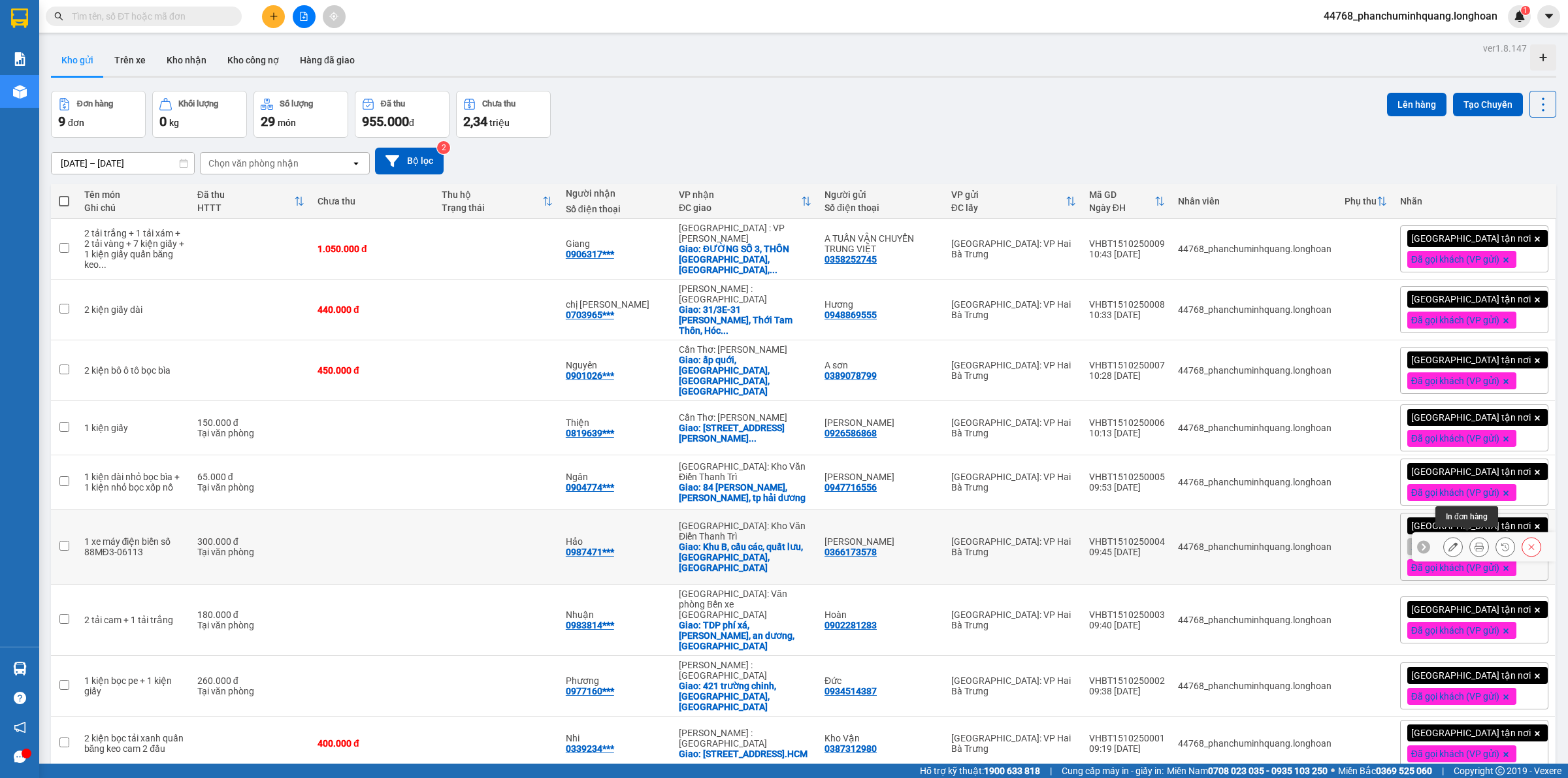
click at [1475, 542] on icon at bounding box center [1479, 547] width 9 height 9
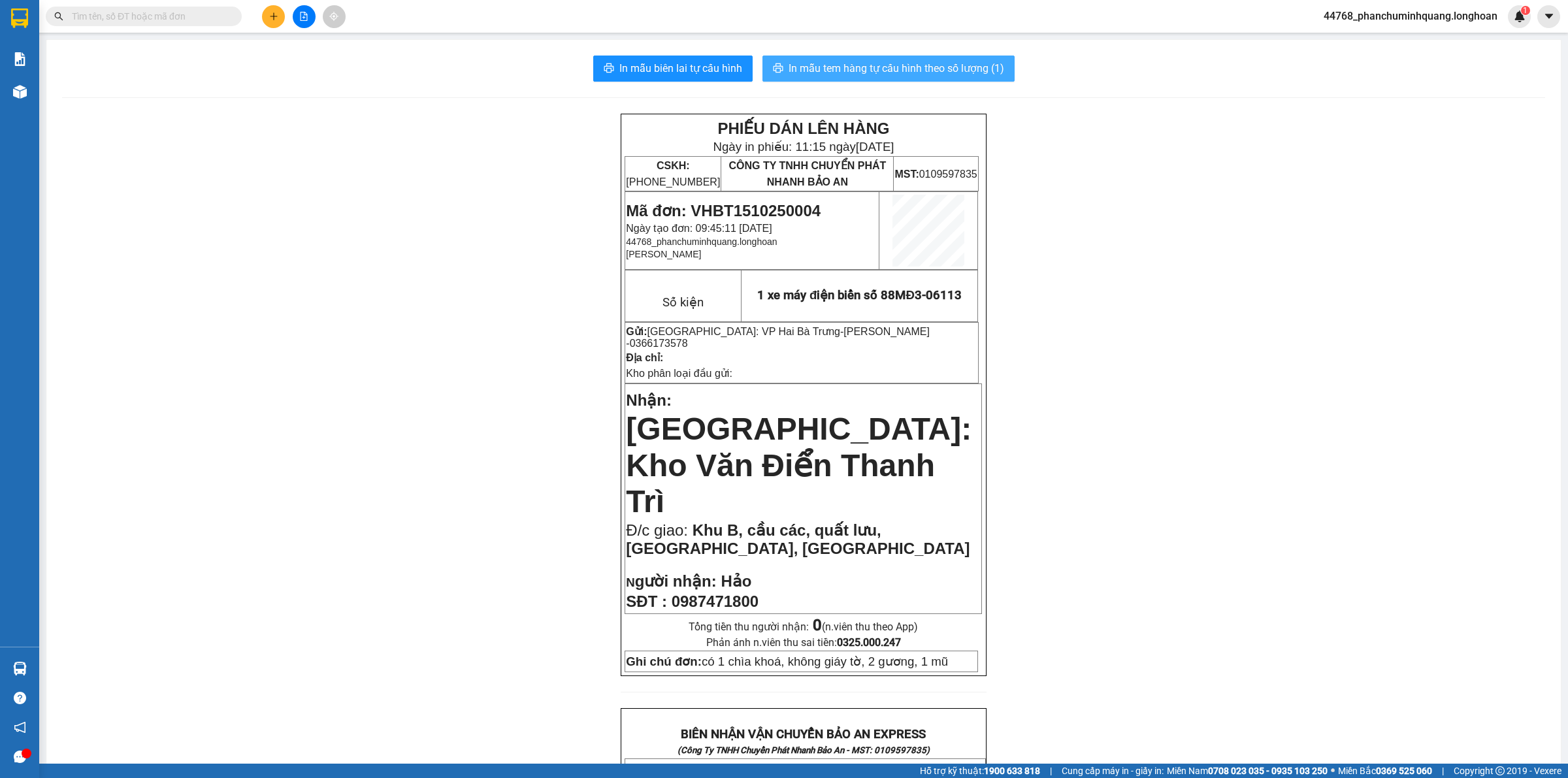
click at [958, 66] on span "In mẫu tem hàng tự cấu hình theo số lượng (1)" at bounding box center [896, 68] width 215 height 16
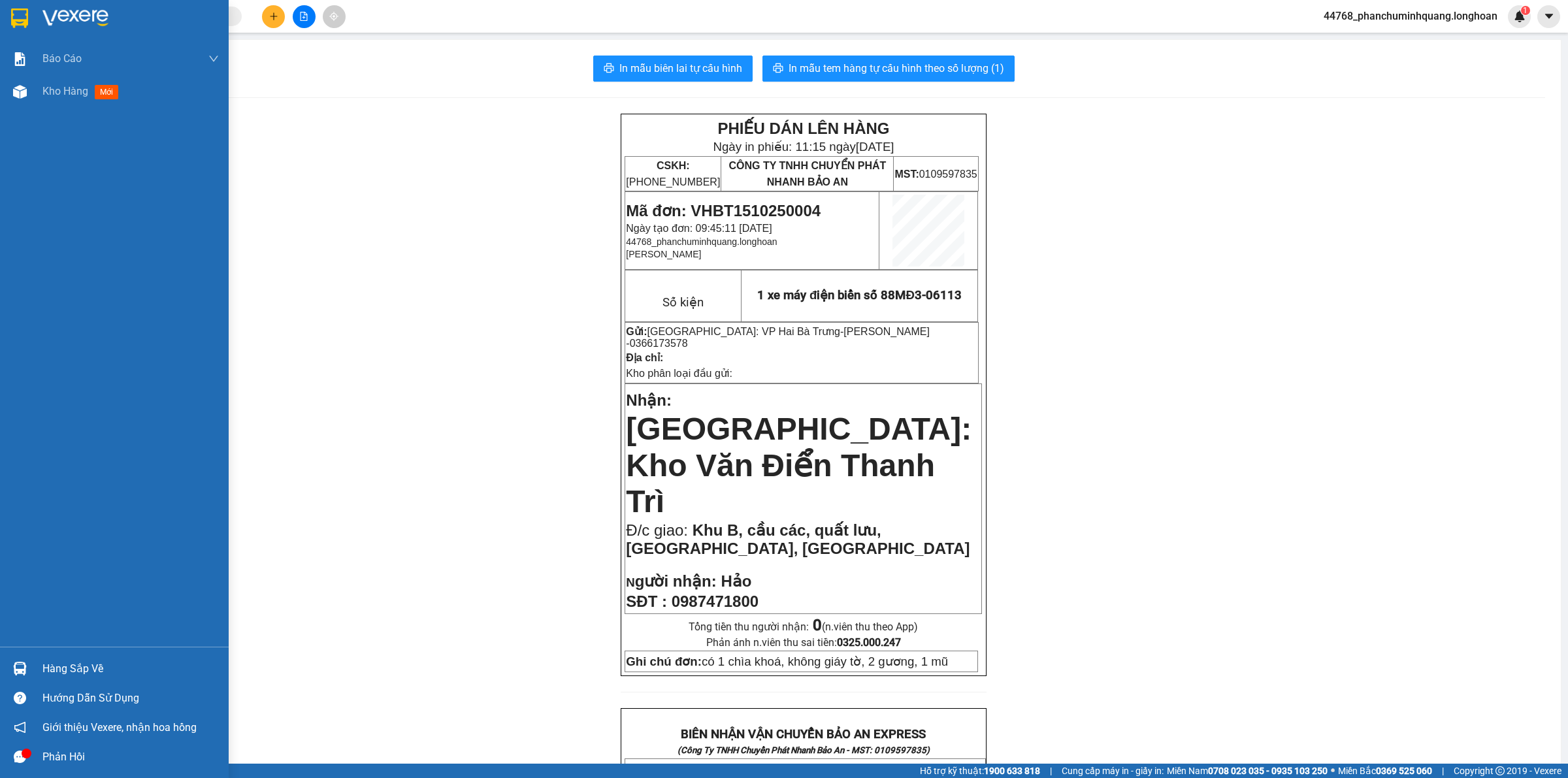
drag, startPoint x: 16, startPoint y: 15, endPoint x: 1567, endPoint y: 472, distance: 1616.9
click at [16, 15] on img at bounding box center [19, 18] width 17 height 20
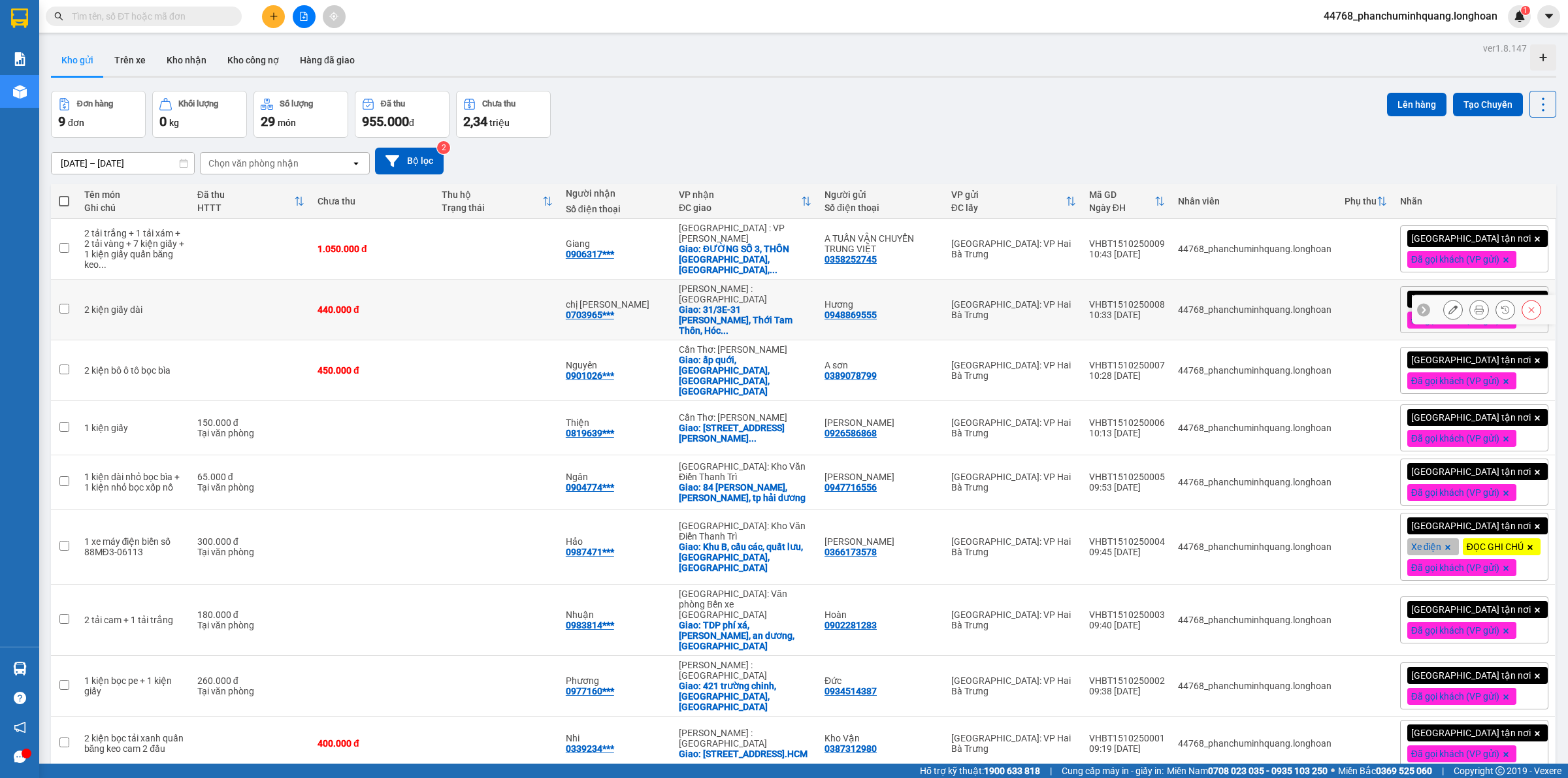
click at [1449, 305] on icon at bounding box center [1453, 309] width 9 height 9
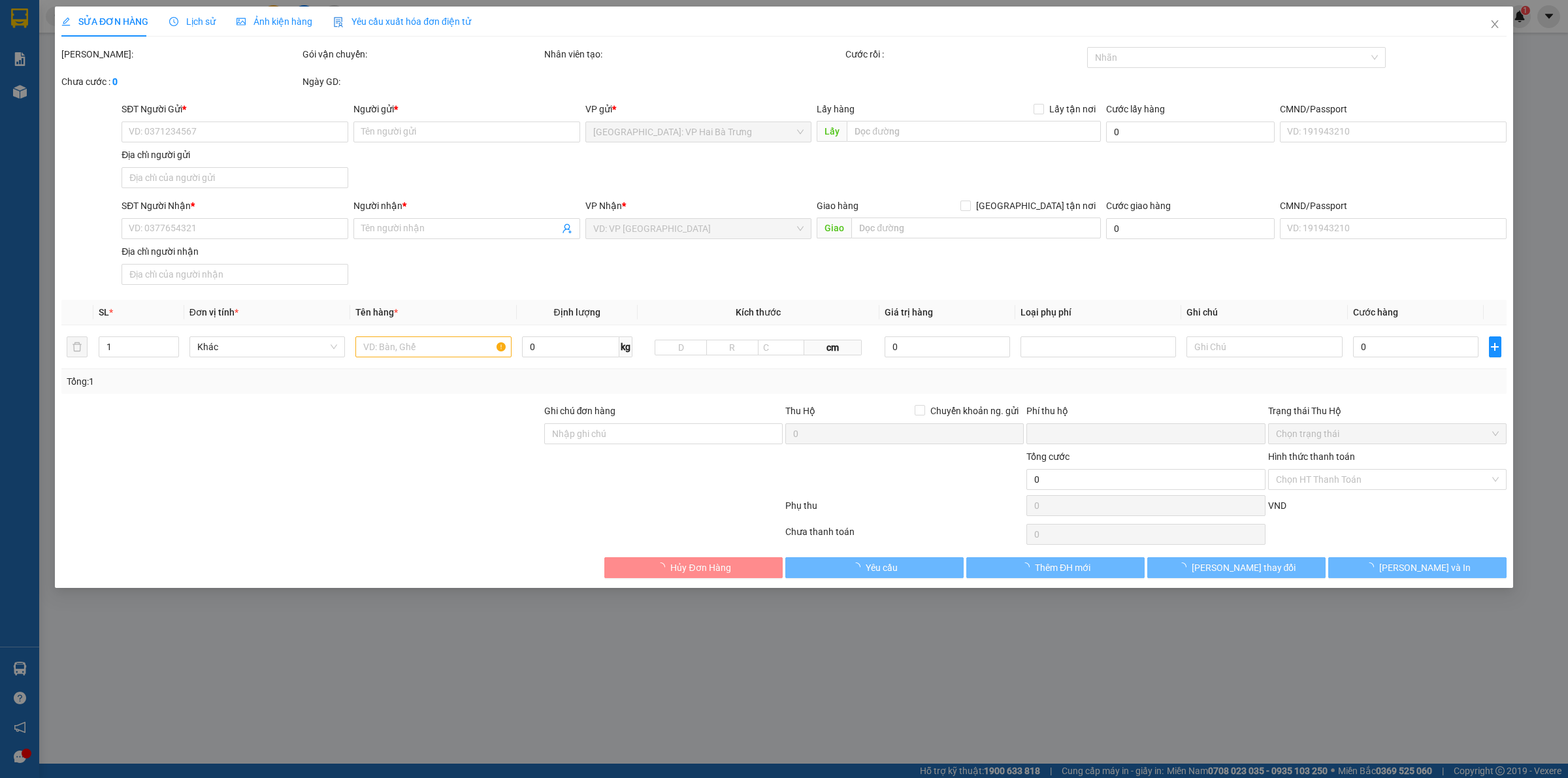
type input "0948869555"
type input "Hương"
type input "0703965523"
type input "chị [PERSON_NAME]"
checkbox input "true"
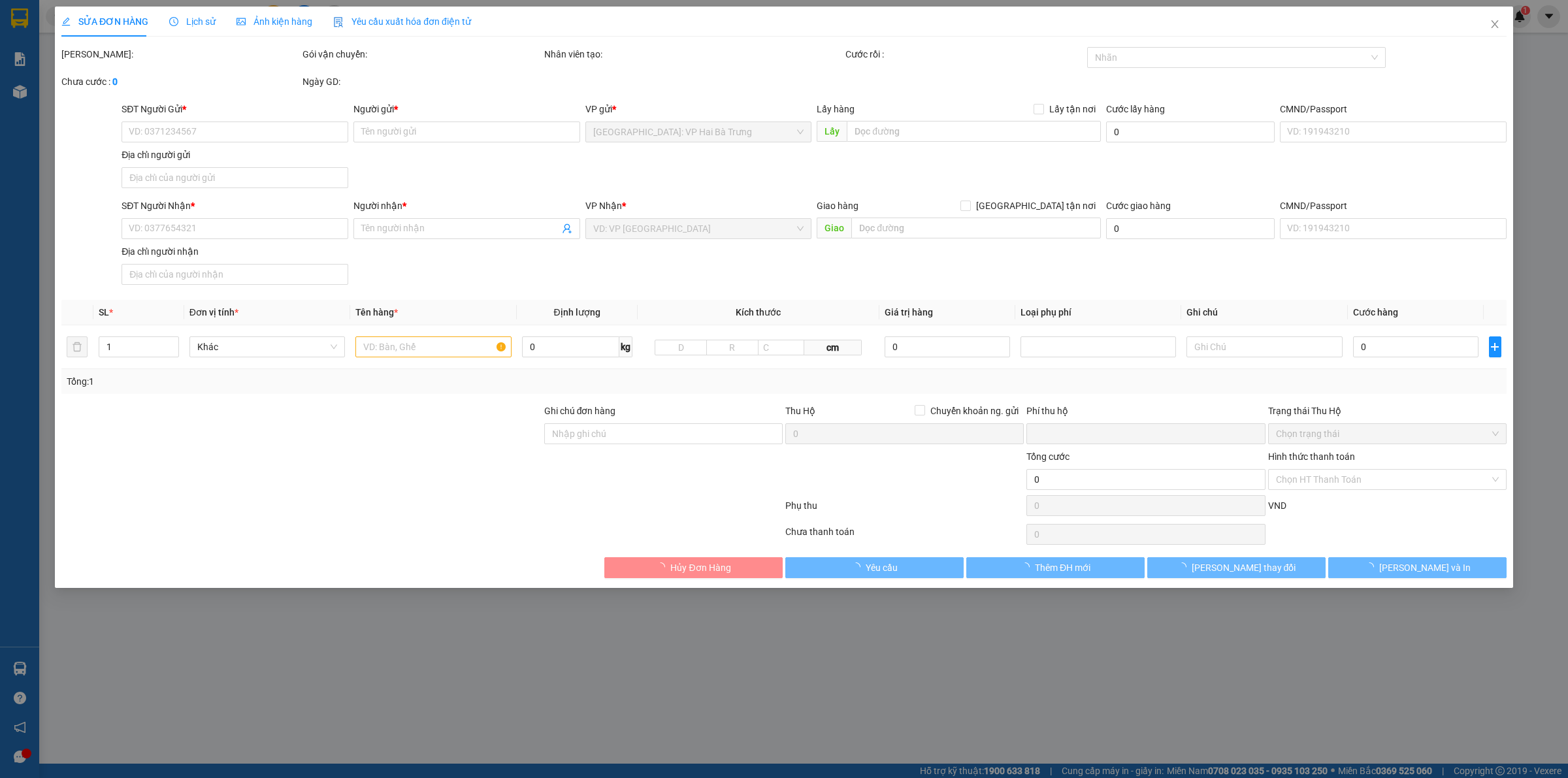
type input "31/3E-31 Phùng Thị Chuyện, Thới Tam Thôn, Hóc Môn, Hồ Chí Minh"
type input "0"
type input "440.000"
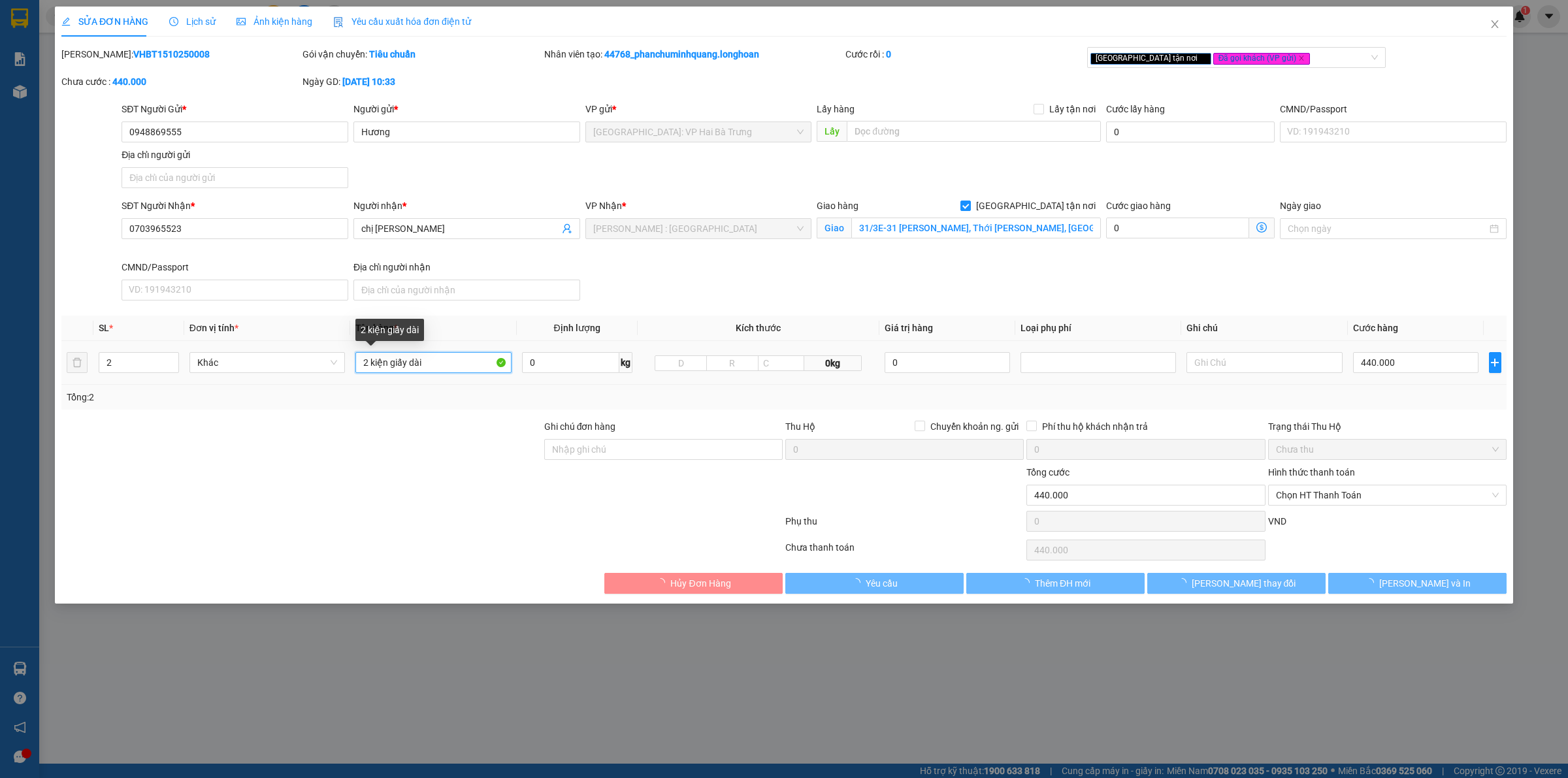
click at [448, 363] on input "2 kiện giấy dài" at bounding box center [433, 363] width 155 height 21
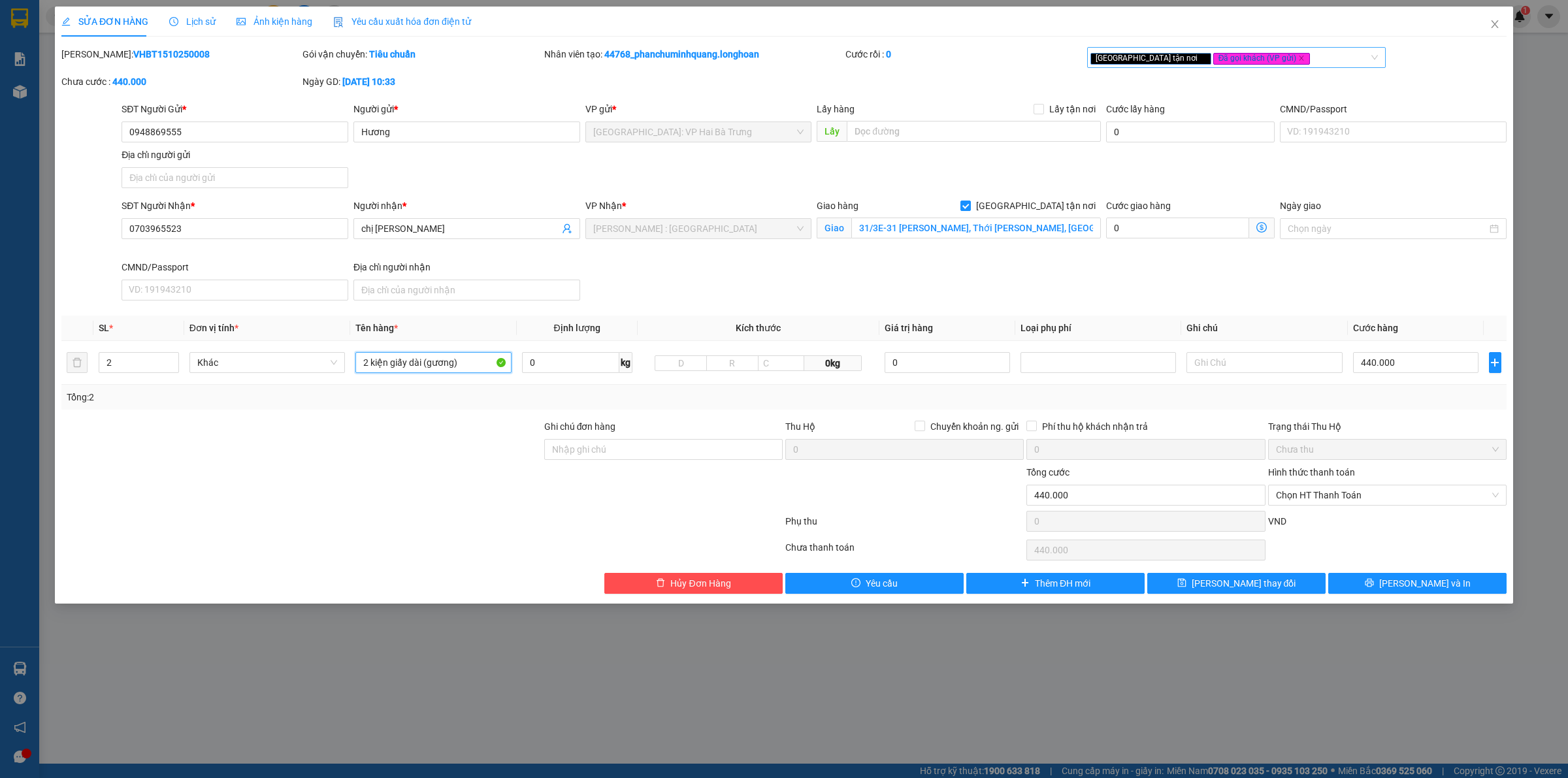
click at [1266, 62] on div "Giao tận nơi Đã gọi khách (VP gửi)" at bounding box center [1230, 57] width 280 height 15
type input "2 kiện giấy dài (gương)"
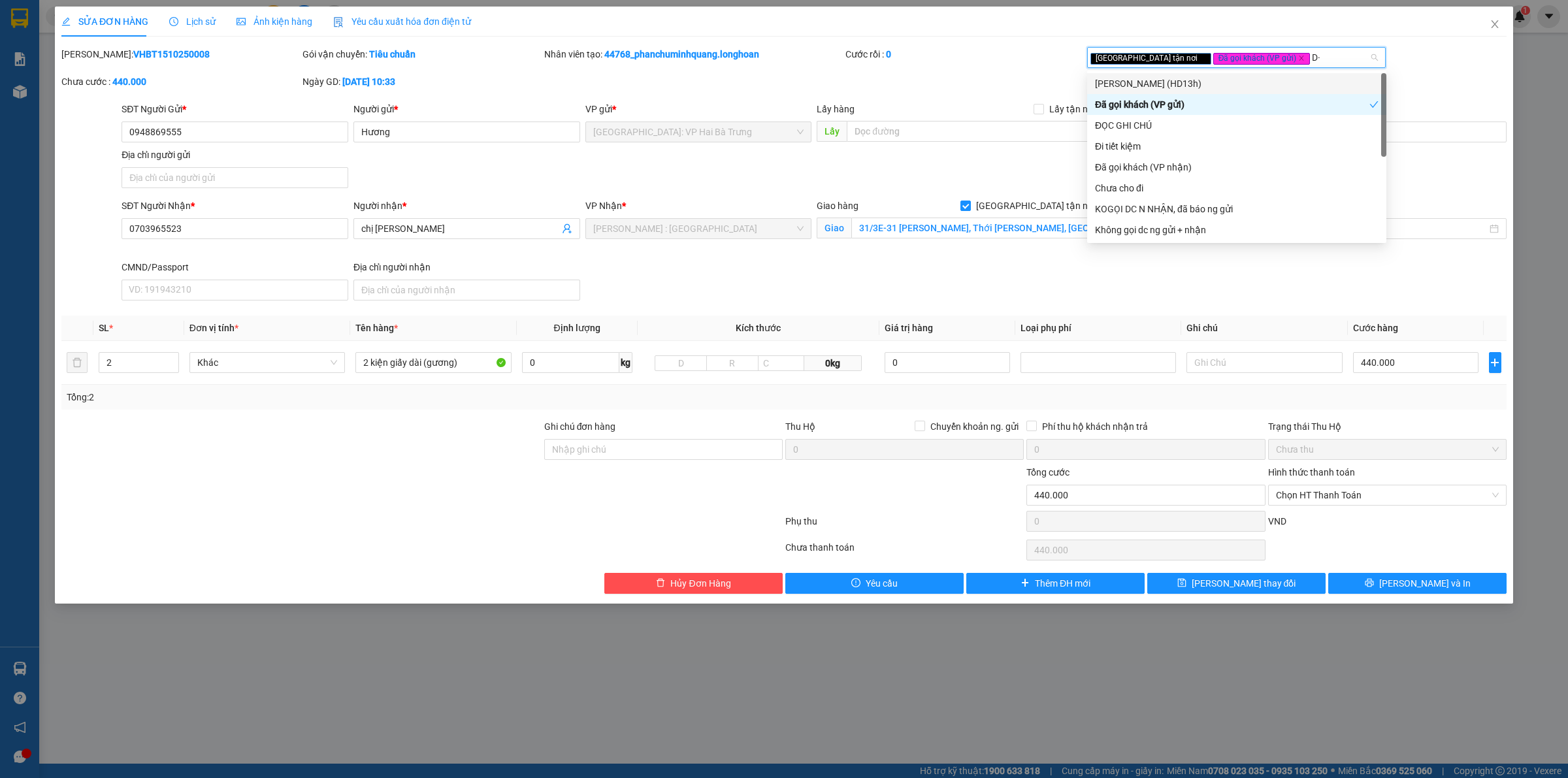
type input "D"
type input "Đ"
click at [1201, 127] on div "ĐỌC GHI CHÚ" at bounding box center [1237, 125] width 284 height 15
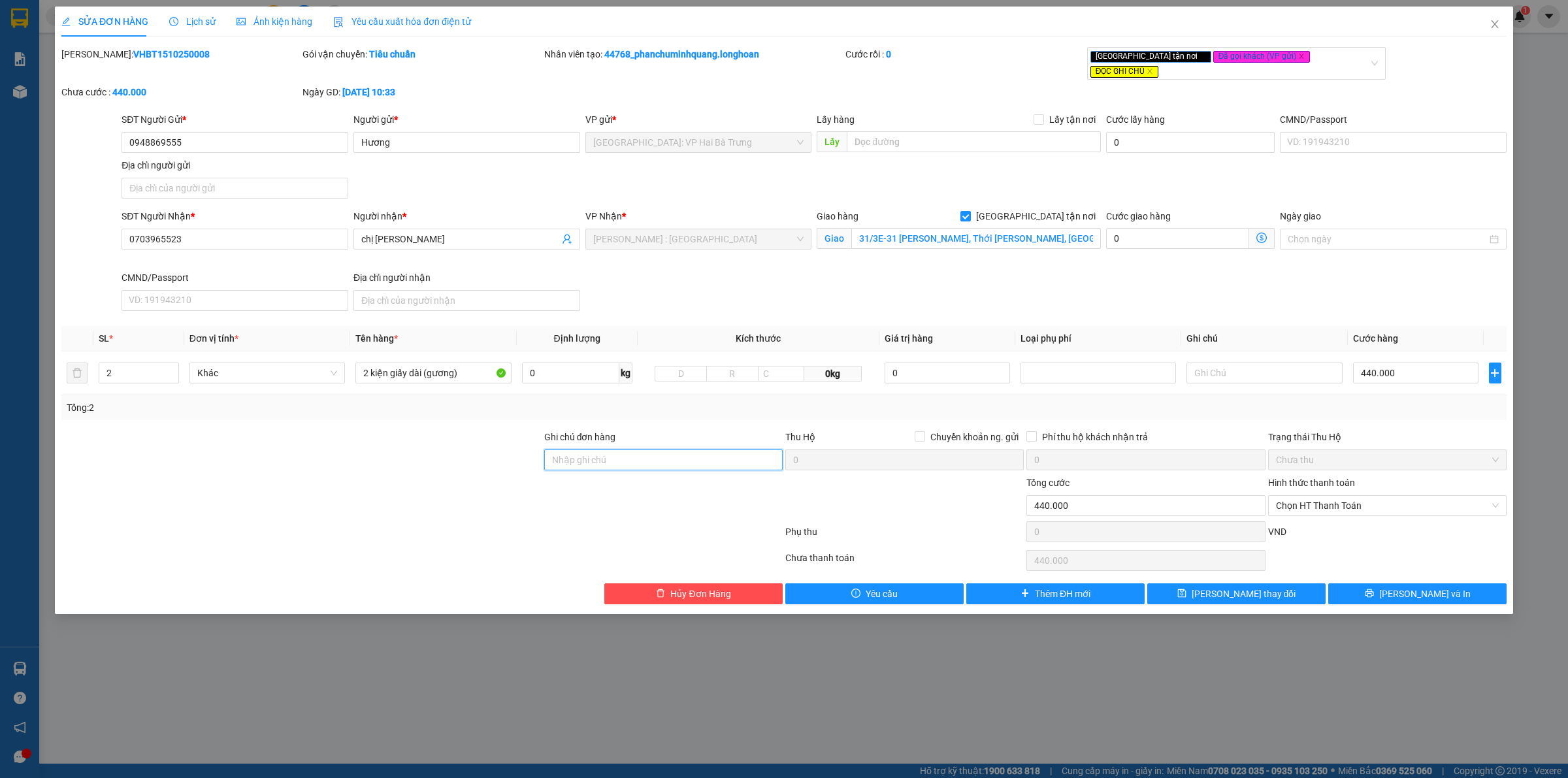
click at [717, 452] on input "Ghi chú đơn hàng" at bounding box center [664, 460] width 239 height 21
type input "Hàng chính sách, giao nguyên kiện hư vỡ không đền"
click at [1271, 595] on button "[PERSON_NAME] thay đổi" at bounding box center [1236, 593] width 178 height 21
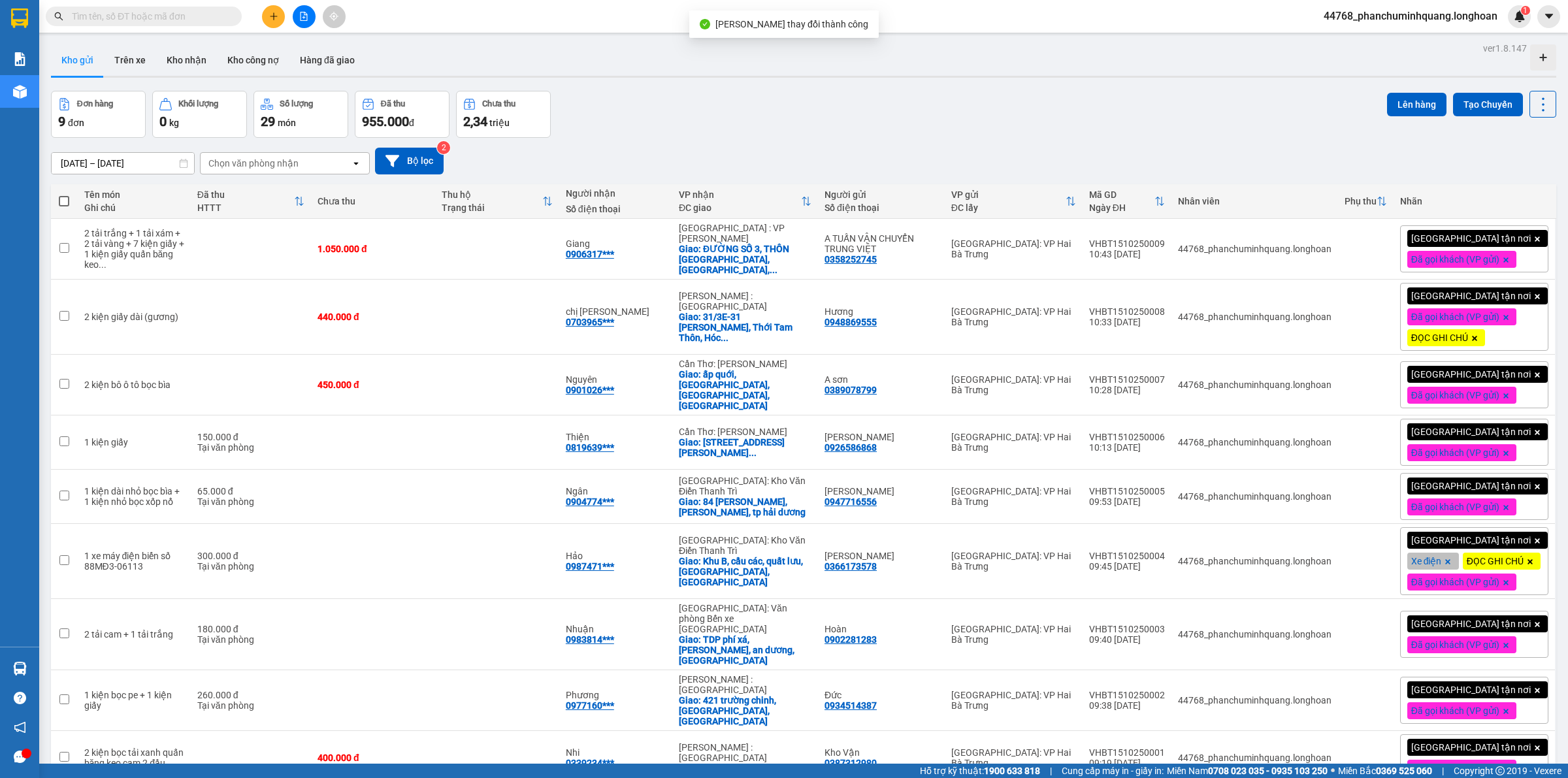
click at [788, 121] on div "Đơn hàng 9 đơn Khối lượng 0 kg Số lượng 29 món Đã thu 955.000 đ Chưa thu 2,34 t…" at bounding box center [804, 114] width 1506 height 47
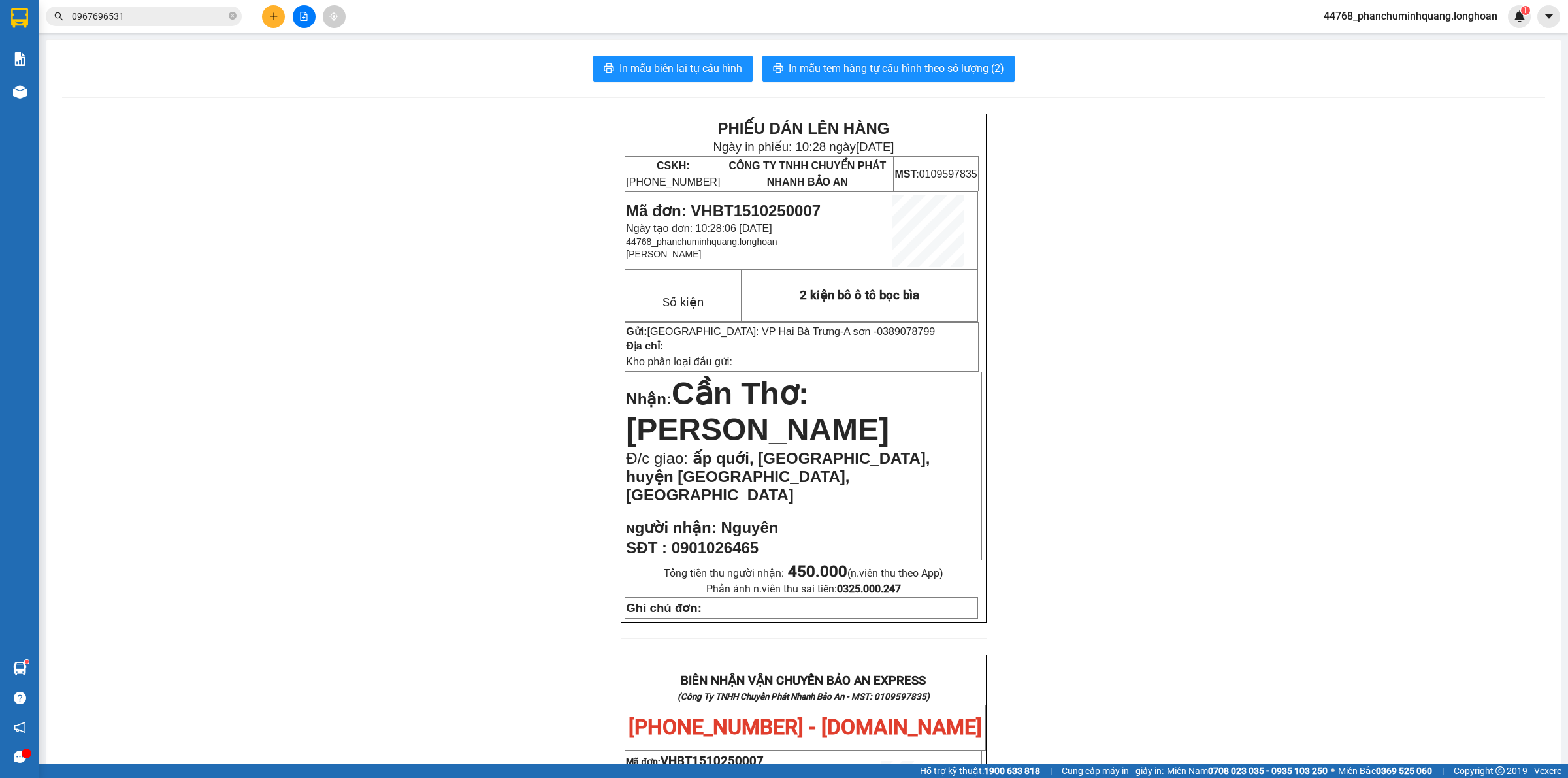
click at [273, 14] on icon "plus" at bounding box center [273, 16] width 1 height 7
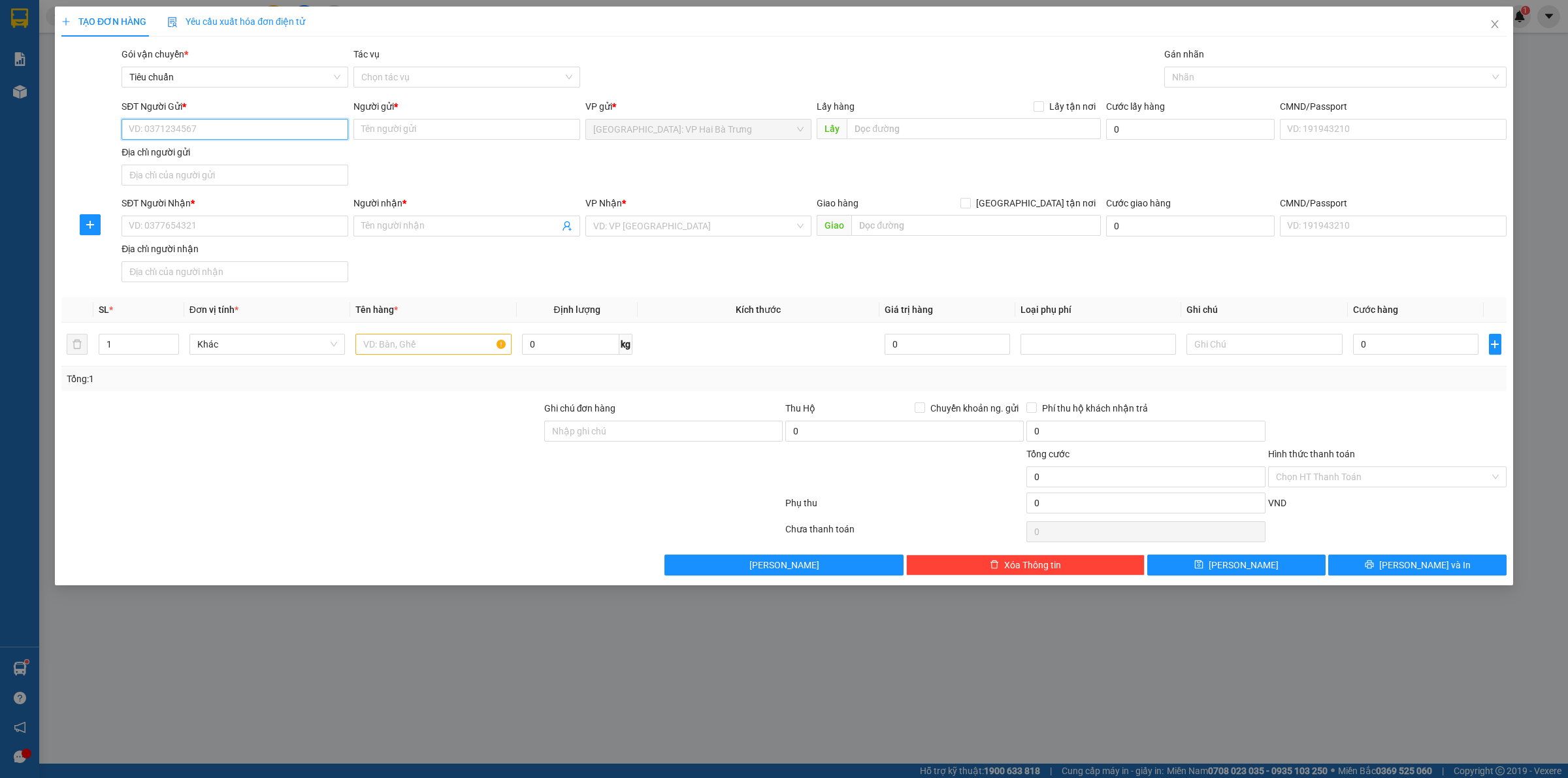
click at [273, 122] on input "SĐT Người Gửi *" at bounding box center [234, 129] width 226 height 21
type input "0703"
click at [316, 132] on input "0703" at bounding box center [234, 129] width 226 height 21
click at [317, 132] on input "0703" at bounding box center [234, 129] width 226 height 21
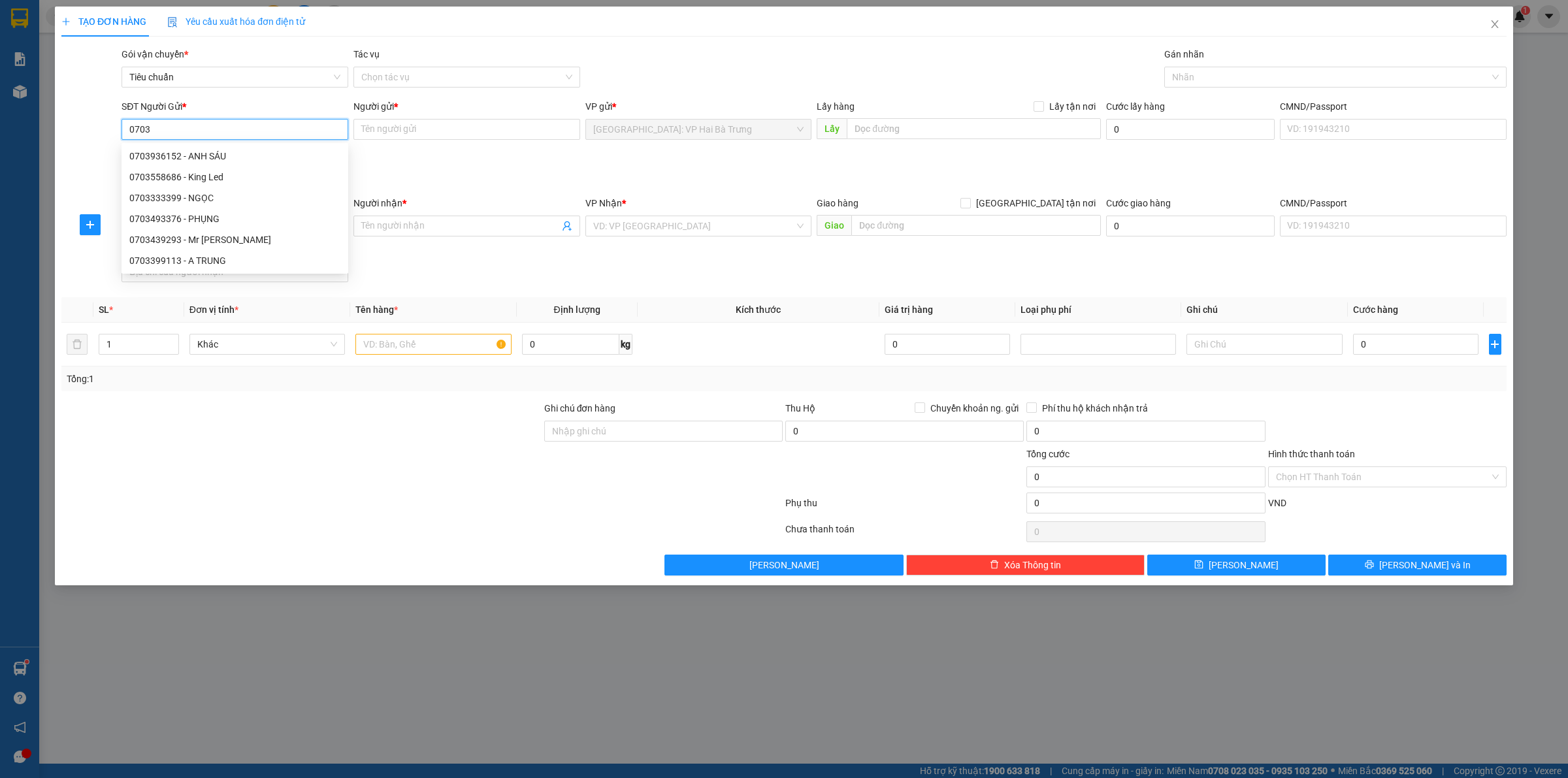
click at [317, 132] on input "0703" at bounding box center [234, 129] width 226 height 21
click at [519, 179] on div "SĐT Người Gửi * VD: 0371234567 Người gửi * Tên người gửi VP gửi * Hà Nội: VP Ha…" at bounding box center [814, 145] width 1391 height 92
click at [250, 138] on input "SĐT Người Gửi *" at bounding box center [234, 129] width 226 height 21
click at [994, 178] on div "SĐT Người Gửi * VD: 0371234567 Người gửi * Tên người gửi VP gửi * Hà Nội: VP Ha…" at bounding box center [814, 145] width 1391 height 92
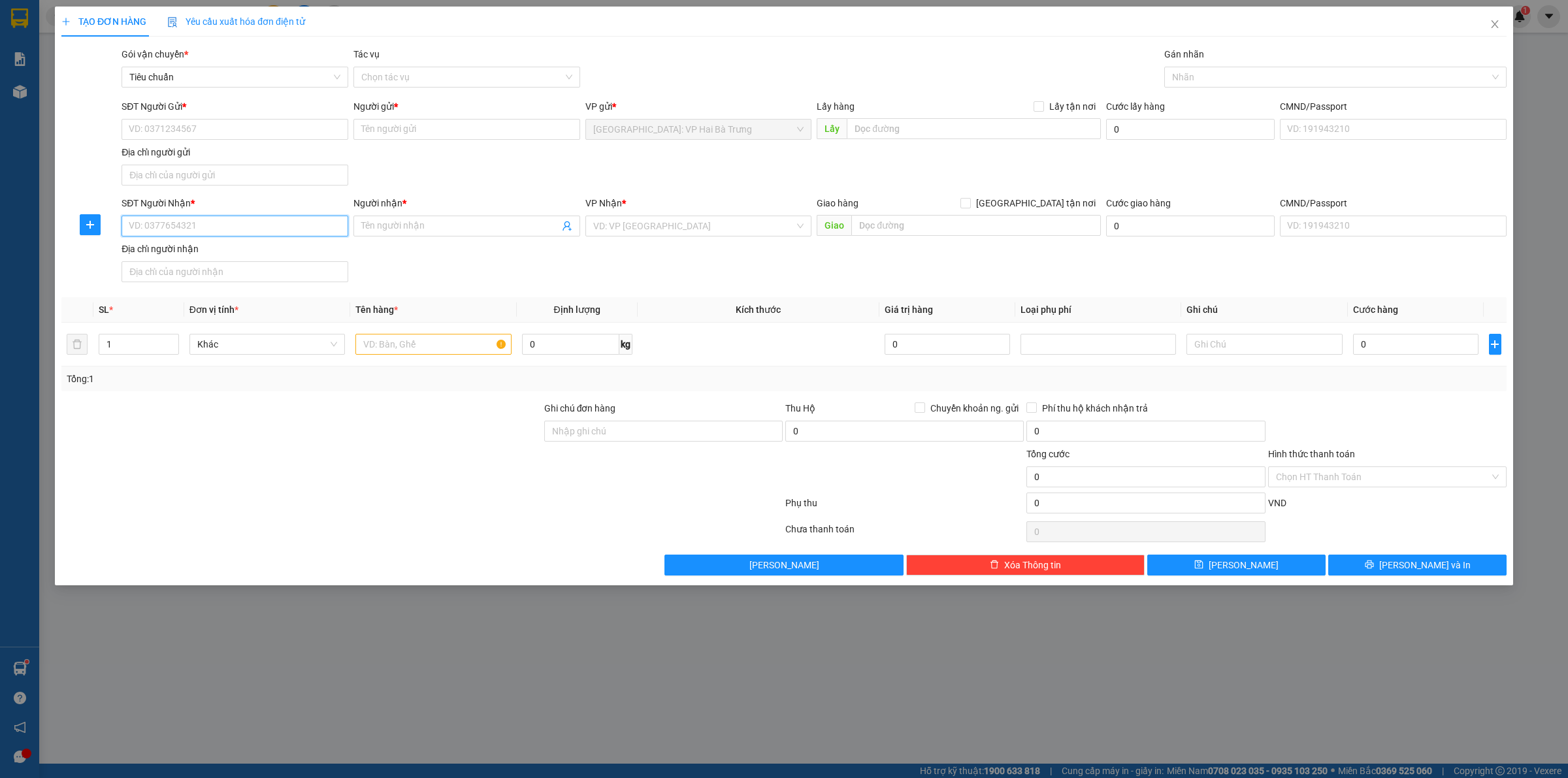
click at [296, 224] on input "SĐT Người Nhận *" at bounding box center [234, 226] width 226 height 21
type input "0703965523"
type input "chị [PERSON_NAME]"
checkbox input "true"
type input "31/3E-31 Phùng Thị Chuyện, Thới Tam Thôn, Hóc Môn, Hồ Chí Minh"
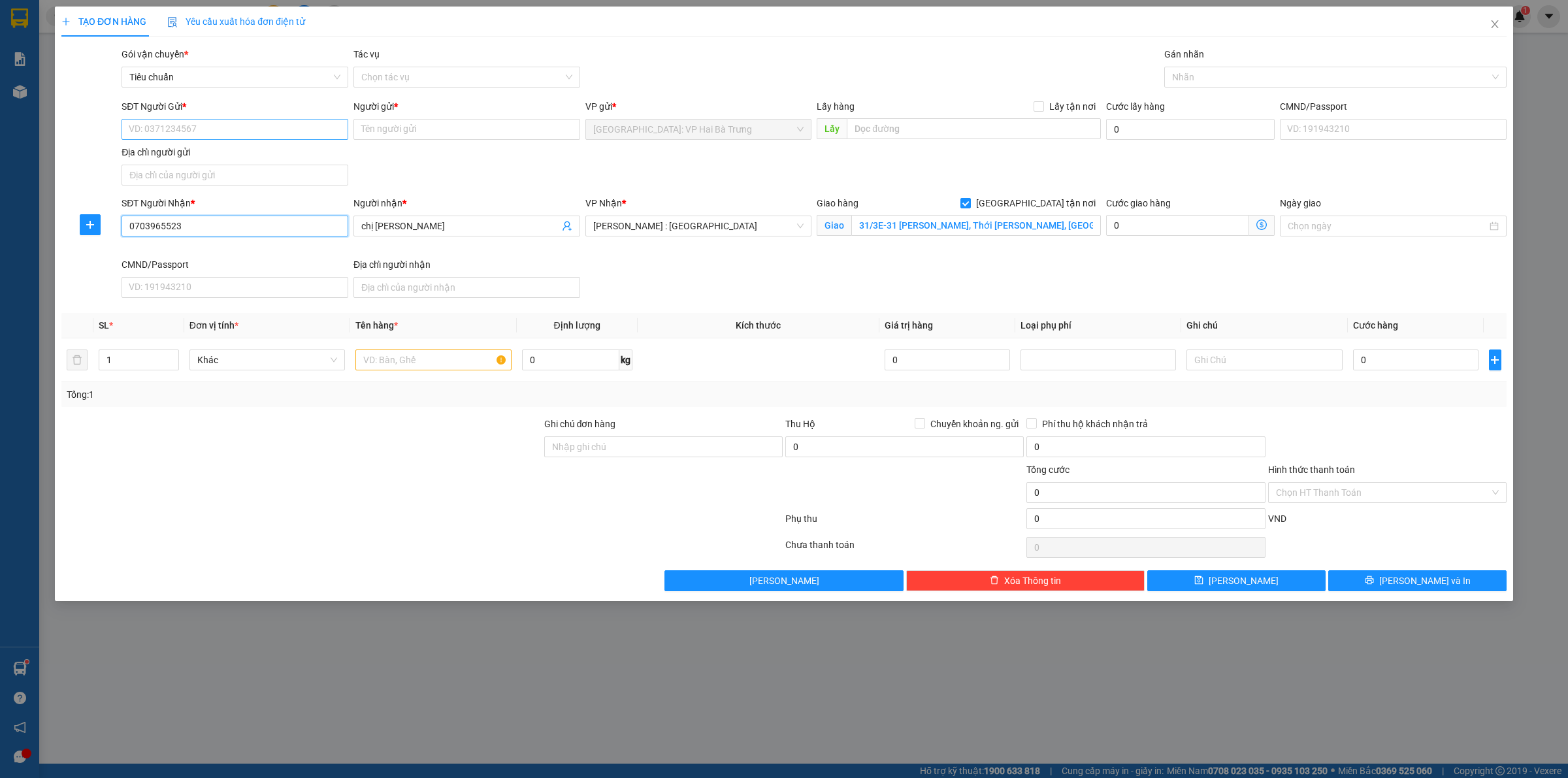
type input "0703965523"
click at [325, 124] on input "SĐT Người Gửi *" at bounding box center [234, 129] width 226 height 21
click at [713, 186] on div "SĐT Người Gửi * VD: 0371234567 Người gửi * Tên người gửi VP gửi * Hà Nội: VP Ha…" at bounding box center [814, 145] width 1391 height 92
type input "2"
click at [166, 353] on span "Increase Value" at bounding box center [171, 356] width 15 height 12
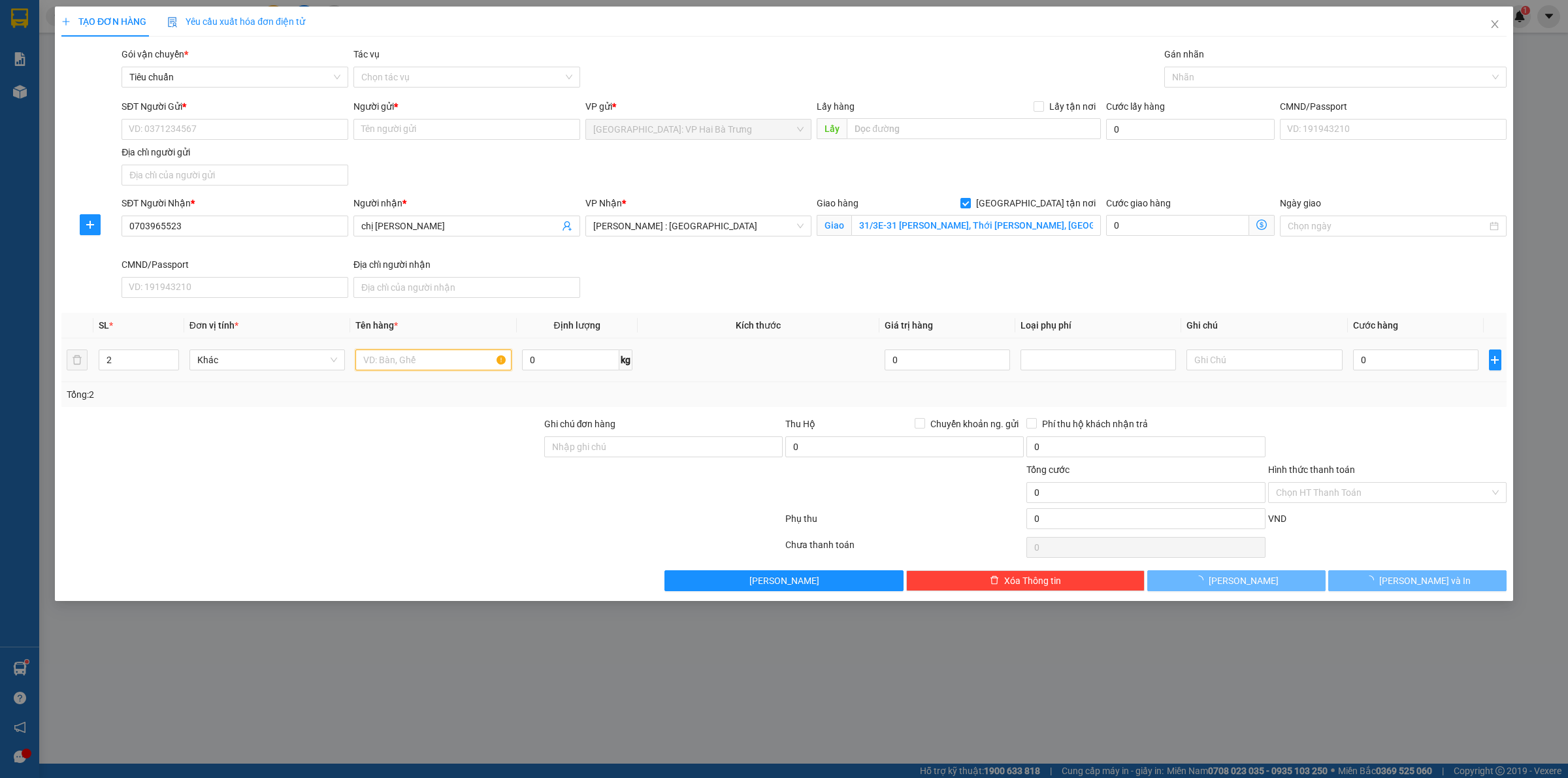
drag, startPoint x: 380, startPoint y: 366, endPoint x: 390, endPoint y: 366, distance: 10.0
click at [381, 366] on input "text" at bounding box center [433, 360] width 155 height 21
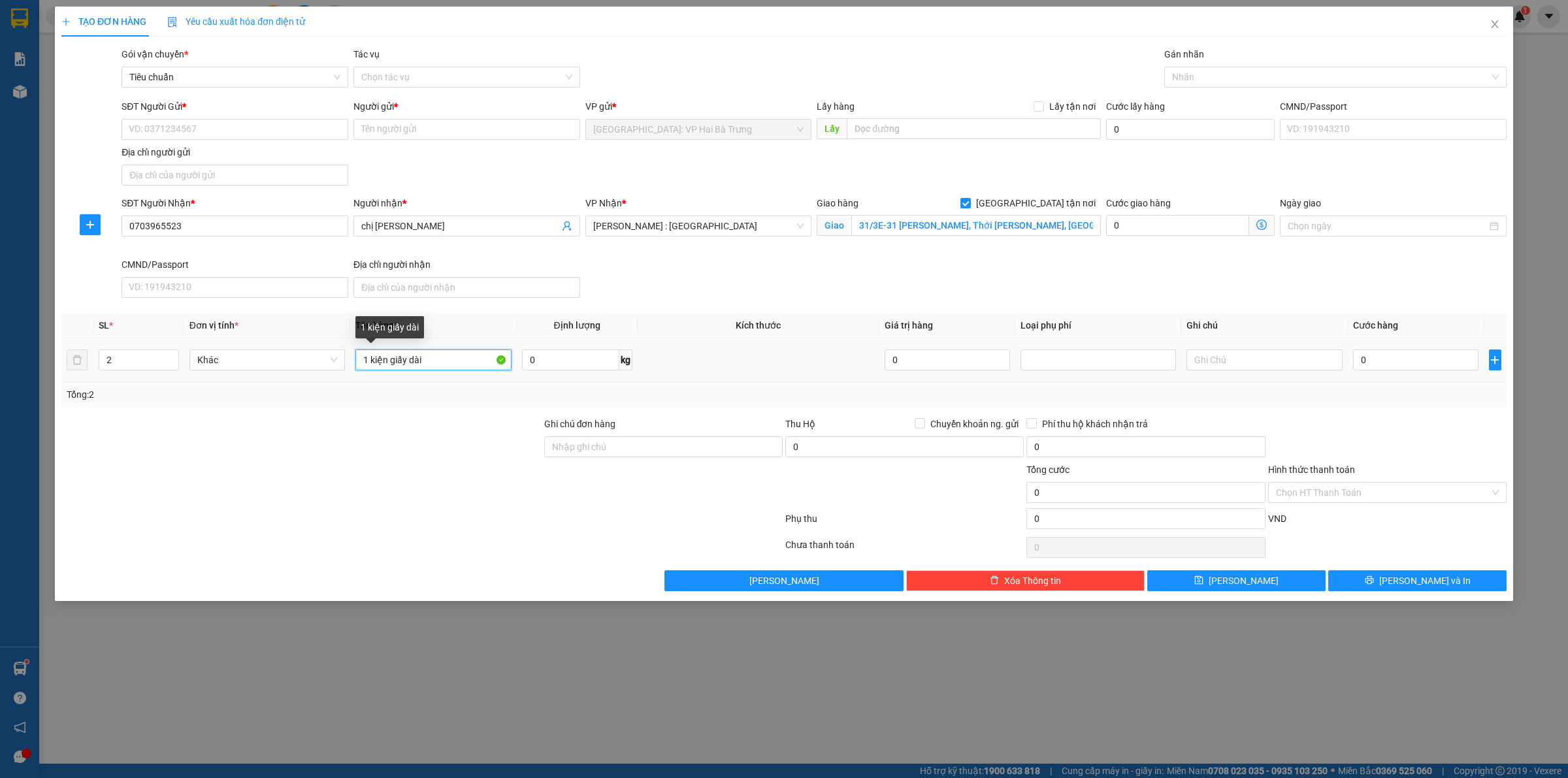
click at [368, 363] on input "1 kiện giấy dài" at bounding box center [433, 360] width 155 height 21
type input "2 kiện giấy dài"
click at [1380, 364] on input "0" at bounding box center [1416, 360] width 125 height 21
type input "4"
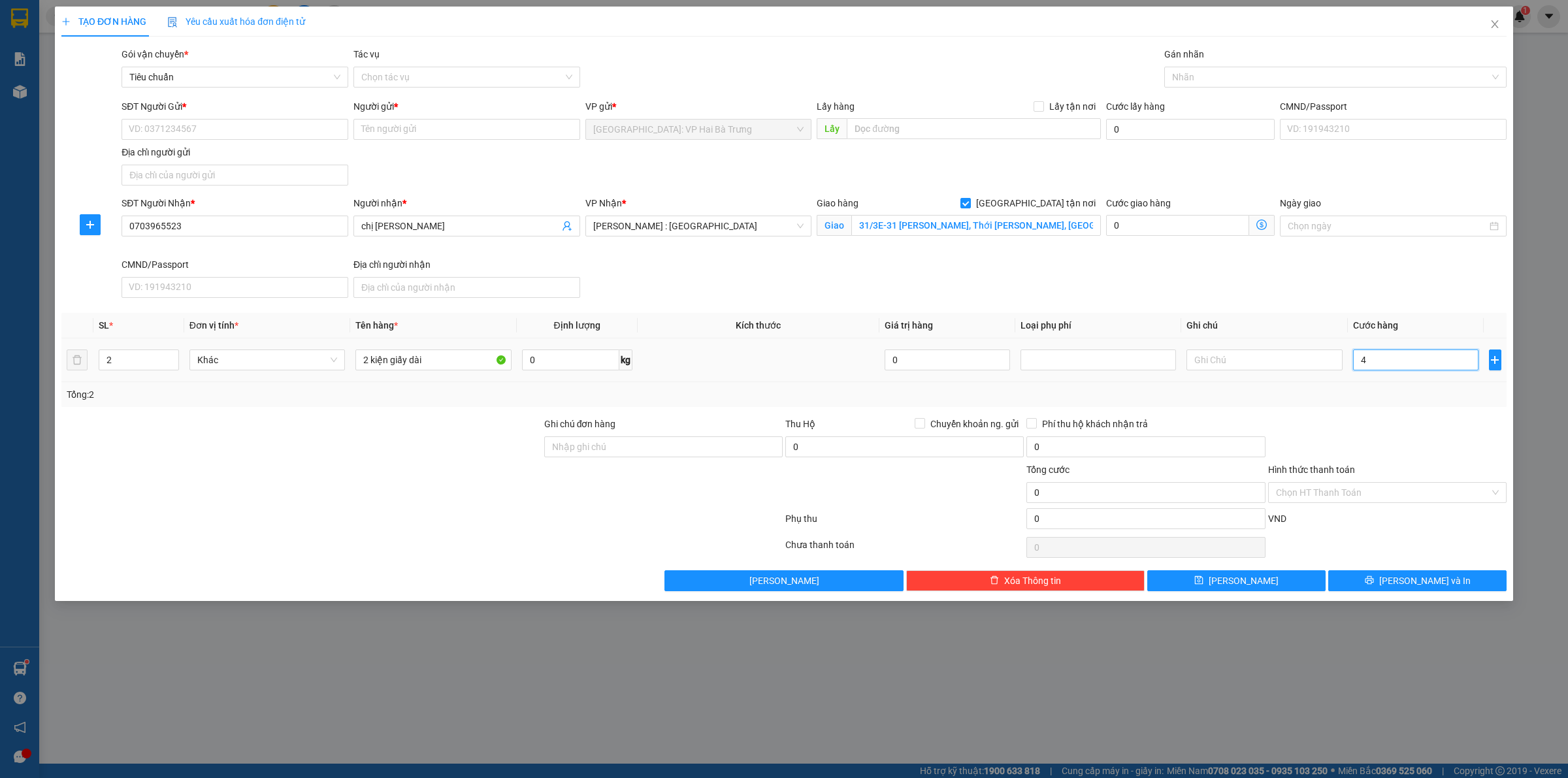
type input "4"
type input "44"
type input "440"
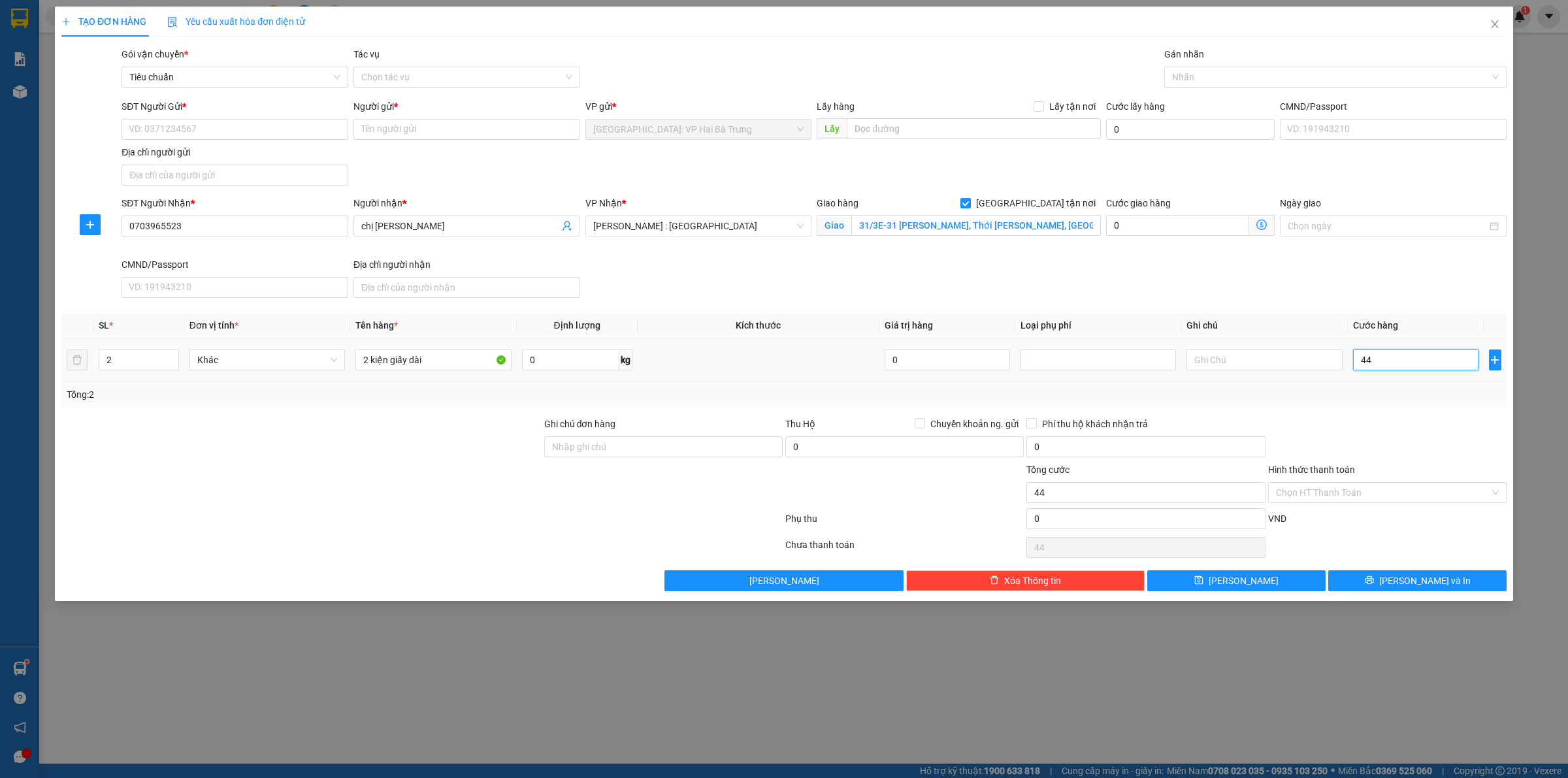
type input "440"
type input "4.400"
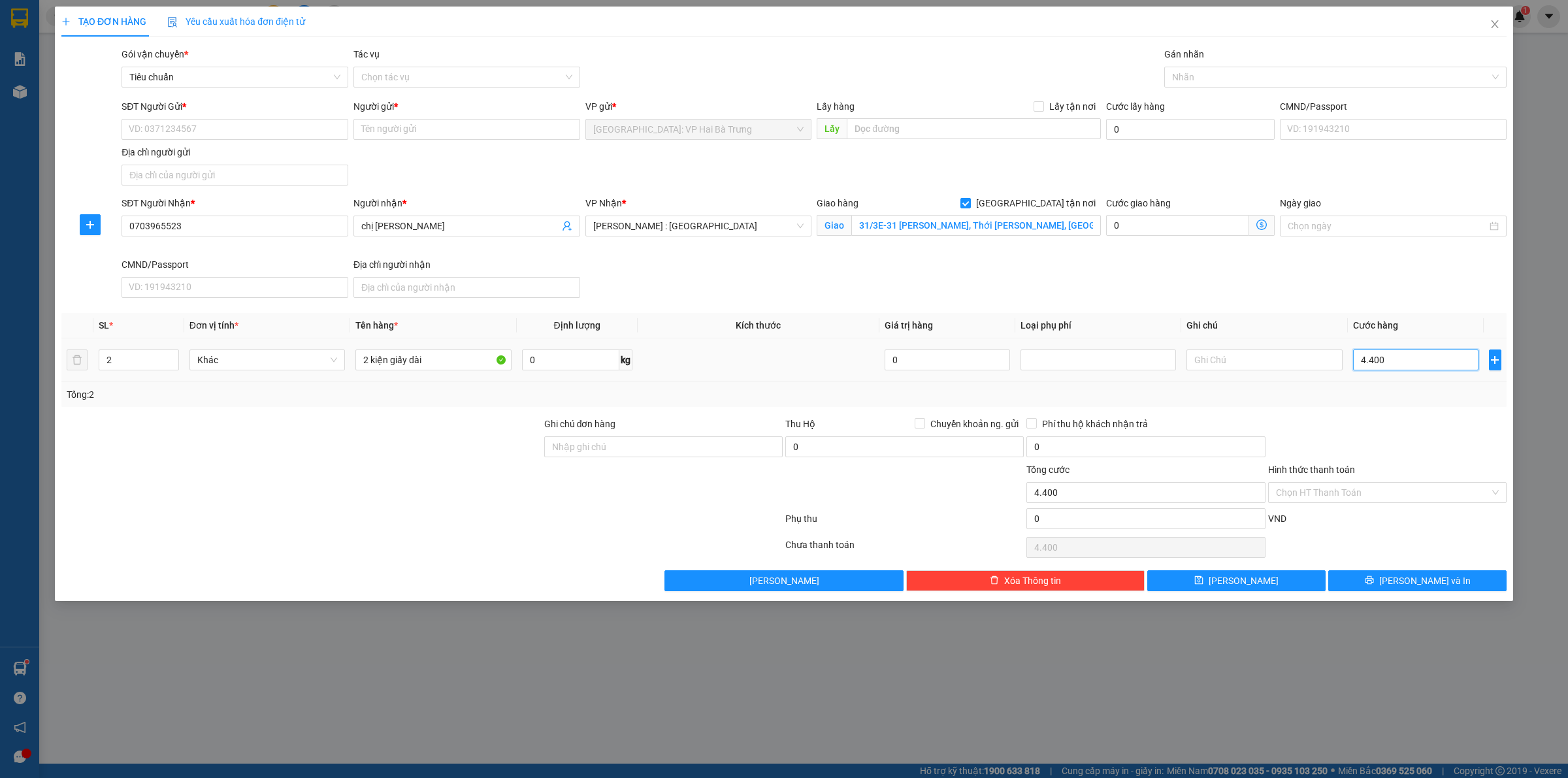
type input "44.000"
type input "440.000"
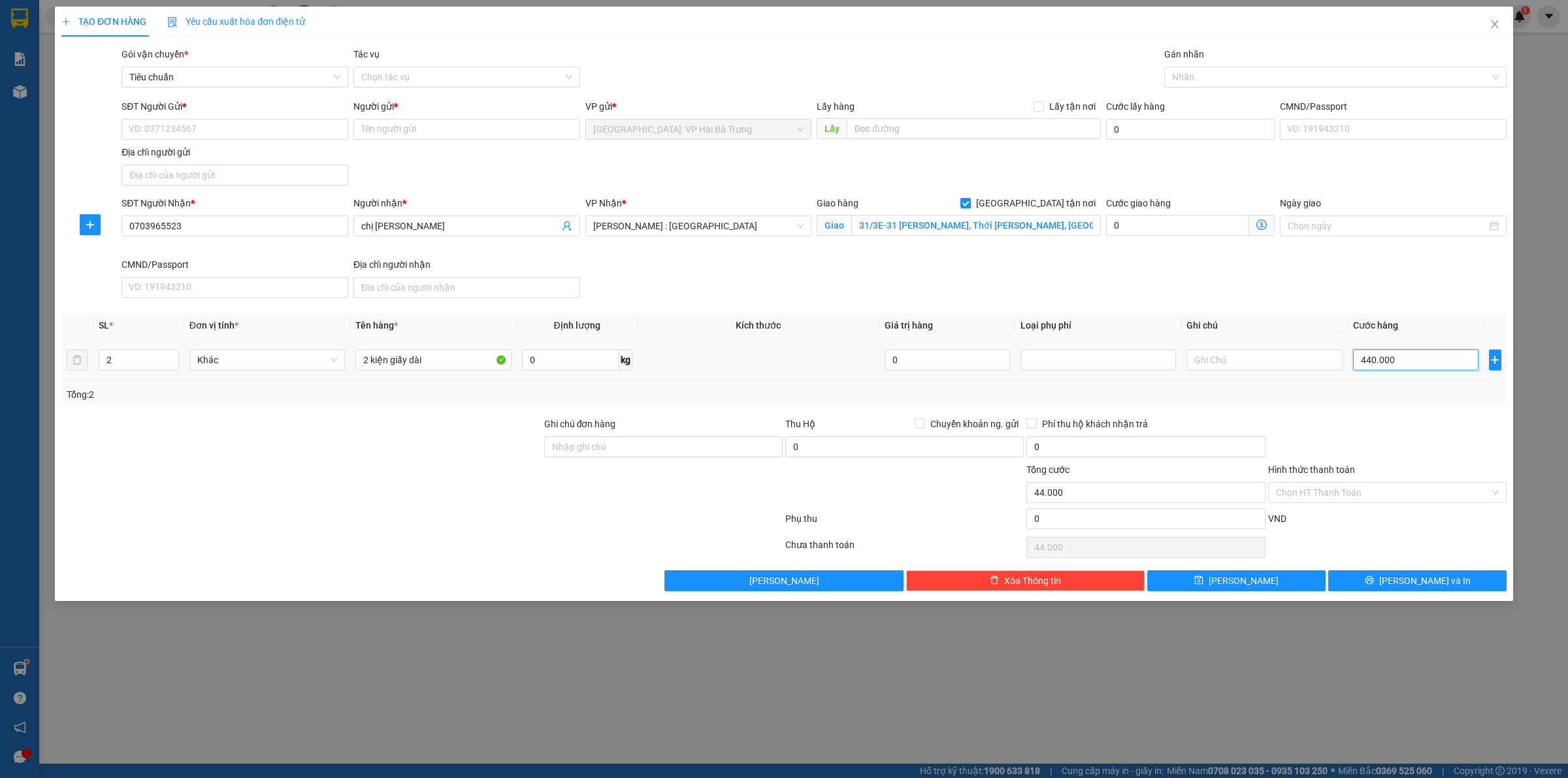
type input "440.000"
click at [273, 127] on input "SĐT Người Gửi *" at bounding box center [234, 129] width 226 height 21
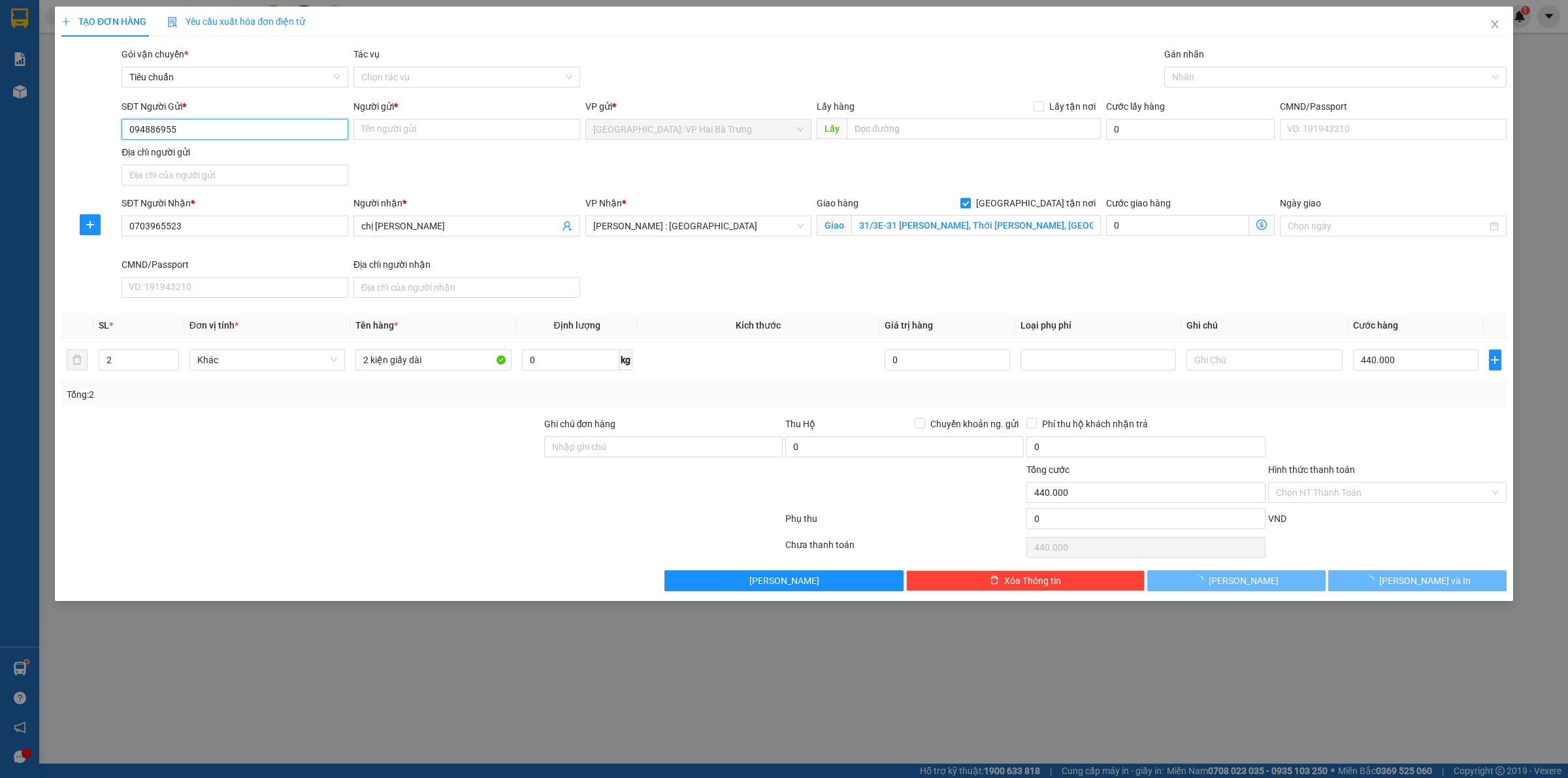
type input "0948869555"
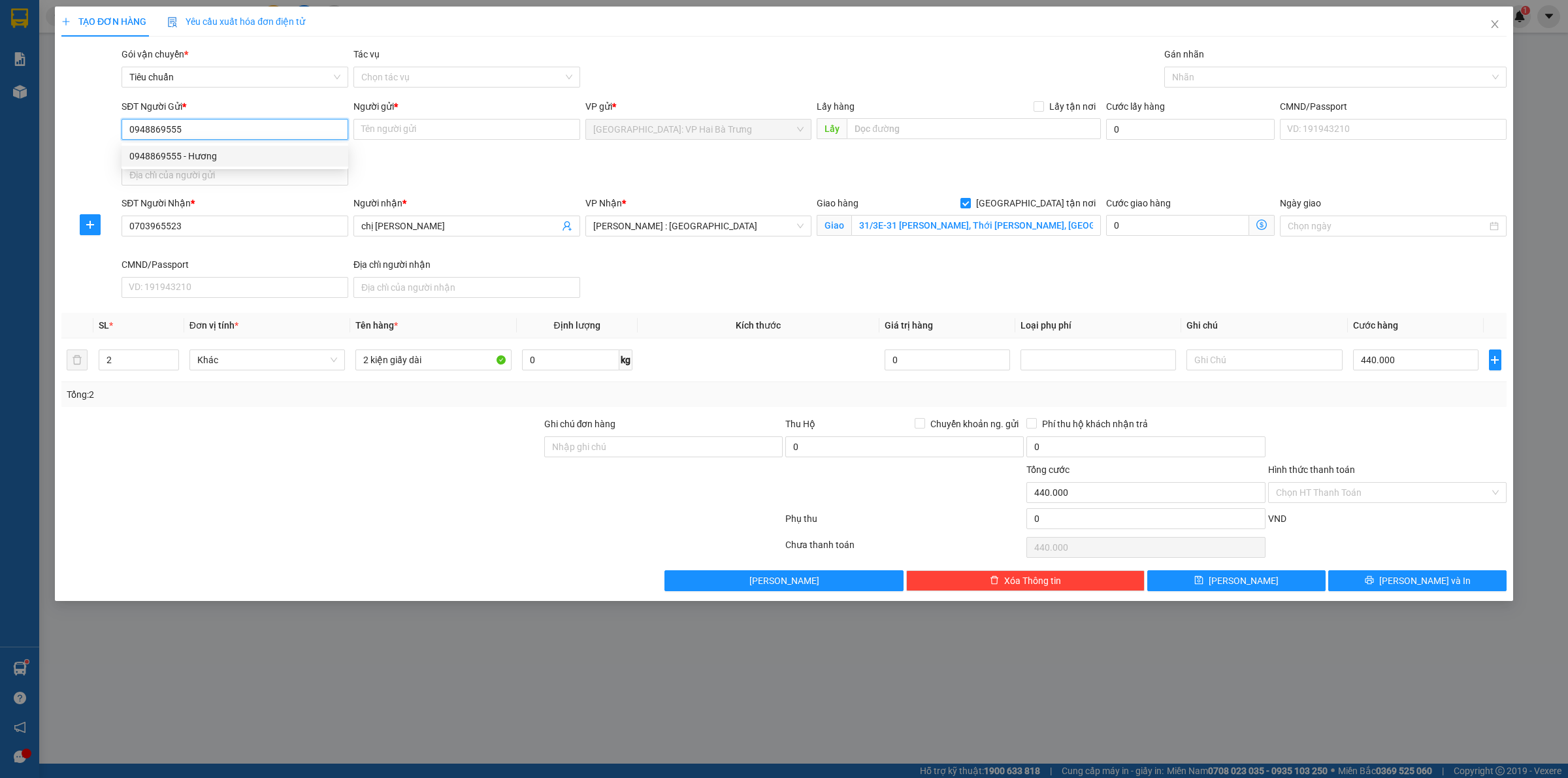
click at [325, 151] on div "0948869555 - Hương" at bounding box center [235, 156] width 211 height 15
type input "Hương"
type input "0948869555"
click at [1206, 61] on div "Gán nhãn" at bounding box center [1335, 56] width 342 height 20
click at [1211, 73] on div at bounding box center [1329, 77] width 323 height 15
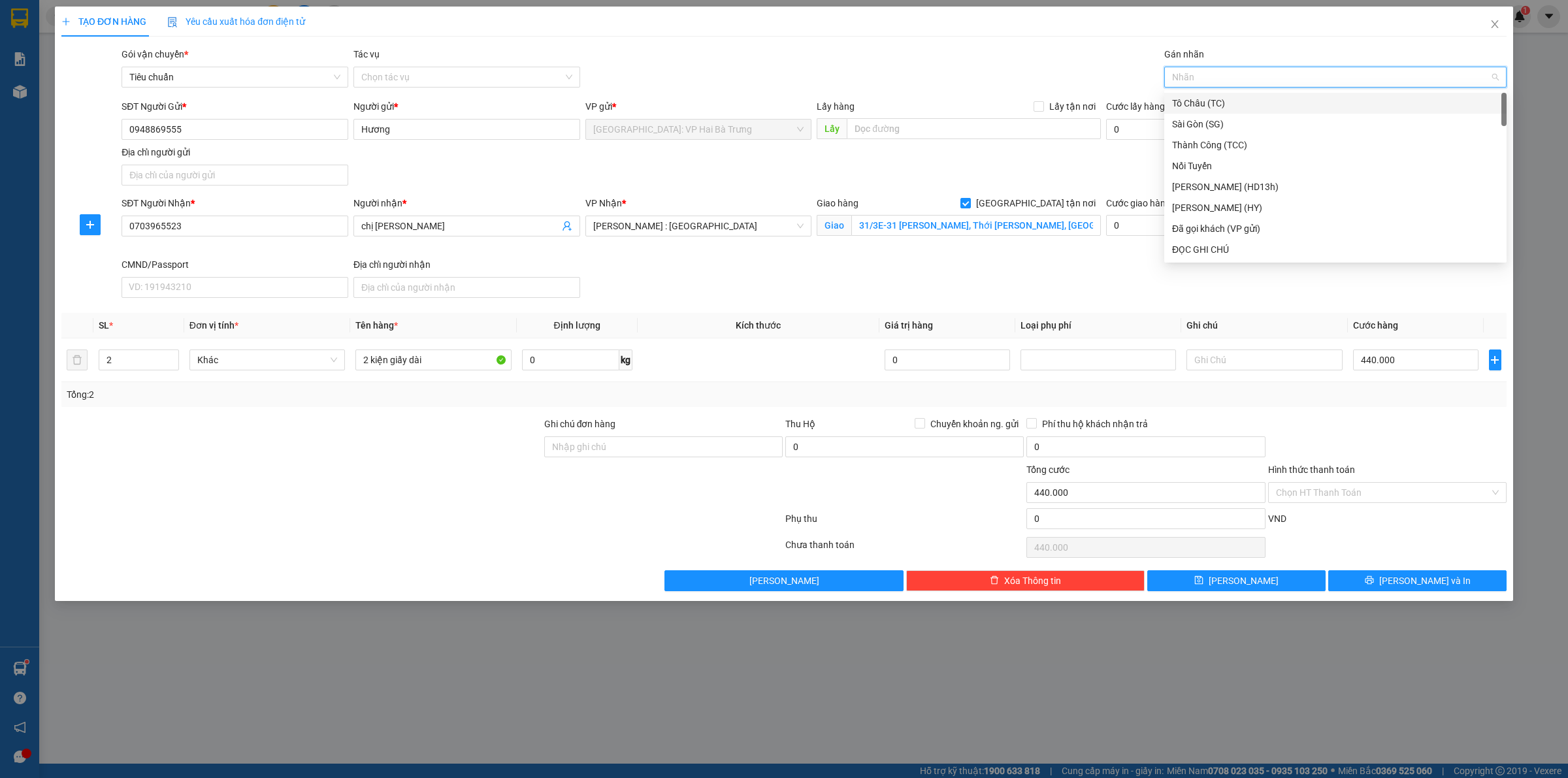
type input "G"
click at [1225, 249] on div "[GEOGRAPHIC_DATA] tận nơi" at bounding box center [1336, 250] width 327 height 15
type input "d"
type input "đ"
click at [1261, 129] on div "Đã gọi khách (VP gửi)" at bounding box center [1336, 125] width 327 height 15
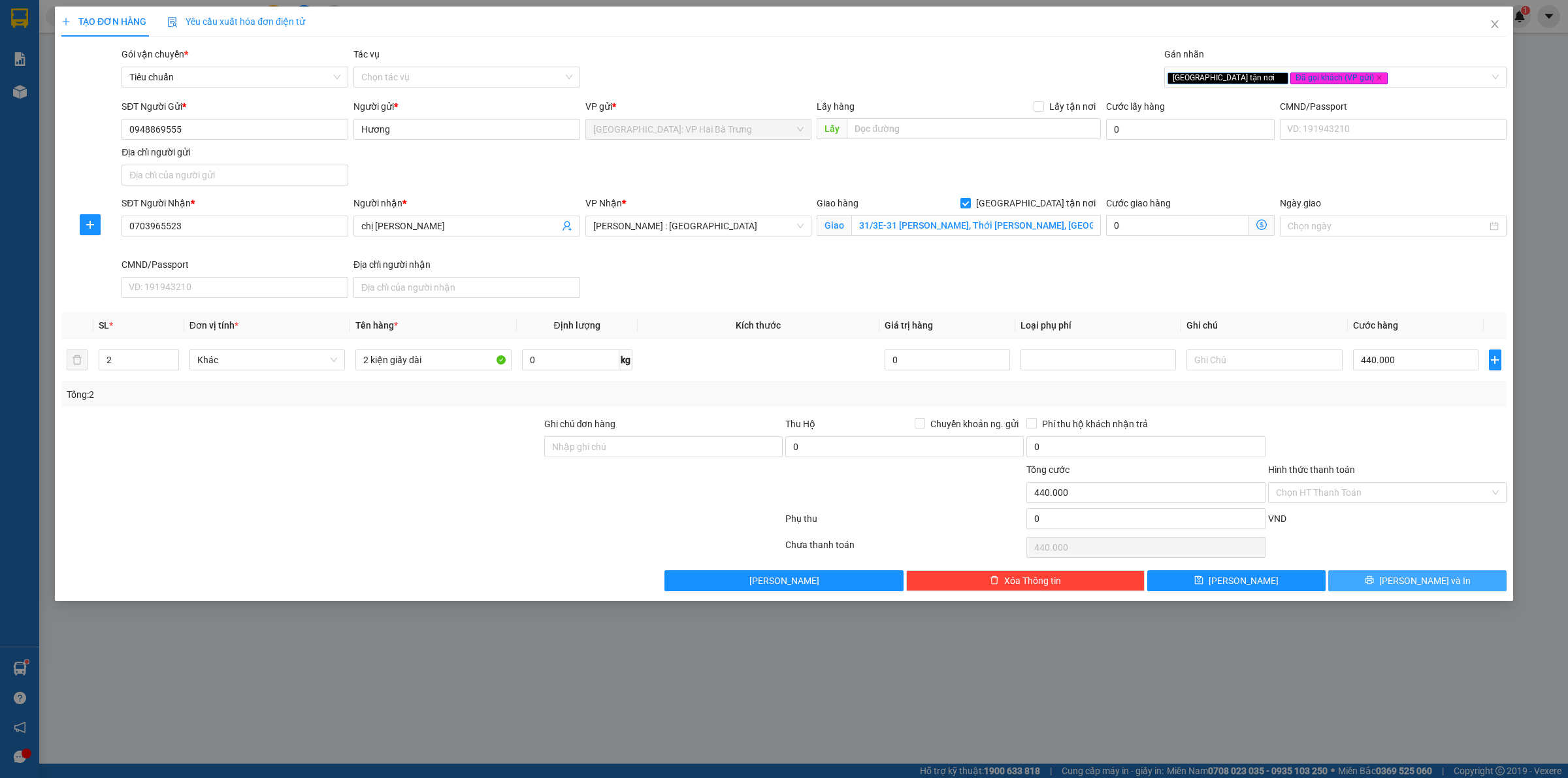
click at [1405, 577] on button "[PERSON_NAME] và In" at bounding box center [1417, 581] width 178 height 21
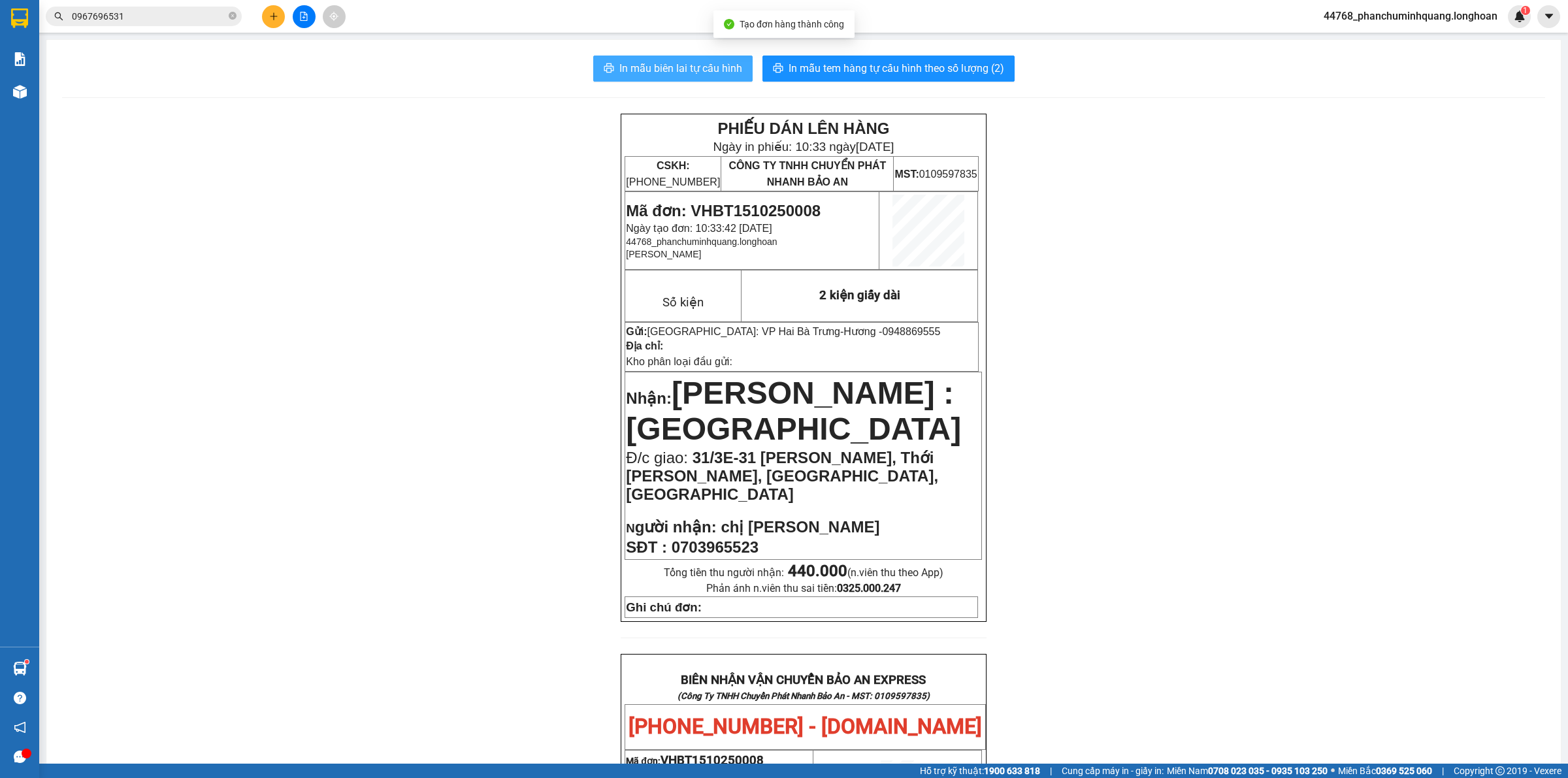
click at [700, 59] on button "In mẫu biên lai tự cấu hình" at bounding box center [673, 69] width 160 height 26
click at [818, 57] on button "In mẫu tem hàng tự cấu hình theo số lượng (2)" at bounding box center [889, 69] width 252 height 26
click at [169, 11] on input "0967696531" at bounding box center [149, 16] width 154 height 15
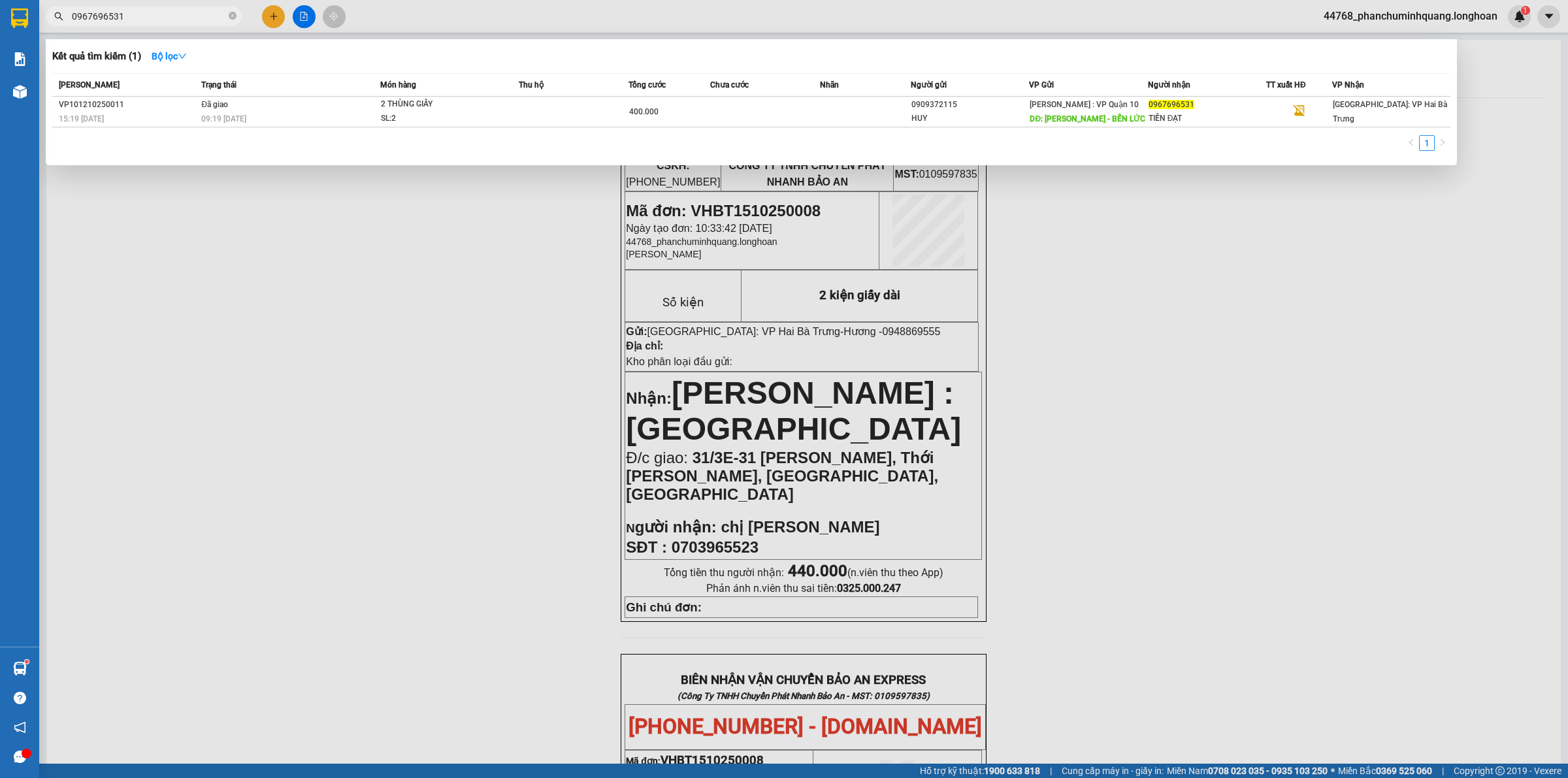
click at [169, 11] on input "0967696531" at bounding box center [149, 16] width 154 height 15
paste input "063176"
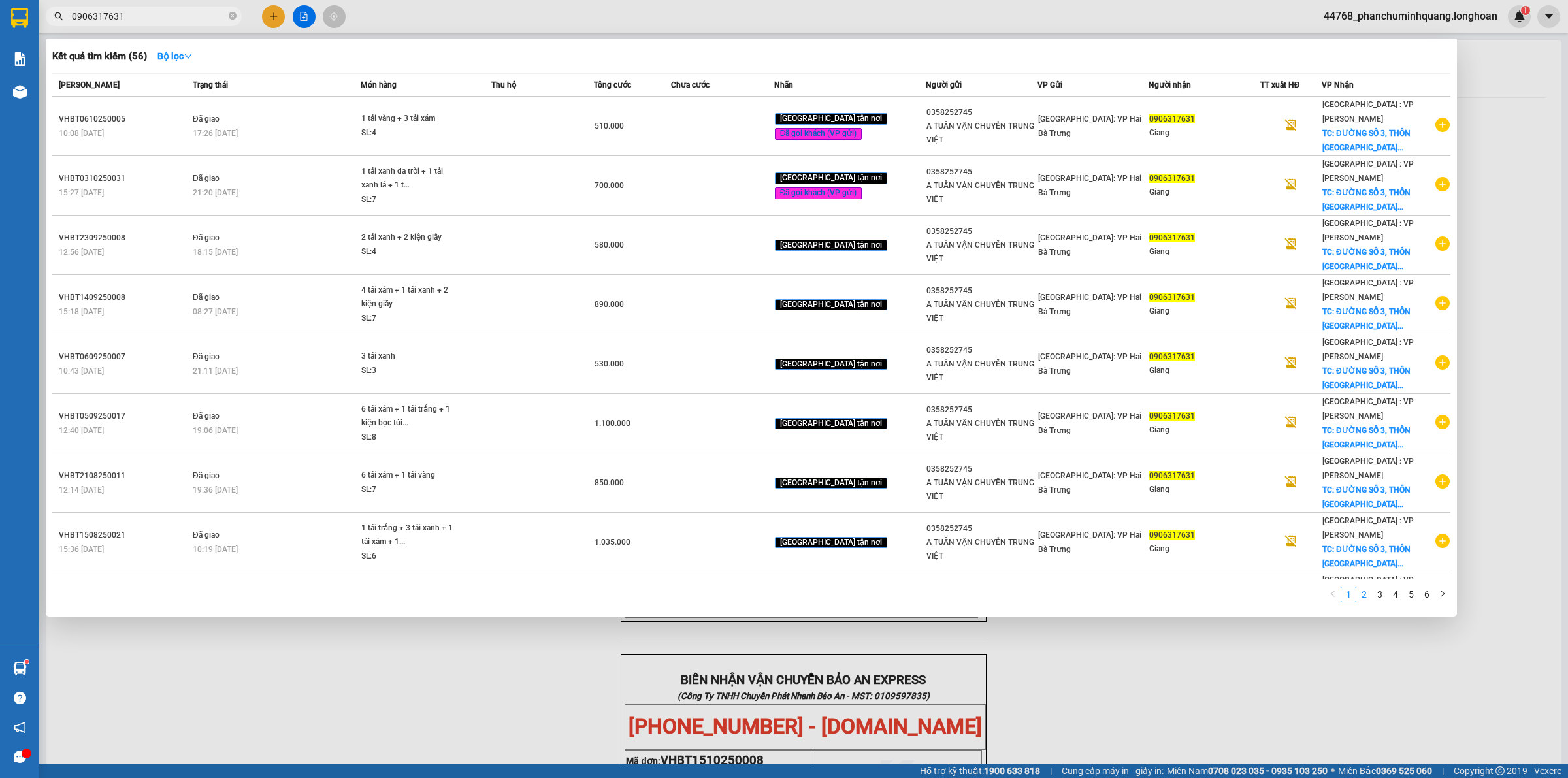
type input "0906317631"
click at [1368, 588] on link "2" at bounding box center [1364, 595] width 15 height 15
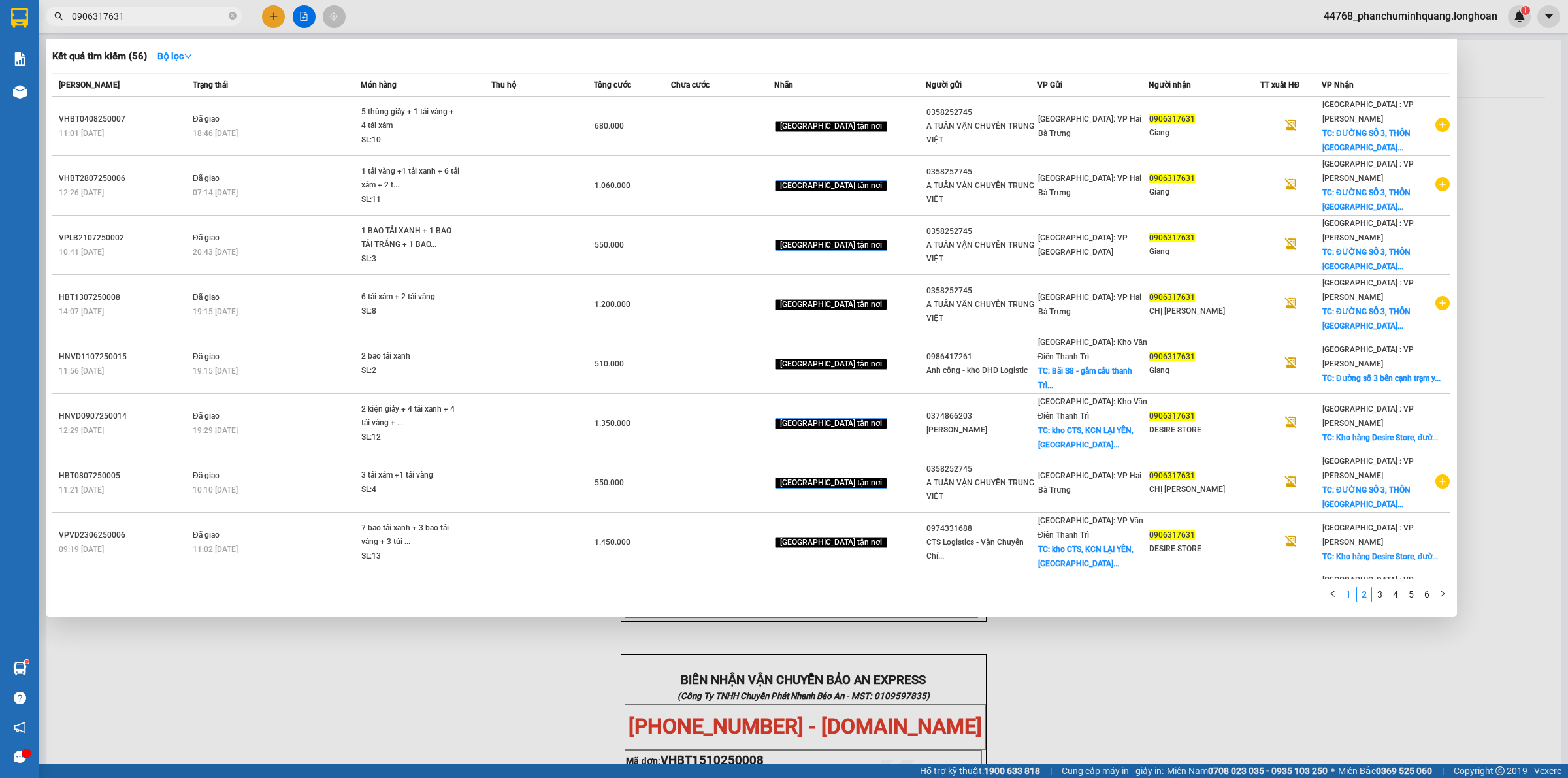
click at [1353, 588] on link "1" at bounding box center [1349, 595] width 15 height 15
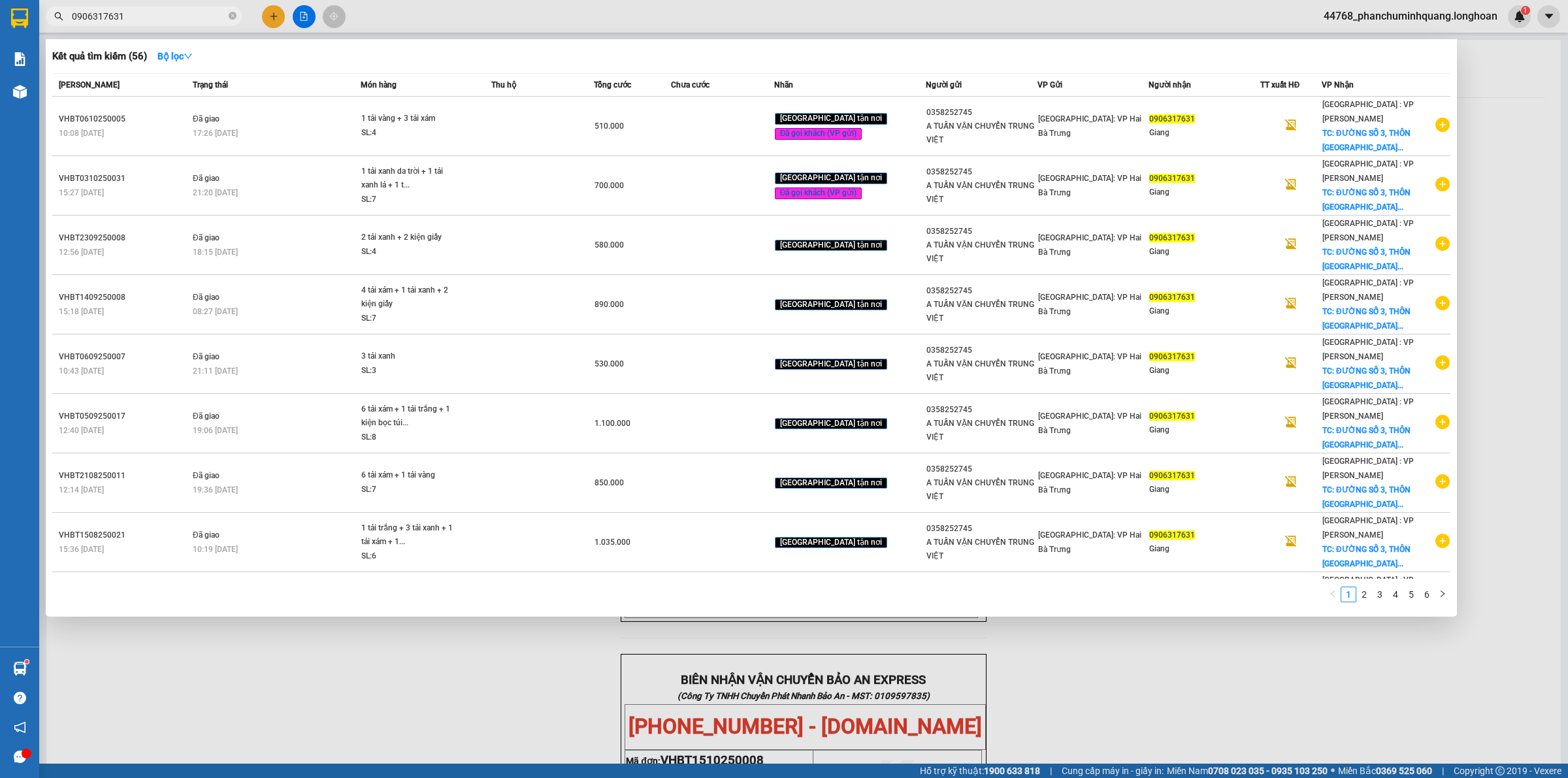
click at [1216, 659] on div at bounding box center [784, 389] width 1568 height 778
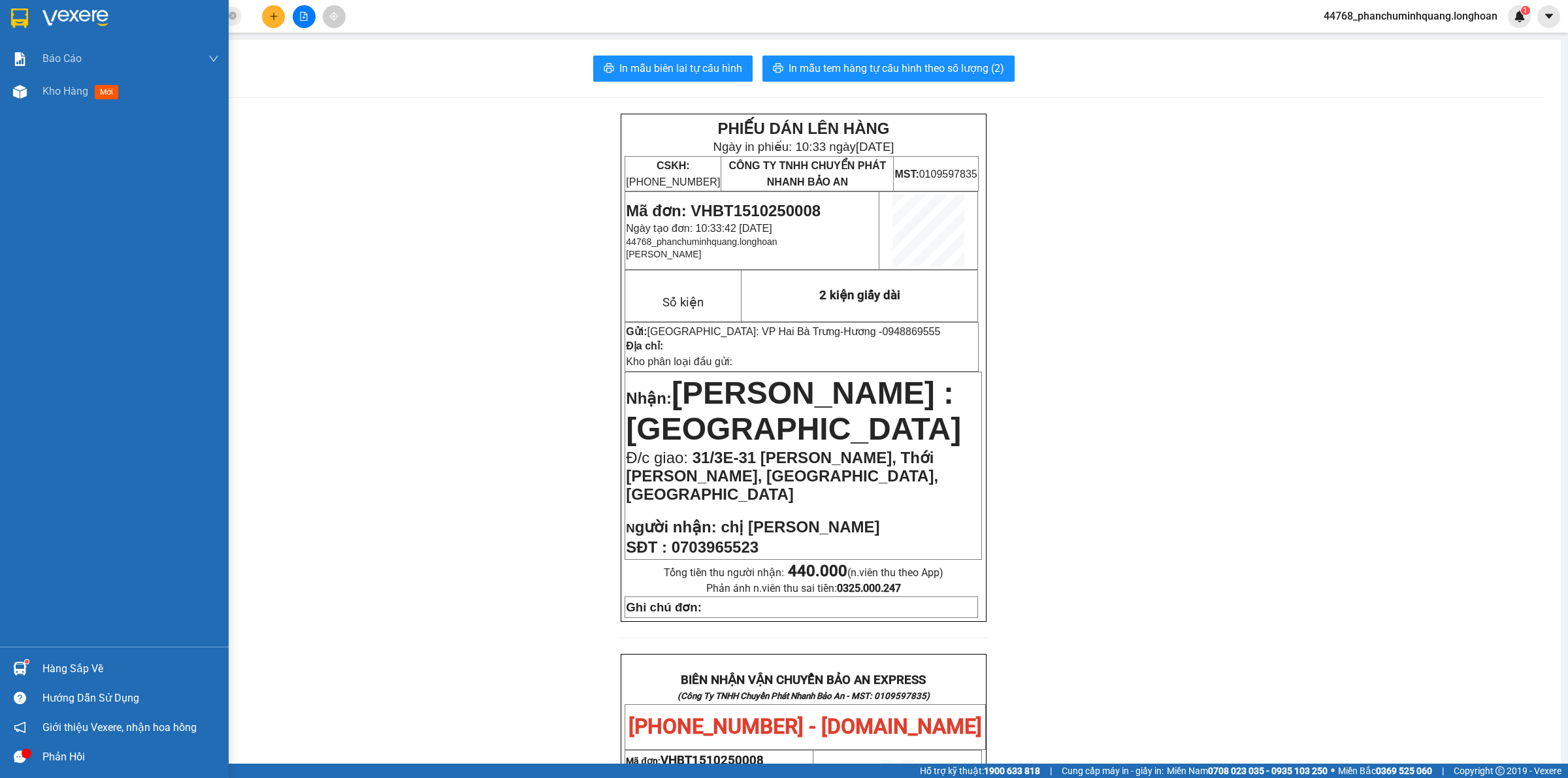
click at [17, 16] on img at bounding box center [19, 18] width 17 height 20
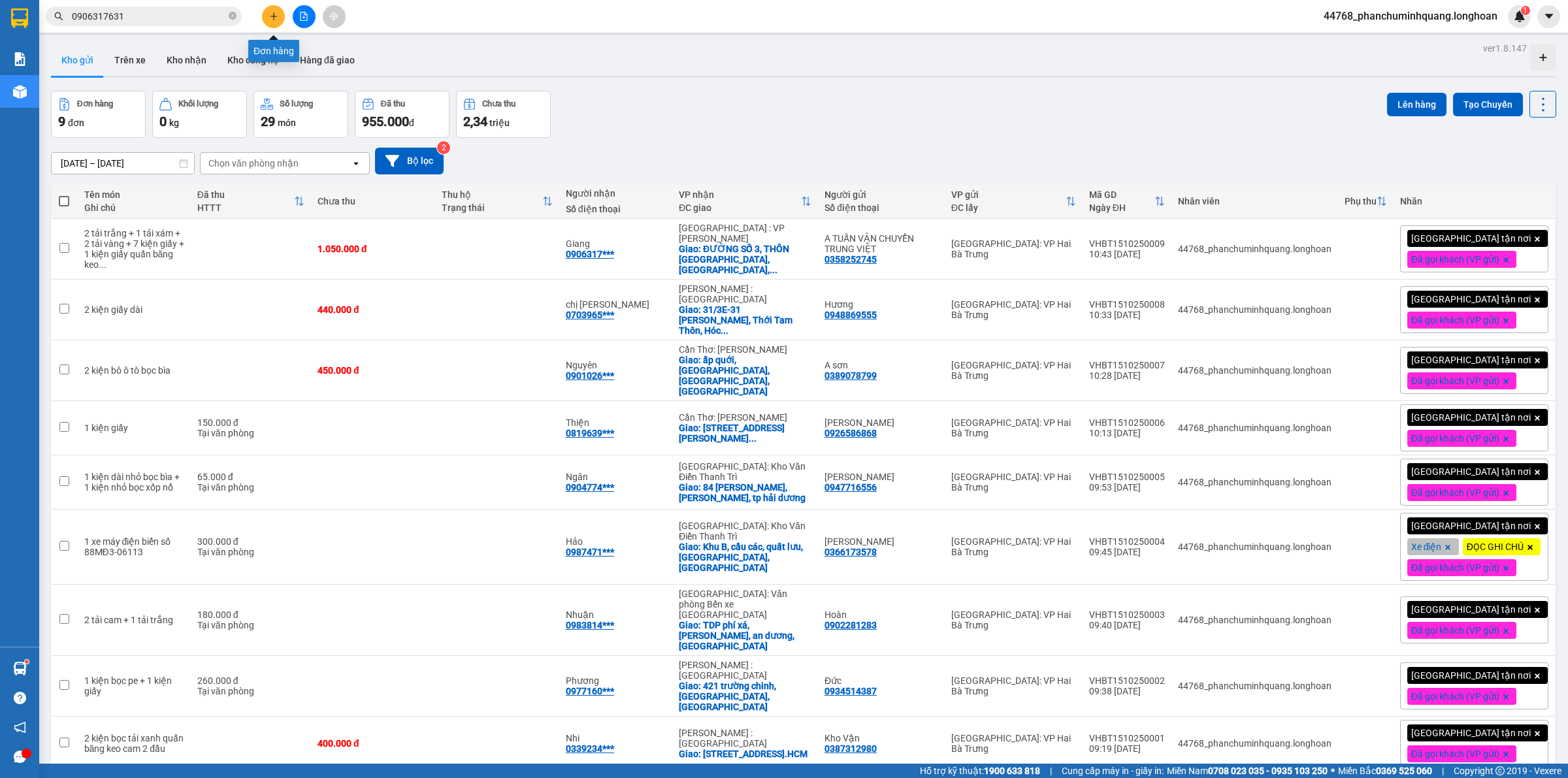
click at [278, 17] on icon "plus" at bounding box center [273, 16] width 9 height 9
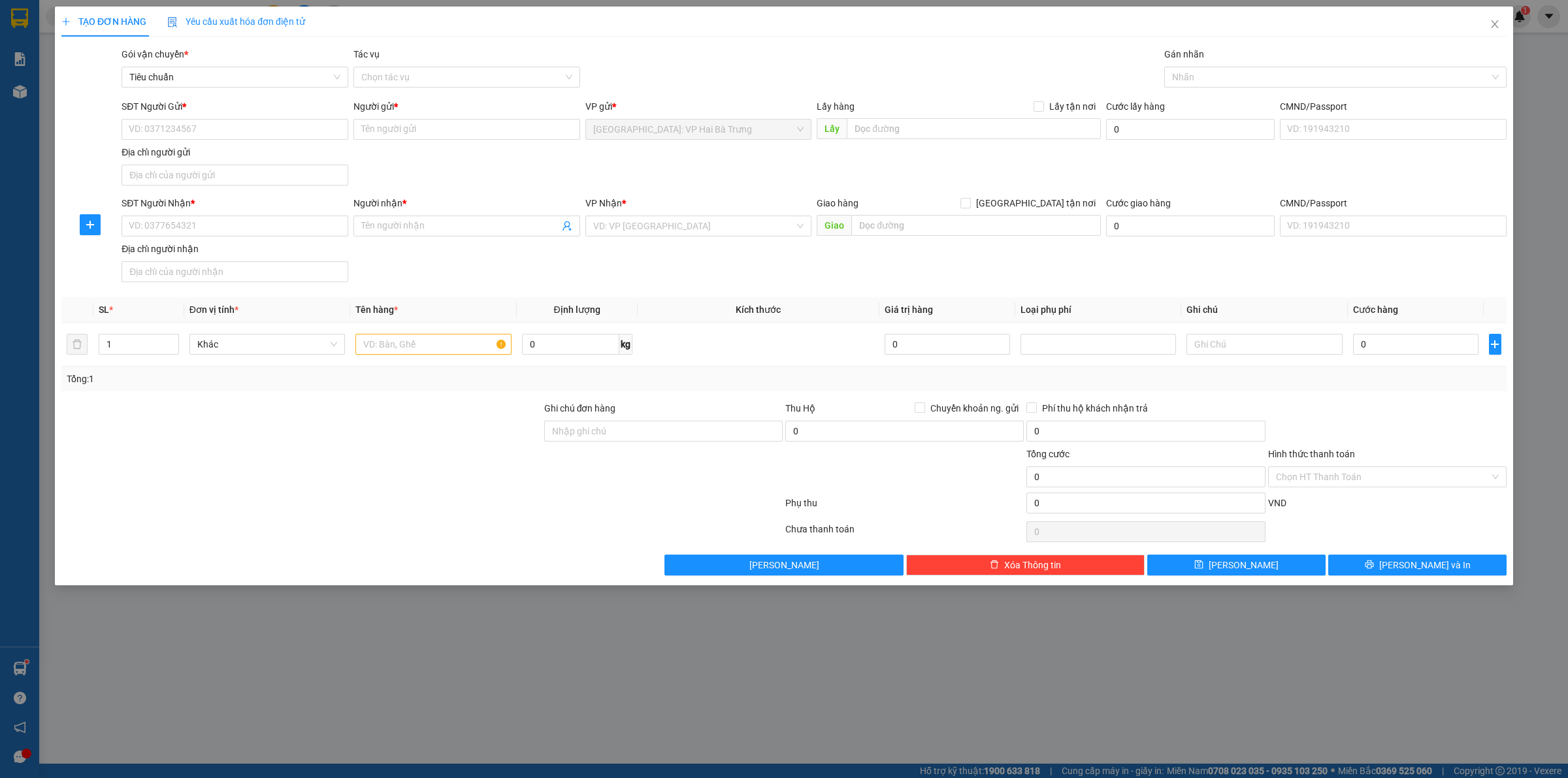
click at [171, 118] on div "SĐT Người Gửi *" at bounding box center [234, 109] width 226 height 20
click at [282, 127] on input "SĐT Người Gửi *" at bounding box center [234, 129] width 226 height 21
type input "0966125405"
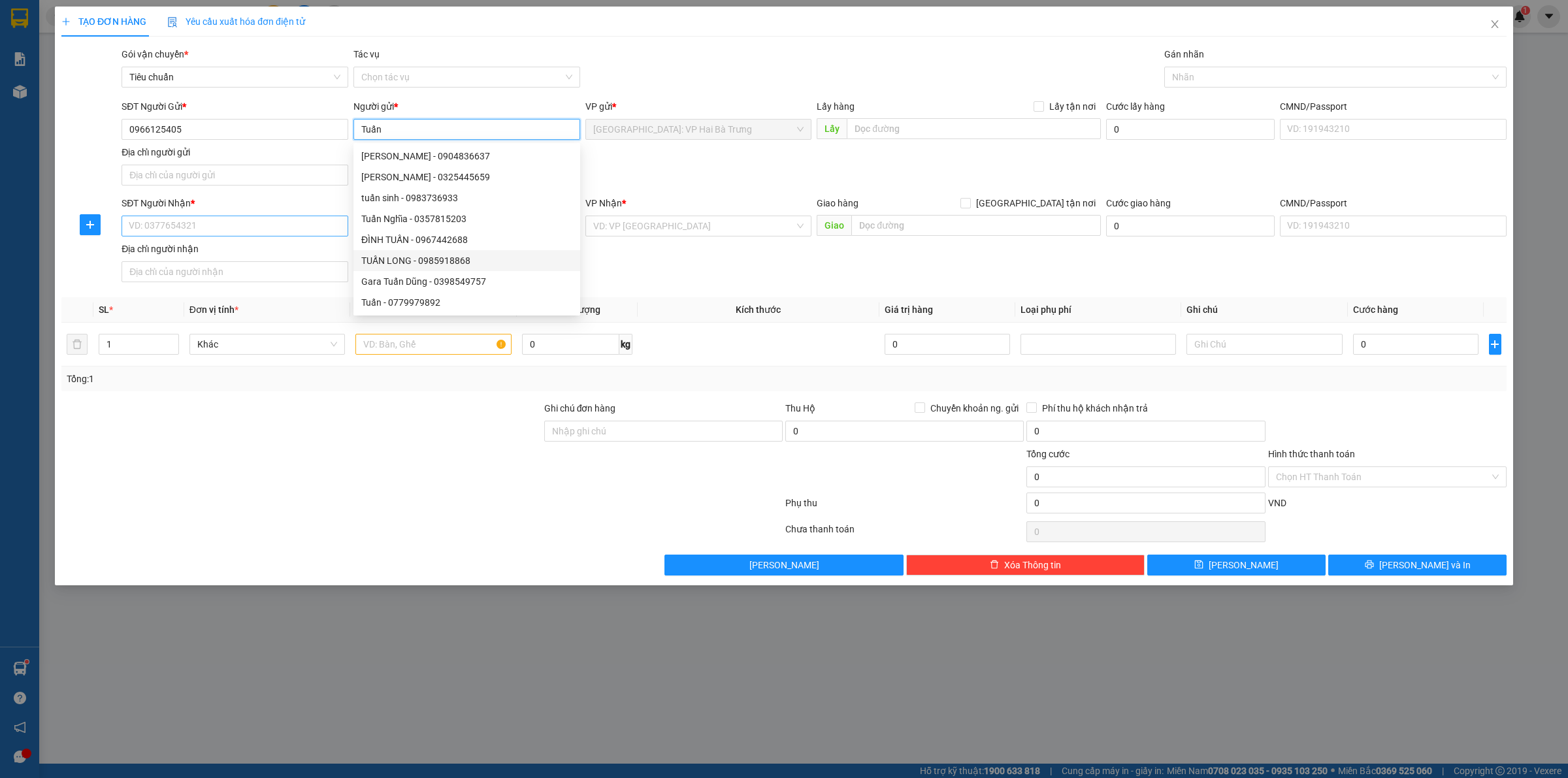
type input "Tuấn"
click at [317, 234] on input "SĐT Người Nhận *" at bounding box center [234, 226] width 226 height 21
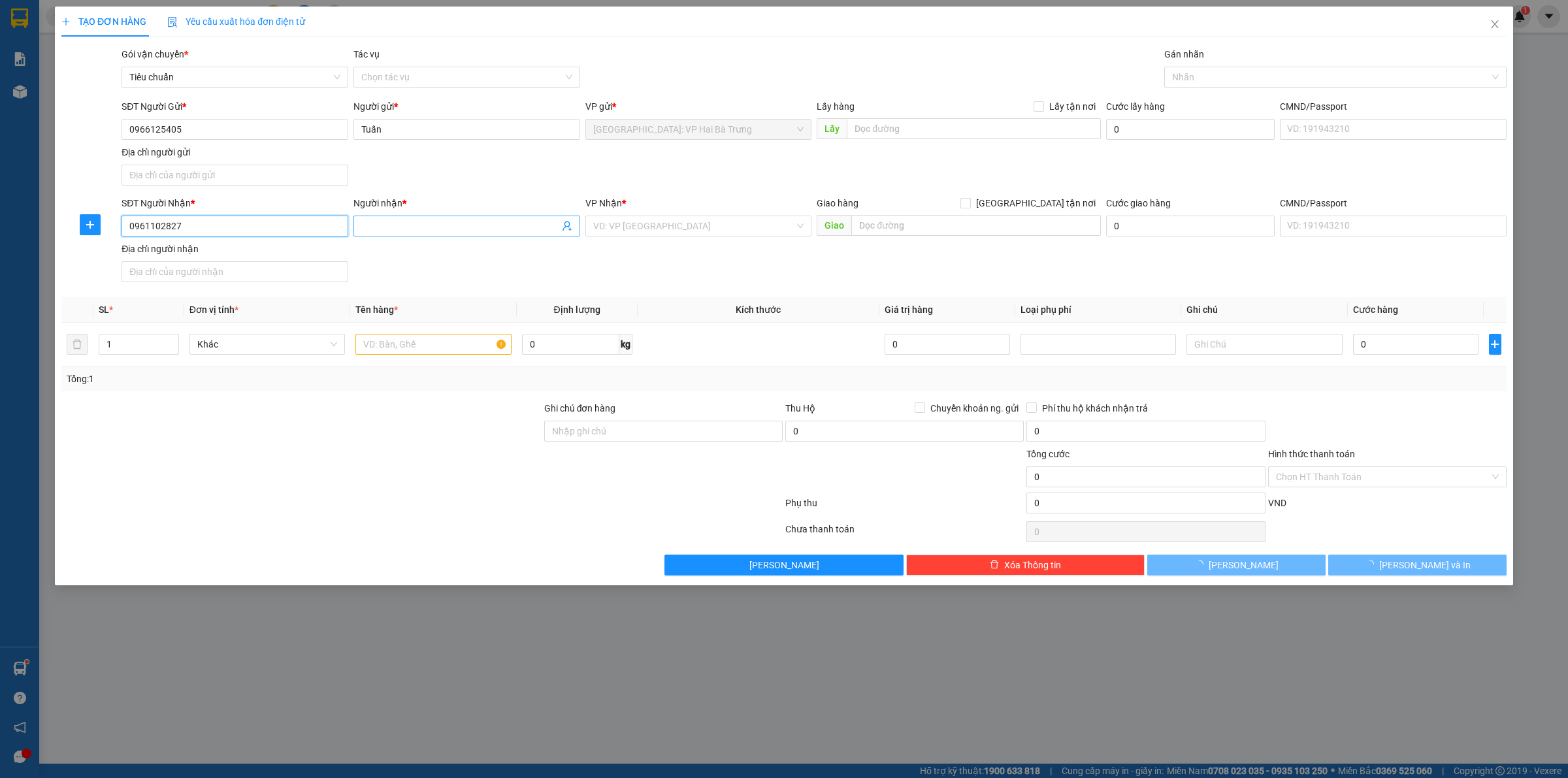
type input "0961102827"
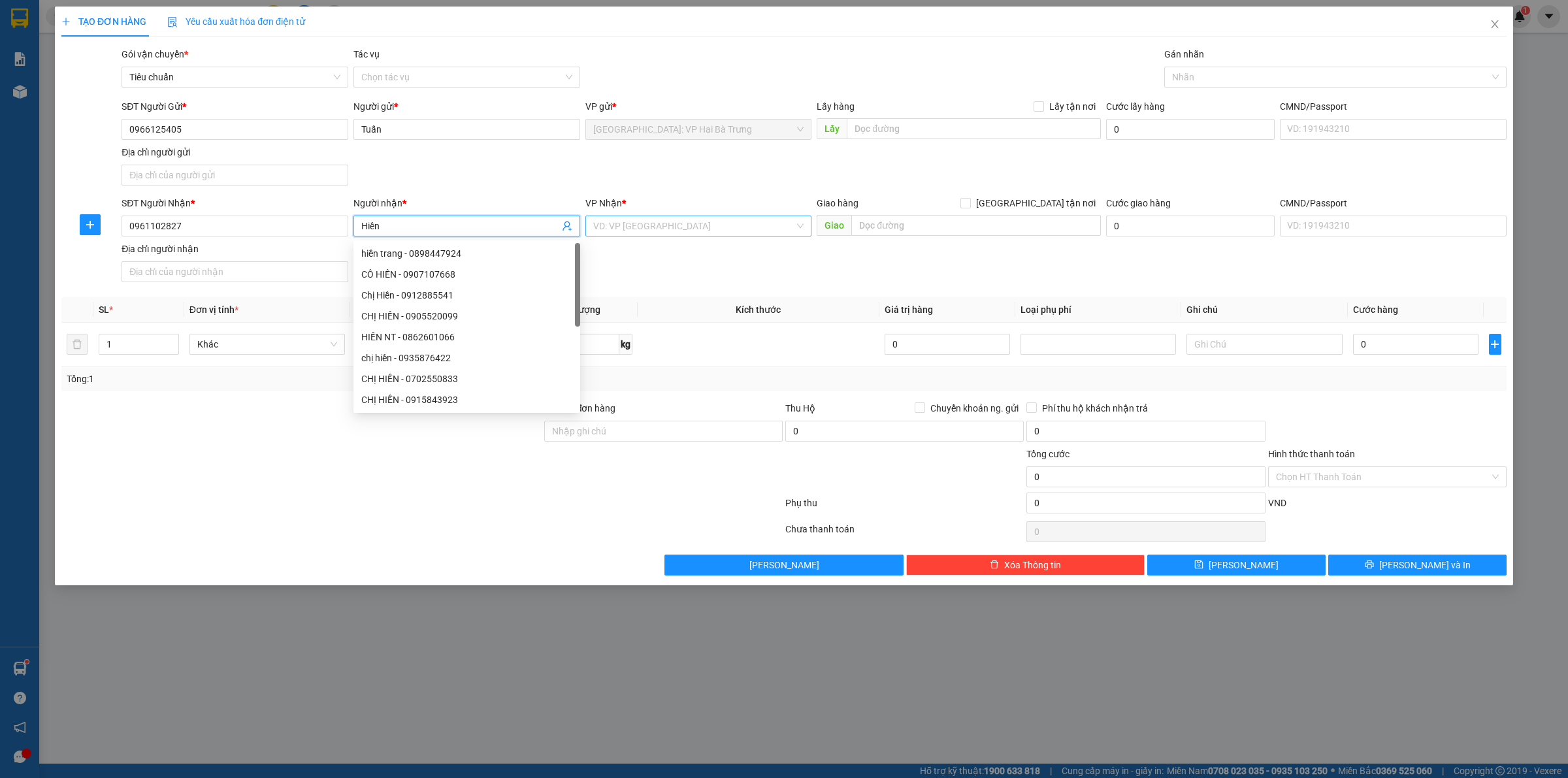
type input "Hiền"
click at [634, 227] on input "search" at bounding box center [695, 226] width 202 height 20
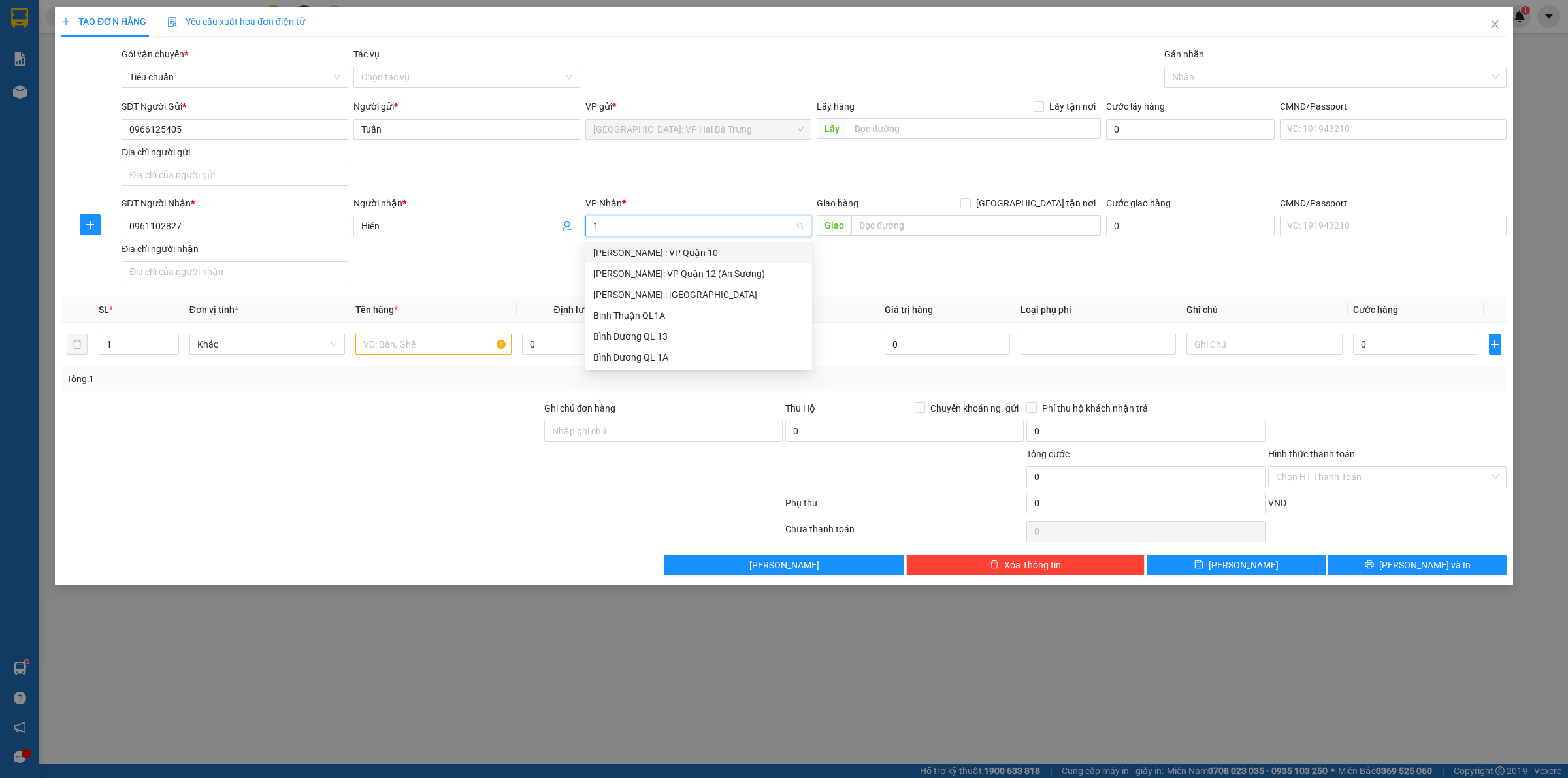
type input "12"
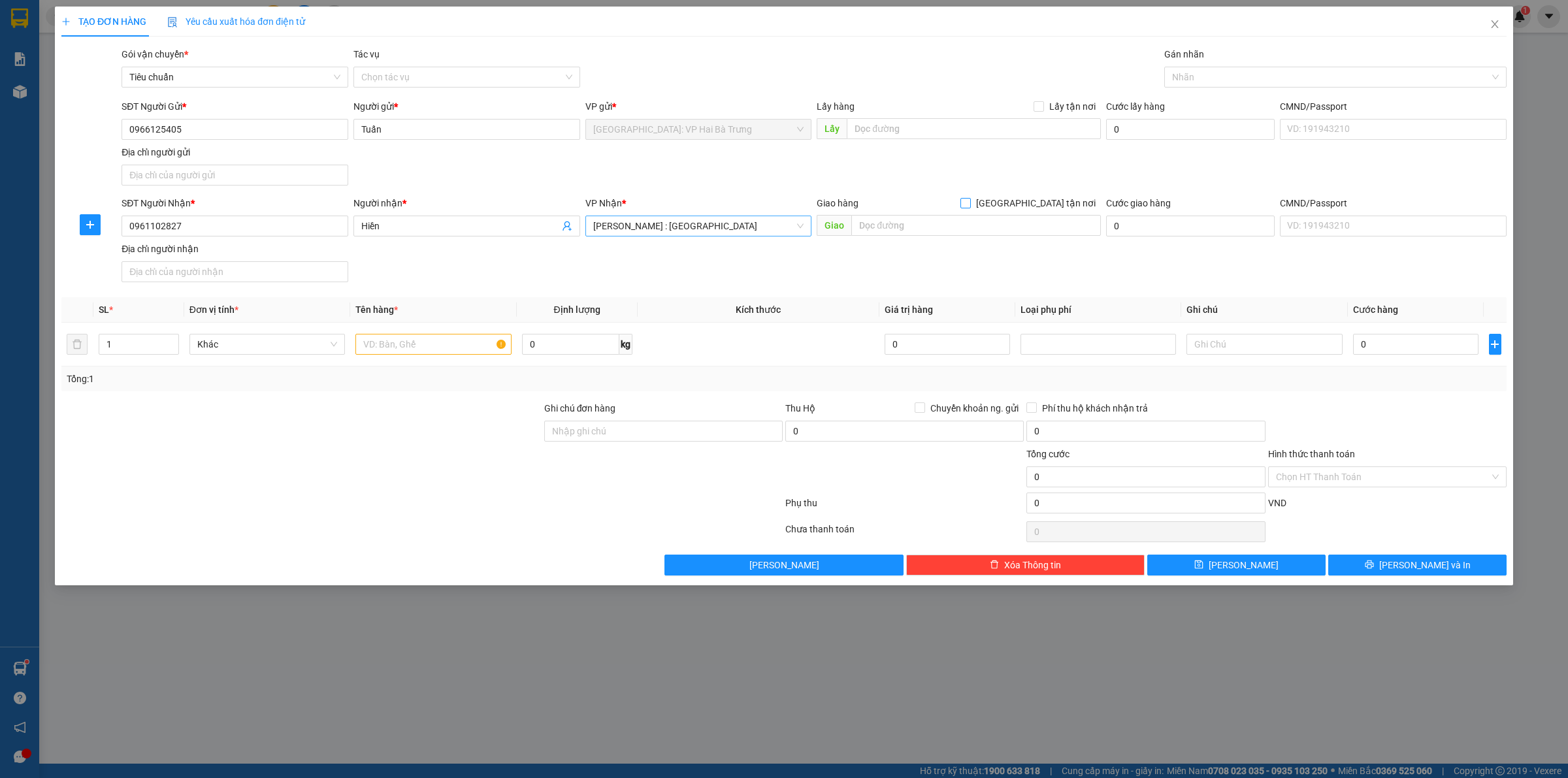
click at [961, 198] on input "[GEOGRAPHIC_DATA] tận nơi" at bounding box center [965, 202] width 9 height 9
checkbox input "true"
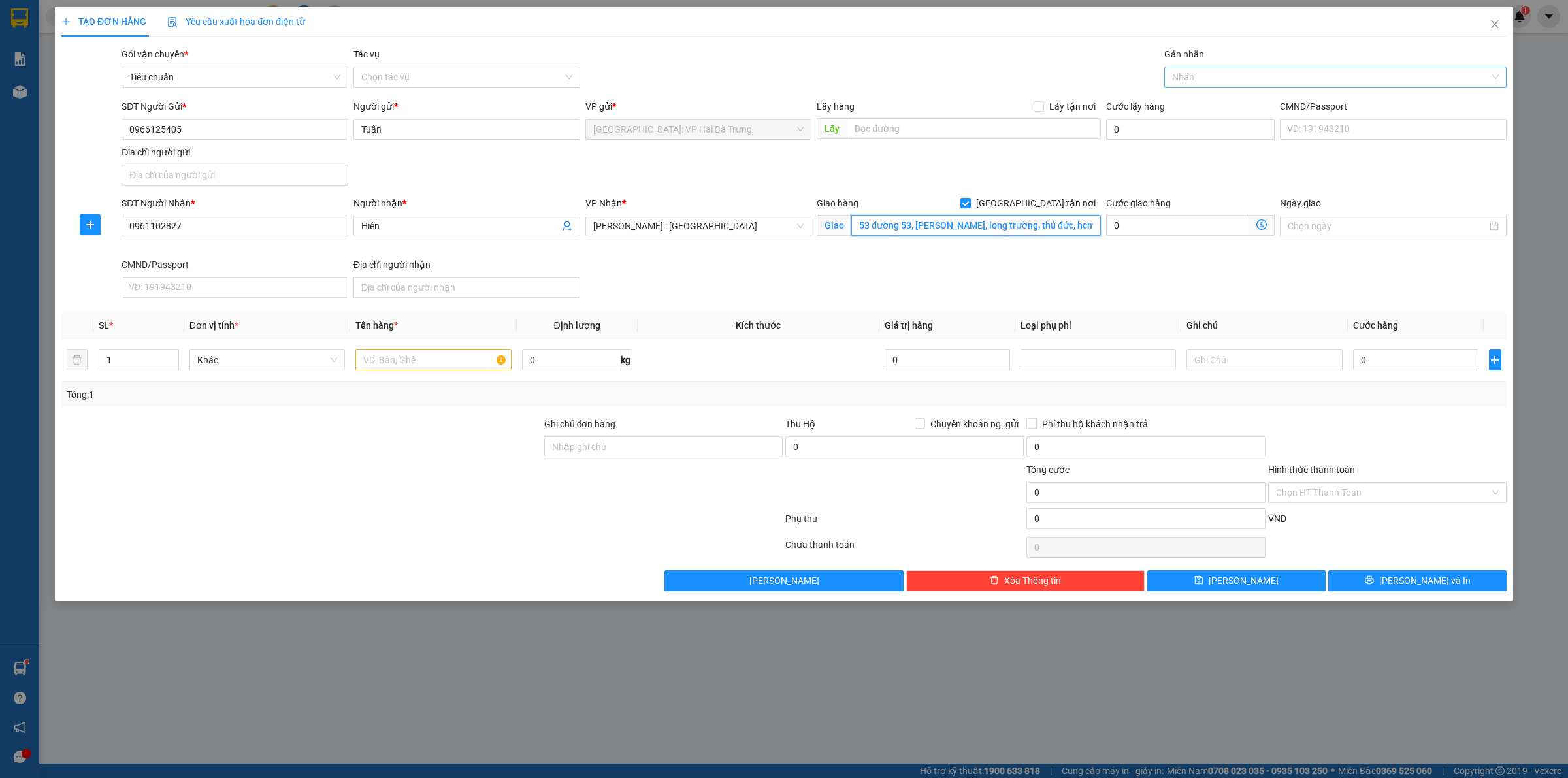
click at [1211, 81] on div at bounding box center [1329, 77] width 323 height 15
type input "53 đường 53, [PERSON_NAME], long trường, thủ đức, hcm"
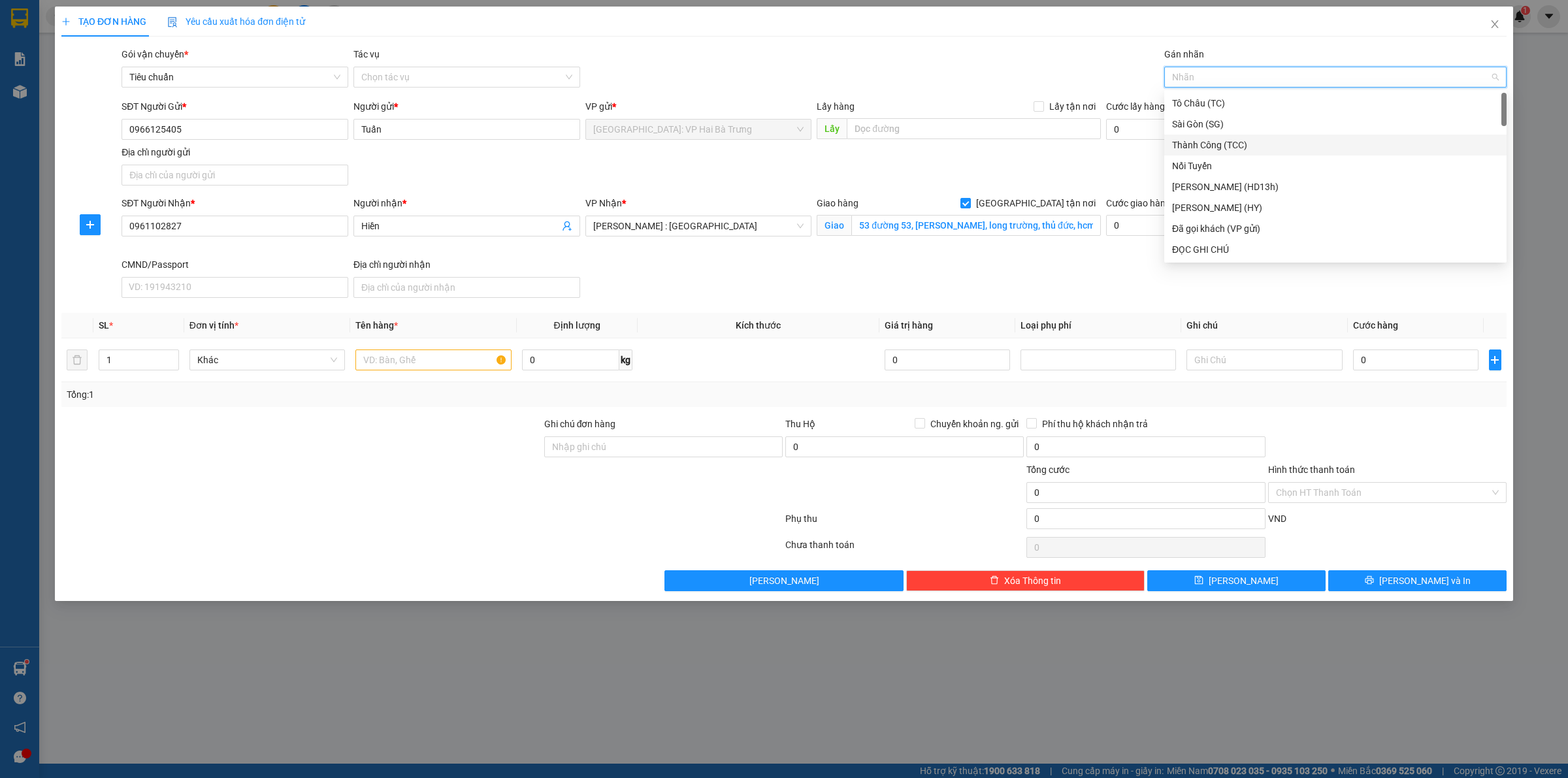
type input "G"
click at [1227, 242] on div "[GEOGRAPHIC_DATA] tận nơi" at bounding box center [1336, 250] width 327 height 15
type input "2"
click at [168, 355] on span "up" at bounding box center [171, 357] width 8 height 8
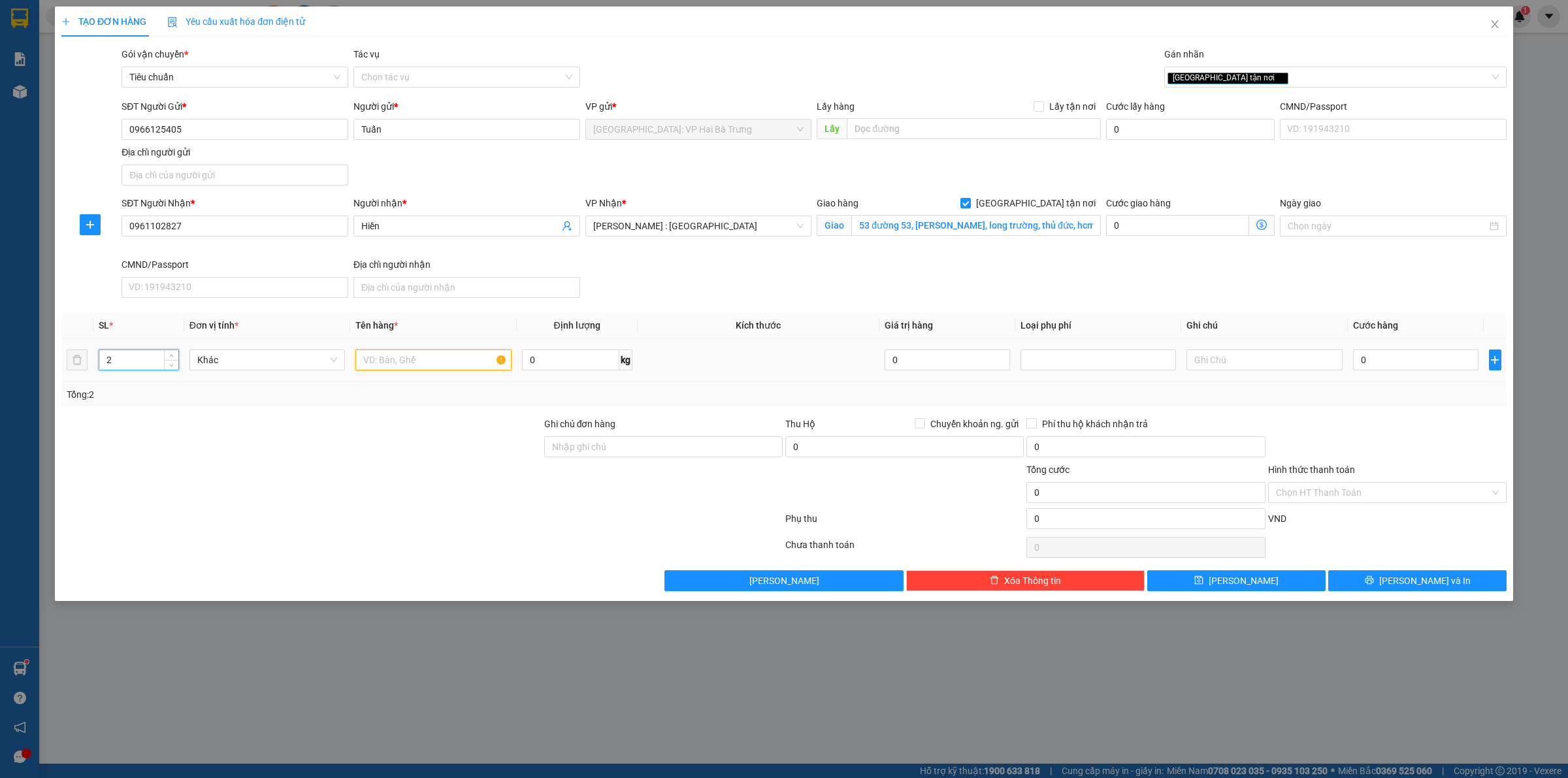
click at [412, 359] on input "text" at bounding box center [433, 360] width 155 height 21
type input "2 kiện bọc pe"
click at [1402, 368] on input "0" at bounding box center [1416, 360] width 125 height 21
type input "2"
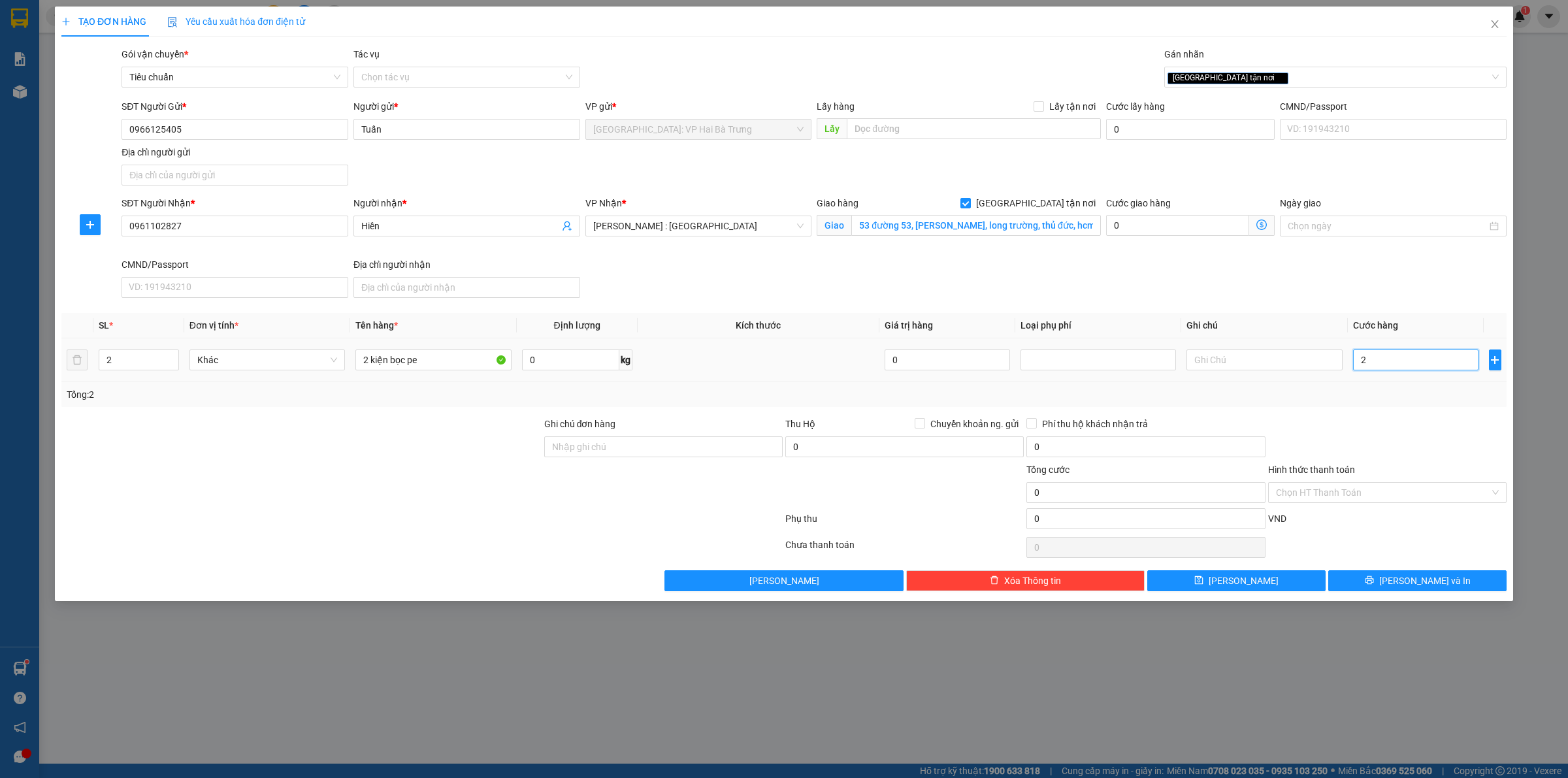
type input "2"
type input "21"
type input "215"
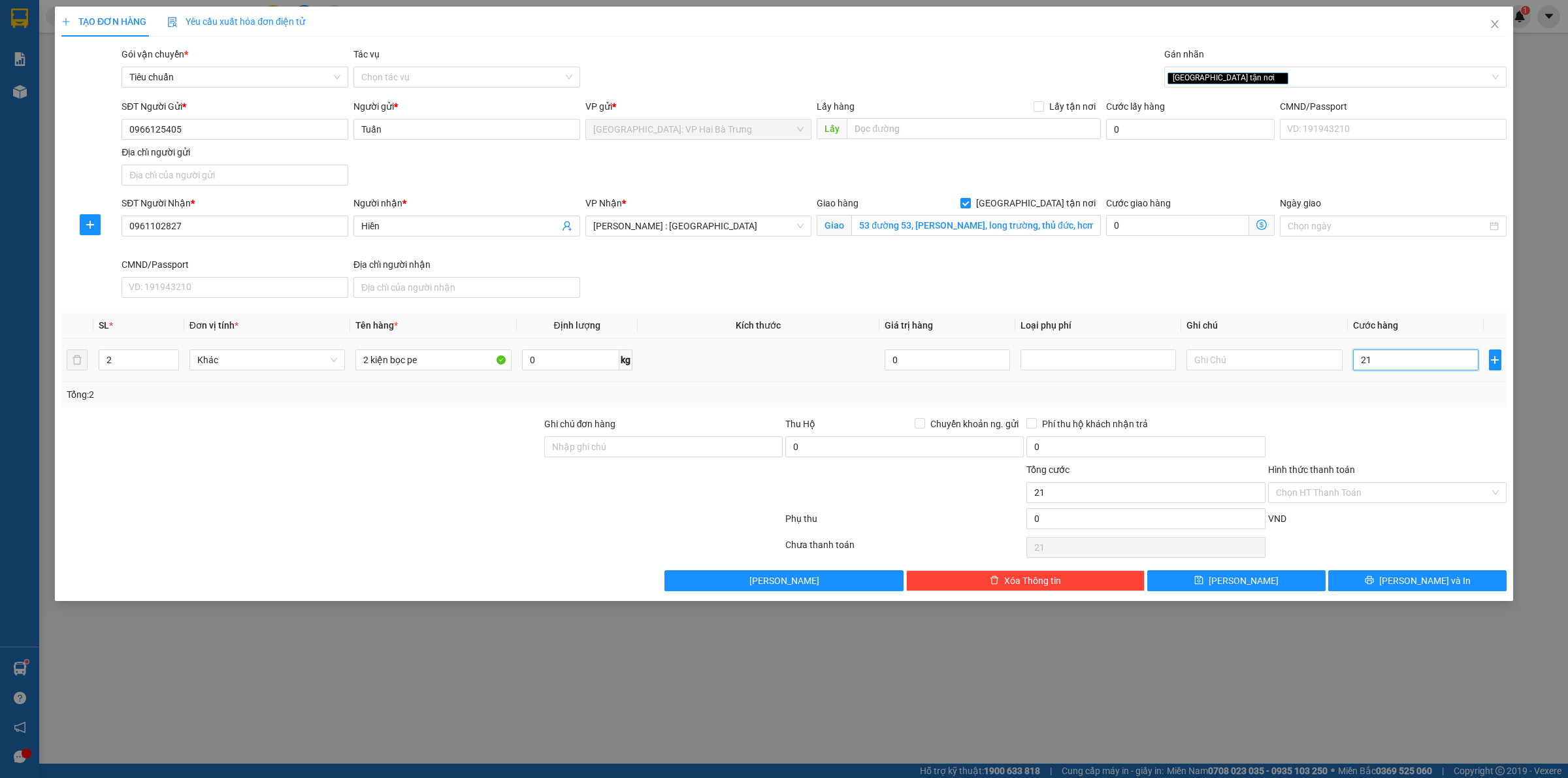
type input "215"
type input "2.150"
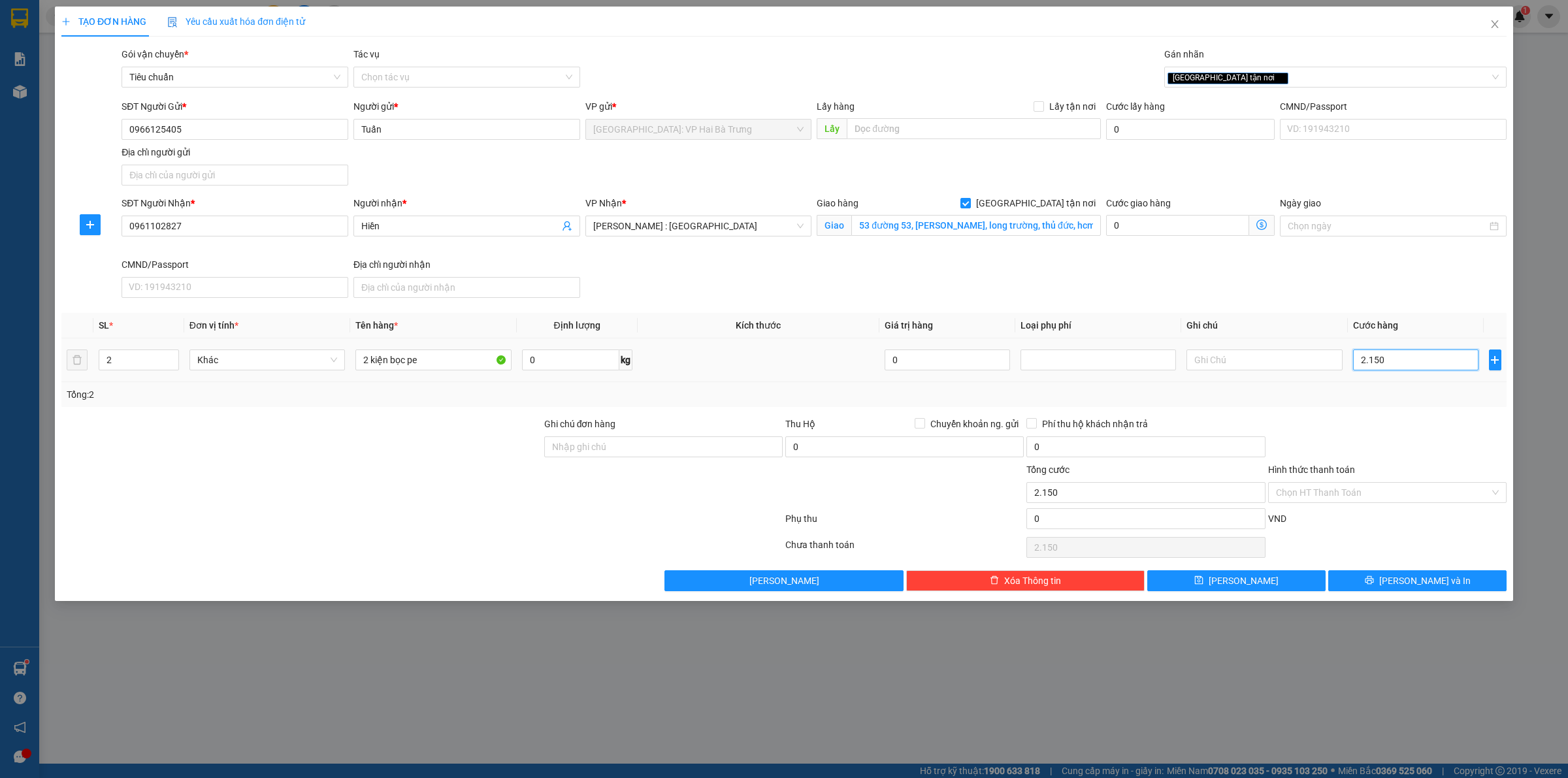
type input "21.500"
type input "215.000"
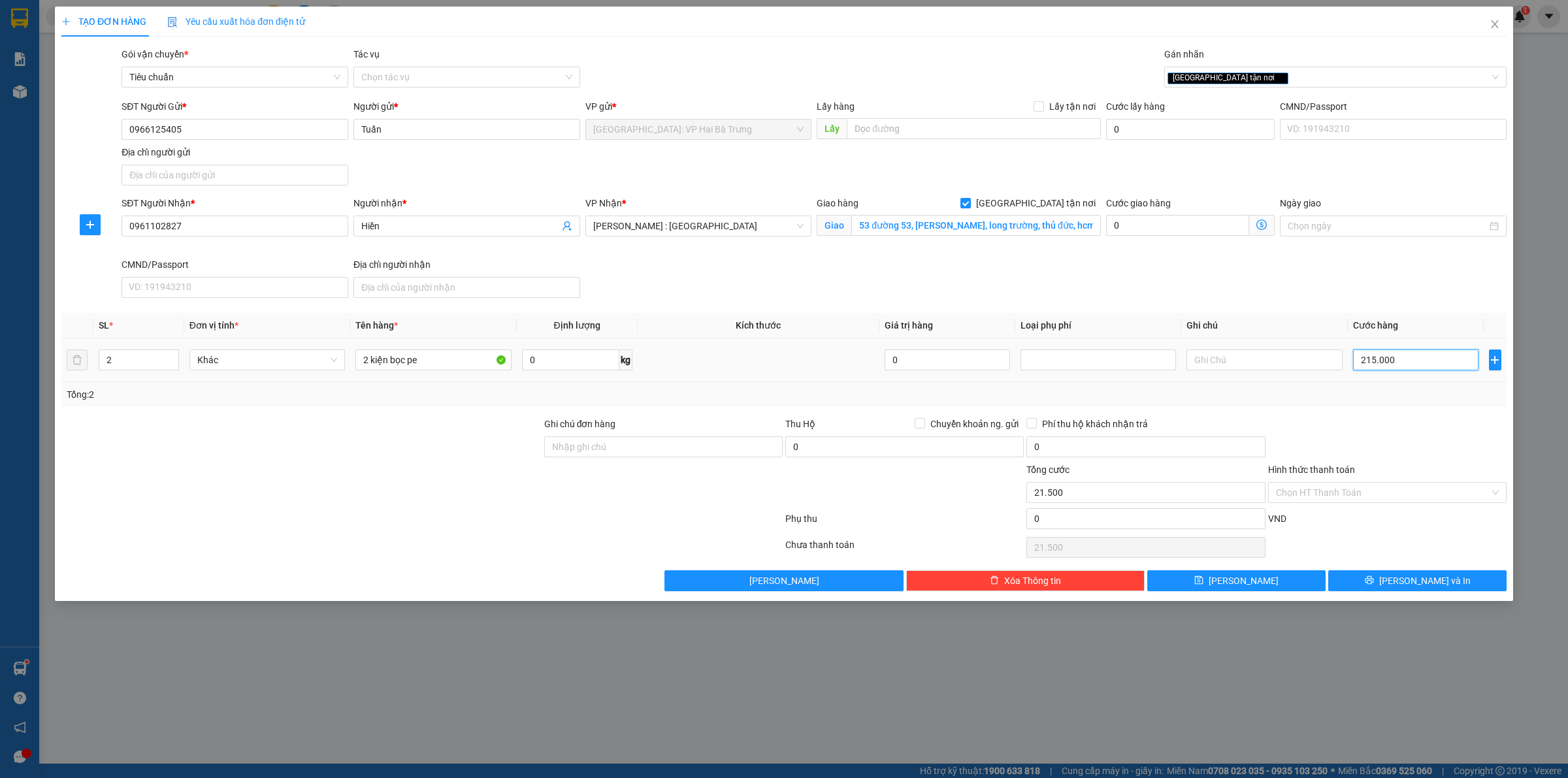
type input "215.000"
click at [1314, 81] on div "[GEOGRAPHIC_DATA] tận nơi" at bounding box center [1329, 77] width 323 height 15
type input "215.000"
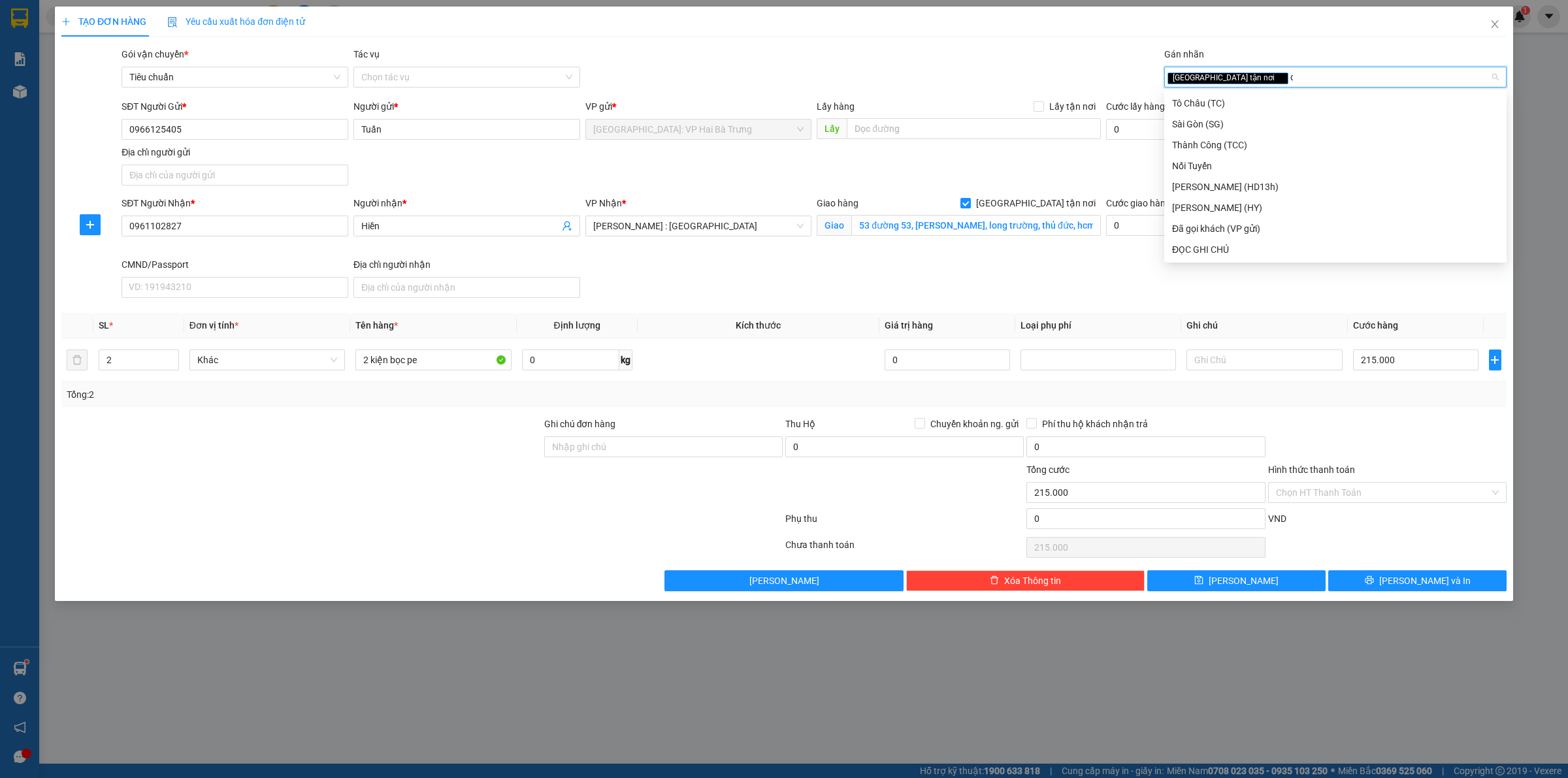
type input "d"
type input "đ"
click at [1253, 122] on div "Đã gọi khách (VP gửi)" at bounding box center [1336, 125] width 327 height 15
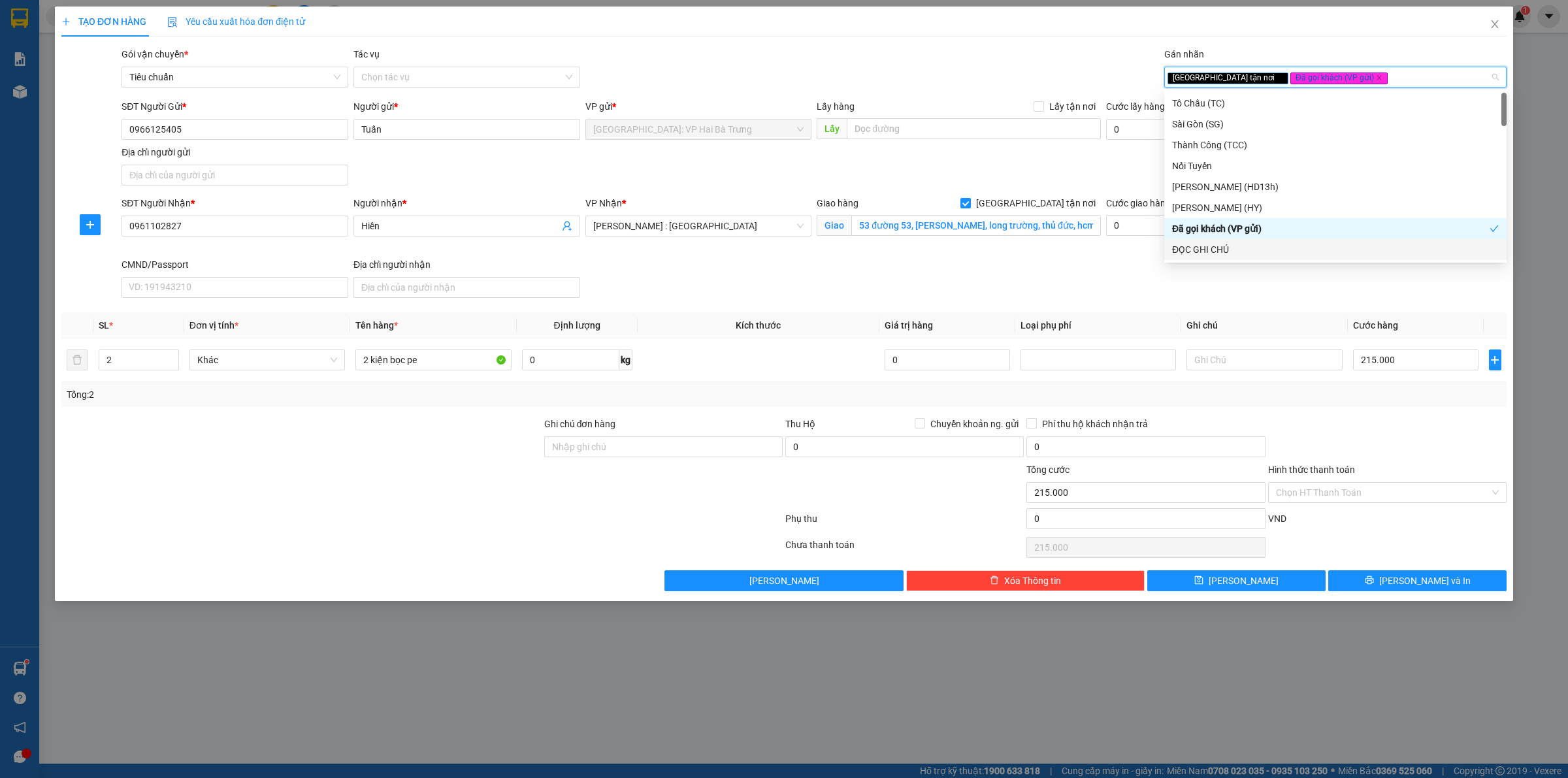
click at [1392, 429] on div at bounding box center [1387, 440] width 241 height 45
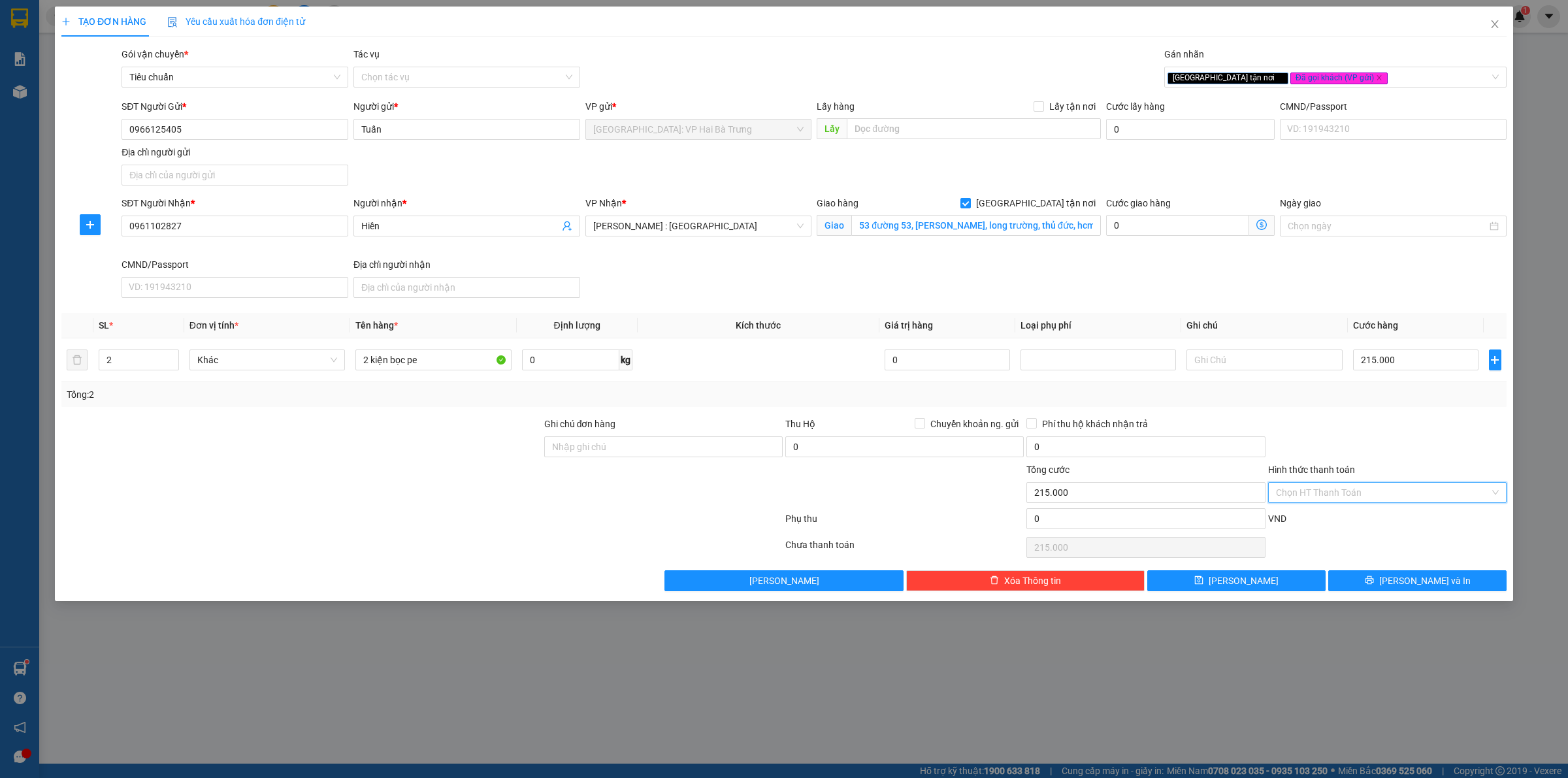
click at [1369, 494] on input "Hình thức thanh toán" at bounding box center [1383, 492] width 214 height 20
click at [1367, 516] on div "Tại văn phòng" at bounding box center [1388, 520] width 223 height 15
type input "0"
click at [1410, 588] on span "[PERSON_NAME] và In" at bounding box center [1425, 581] width 92 height 15
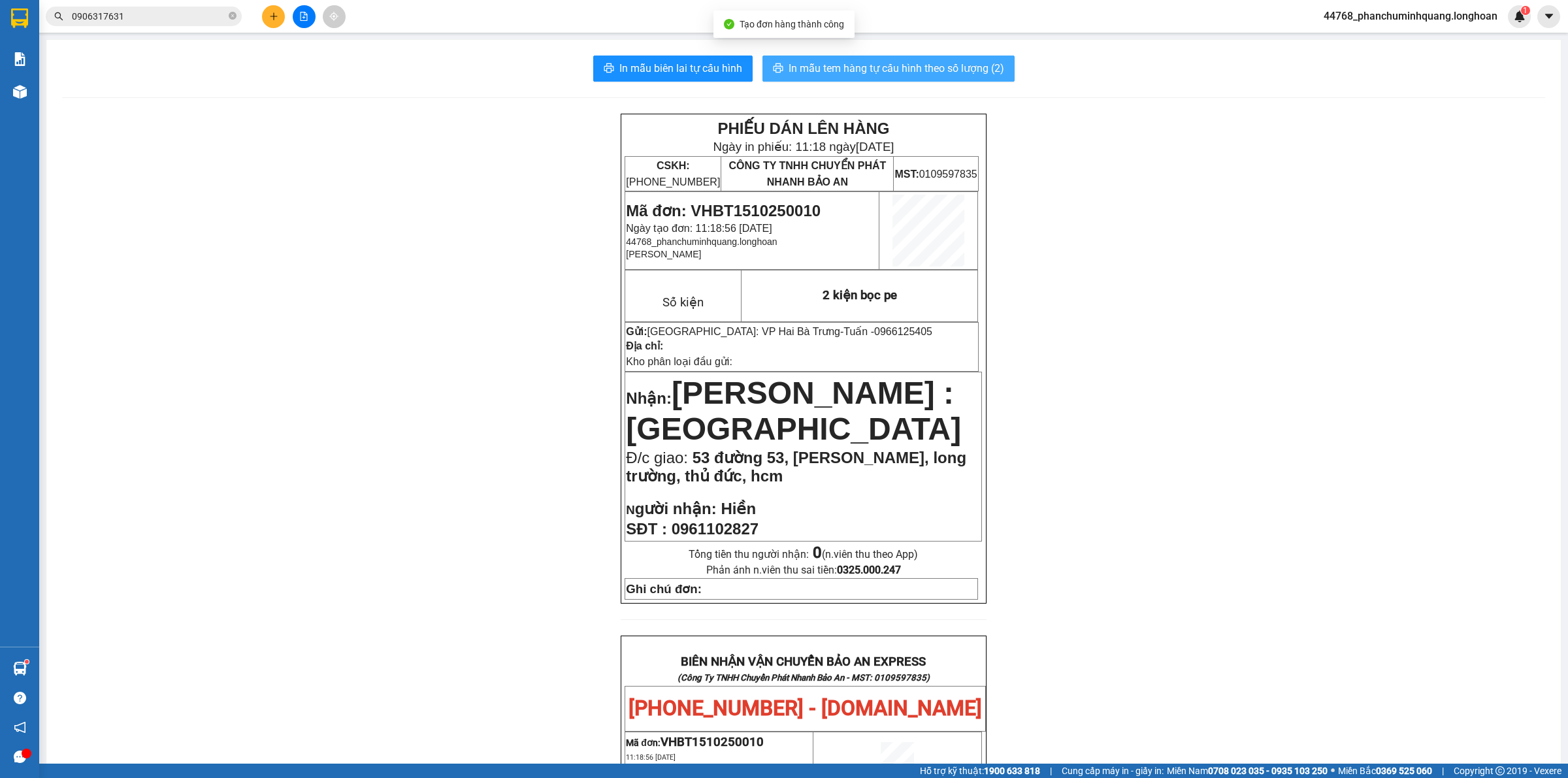
click at [829, 70] on span "In mẫu tem hàng tự cấu hình theo số lượng (2)" at bounding box center [896, 68] width 215 height 16
click at [719, 72] on span "In mẫu biên lai tự cấu hình" at bounding box center [681, 68] width 123 height 16
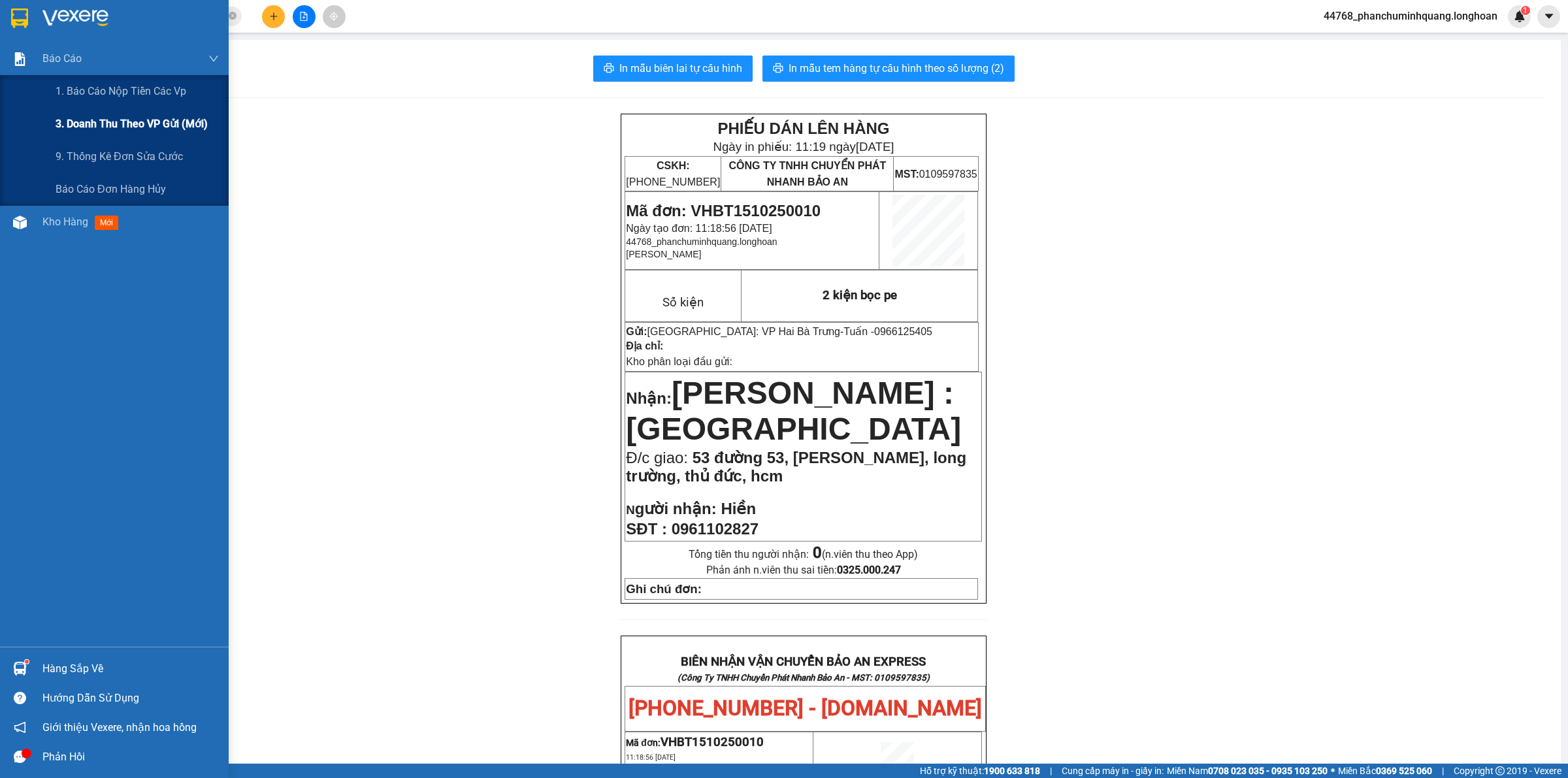
click at [77, 121] on span "3. Doanh Thu theo VP Gửi (mới)" at bounding box center [132, 124] width 152 height 16
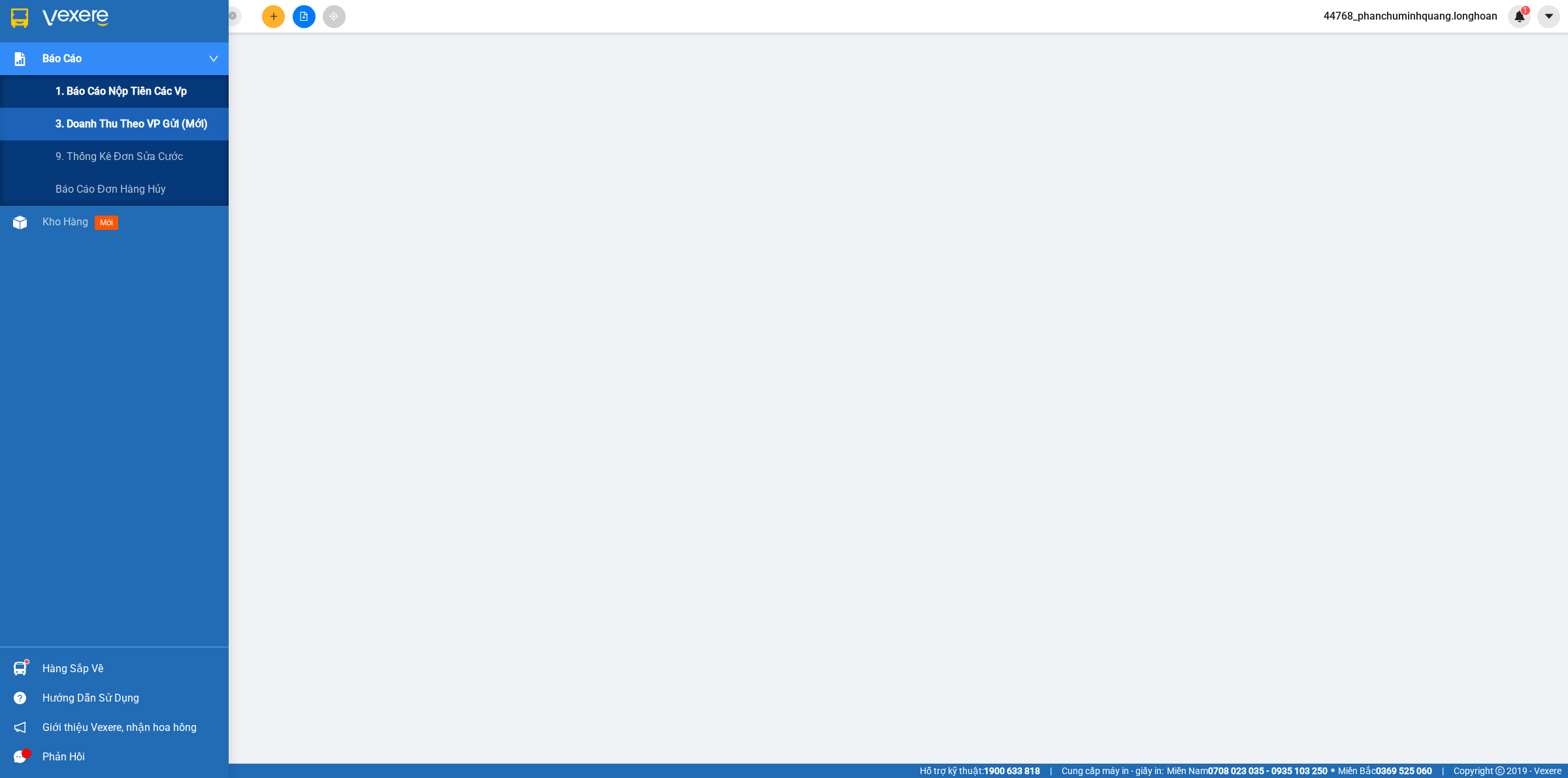
click at [82, 83] on span "1. Báo cáo nộp tiền các vp" at bounding box center [121, 91] width 131 height 16
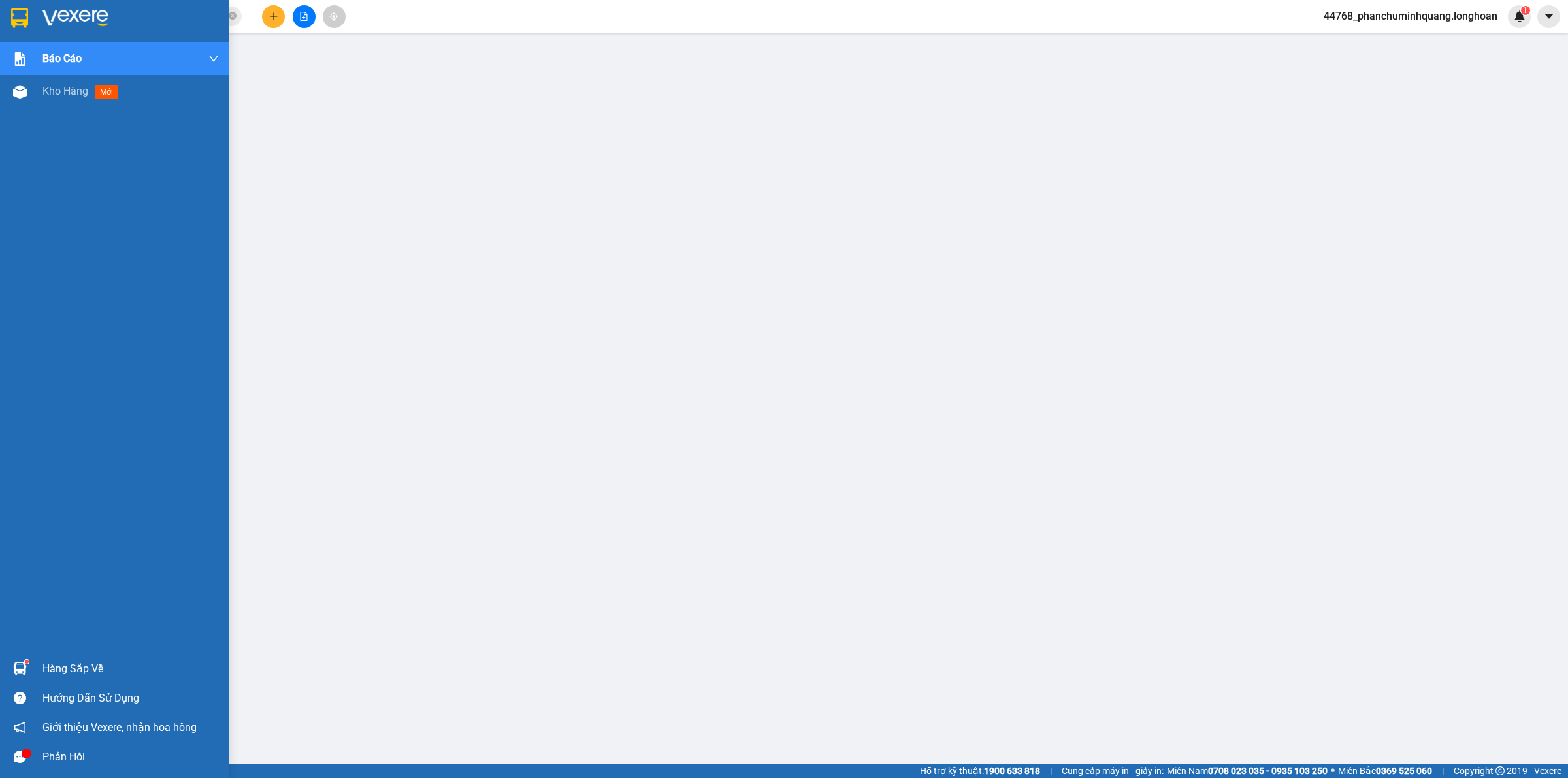
click at [13, 13] on img at bounding box center [19, 18] width 17 height 20
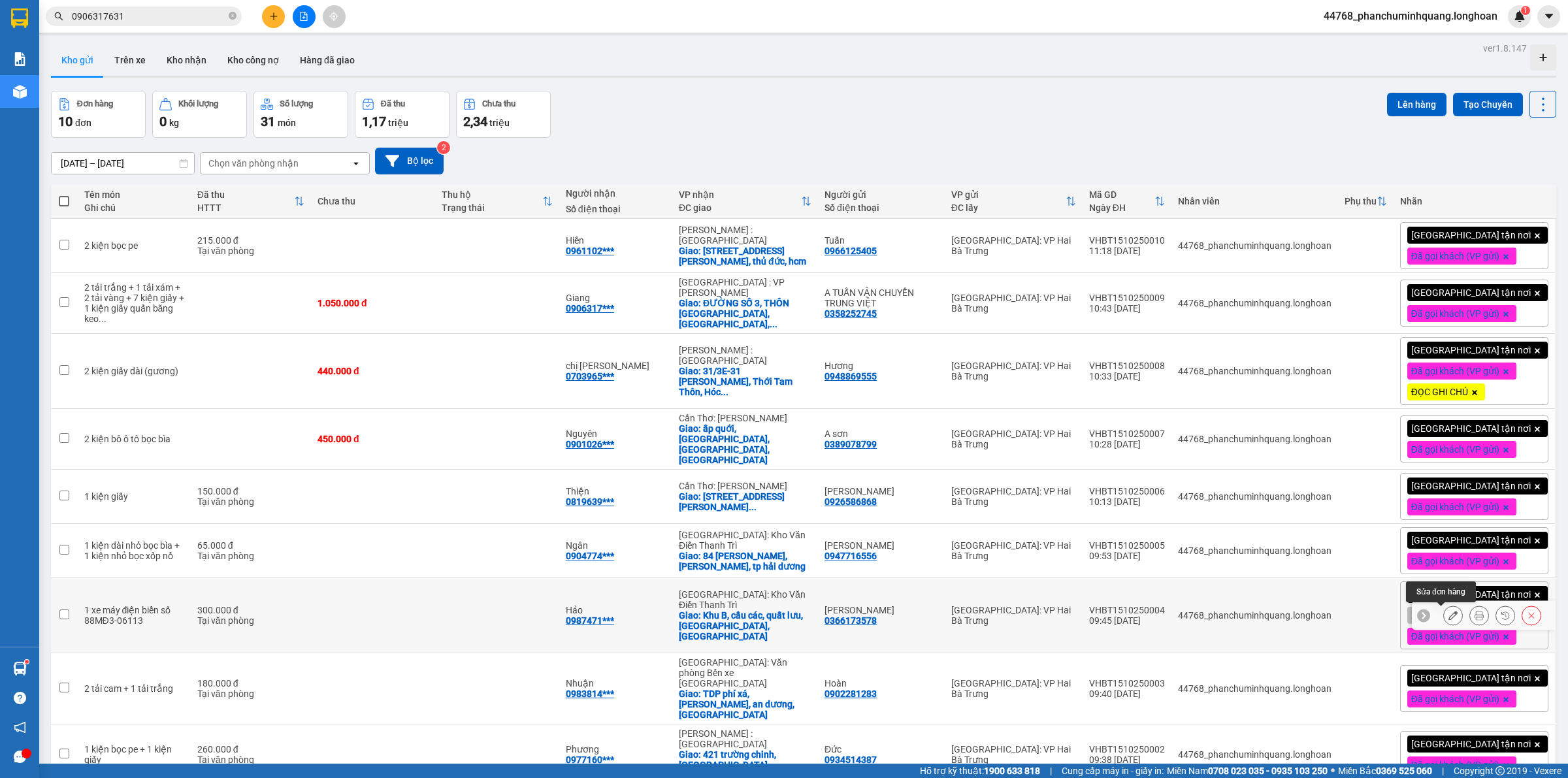
click at [1446, 619] on button at bounding box center [1453, 615] width 18 height 23
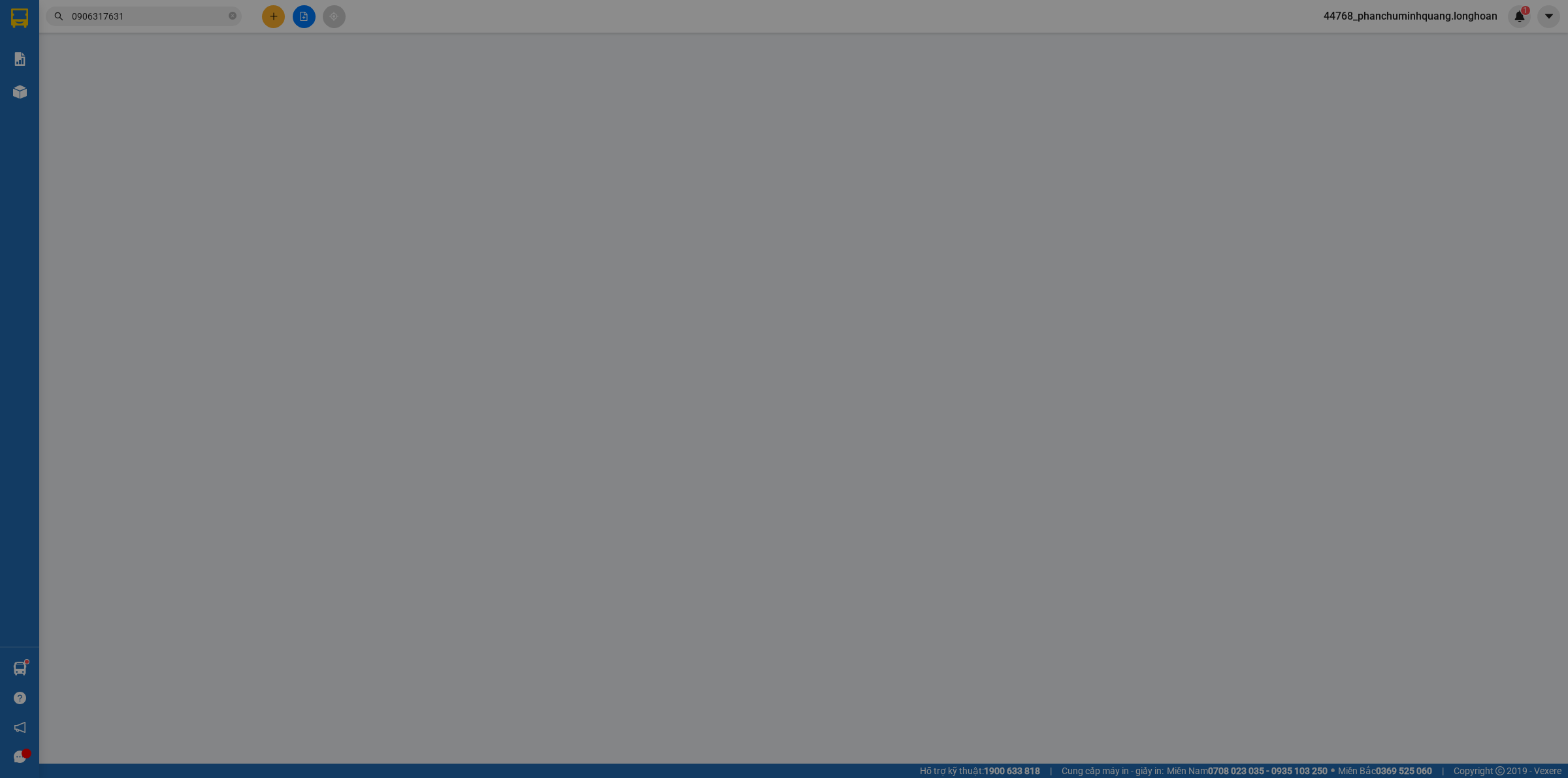
type input "0366173578"
type input "Quang Lê"
type input "0987471800"
type input "Hảo"
checkbox input "true"
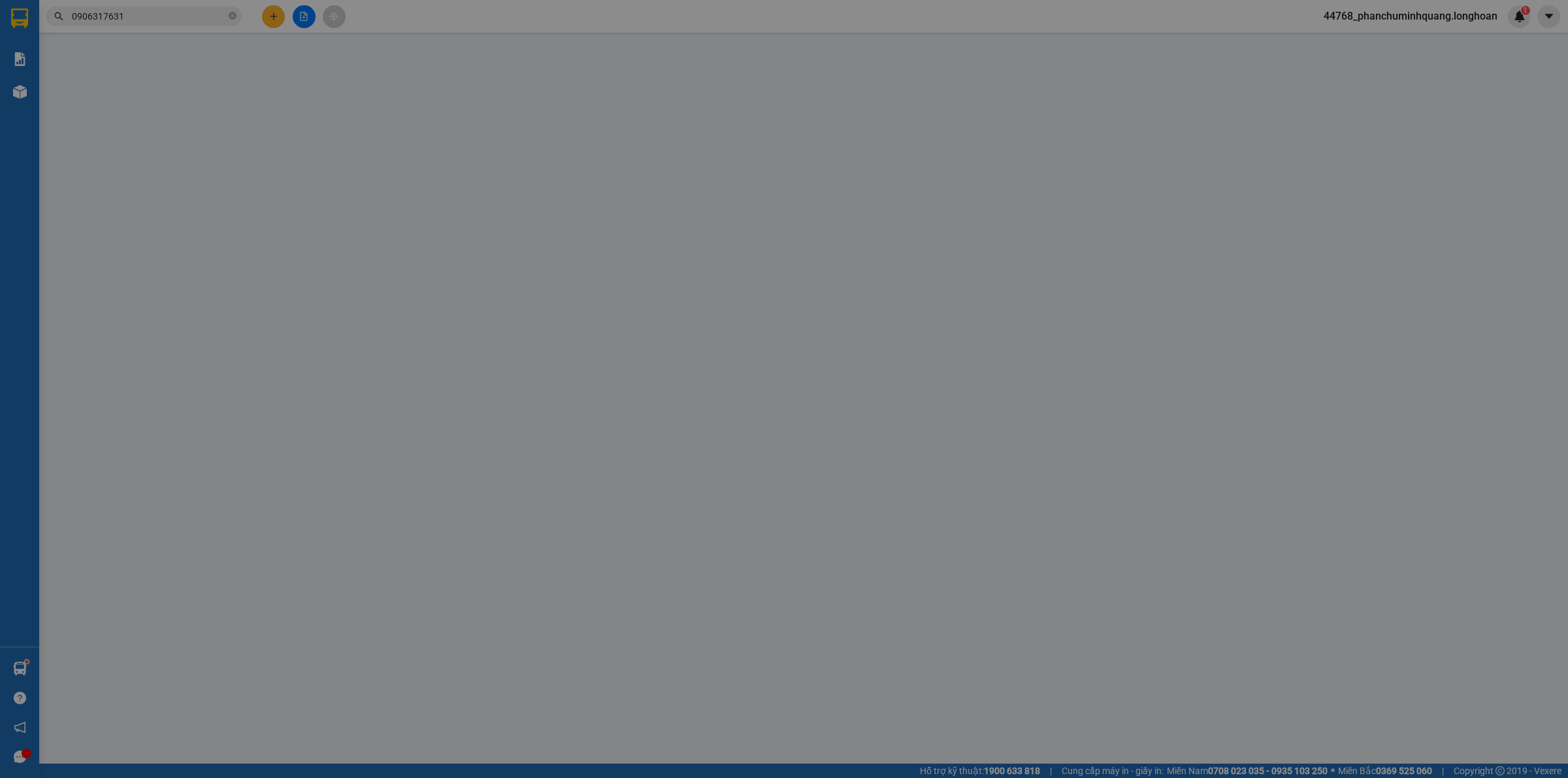
type input "Khu B, cầu các, quất lưu, bình xuyên, vĩnh phúc"
type input "có 1 chìa khoá, không giáy tờ, 2 gương, 1 mũ"
type input "0"
type input "300.000"
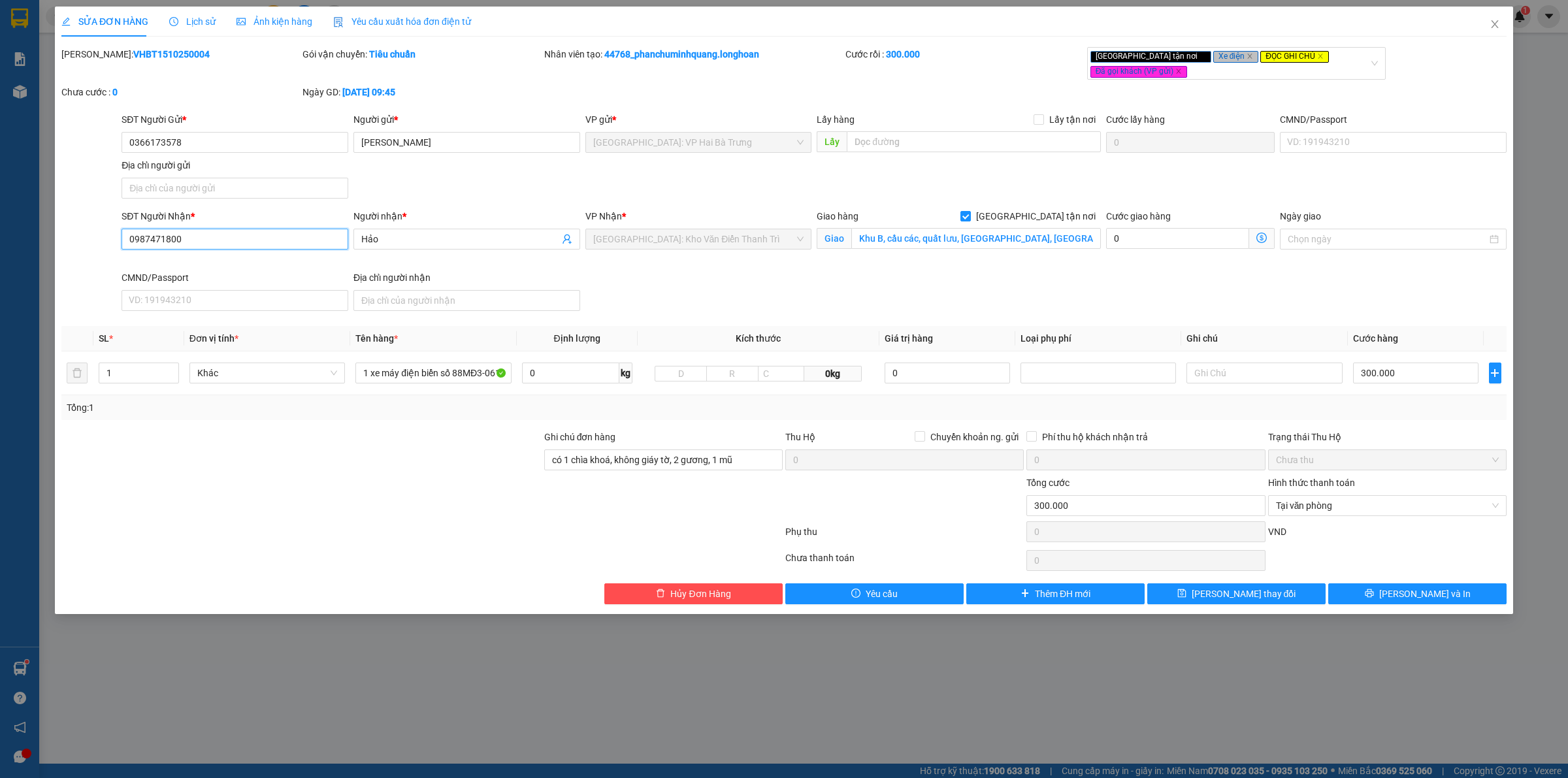
drag, startPoint x: 291, startPoint y: 236, endPoint x: 268, endPoint y: 171, distance: 68.9
click at [289, 236] on input "0987471800" at bounding box center [234, 239] width 226 height 21
click at [285, 149] on input "0366173578" at bounding box center [234, 142] width 226 height 21
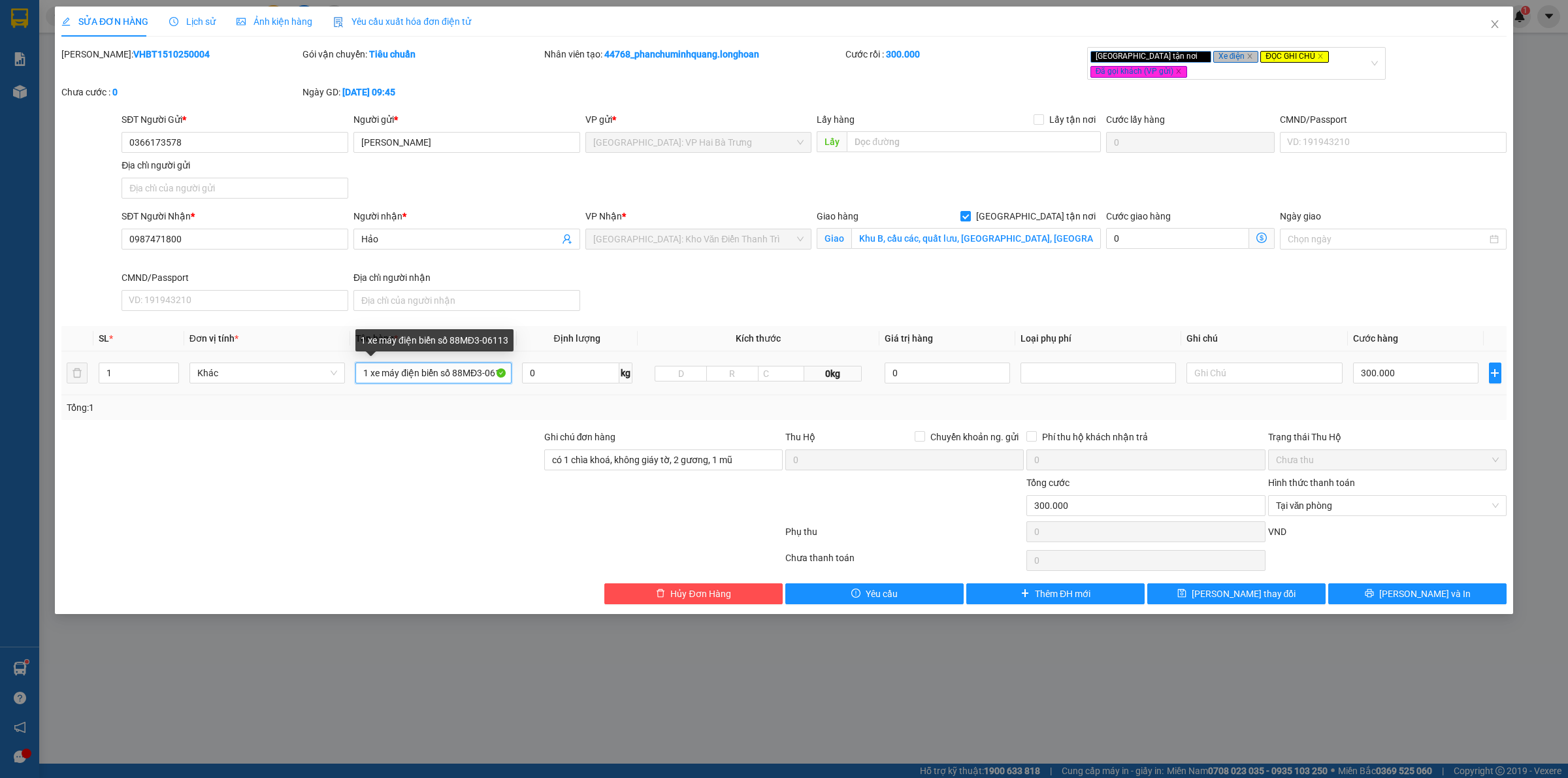
click at [454, 379] on input "1 xe máy điện biển số 88MĐ3-06113" at bounding box center [433, 373] width 155 height 21
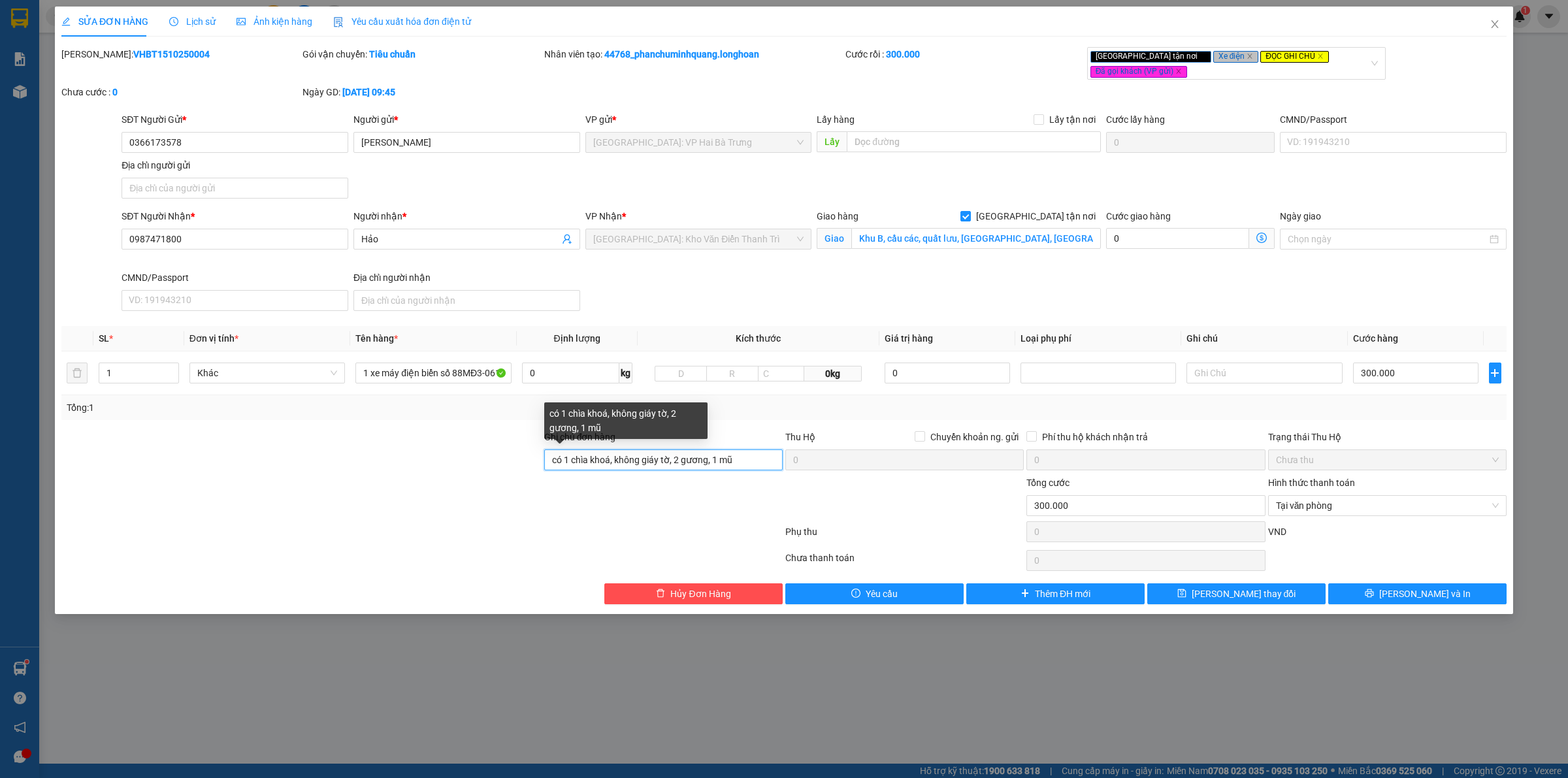
click at [723, 462] on input "có 1 chìa khoá, không giáy tờ, 2 gương, 1 mũ" at bounding box center [664, 460] width 239 height 21
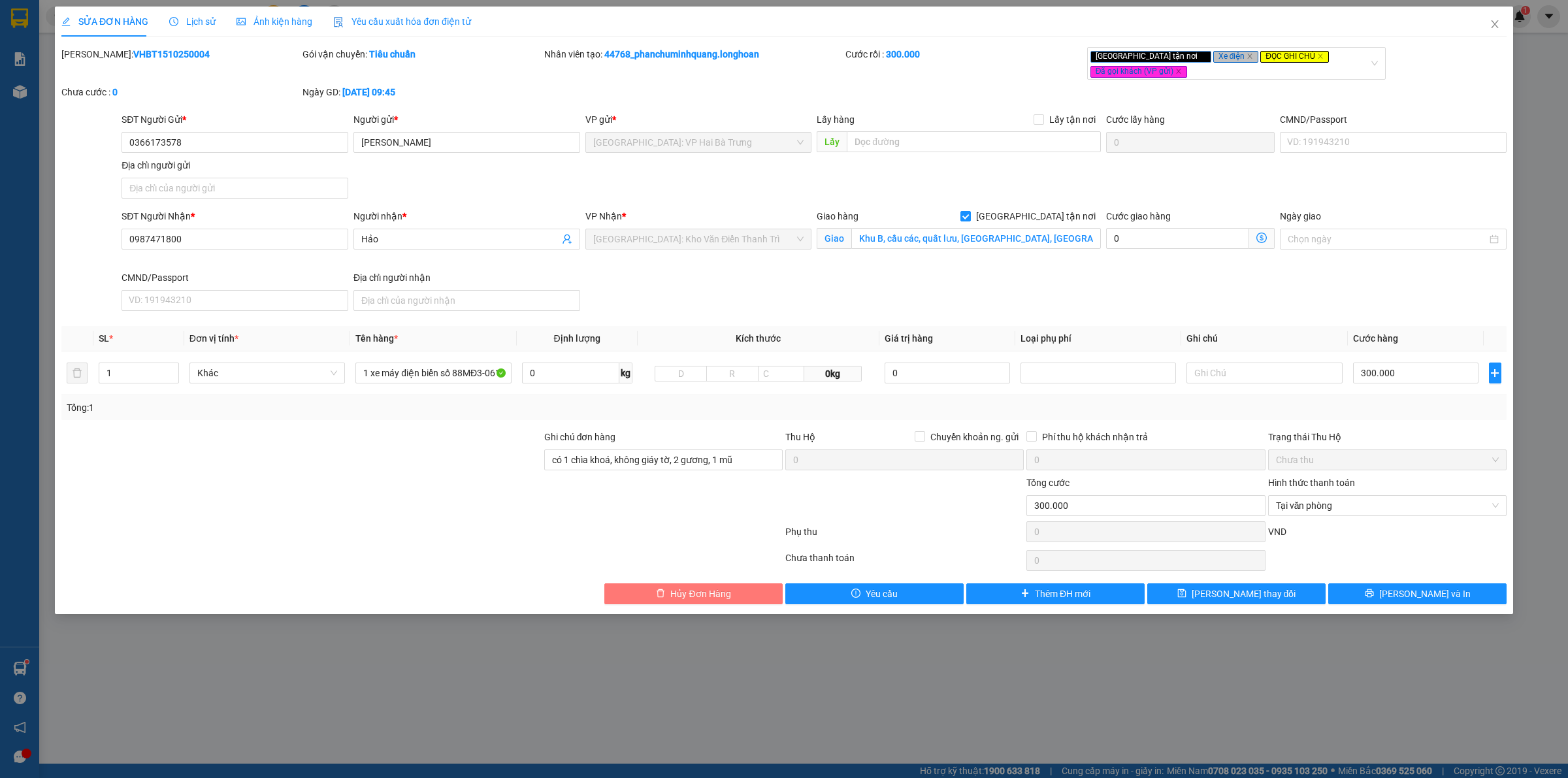
click at [760, 589] on button "Hủy Đơn Hàng" at bounding box center [693, 593] width 178 height 21
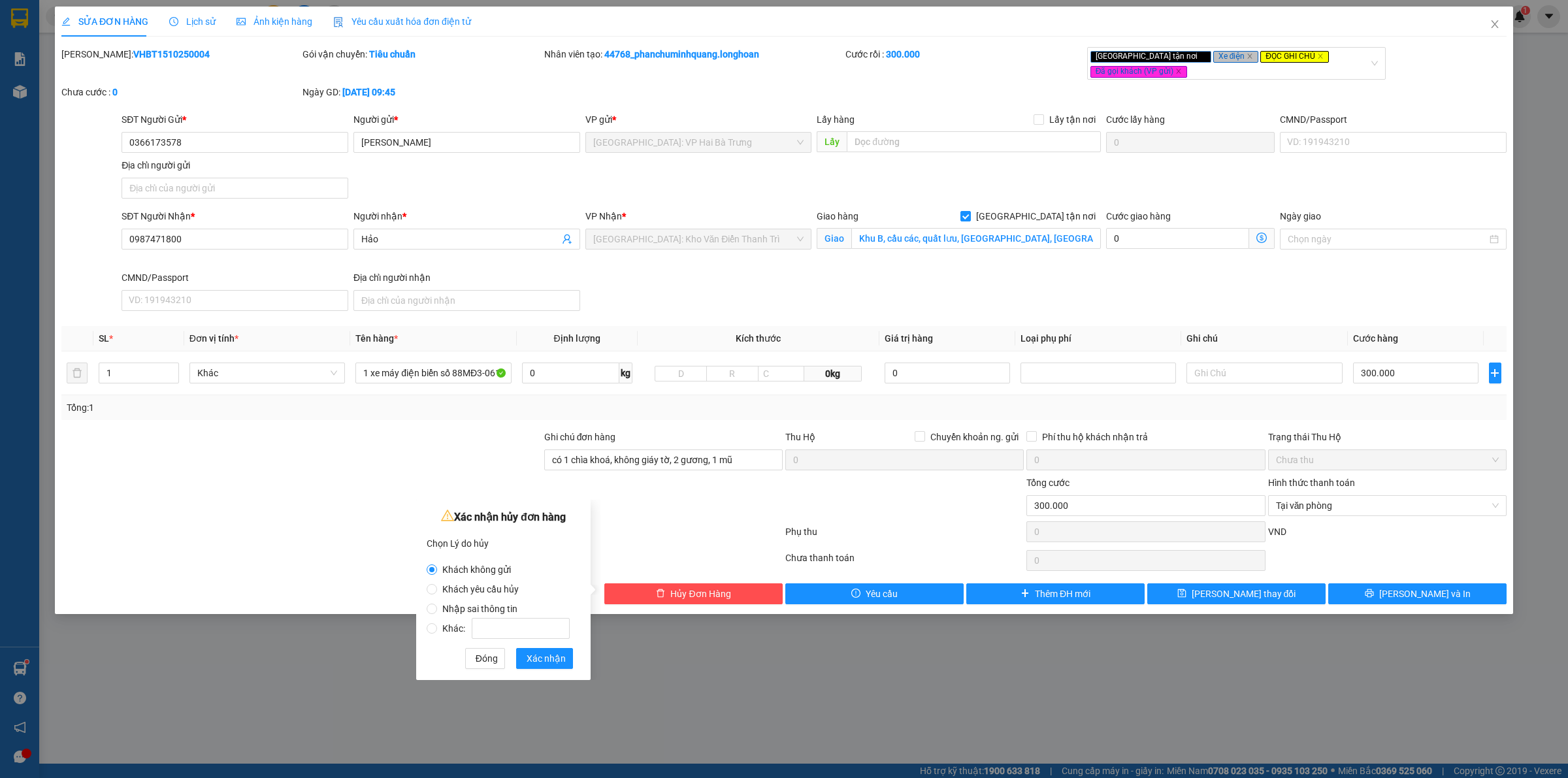
click at [456, 632] on span "Khác:" at bounding box center [506, 629] width 138 height 10
click at [437, 632] on input "Khác:" at bounding box center [432, 629] width 10 height 10
radio input "true"
radio input "false"
click at [541, 632] on input "Khác:" at bounding box center [521, 629] width 98 height 21
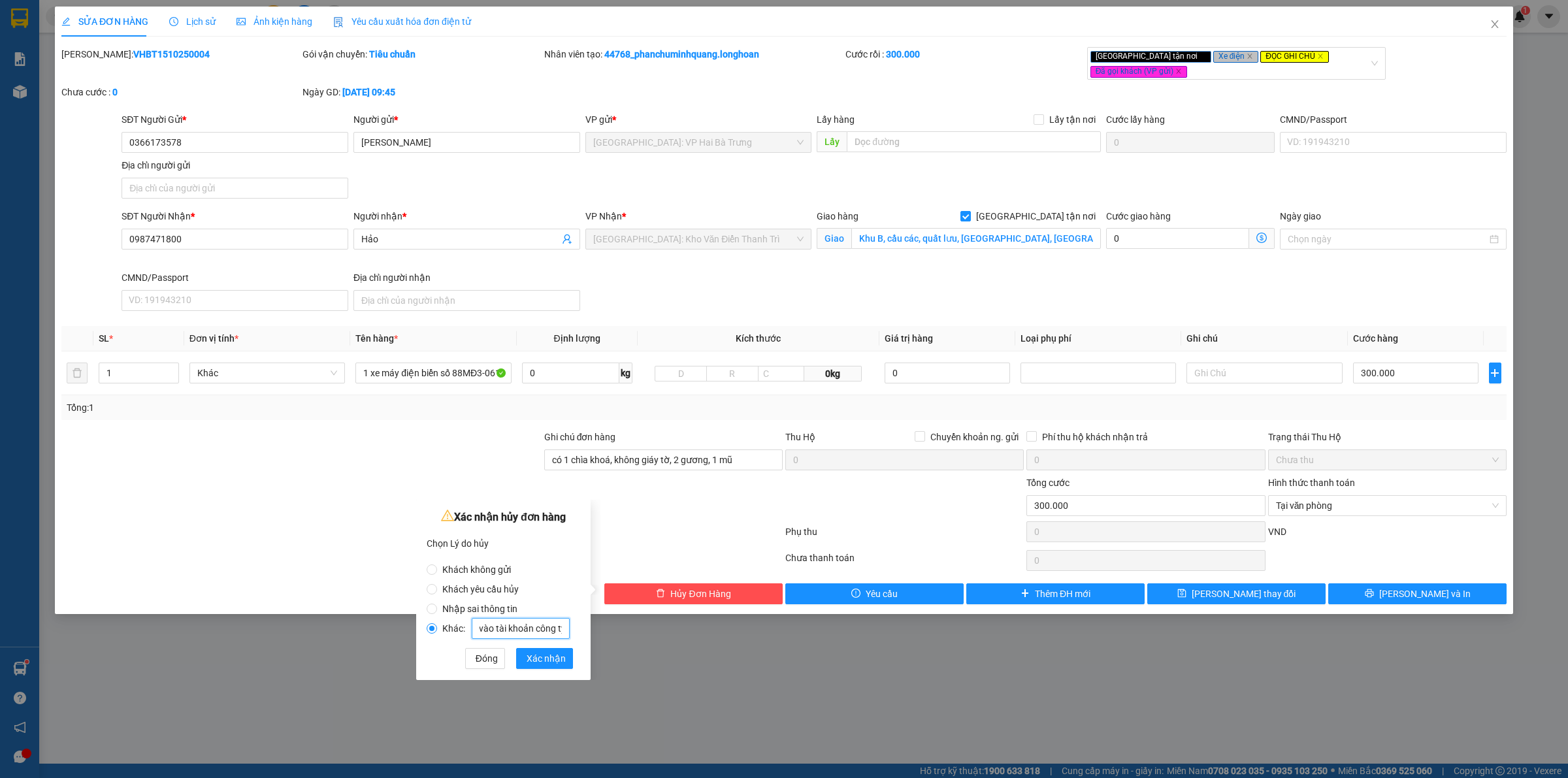
scroll to position [0, 63]
type input "khách chuyển vào tài khoản công ty"
click at [552, 657] on span "Xác nhận" at bounding box center [547, 659] width 40 height 15
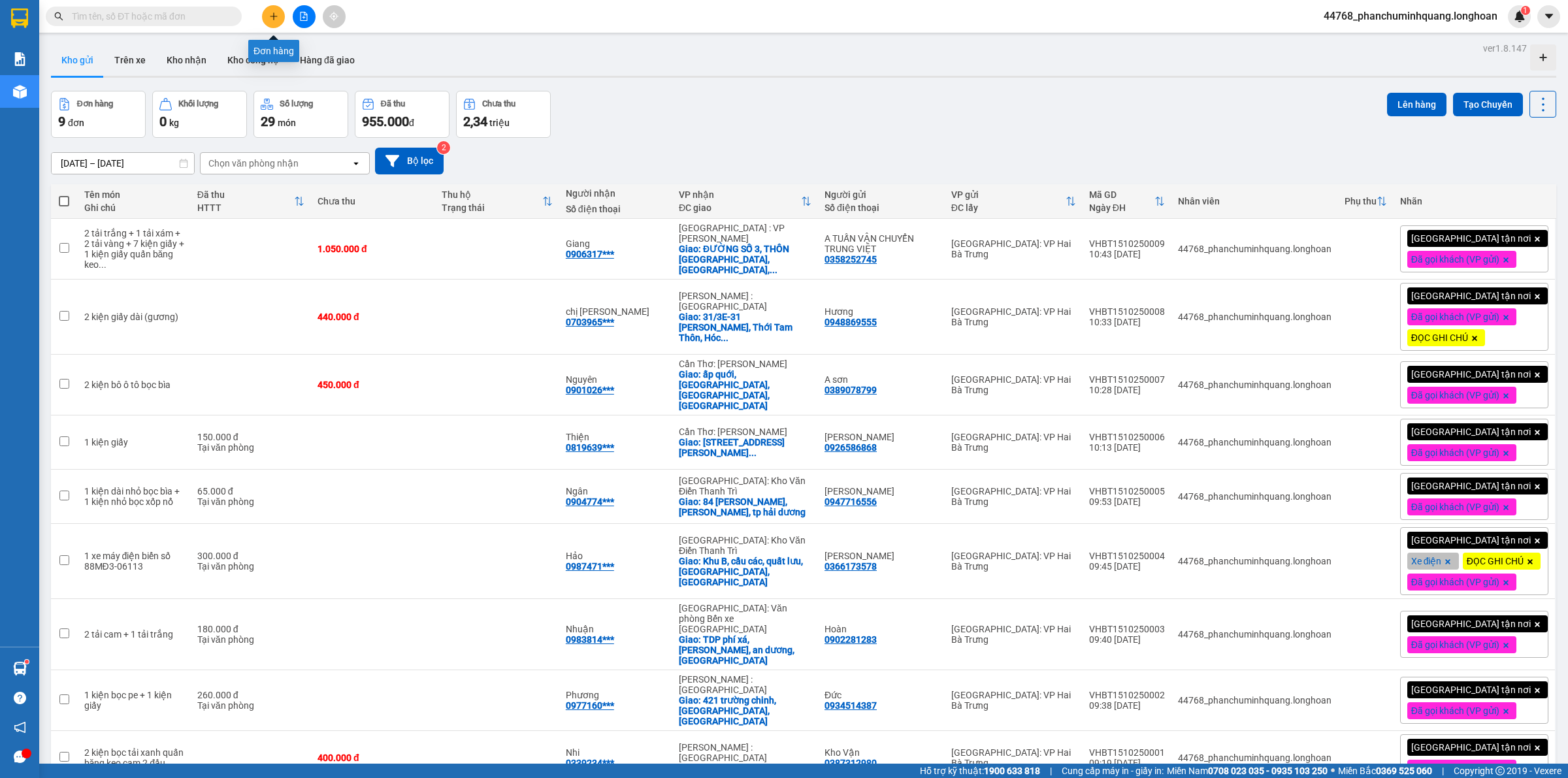
click at [272, 13] on icon "plus" at bounding box center [273, 16] width 9 height 9
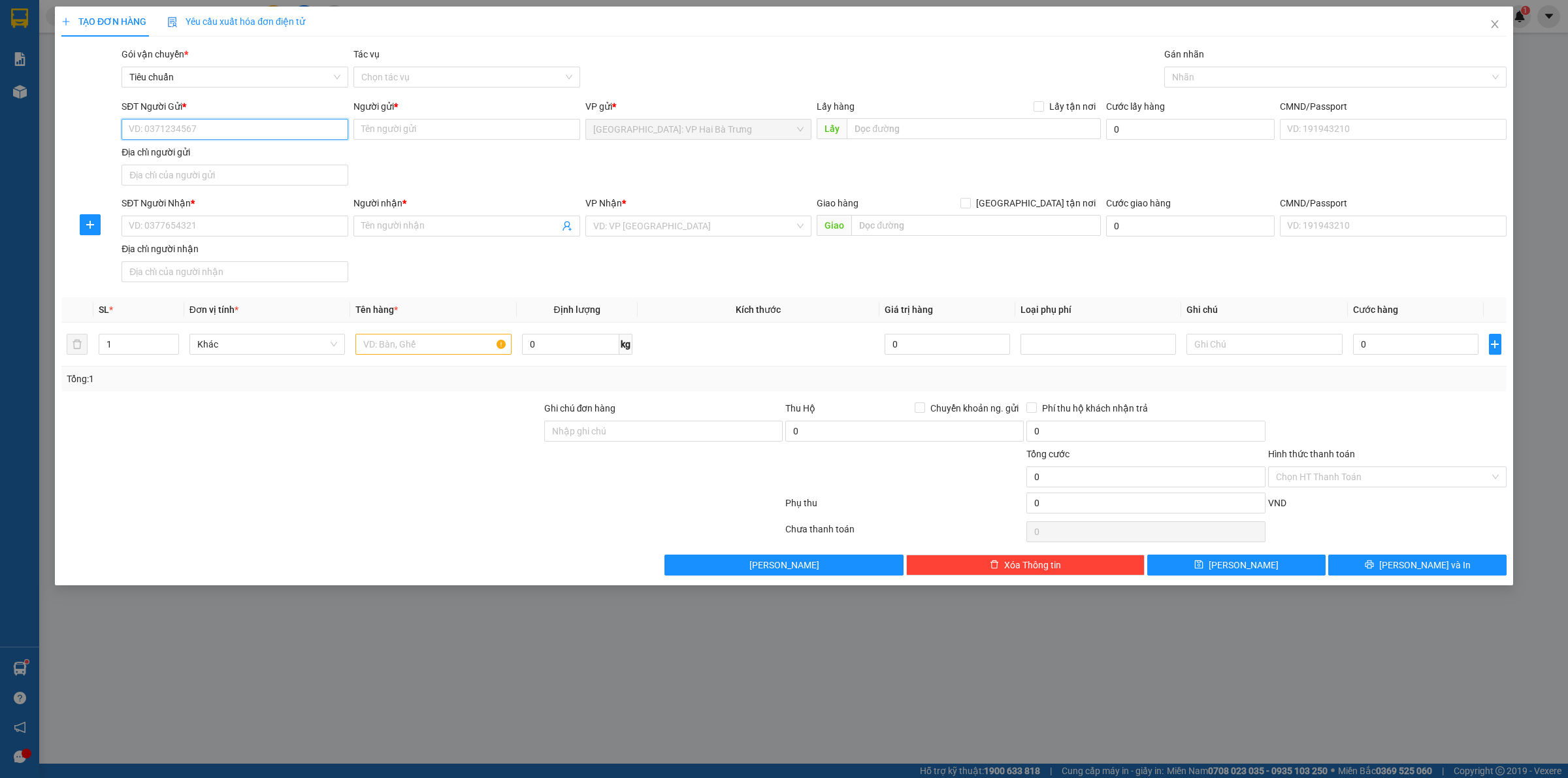
click at [216, 128] on input "SĐT Người Gửi *" at bounding box center [234, 129] width 226 height 21
paste input "0366173578"
type input "0366173578"
drag, startPoint x: 208, startPoint y: 157, endPoint x: 223, endPoint y: 158, distance: 15.0
click at [211, 155] on div "0366173578 - [PERSON_NAME]" at bounding box center [235, 156] width 211 height 15
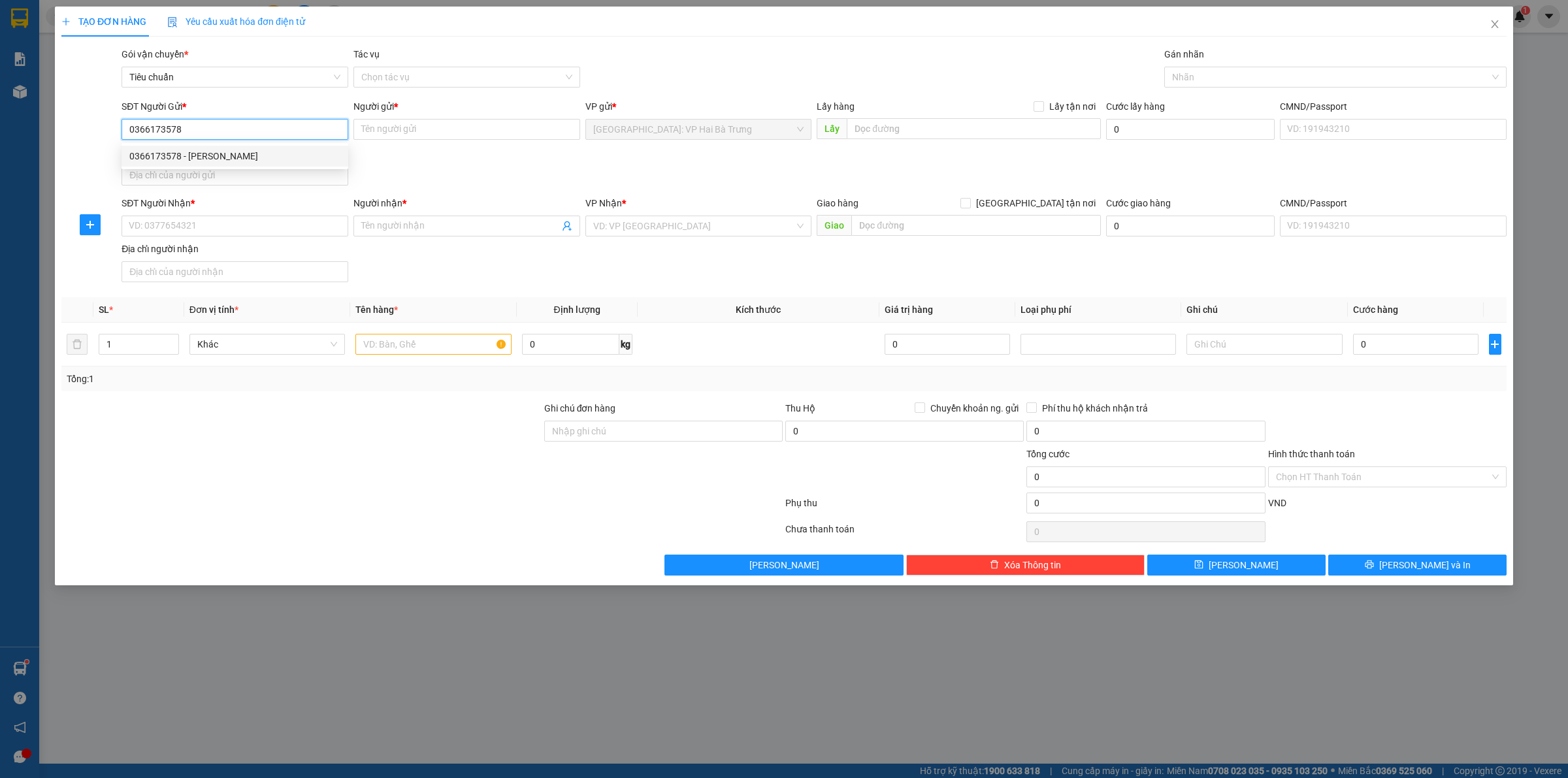
type input "[PERSON_NAME]"
type input "0366173578"
click at [249, 229] on input "SĐT Người Nhận *" at bounding box center [234, 226] width 226 height 21
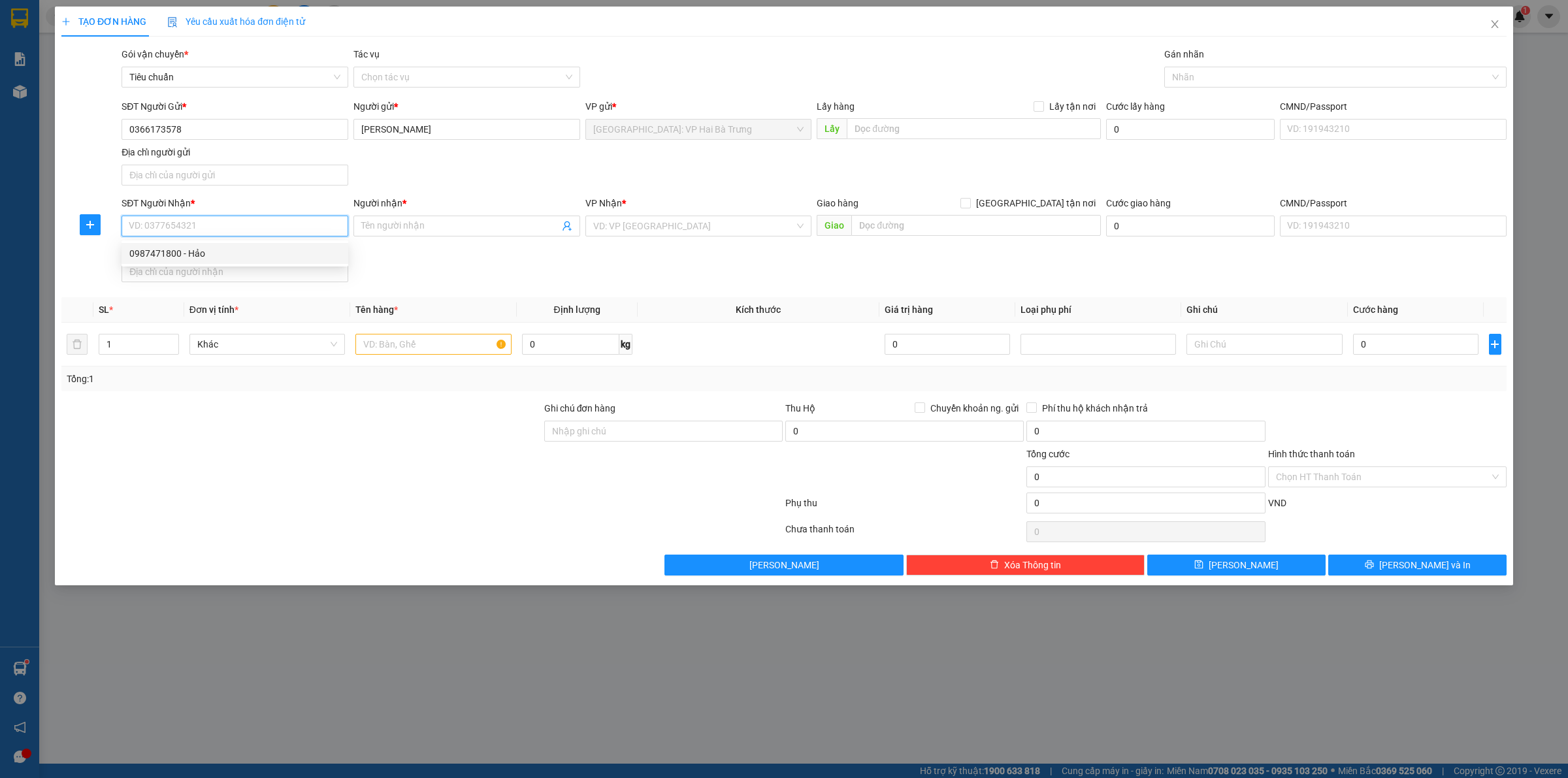
click at [236, 251] on div "0987471800 - Hảo" at bounding box center [235, 253] width 211 height 15
type input "0987471800"
type input "Hảo"
checkbox input "true"
type input "Khu B, cầu các, quất lưu, [GEOGRAPHIC_DATA], [GEOGRAPHIC_DATA]"
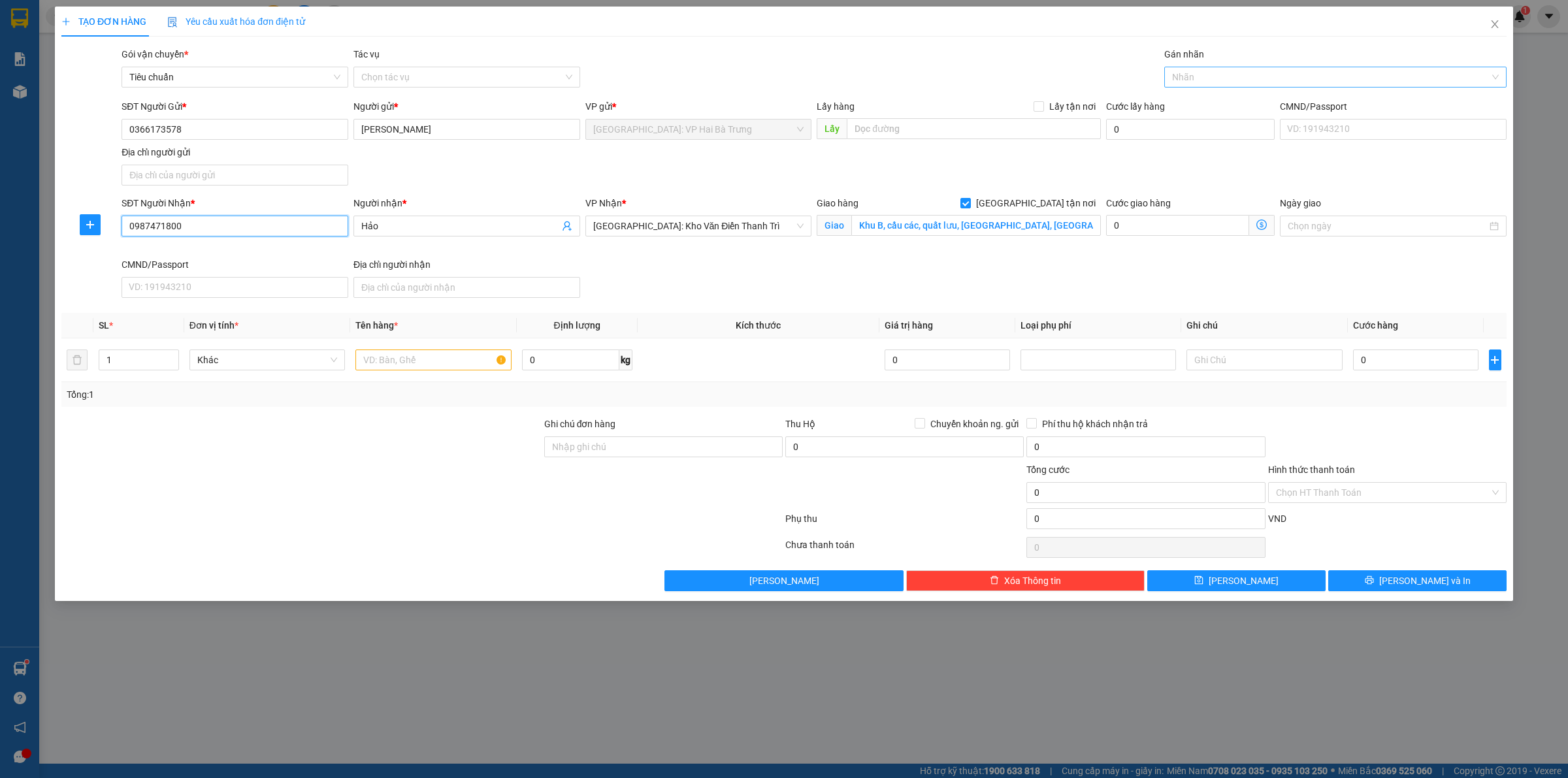
click at [1220, 77] on div at bounding box center [1329, 77] width 323 height 15
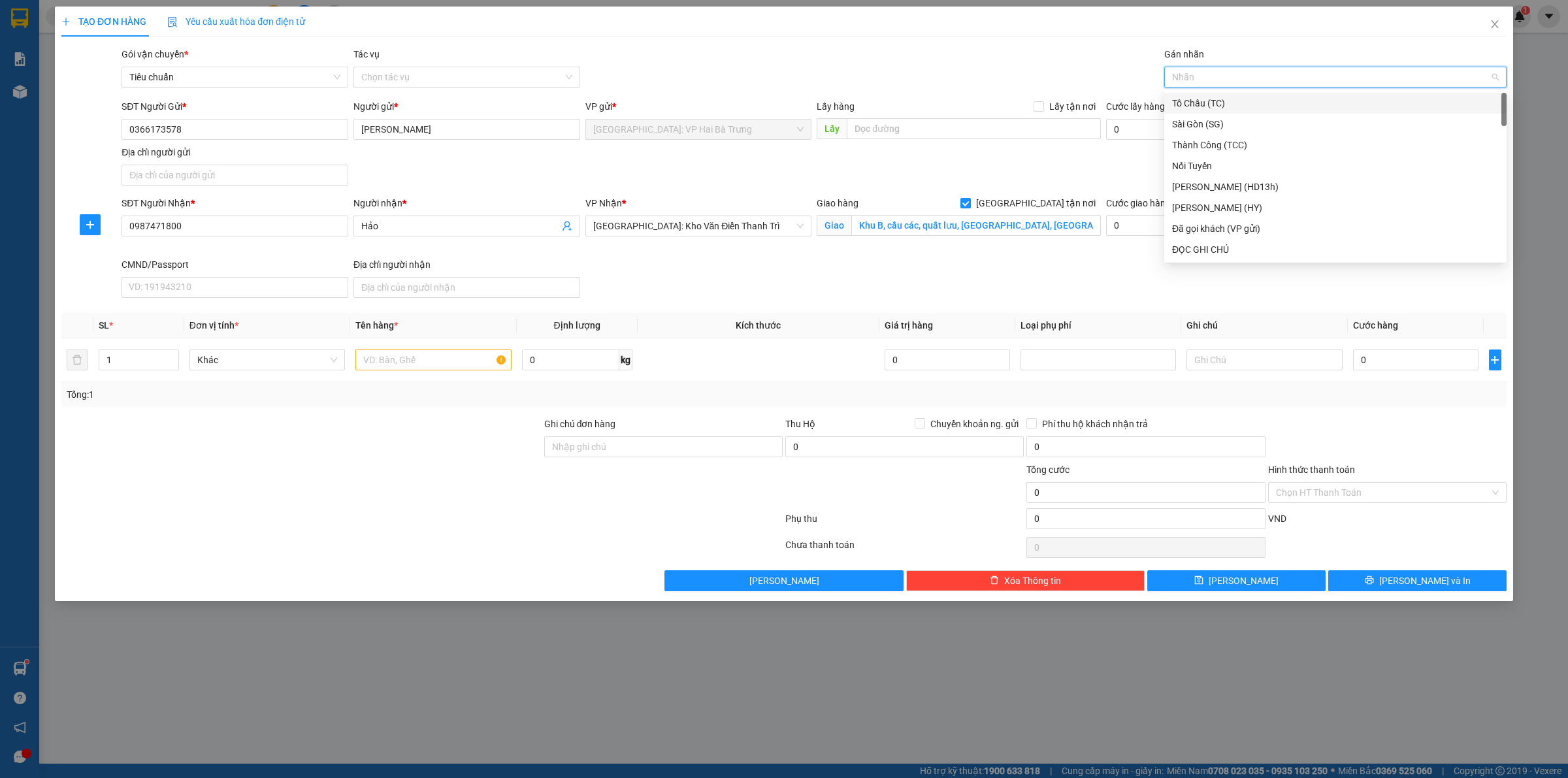
type input "G"
click at [1213, 246] on div "[GEOGRAPHIC_DATA] tận nơi" at bounding box center [1336, 250] width 327 height 15
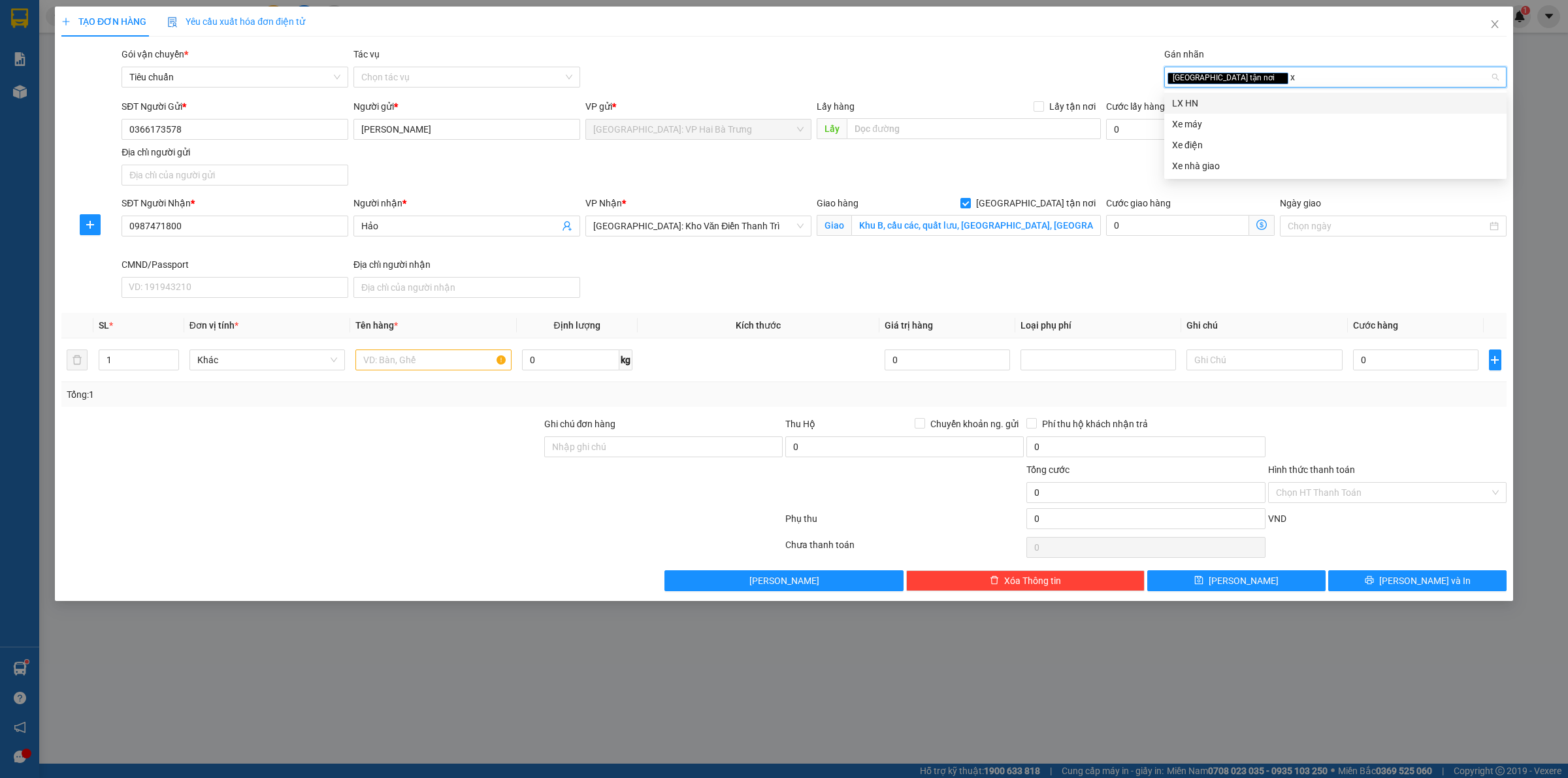
type input "xe"
click at [1211, 118] on div "Xe điện" at bounding box center [1336, 125] width 327 height 15
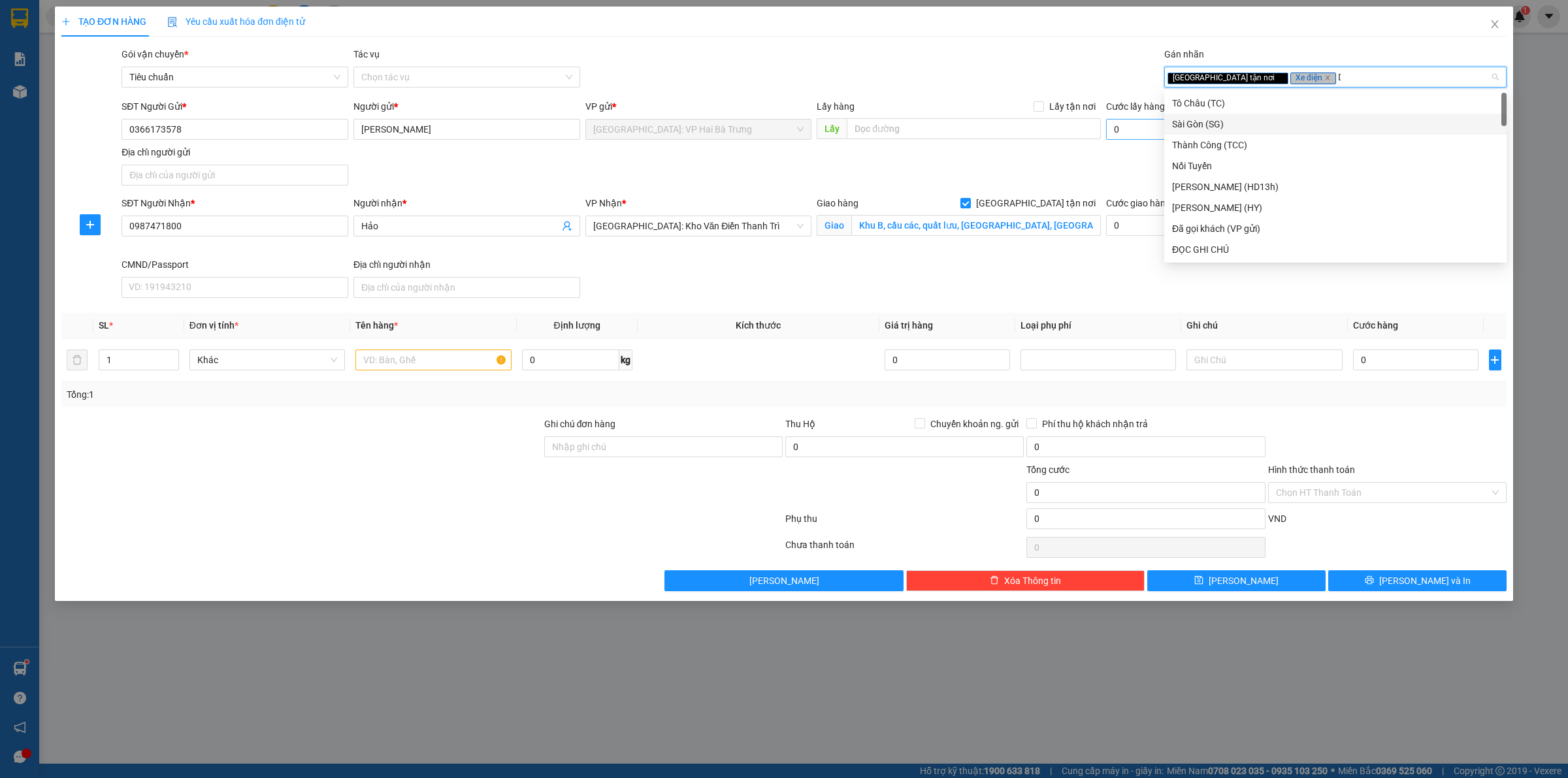
type input "D"
type input "Đ"
click at [1222, 125] on div "Đã gọi khách (VP gửi)" at bounding box center [1336, 125] width 327 height 15
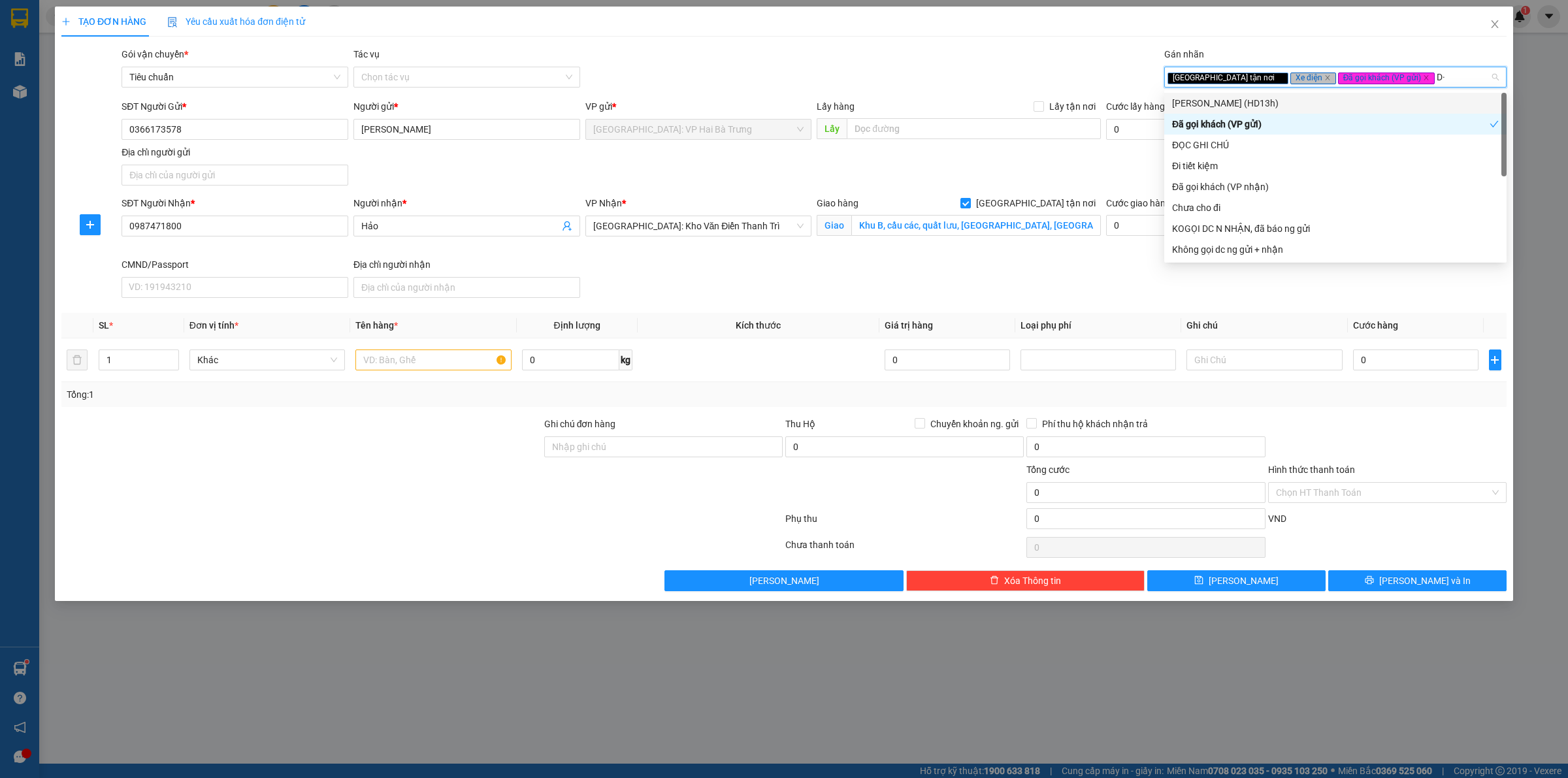
type input "D"
type input "Đ"
drag, startPoint x: 1256, startPoint y: 141, endPoint x: 1209, endPoint y: 75, distance: 81.0
click at [1255, 141] on div "ĐỌC GHI CHÚ" at bounding box center [1336, 145] width 327 height 15
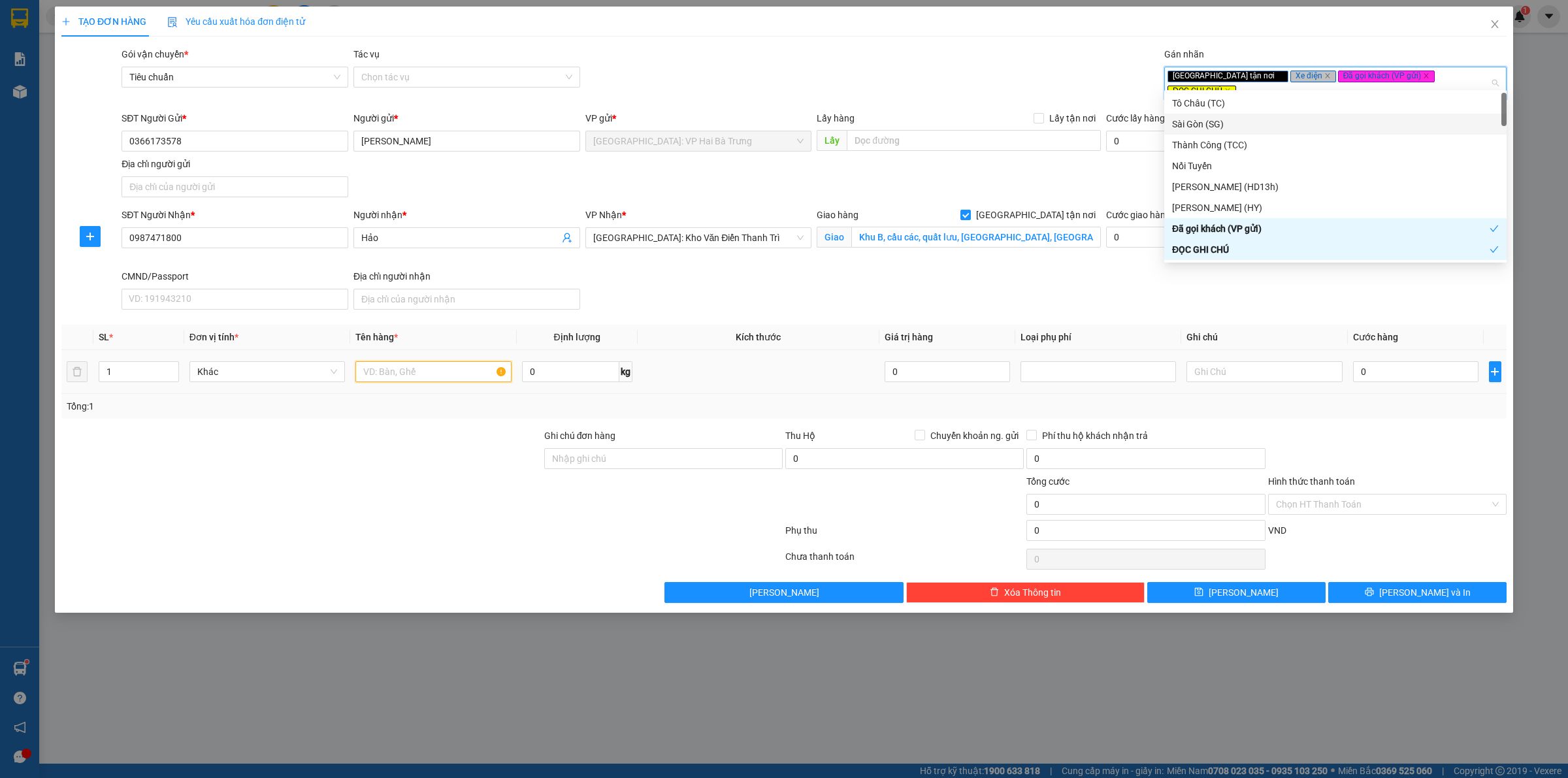
click at [430, 361] on input "text" at bounding box center [433, 371] width 155 height 21
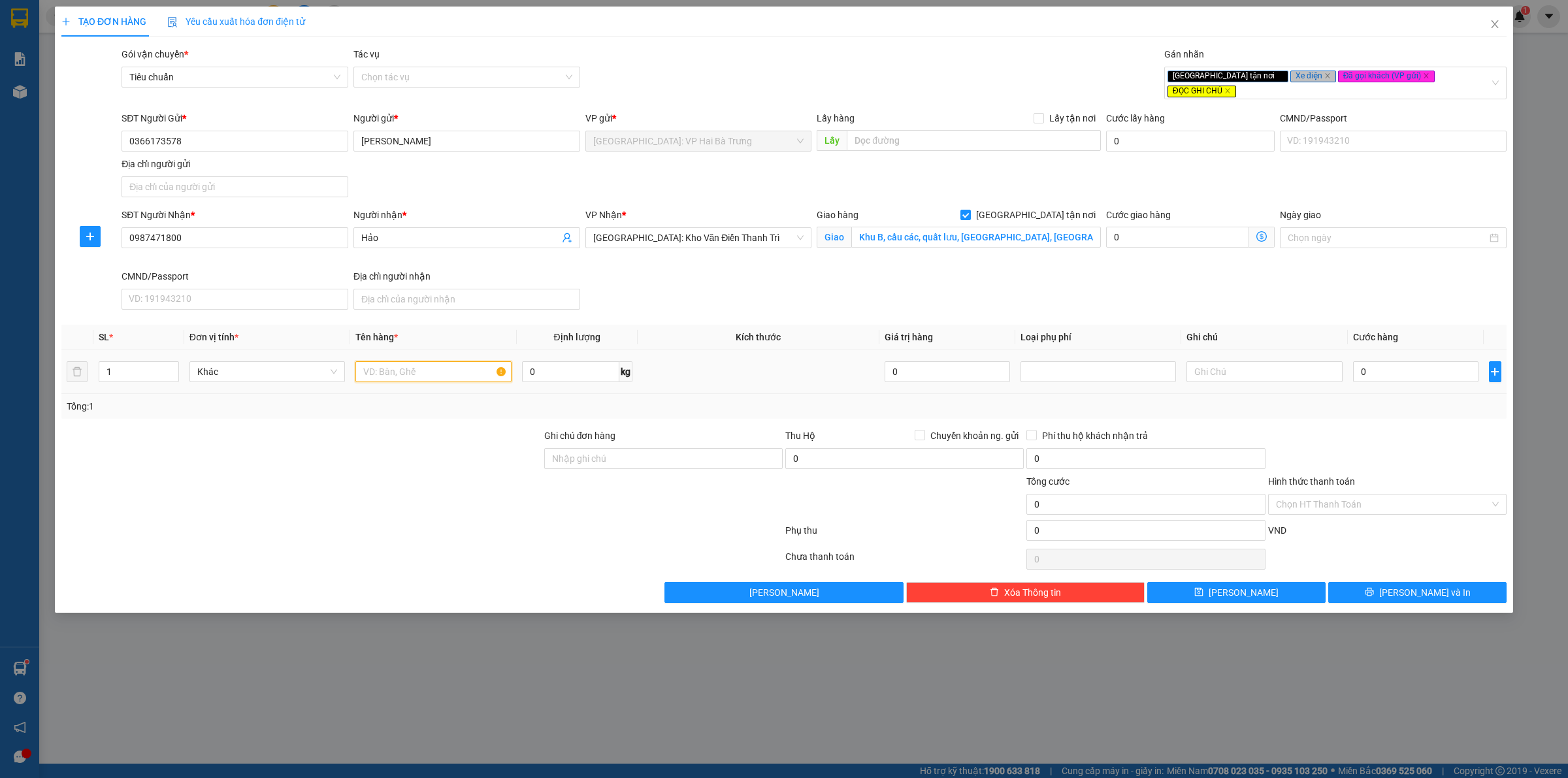
paste input "1 xe máy điện biển số 88MĐ3-06113"
type input "1 xe máy điện biển số 88MĐ3-06113"
click at [700, 448] on input "Ghi chú đơn hàng" at bounding box center [664, 459] width 239 height 21
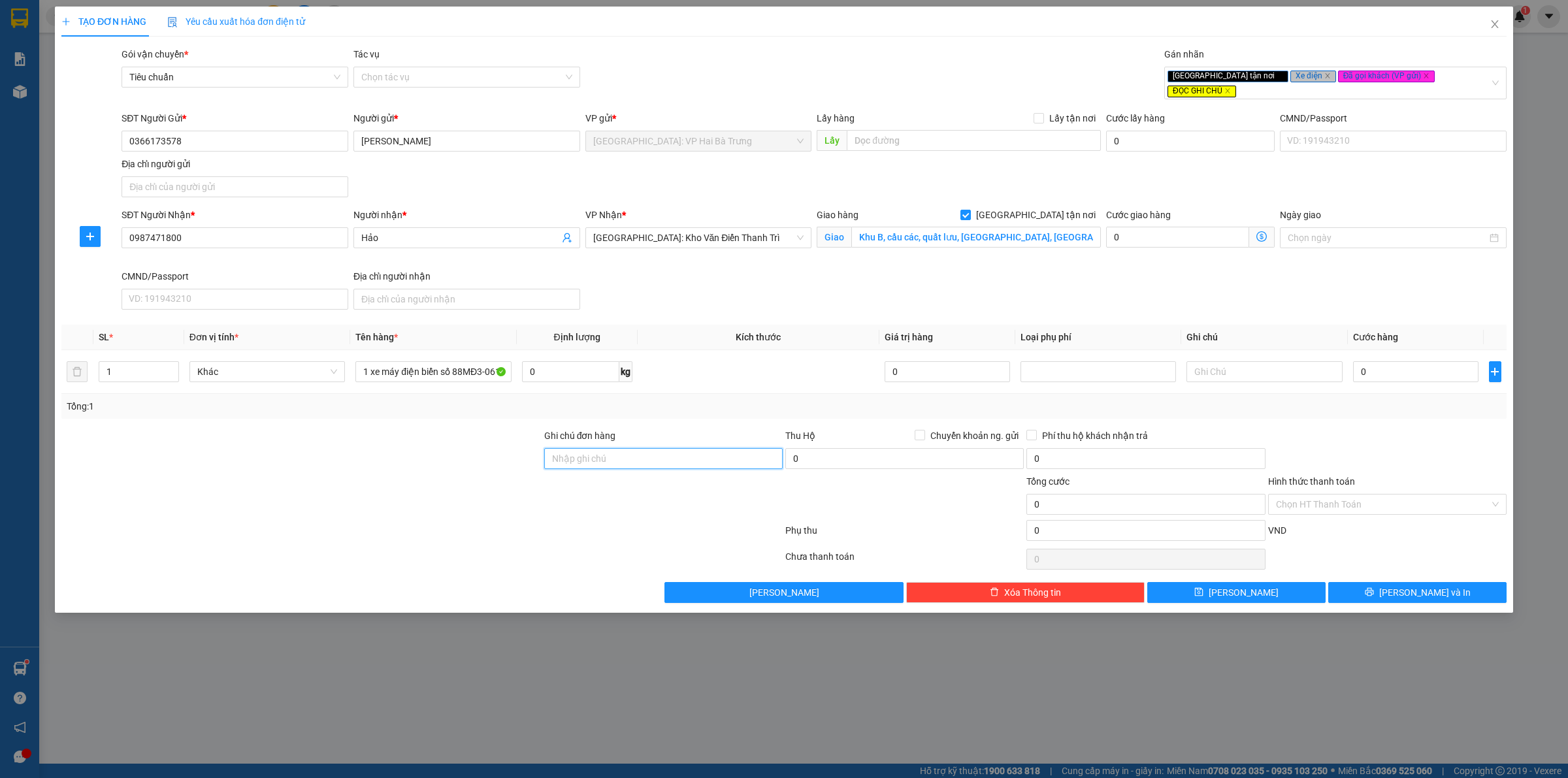
paste input "có 1 chìa khoá, không giáy tờ, 2 gương, 1 mũ"
type input "có 1 chìa khoá, không giáy tờ, 2 gương, 1 mũ"
click at [1396, 365] on input "0" at bounding box center [1416, 371] width 125 height 21
type input "3"
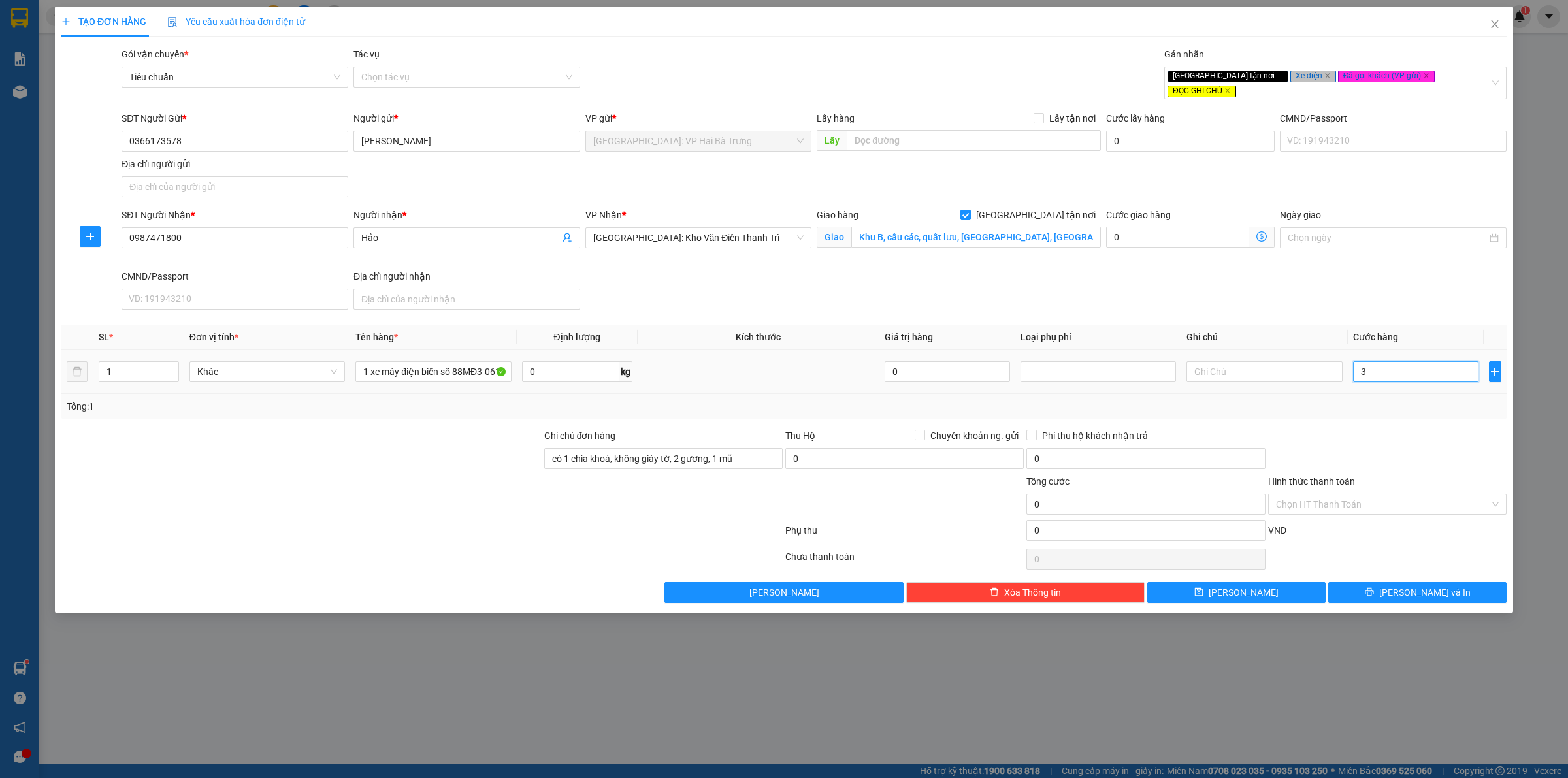
type input "3"
type input "30"
type input "300"
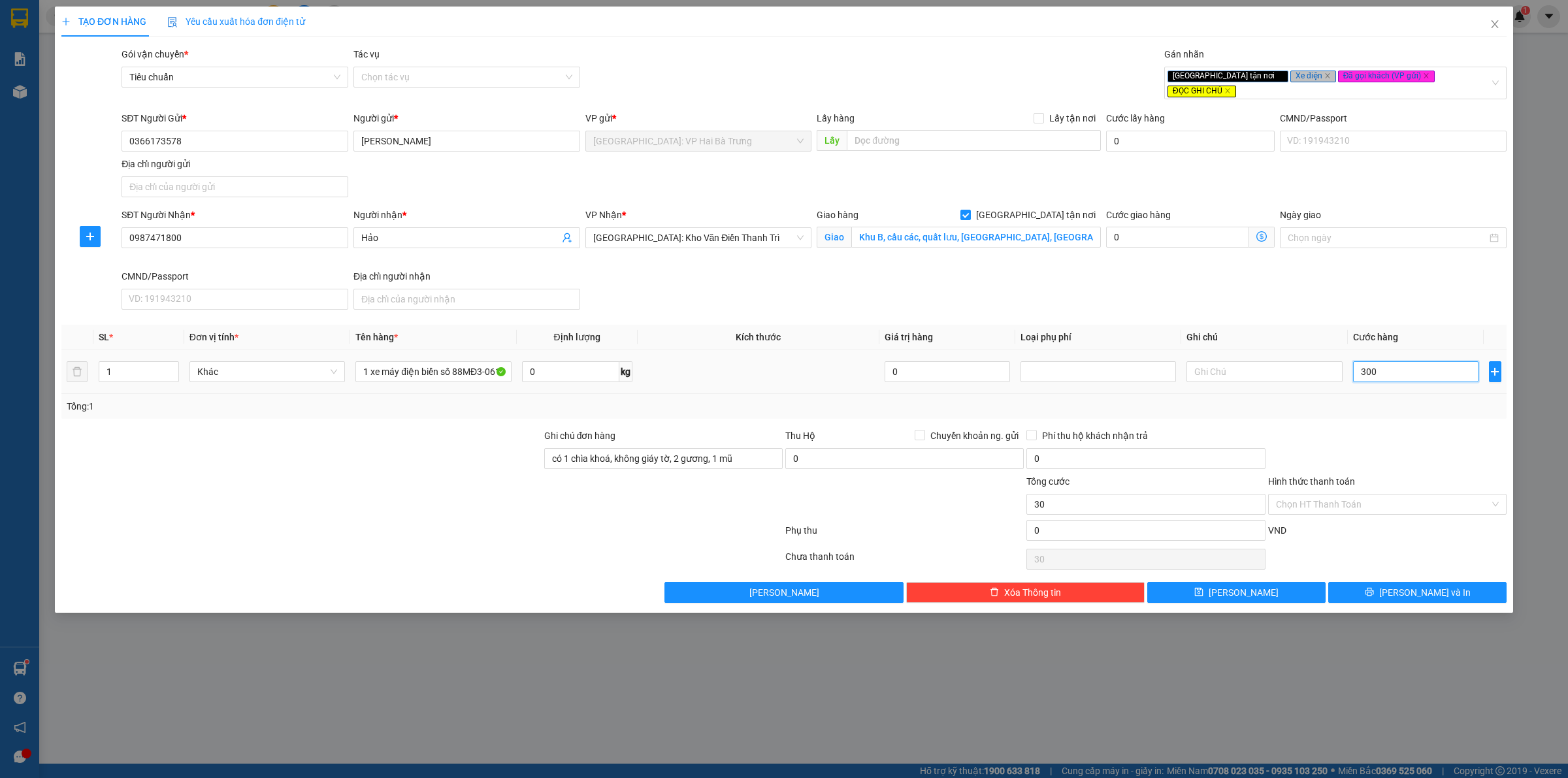
type input "300"
type input "3.000"
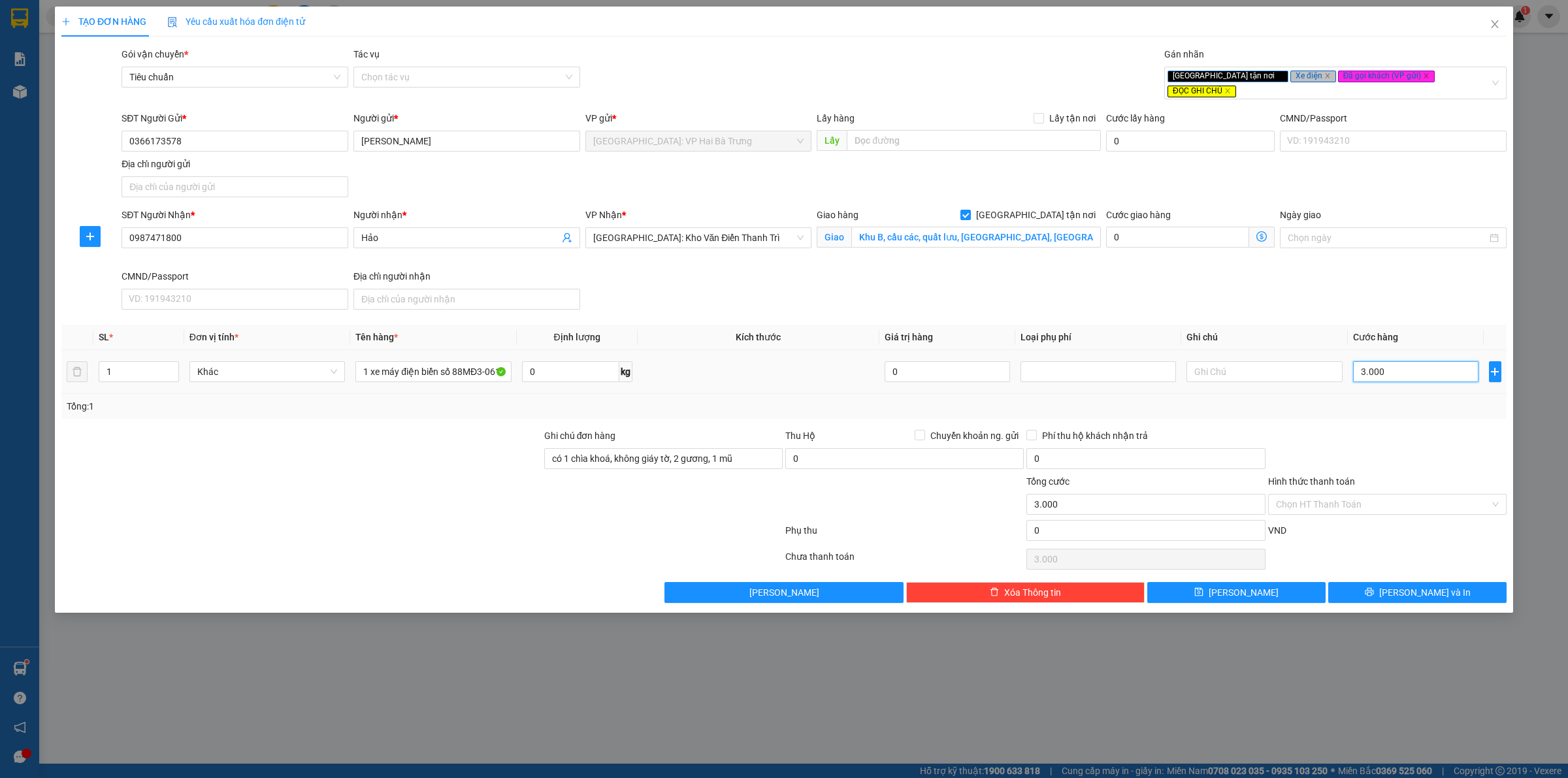
type input "30.000"
type input "300.000"
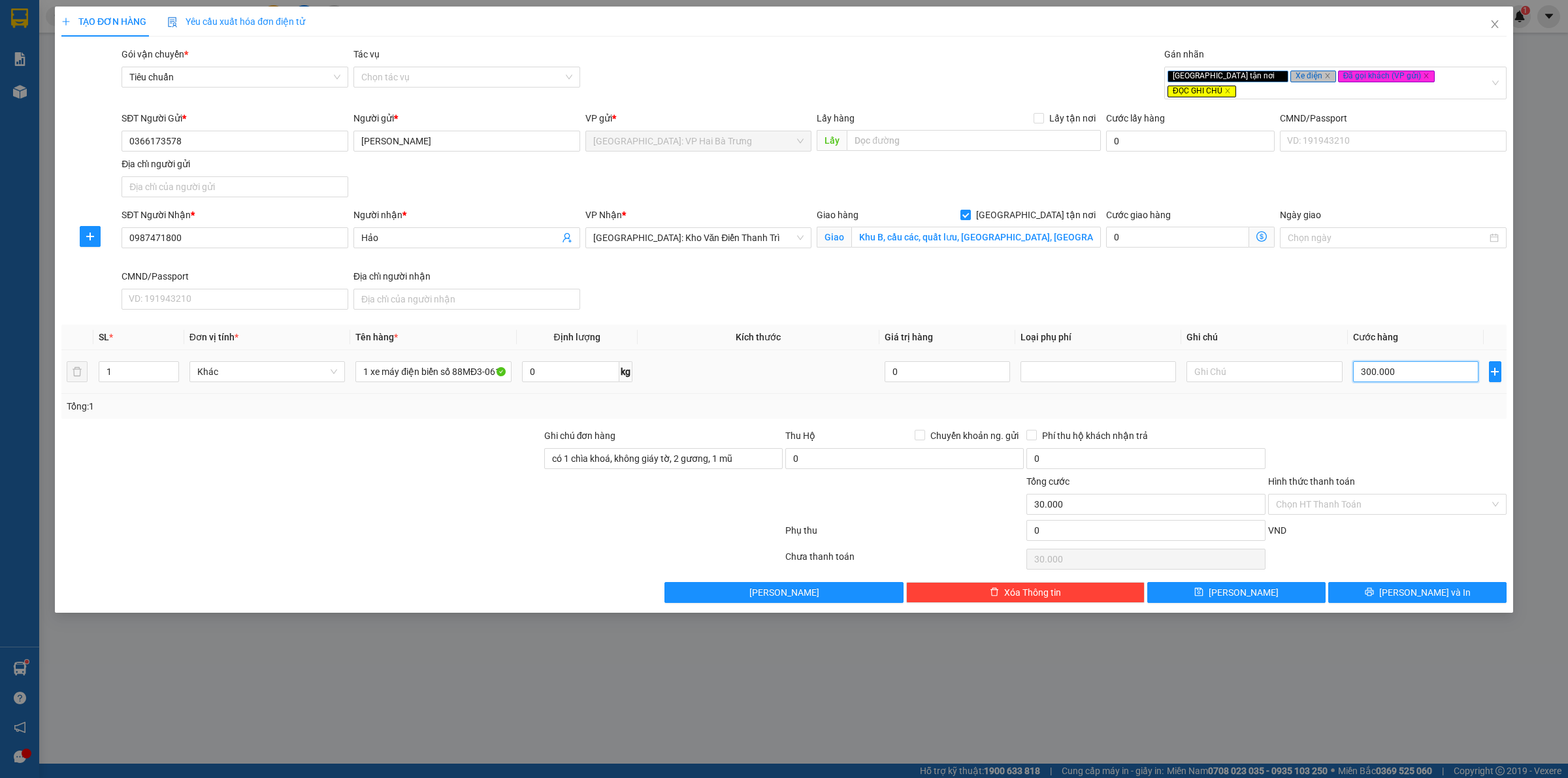
type input "300.000"
click at [1331, 498] on input "Hình thức thanh toán" at bounding box center [1383, 504] width 214 height 20
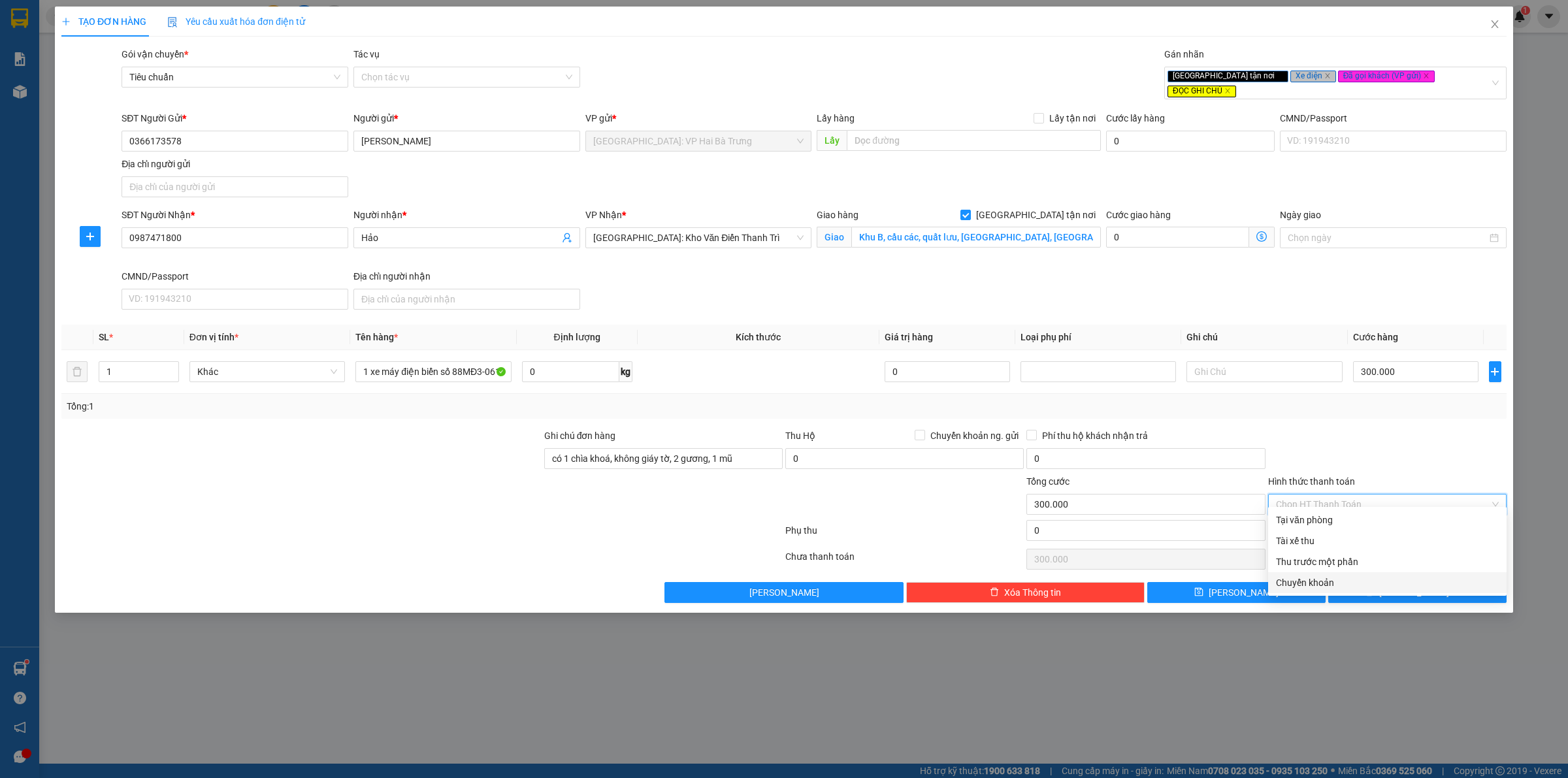
click at [1319, 582] on div "Chuyển khoản" at bounding box center [1388, 583] width 223 height 15
type input "0"
click at [1393, 399] on div "Tổng: 1" at bounding box center [784, 407] width 1435 height 15
click at [1369, 582] on button "[PERSON_NAME] và In" at bounding box center [1417, 593] width 178 height 21
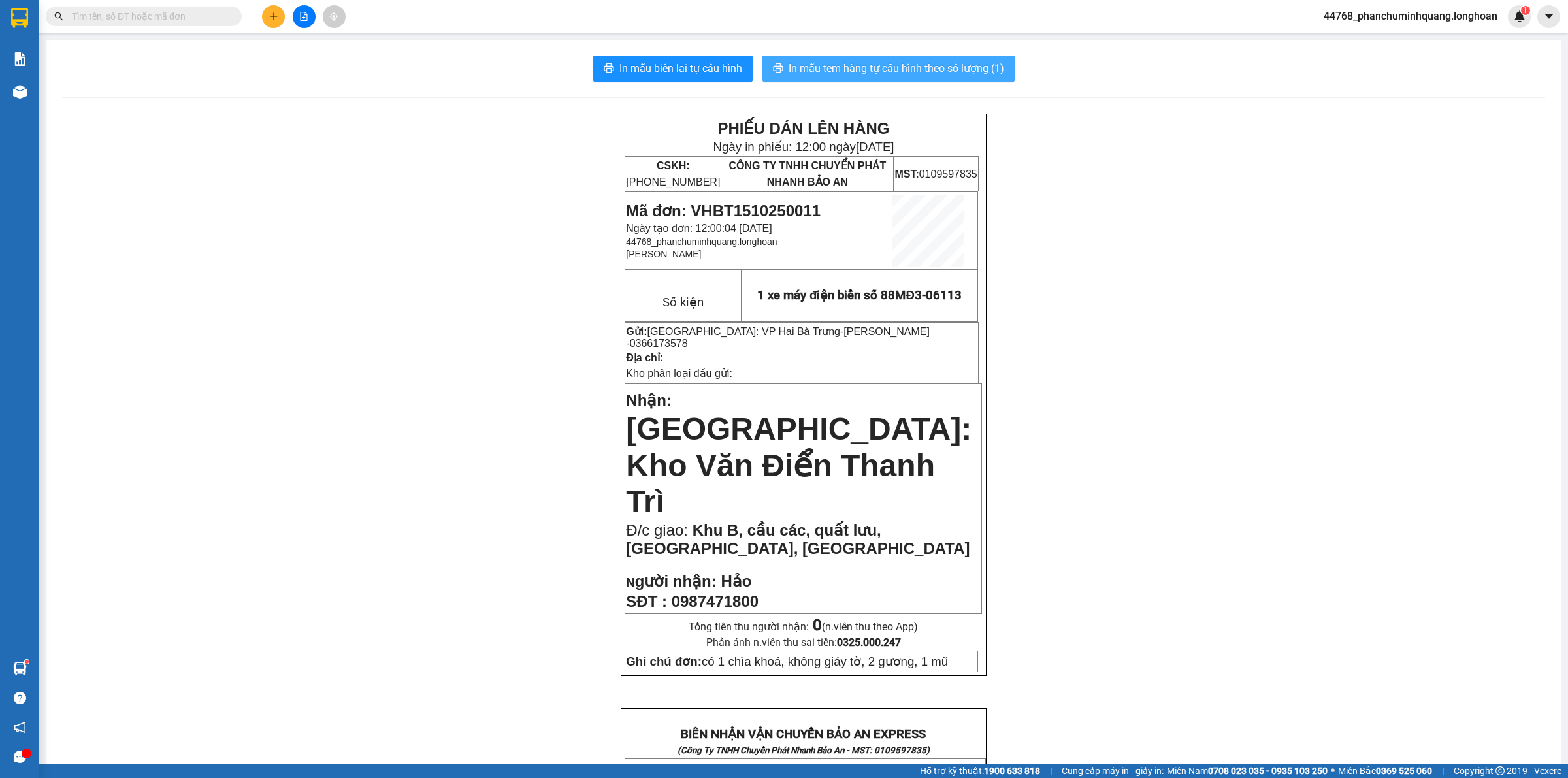
click at [934, 67] on span "In mẫu tem hàng tự cấu hình theo số lượng (1)" at bounding box center [896, 68] width 215 height 16
drag, startPoint x: 212, startPoint y: 8, endPoint x: 273, endPoint y: 20, distance: 62.2
click at [212, 7] on span at bounding box center [144, 16] width 196 height 20
click at [186, 14] on input "text" at bounding box center [149, 16] width 154 height 15
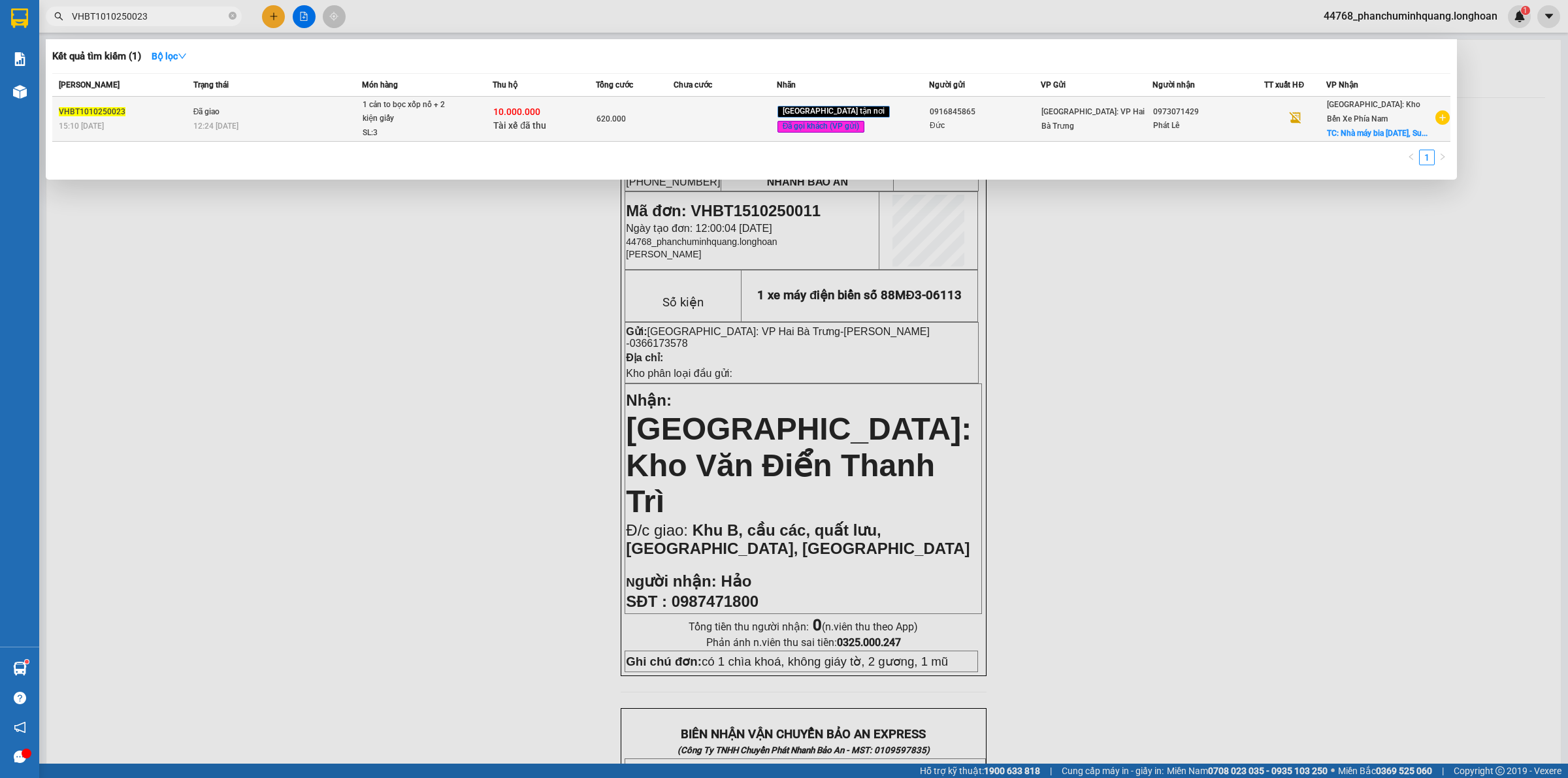
type input "VHBT1010250023"
click at [564, 118] on div "10.000.000 Tài xế đã thu" at bounding box center [544, 119] width 102 height 27
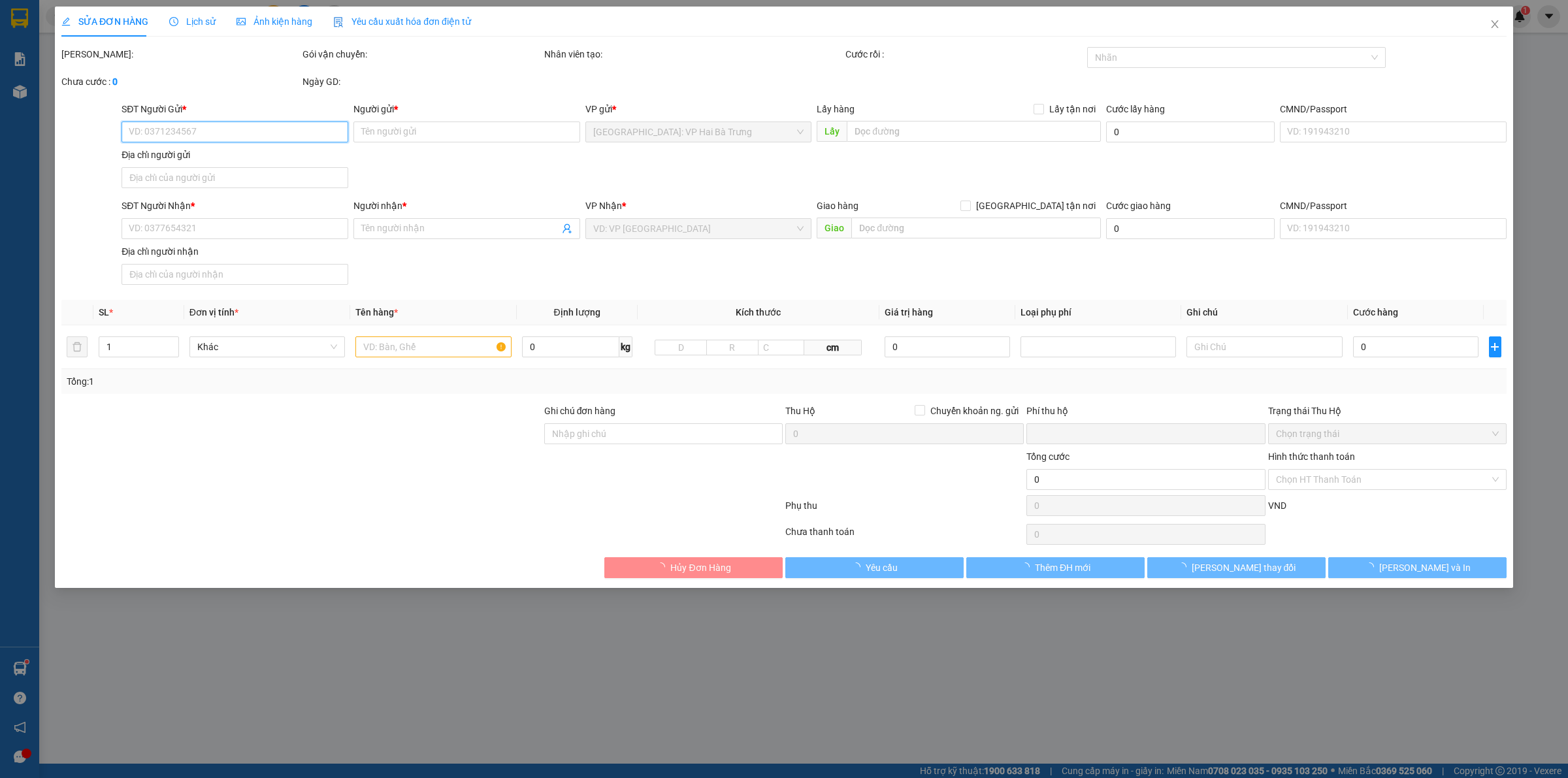
type input "0916845865"
type input "Đức"
type input "0973071429"
type input "Phát Lê"
checkbox input "true"
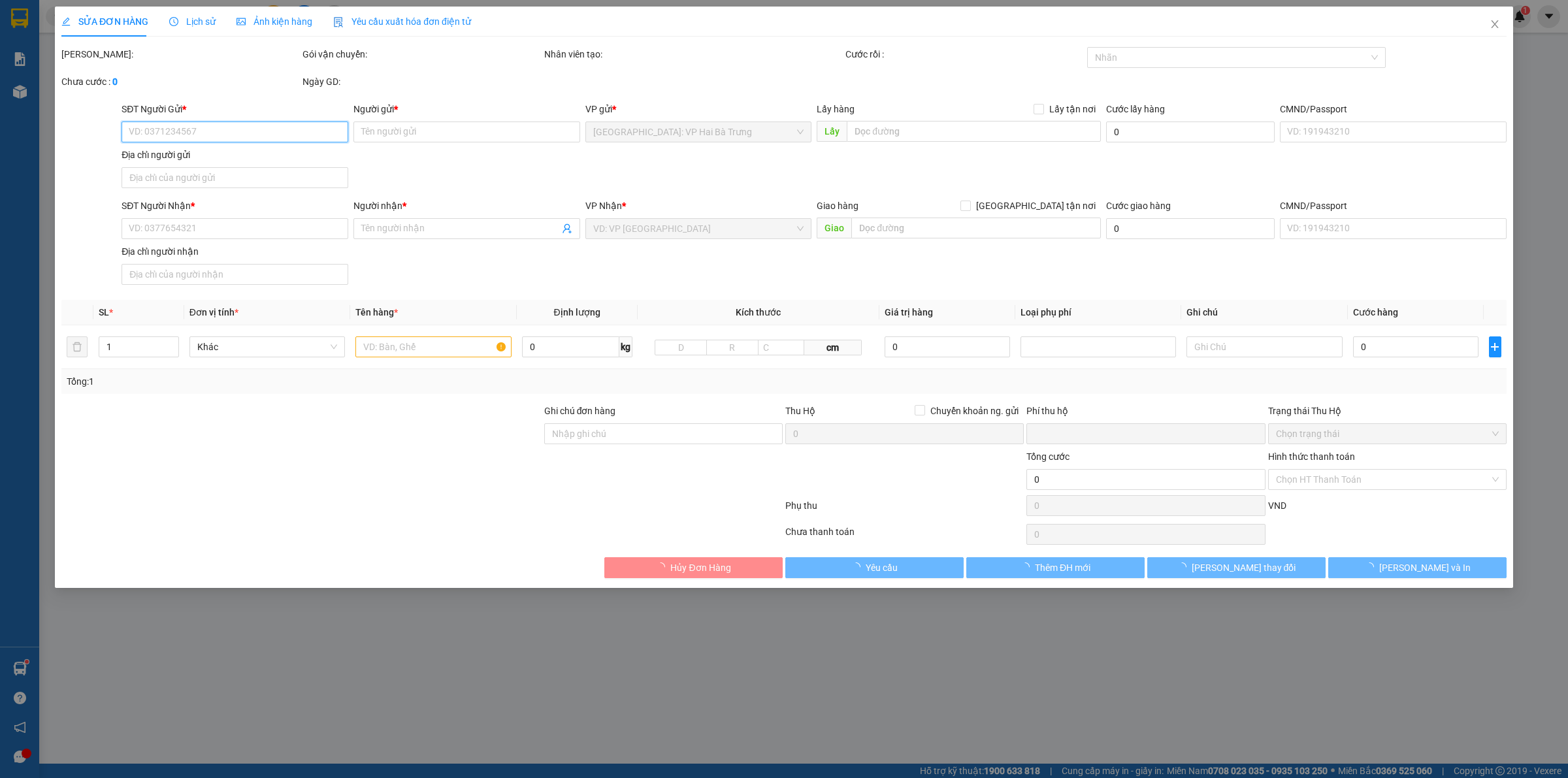
type input "Nhà máy bia San Miguel, Suối Hiệp, Diên Khánh, Khánh Hòa"
checkbox input "true"
type input "10.000.000"
type input "30.000"
type input "620.000"
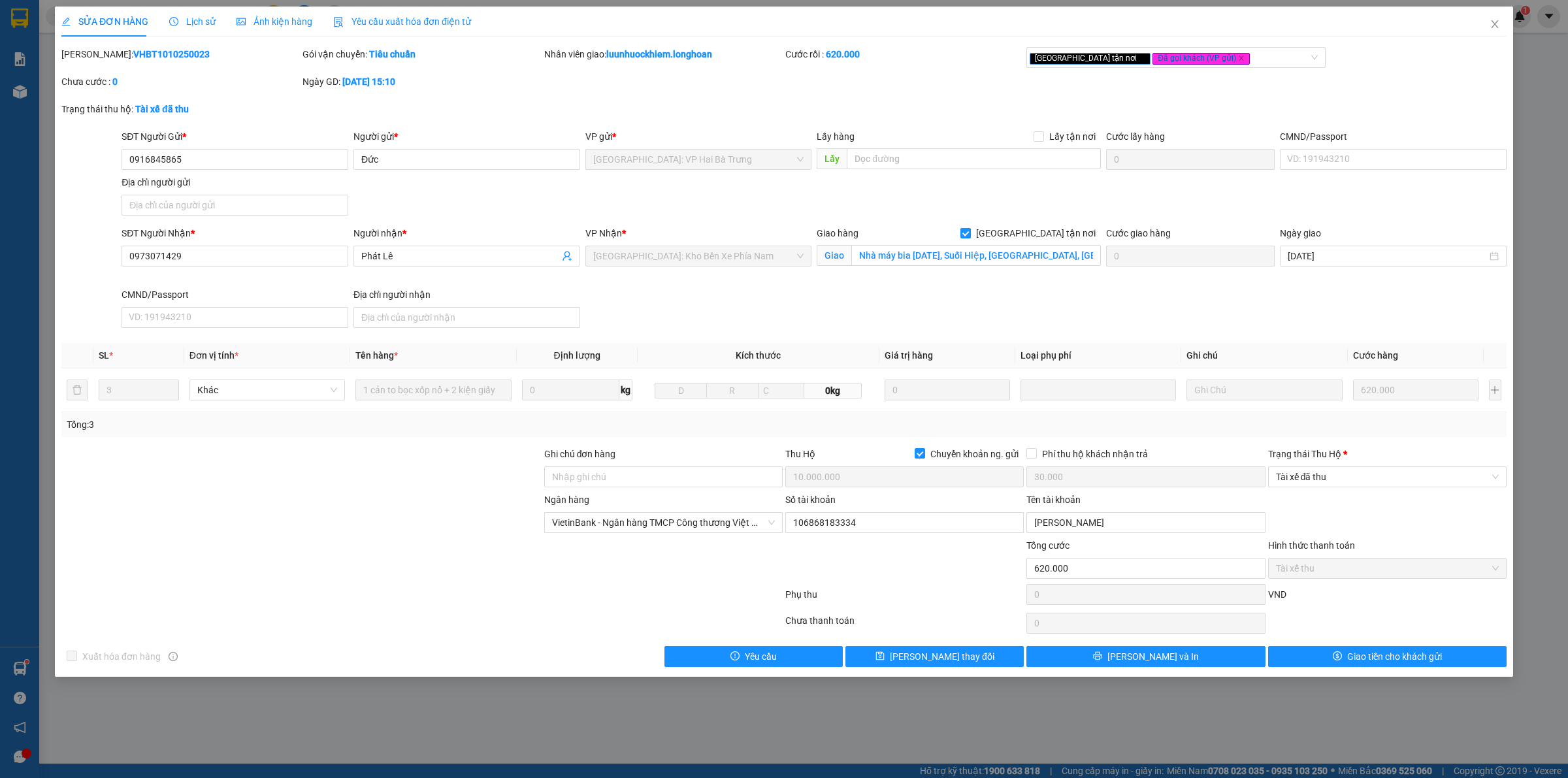
click at [203, 23] on span "Lịch sử" at bounding box center [192, 21] width 46 height 10
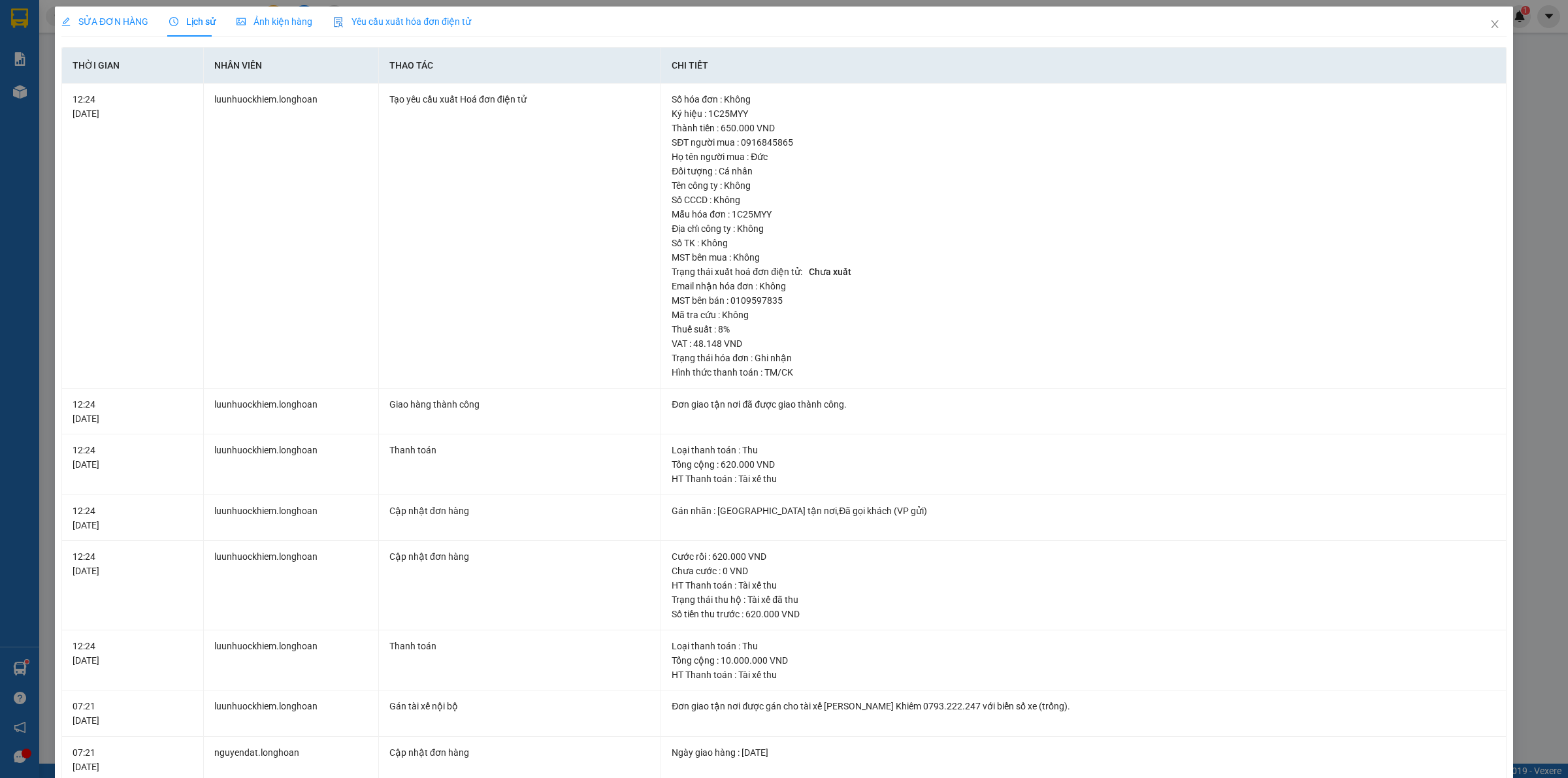
click at [90, 15] on div "SỬA ĐƠN HÀNG" at bounding box center [105, 22] width 87 height 15
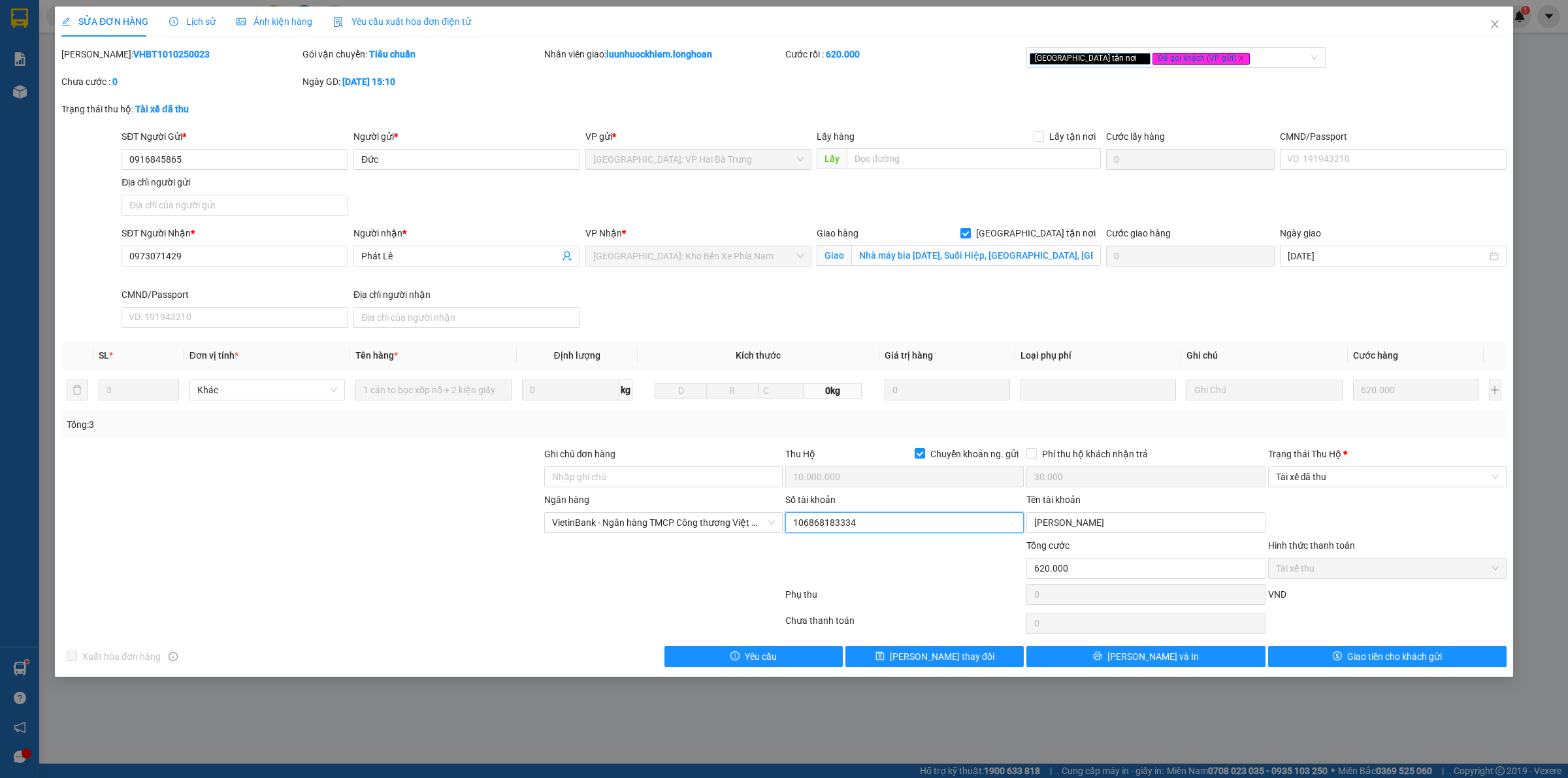
click at [844, 527] on input "106868183334" at bounding box center [905, 522] width 239 height 21
click at [848, 524] on input "106868183334" at bounding box center [905, 522] width 239 height 21
type input "106868185554"
click at [922, 661] on span "[PERSON_NAME] thay đổi" at bounding box center [942, 656] width 105 height 15
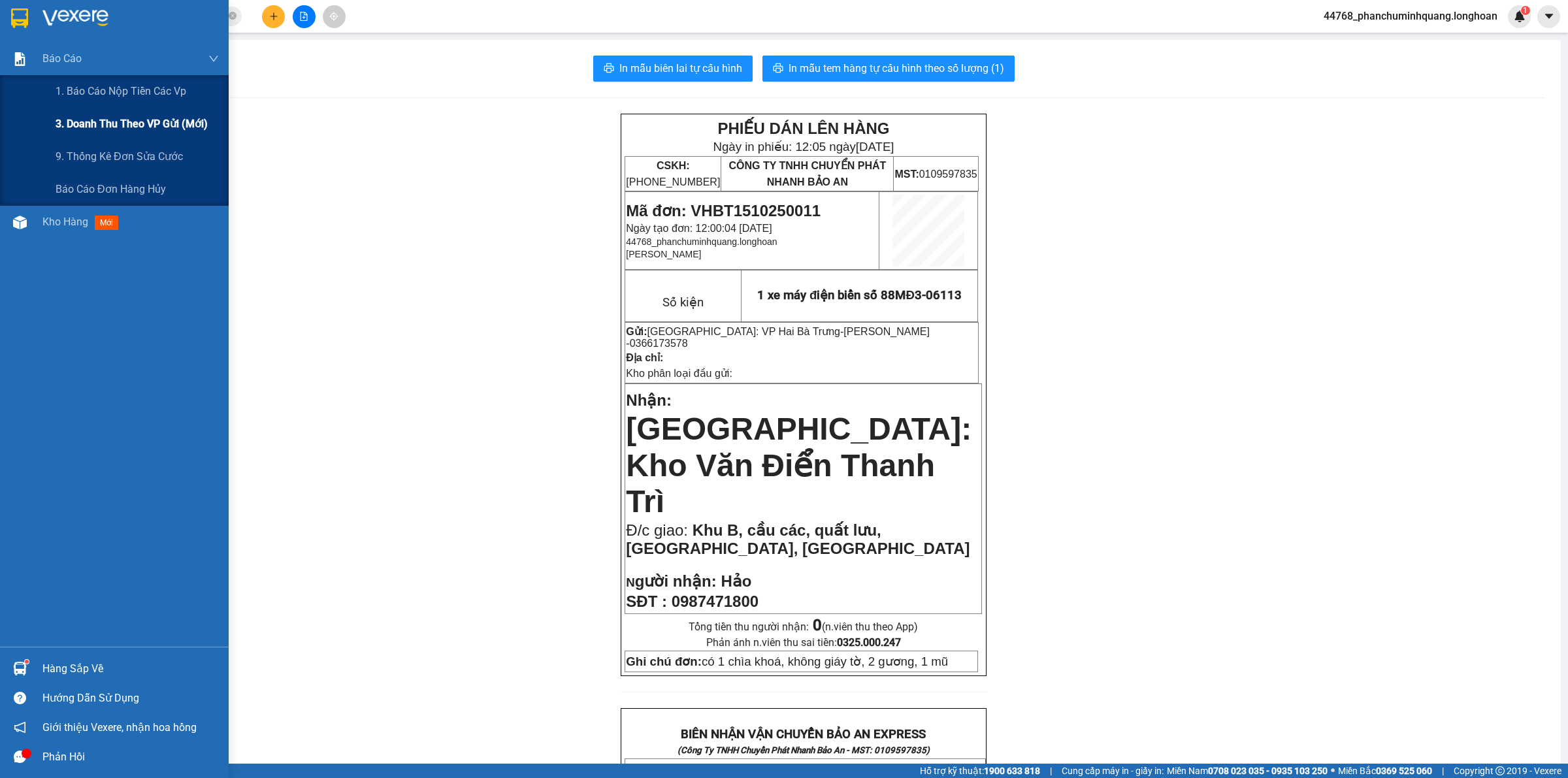
click at [128, 126] on span "3. Doanh Thu theo VP Gửi (mới)" at bounding box center [132, 124] width 152 height 16
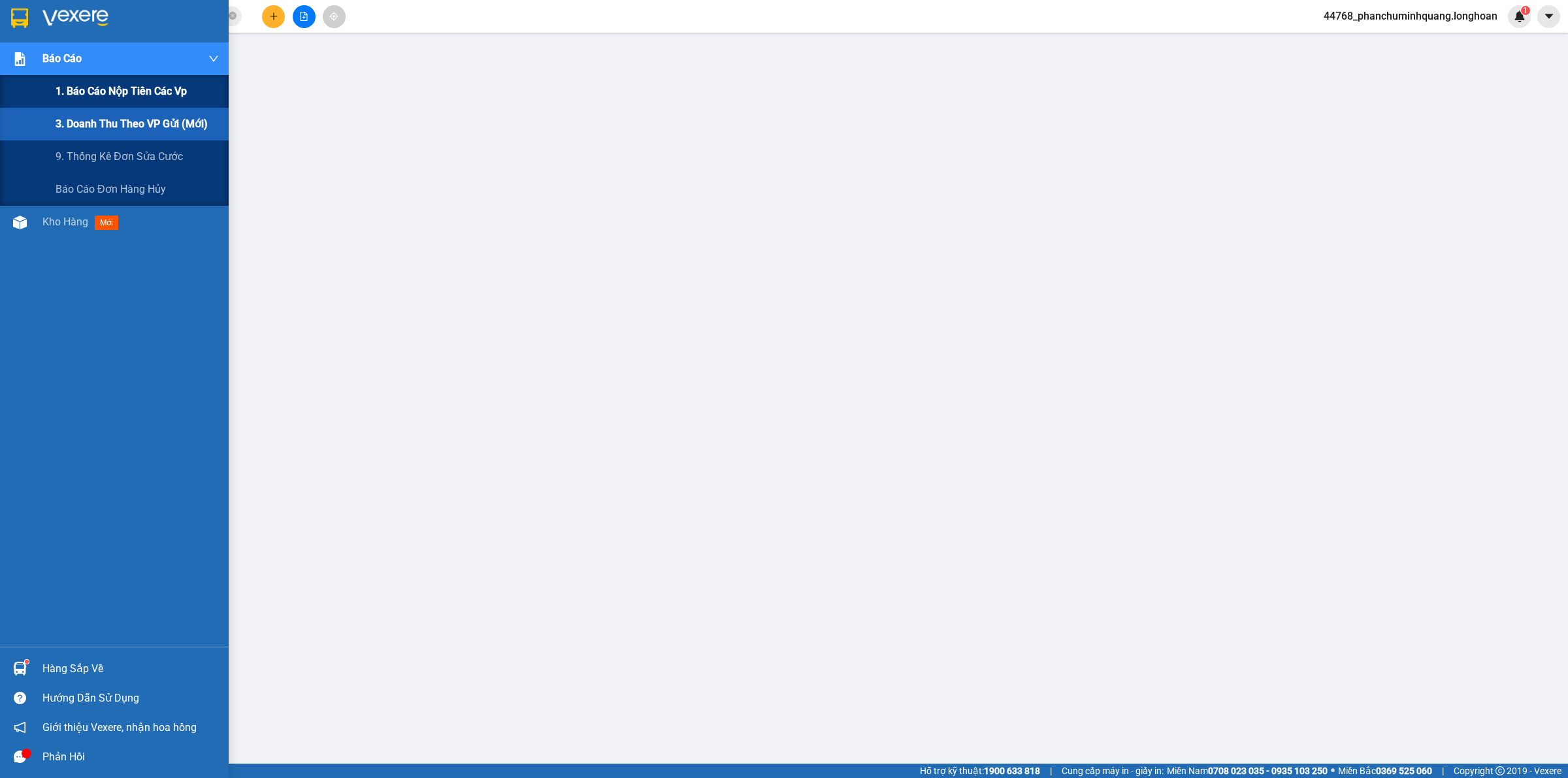
click at [125, 99] on span "1. Báo cáo nộp tiền các vp" at bounding box center [121, 91] width 131 height 16
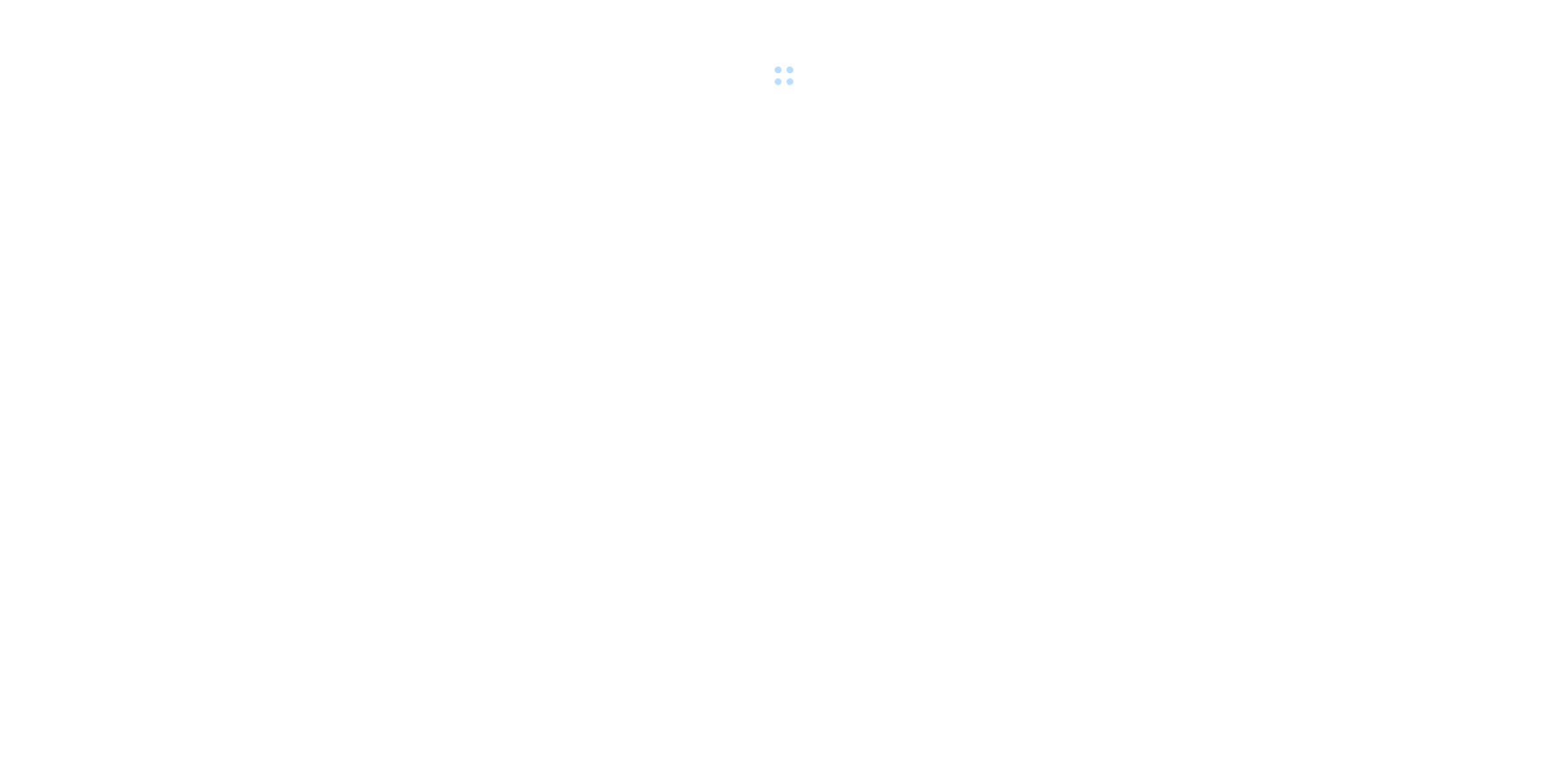
click at [188, 216] on body at bounding box center [784, 389] width 1568 height 778
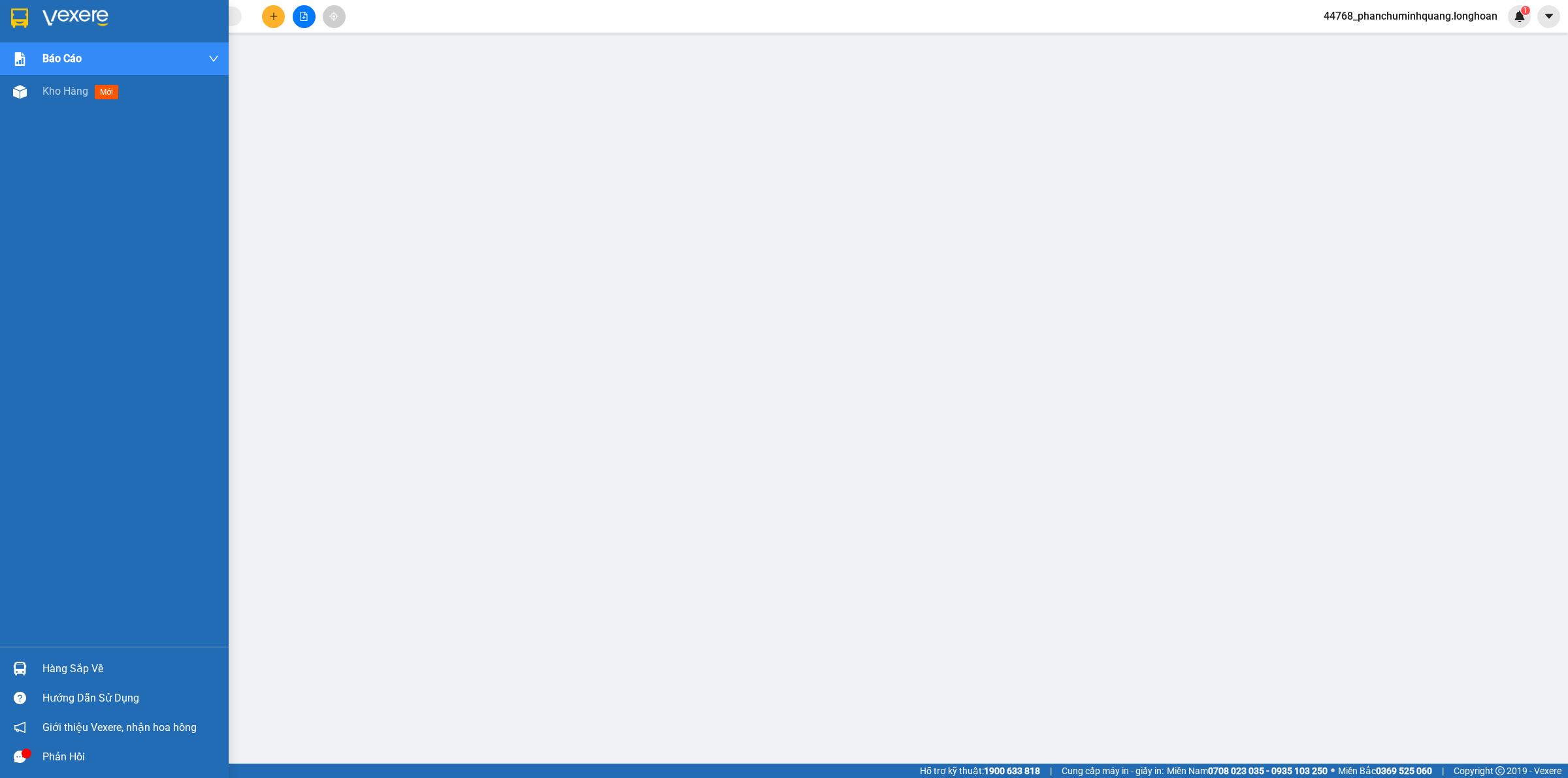
click at [53, 18] on img at bounding box center [75, 18] width 66 height 20
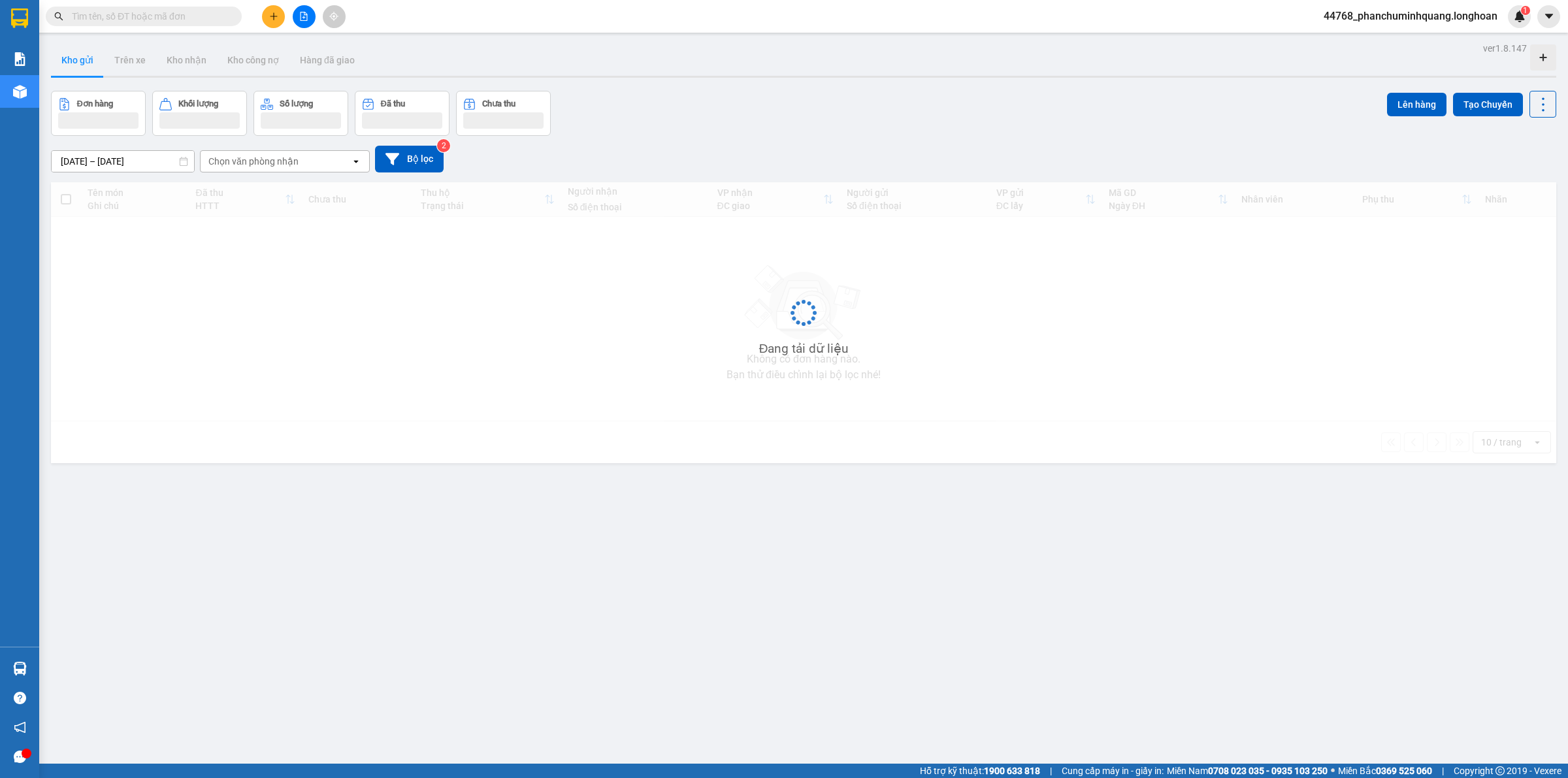
click at [275, 7] on button at bounding box center [273, 16] width 23 height 23
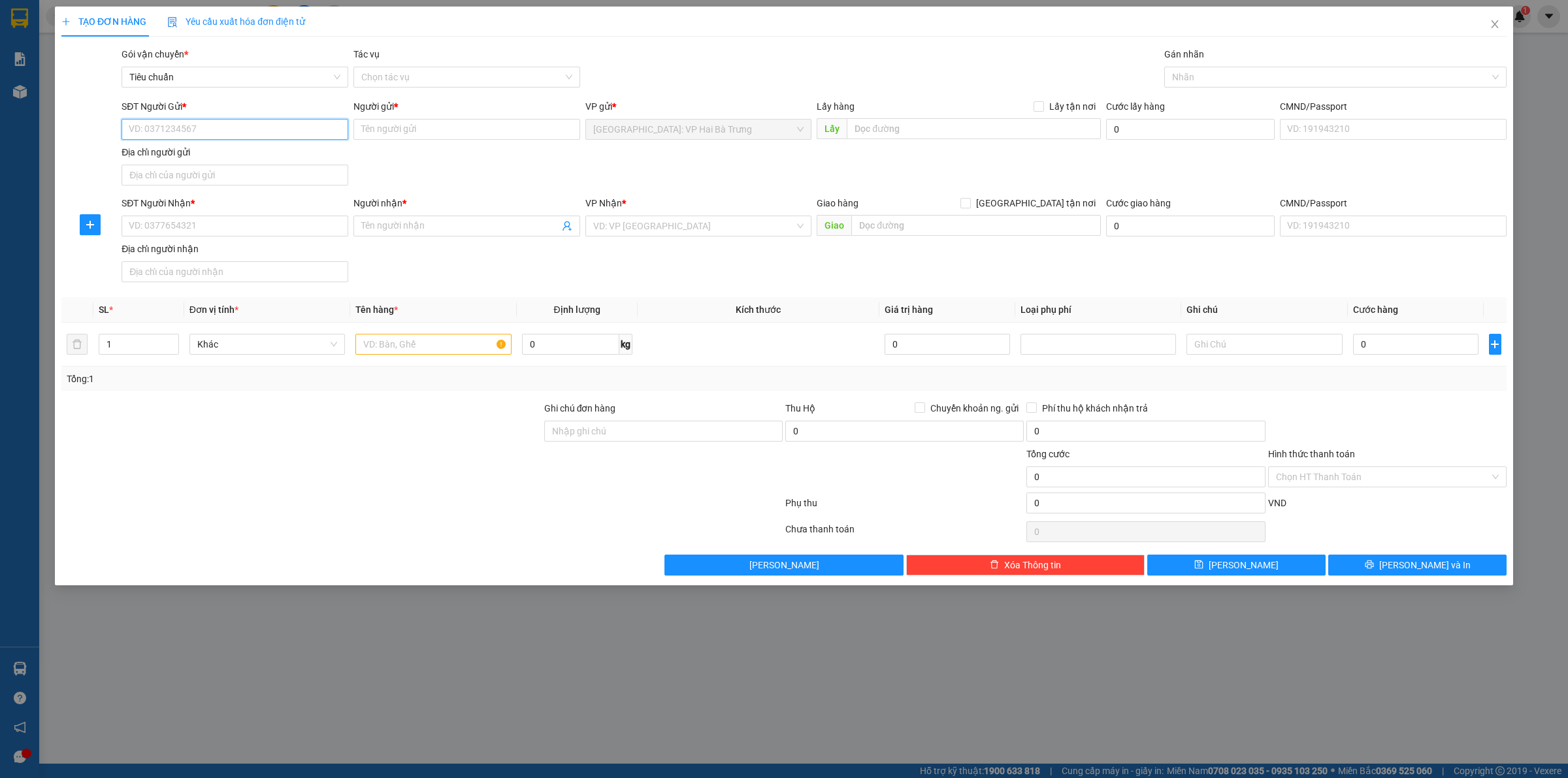
click at [315, 138] on input "SĐT Người Gửi *" at bounding box center [234, 129] width 226 height 21
type input "0912571318"
click at [251, 158] on div "0912571318 - [GEOGRAPHIC_DATA]" at bounding box center [235, 156] width 211 height 15
type input "[PERSON_NAME]"
type input "0912571318"
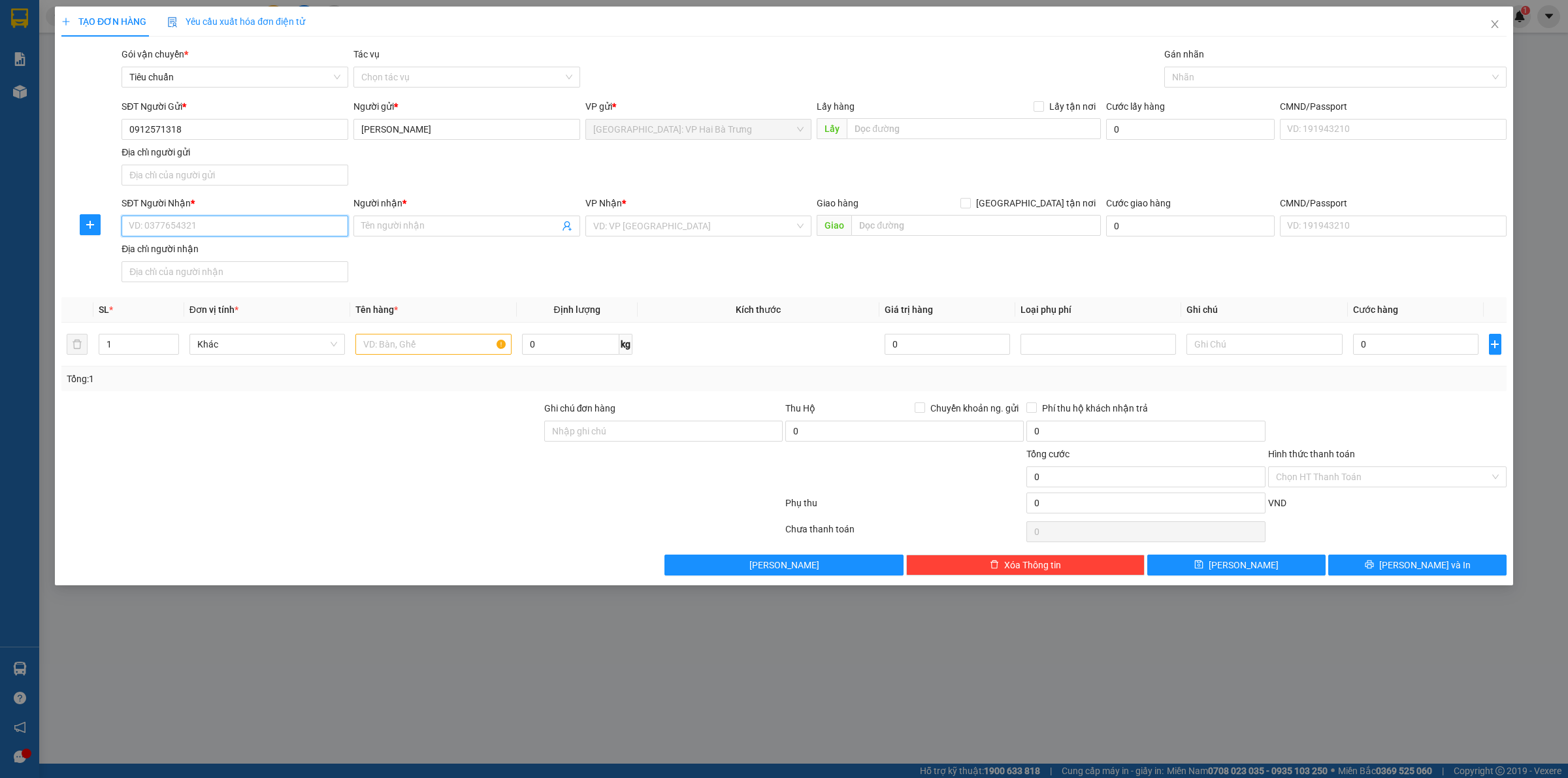
click at [289, 219] on input "SĐT Người Nhận *" at bounding box center [234, 226] width 226 height 21
click at [272, 252] on div "0963112697 - nguyên" at bounding box center [235, 253] width 211 height 15
type input "0963112697"
type input "nguyên"
checkbox input "true"
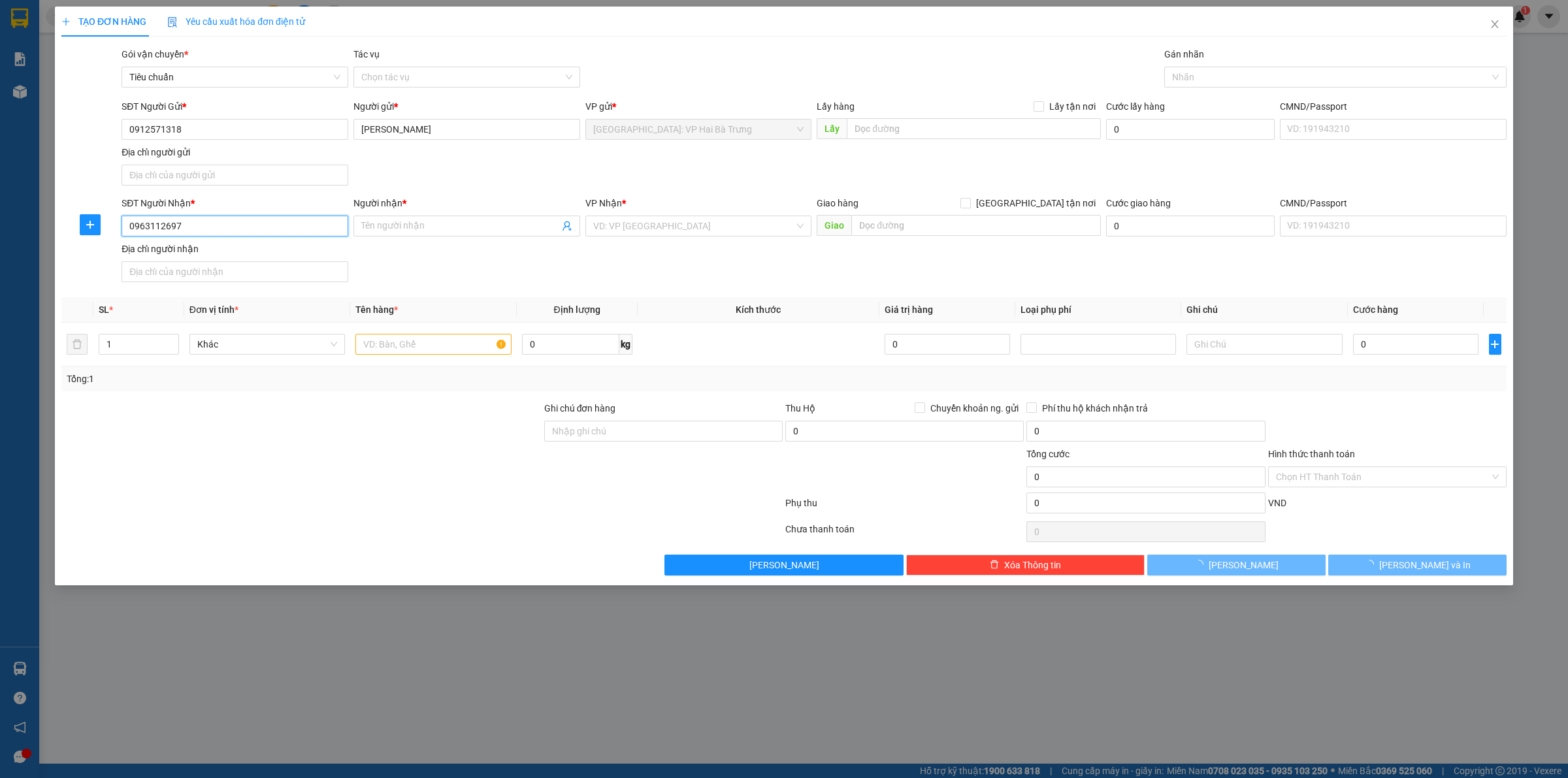
type input "TP link khu công nghiệp [GEOGRAPHIC_DATA], [GEOGRAPHIC_DATA]"
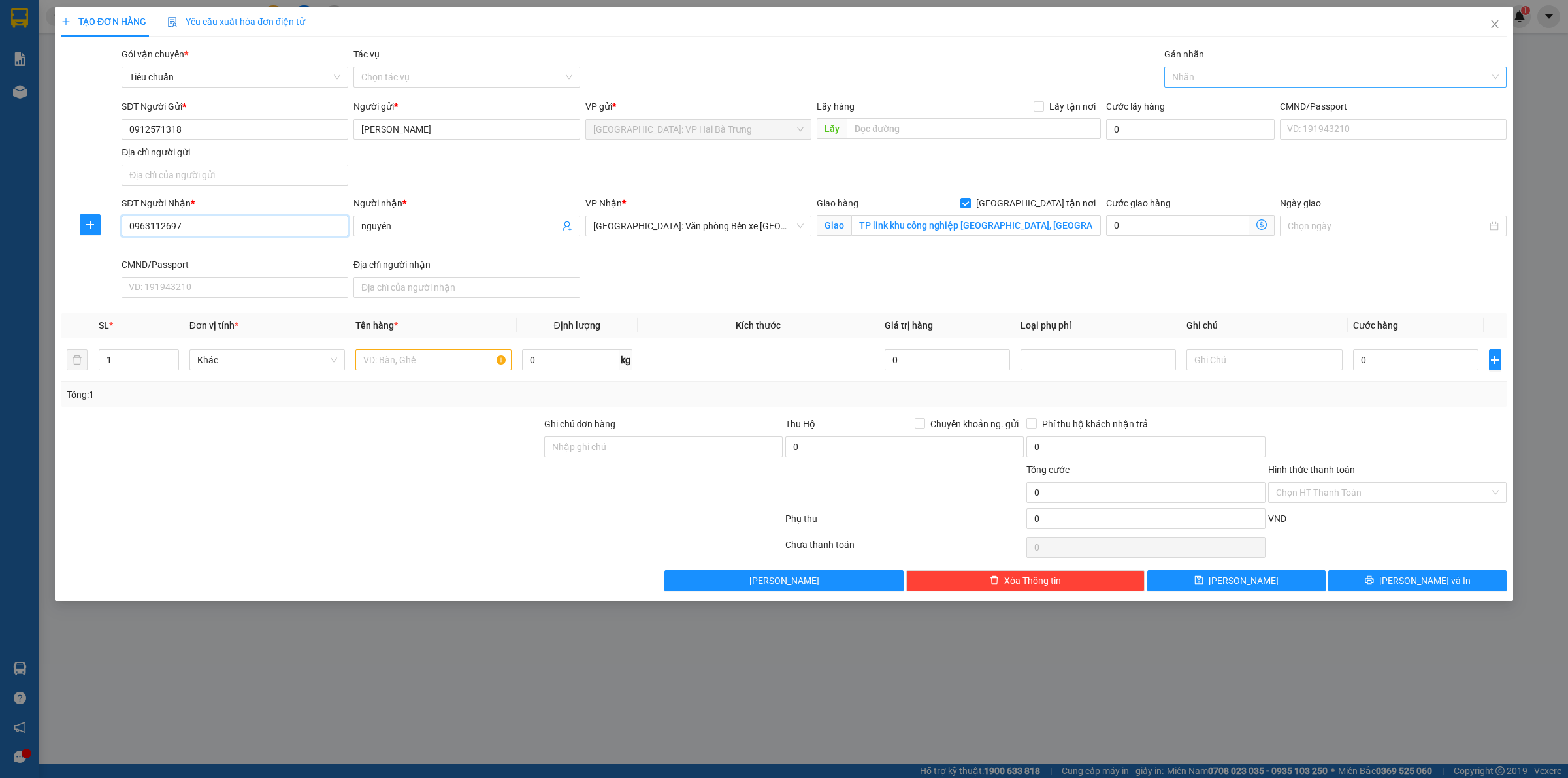
click at [1271, 74] on div at bounding box center [1329, 77] width 323 height 15
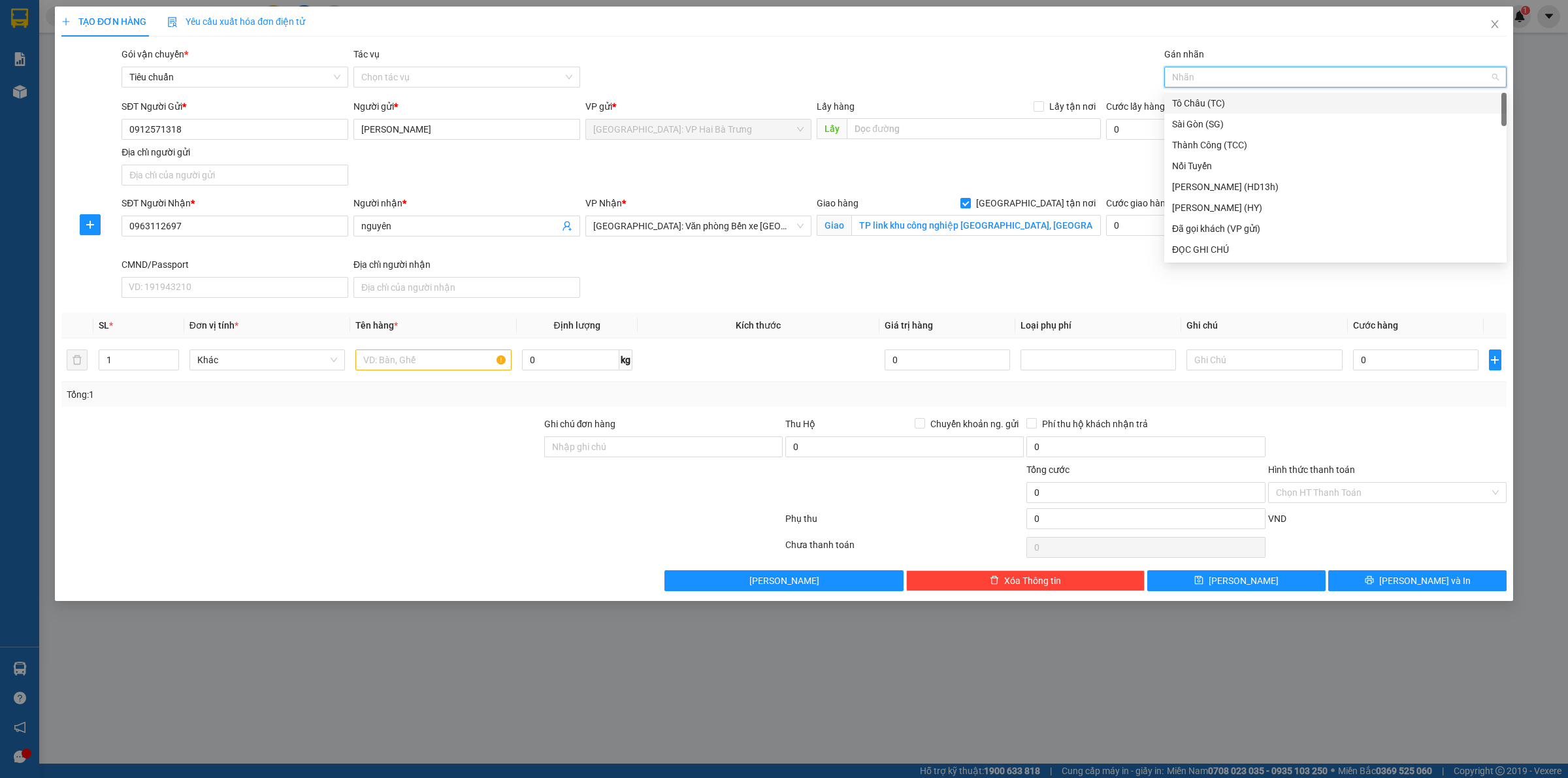
type input "g"
click at [1232, 256] on div "[GEOGRAPHIC_DATA] tận nơi" at bounding box center [1336, 250] width 327 height 15
type input "d"
type input "đ"
click at [1256, 124] on div "Đã gọi khách (VP gửi)" at bounding box center [1336, 125] width 327 height 15
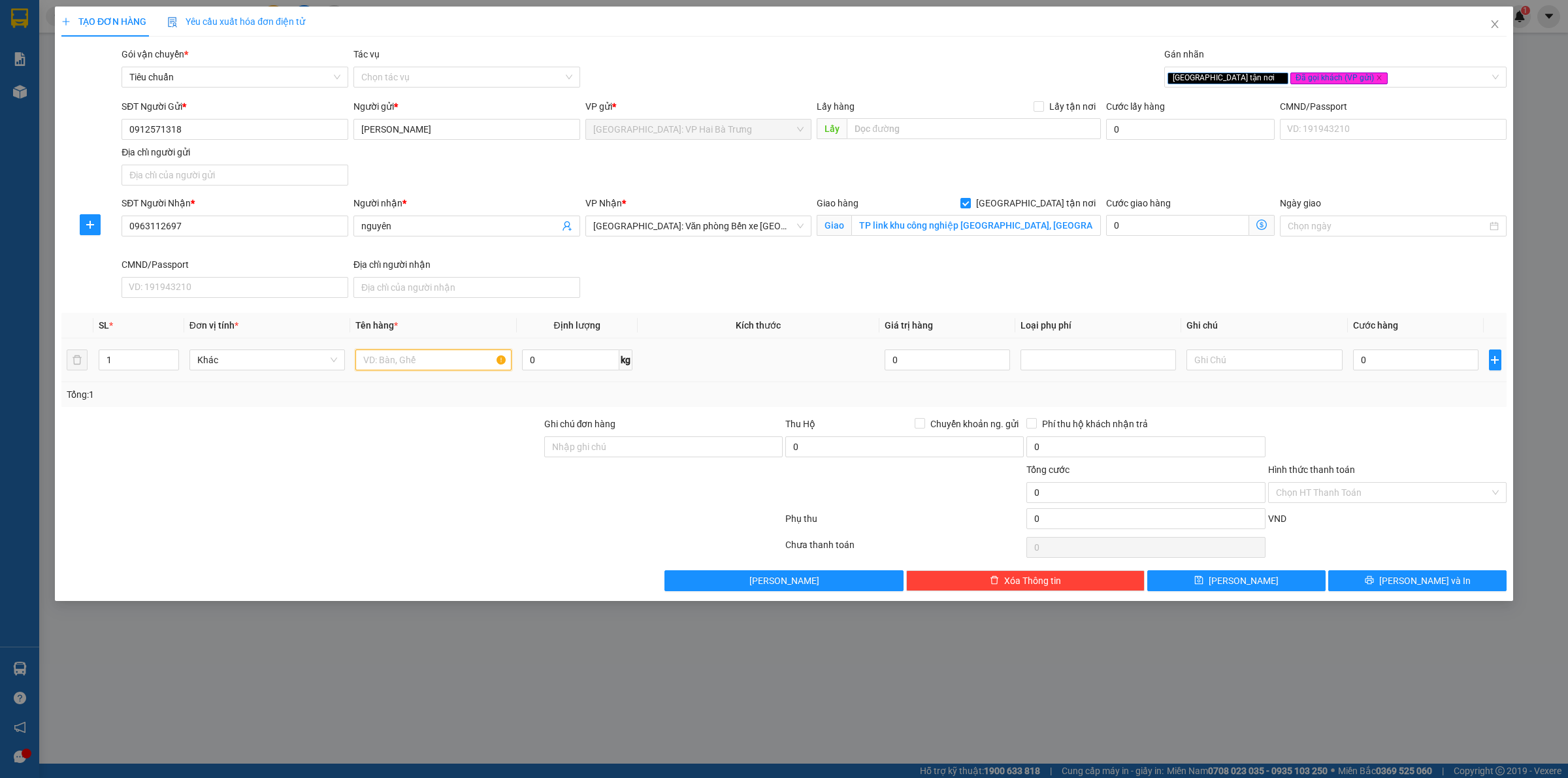
click at [426, 361] on input "text" at bounding box center [433, 360] width 155 height 21
type input "1 kiện giấy"
click at [1462, 358] on input "0" at bounding box center [1416, 360] width 125 height 21
type input "6"
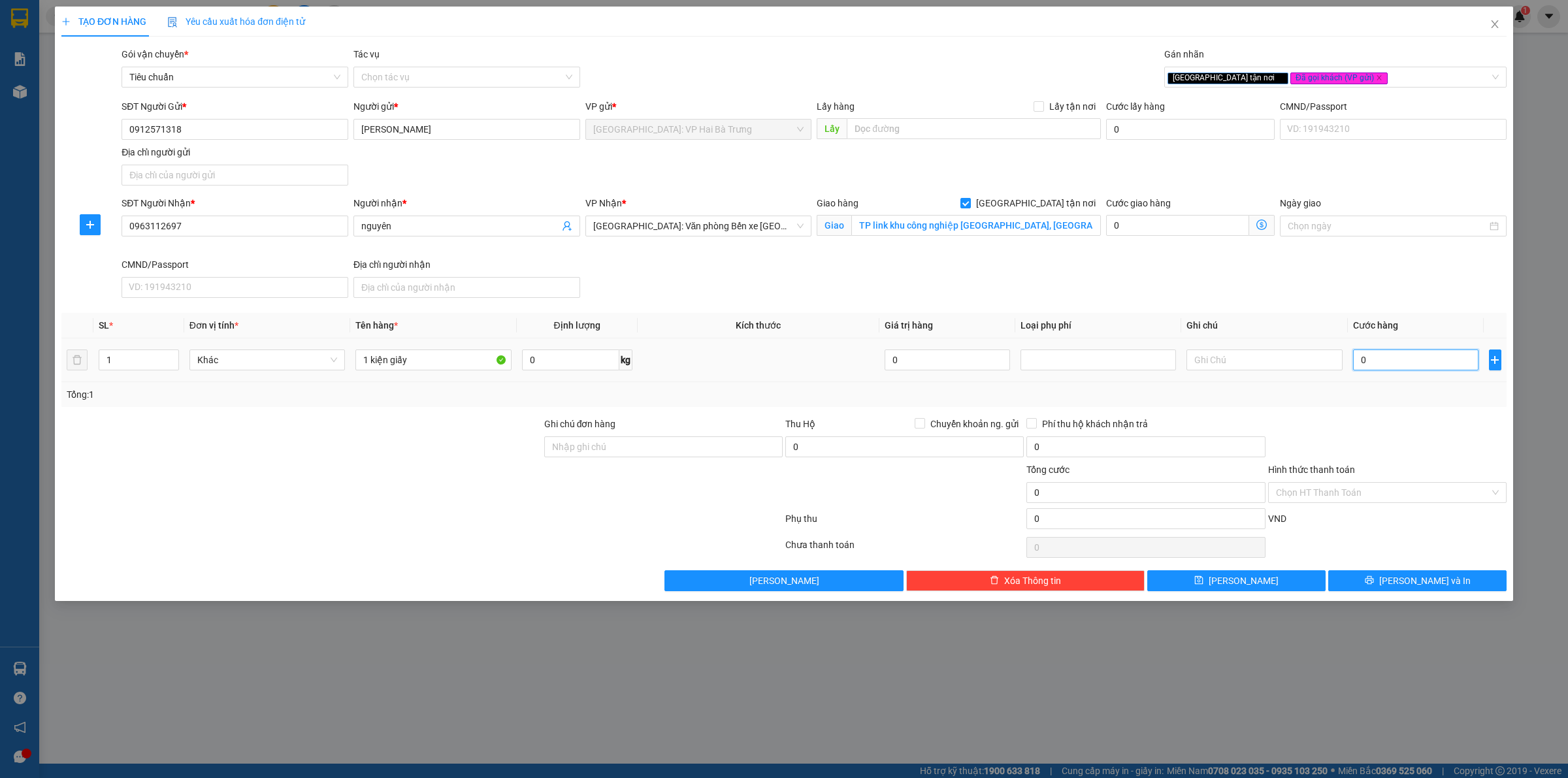
type input "6"
type input "65"
type input "650"
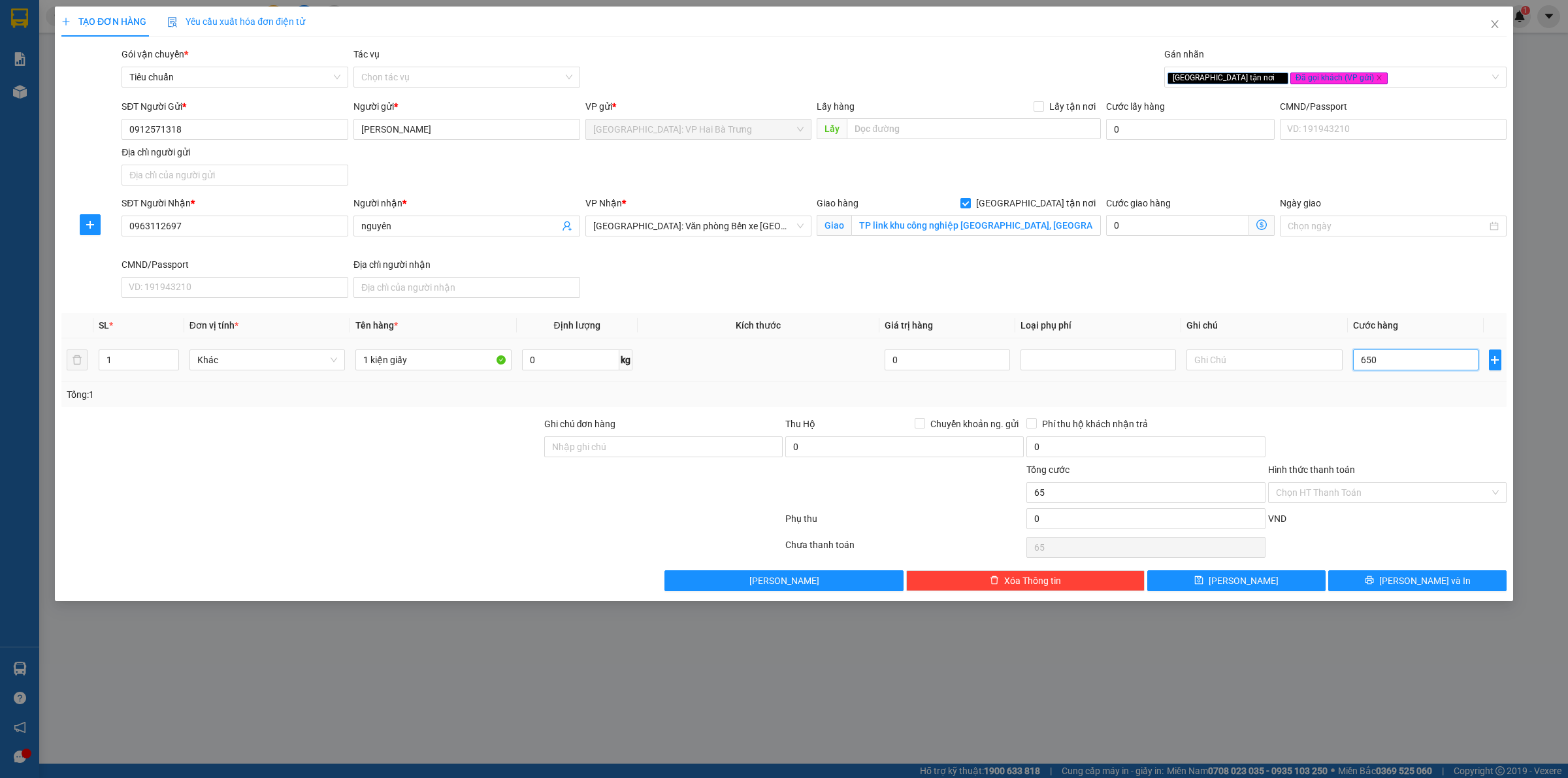
type input "650"
type input "6.500"
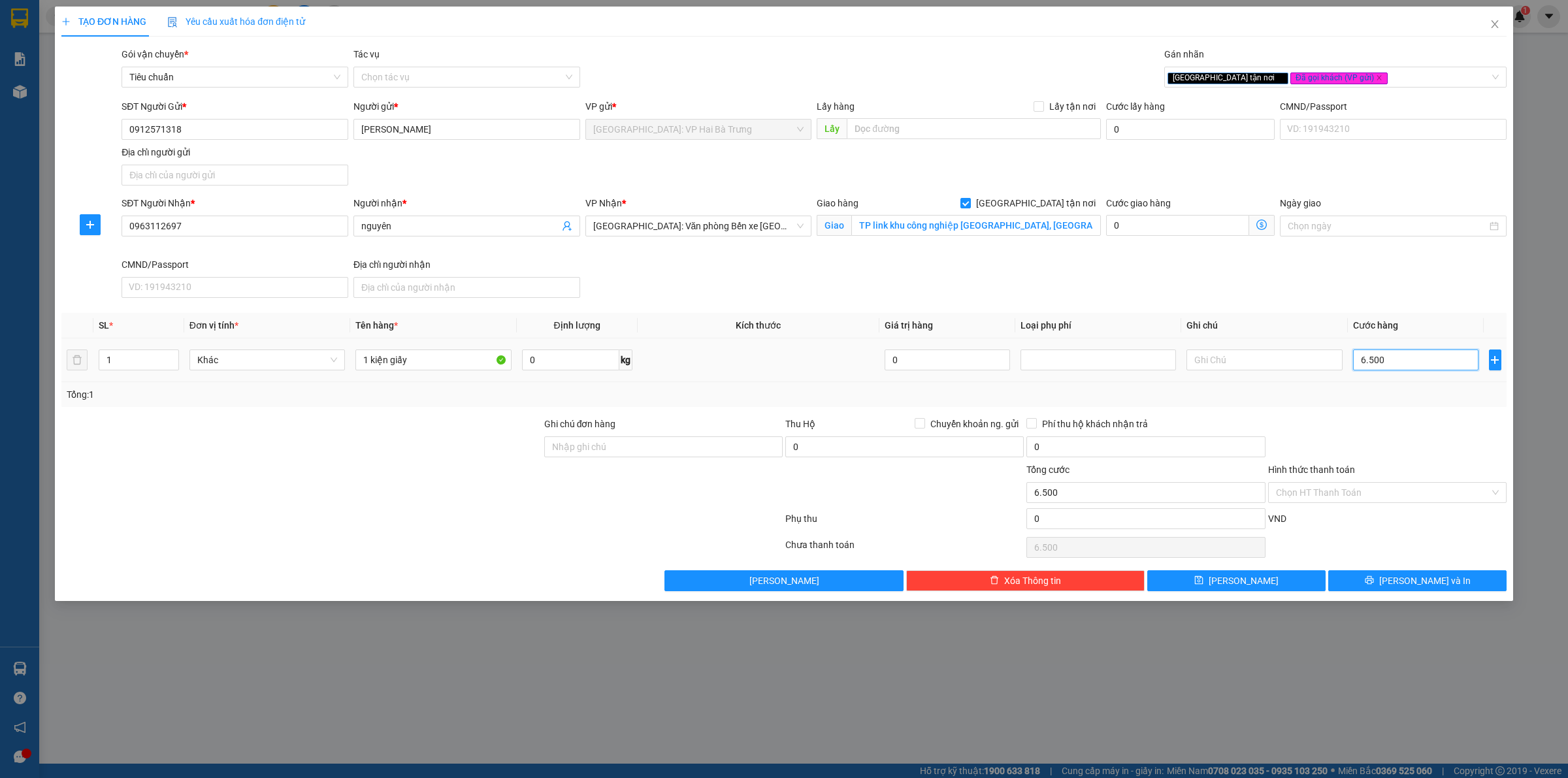
type input "65.000"
click at [1372, 585] on button "[PERSON_NAME] và In" at bounding box center [1417, 581] width 178 height 21
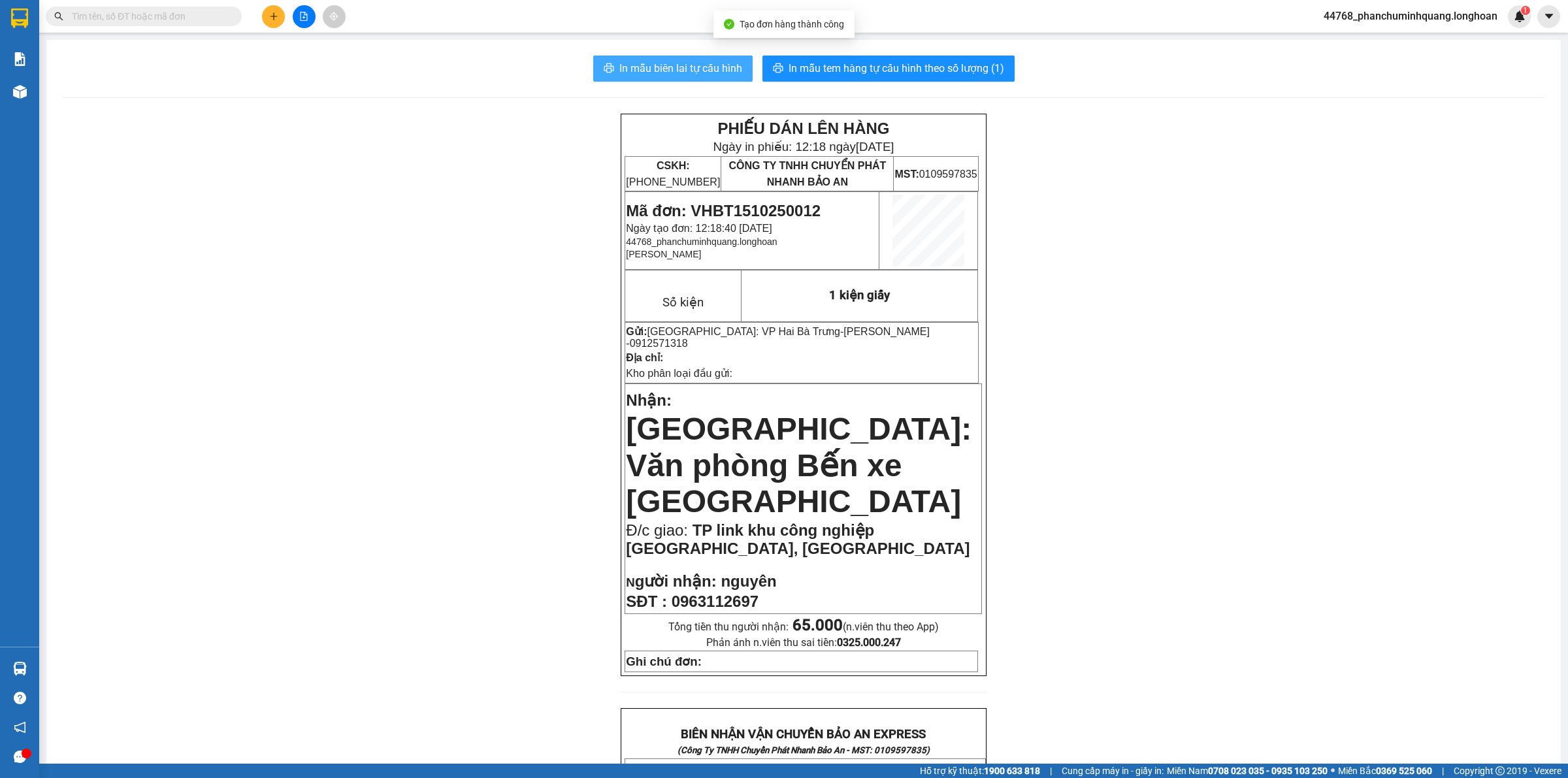
click at [709, 59] on button "In mẫu biên lai tự cấu hình" at bounding box center [673, 69] width 160 height 26
click at [806, 70] on span "In mẫu tem hàng tự cấu hình theo số lượng (1)" at bounding box center [896, 68] width 215 height 16
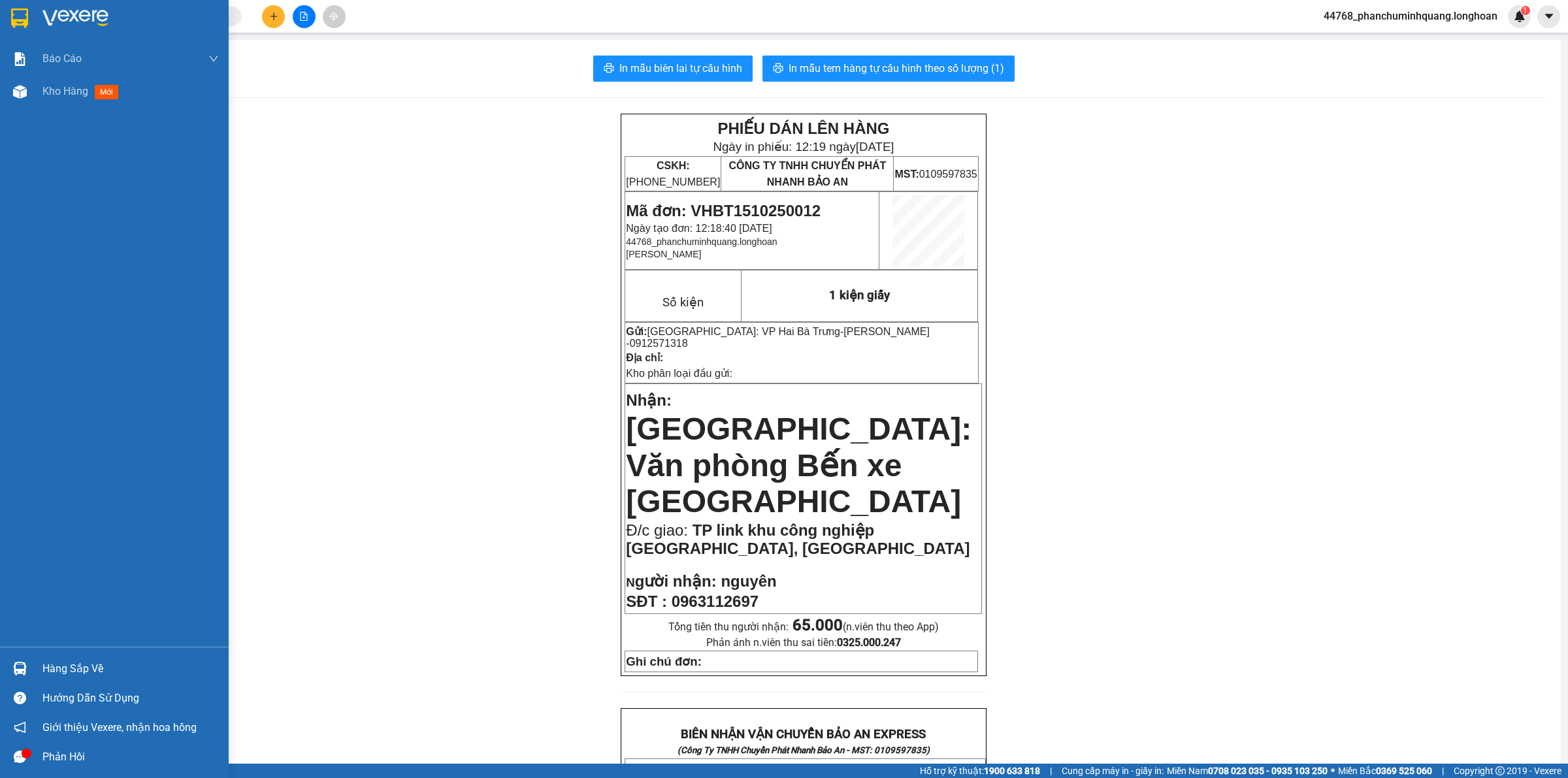
click at [29, 13] on div at bounding box center [20, 18] width 23 height 23
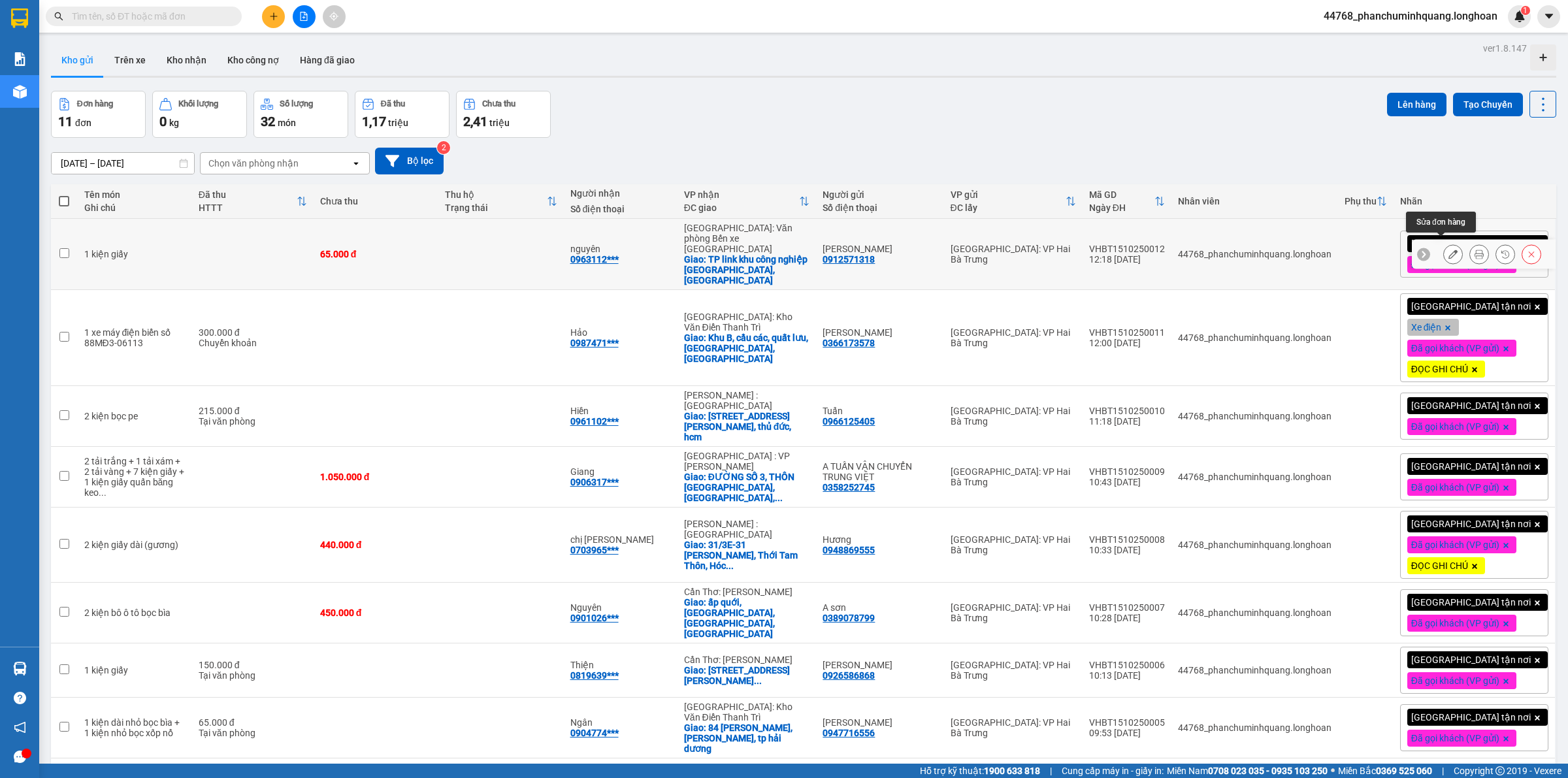
click at [1444, 246] on button at bounding box center [1453, 254] width 18 height 23
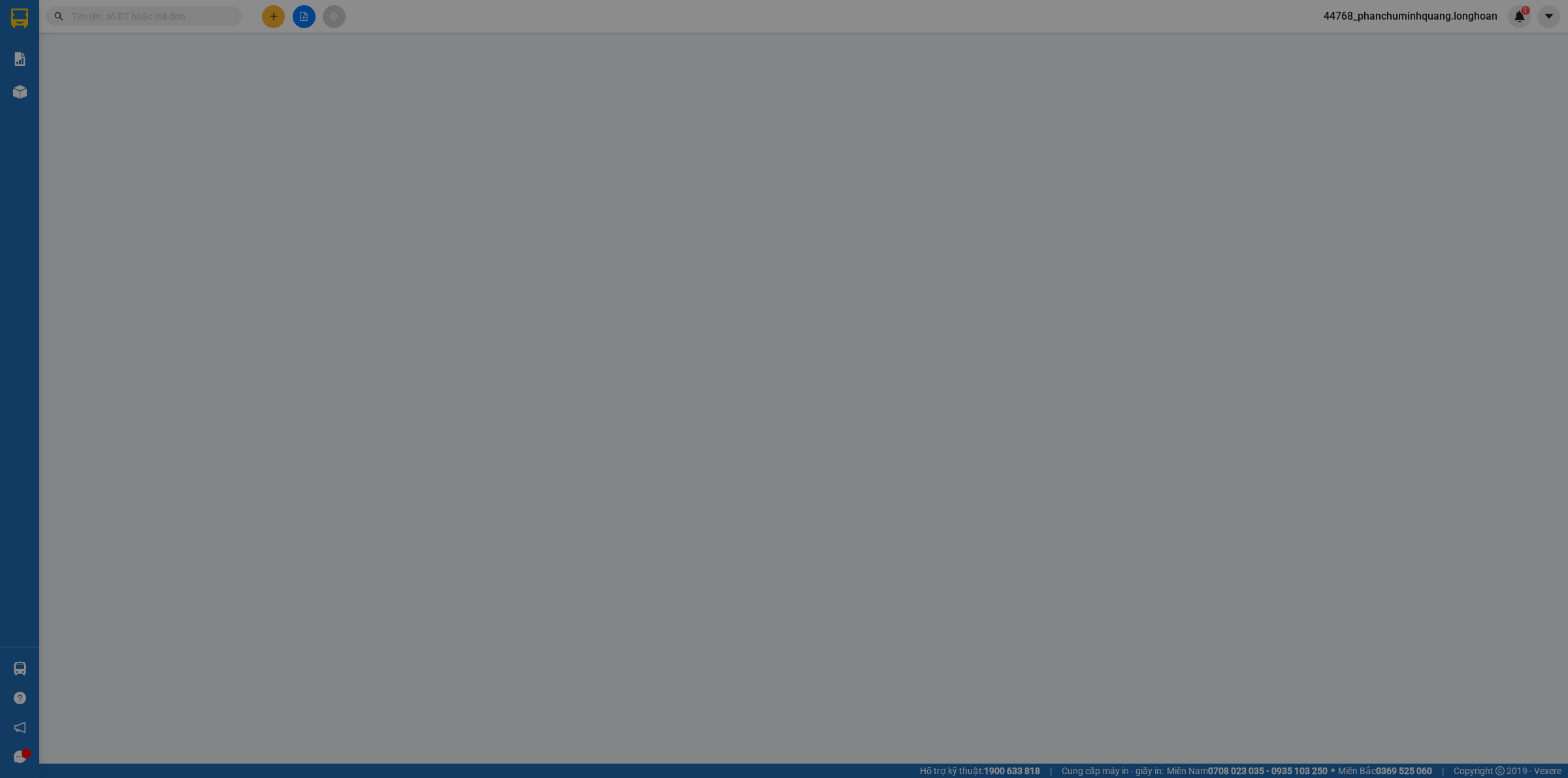
type input "0912571318"
type input "Huỳnh Hải"
type input "0963112697"
type input "nguyên"
checkbox input "true"
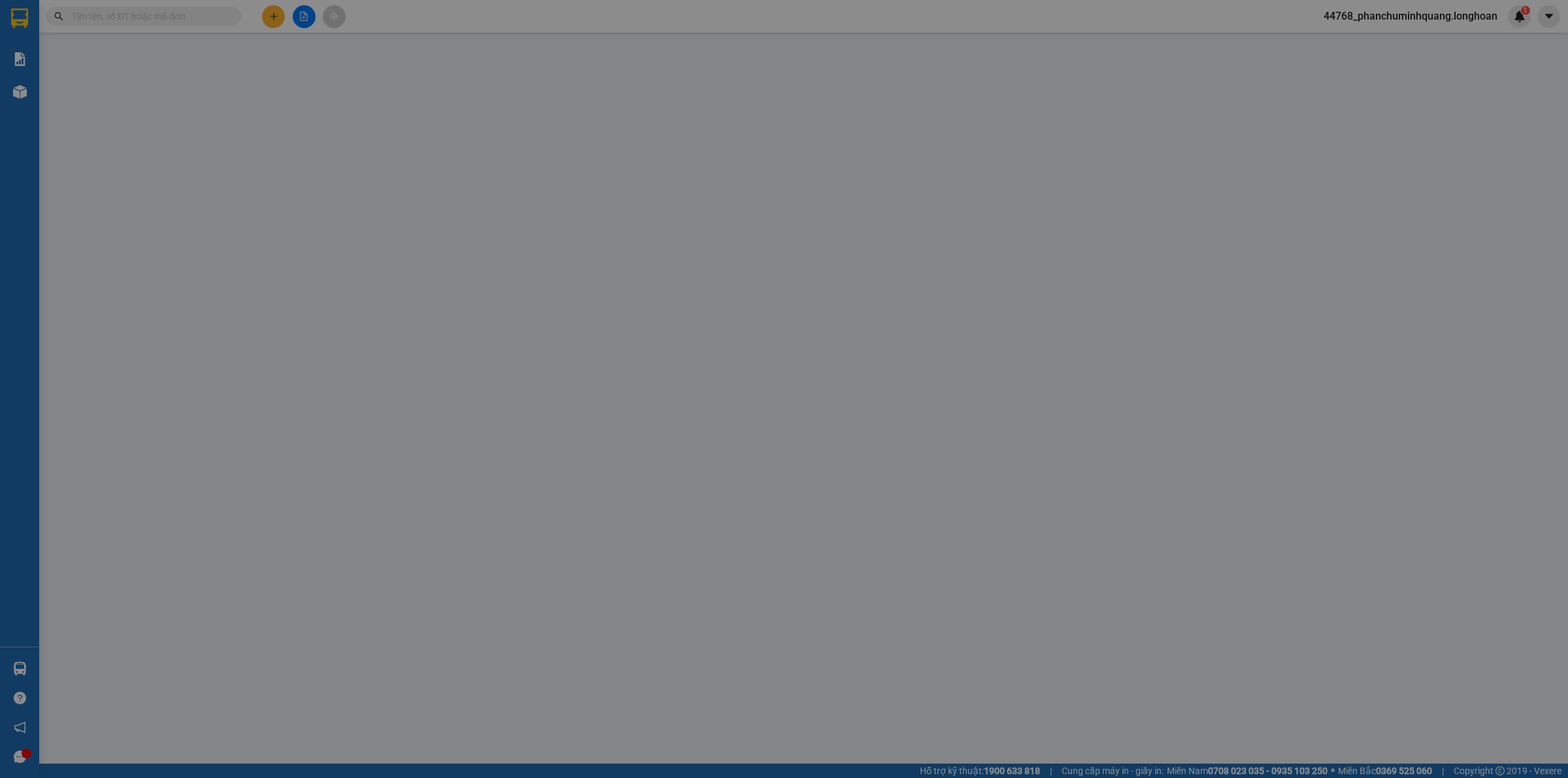
type input "TP link khu công nghiệp an dương, hải phòng"
type input "0"
type input "65.000"
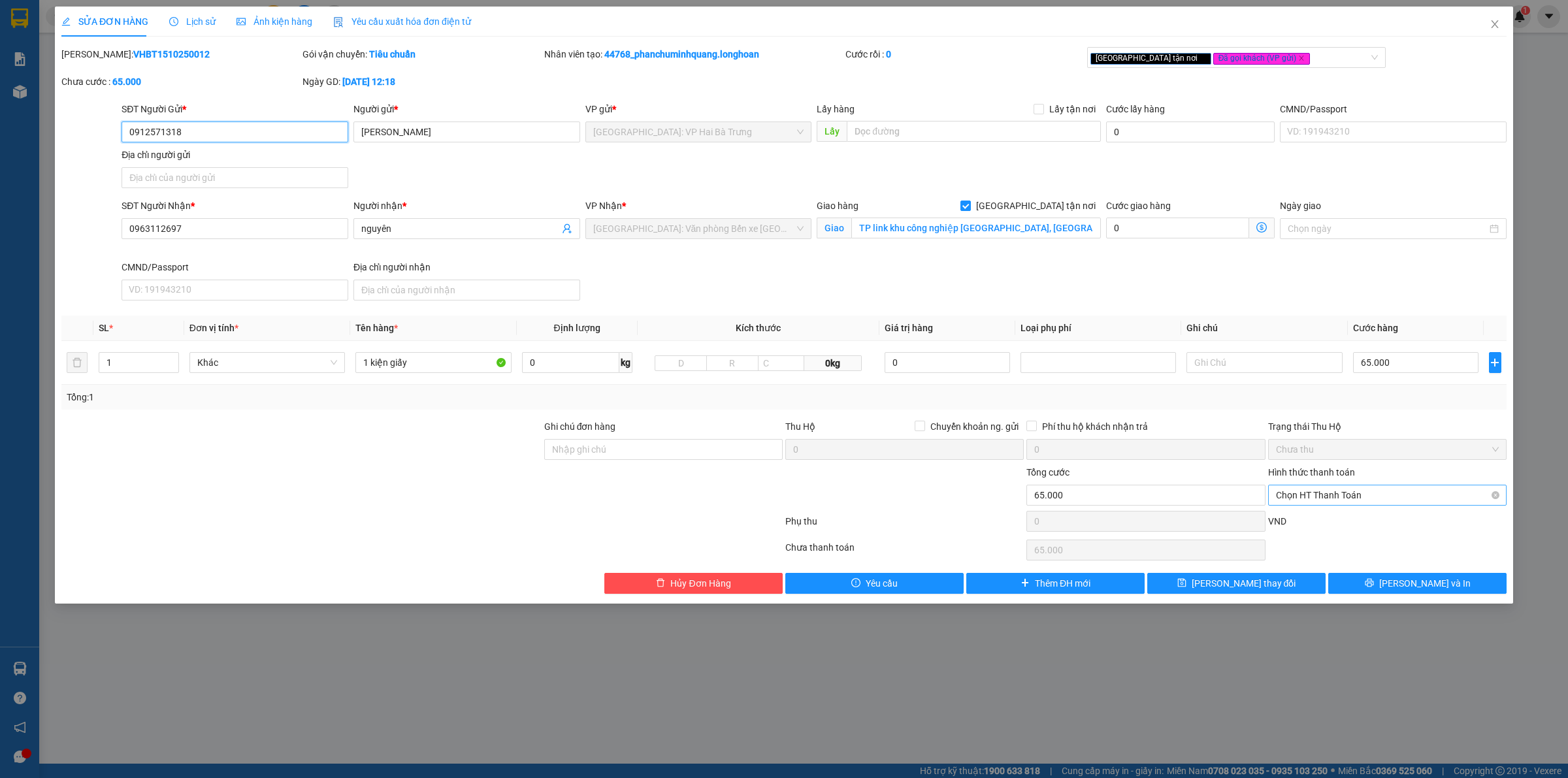
click at [1344, 497] on span "Chọn HT Thanh Toán" at bounding box center [1388, 495] width 223 height 20
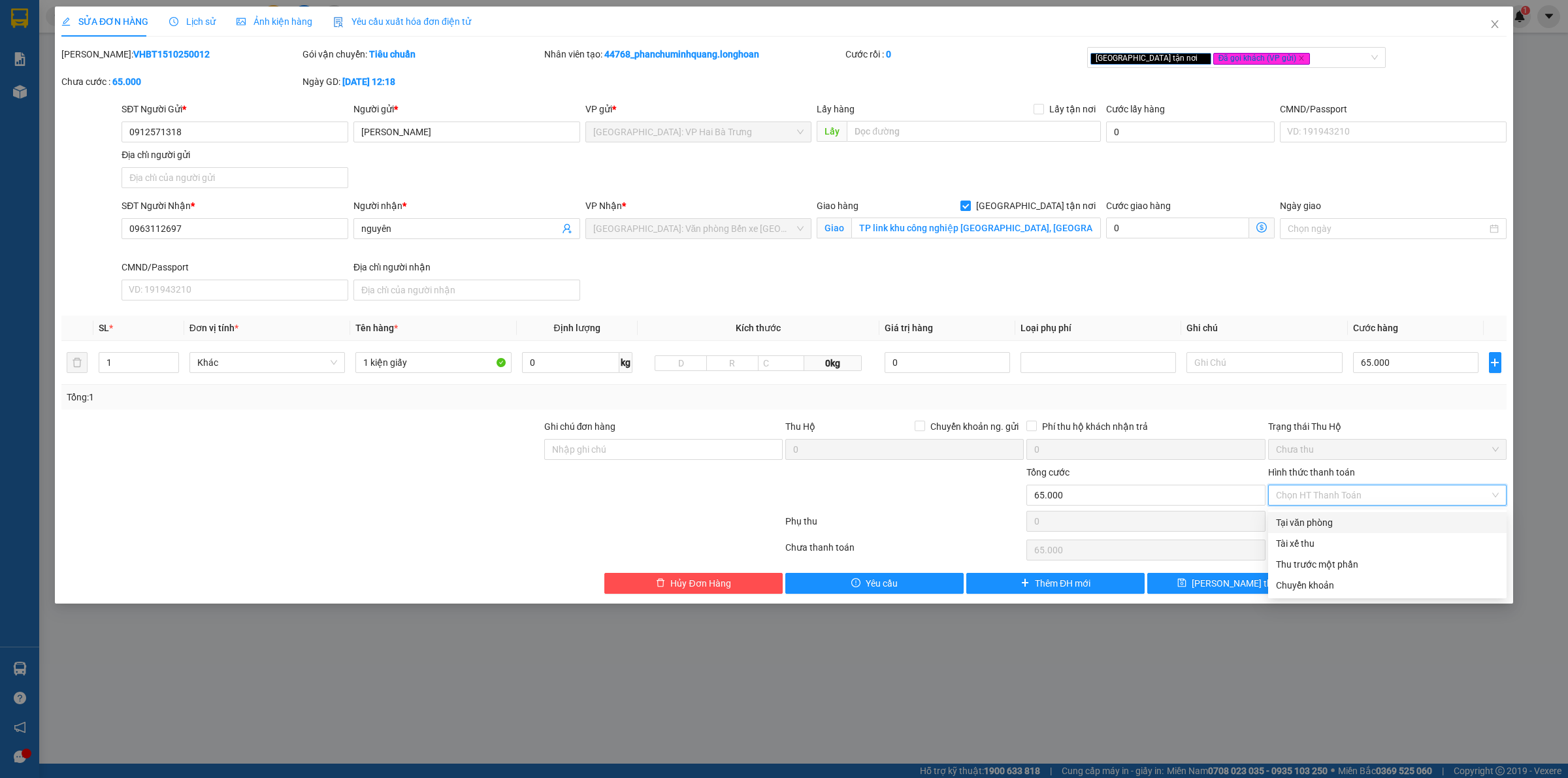
click at [1347, 518] on div "Tại văn phòng" at bounding box center [1388, 523] width 223 height 15
type input "0"
click at [1374, 582] on icon "printer" at bounding box center [1369, 582] width 9 height 9
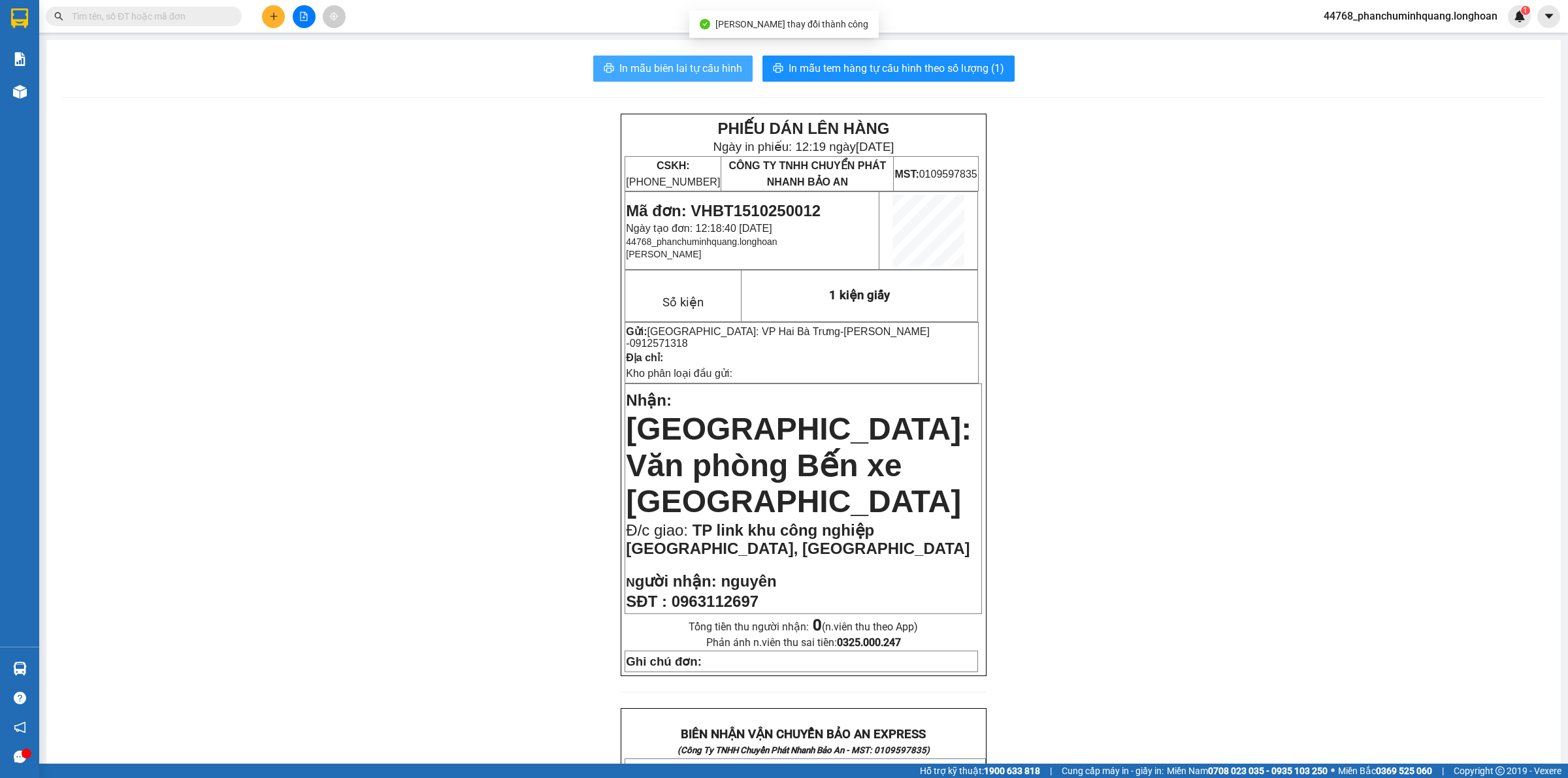
click at [700, 66] on span "In mẫu biên lai tự cấu hình" at bounding box center [681, 68] width 123 height 16
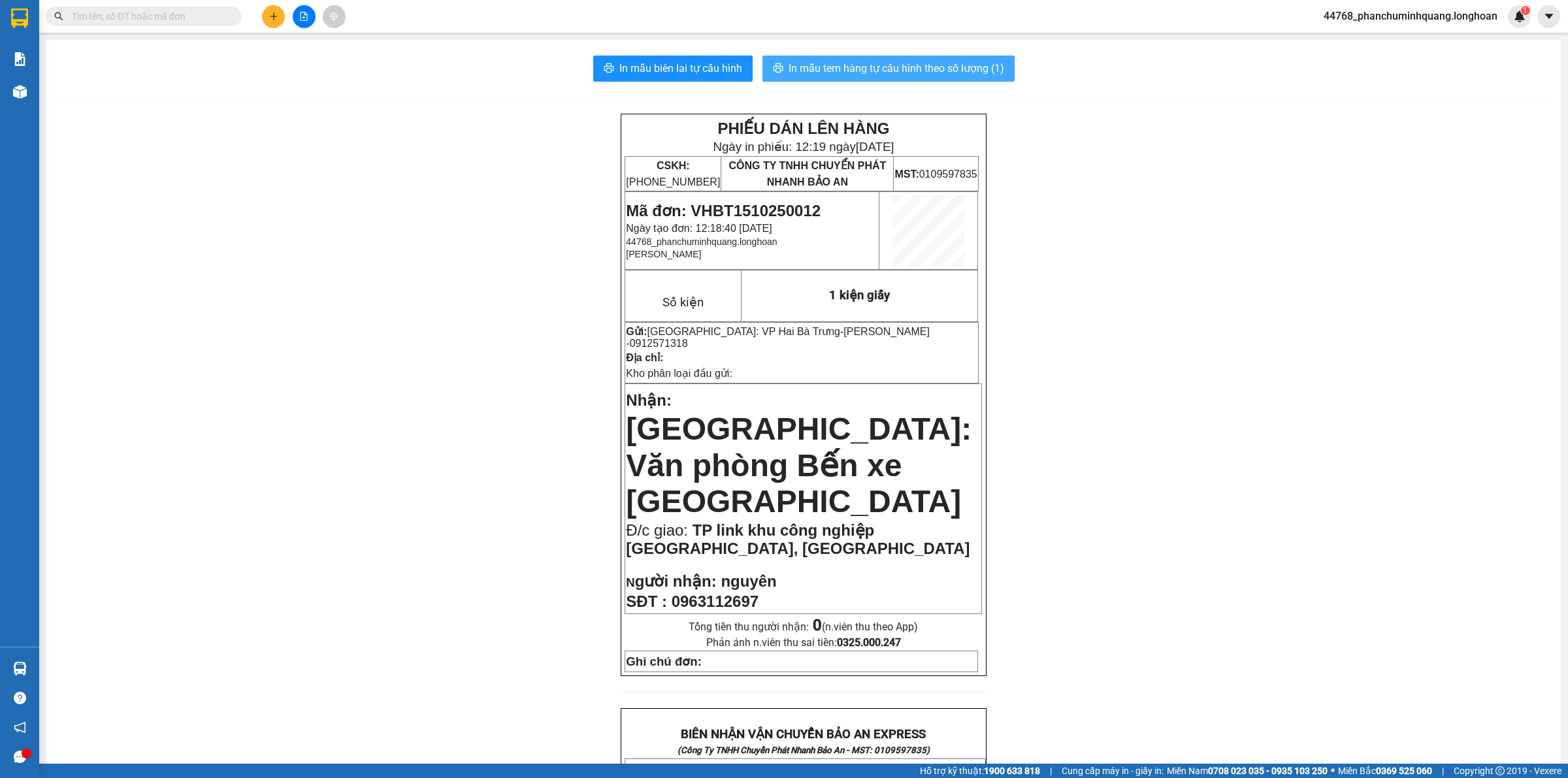
click at [958, 67] on span "In mẫu tem hàng tự cấu hình theo số lượng (1)" at bounding box center [896, 68] width 215 height 16
drag, startPoint x: 407, startPoint y: 400, endPoint x: 416, endPoint y: 401, distance: 9.1
click at [407, 400] on div "PHIẾU DÁN LÊN HÀNG Ngày in phiếu: 12:20 ngày 15-10-2025 CSKH: 1900.06.88.33 CÔN…" at bounding box center [804, 781] width 1483 height 1335
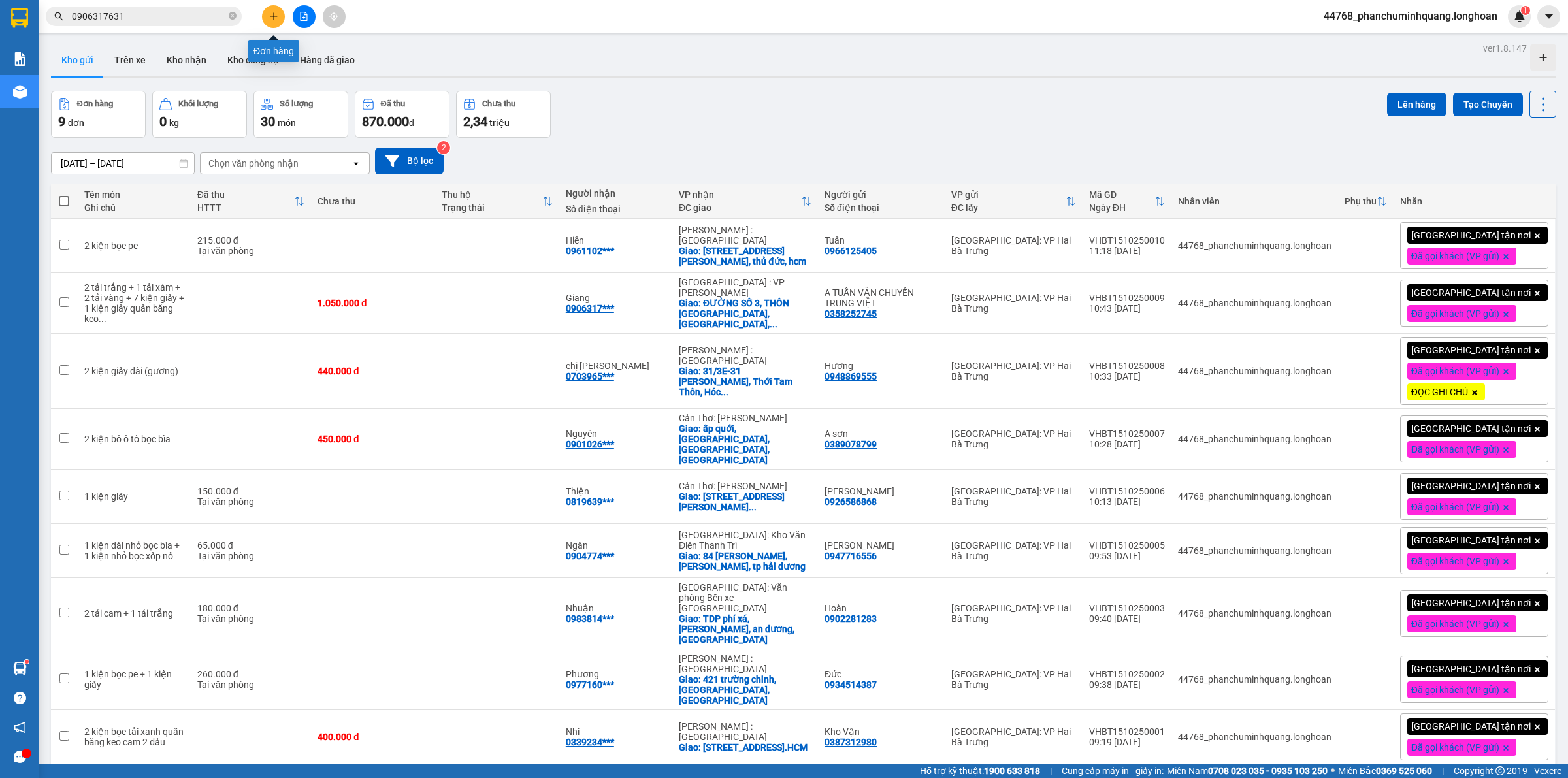
click at [270, 21] on button at bounding box center [273, 16] width 23 height 23
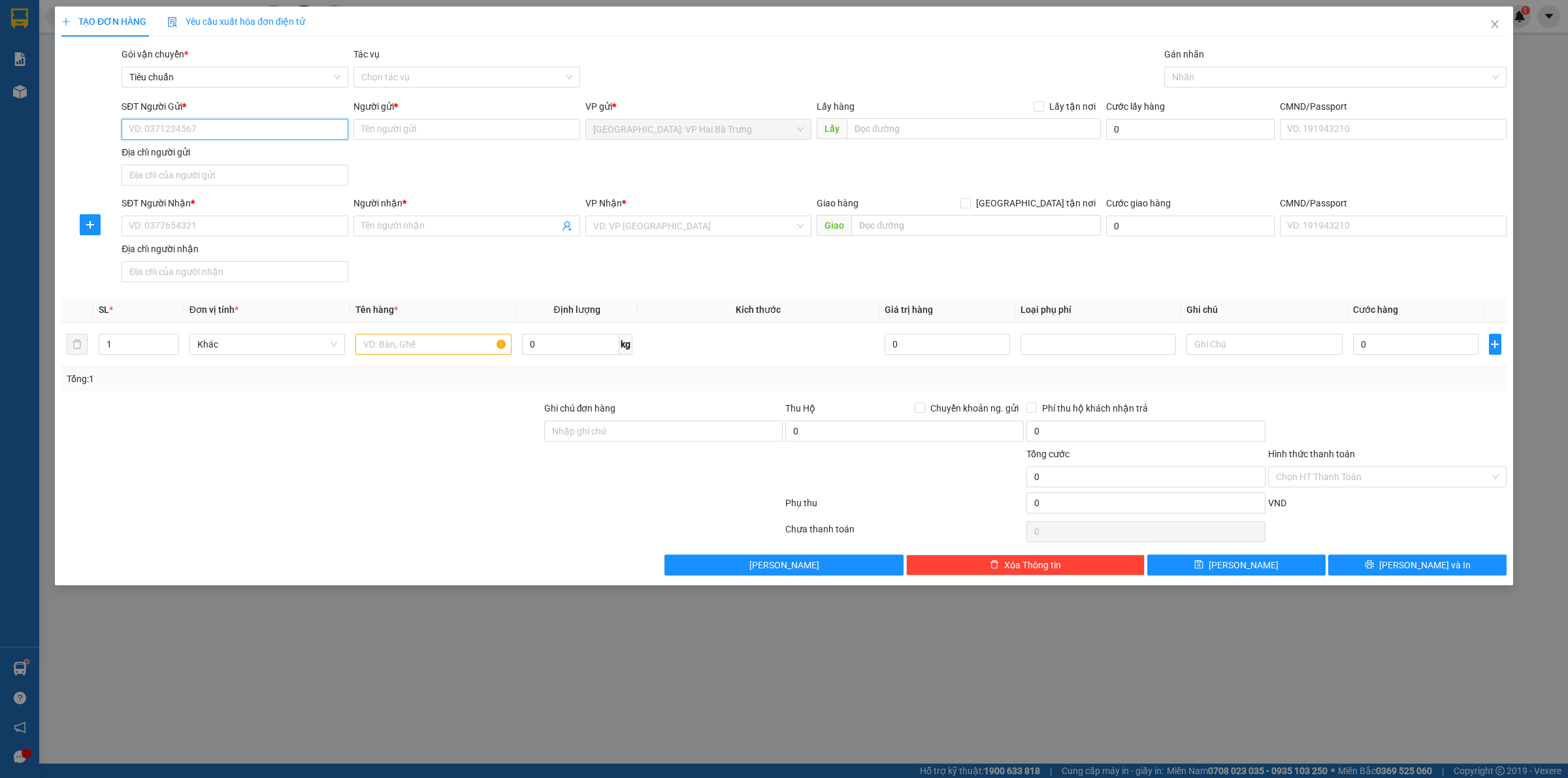
click at [308, 129] on input "SĐT Người Gửi *" at bounding box center [234, 129] width 226 height 21
click at [158, 134] on input "SĐT Người Gửi *" at bounding box center [234, 129] width 226 height 21
click at [272, 155] on div "0912528418 - Dương" at bounding box center [235, 156] width 211 height 15
type input "0912528418"
type input "Dương"
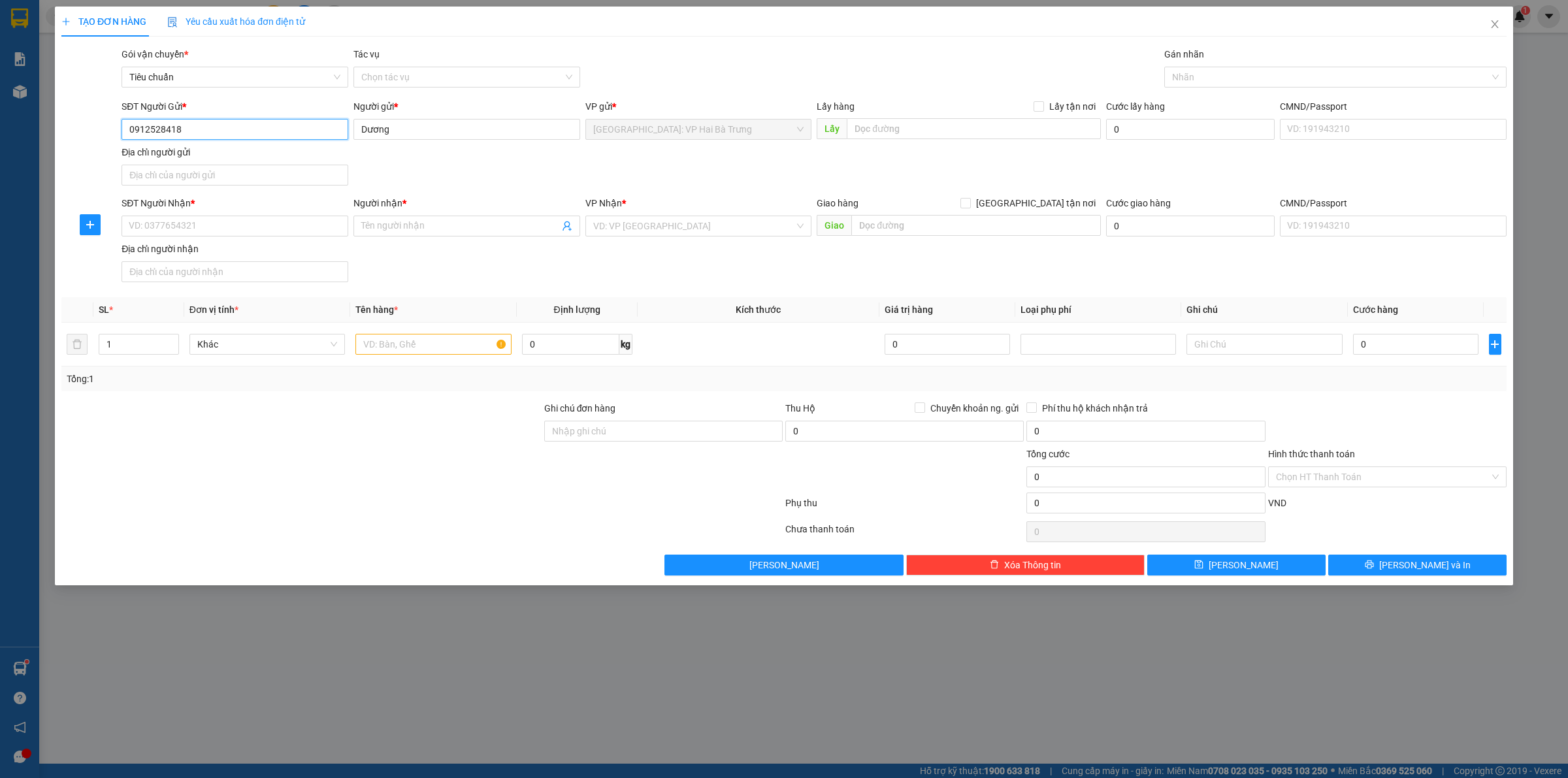
type input "0912528418"
click at [307, 237] on div "SĐT Người Nhận * VD: 0377654321" at bounding box center [234, 219] width 226 height 45
click at [304, 227] on input "SĐT Người Nhận *" at bounding box center [234, 226] width 226 height 21
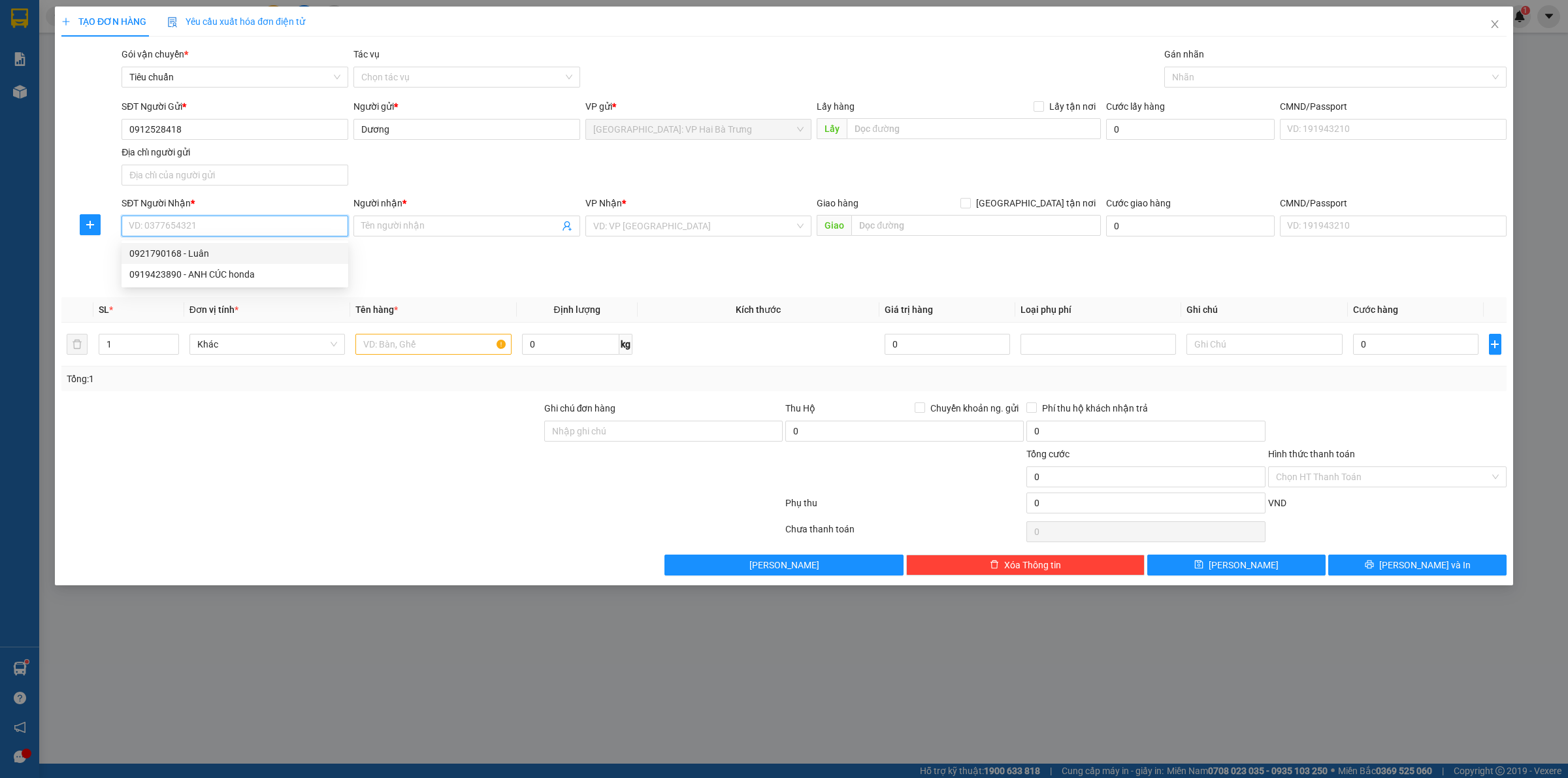
click at [215, 248] on div "0921790168 - Luân" at bounding box center [235, 253] width 211 height 15
type input "0921790168"
type input "Luân"
checkbox input "true"
type input "[STREET_ADDRESS][PERSON_NAME]"
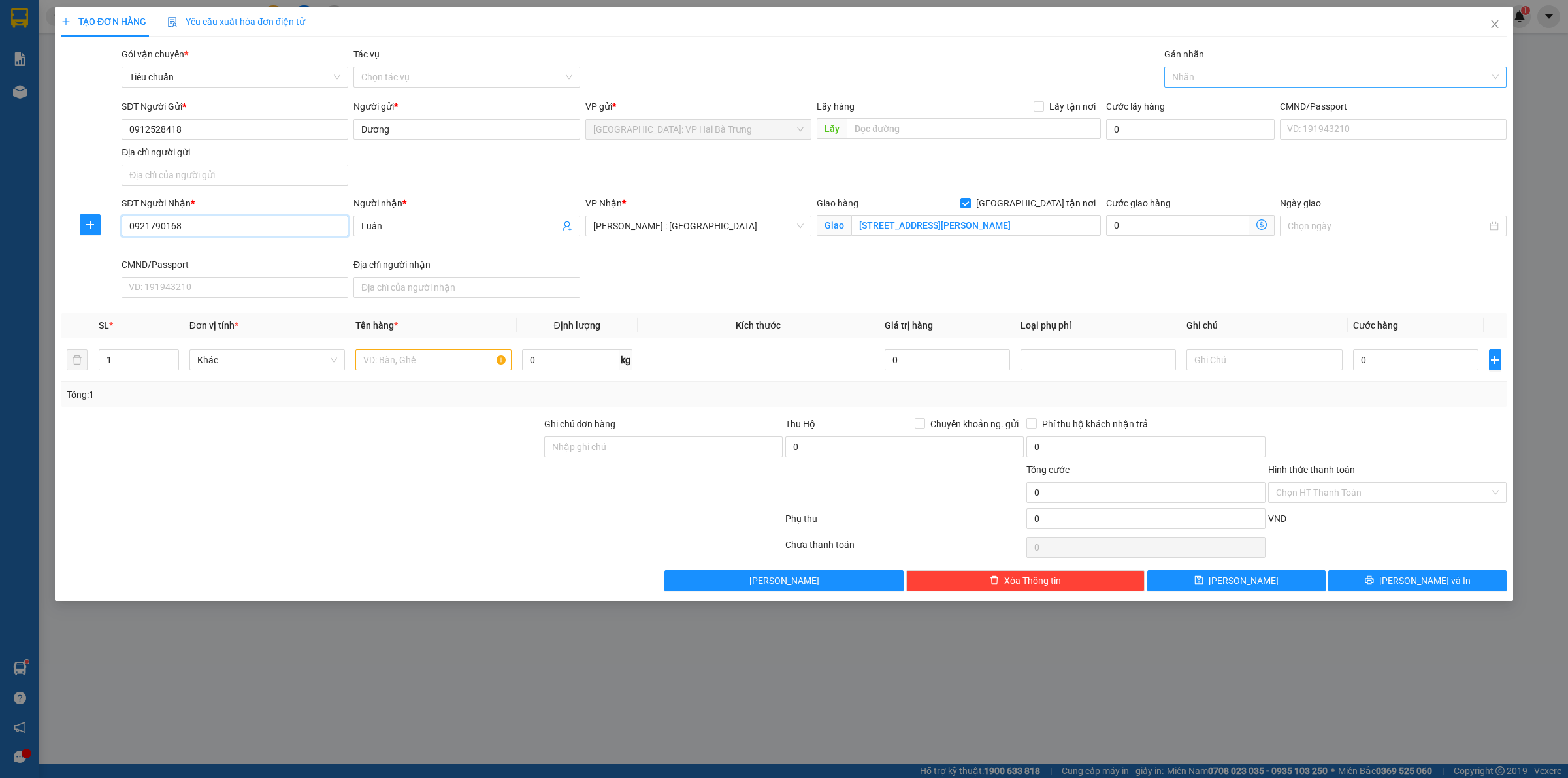
click at [1187, 75] on div at bounding box center [1329, 77] width 323 height 15
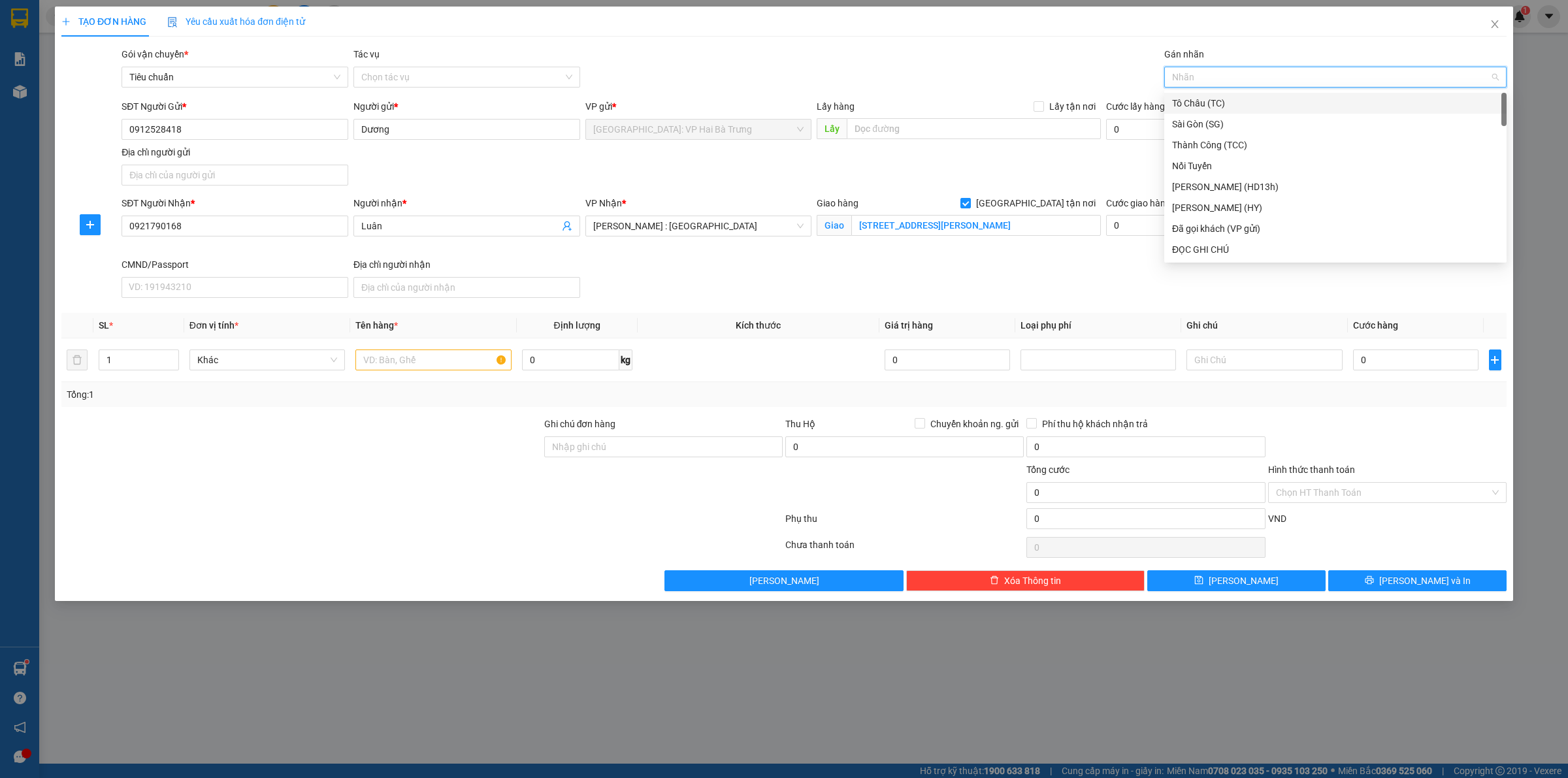
type input "G"
drag, startPoint x: 1291, startPoint y: 249, endPoint x: 1262, endPoint y: 219, distance: 41.7
click at [1289, 247] on div "[GEOGRAPHIC_DATA] tận nơi" at bounding box center [1336, 250] width 327 height 15
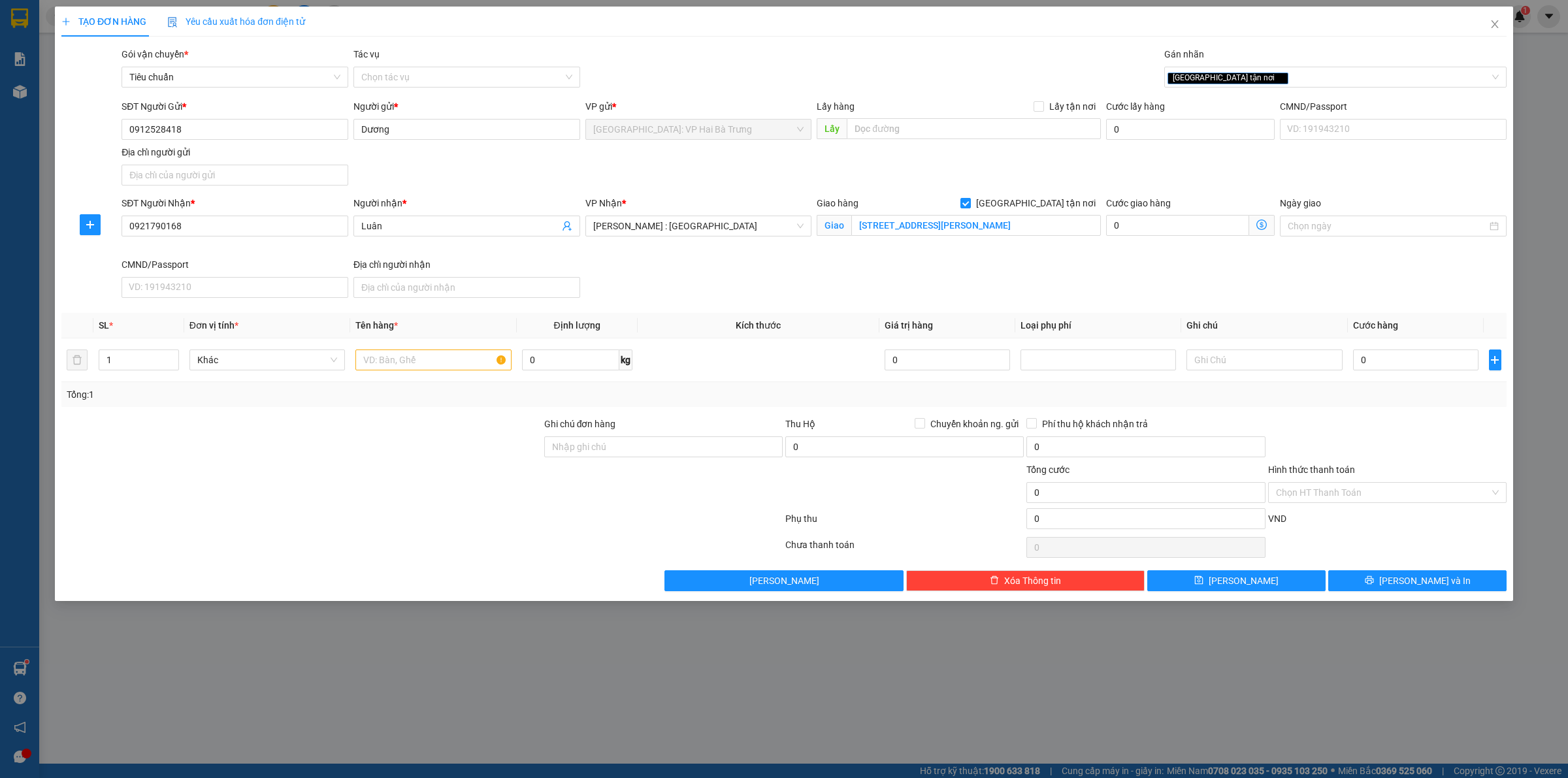
click at [909, 257] on div "Giao hàng Giao tận nơi Giao [STREET_ADDRESS][PERSON_NAME]" at bounding box center [958, 227] width 289 height 62
click at [171, 357] on icon "up" at bounding box center [171, 357] width 4 height 4
type input "1"
click at [170, 366] on icon "down" at bounding box center [171, 364] width 4 height 4
click at [422, 358] on input "text" at bounding box center [433, 360] width 155 height 21
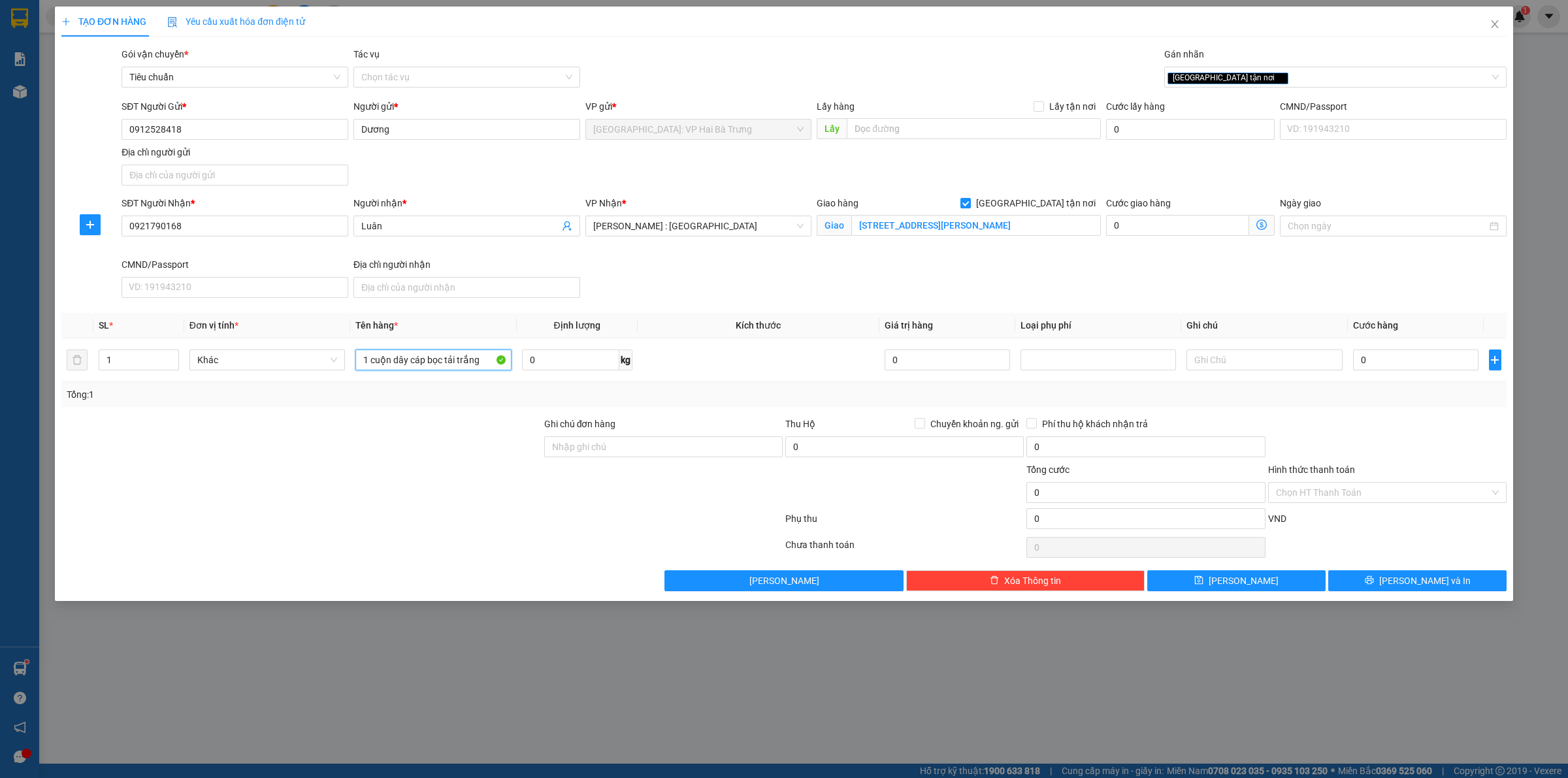
type input "1 cuộn dây cáp bọc tải trắng"
click at [1419, 365] on input "0" at bounding box center [1416, 360] width 125 height 21
type input "3"
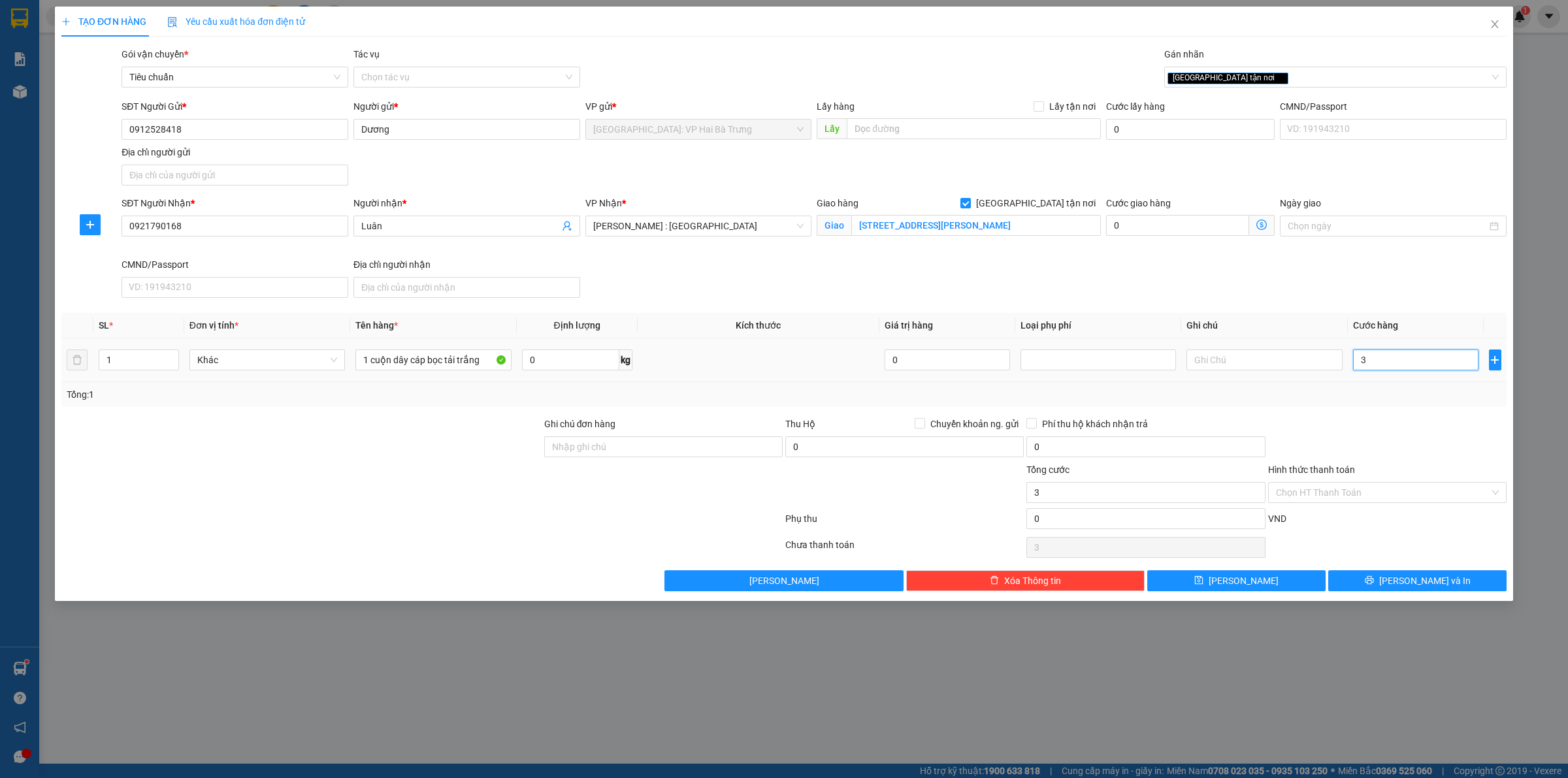
type input "30"
type input "300"
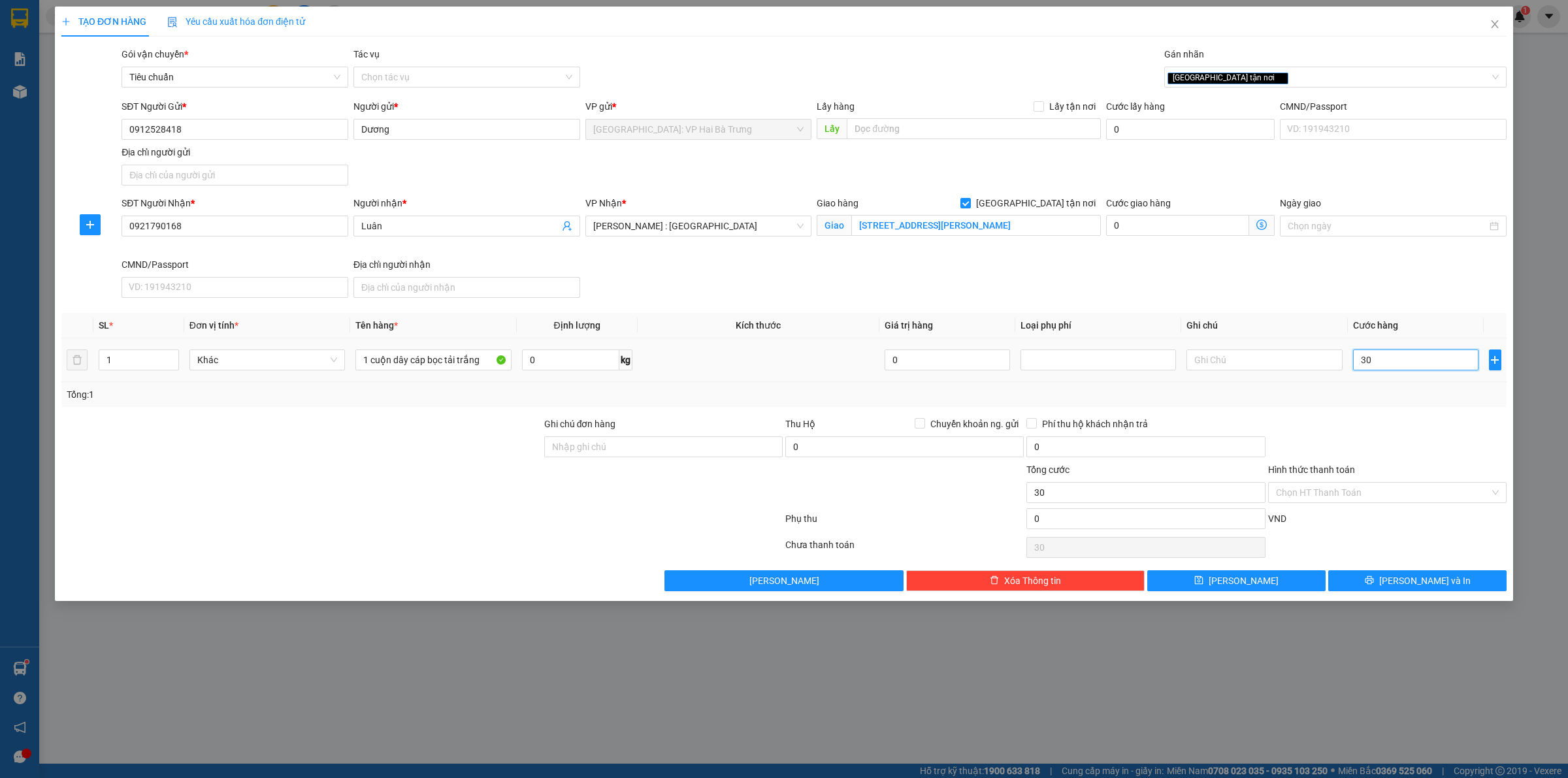
type input "300"
type input "3.000"
type input "30.000"
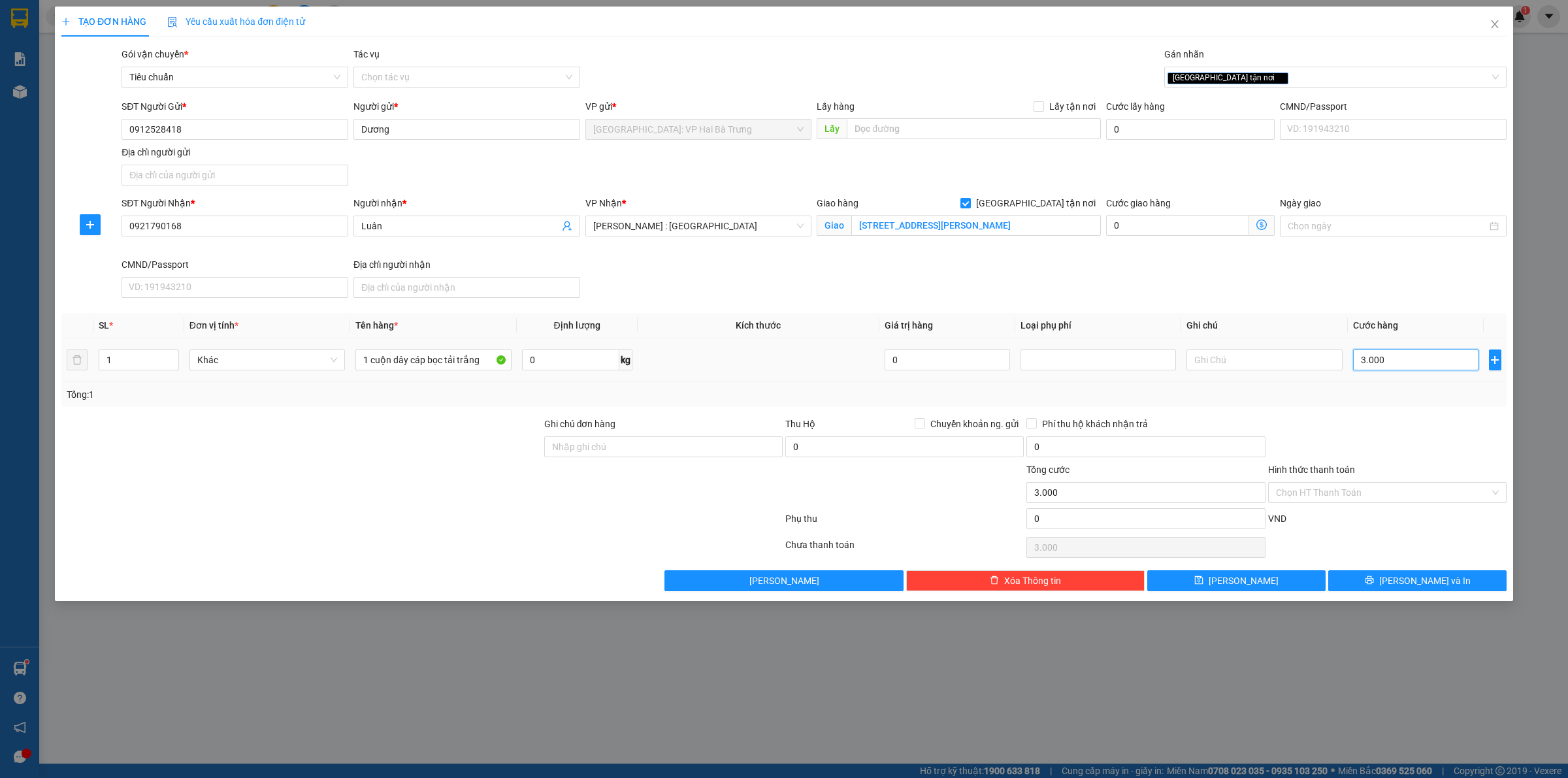
type input "30.000"
type input "300.000"
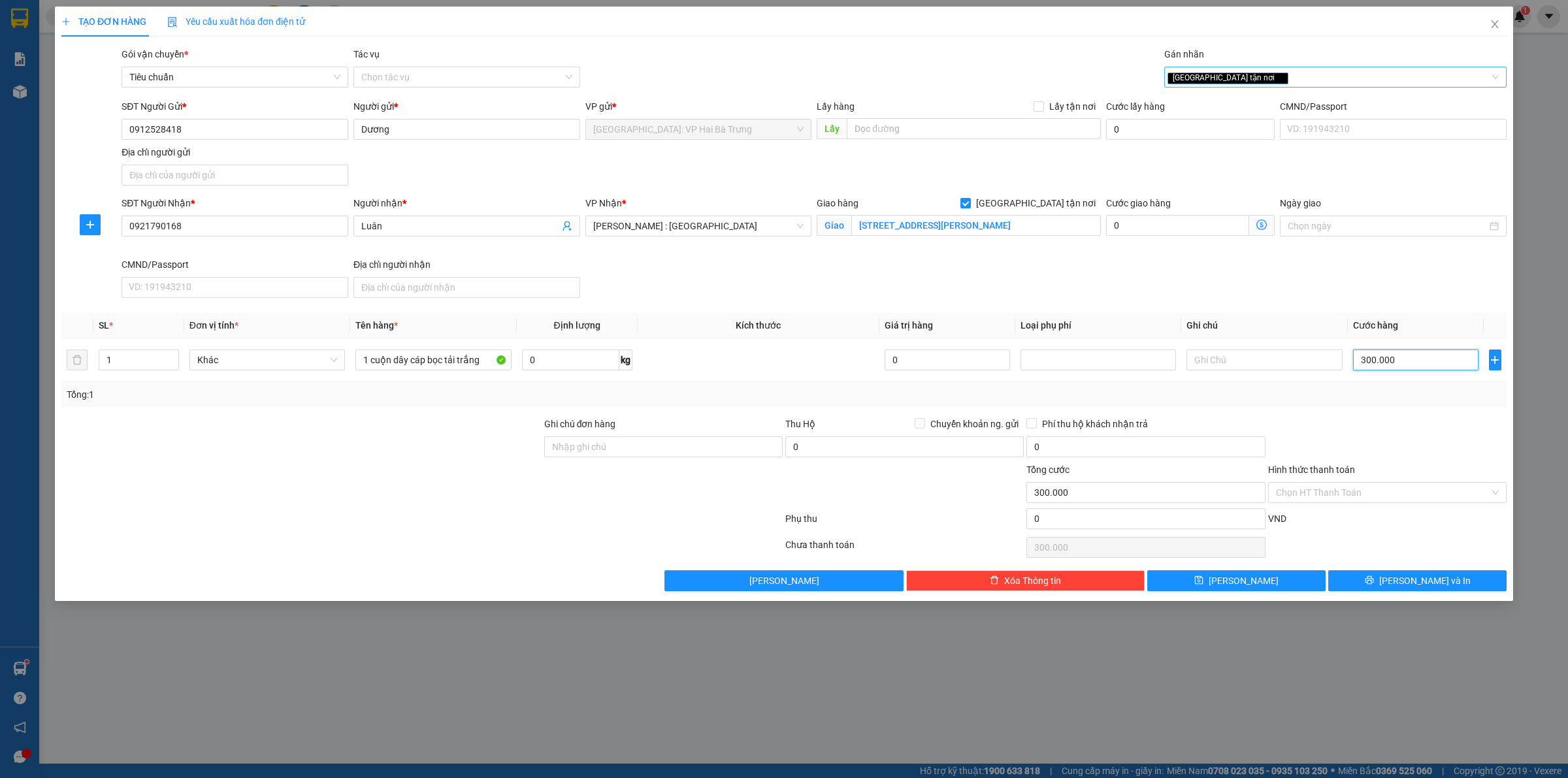
click at [1298, 77] on div "[GEOGRAPHIC_DATA] tận nơi" at bounding box center [1329, 77] width 323 height 15
type input "300.000"
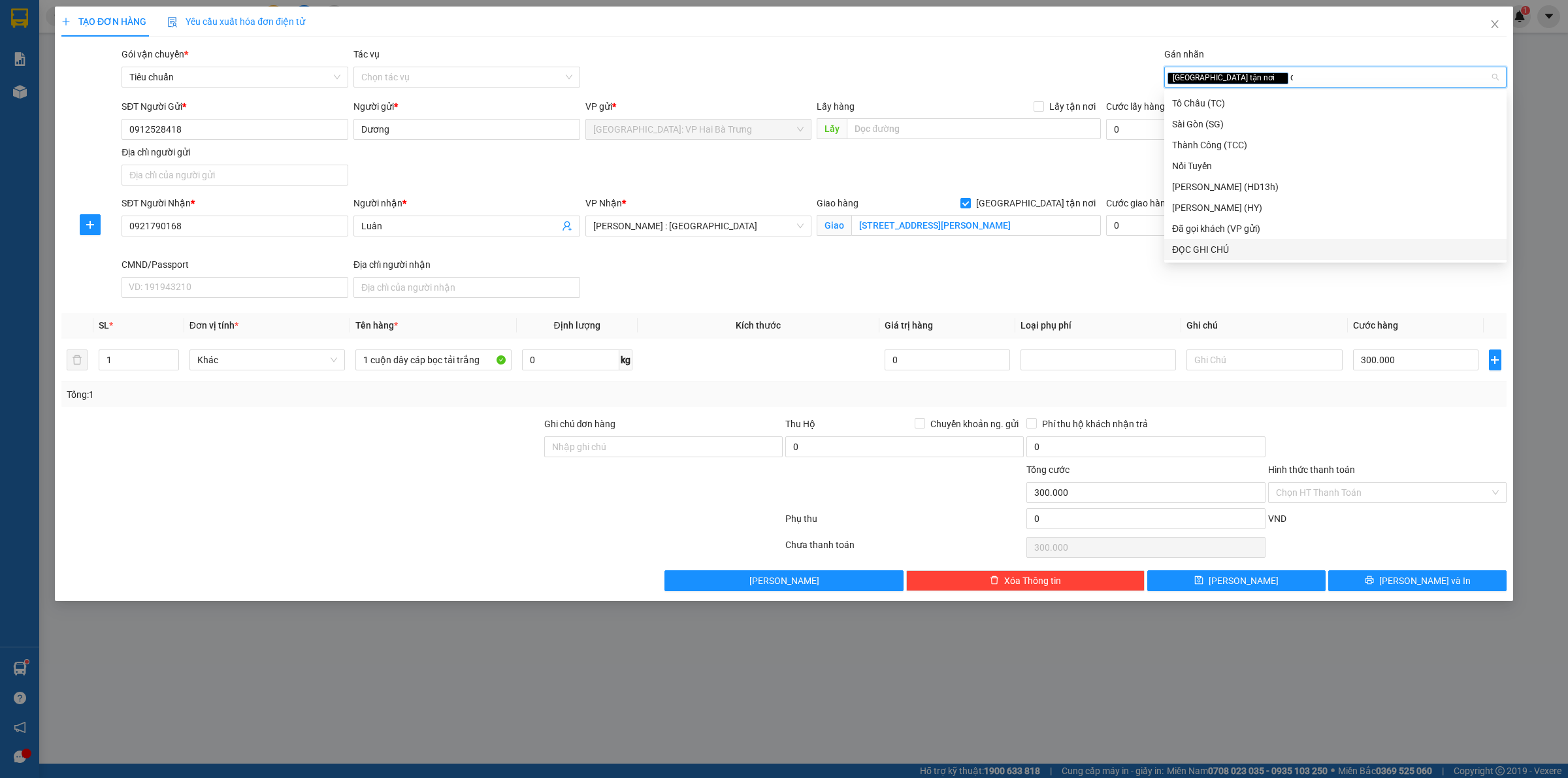
type input "d"
type input "đ"
click at [1253, 112] on div "[PERSON_NAME] (HD13h)" at bounding box center [1335, 103] width 342 height 21
click at [1389, 77] on icon "close" at bounding box center [1392, 78] width 7 height 7
type input "d"
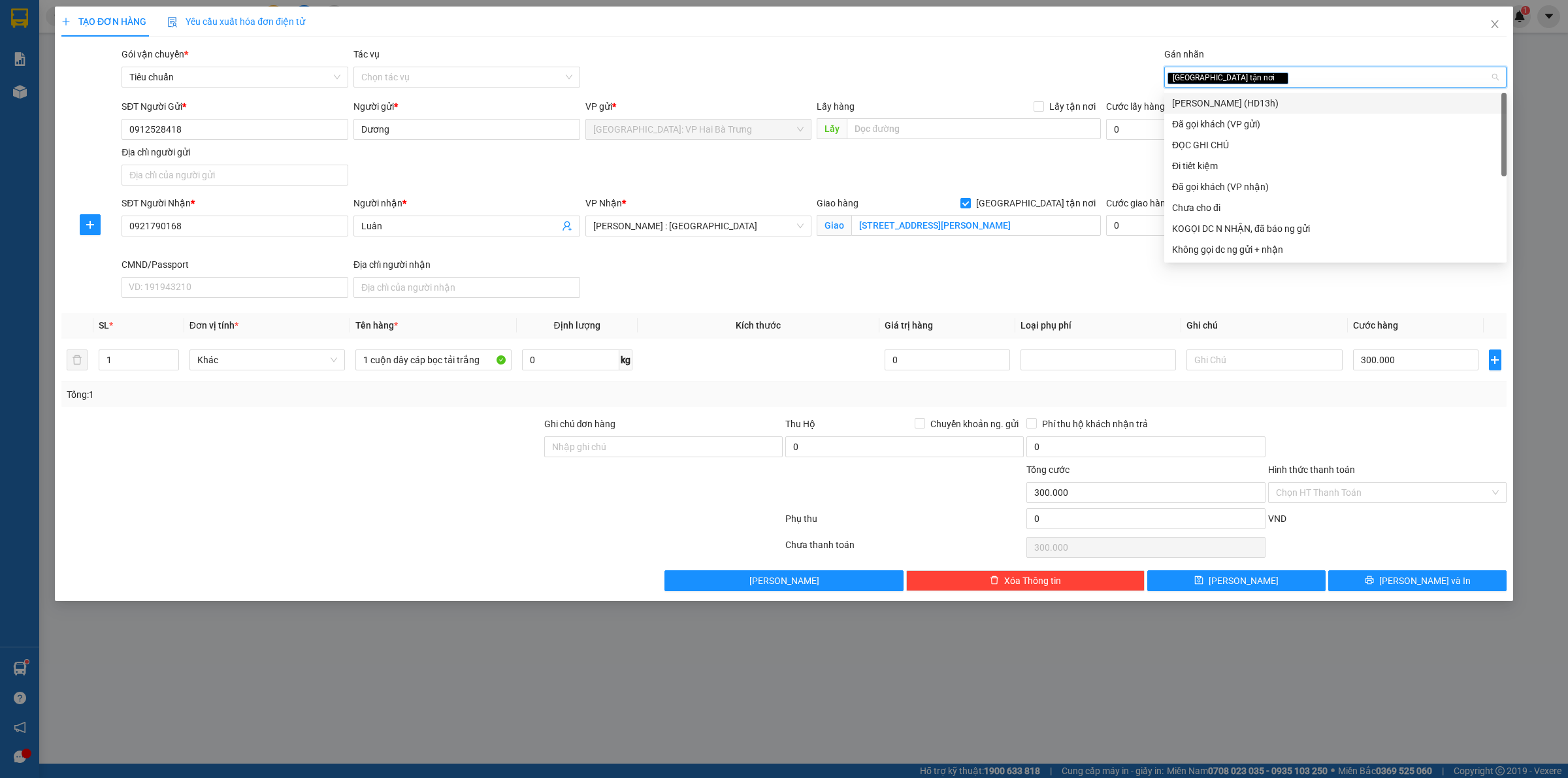
type input "đ"
click at [1265, 117] on div "Đã gọi khách (VP gửi)" at bounding box center [1336, 125] width 327 height 15
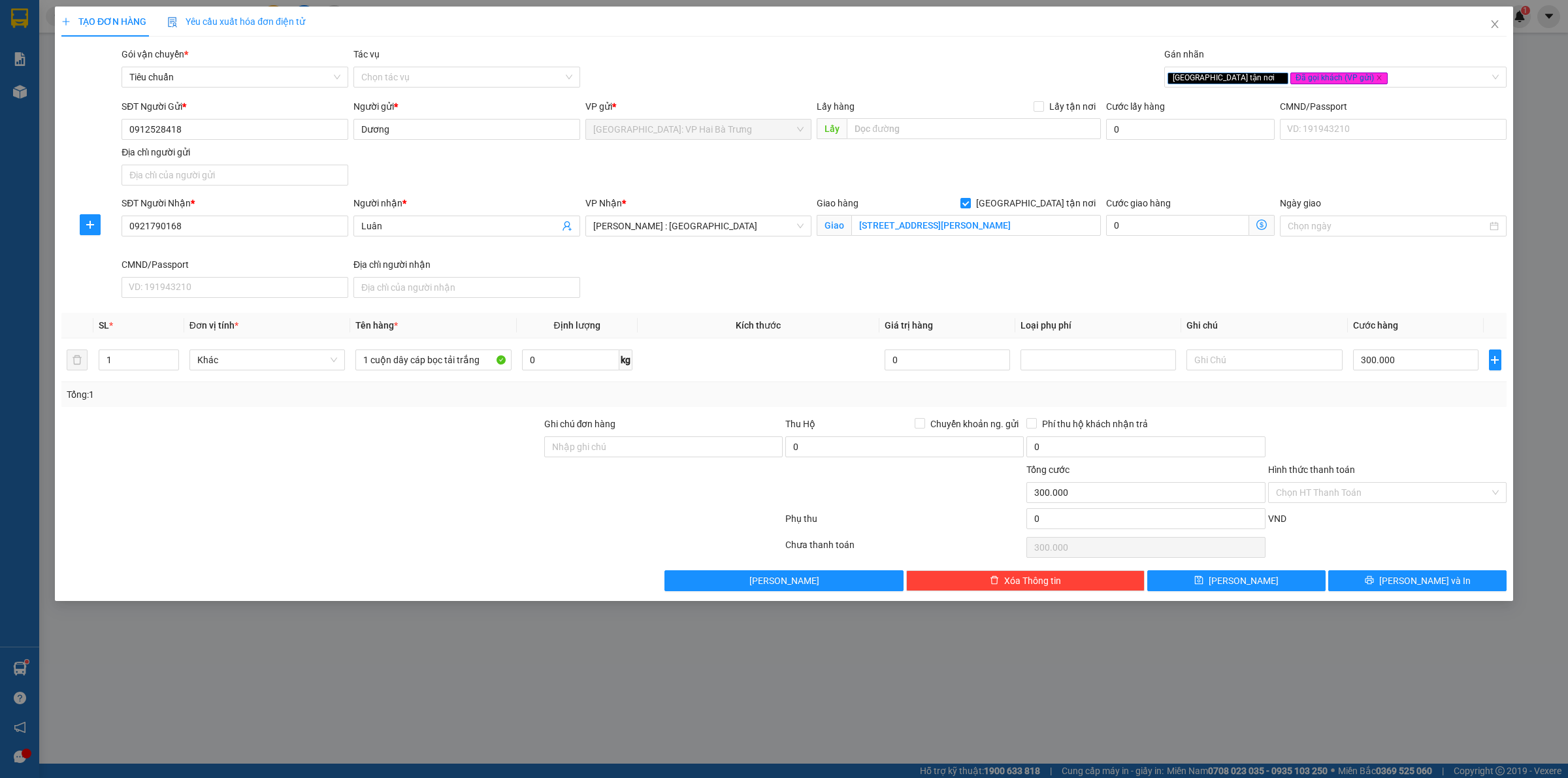
drag, startPoint x: 958, startPoint y: 70, endPoint x: 1301, endPoint y: 284, distance: 404.3
click at [964, 70] on div "Gói vận chuyển * Tiêu chuẩn Tác vụ Chọn tác vụ Gán nhãn Giao tận nơi Đã gọi k…" at bounding box center [814, 70] width 1391 height 45
click at [1404, 586] on button "[PERSON_NAME] và In" at bounding box center [1417, 581] width 178 height 21
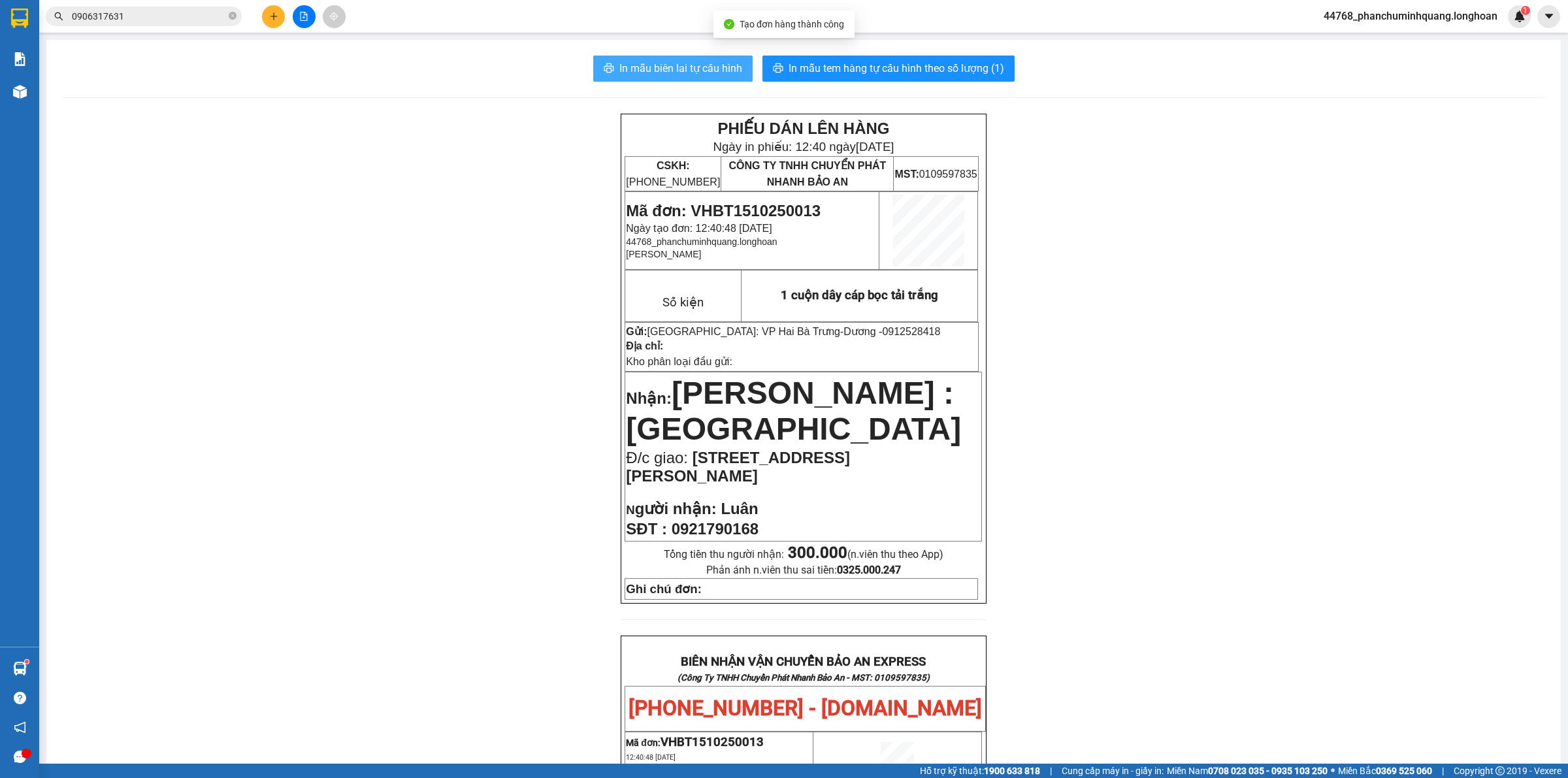
click at [716, 72] on span "In mẫu biên lai tự cấu hình" at bounding box center [681, 68] width 123 height 16
click at [891, 69] on span "In mẫu tem hàng tự cấu hình theo số lượng (1)" at bounding box center [896, 68] width 215 height 16
click at [276, 16] on icon "plus" at bounding box center [273, 15] width 7 height 1
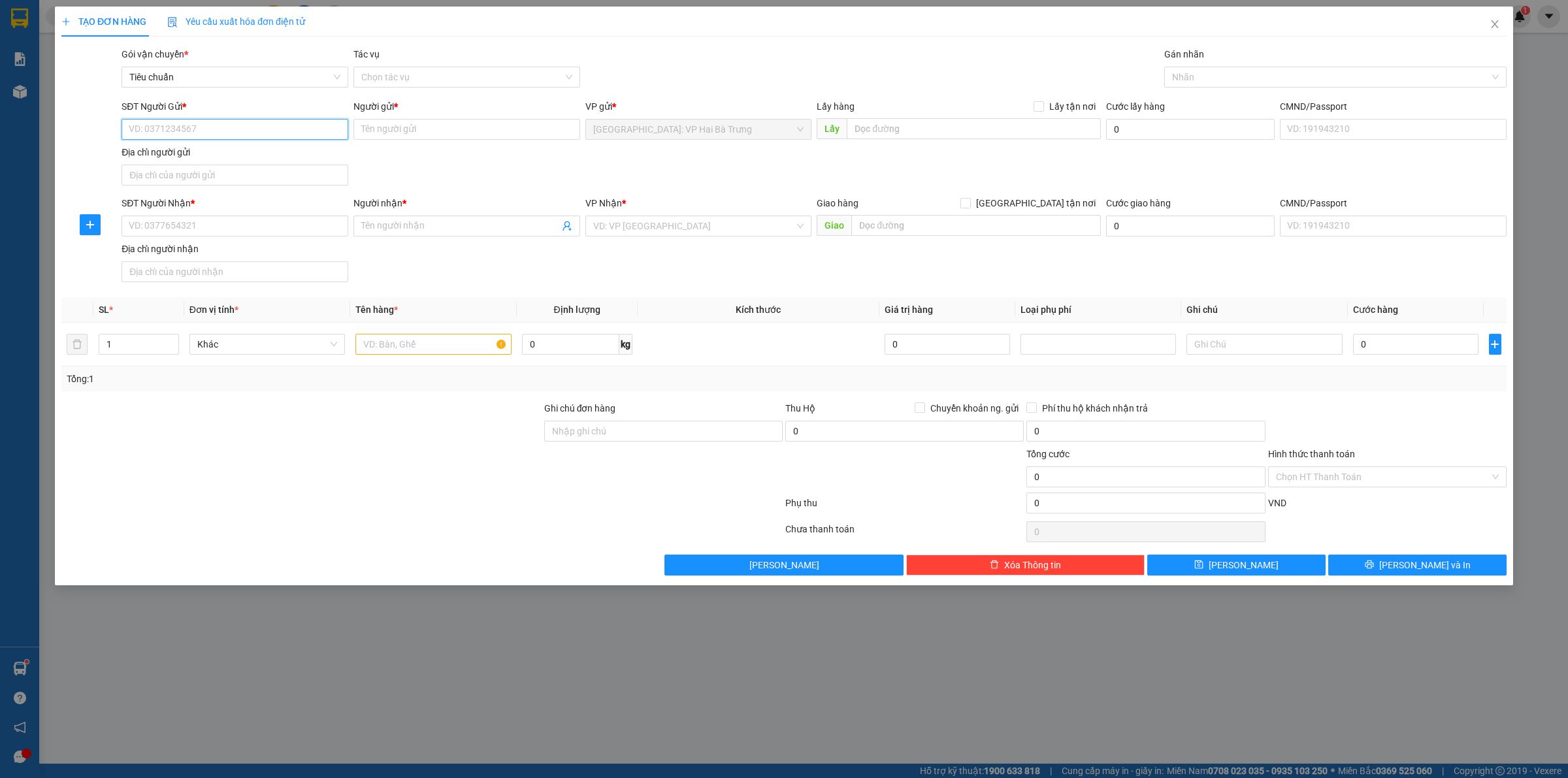
click at [252, 121] on input "SĐT Người Gửi *" at bounding box center [234, 129] width 226 height 21
click at [305, 127] on input "SĐT Người Gửi *" at bounding box center [234, 129] width 226 height 21
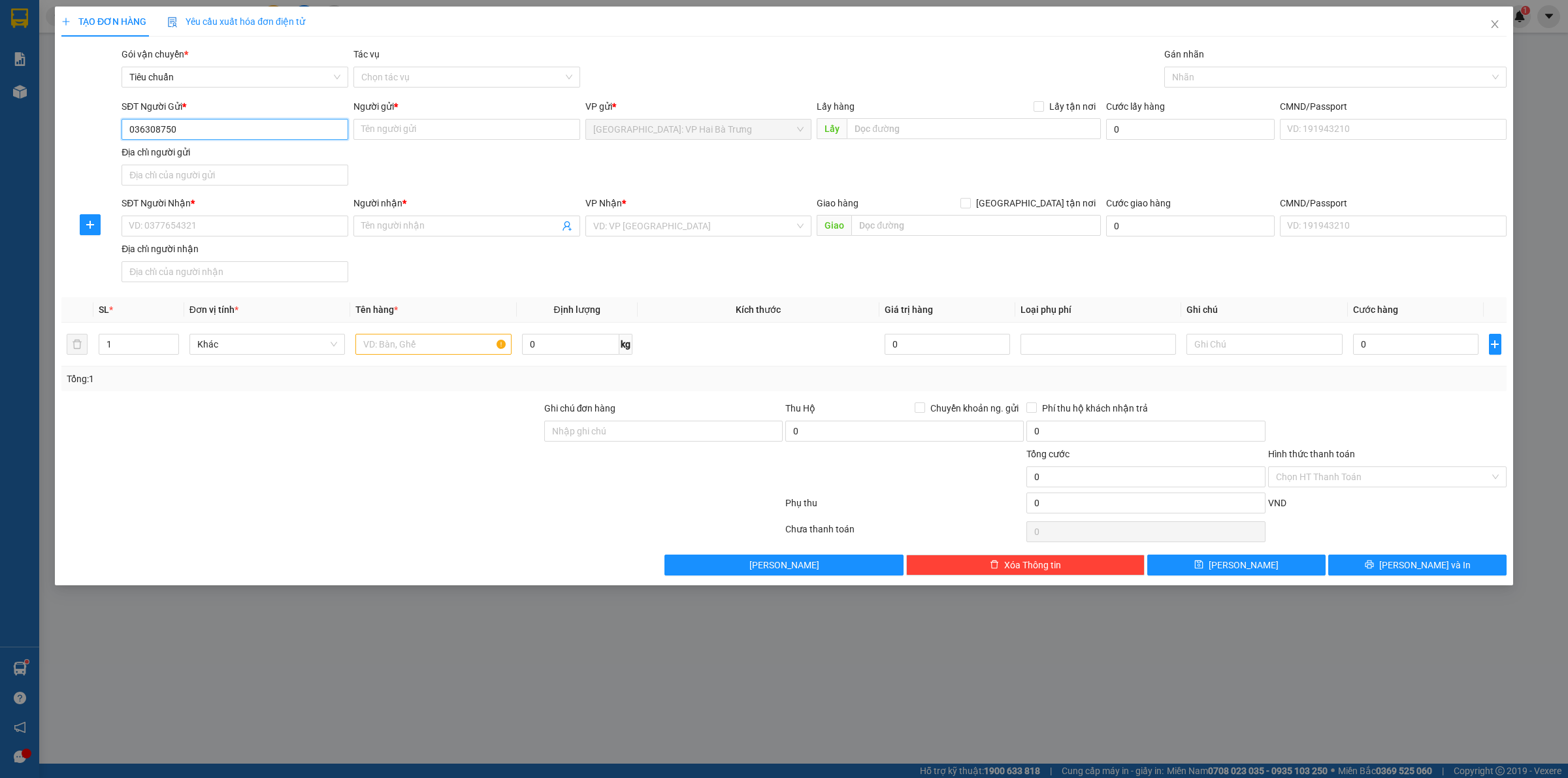
type input "0363087508"
drag, startPoint x: 267, startPoint y: 154, endPoint x: 276, endPoint y: 210, distance: 56.7
click at [268, 155] on div "0363087508 - Chang" at bounding box center [235, 156] width 211 height 15
type input "[PERSON_NAME]"
type input "0363087508"
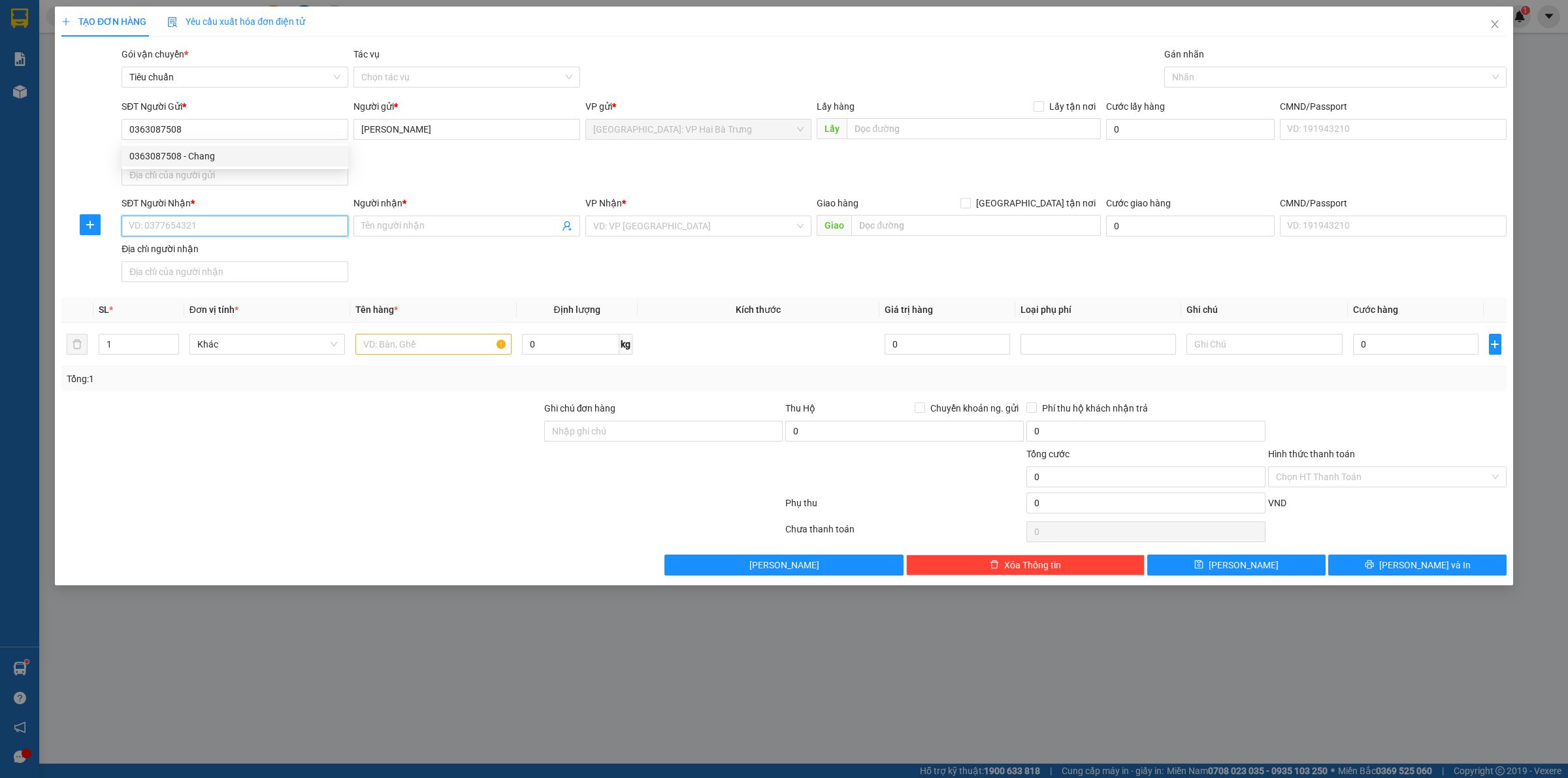
click at [278, 226] on input "SĐT Người Nhận *" at bounding box center [234, 226] width 226 height 21
drag, startPoint x: 259, startPoint y: 253, endPoint x: 188, endPoint y: 177, distance: 104.0
click at [259, 253] on div "0937344723 - [PERSON_NAME]" at bounding box center [235, 253] width 211 height 15
type input "0937344723"
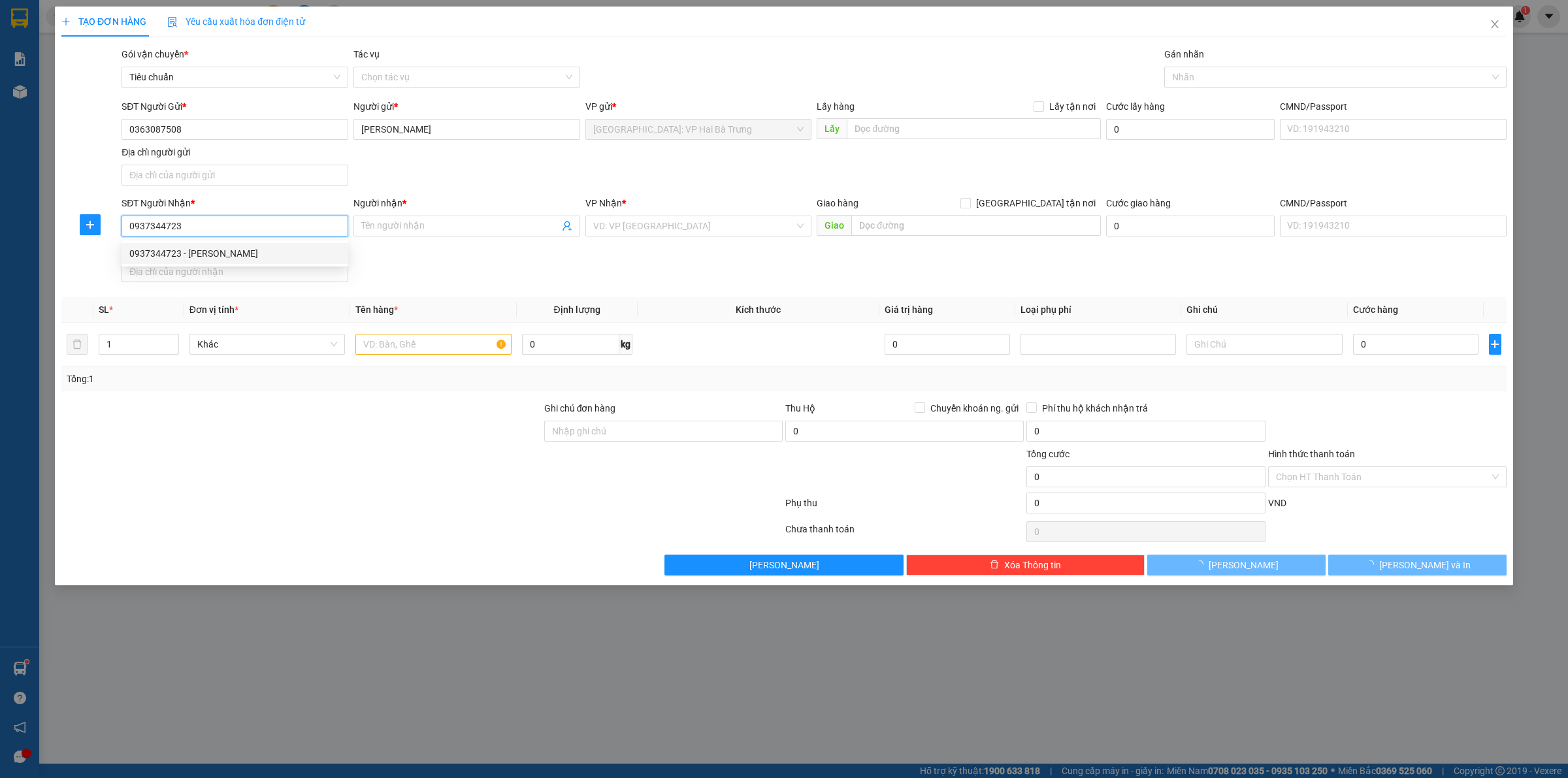
type input "[PERSON_NAME]"
checkbox input "true"
type input "53 [PERSON_NAME] Châu - An Hoà - [GEOGRAPHIC_DATA] - [GEOGRAPHIC_DATA]"
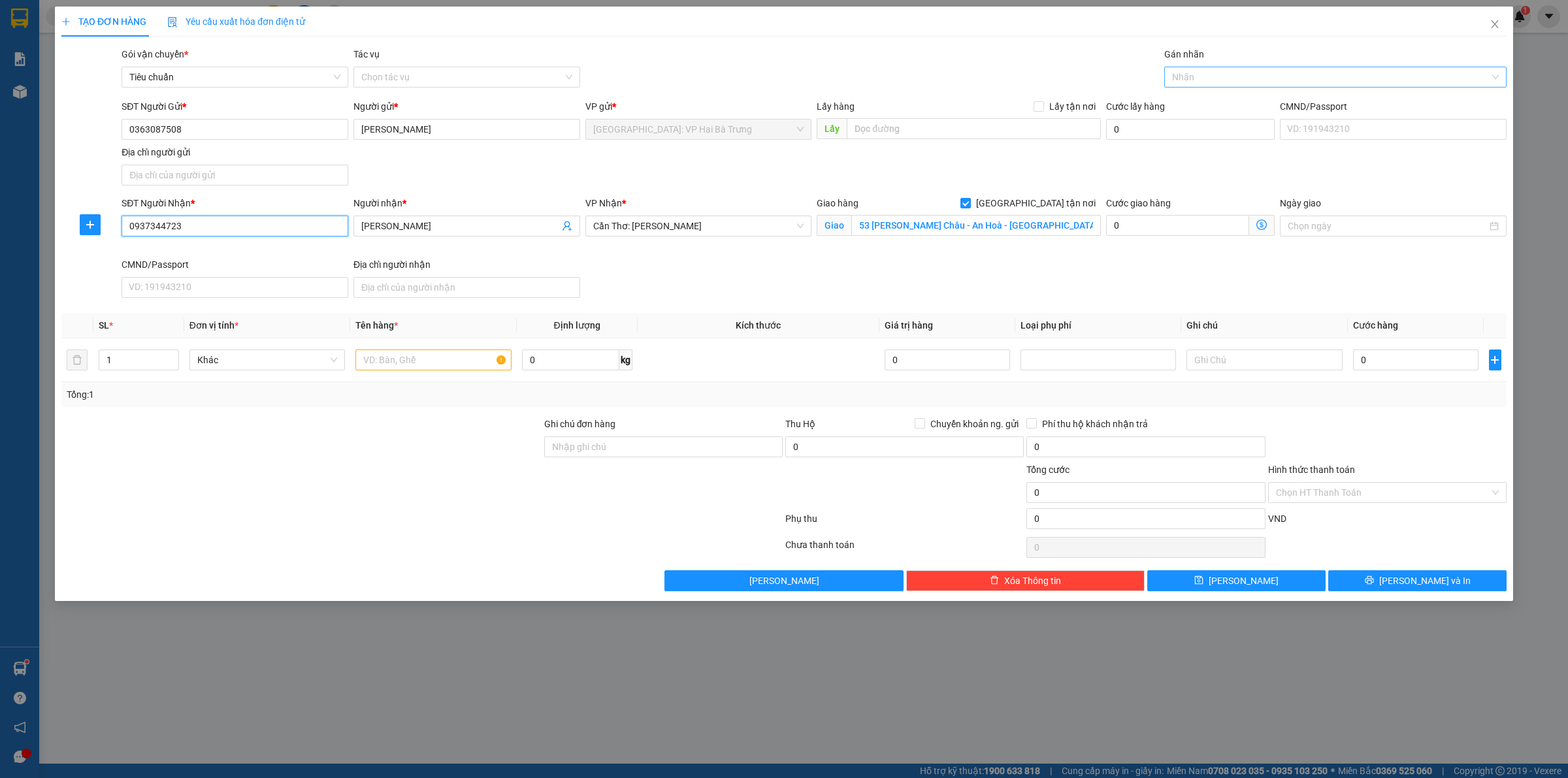
click at [1260, 70] on div at bounding box center [1329, 77] width 323 height 15
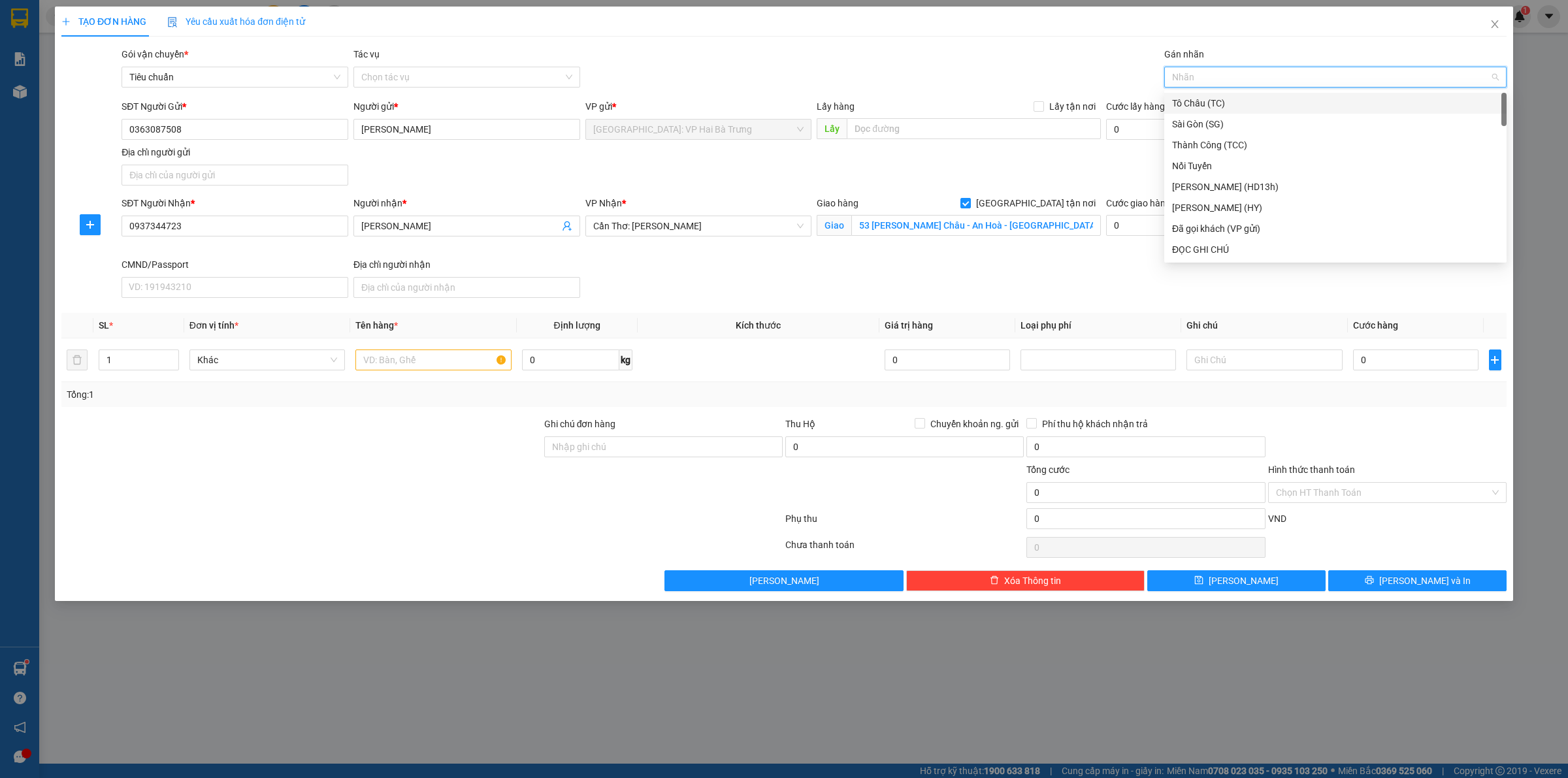
type input "G"
drag, startPoint x: 1276, startPoint y: 253, endPoint x: 1254, endPoint y: 230, distance: 31.8
click at [1261, 245] on div "[GEOGRAPHIC_DATA] tận nơi" at bounding box center [1336, 250] width 327 height 15
type input "d"
type input "đ"
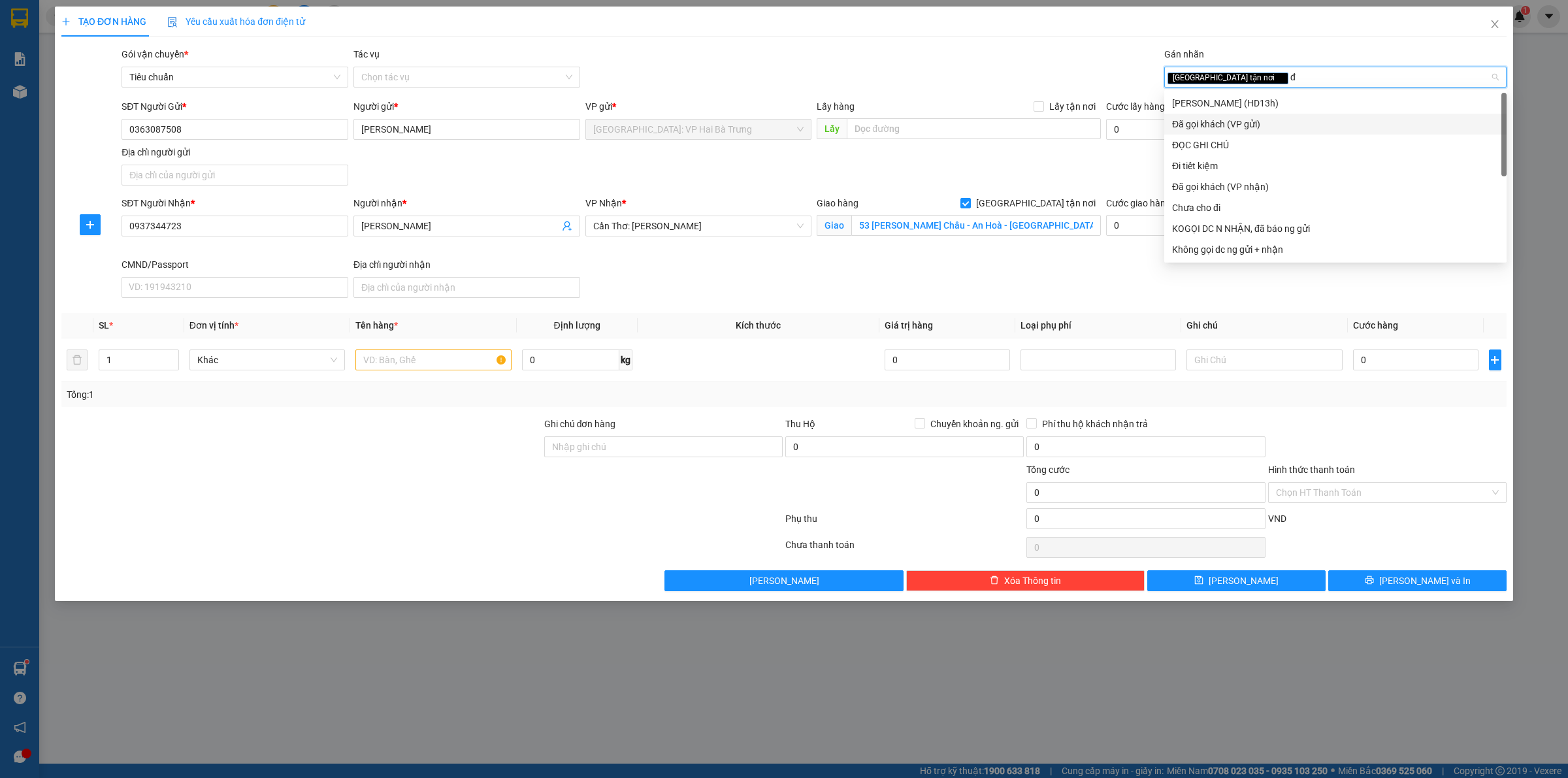
click at [1243, 123] on div "Đã gọi khách (VP gửi)" at bounding box center [1336, 125] width 327 height 15
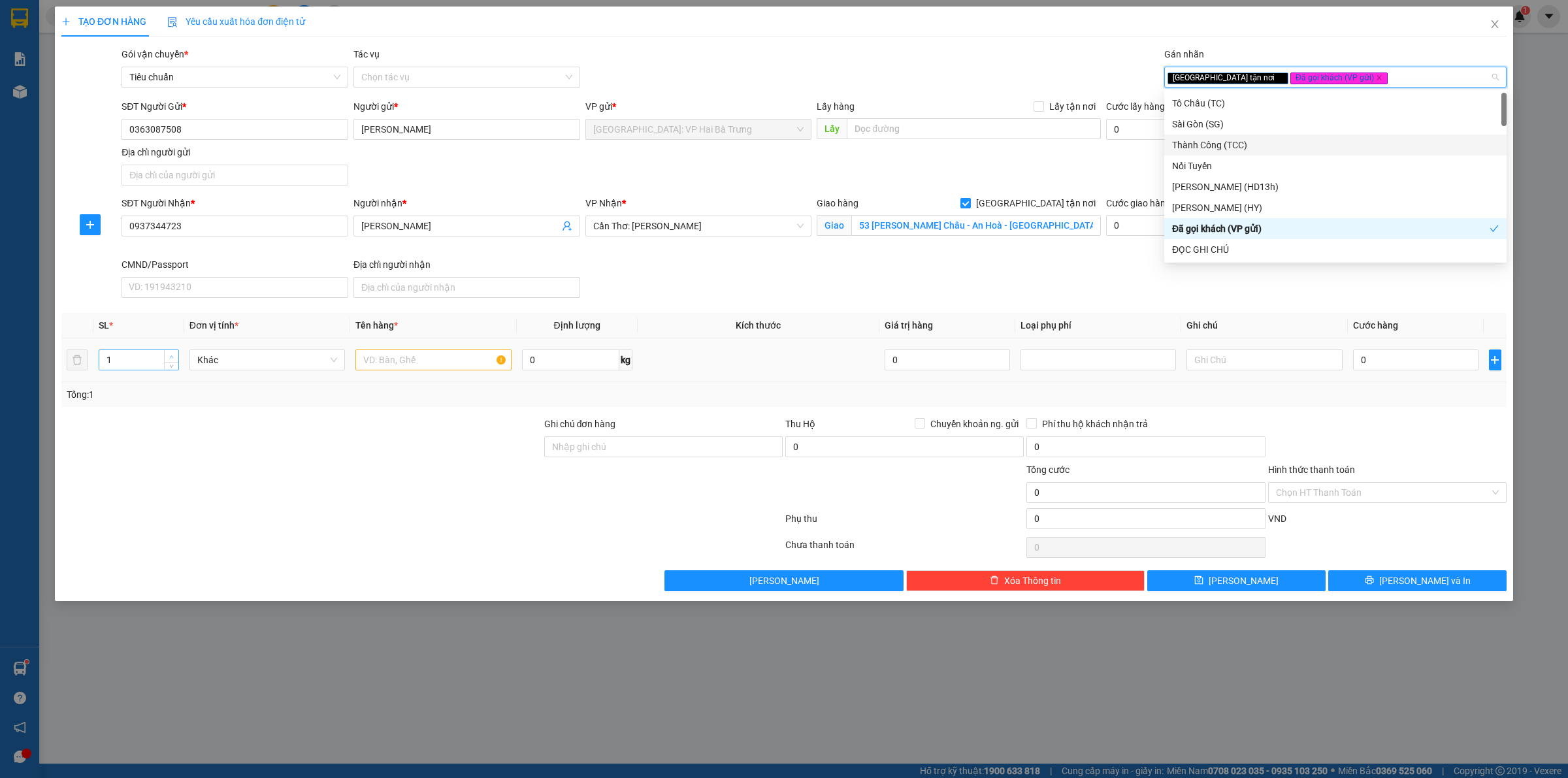
type input "2"
click at [175, 354] on span "Increase Value" at bounding box center [171, 356] width 15 height 12
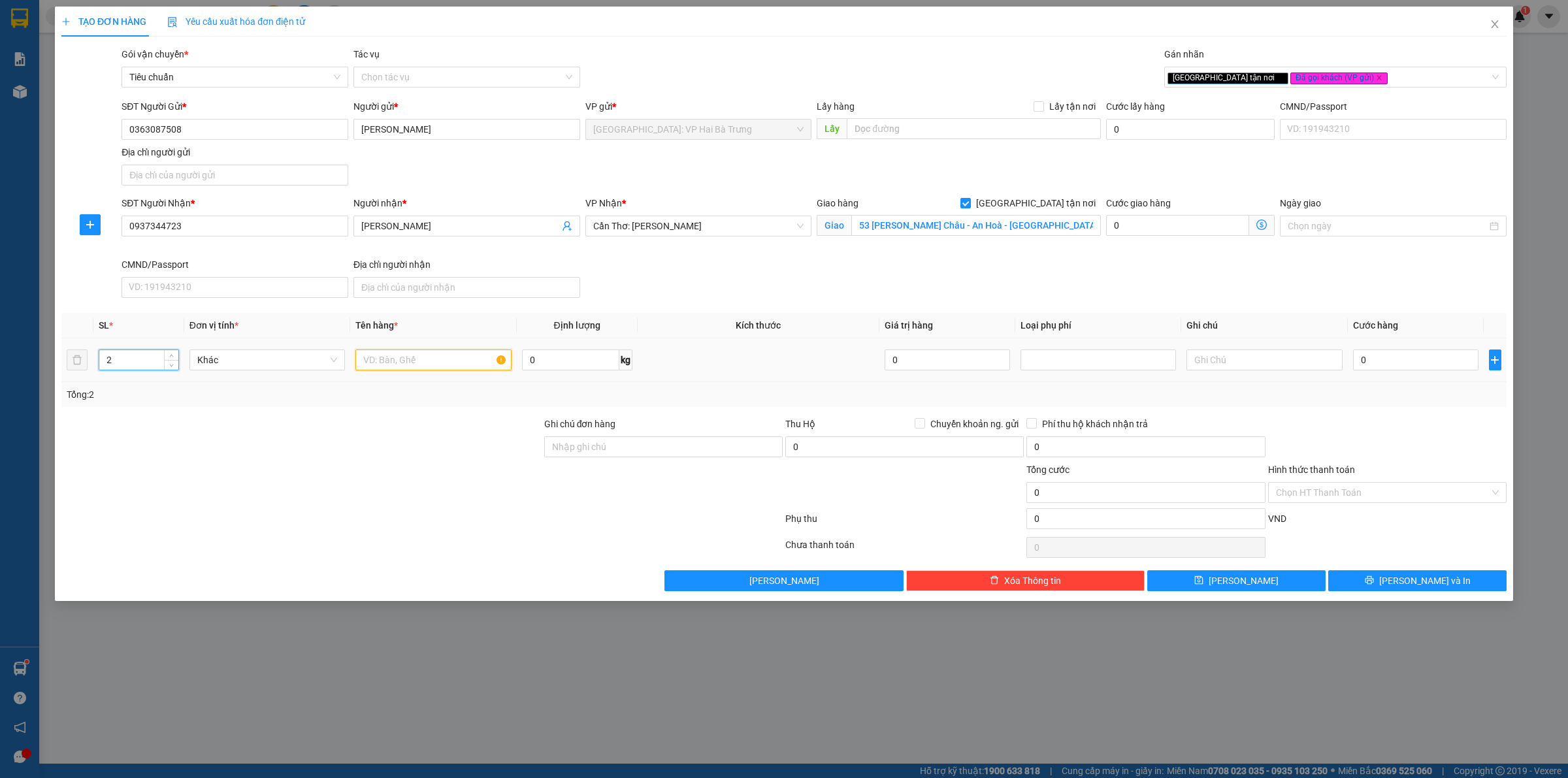
drag, startPoint x: 402, startPoint y: 364, endPoint x: 420, endPoint y: 358, distance: 19.0
click at [403, 364] on input "text" at bounding box center [433, 360] width 155 height 21
type input "2 kiện bọc xốp nổ"
type input "2"
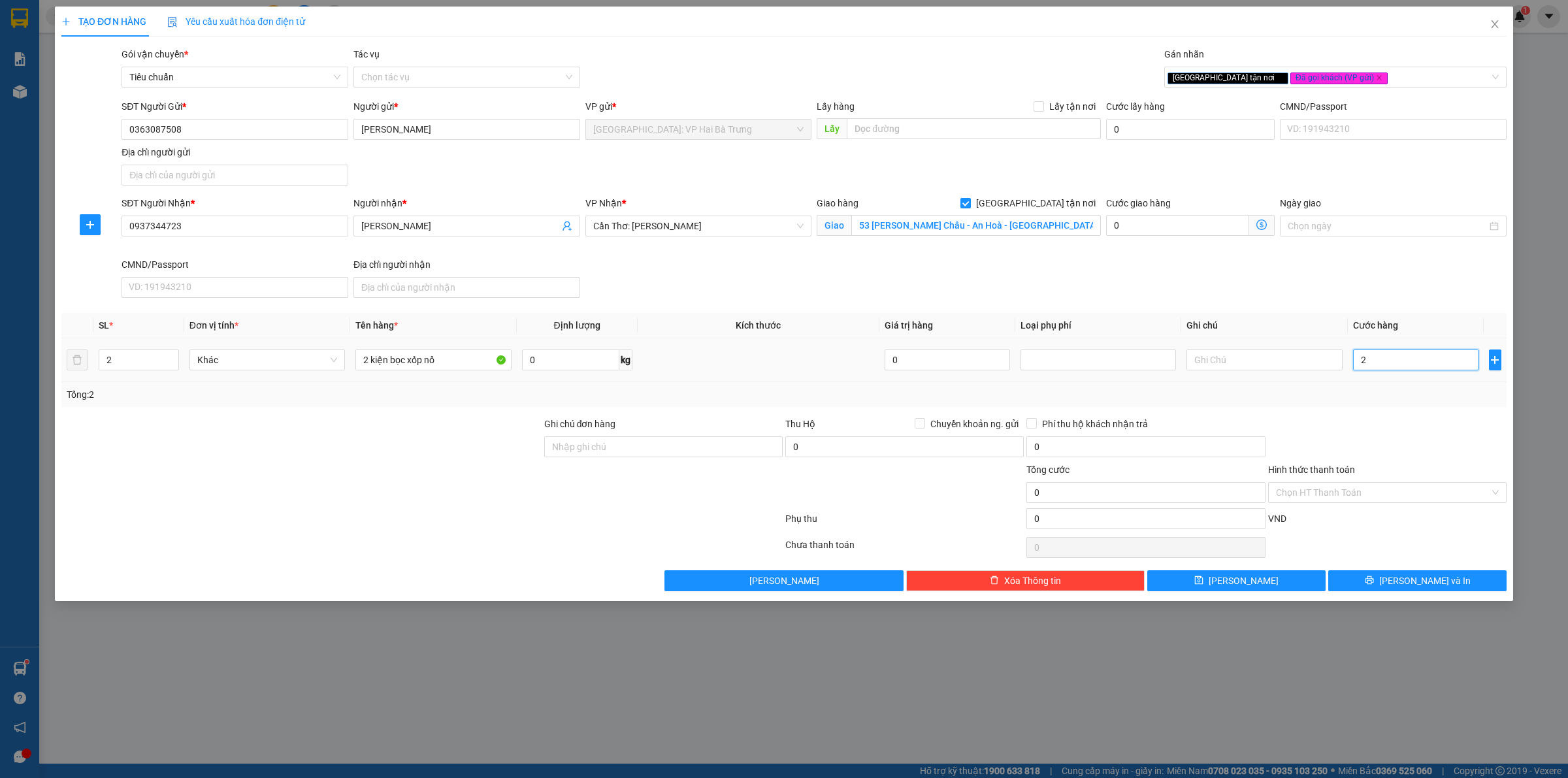
type input "2"
type input "25"
type input "250"
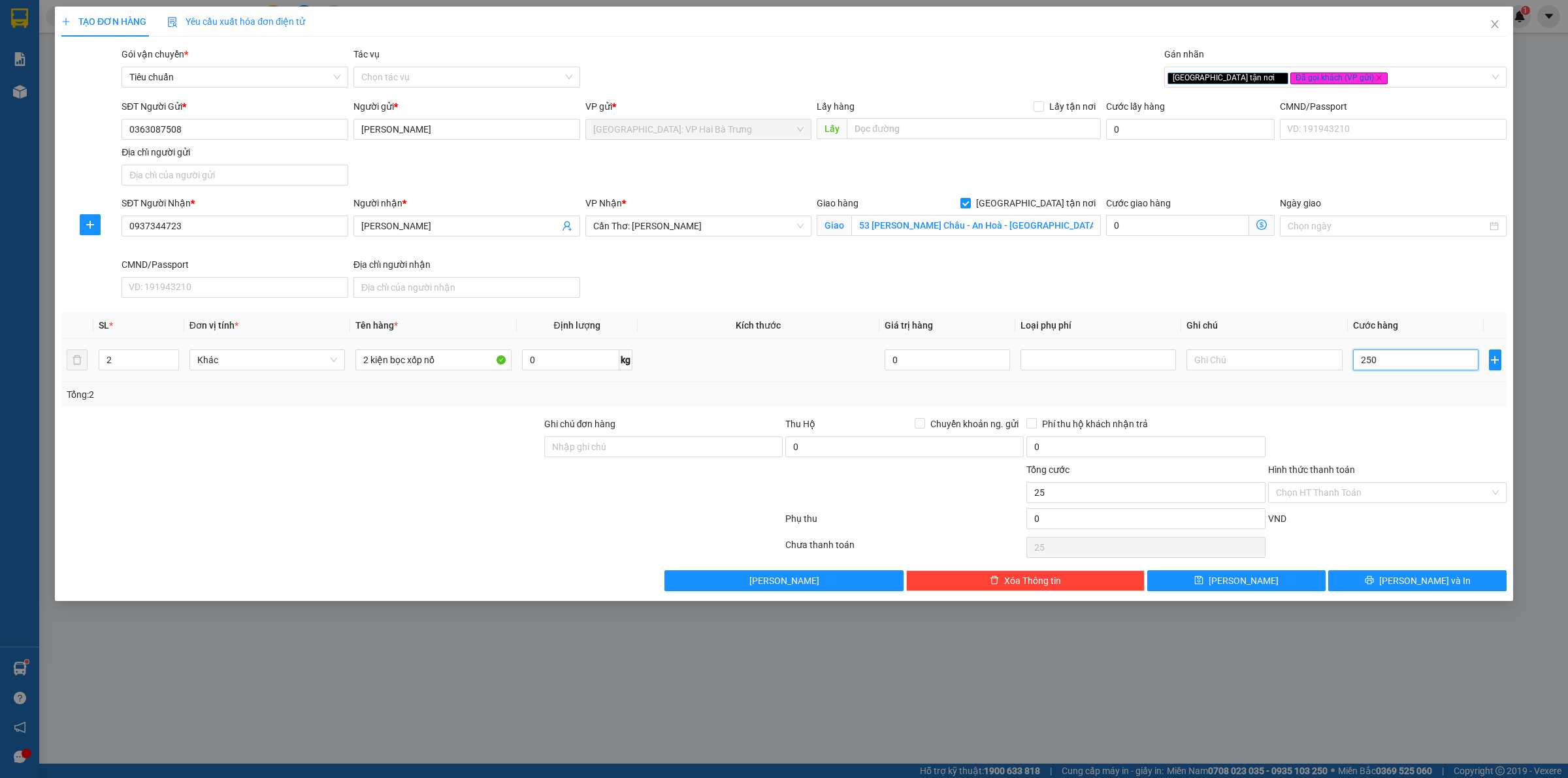
type input "250"
type input "2.500"
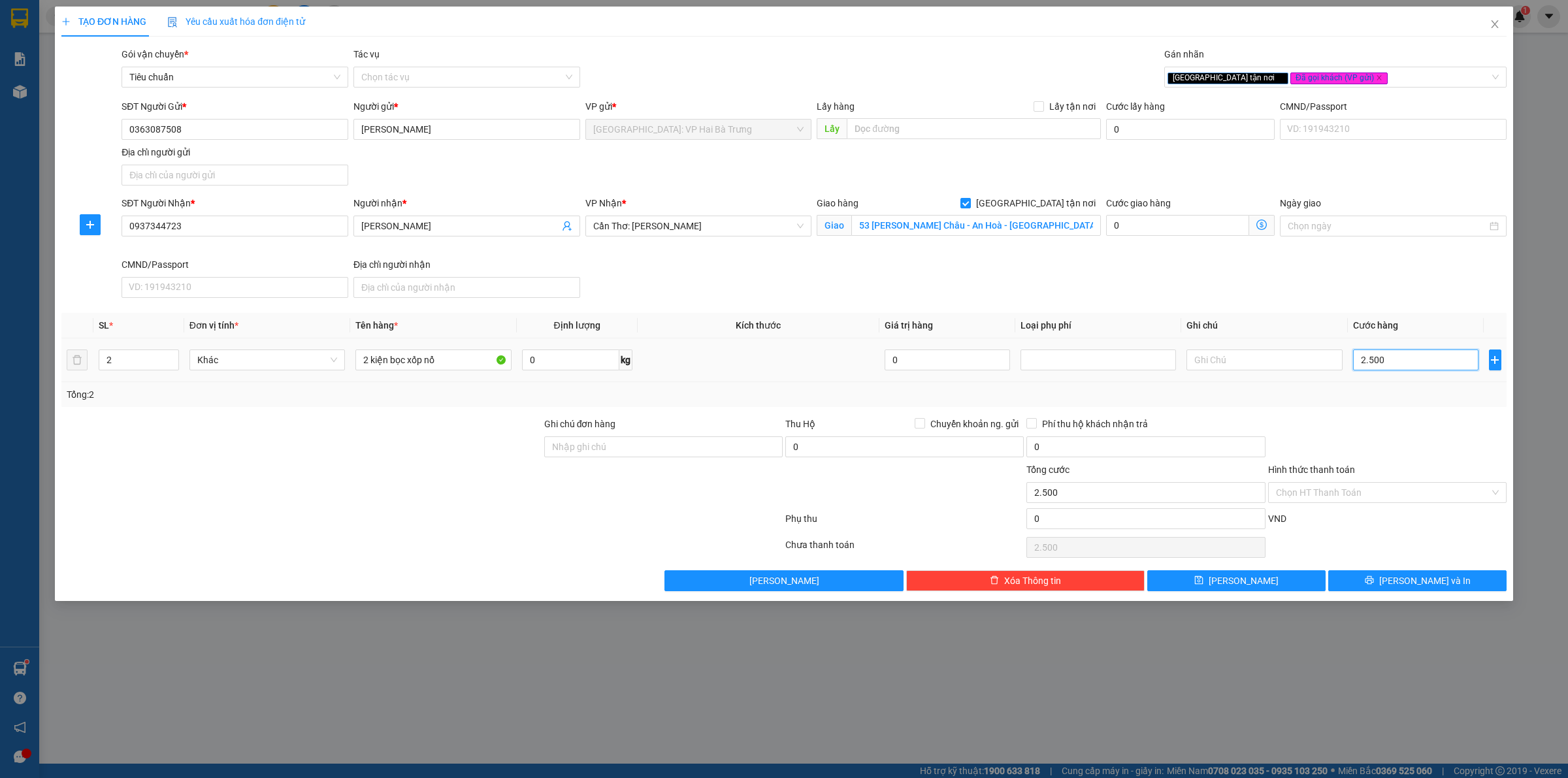
type input "25.000"
type input "250.000"
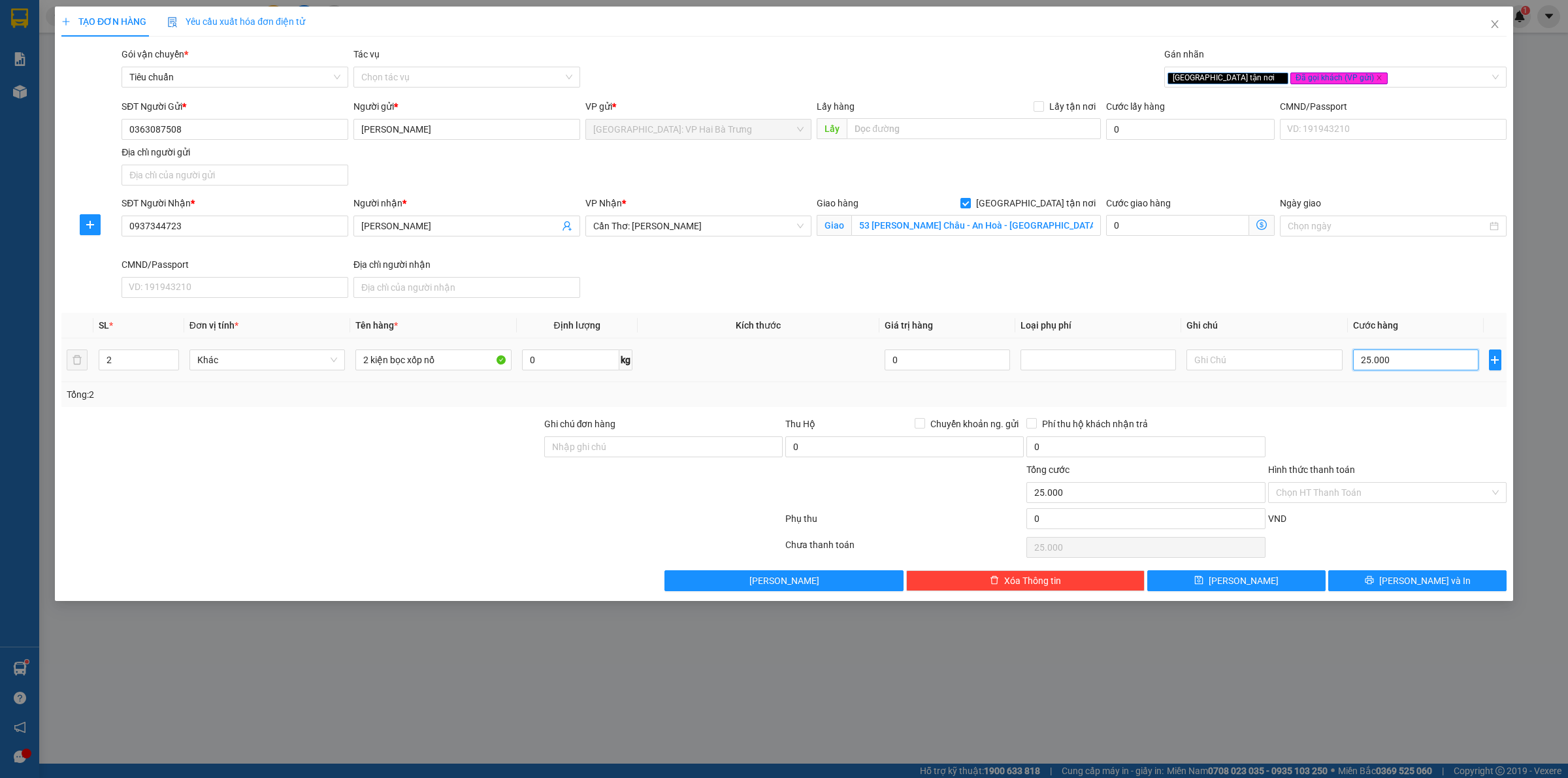
type input "250.000"
drag, startPoint x: 1234, startPoint y: 522, endPoint x: 1240, endPoint y: 514, distance: 10.0
click at [1236, 519] on input "0" at bounding box center [1146, 519] width 239 height 21
type input "250.007"
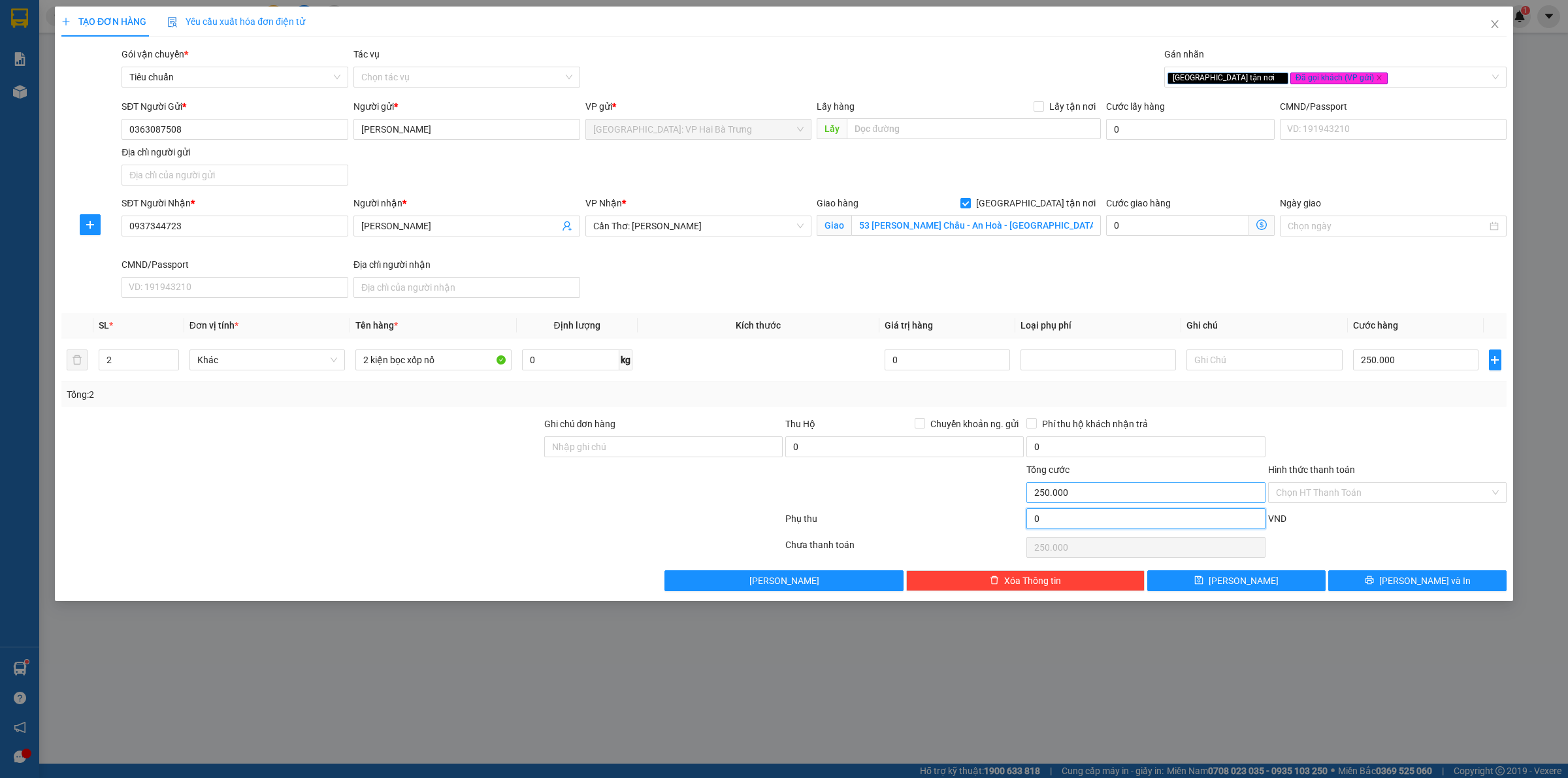
type input "7"
type input "250.007"
type input "250.070"
type input "70"
type input "250.070"
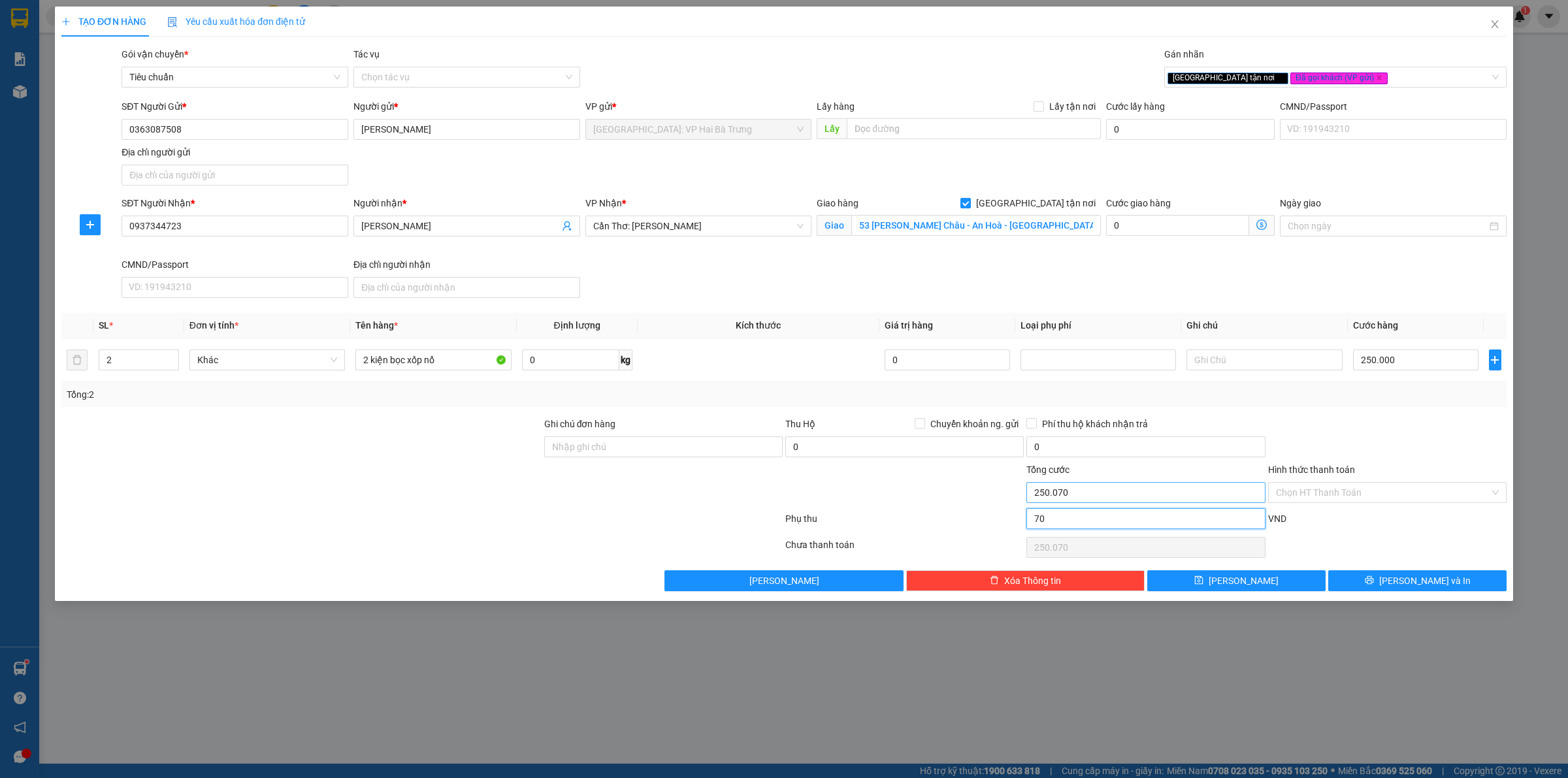
type input "250.700"
type input "700"
type input "250.700"
type input "257.000"
type input "7.000"
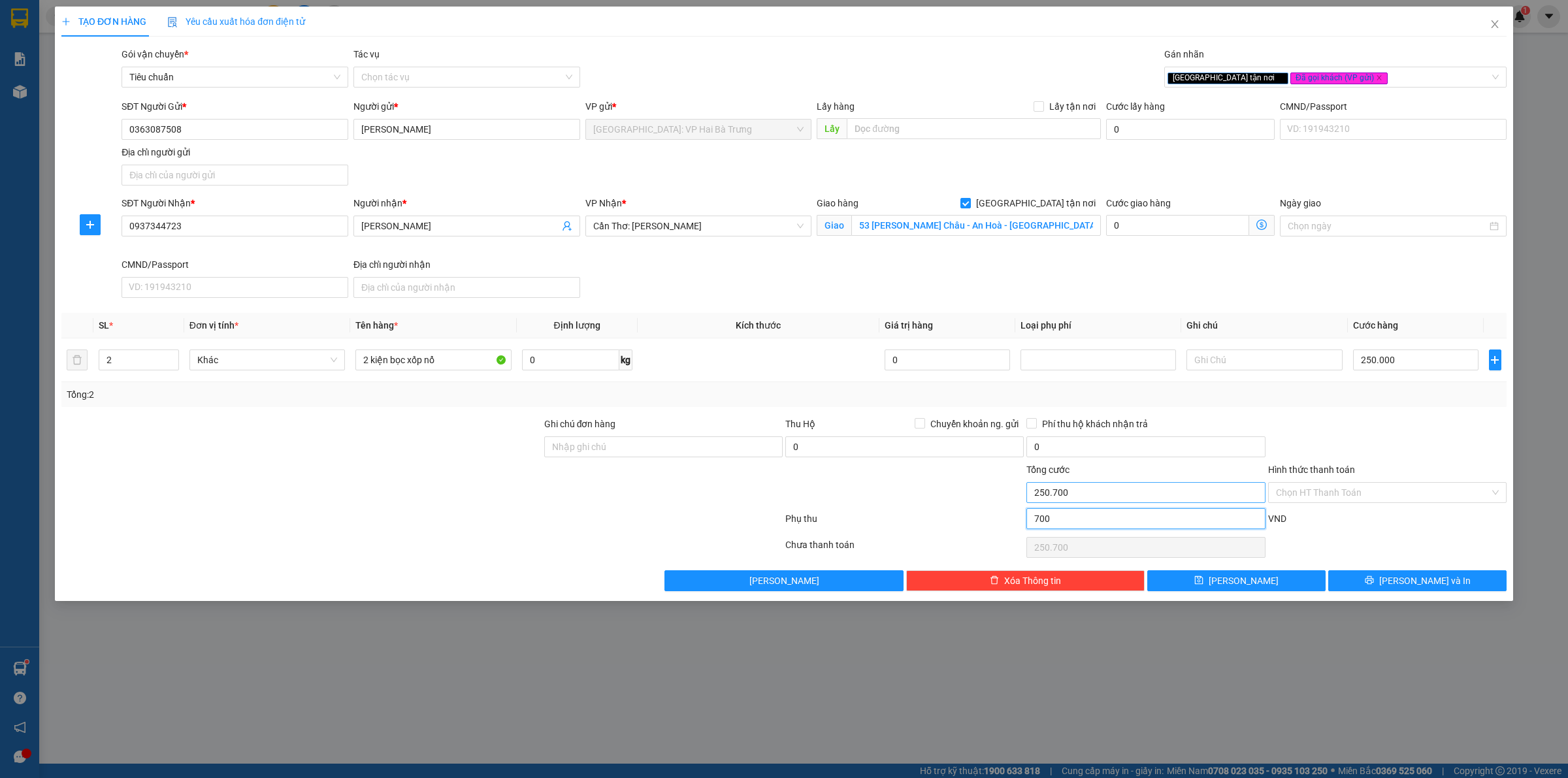
type input "257.000"
type input "320.000"
type input "70.000"
type input "320.000"
click at [1139, 520] on input "70.000" at bounding box center [1146, 519] width 239 height 21
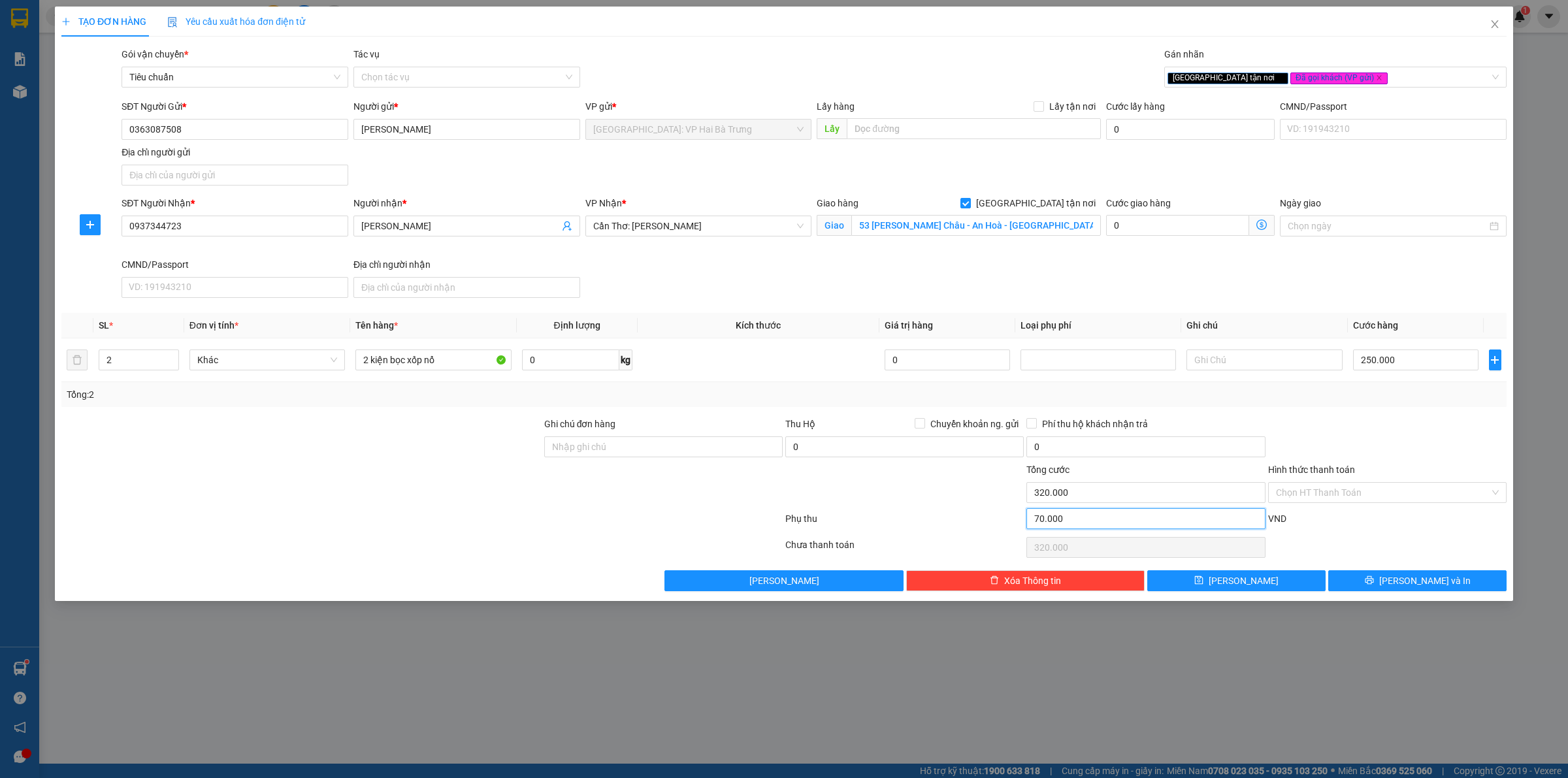
click at [1139, 520] on input "70.000" at bounding box center [1146, 519] width 239 height 21
drag, startPoint x: 1139, startPoint y: 520, endPoint x: 1157, endPoint y: 498, distance: 28.4
click at [1142, 514] on input "70.000" at bounding box center [1146, 519] width 239 height 21
type input "250.008"
type input "8"
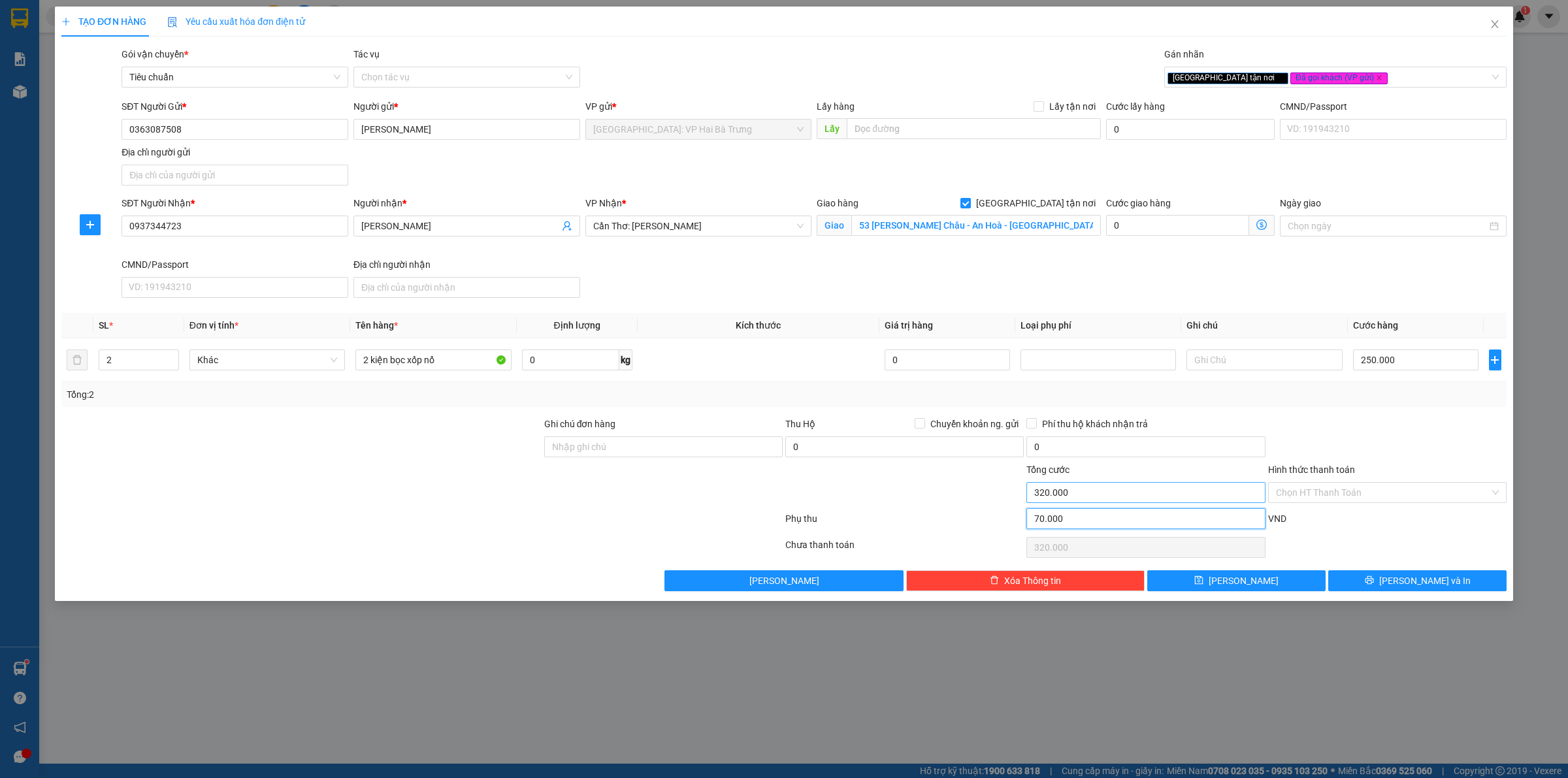
type input "250.008"
type input "80"
type input "250.080"
type input "800"
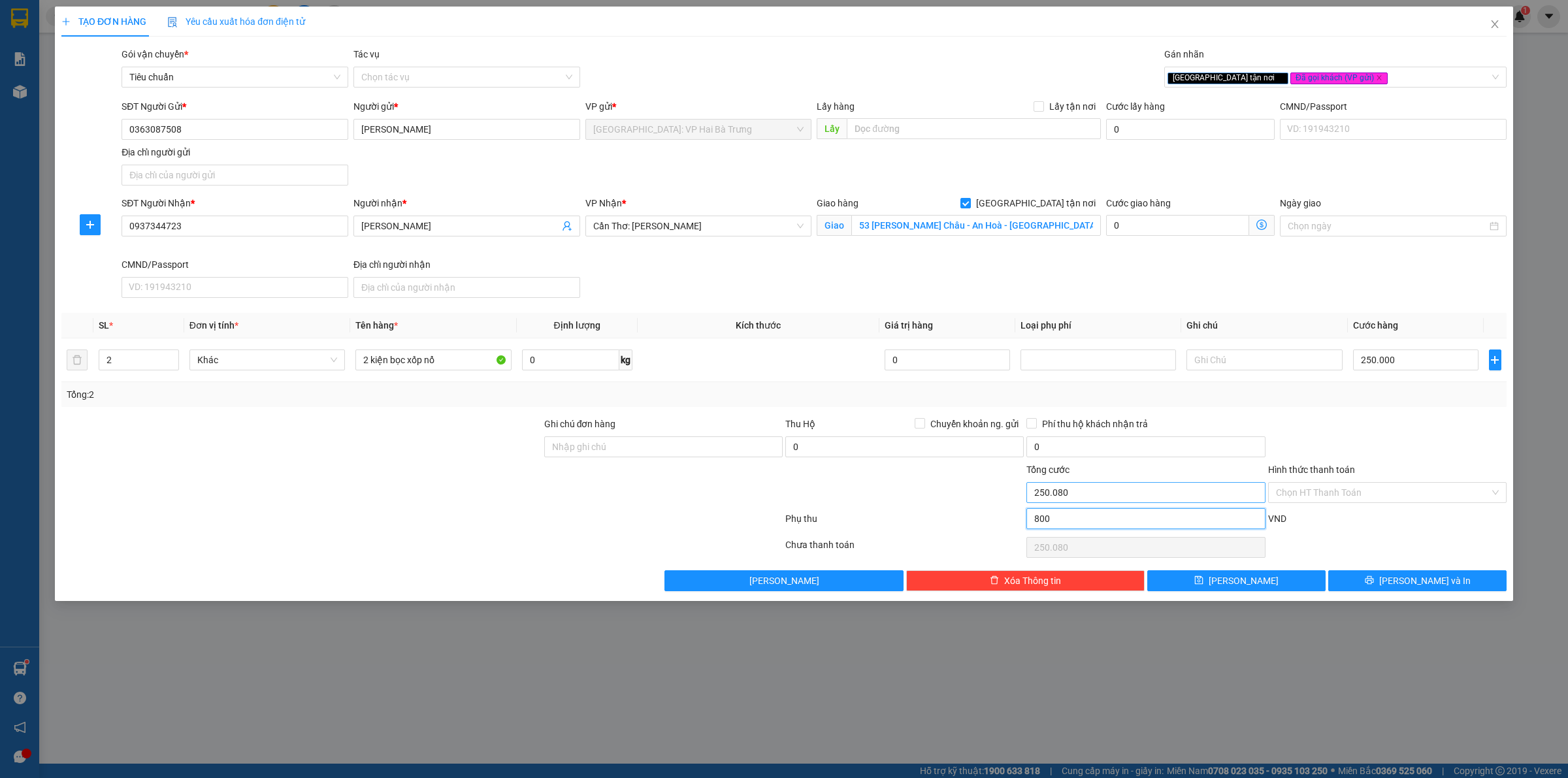
type input "250.800"
type input "8.000"
type input "258.000"
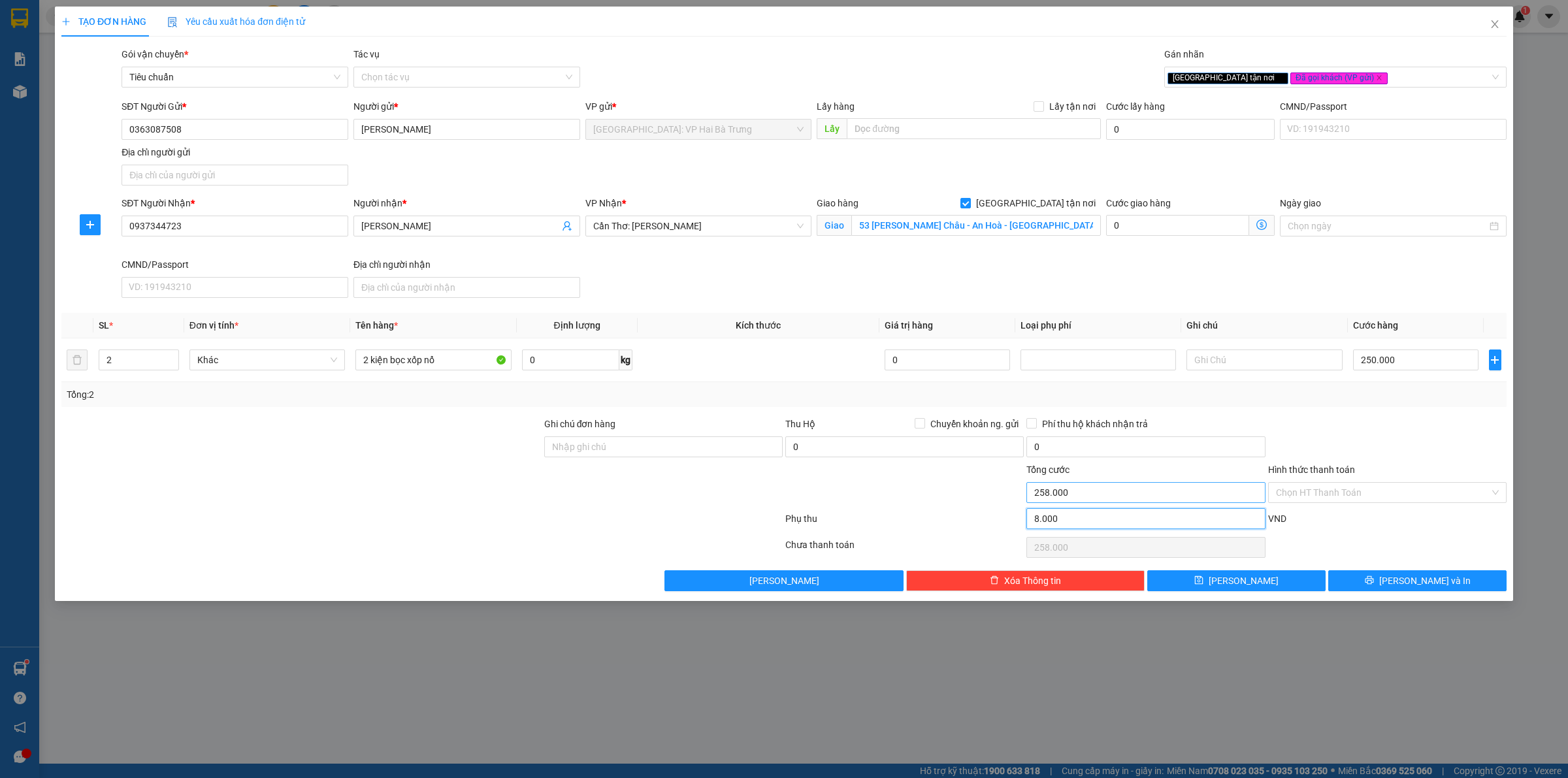
type input "330.000"
type input "80.000"
type input "330.000"
type input "80.000"
click at [1398, 360] on input "250.000" at bounding box center [1416, 360] width 125 height 21
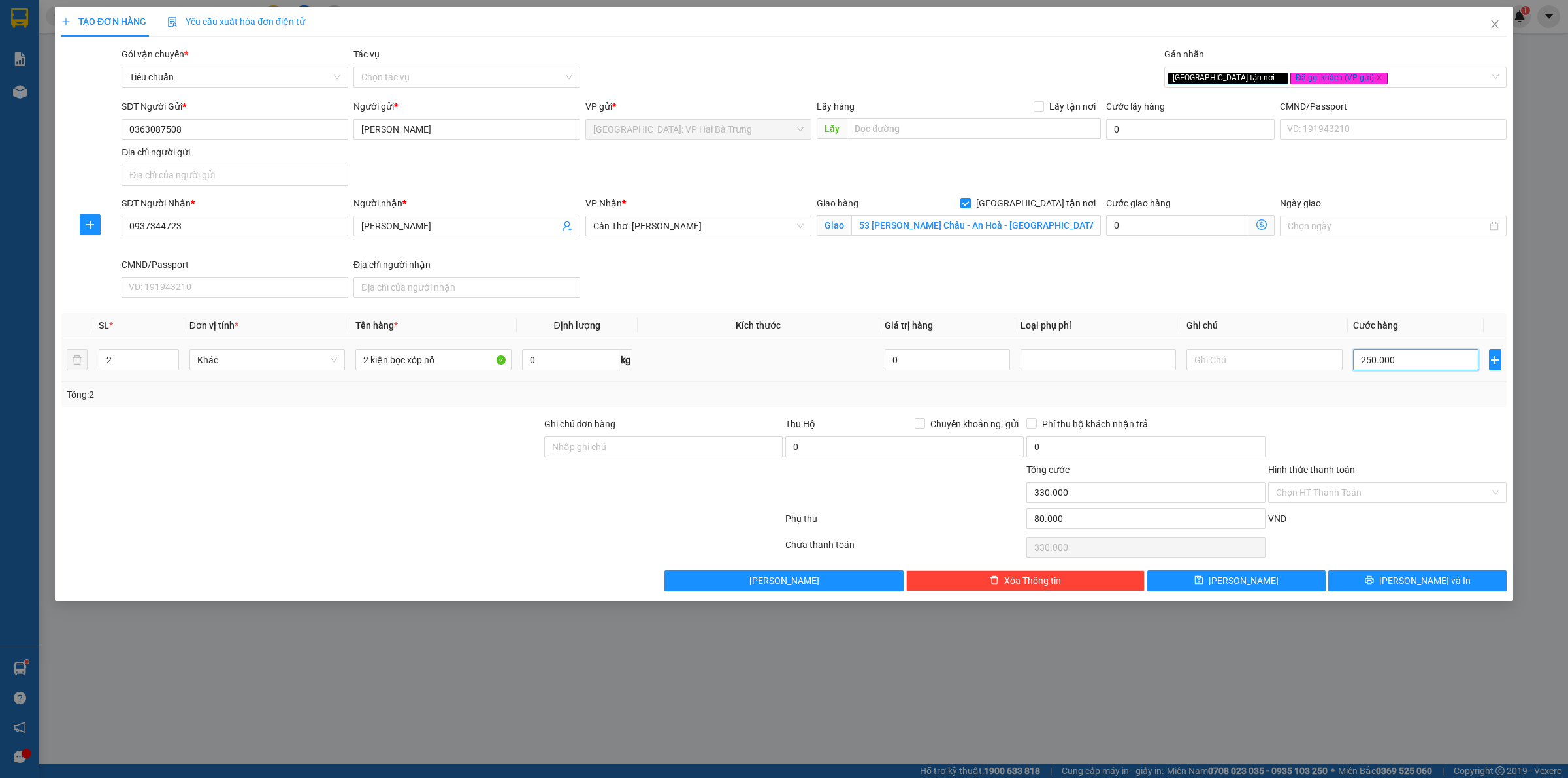
click at [1398, 360] on input "250.000" at bounding box center [1416, 360] width 125 height 21
type input "2"
type input "80.002"
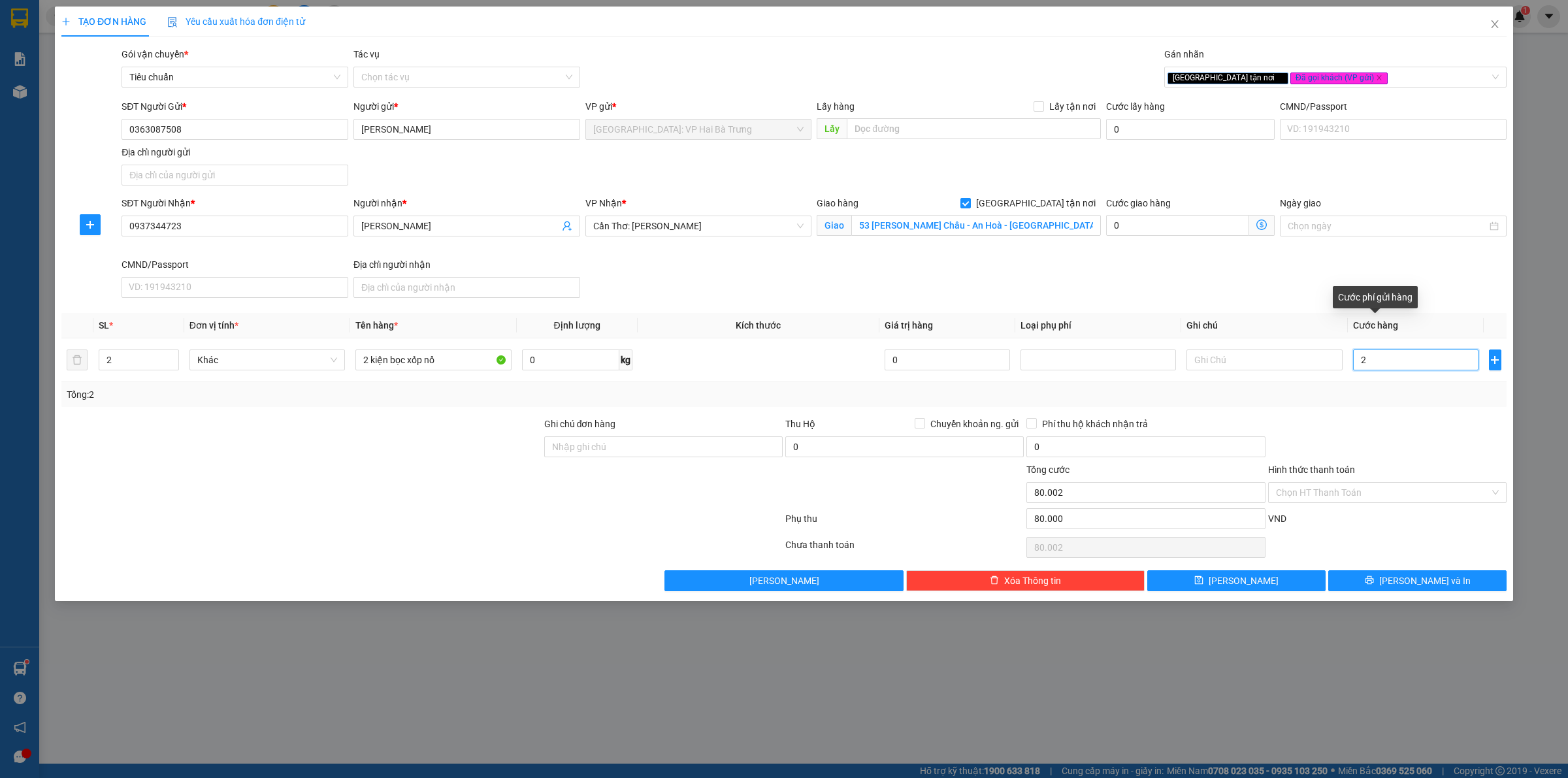
type input "24"
type input "80.024"
type input "240"
type input "80.240"
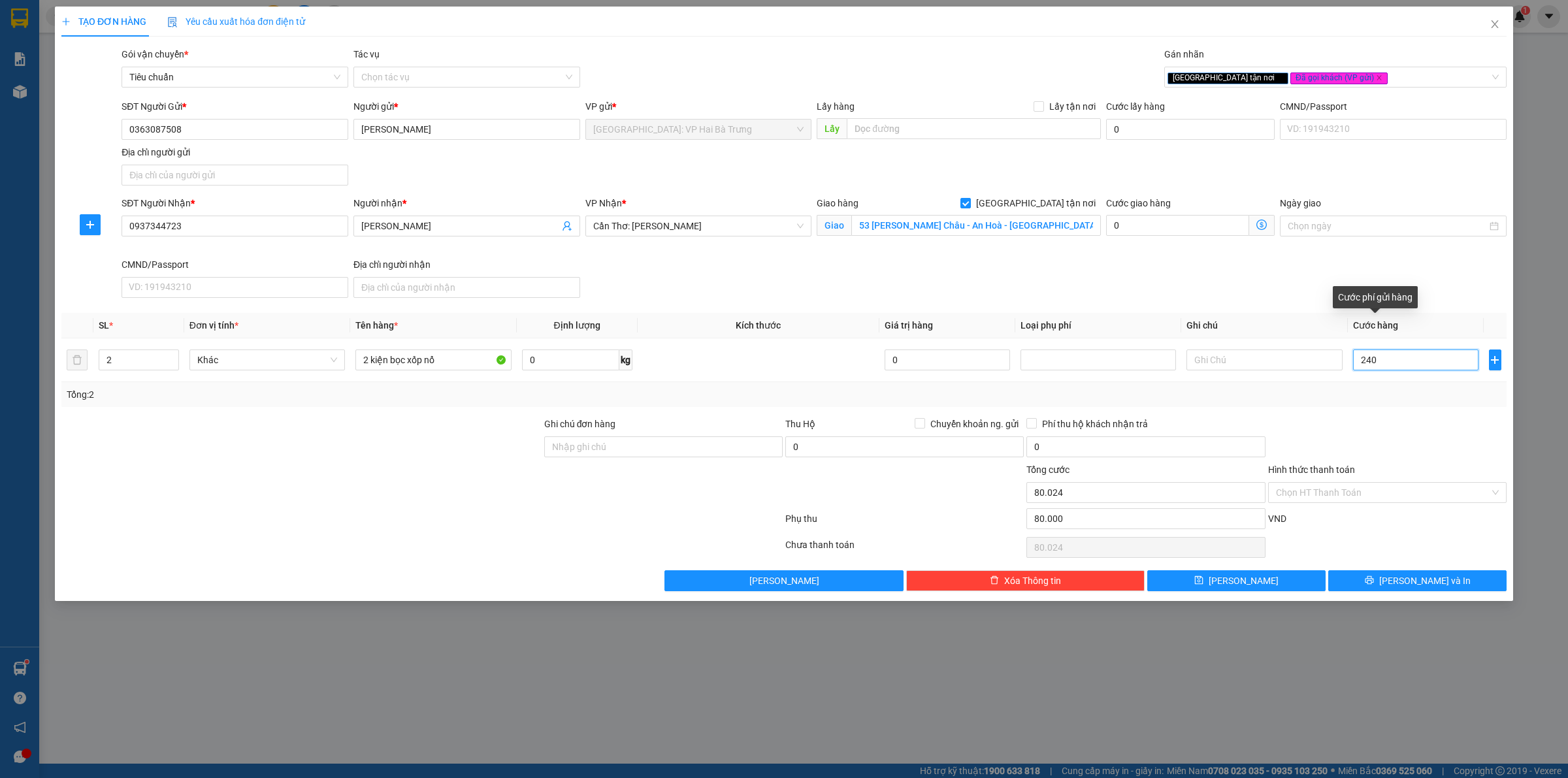
type input "80.240"
type input "2.400"
type input "82.400"
type input "24.000"
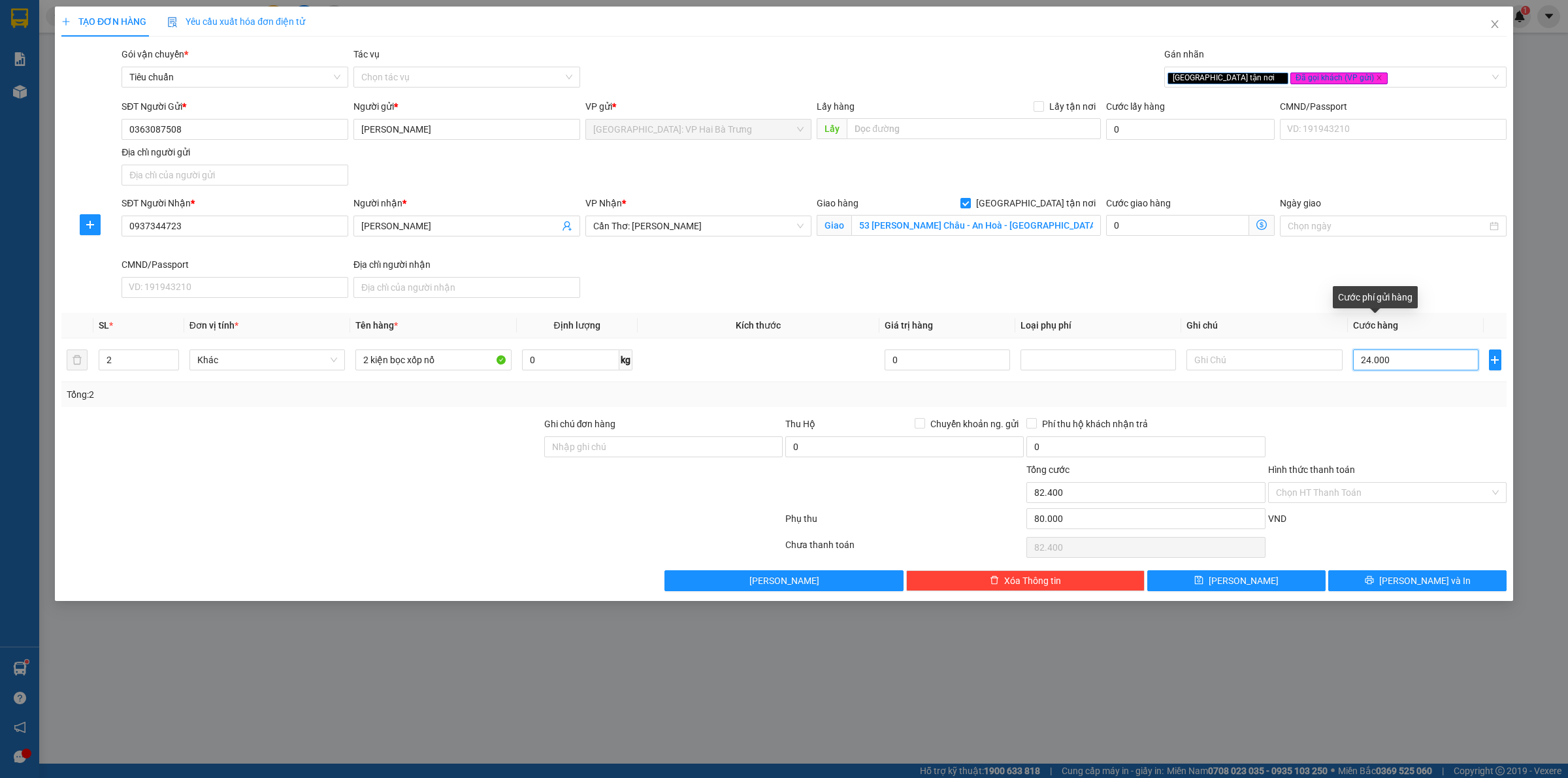
type input "104.000"
type input "240.000"
type input "320.000"
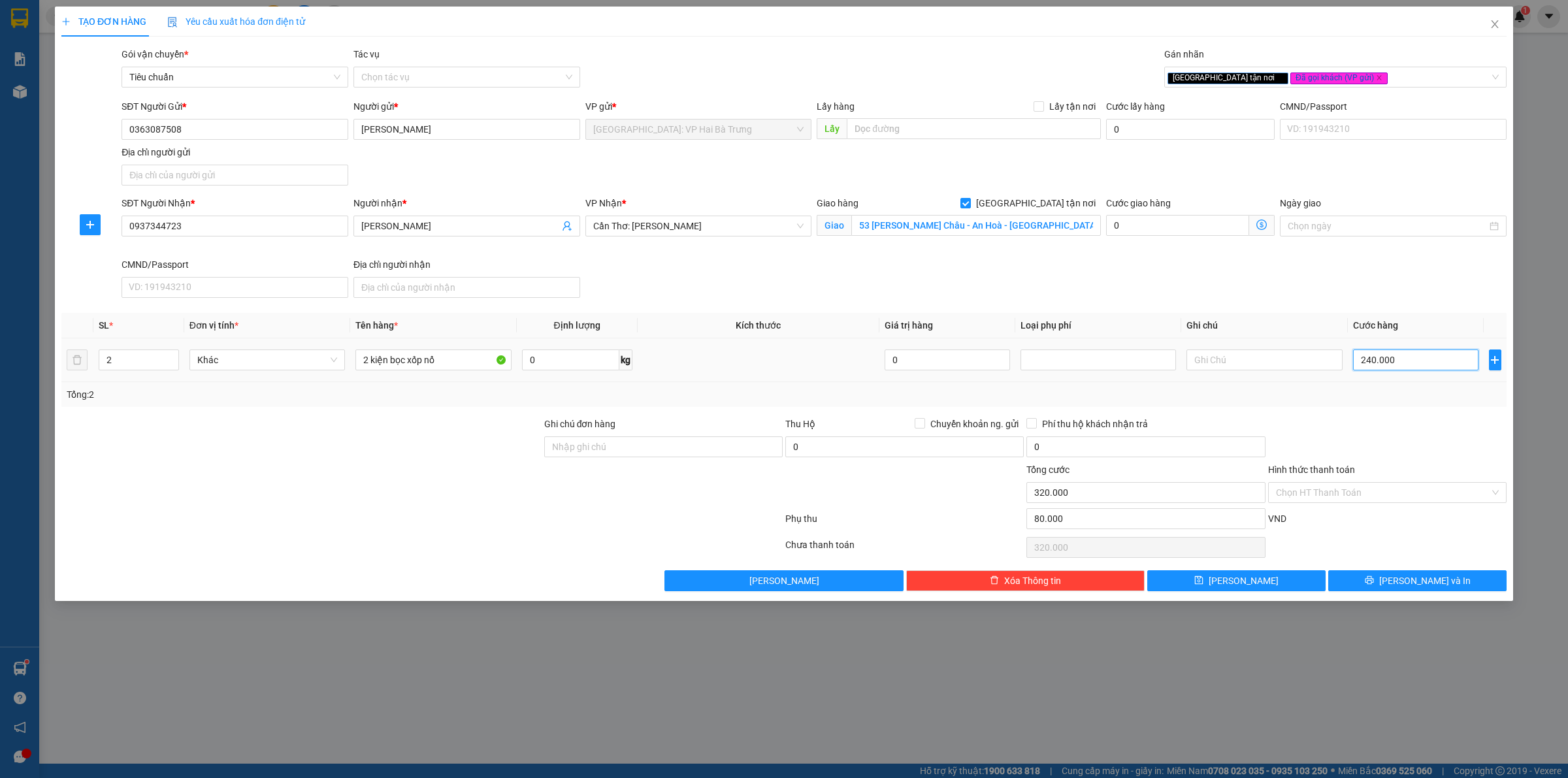
click at [1396, 360] on input "240.000" at bounding box center [1416, 360] width 125 height 21
type input "240.000"
click at [1198, 263] on div "SĐT Người Nhận * 0937344723 Người nhận * [PERSON_NAME] VP Nhận * Cần Thơ: Kho N…" at bounding box center [814, 250] width 1391 height 107
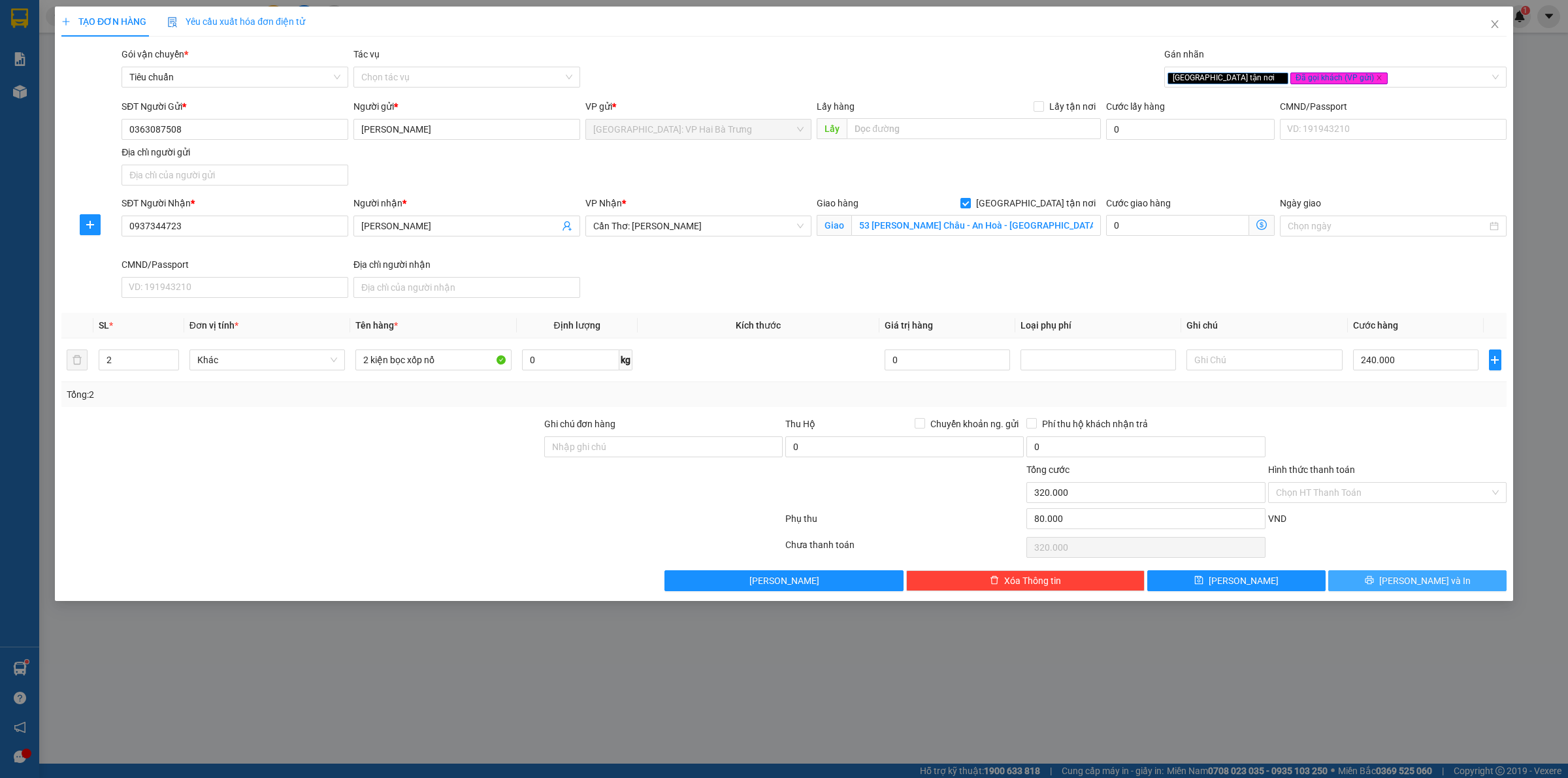
click at [1429, 579] on span "[PERSON_NAME] và In" at bounding box center [1425, 581] width 92 height 15
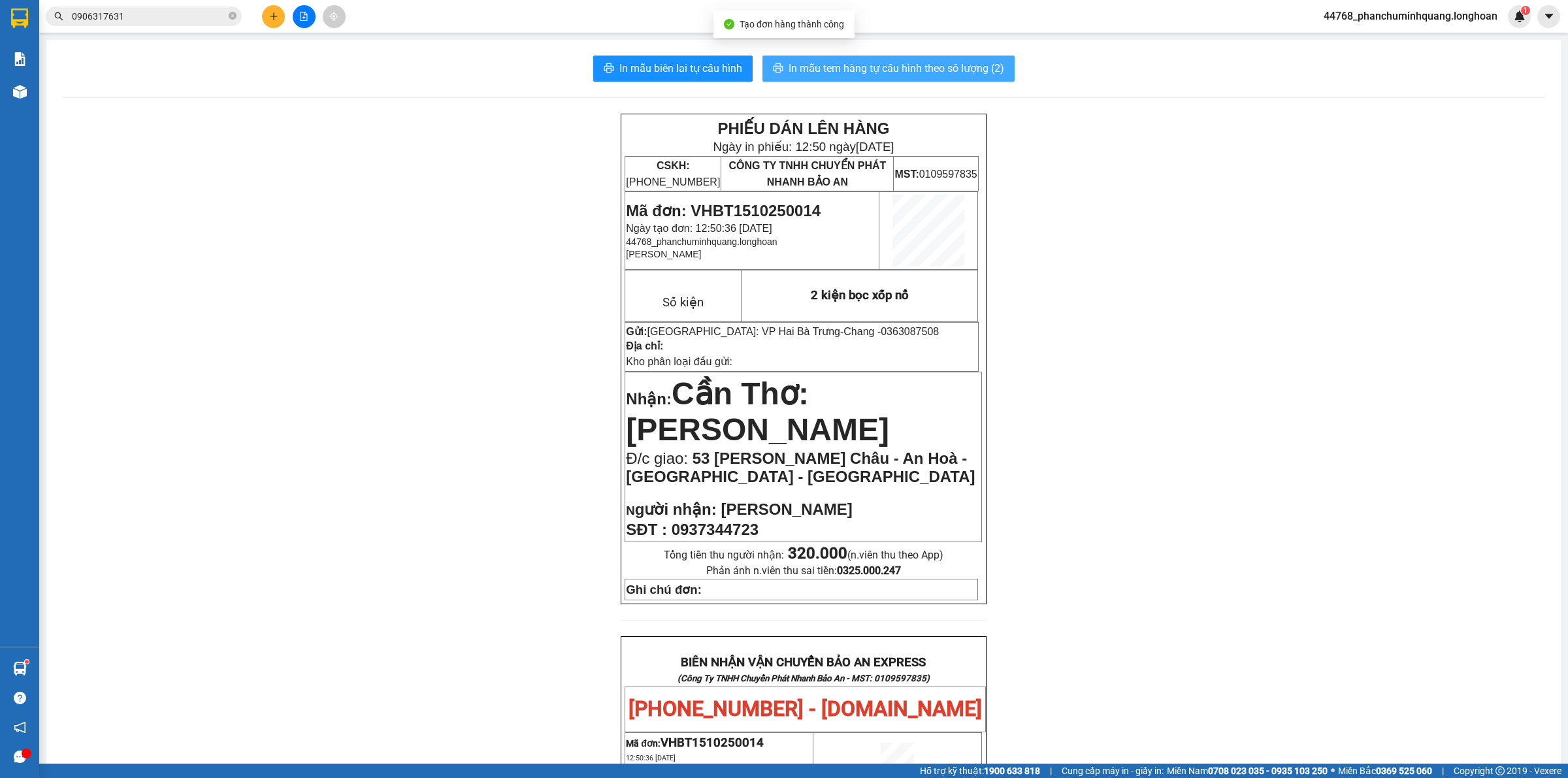
click at [939, 66] on span "In mẫu tem hàng tự cấu hình theo số lượng (2)" at bounding box center [896, 68] width 215 height 16
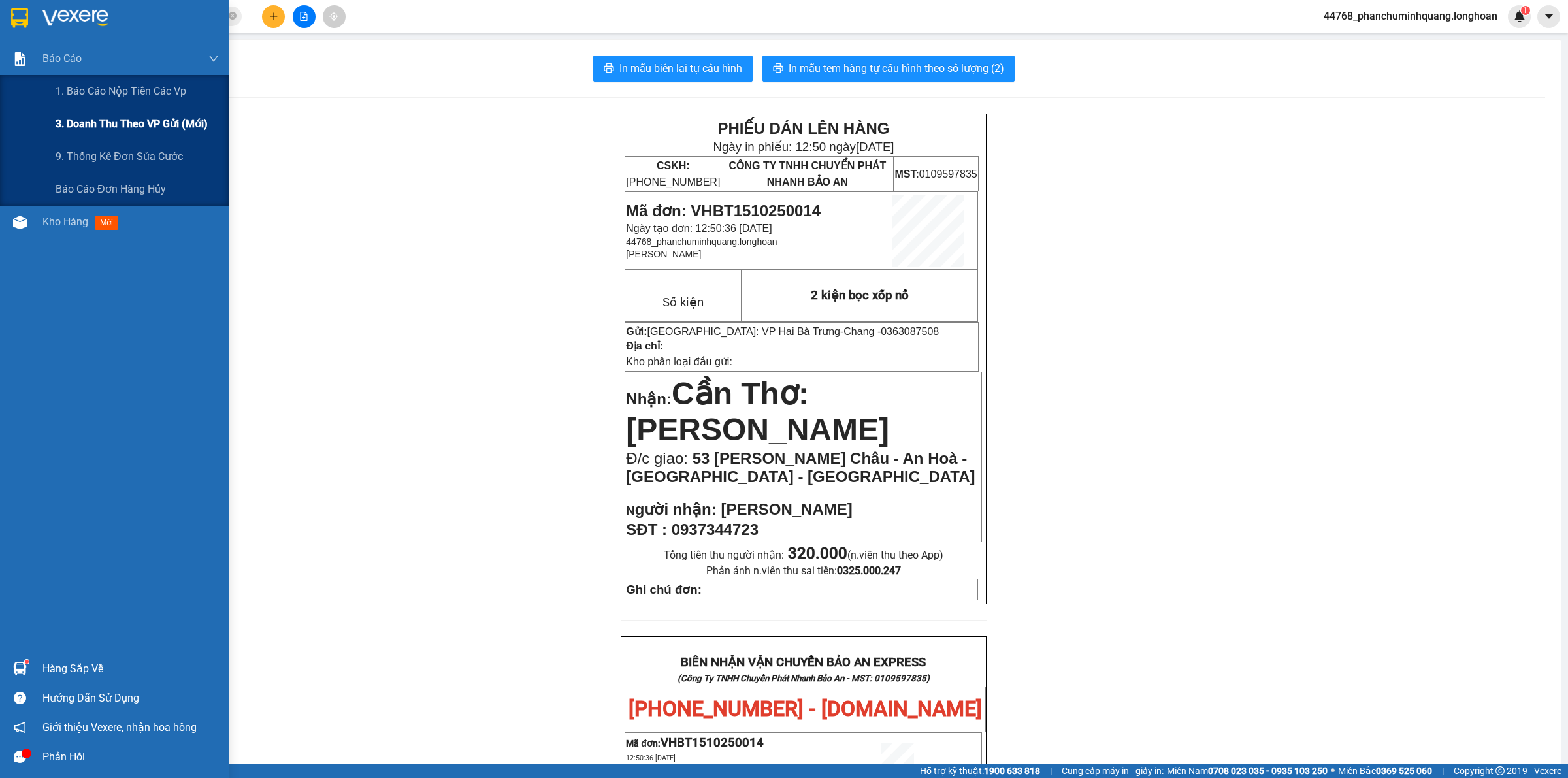
click at [88, 126] on span "3. Doanh Thu theo VP Gửi (mới)" at bounding box center [132, 124] width 152 height 16
